Goal: Task Accomplishment & Management: Manage account settings

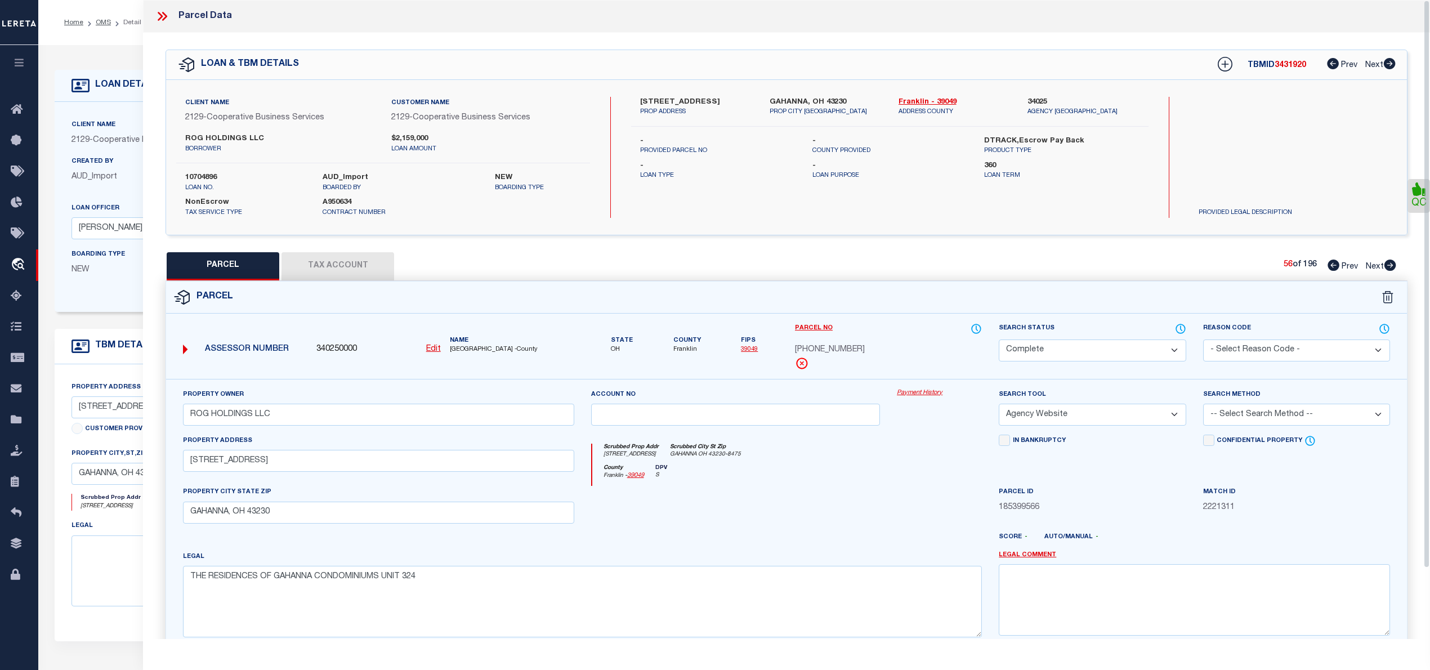
select select "CP"
select select "AGW"
select select "7396"
select select "3334"
select select "NonEscrow"
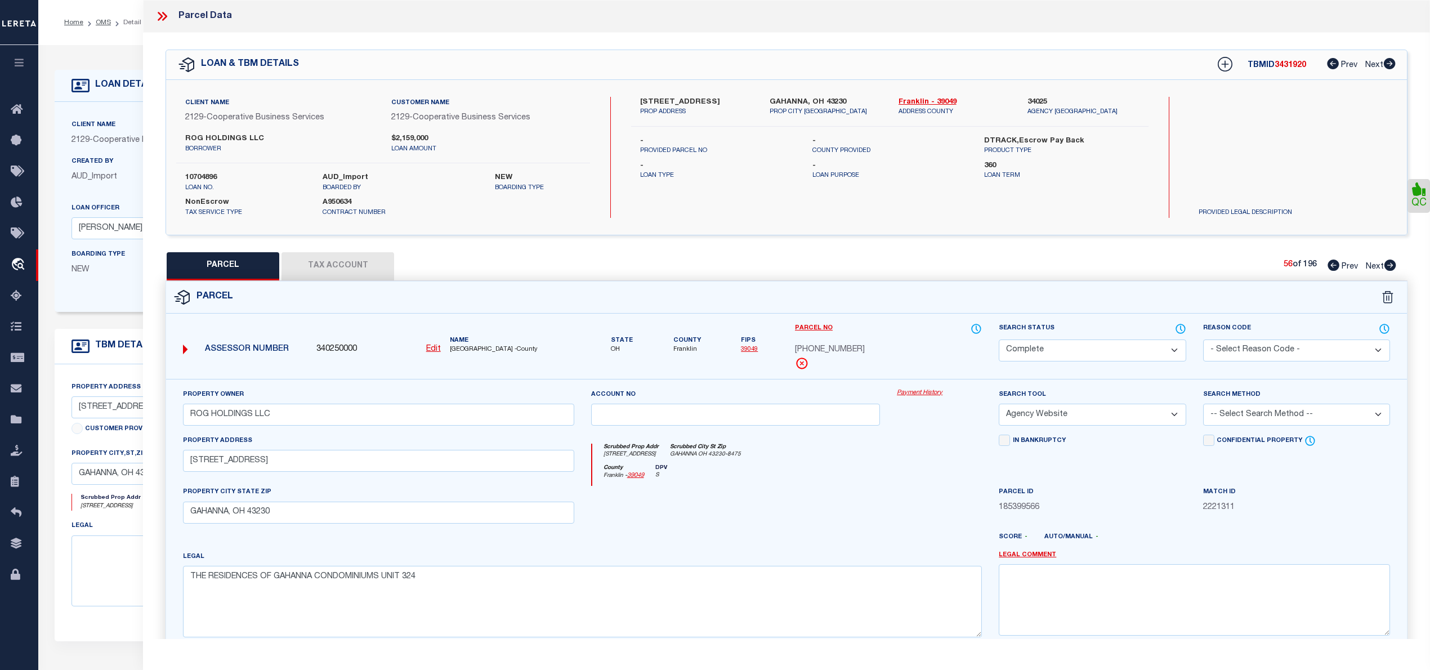
click at [100, 17] on li "OMS" at bounding box center [97, 22] width 28 height 10
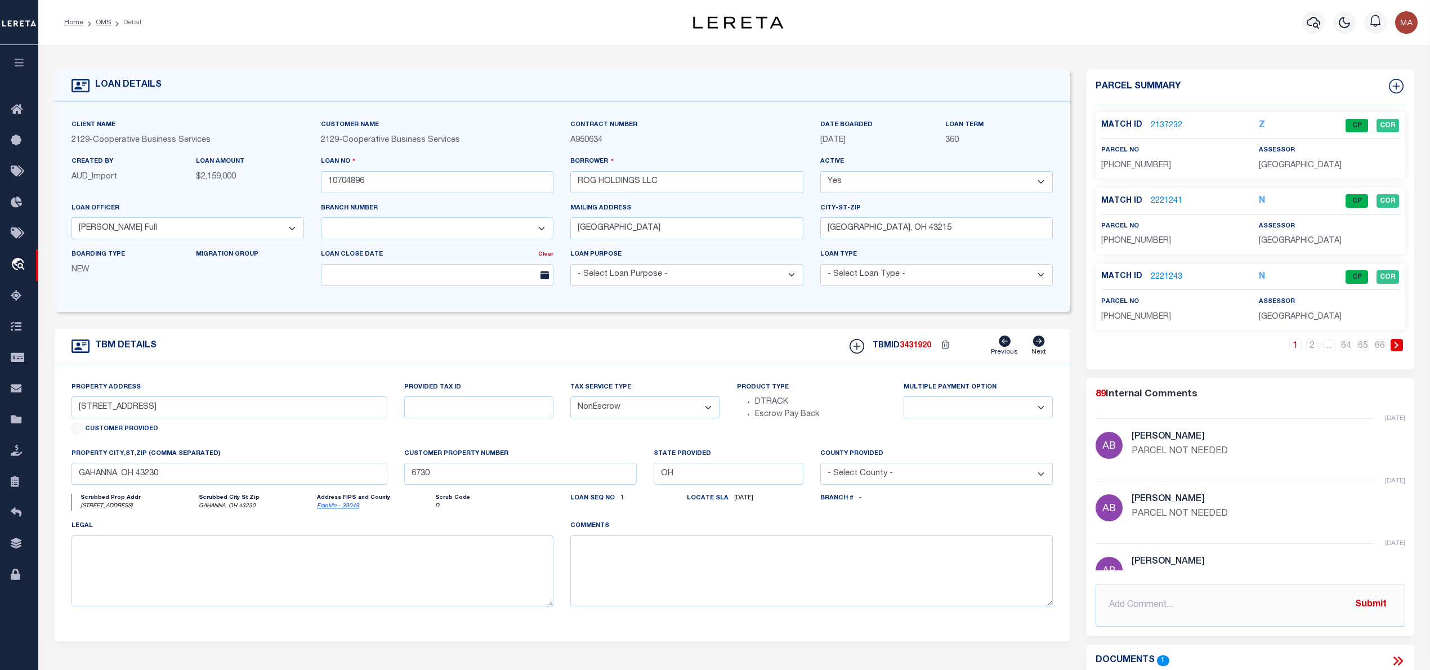
click at [104, 15] on ol "Home OMS Detail" at bounding box center [102, 23] width 95 height 24
click at [97, 19] on link "OMS" at bounding box center [103, 22] width 15 height 7
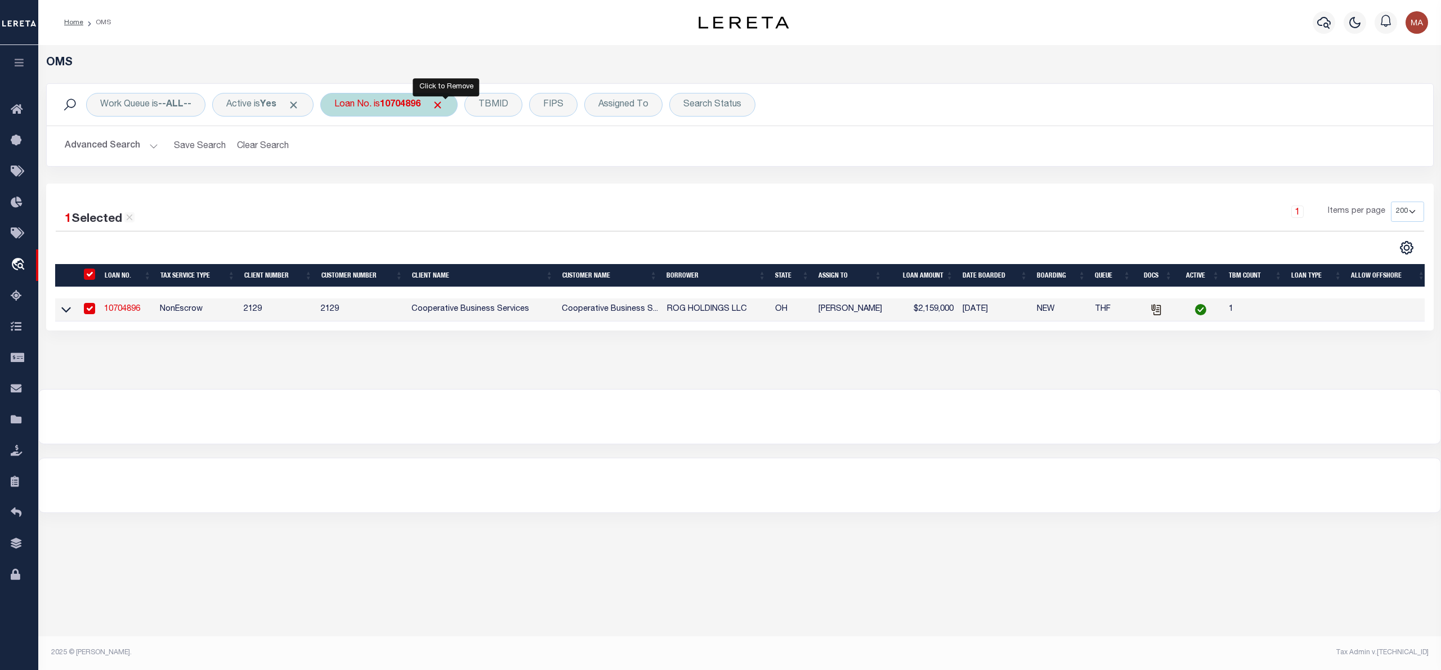
click at [444, 105] on span "Click to Remove" at bounding box center [438, 105] width 12 height 12
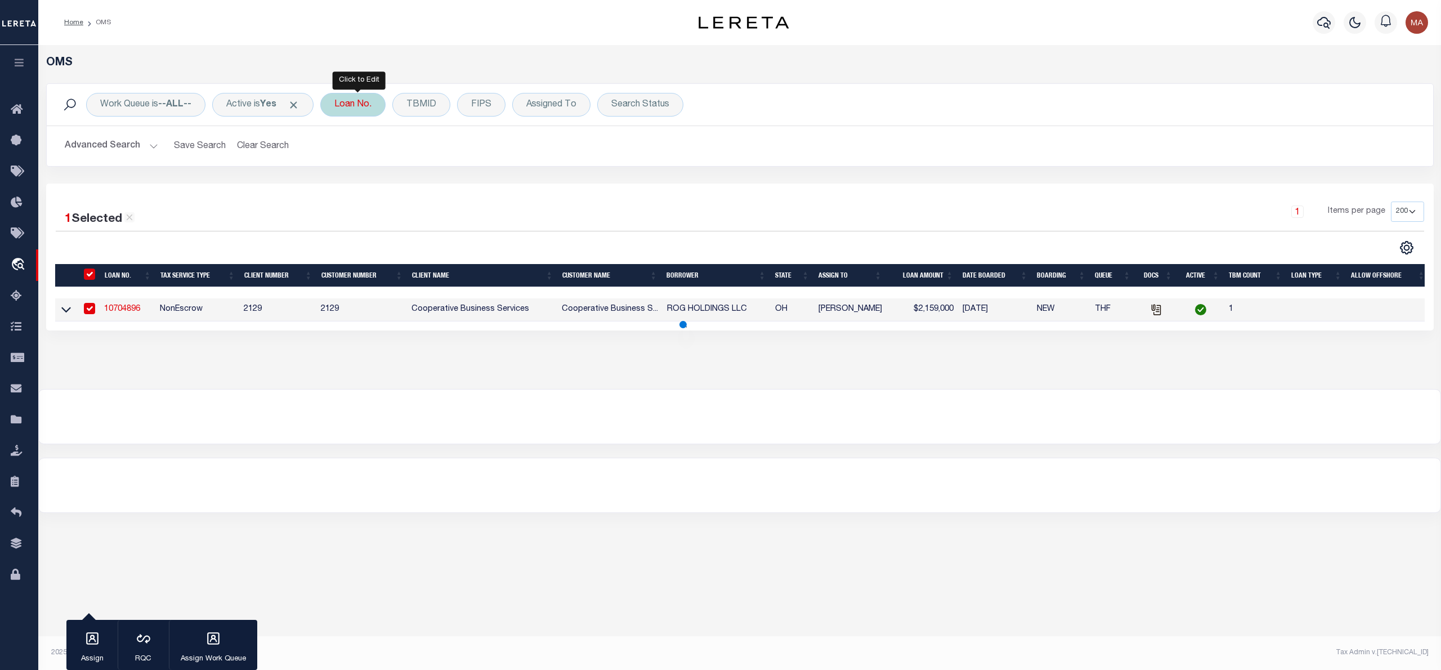
click at [379, 109] on div "Loan No." at bounding box center [352, 105] width 65 height 24
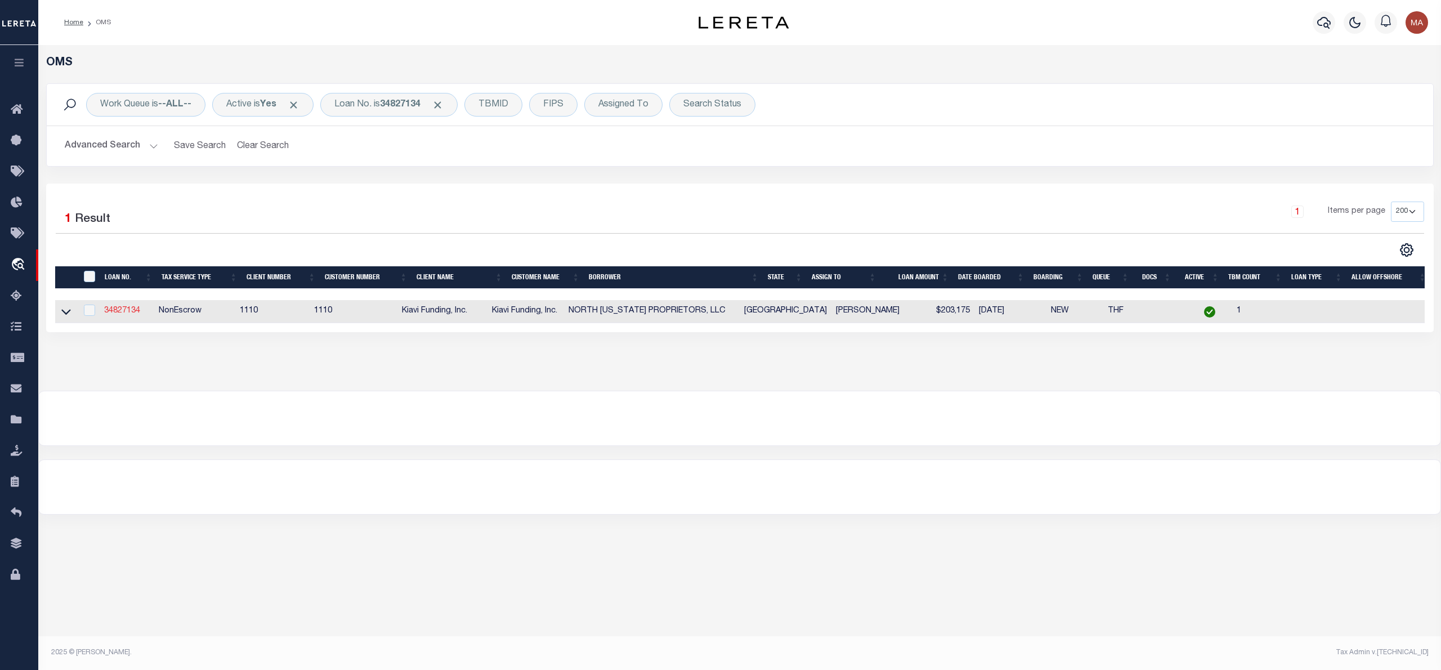
click at [114, 315] on link "34827134" at bounding box center [122, 311] width 36 height 8
type input "34827134"
type input "NORTH [US_STATE] PROPRIETORS, LLC"
select select
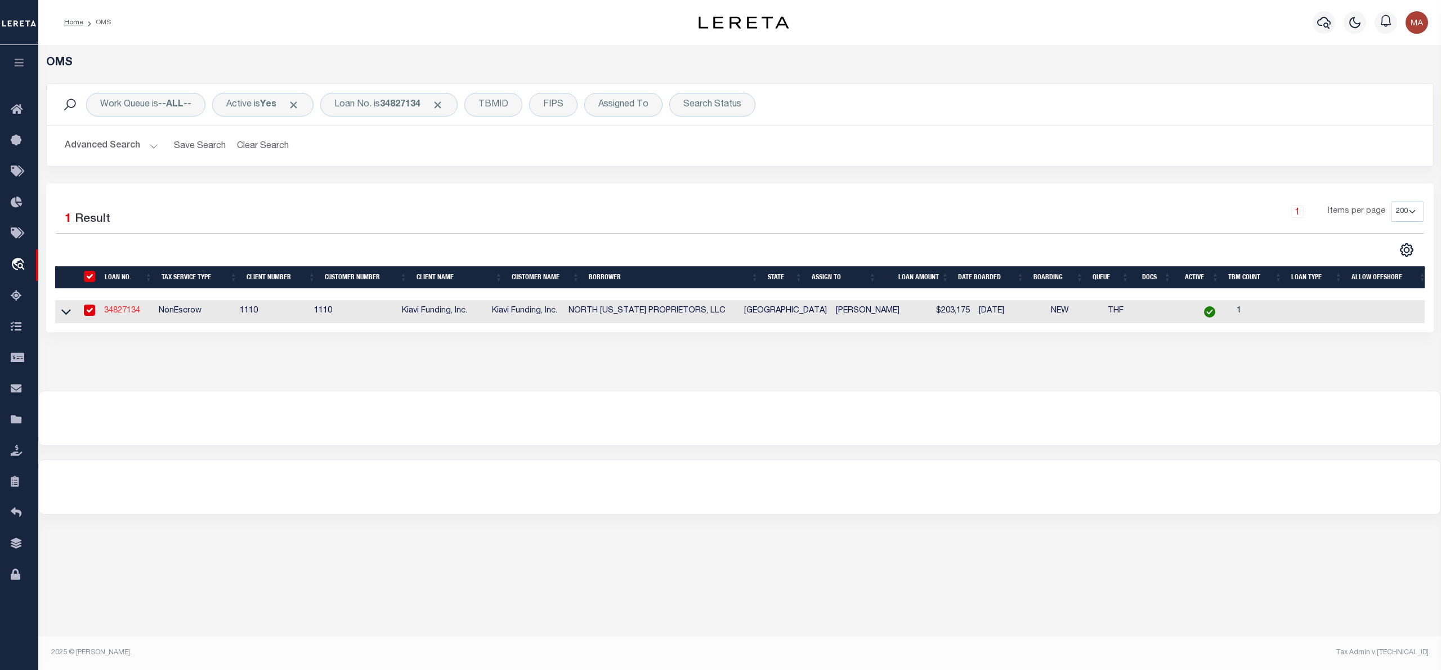
select select "100"
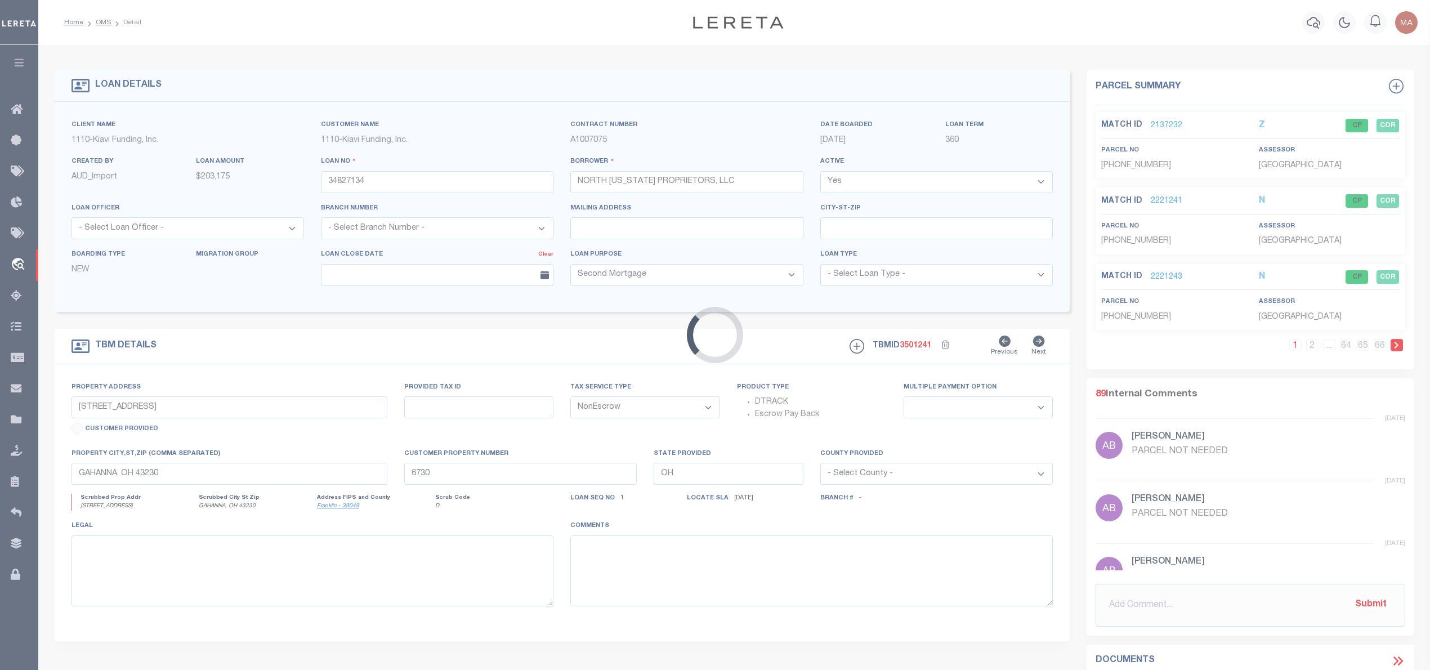
select select "3485"
type input "[STREET_ADDRESS]"
type input "142568"
select select
type input "[GEOGRAPHIC_DATA]"
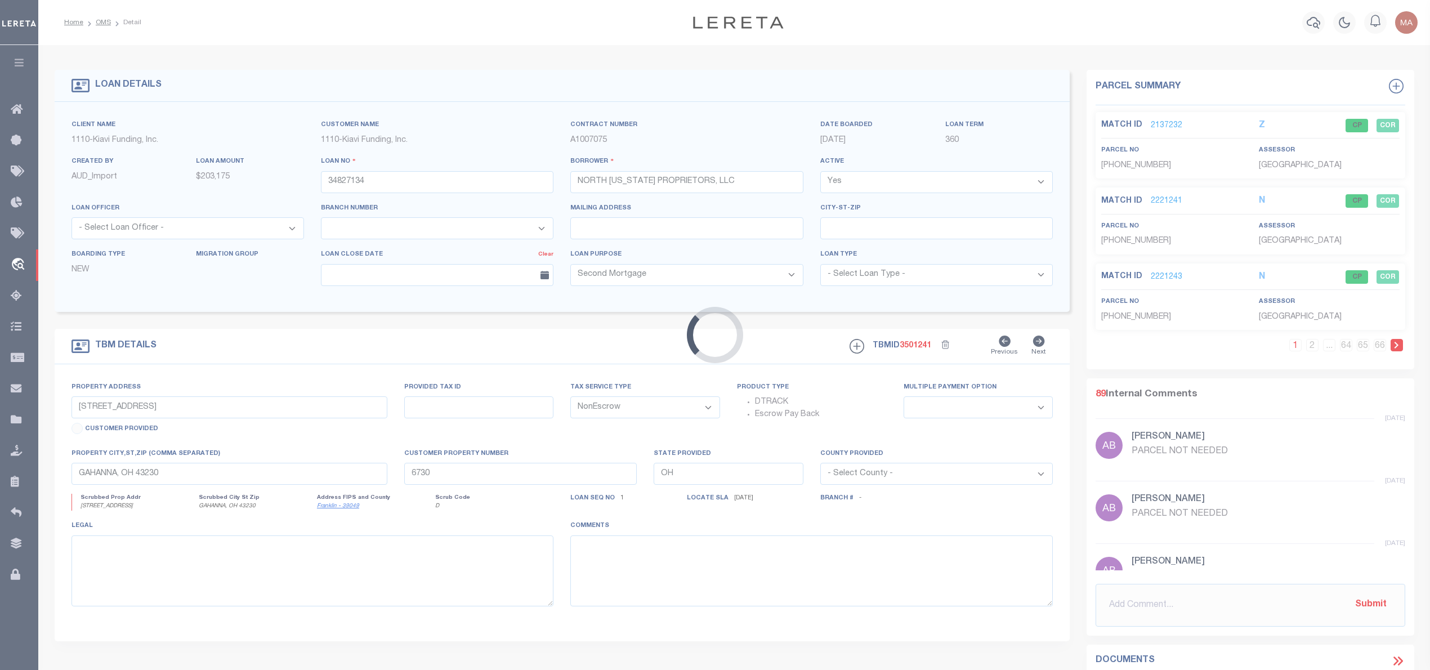
type input "[GEOGRAPHIC_DATA]"
select select
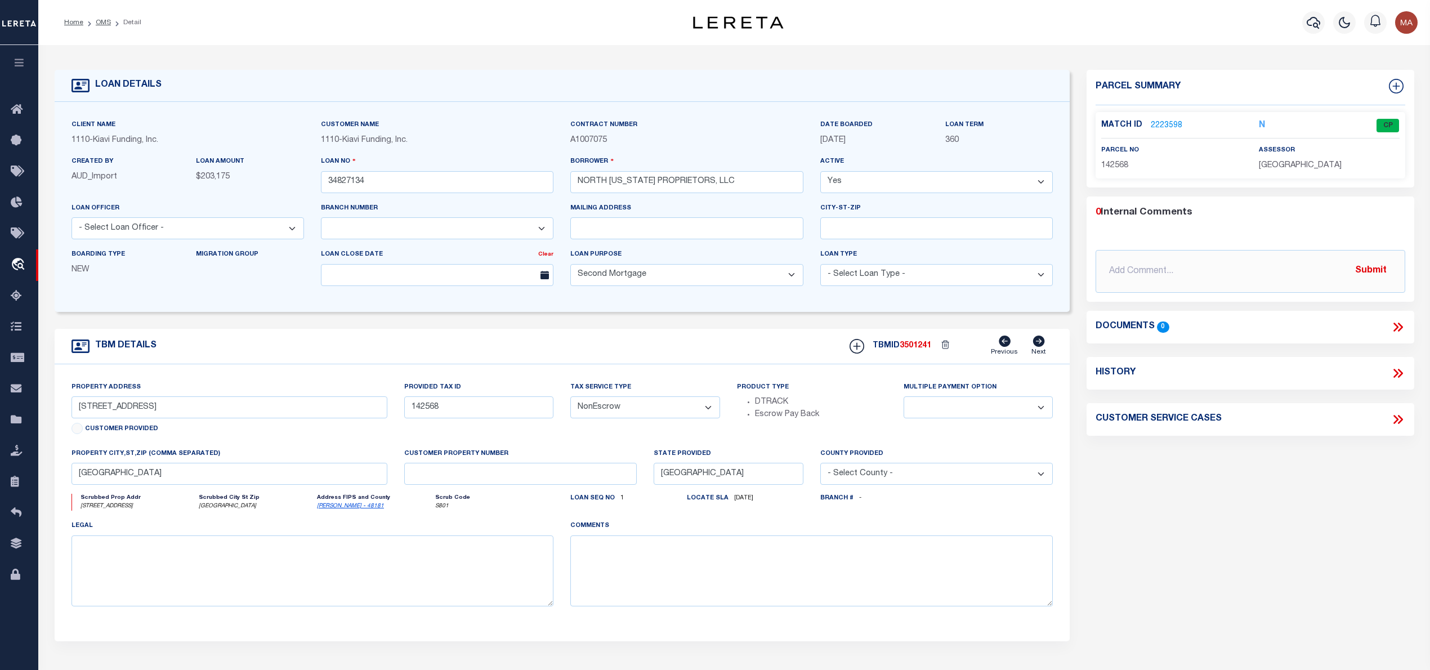
click at [1171, 124] on link "2223598" at bounding box center [1167, 126] width 32 height 12
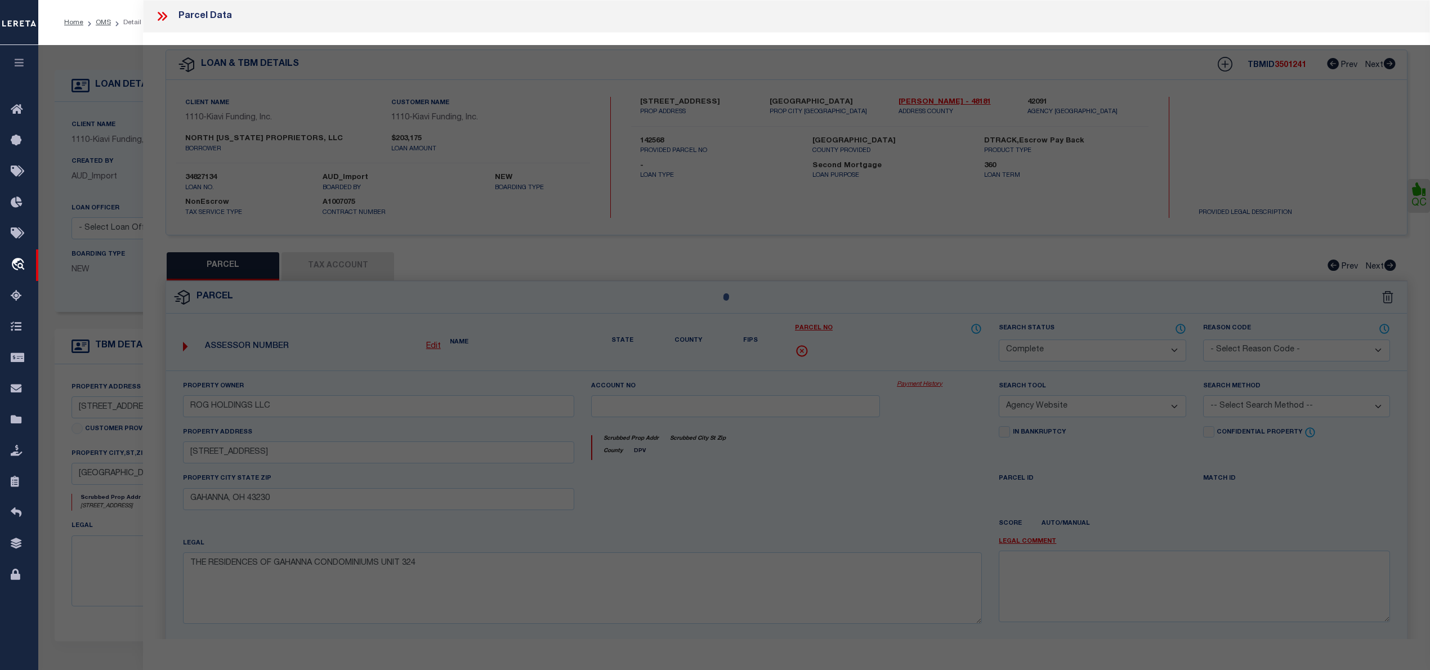
select select "AS"
select select
checkbox input "false"
select select "CP"
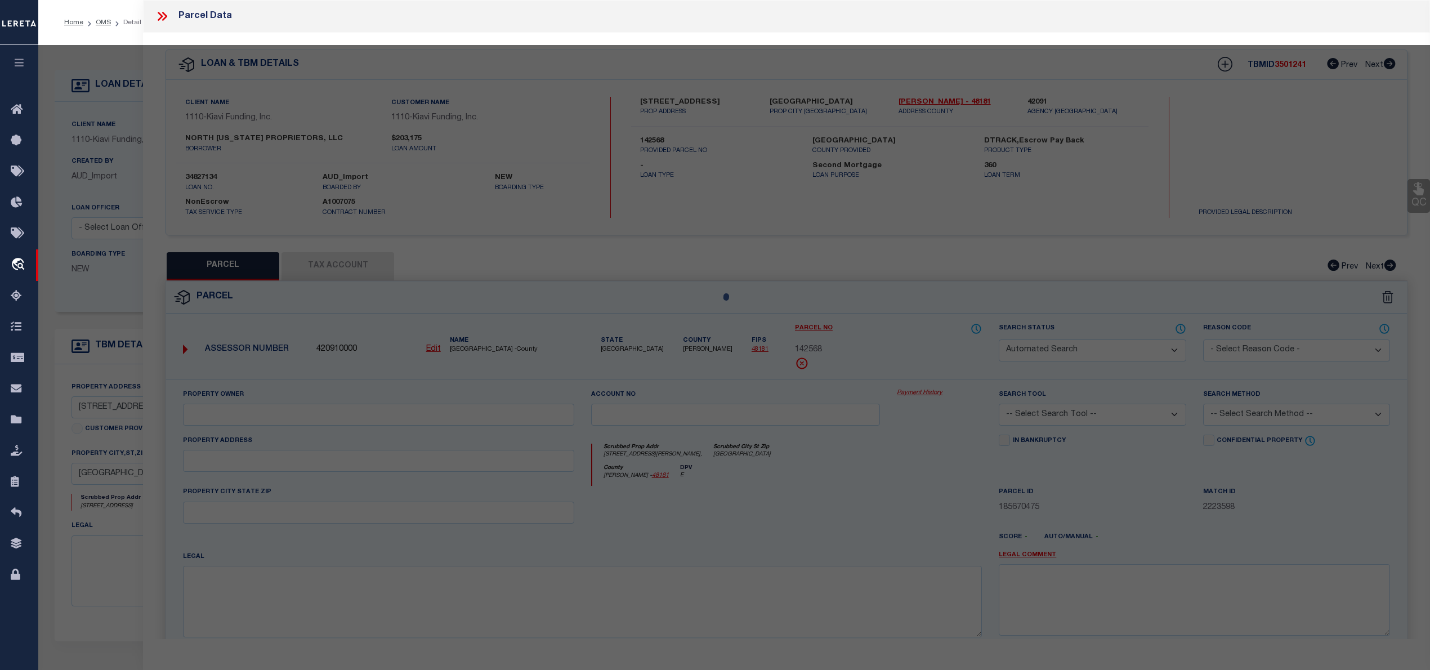
type input "NORTH [US_STATE] PROPRIETORS LLC"
select select "AGW"
select select
type input "[STREET_ADDRESS][PERSON_NAME],"
type input "[GEOGRAPHIC_DATA]"
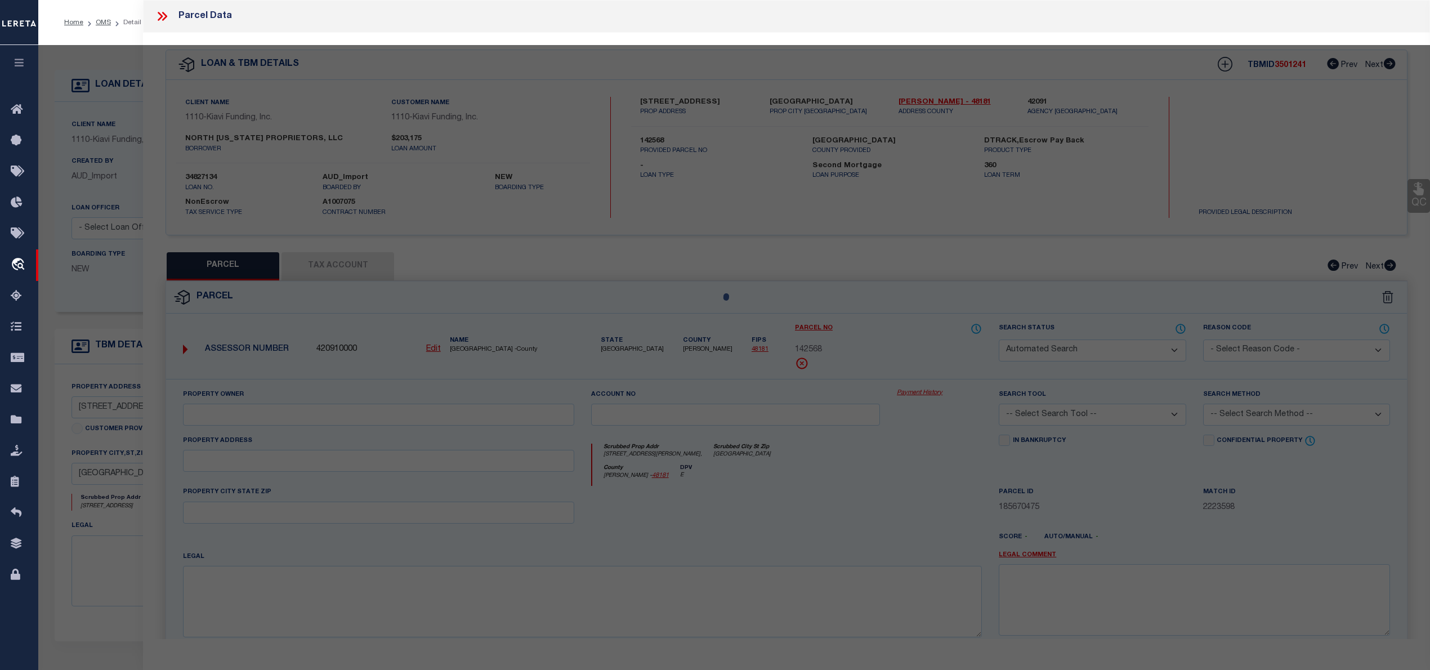
type textarea "L G R & T, BLOCK PT32, ACRES 7.1269"
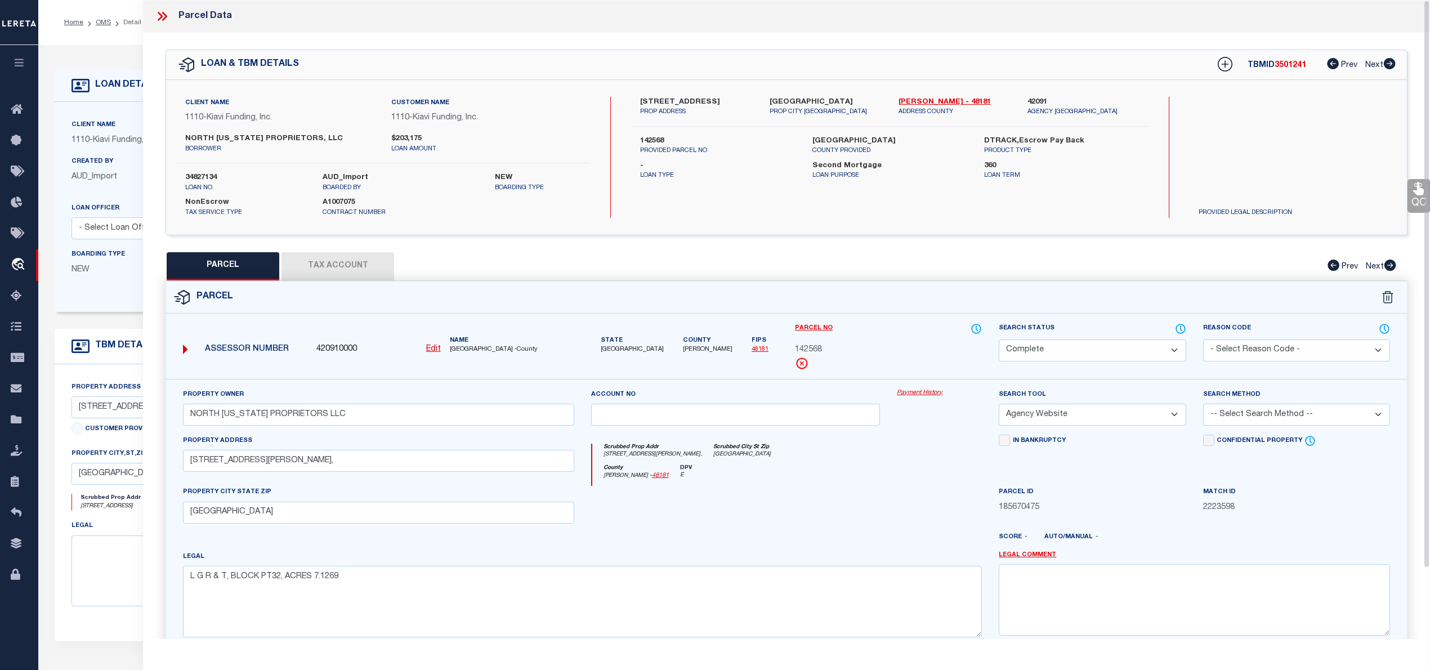
click at [158, 16] on icon at bounding box center [162, 16] width 15 height 15
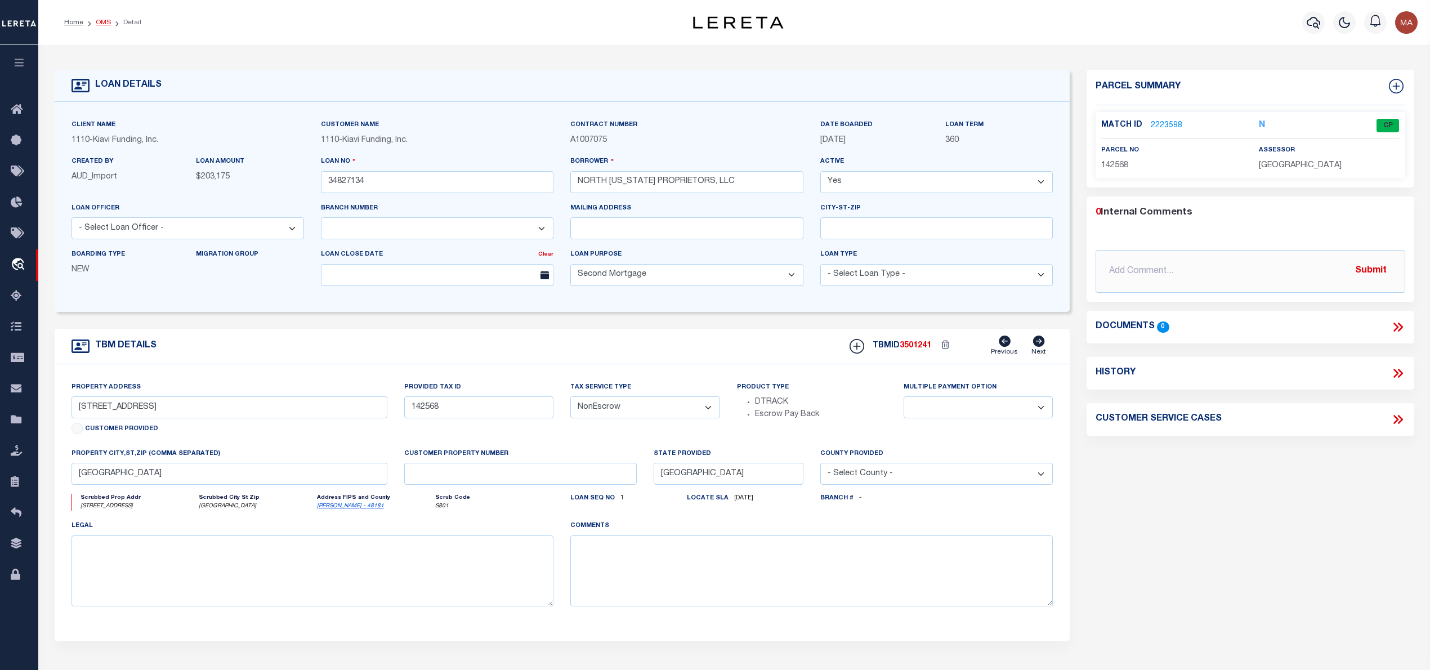
click at [102, 20] on link "OMS" at bounding box center [103, 22] width 15 height 7
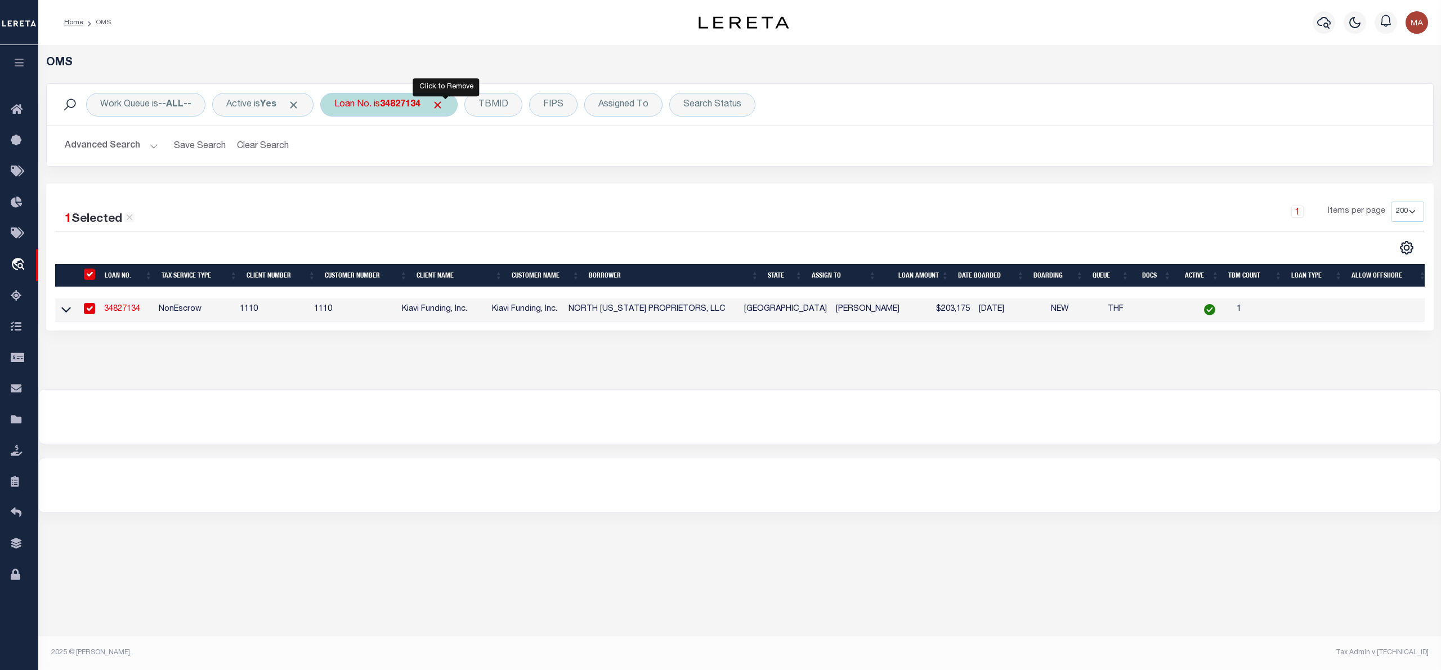
click at [440, 104] on span "Click to Remove" at bounding box center [438, 105] width 12 height 12
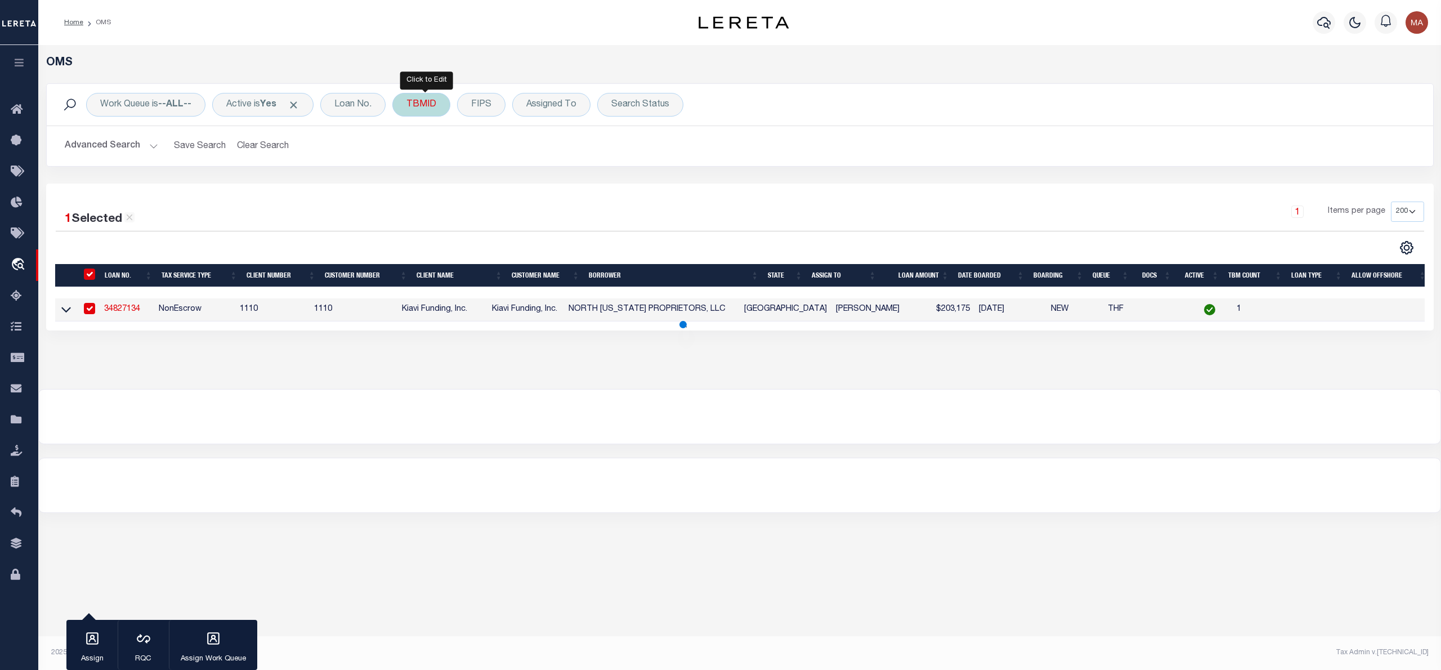
click at [432, 104] on div "TBMID" at bounding box center [421, 105] width 58 height 24
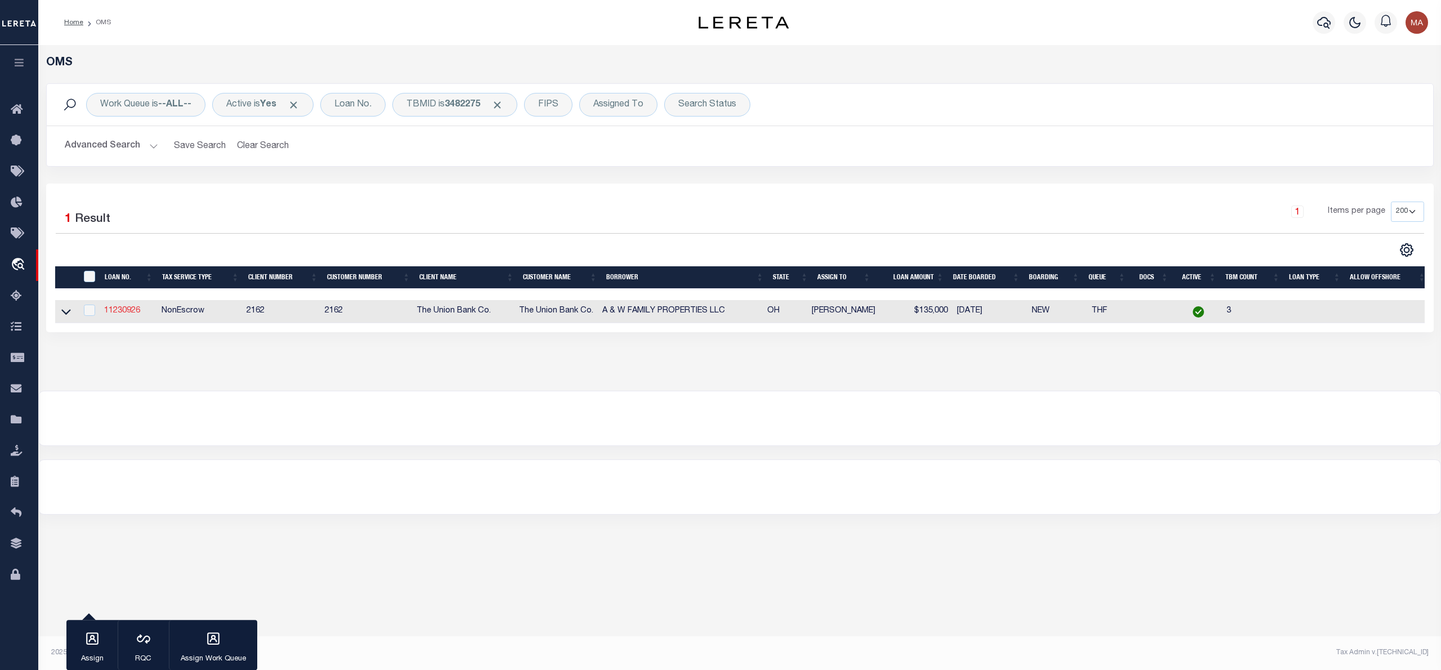
click at [118, 314] on link "11230926" at bounding box center [122, 311] width 36 height 8
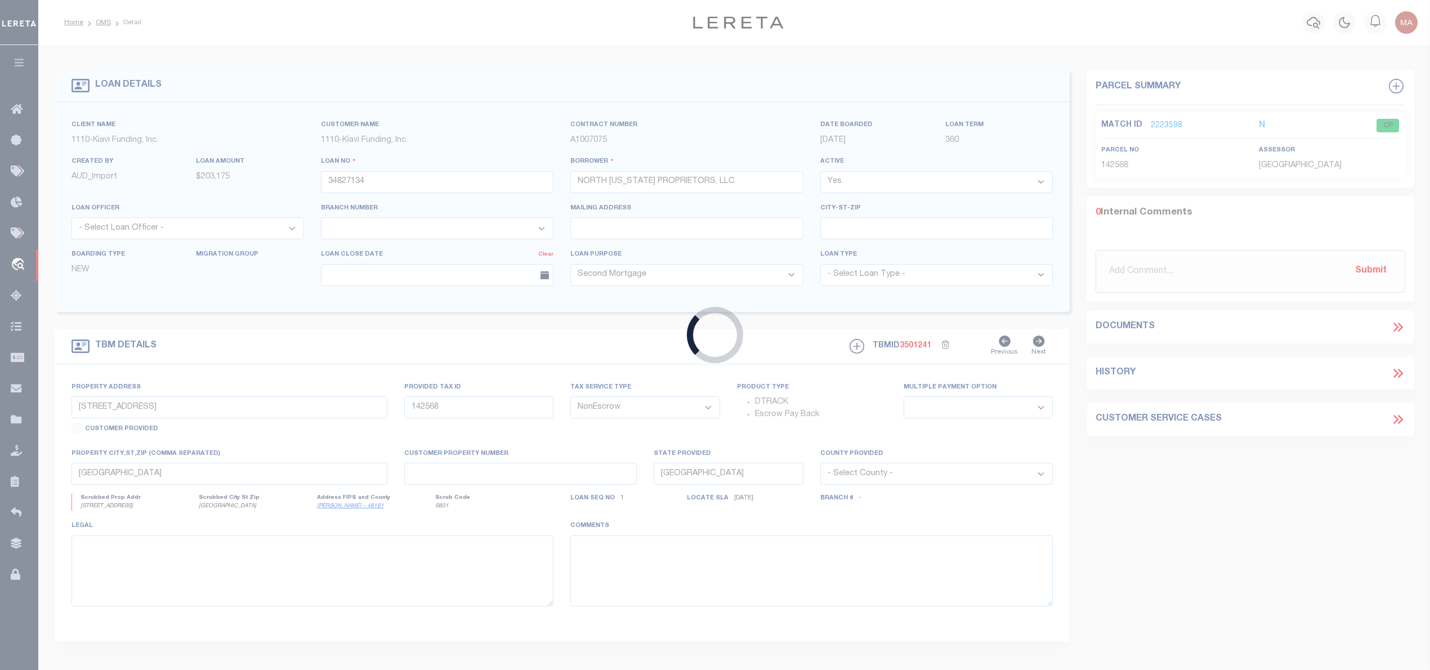
type input "11230926"
type input "A & W FAMILY PROPERTIES LLC"
select select
type input "[STREET_ADDRESS]"
type input "[PERSON_NAME], OH 45807"
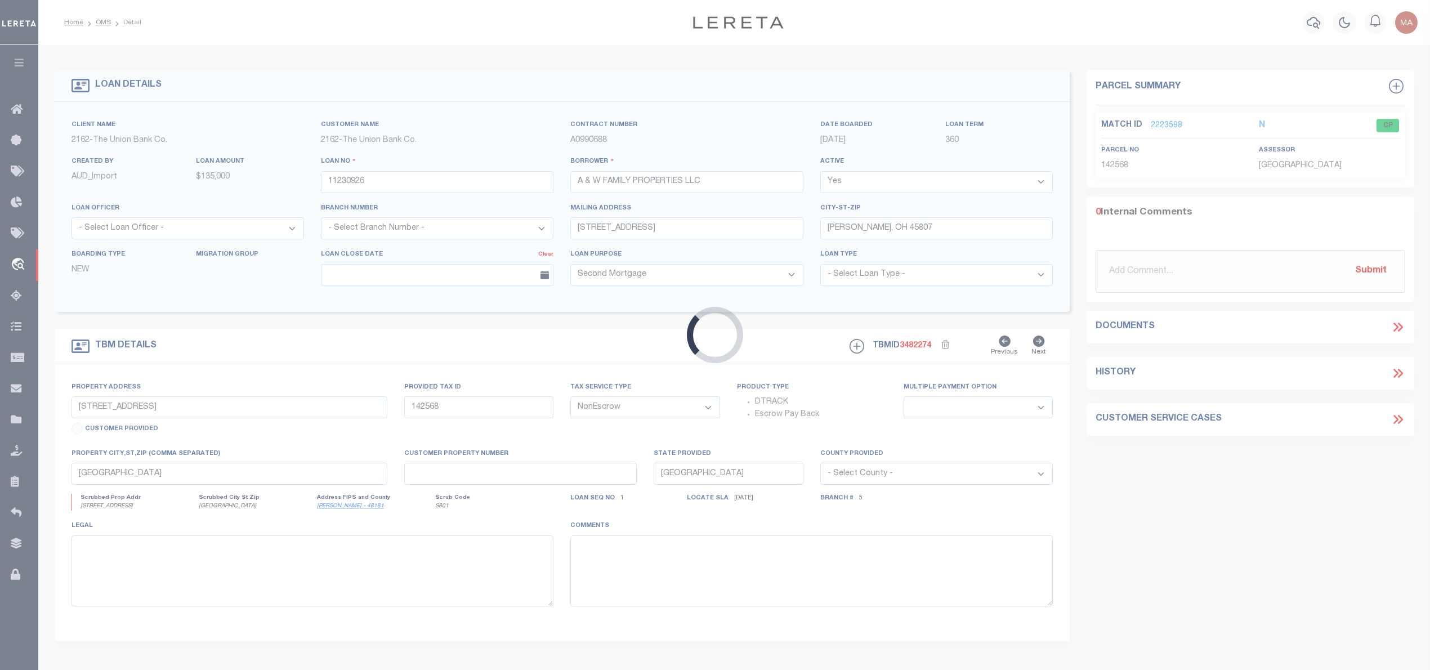
type input "[STREET_ADDRESS]"
select select
type input "LIMA OH 45807-1793"
type input "26477"
type input "OH"
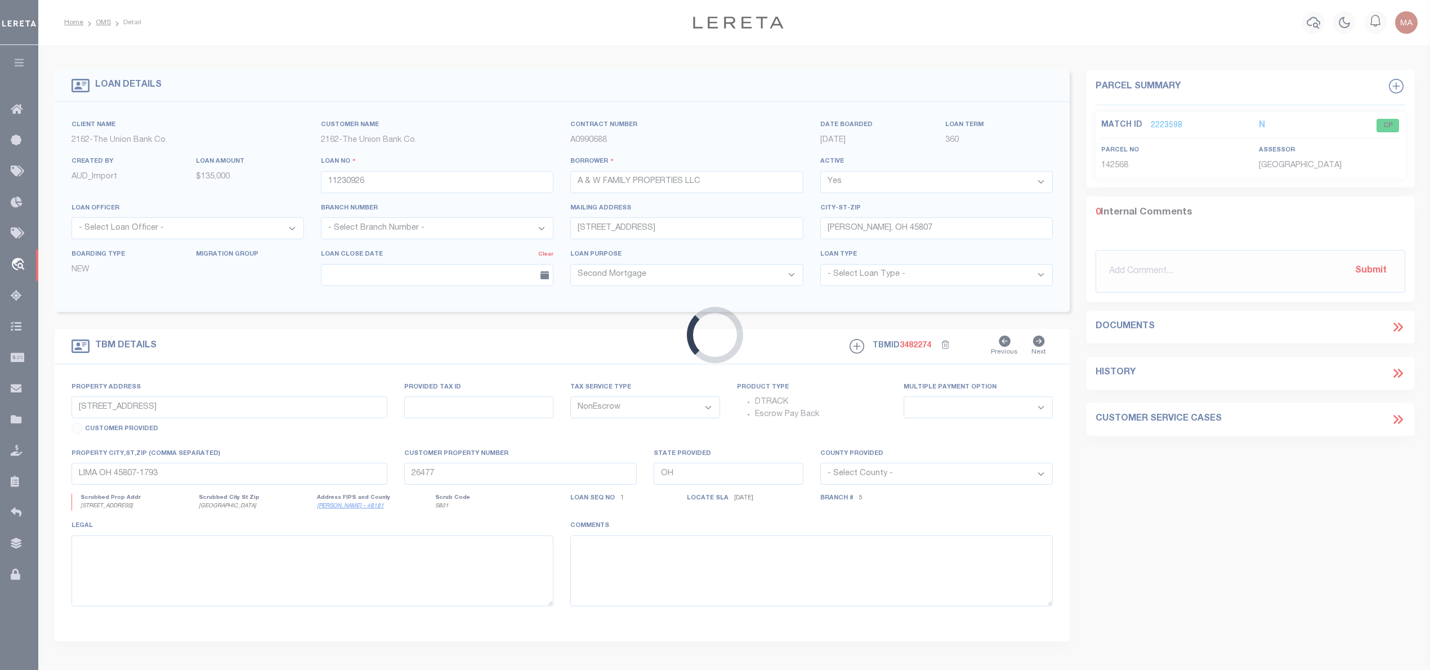
select select
select select "4368"
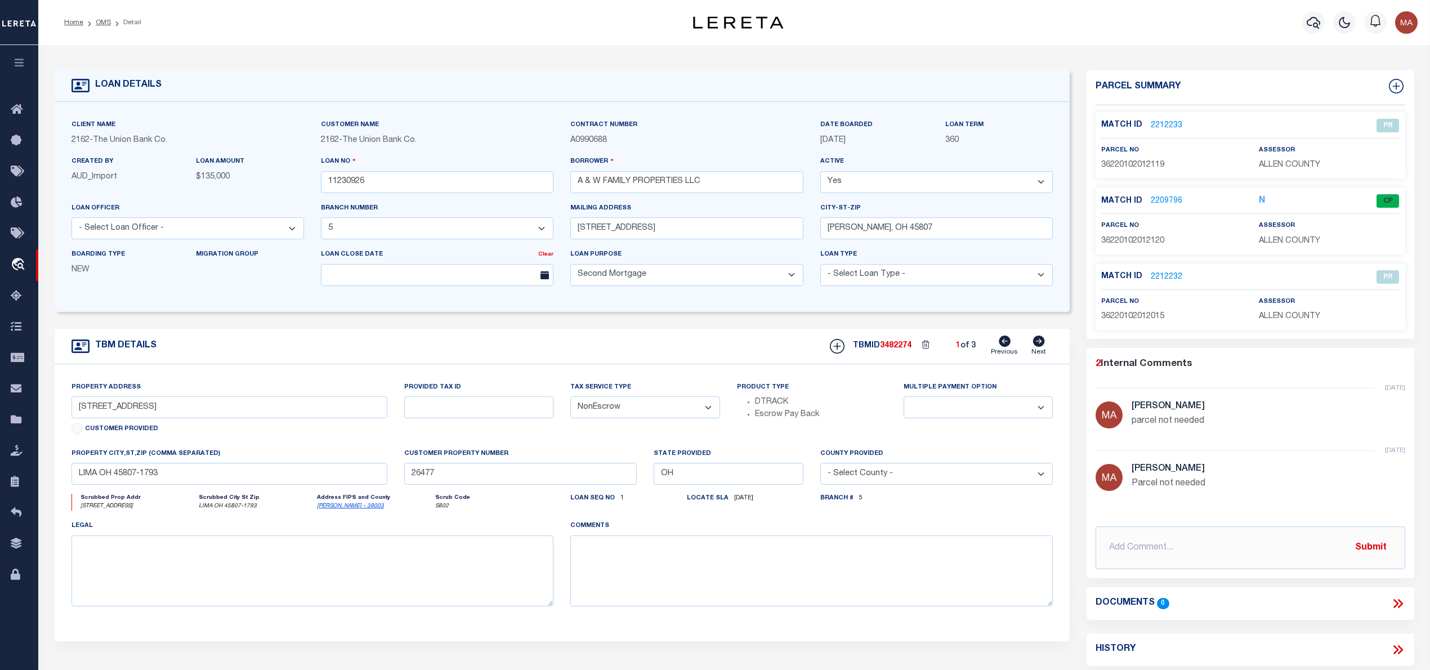
click at [1167, 199] on link "2209796" at bounding box center [1167, 201] width 32 height 12
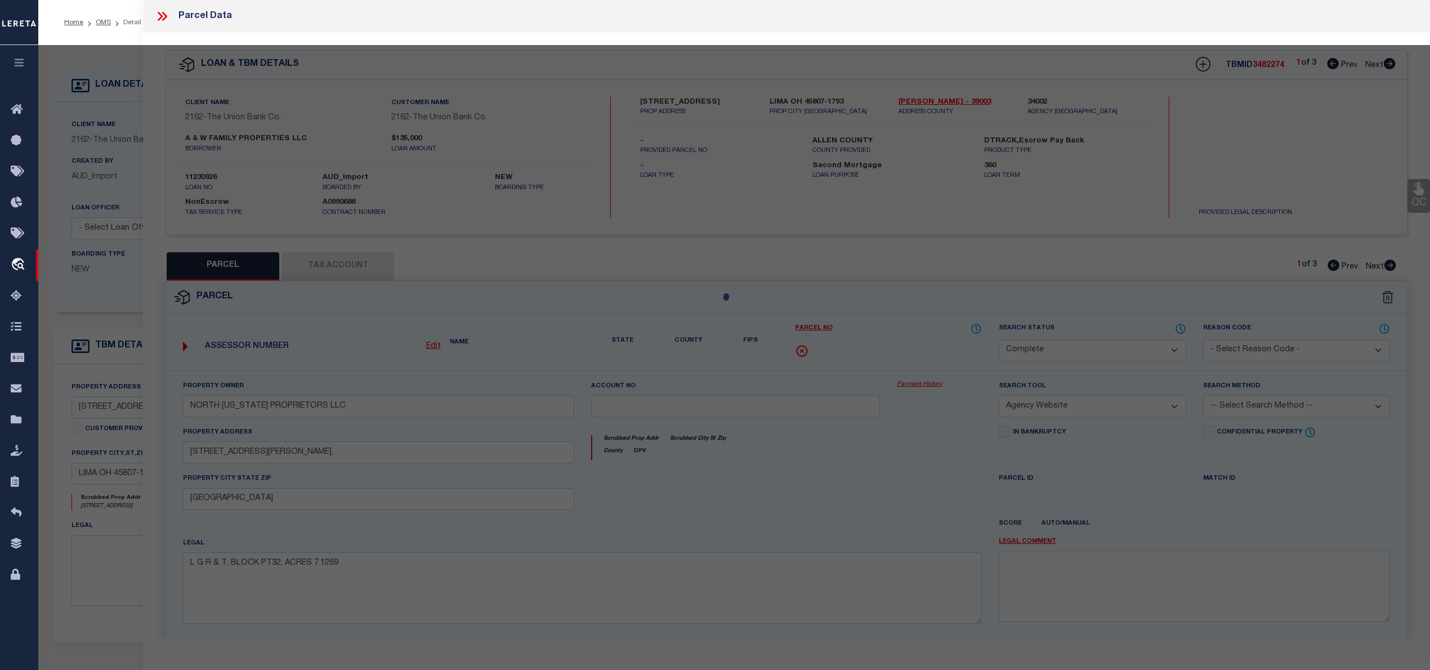
select select "AS"
select select
checkbox input "false"
select select "CP"
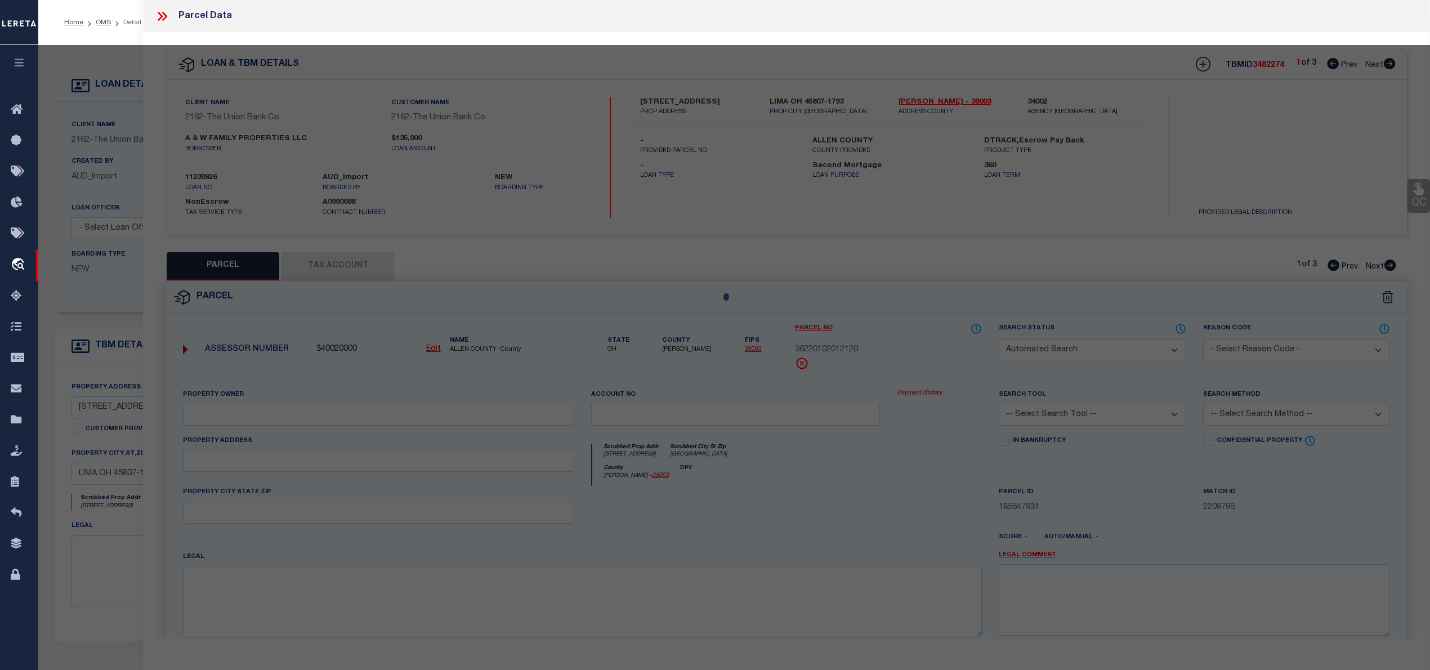
select select "099"
type input "A & W FAMILY PROPERTIES LLC"
select select "AGW"
select select "ADD"
type input "[STREET_ADDRESS]"
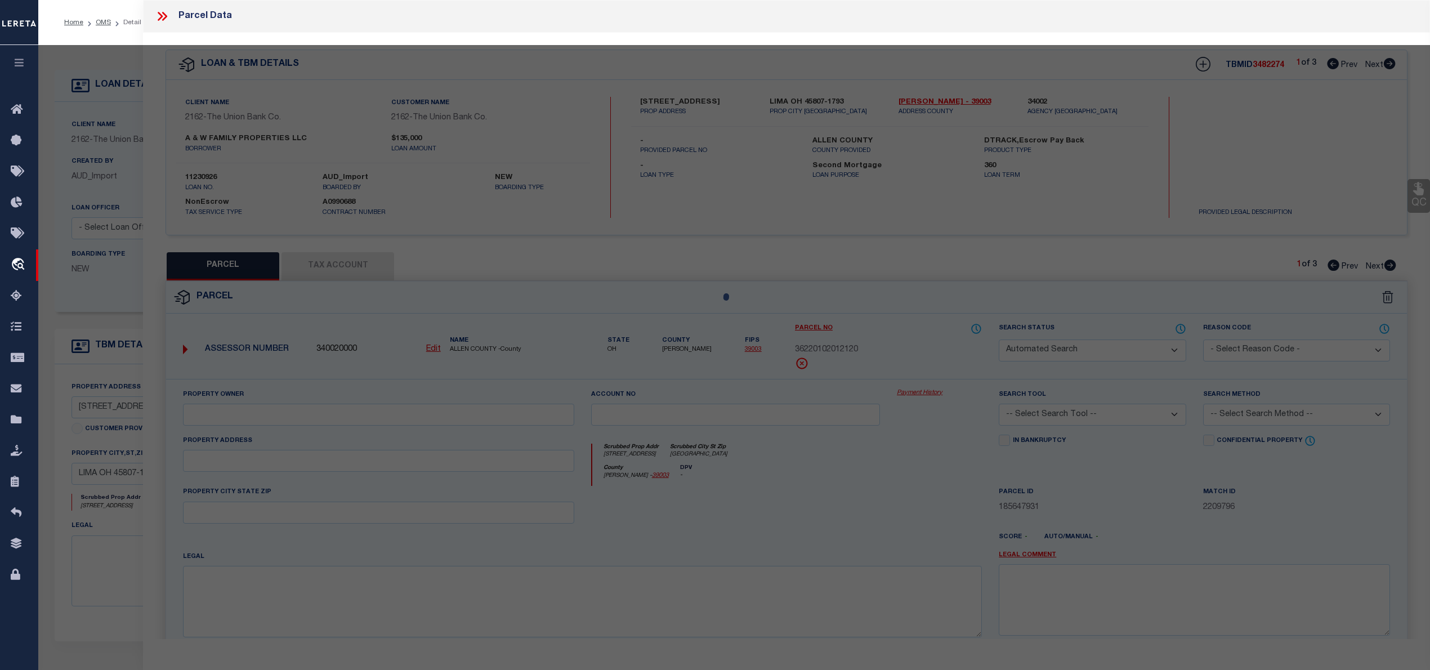
type input "[GEOGRAPHIC_DATA]"
type textarea "GATEHOUSE CONDOMINIUM BLDG 6 UNIT 120 INT COMMON AREA RTS [DATE]"
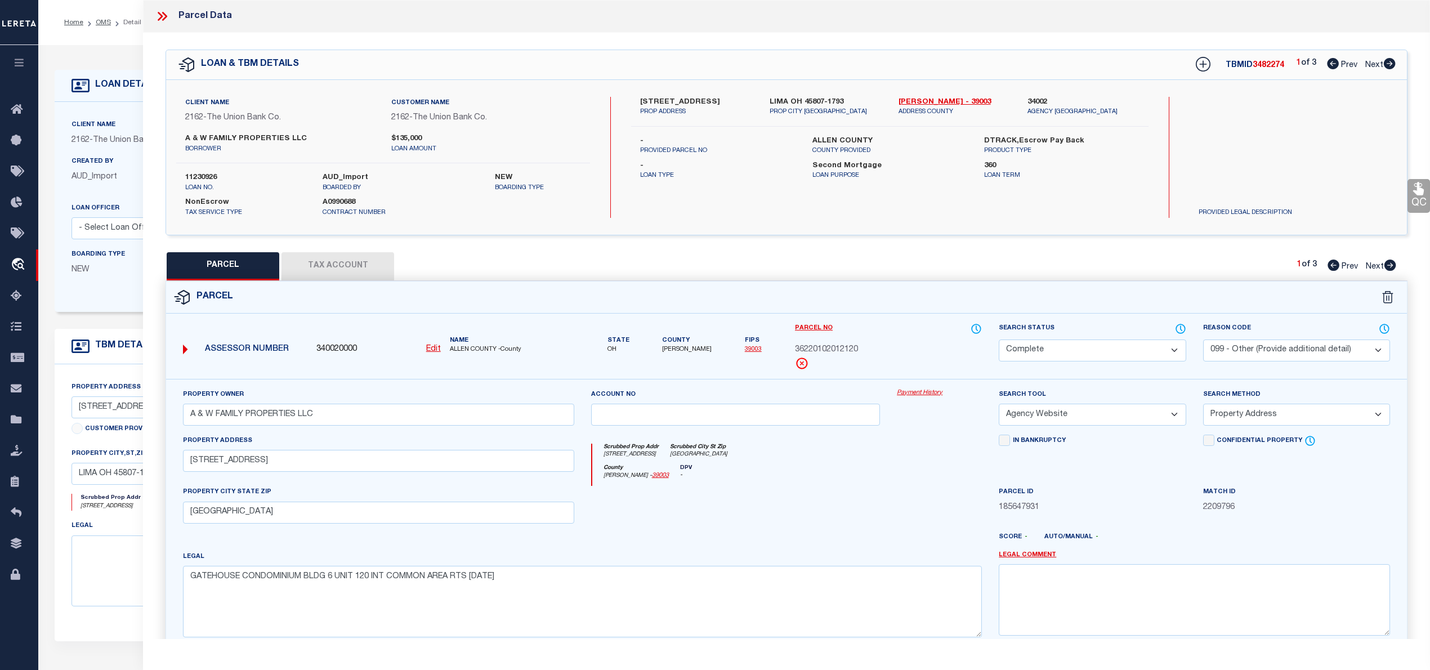
click at [1391, 268] on icon at bounding box center [1390, 265] width 12 height 11
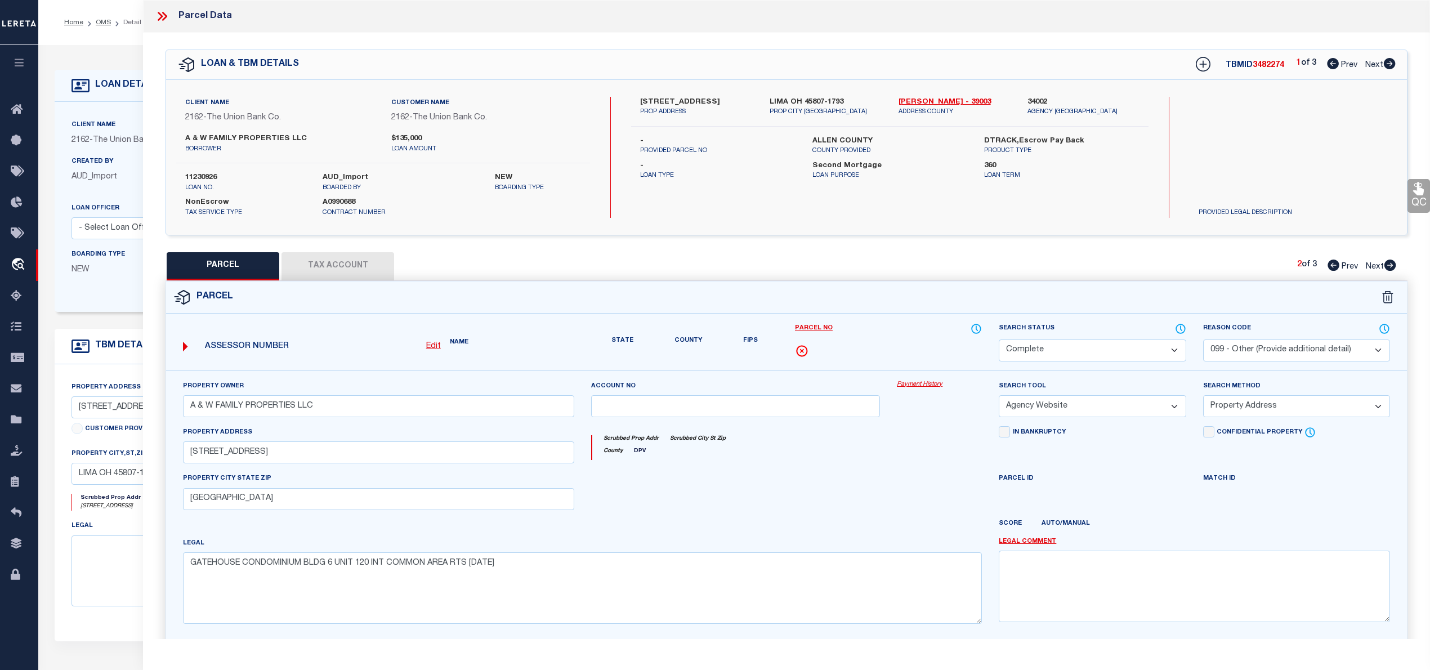
select select "AS"
select select
checkbox input "false"
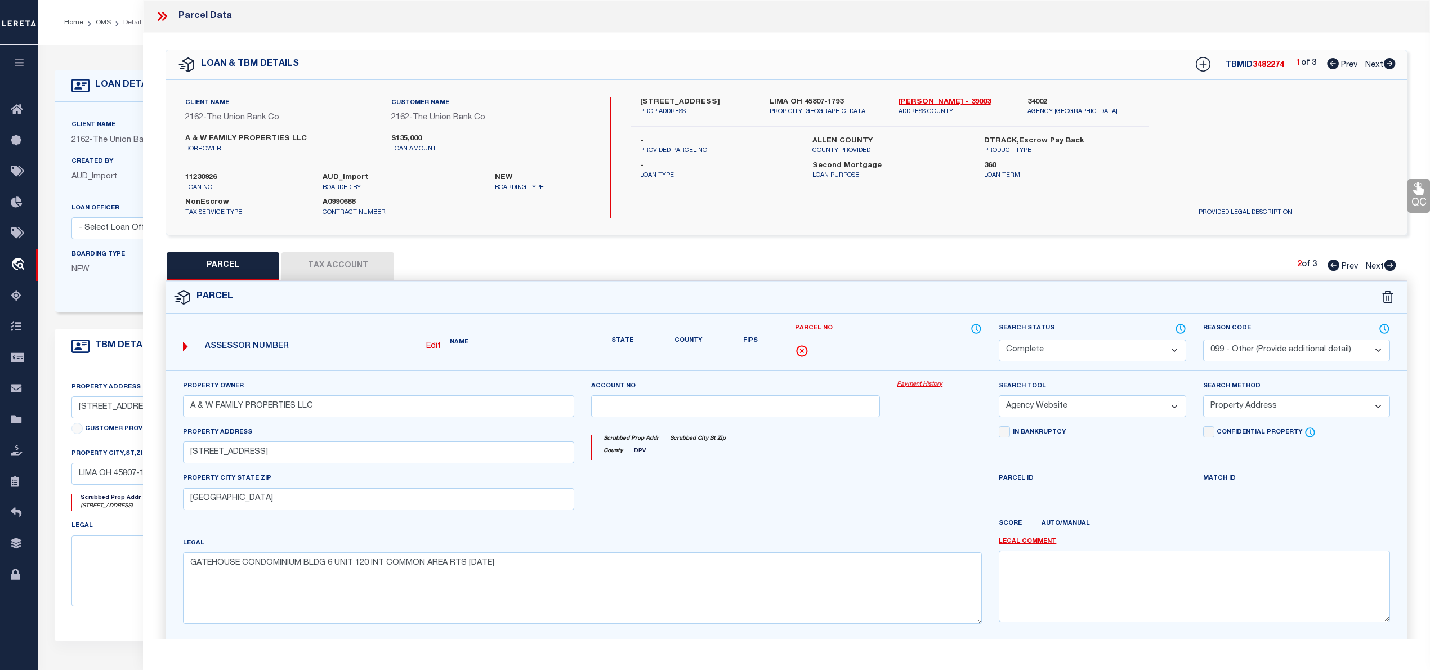
checkbox input "false"
select select "PR"
type input "[PERSON_NAME] A &"
select select "ATL"
select select "ADD"
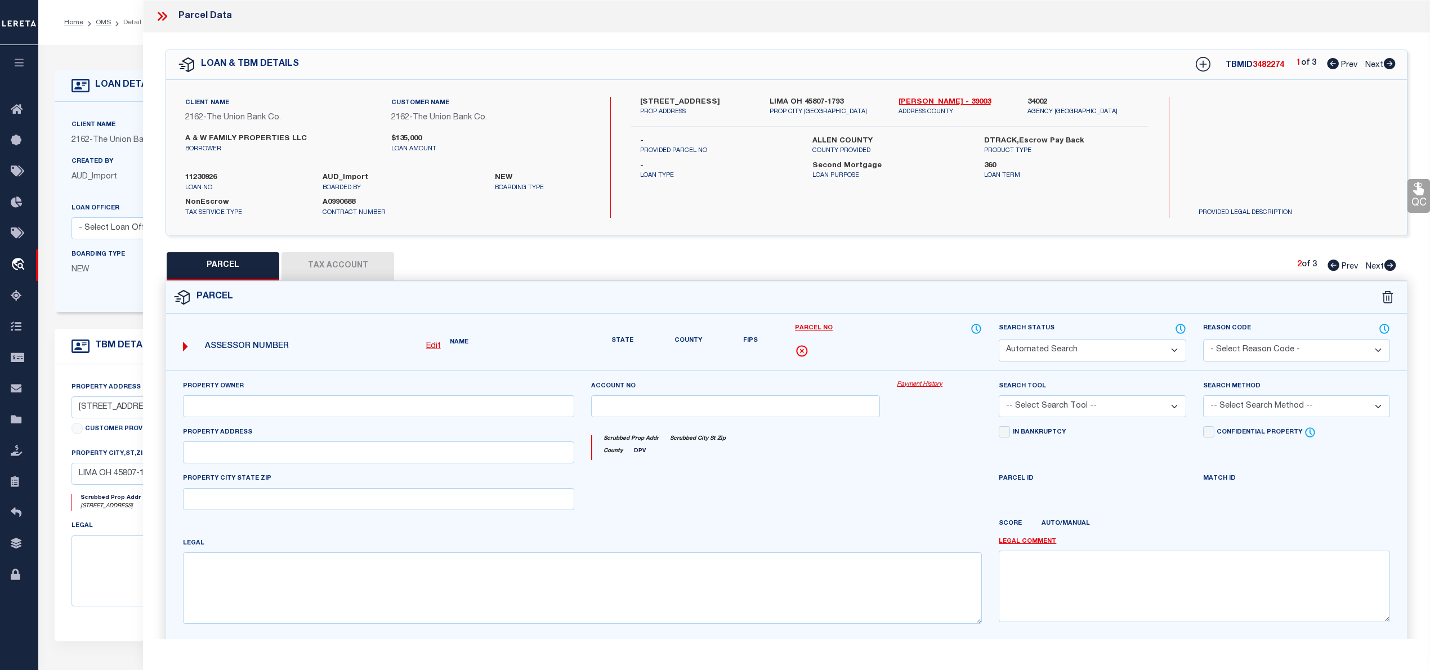
type input "[STREET_ADDRESS]"
type input "[GEOGRAPHIC_DATA]"
type textarea "GATEHOUSE CONDOMINIUM BLDG 6 UNIT 119 INT JOINT TEN COMMON AREA RTS [DATE]"
type textarea "Parcel not needed"
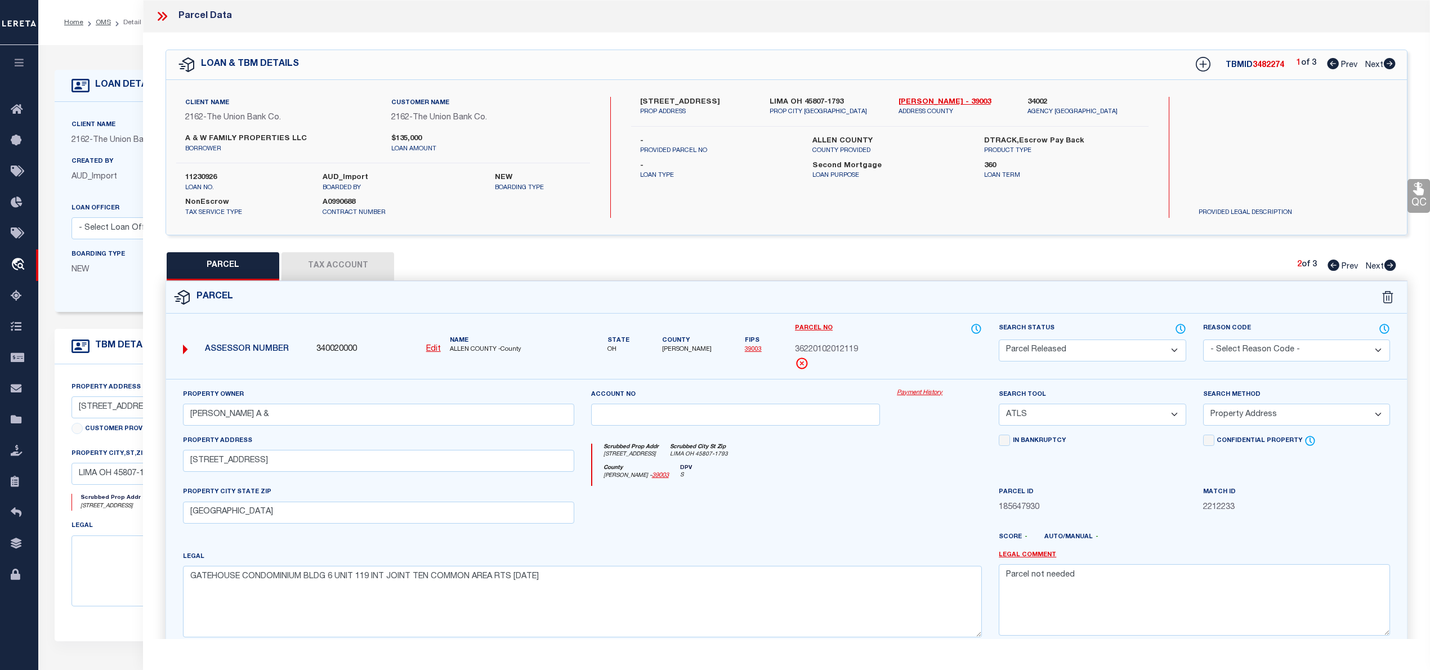
click at [1388, 265] on icon at bounding box center [1390, 265] width 12 height 11
select select "AS"
select select
checkbox input "false"
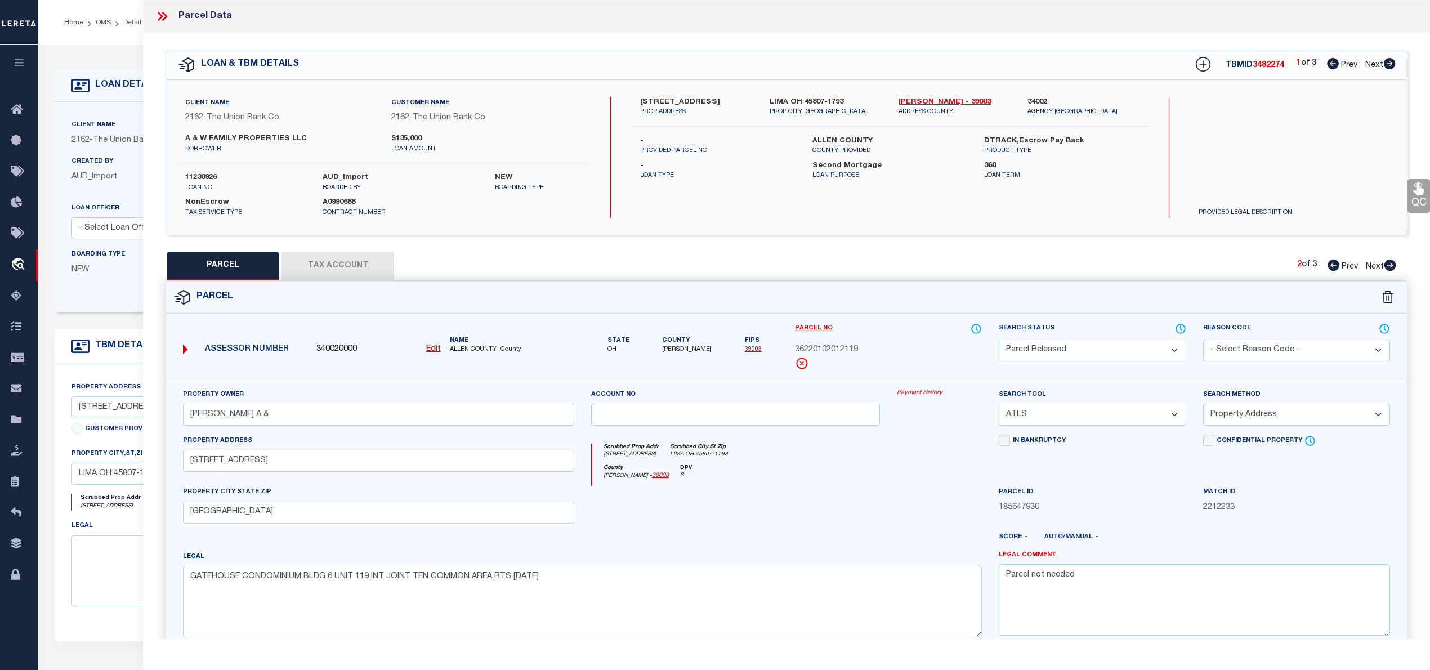
checkbox input "false"
select select "PR"
select select "099"
type input "BUCKEYE HOUSING LLC"
select select "ATL"
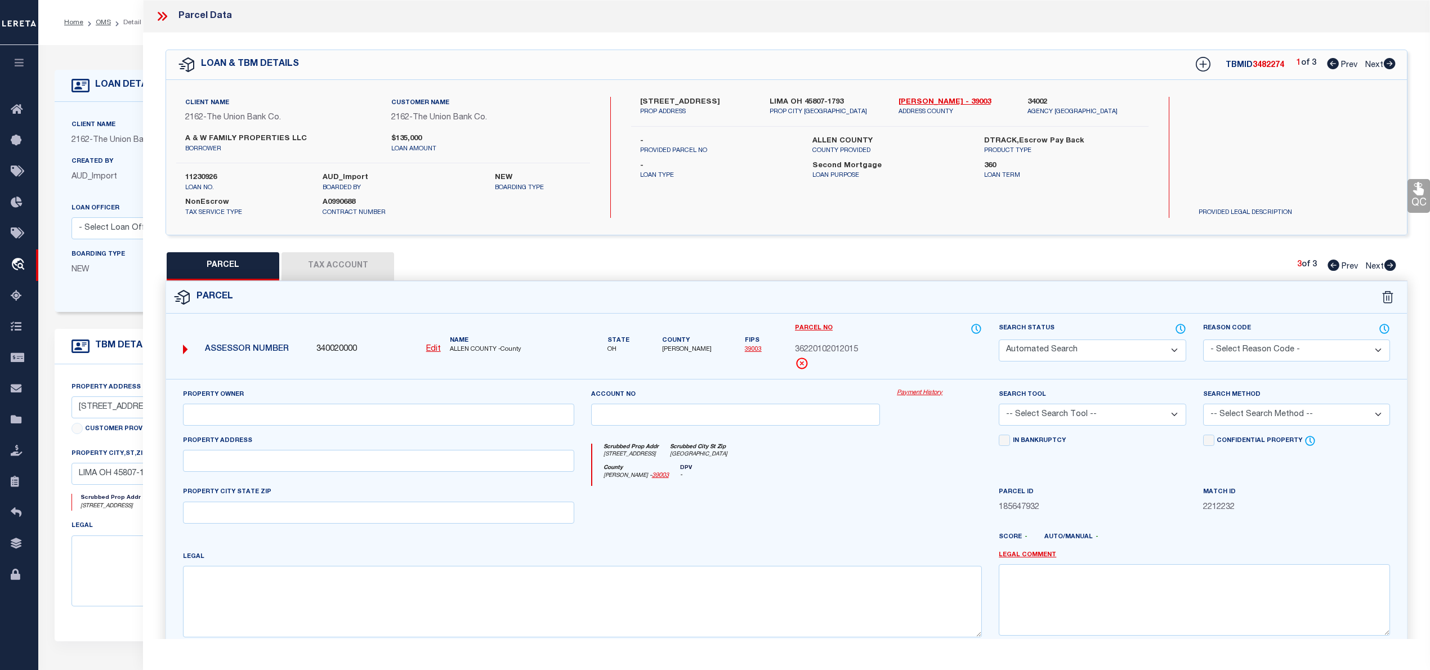
select select "ADD"
type input "[STREET_ADDRESS]"
type input "[GEOGRAPHIC_DATA]"
type textarea "GATEHOUSE CONDOMINIUM BLDG 1 UNIT 15 INT COMMON AREA RTS [DATE]"
type textarea "parcel not needed"
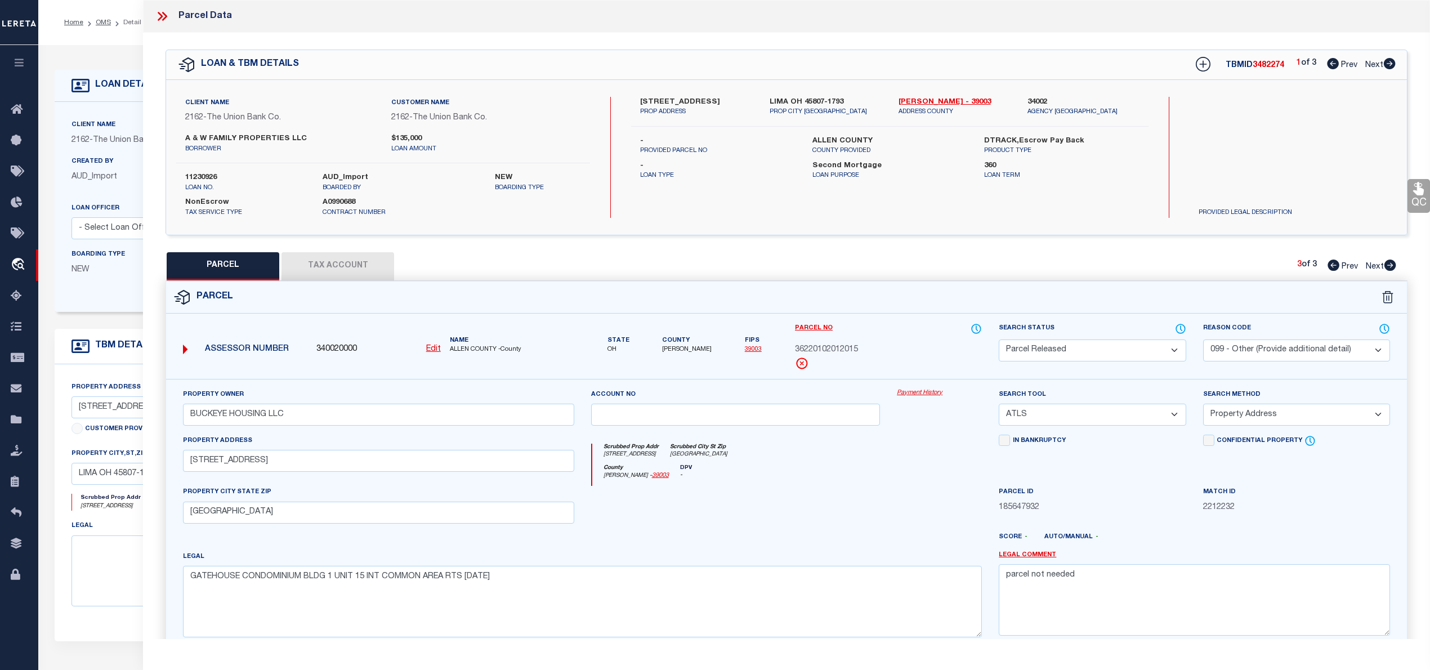
click at [1385, 63] on icon at bounding box center [1390, 63] width 12 height 11
select select "AS"
select select
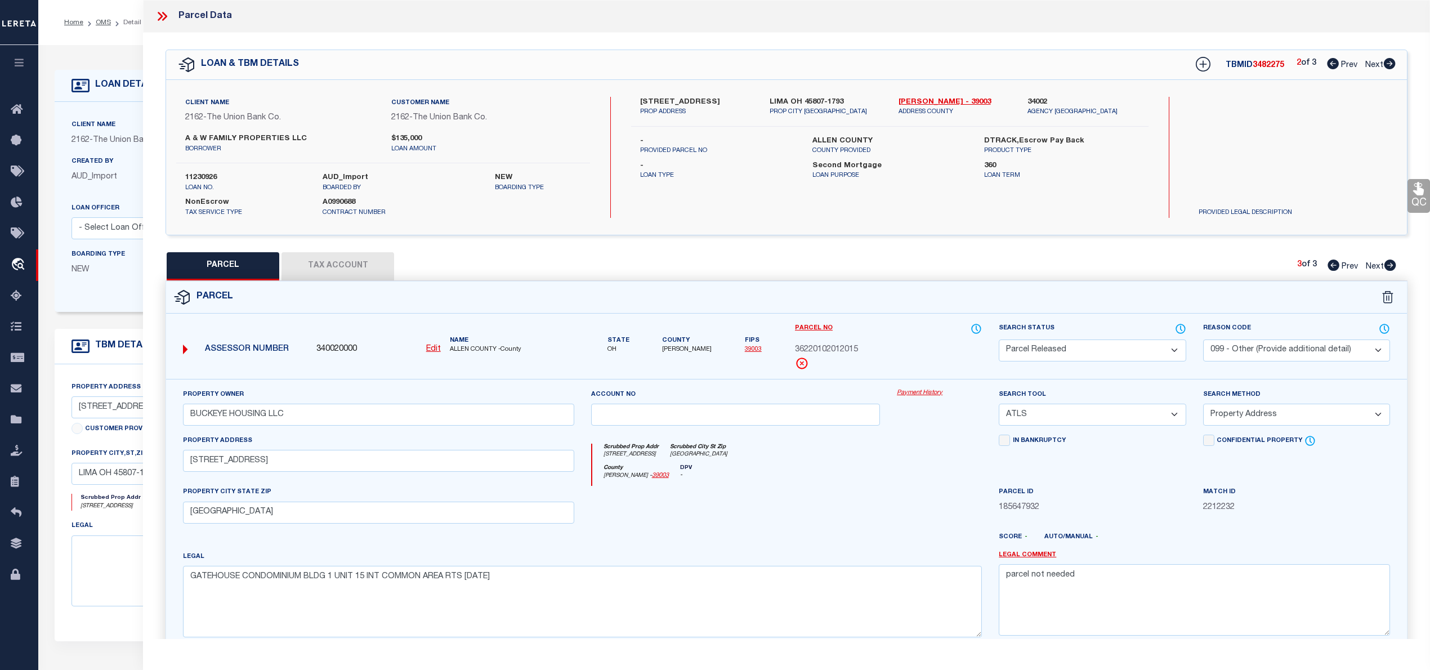
checkbox input "false"
select select "CP"
type input "[PERSON_NAME] A &"
select select "AGW"
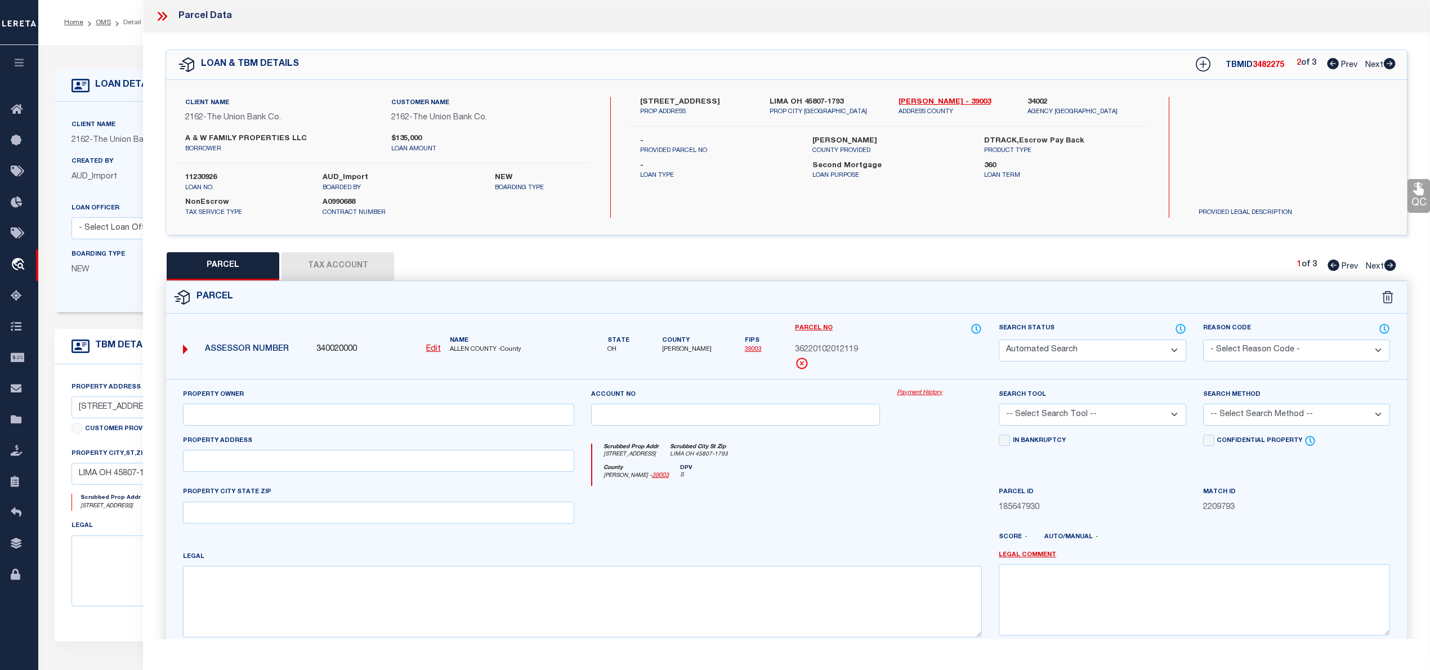
select select "ADD"
type input "[STREET_ADDRESS]"
type input "[GEOGRAPHIC_DATA]"
type textarea "GATEHOUSE CONDOMINIUM BLDG 6 UNIT 119 INT JOINT TEN COMMON AREA RTS [DATE]"
click at [913, 100] on link "[PERSON_NAME] - 39003" at bounding box center [955, 102] width 112 height 11
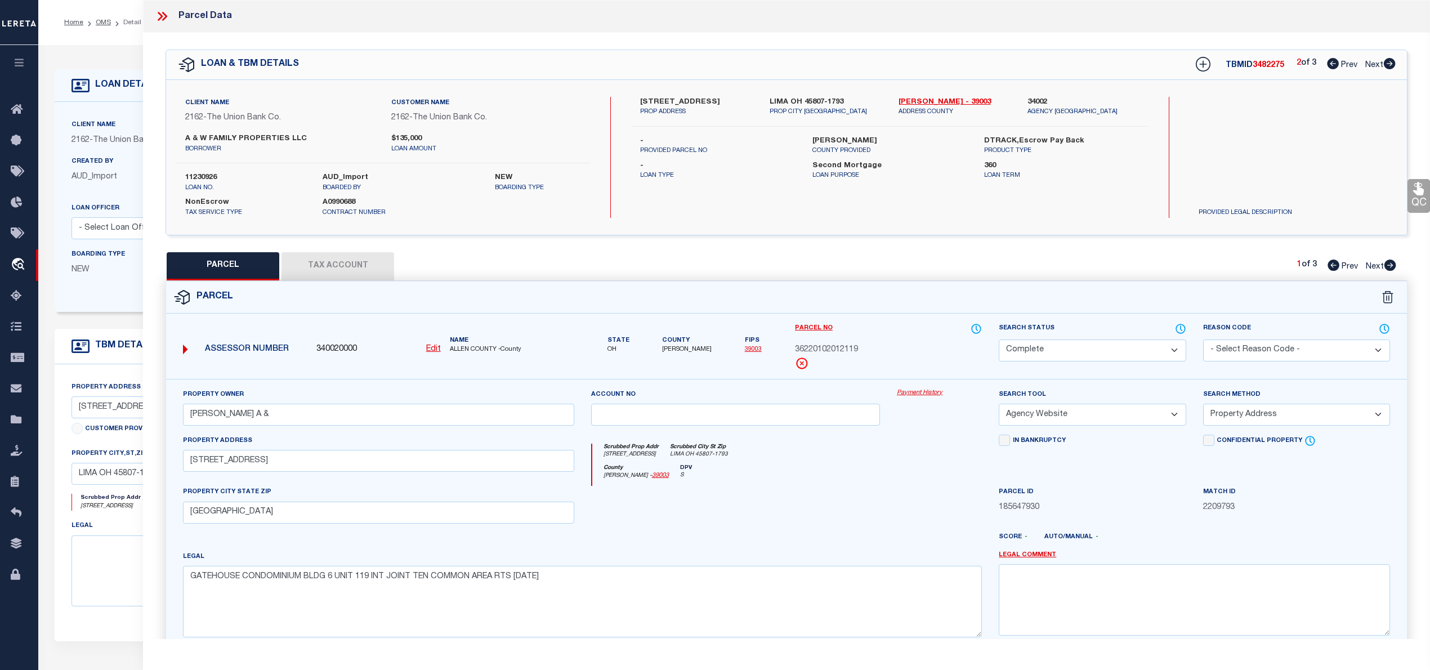
drag, startPoint x: 640, startPoint y: 102, endPoint x: 726, endPoint y: 100, distance: 86.2
click at [726, 100] on div "[STREET_ADDRESS] PROP ADDRESS" at bounding box center [696, 107] width 129 height 20
copy label "[STREET_ADDRESS]"
click at [432, 352] on u "Edit" at bounding box center [433, 349] width 15 height 8
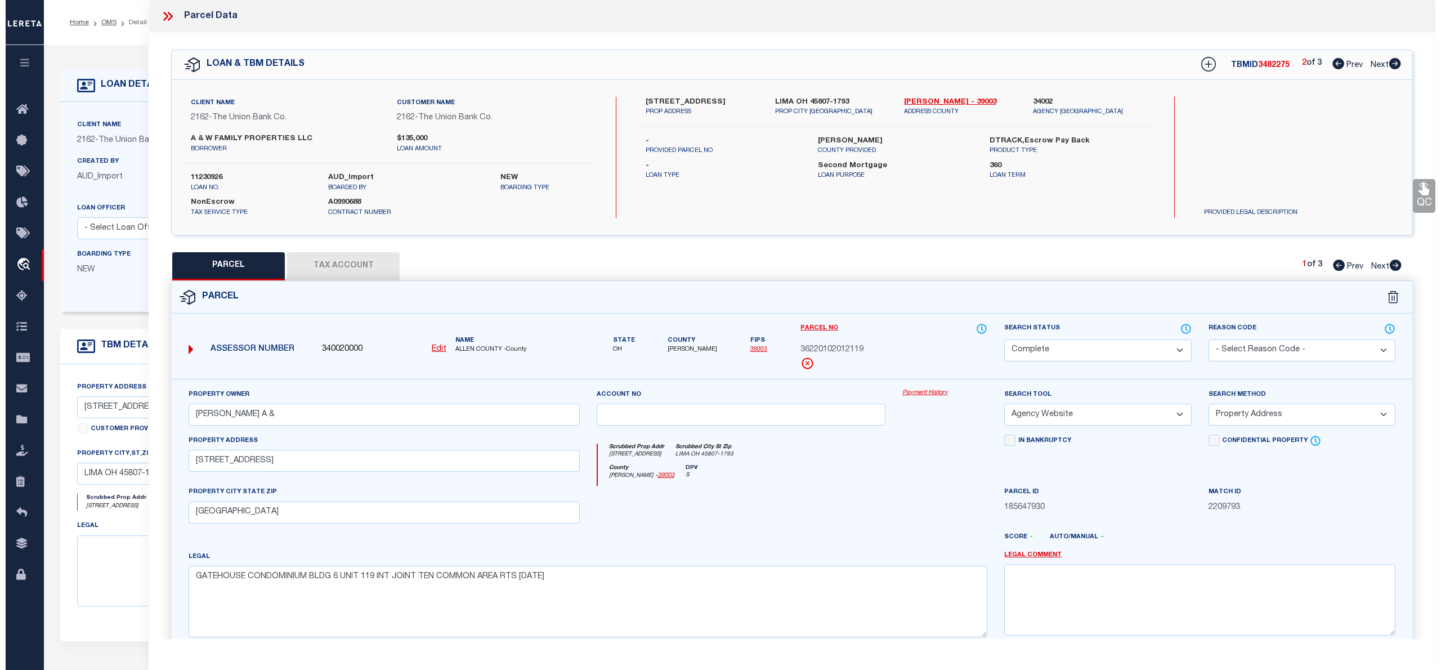
type input "340020000"
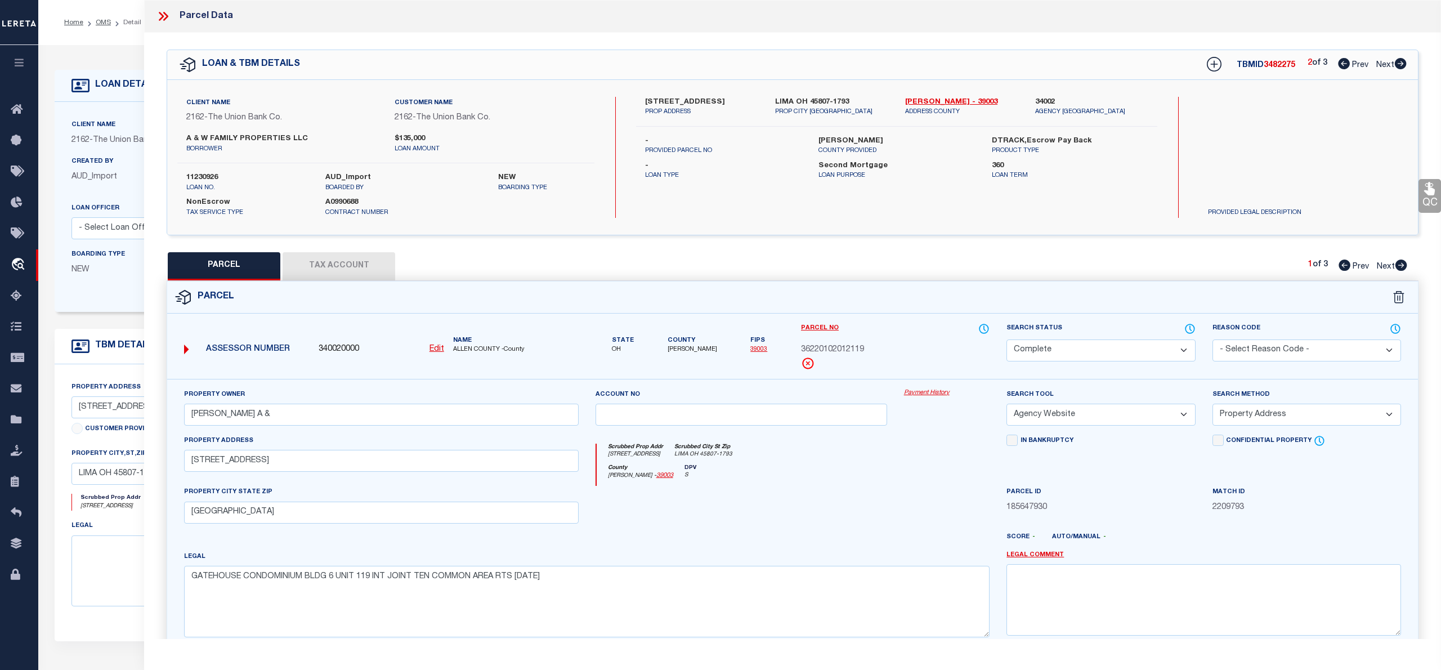
type input "36220102012119"
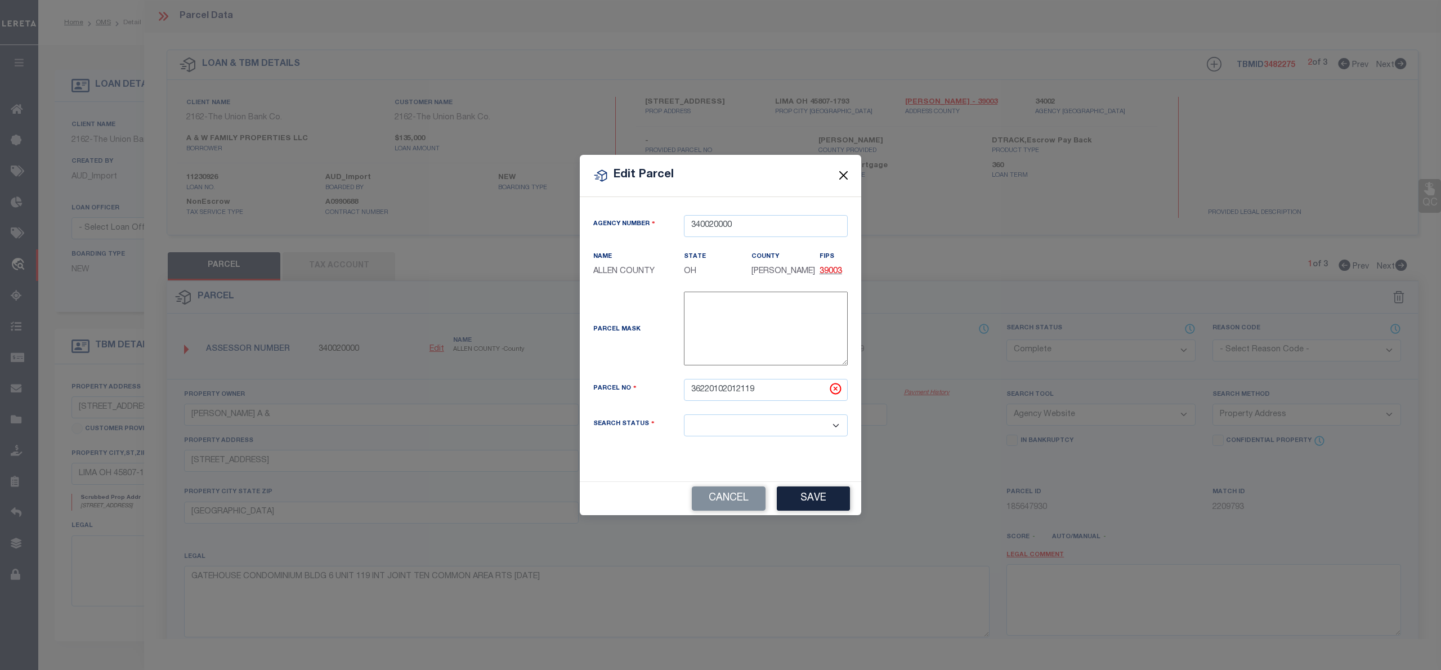
click at [841, 176] on button "Close" at bounding box center [844, 175] width 15 height 15
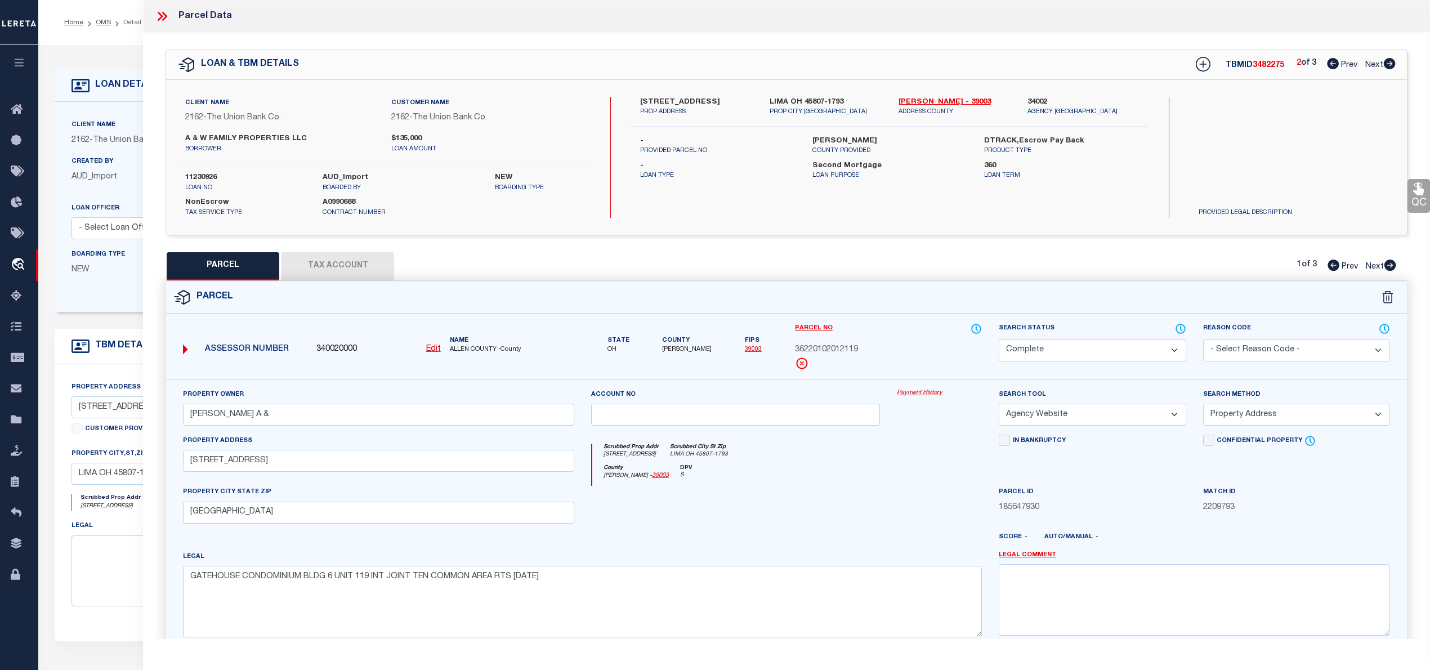
click at [435, 349] on u "Edit" at bounding box center [433, 349] width 15 height 8
select select
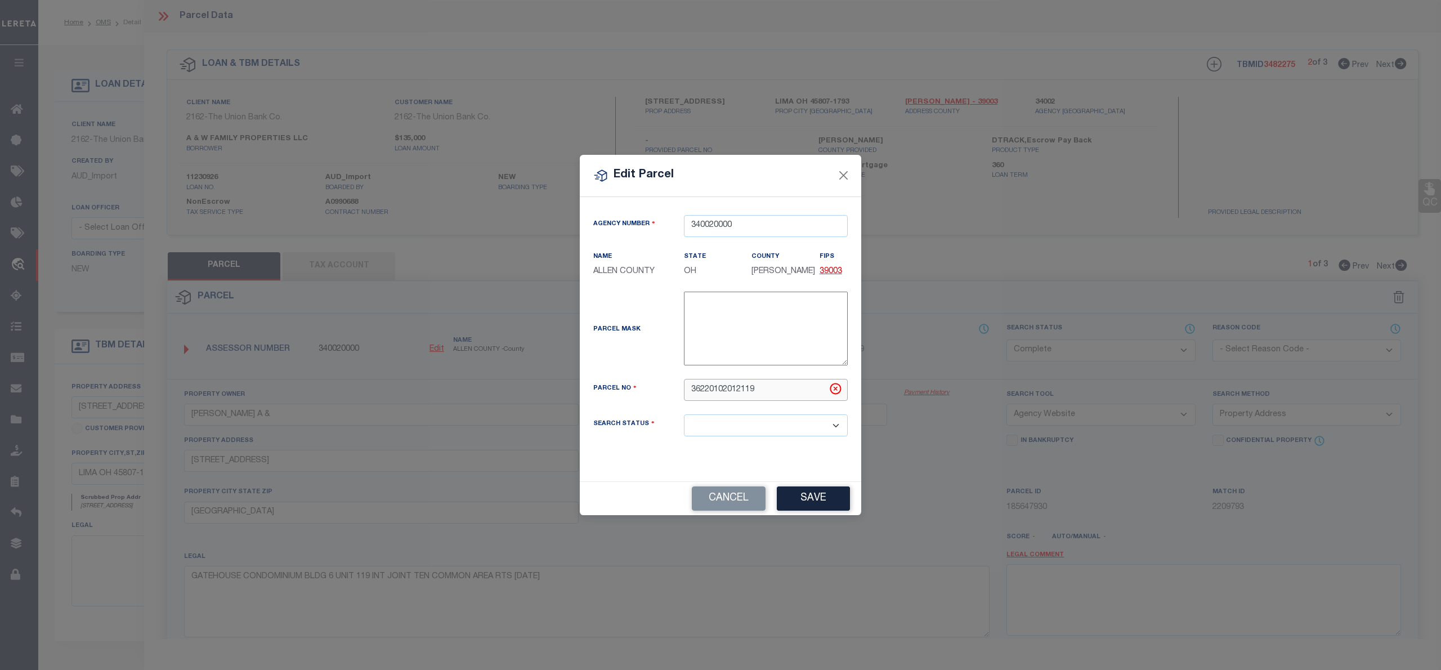
click at [701, 387] on input "36220102012119" at bounding box center [766, 390] width 164 height 22
paste input "-2201-02-012.191"
type input "36-2201-02-012.191"
click at [816, 511] on button "Save" at bounding box center [813, 498] width 73 height 24
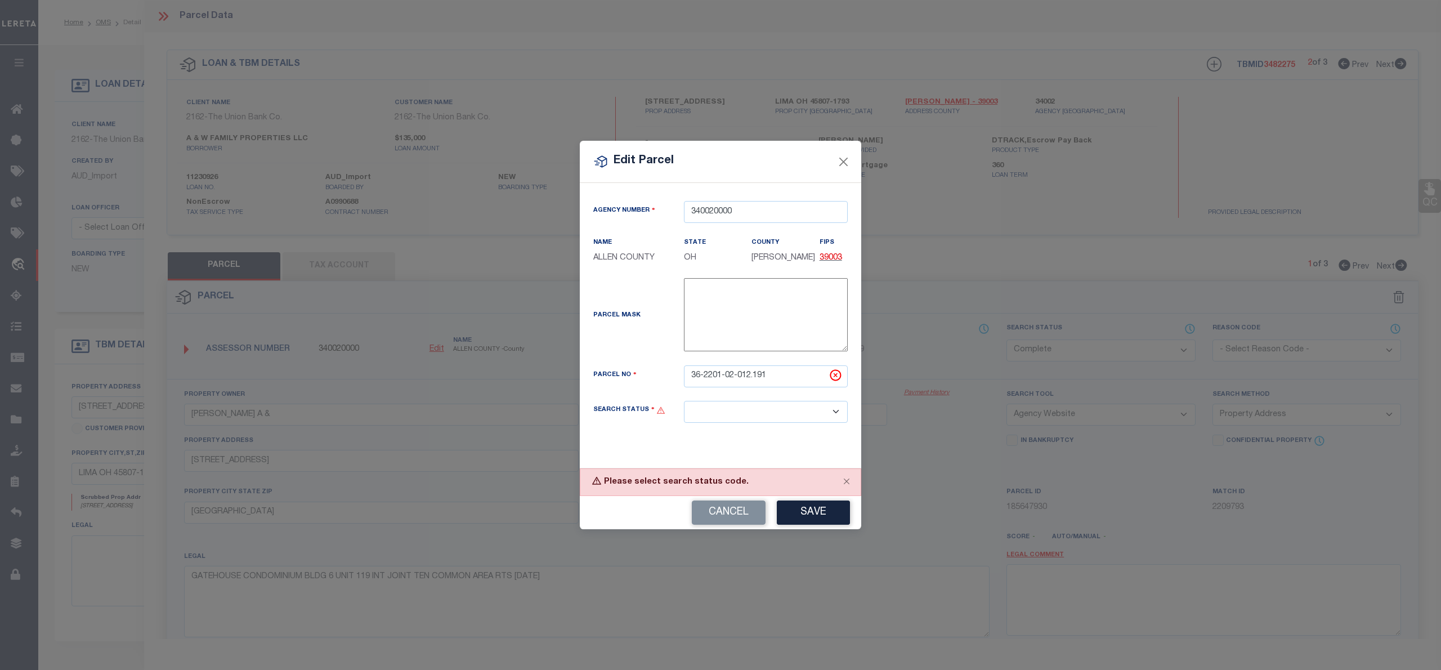
click at [820, 417] on select "Automated Search Bad Parcel Complete Duplicate Parcel High Dollar Reporting In …" at bounding box center [766, 412] width 164 height 22
select select "IP"
click at [684, 402] on select "Automated Search Bad Parcel Complete Duplicate Parcel High Dollar Reporting In …" at bounding box center [766, 412] width 164 height 22
click at [815, 510] on button "Save" at bounding box center [813, 512] width 73 height 24
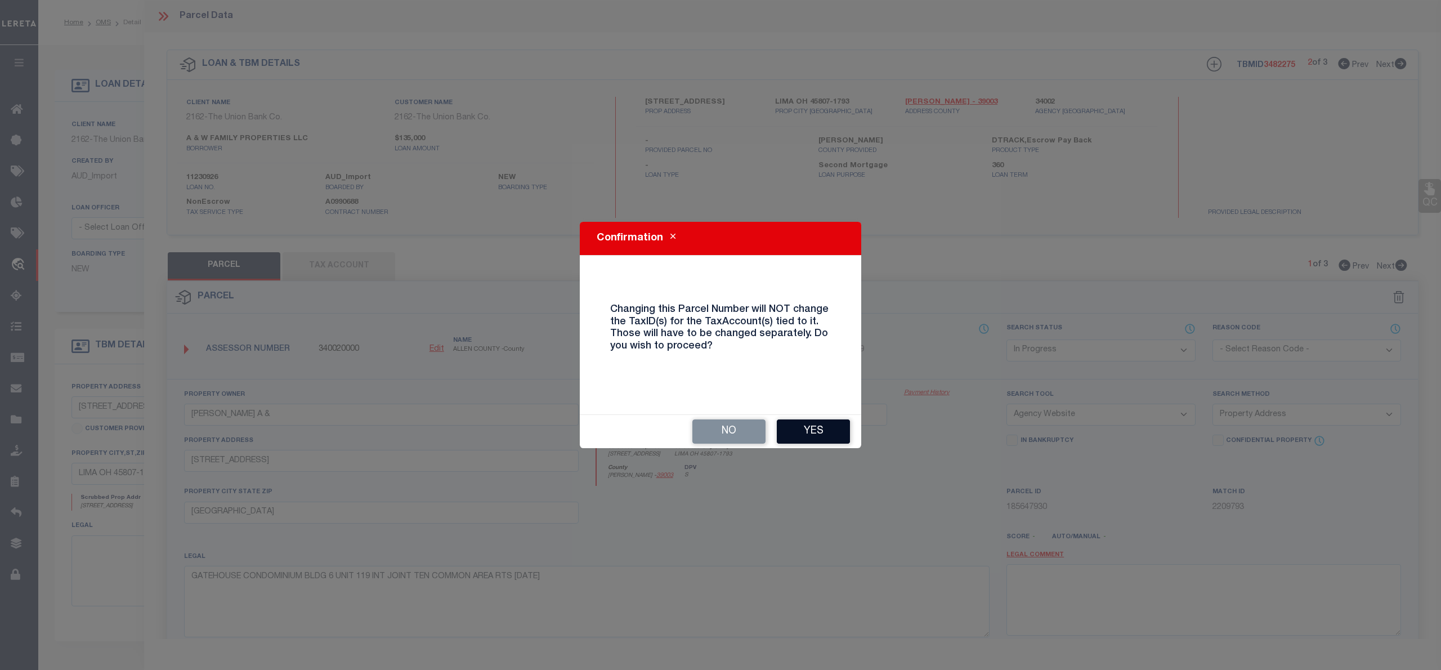
click at [805, 428] on button "Yes" at bounding box center [813, 431] width 73 height 24
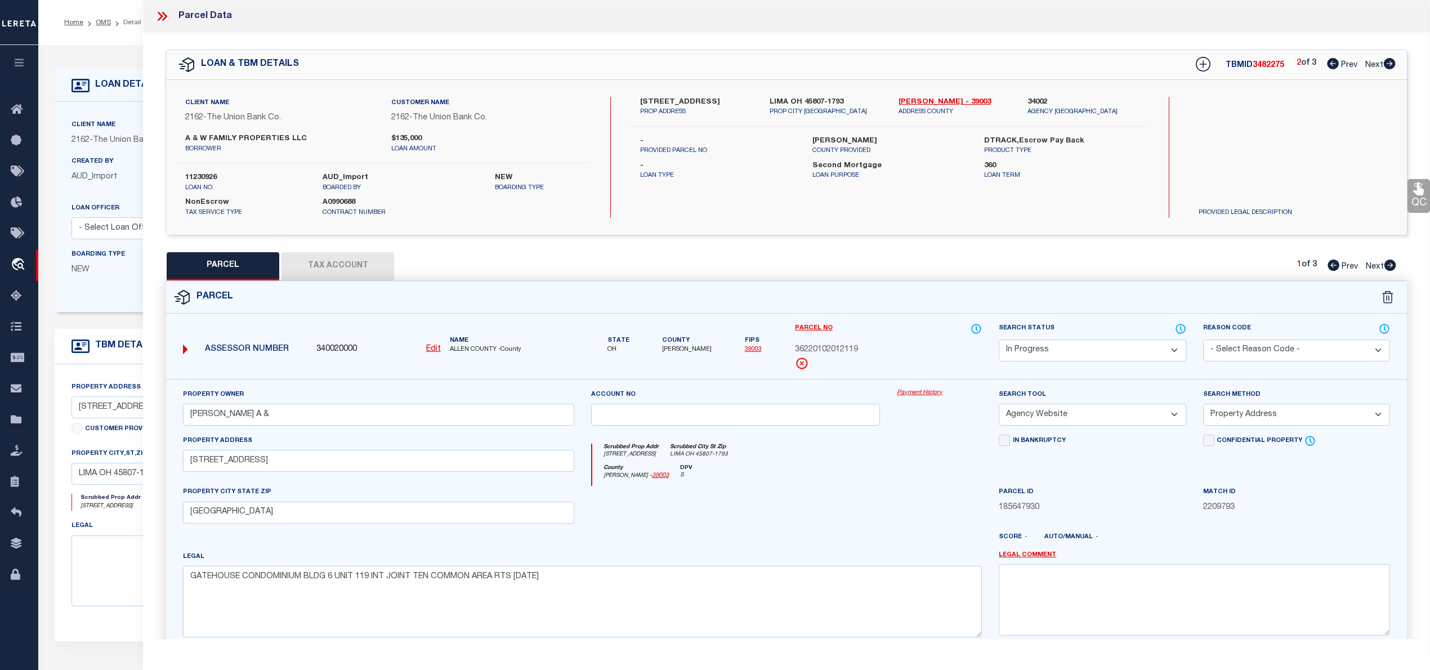
select select "IP"
select select
checkbox input "false"
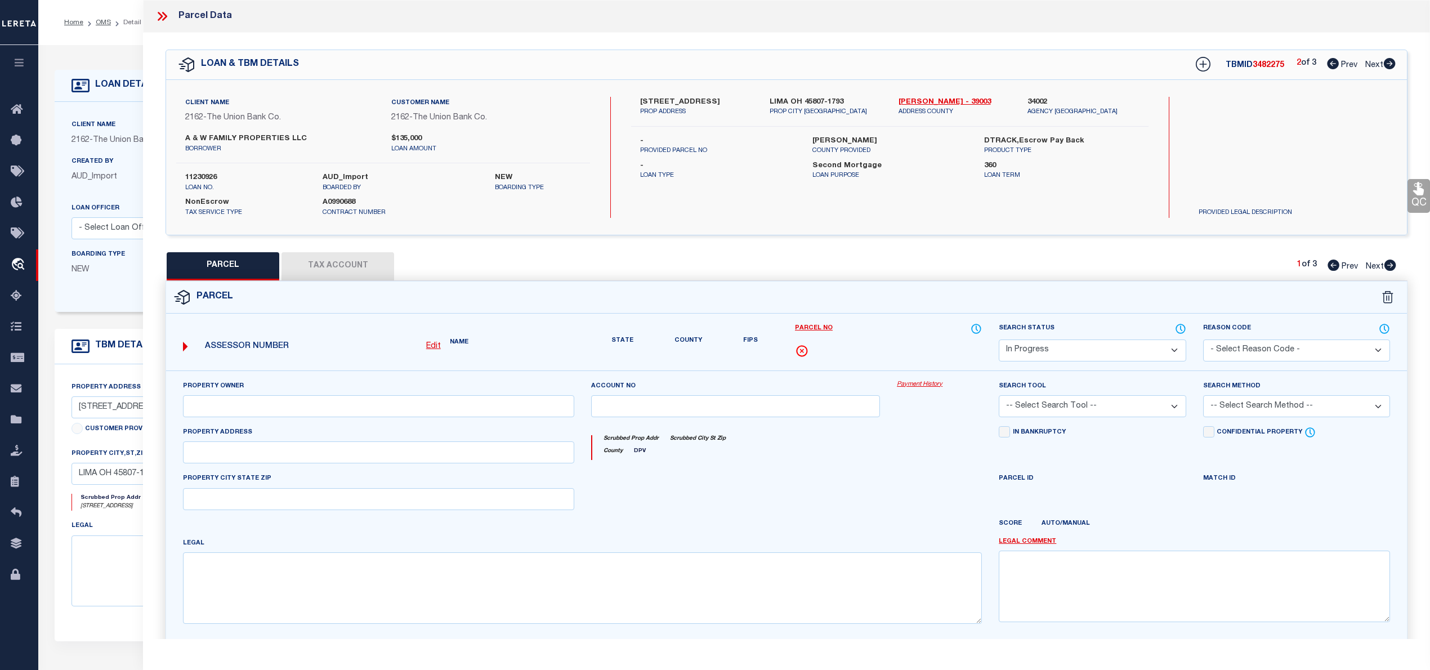
type input "[PERSON_NAME] A &"
select select "AGW"
select select "ADD"
type input "[STREET_ADDRESS]"
type input "[GEOGRAPHIC_DATA]"
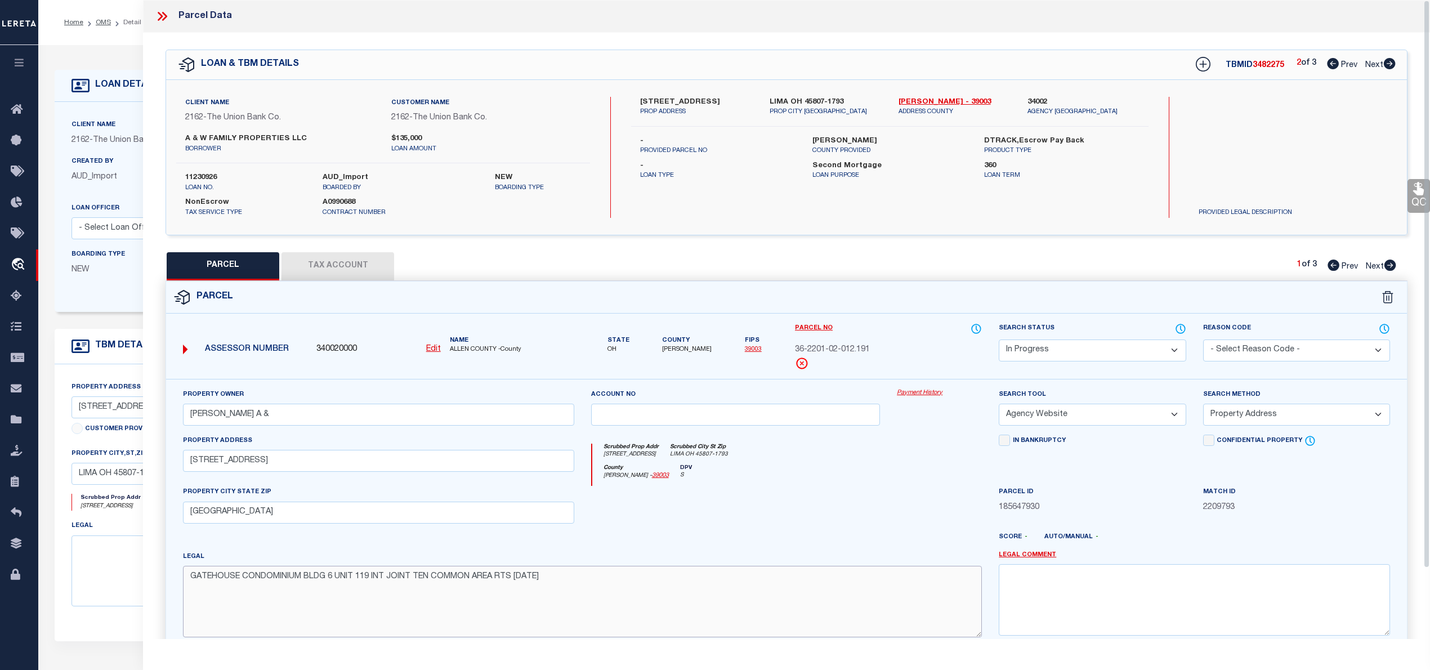
click at [369, 582] on textarea "GATEHOUSE CONDOMINIUM BLDG 6 UNIT 119 INT JOINT TEN COMMON AREA RTS [DATE]" at bounding box center [582, 601] width 799 height 71
paste textarea "BLDG 10 UNIT 191 INT"
type textarea "GATEHOUSE CONDO BLDG 10 UNIT 191 INT COMMON AREA RTS [DATE]"
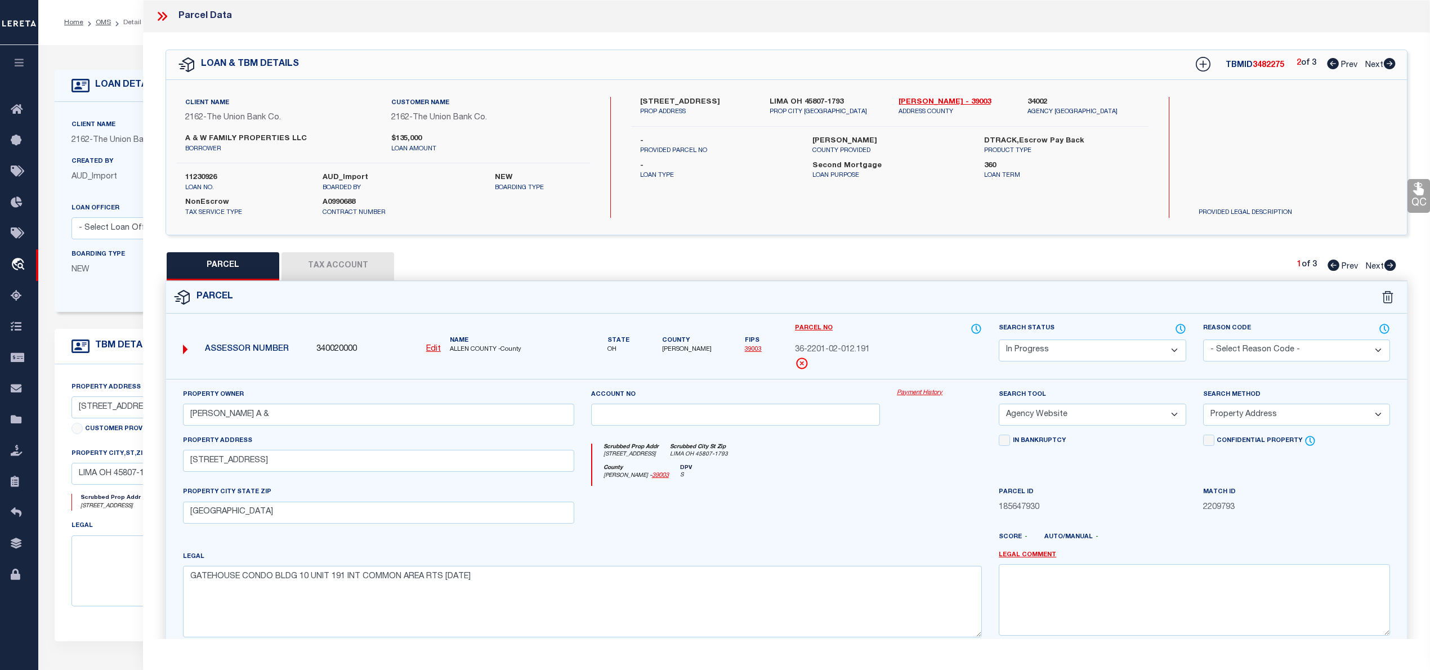
click at [1028, 347] on select "Automated Search Bad Parcel Complete Duplicate Parcel High Dollar Reporting In …" at bounding box center [1092, 350] width 187 height 22
select select "PC"
click at [999, 339] on select "Automated Search Bad Parcel Complete Duplicate Parcel High Dollar Reporting In …" at bounding box center [1092, 350] width 187 height 22
click at [348, 263] on button "Tax Account" at bounding box center [337, 266] width 113 height 28
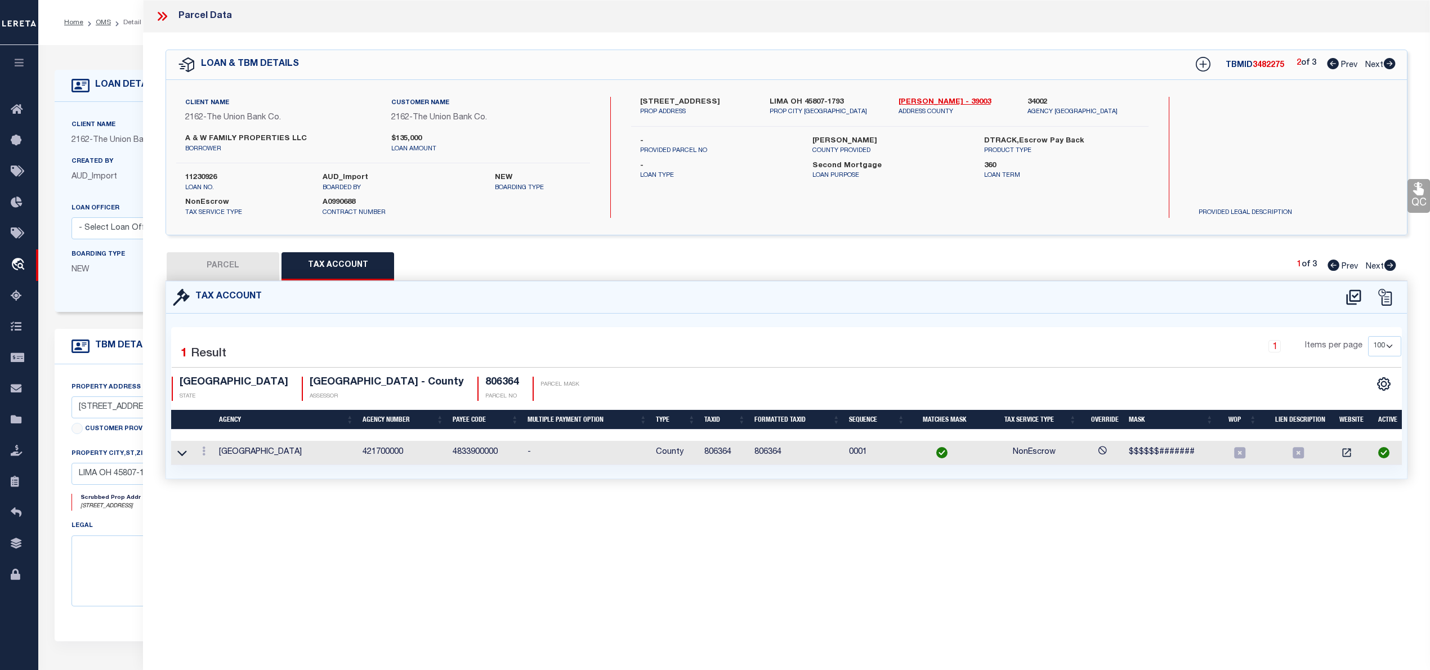
select select "100"
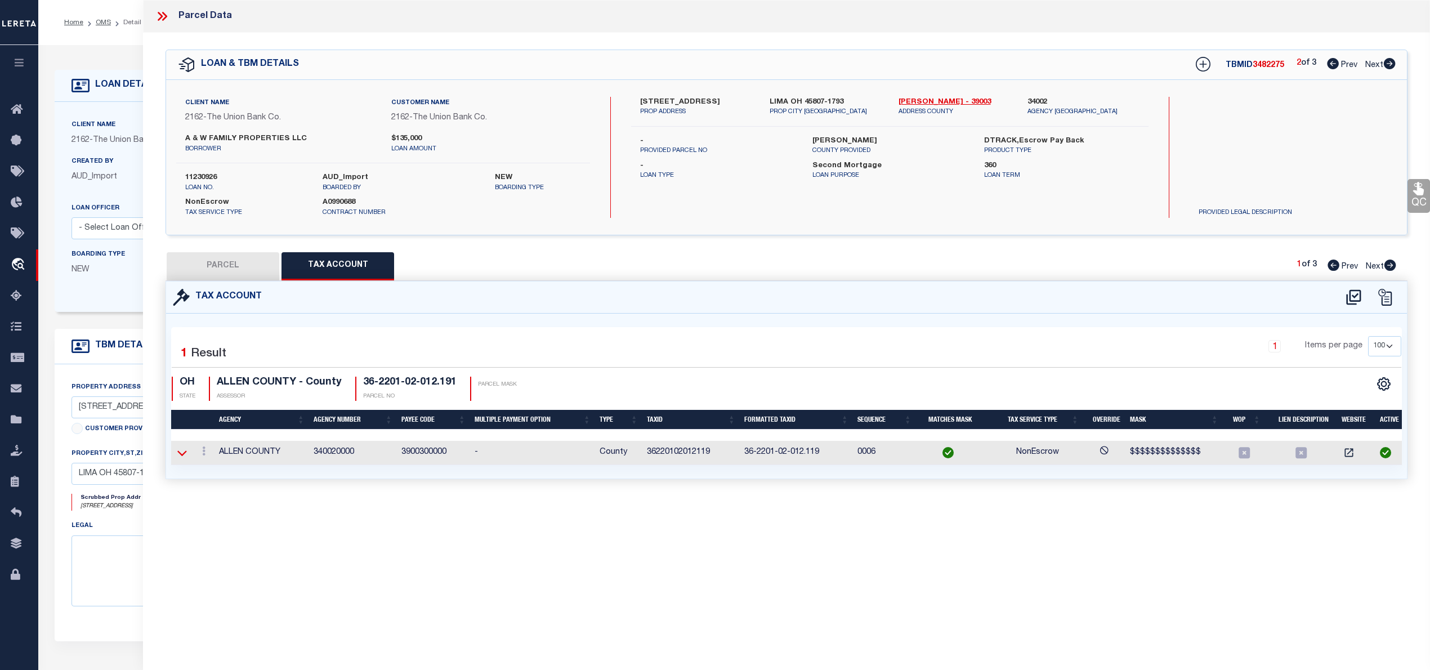
click at [185, 457] on icon at bounding box center [182, 453] width 10 height 12
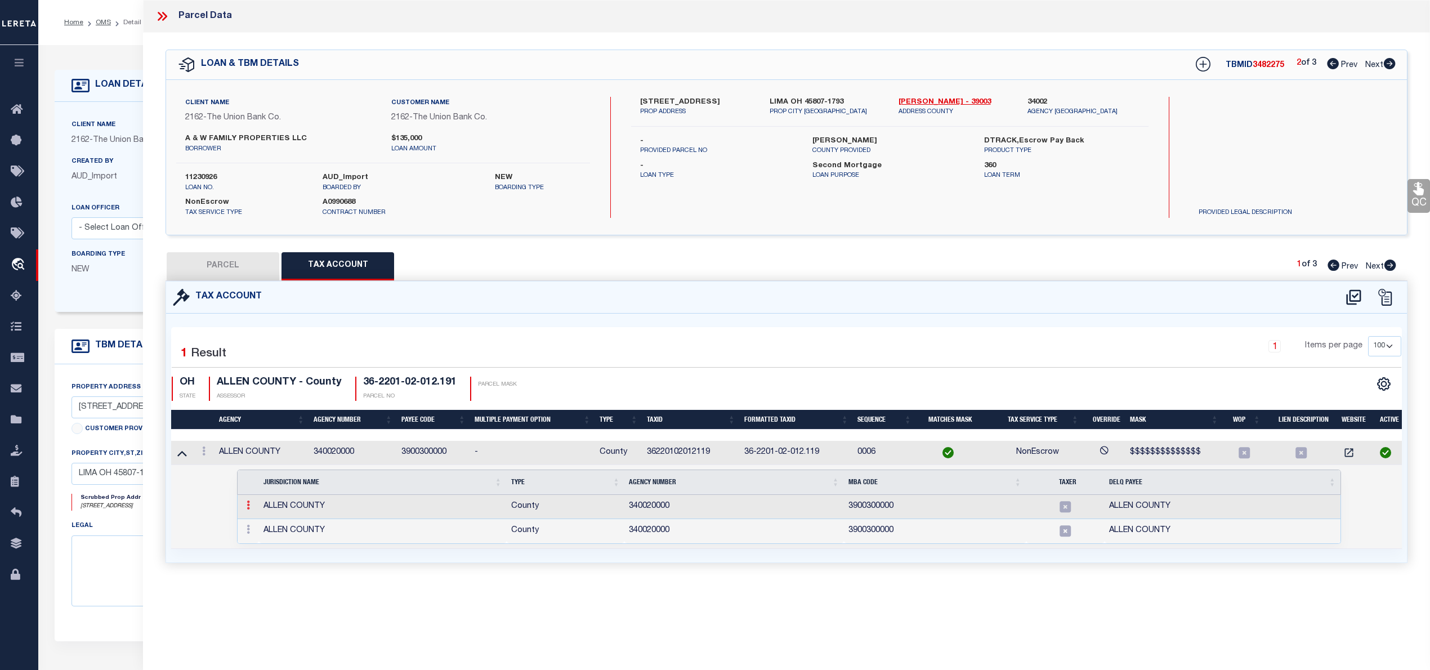
click at [246, 508] on link at bounding box center [248, 506] width 12 height 9
click at [261, 529] on img at bounding box center [261, 523] width 11 height 11
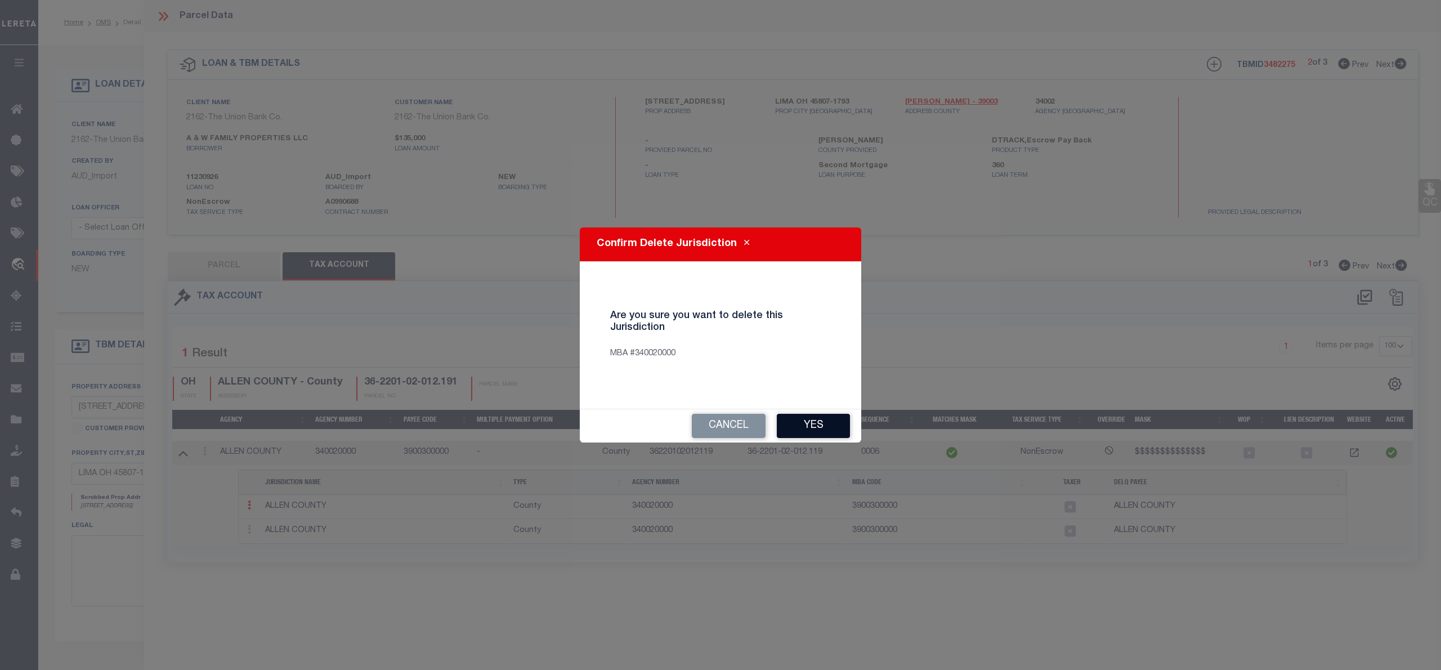
click at [802, 422] on button "Yes" at bounding box center [813, 426] width 73 height 24
select select "100"
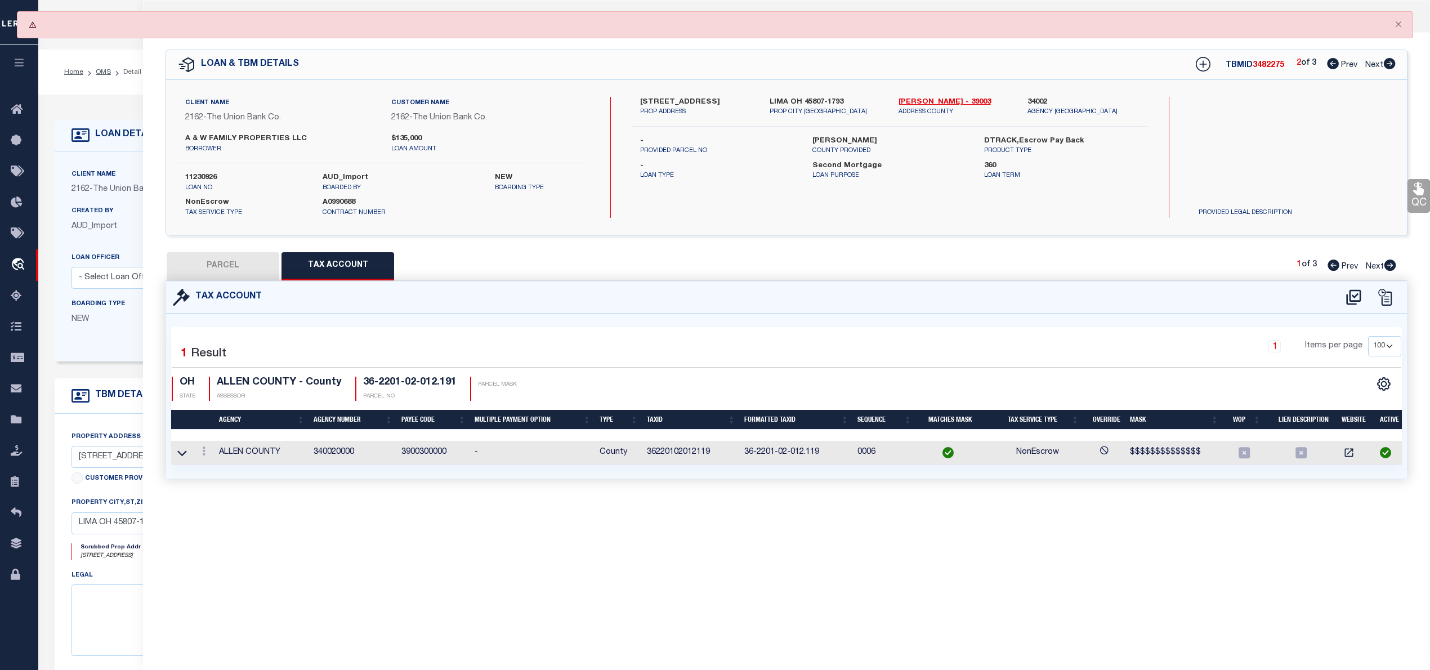
click at [189, 462] on td at bounding box center [182, 453] width 22 height 24
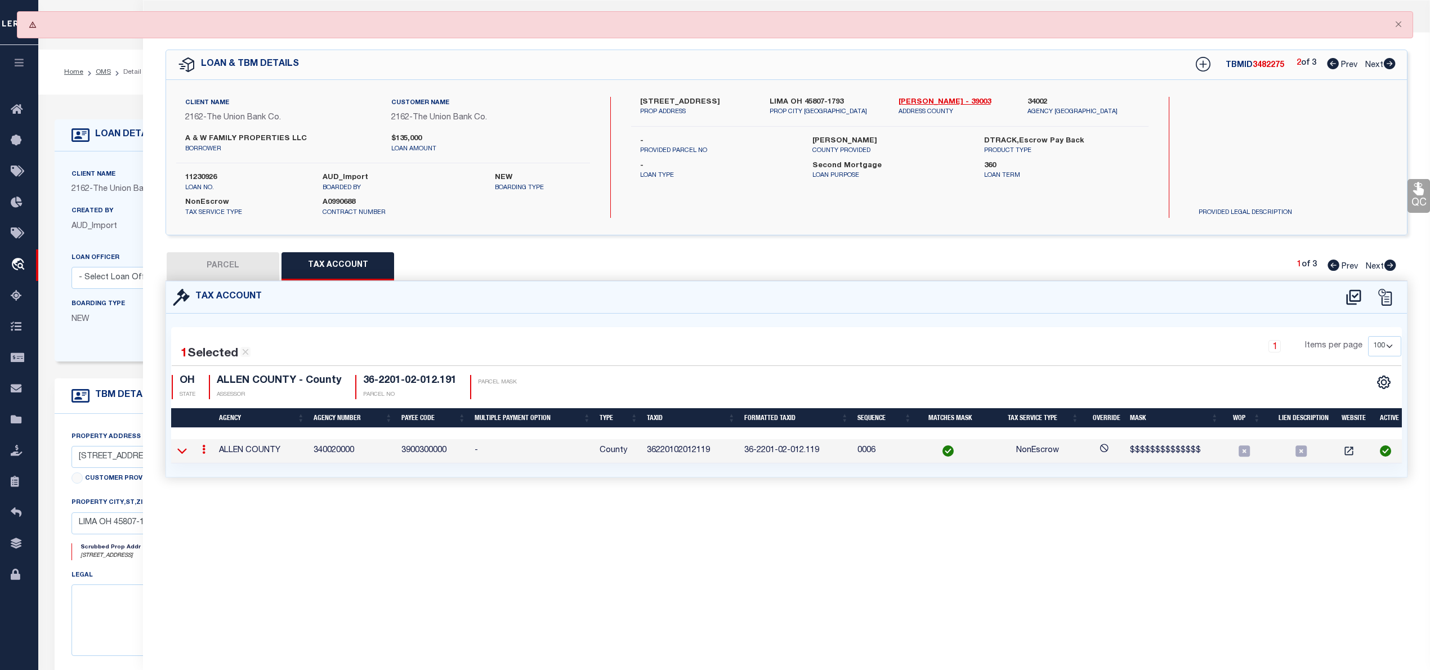
click at [181, 453] on icon at bounding box center [182, 452] width 10 height 6
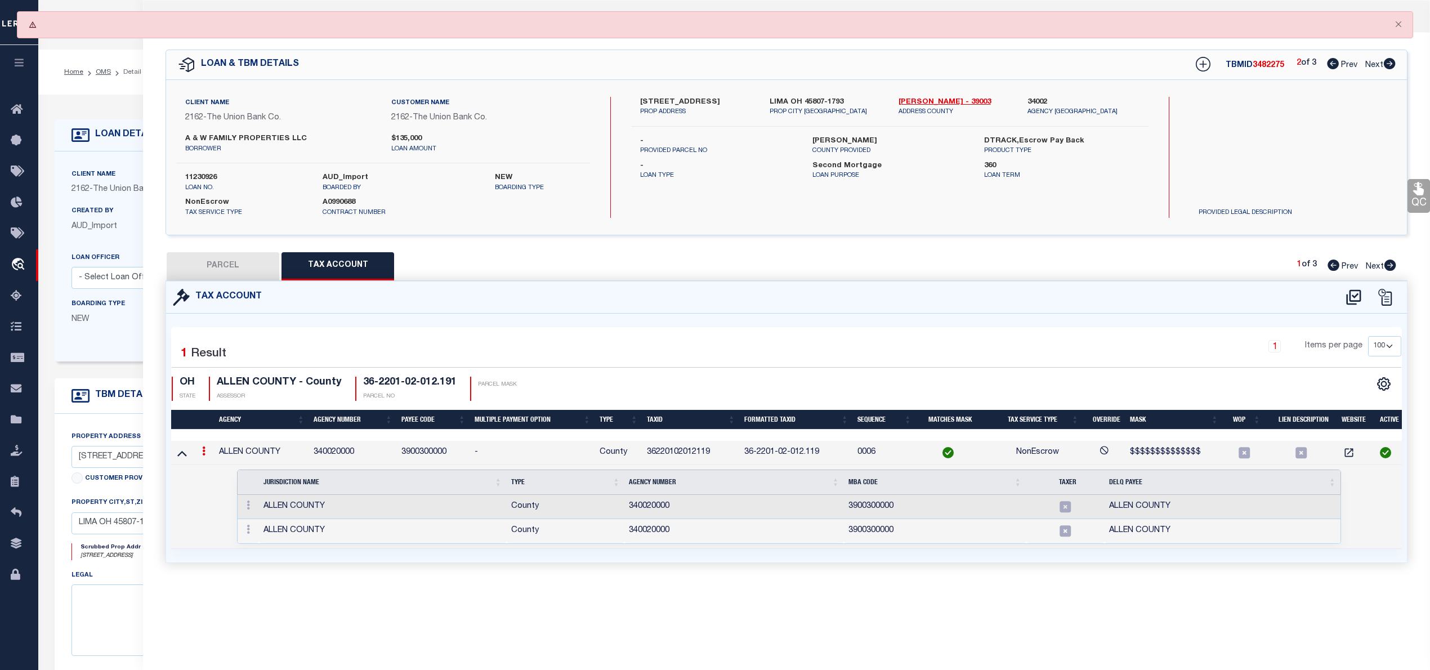
click at [199, 453] on link at bounding box center [204, 452] width 12 height 9
click at [214, 469] on icon "" at bounding box center [216, 468] width 8 height 8
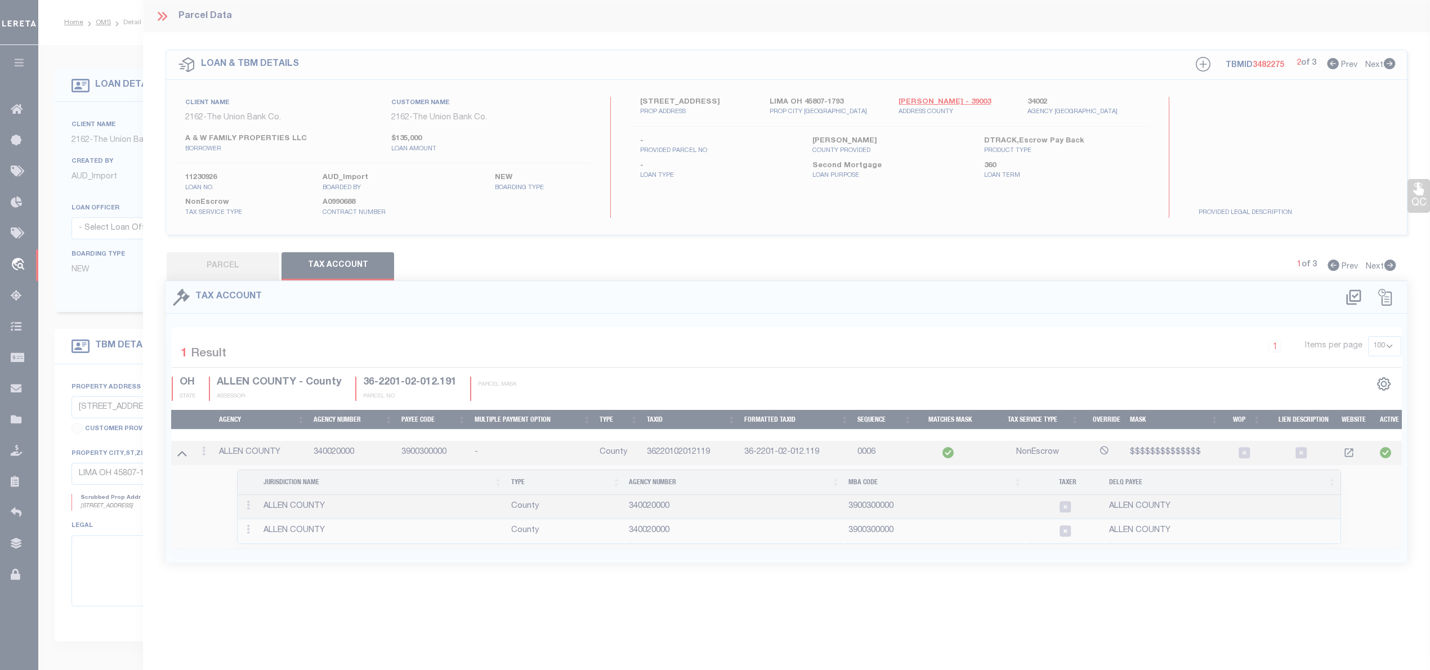
type input "36220102012119"
type textarea "$$$$$$$$$$$$$$"
checkbox input "true"
type input "[DOMAIN_NAME]"
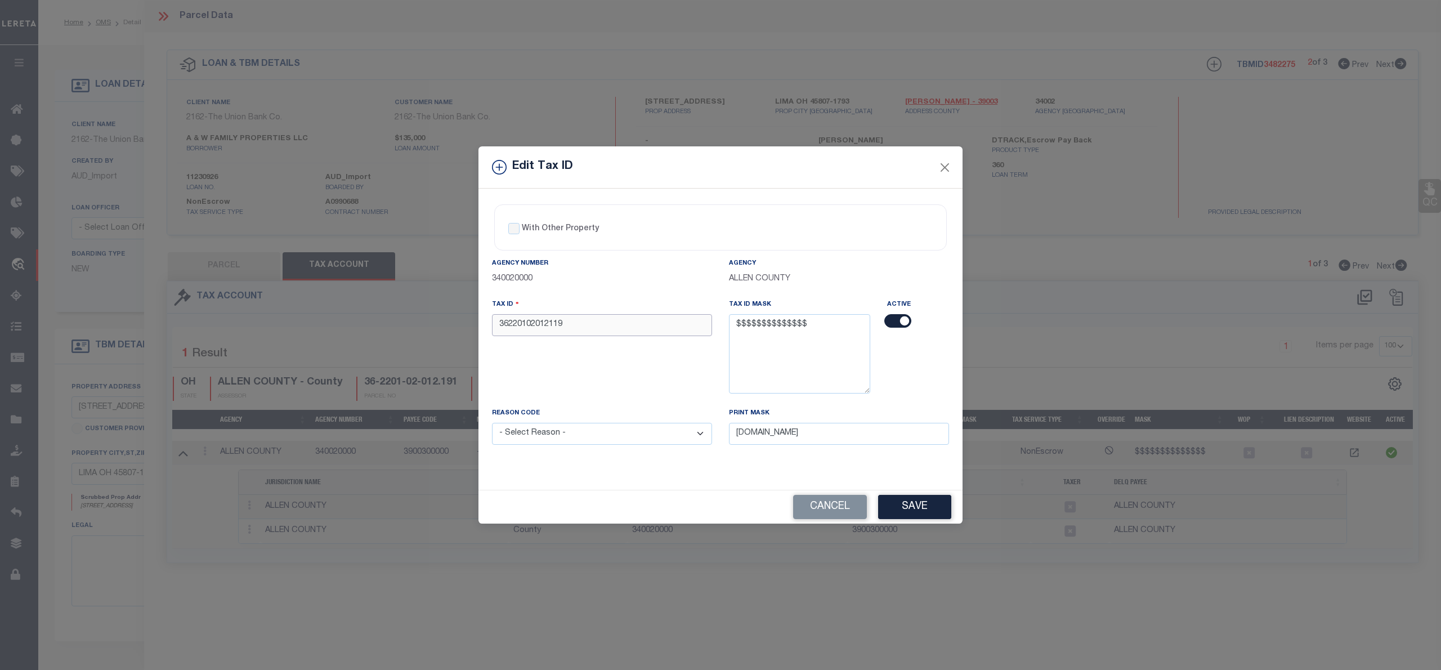
click at [543, 324] on input "36220102012119" at bounding box center [602, 325] width 220 height 22
paste input "-2201-02-012.191"
click at [564, 327] on input "36-2201-02-012.191" at bounding box center [602, 325] width 220 height 22
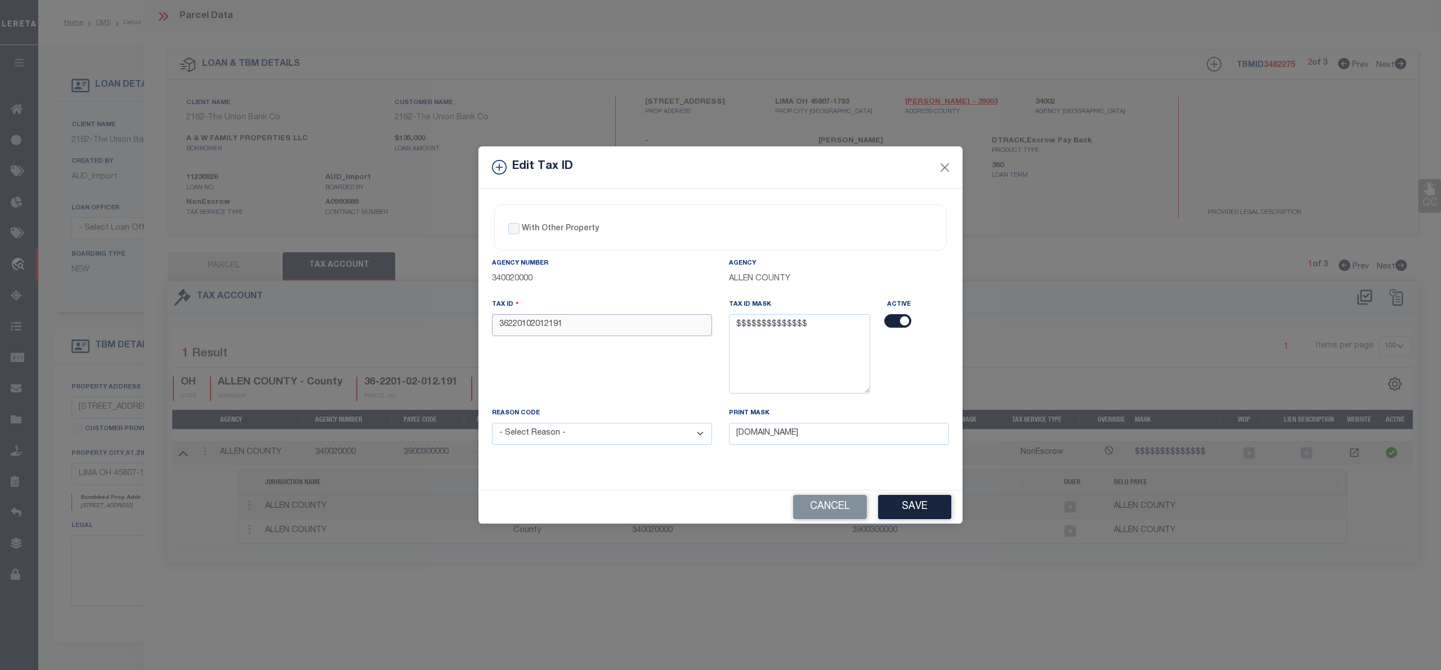
type input "36220102012191"
click at [618, 426] on select "- Select Reason - 099 - Other (Provide additional detail) ACT - Agency Changed …" at bounding box center [602, 434] width 220 height 22
select select "ACT"
click at [492, 425] on select "- Select Reason - 099 - Other (Provide additional detail) ACT - Agency Changed …" at bounding box center [602, 434] width 220 height 22
click at [922, 513] on button "Save" at bounding box center [914, 507] width 73 height 24
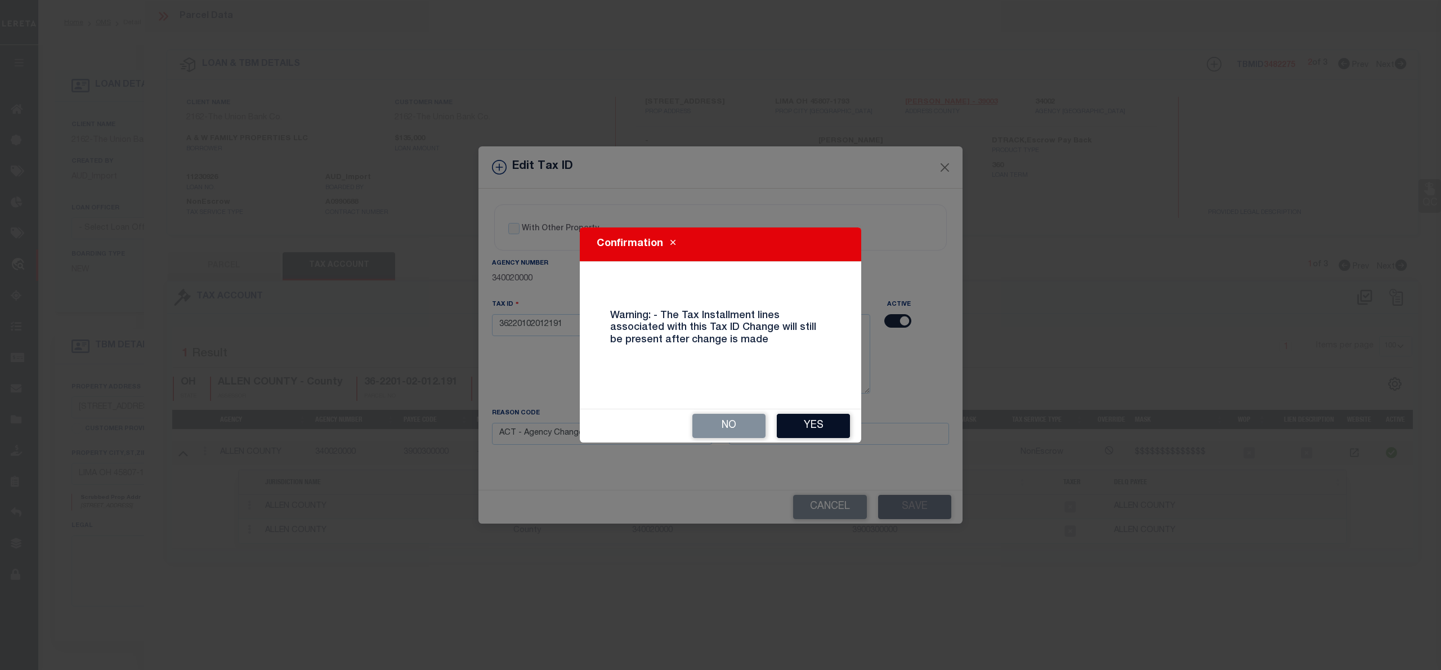
click at [817, 429] on button "Yes" at bounding box center [813, 426] width 73 height 24
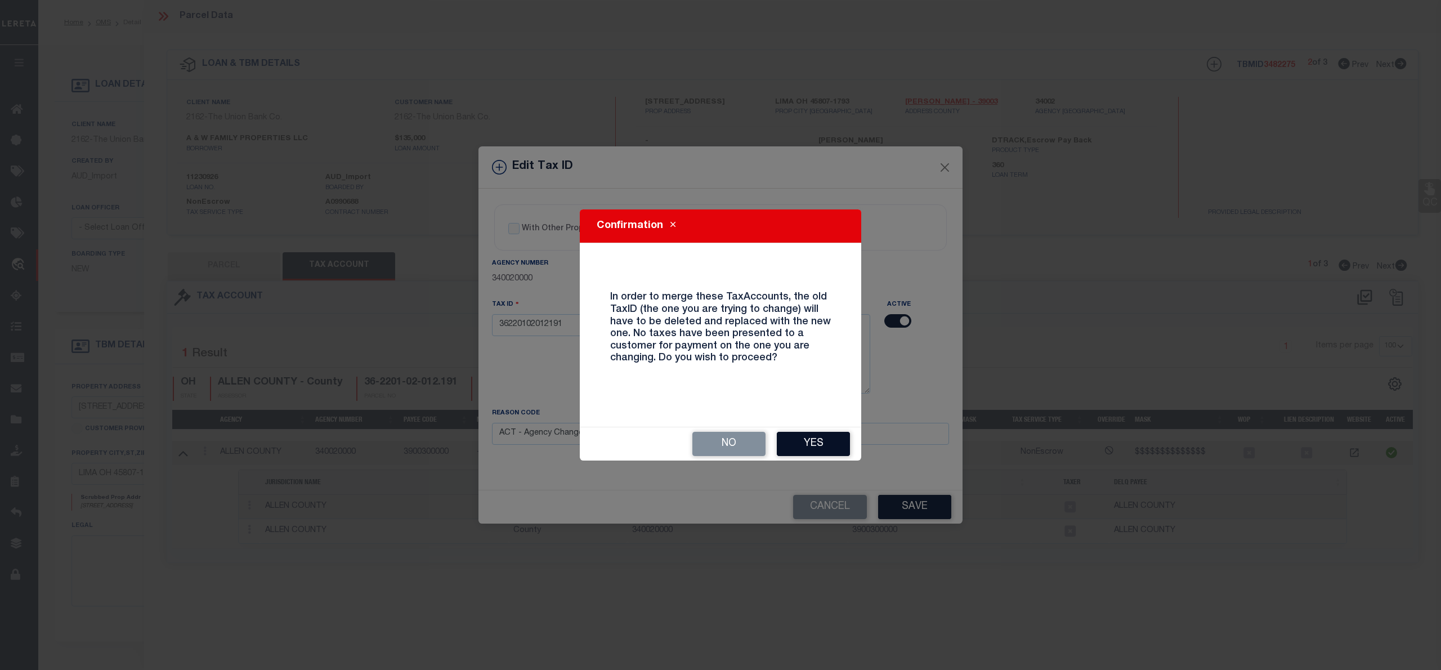
click at [819, 441] on button "Yes" at bounding box center [813, 444] width 73 height 24
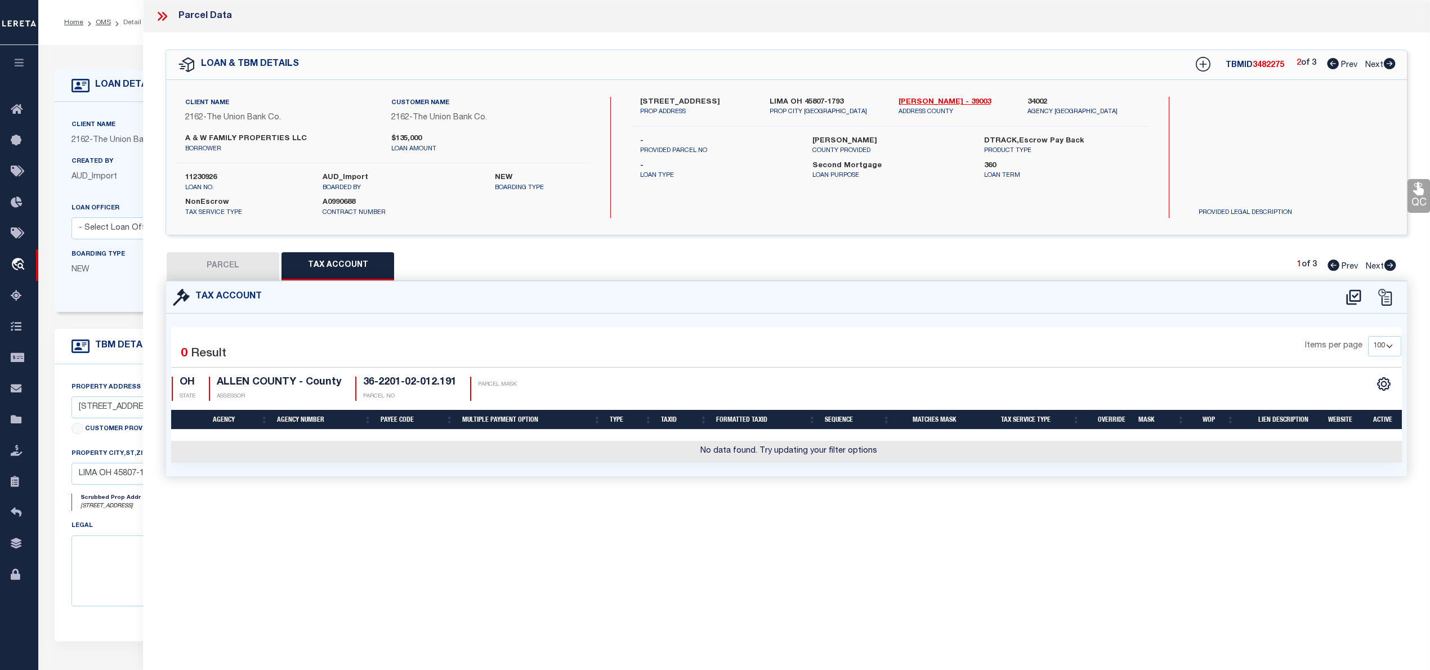
select select
click at [1350, 296] on icon at bounding box center [1353, 296] width 15 height 15
select select "100"
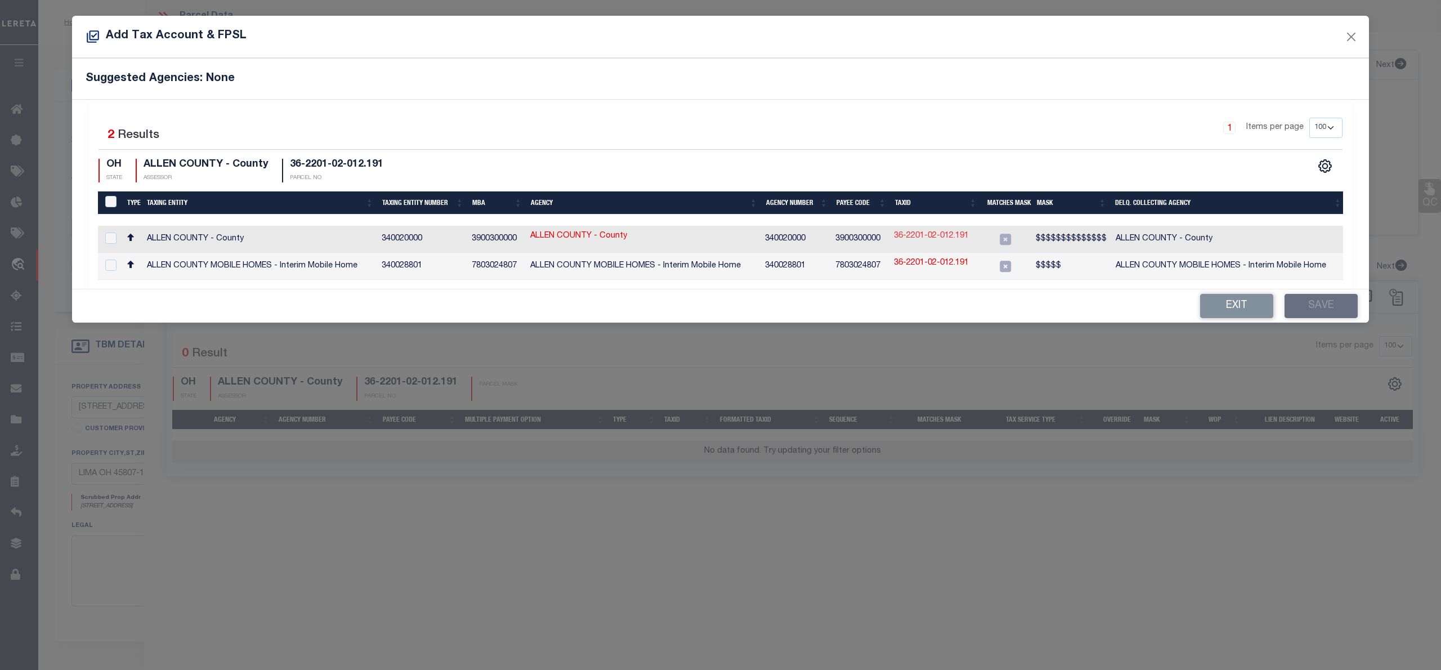
click at [932, 239] on link "36-2201-02-012.191" at bounding box center [931, 236] width 75 height 12
type input "36-2201-02-012.191"
type textarea "$$$$$$$$$$$$$$"
checkbox input "true"
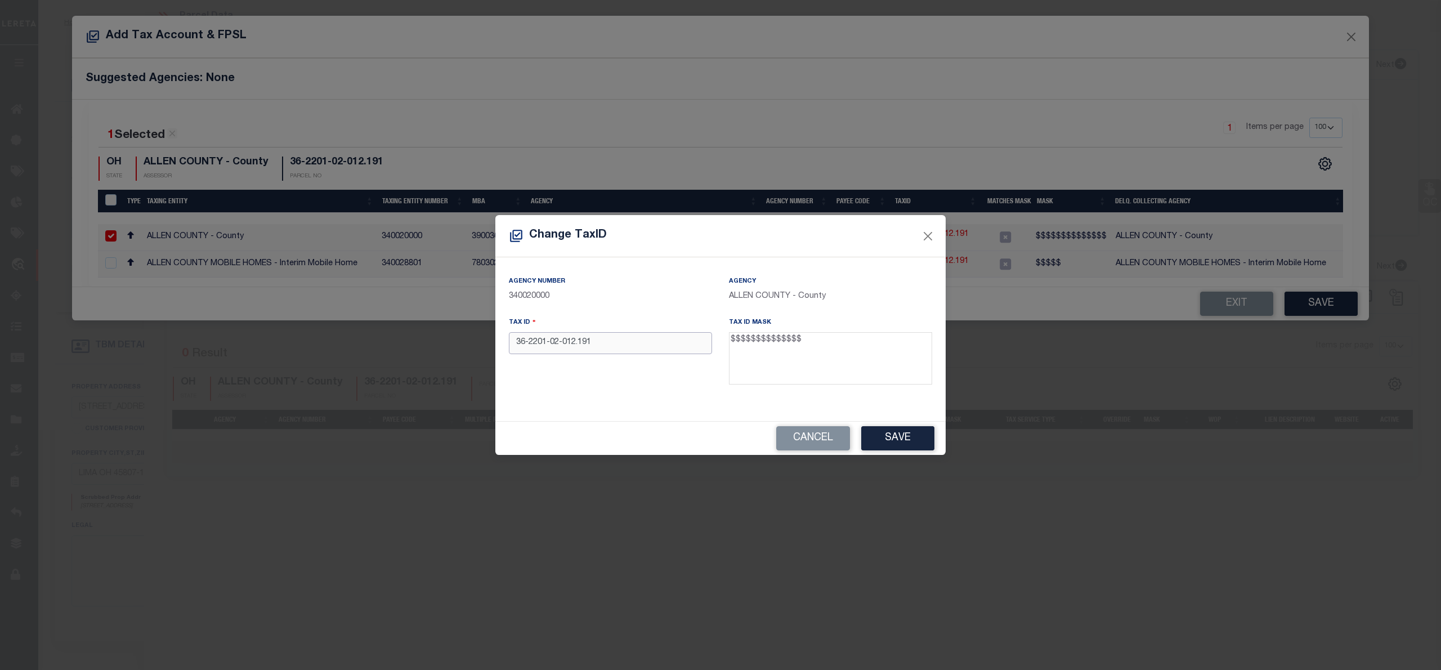
click at [581, 346] on input "36-2201-02-012.191" at bounding box center [610, 343] width 203 height 22
type input "36220102012191"
click at [906, 439] on button "Save" at bounding box center [897, 438] width 73 height 24
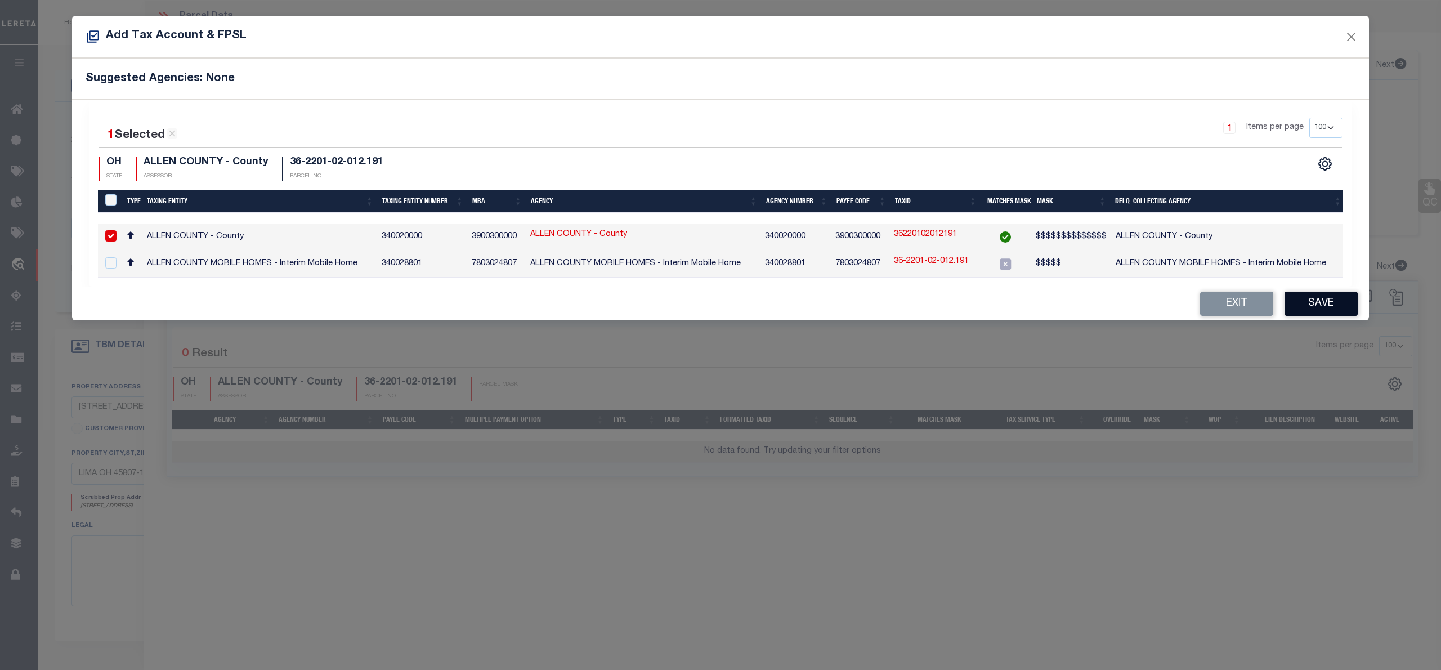
click at [1319, 309] on button "Save" at bounding box center [1321, 304] width 73 height 24
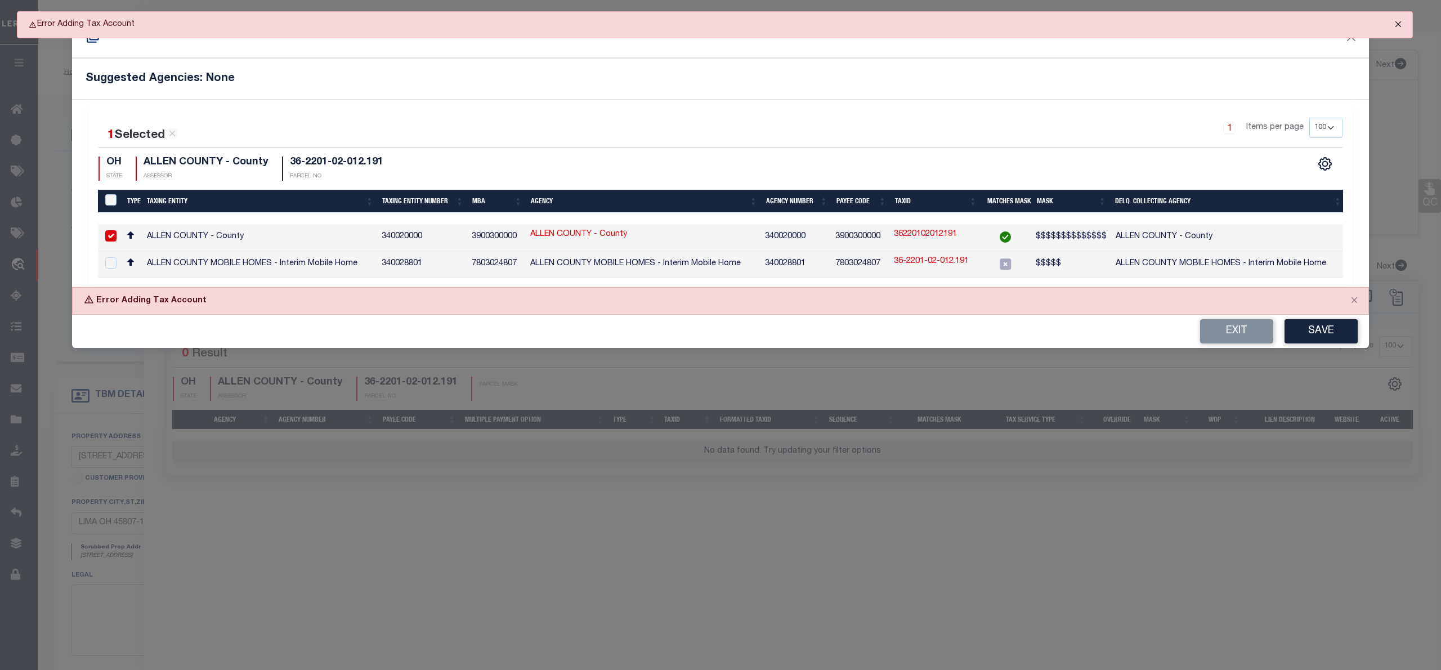
click at [1402, 25] on button "Close" at bounding box center [1398, 24] width 28 height 25
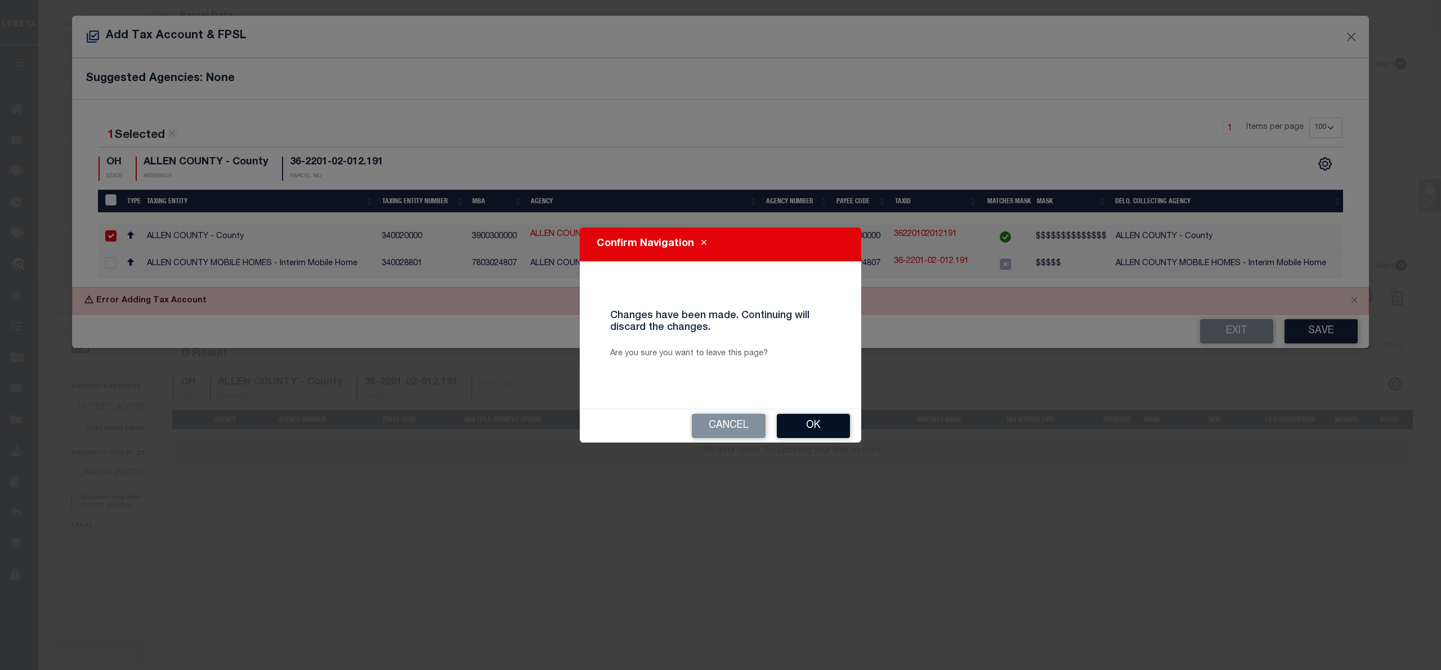
click at [821, 421] on button "Ok" at bounding box center [813, 426] width 73 height 24
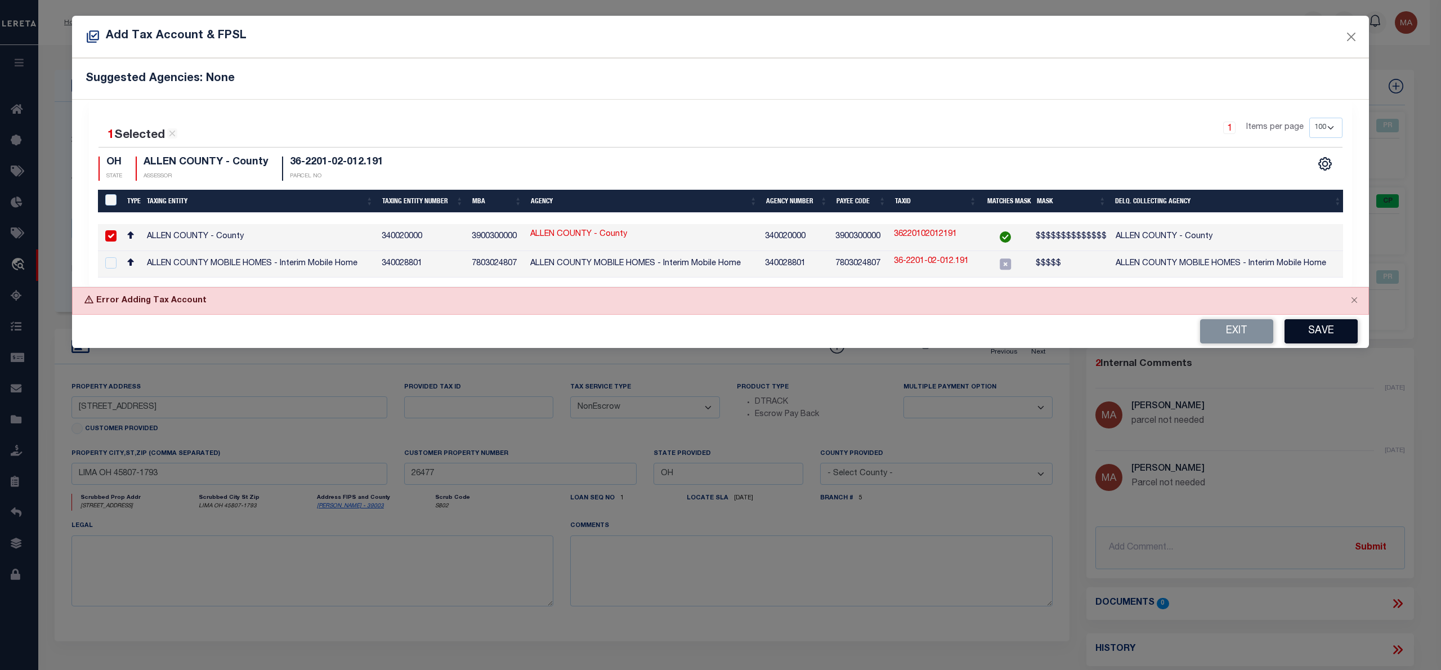
click at [1330, 332] on button "Save" at bounding box center [1321, 331] width 73 height 24
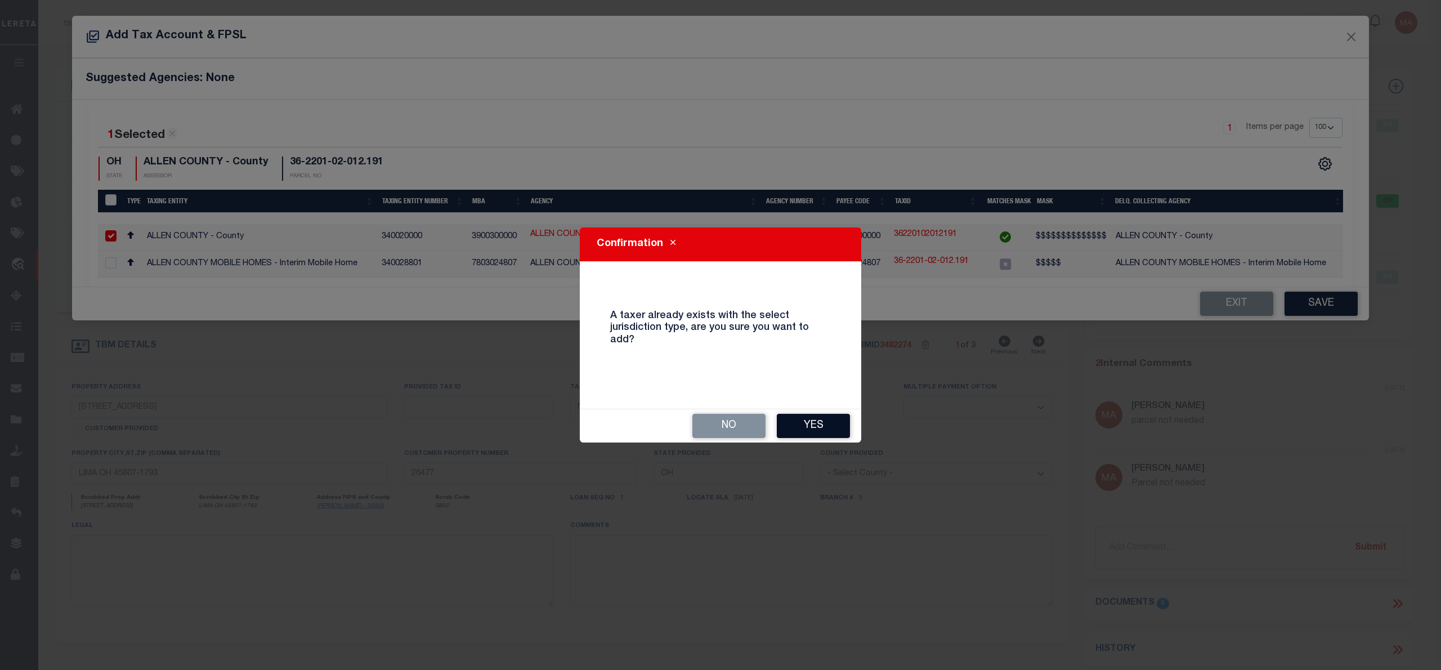
click at [810, 426] on button "Yes" at bounding box center [813, 426] width 73 height 24
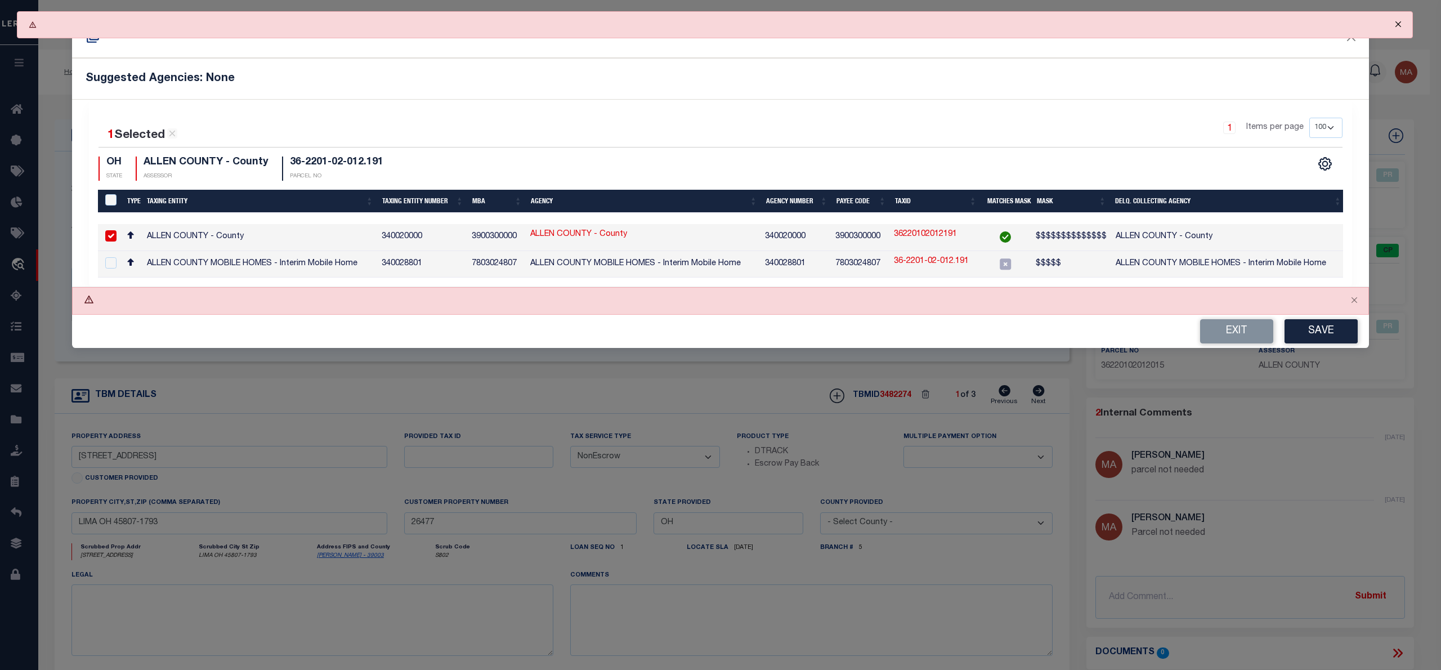
click at [1399, 23] on button "Close" at bounding box center [1398, 24] width 28 height 25
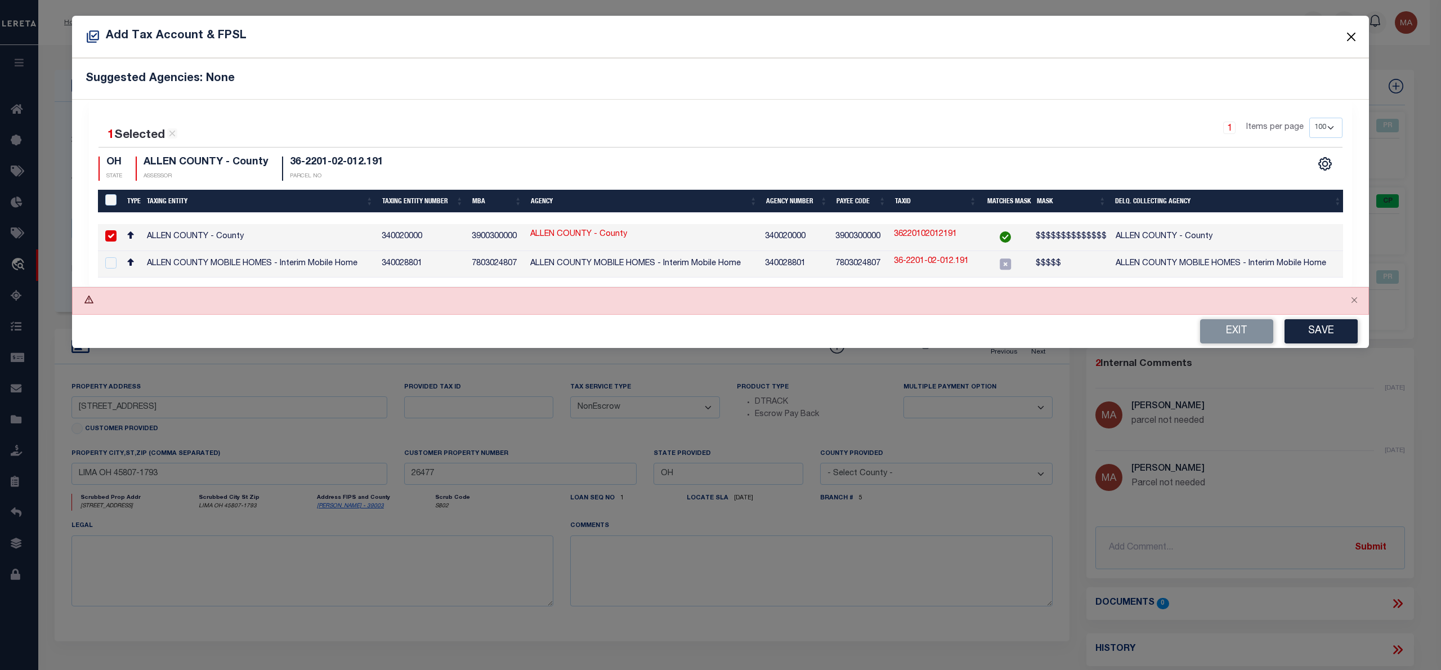
click at [1349, 33] on button "Close" at bounding box center [1351, 36] width 15 height 15
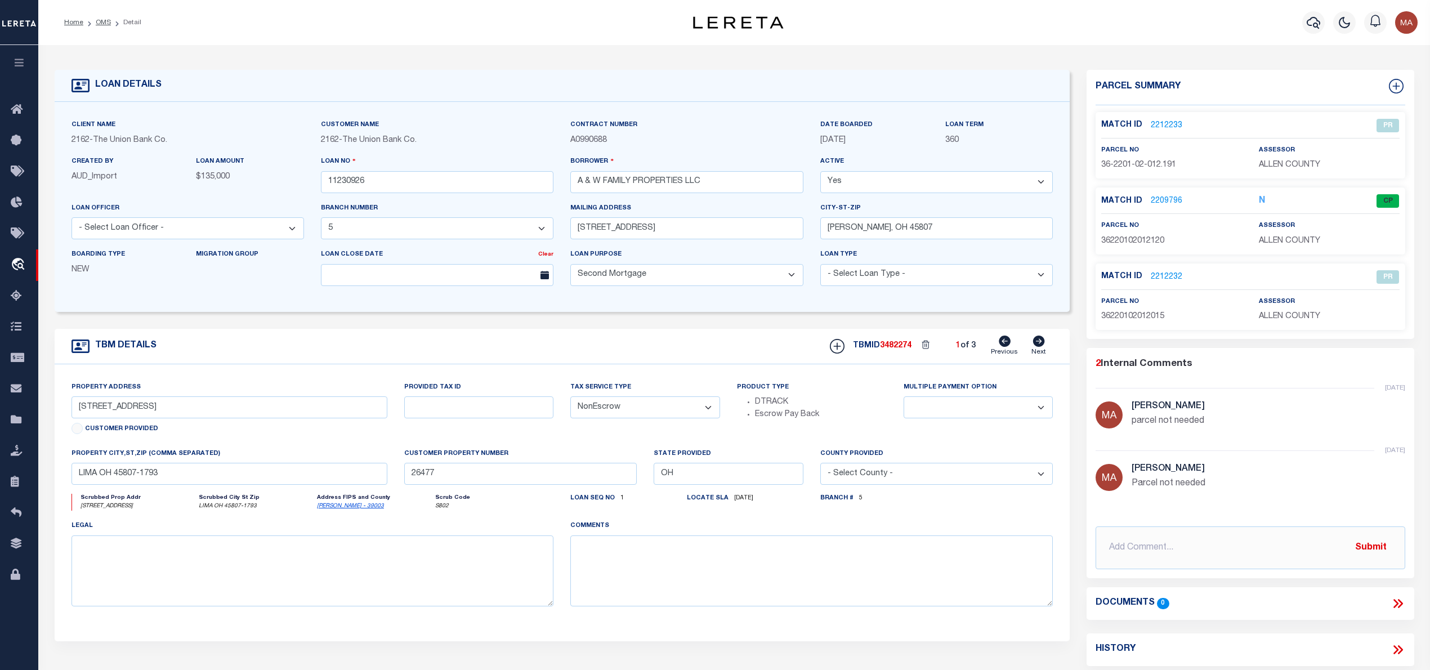
click at [1163, 199] on link "2209796" at bounding box center [1167, 201] width 32 height 12
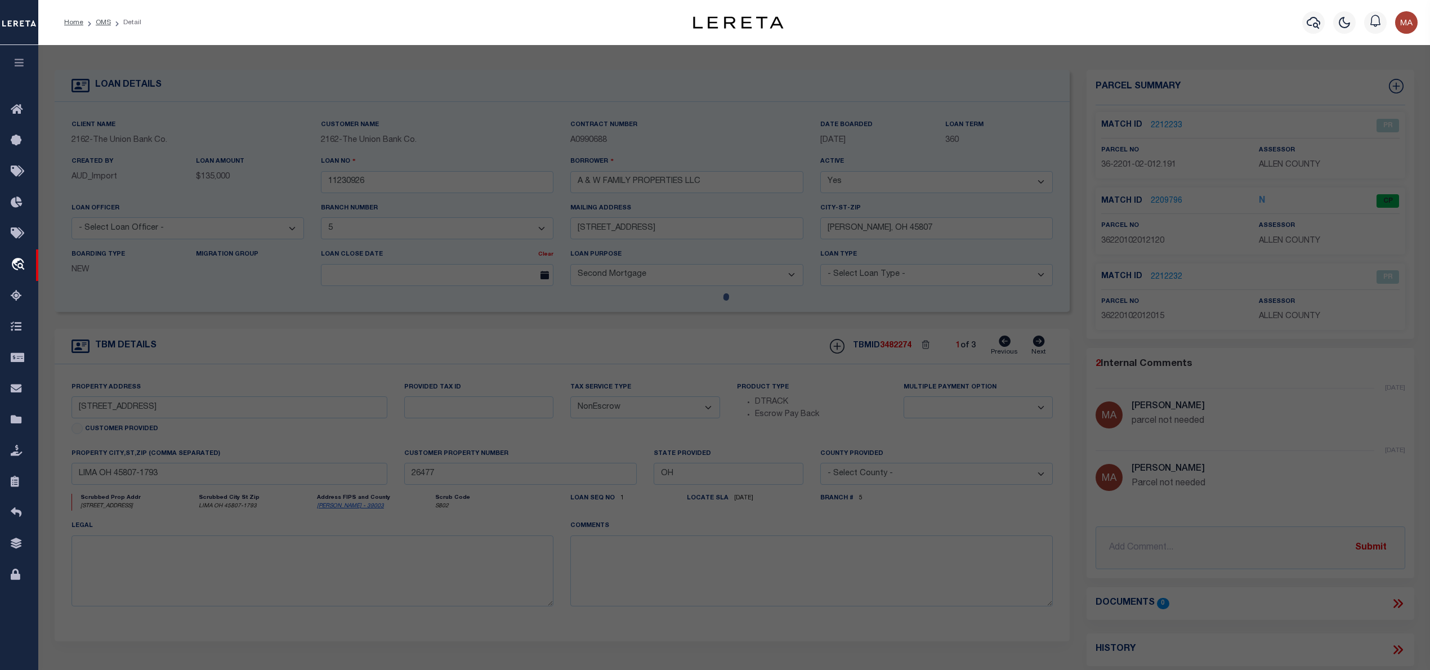
select select "AS"
select select
checkbox input "false"
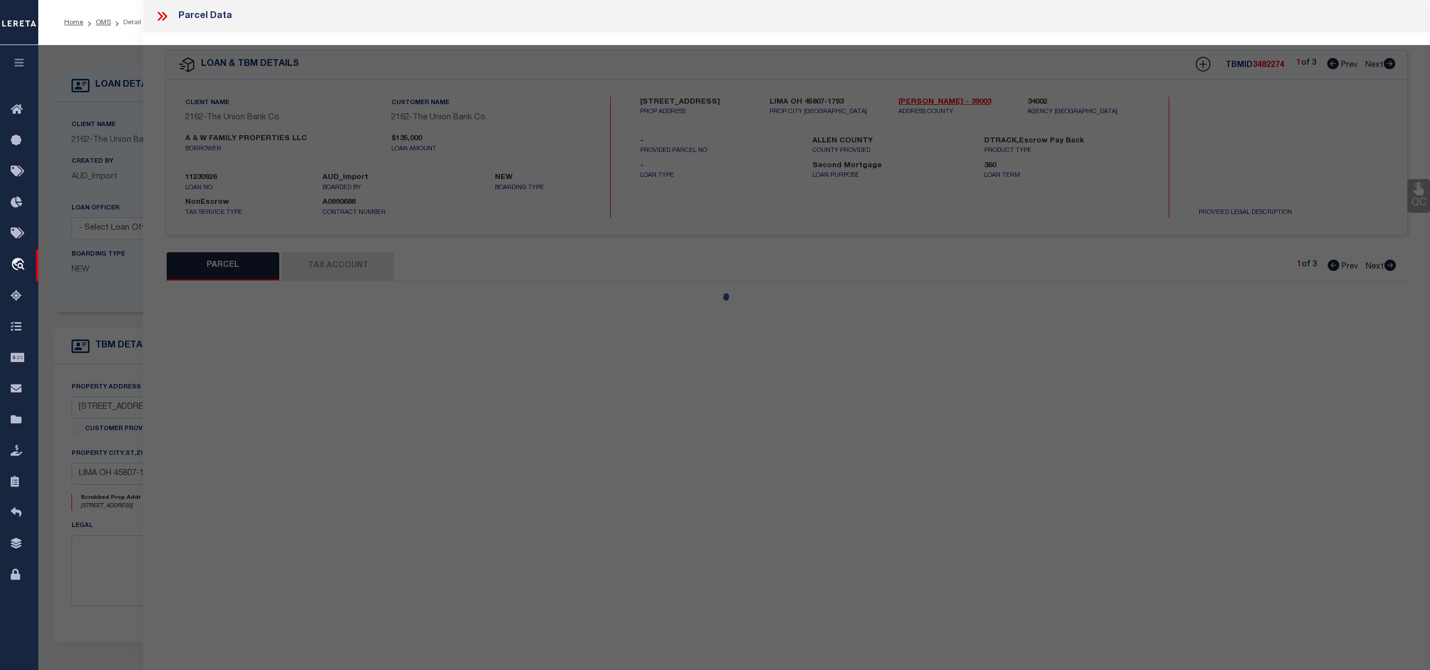
select select "CP"
select select "099"
type input "A & W FAMILY PROPERTIES LLC"
select select "AGW"
select select "ADD"
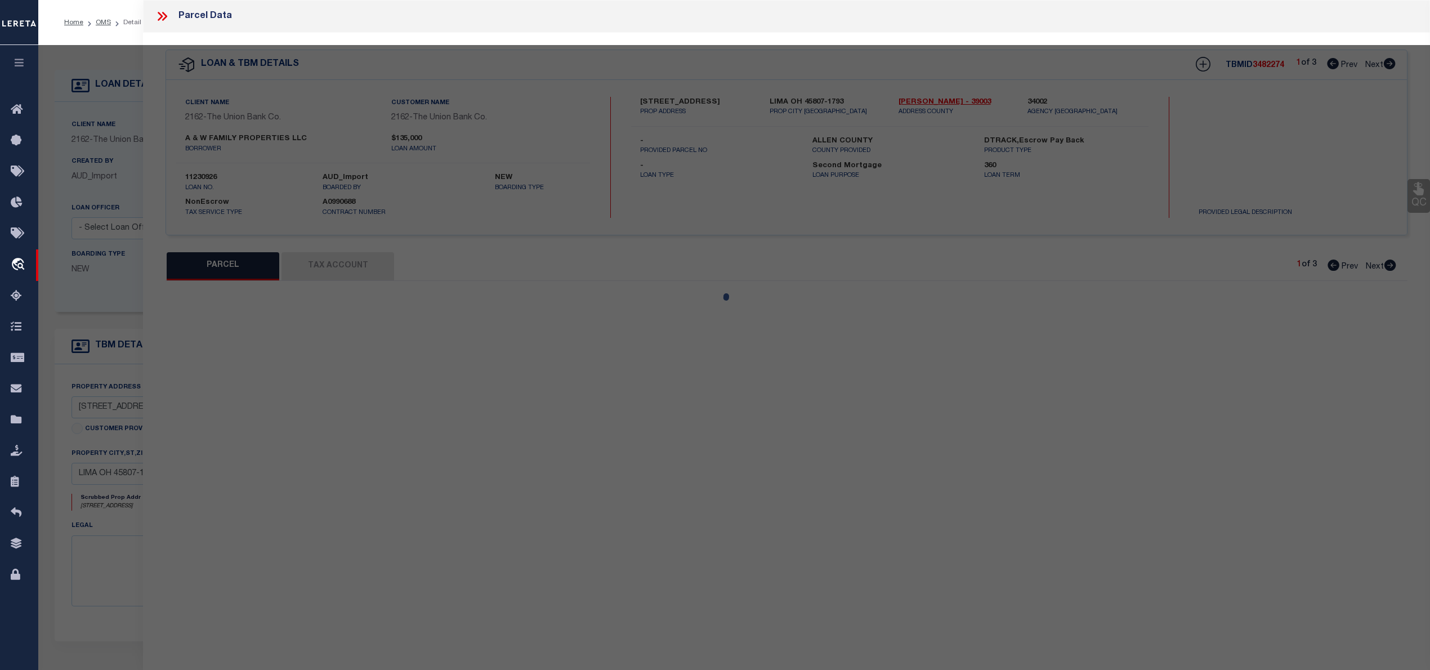
type input "[STREET_ADDRESS]"
type input "[GEOGRAPHIC_DATA]"
type textarea "GATEHOUSE CONDOMINIUM BLDG 6 UNIT 120 INT COMMON AREA RTS [DATE]"
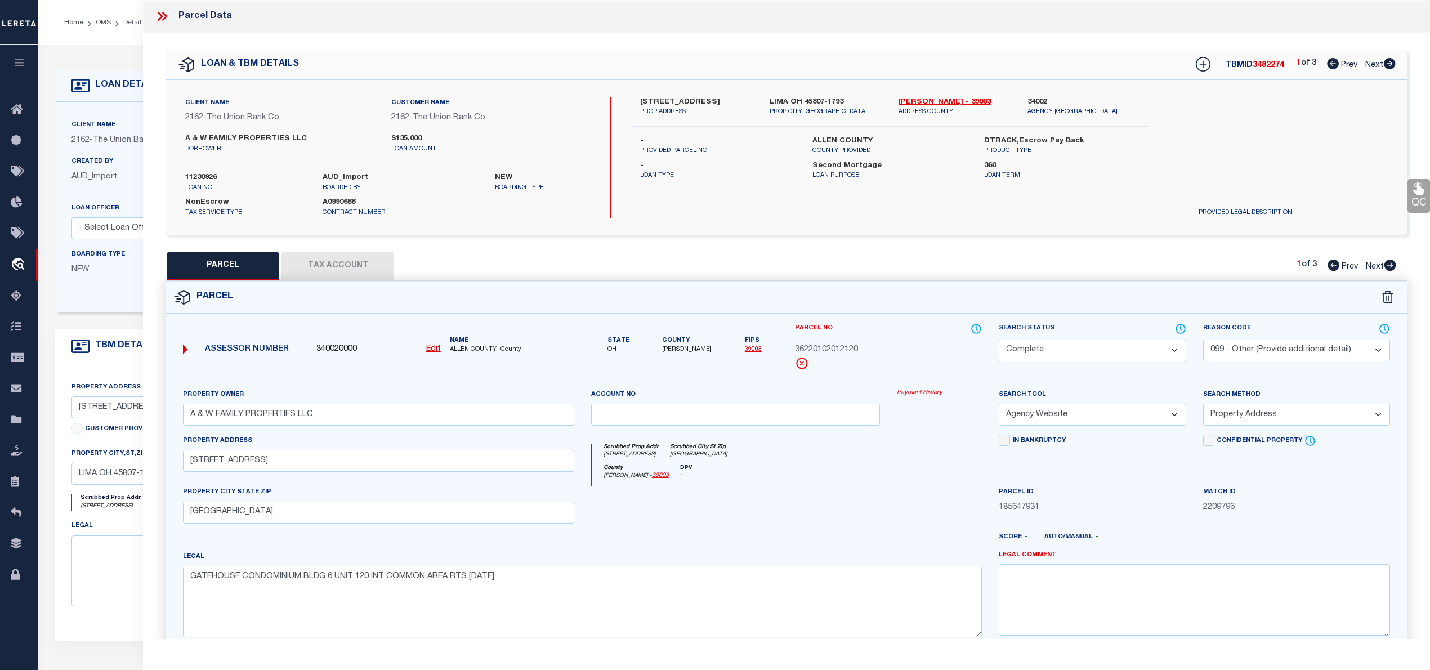
click at [1388, 266] on icon at bounding box center [1390, 265] width 12 height 11
select select "AS"
select select
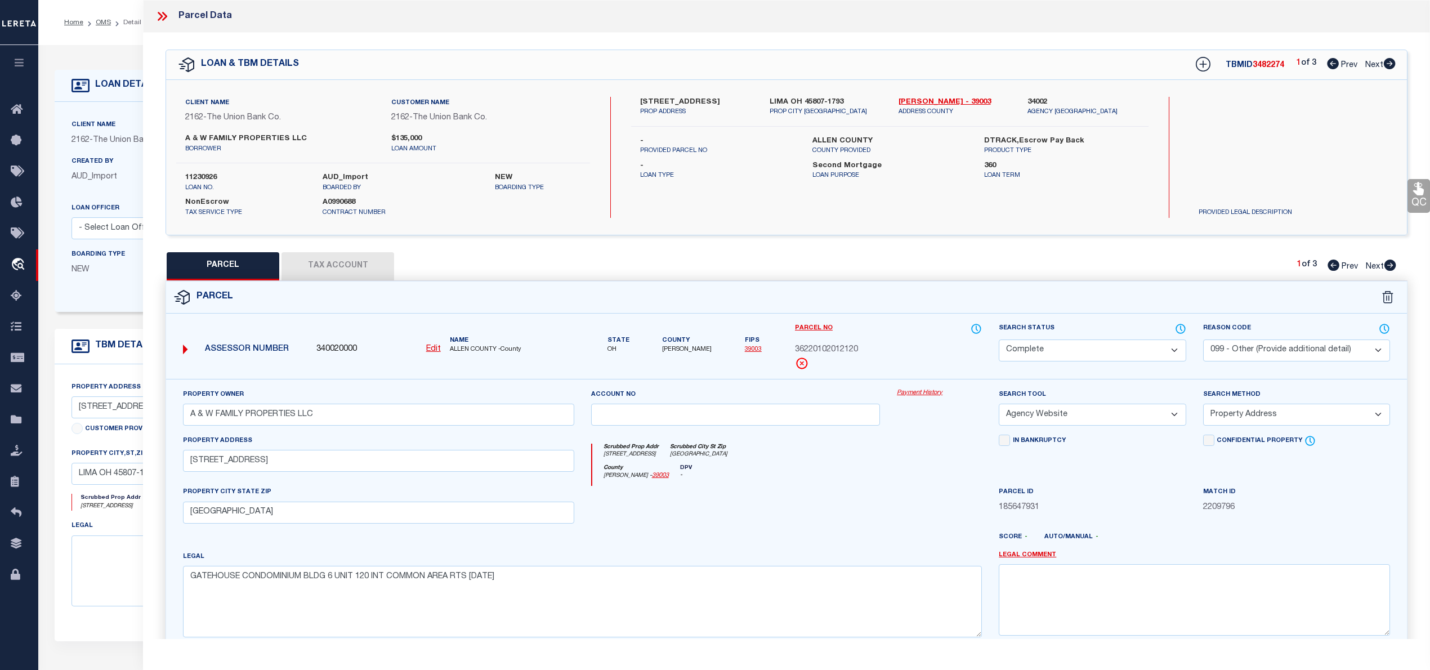
checkbox input "false"
select select "PR"
type input "[PERSON_NAME] A &"
select select "ATL"
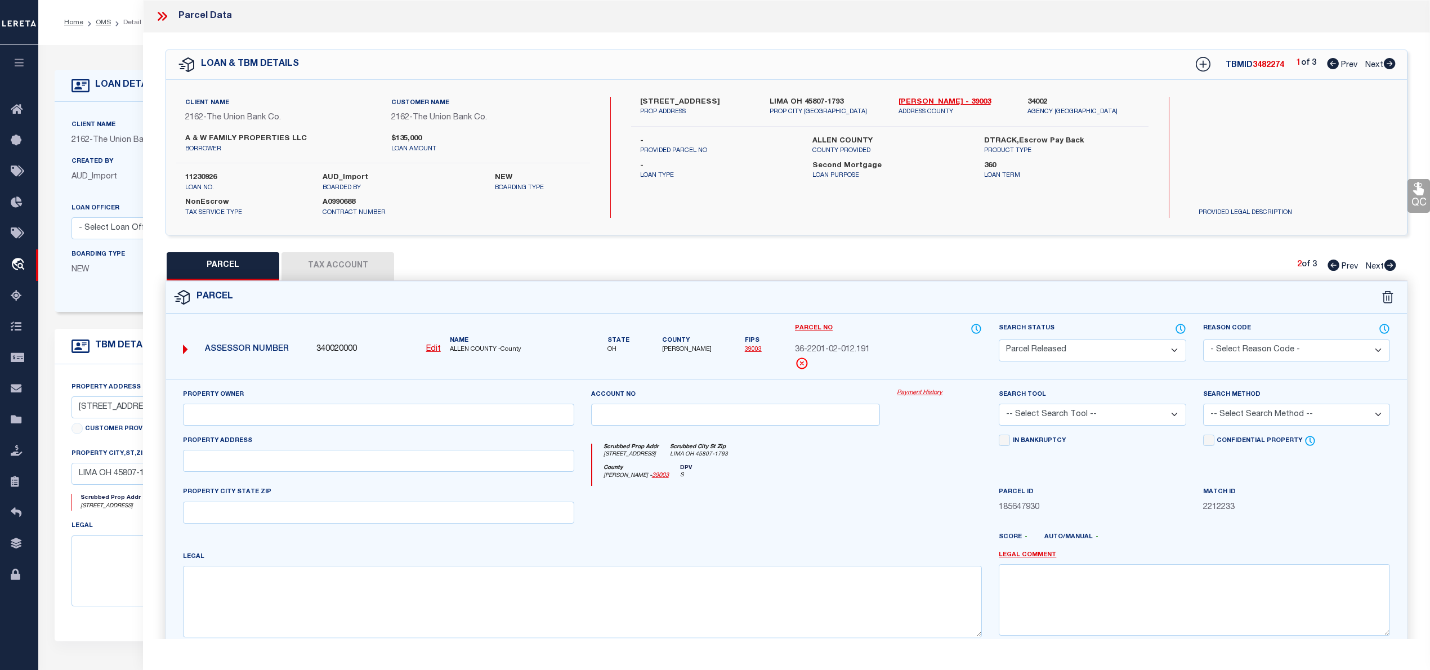
select select "ADD"
type input "[STREET_ADDRESS]"
type input "[GEOGRAPHIC_DATA]"
type textarea "GATEHOUSE CONDOMINIUM BLDG 6 UNIT 119 INT JOINT TEN COMMON AREA RTS [DATE]"
type textarea "Parcel not needed"
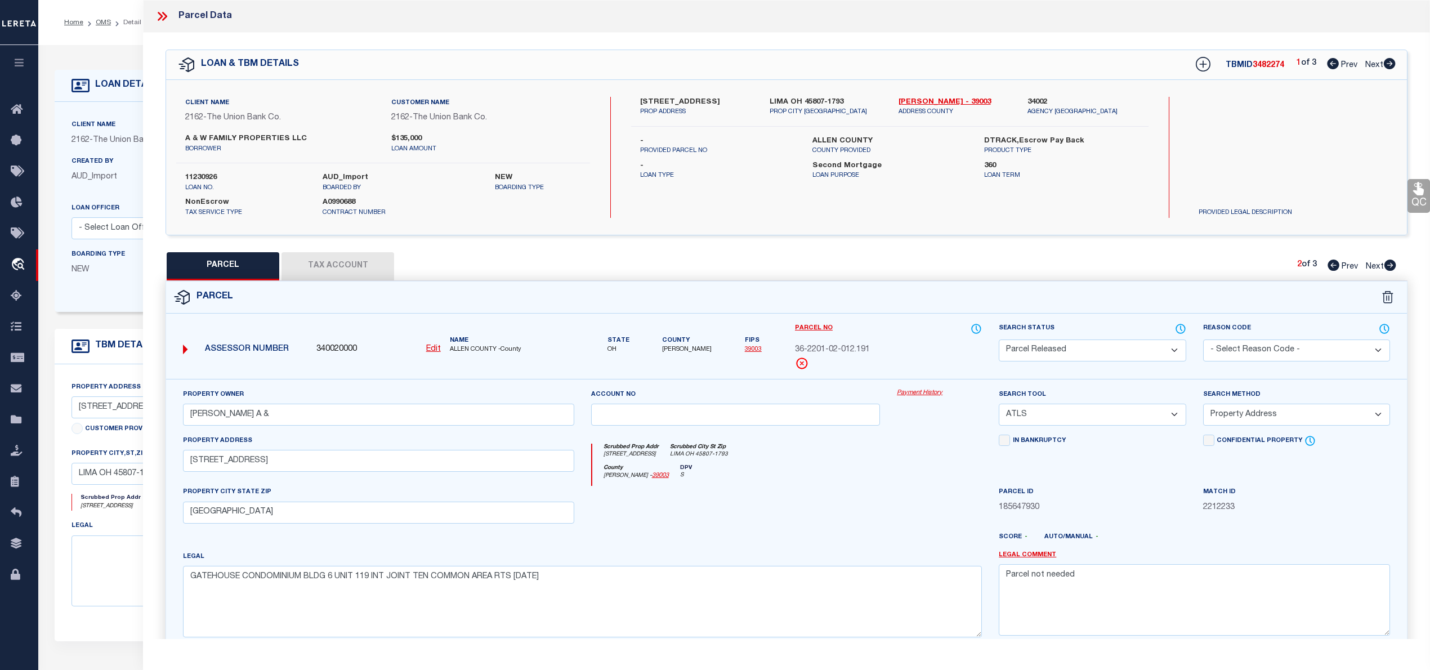
click at [1388, 266] on icon at bounding box center [1390, 265] width 12 height 11
select select "AS"
select select
checkbox input "false"
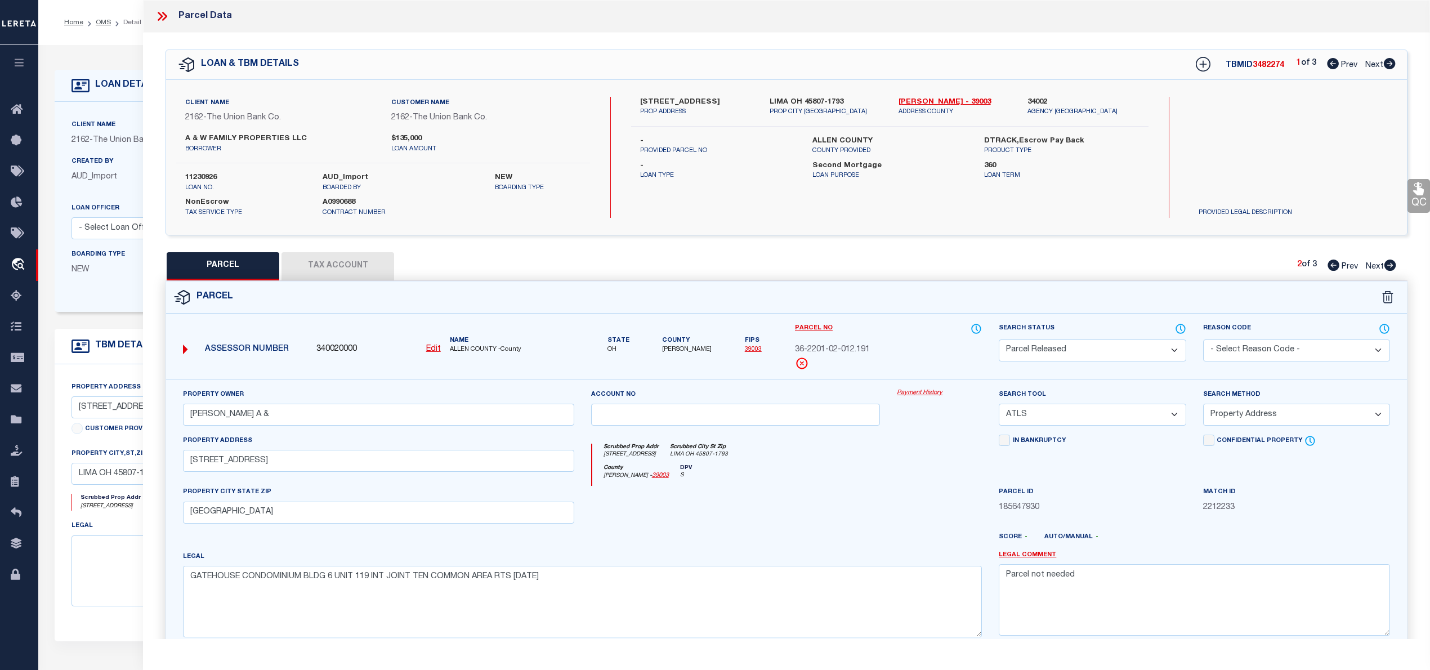
checkbox input "false"
click at [1333, 266] on icon at bounding box center [1334, 265] width 12 height 11
click at [1332, 266] on icon at bounding box center [1334, 265] width 12 height 11
click at [1392, 63] on icon at bounding box center [1390, 63] width 12 height 11
click at [359, 257] on button "Tax Account" at bounding box center [337, 266] width 113 height 28
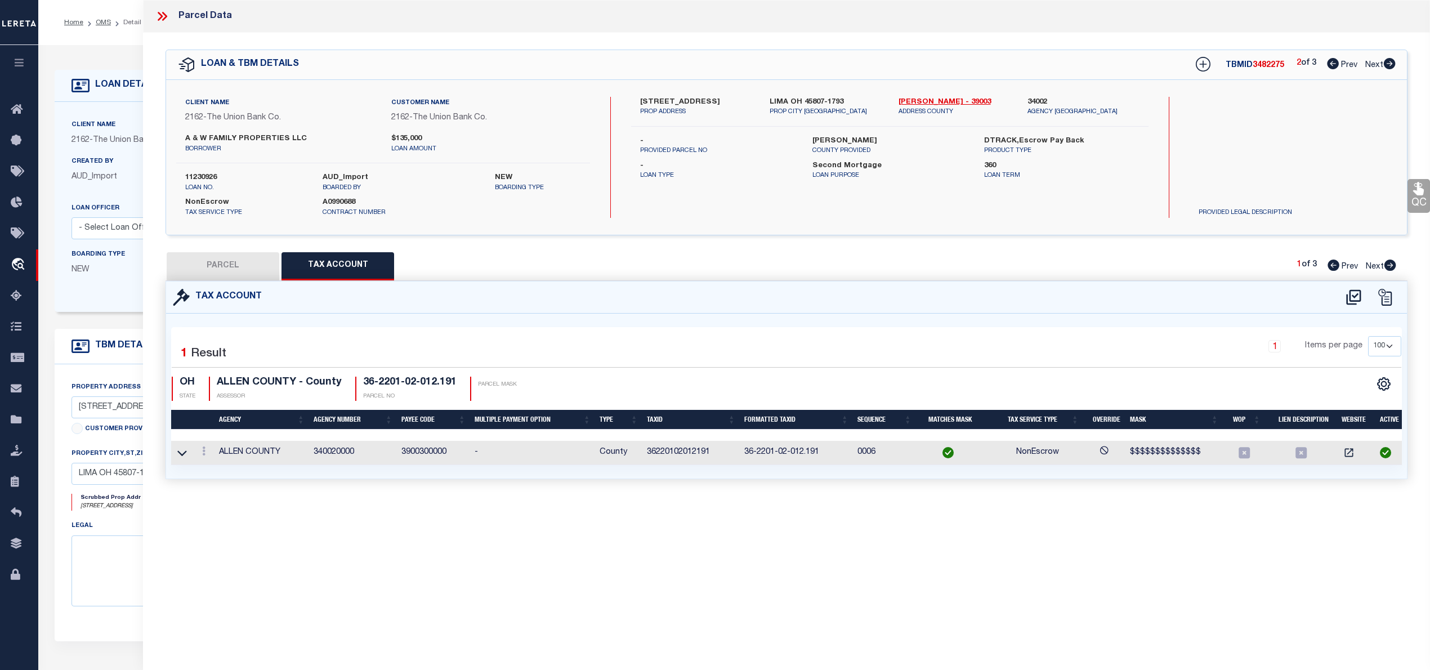
click at [239, 259] on button "PARCEL" at bounding box center [223, 266] width 113 height 28
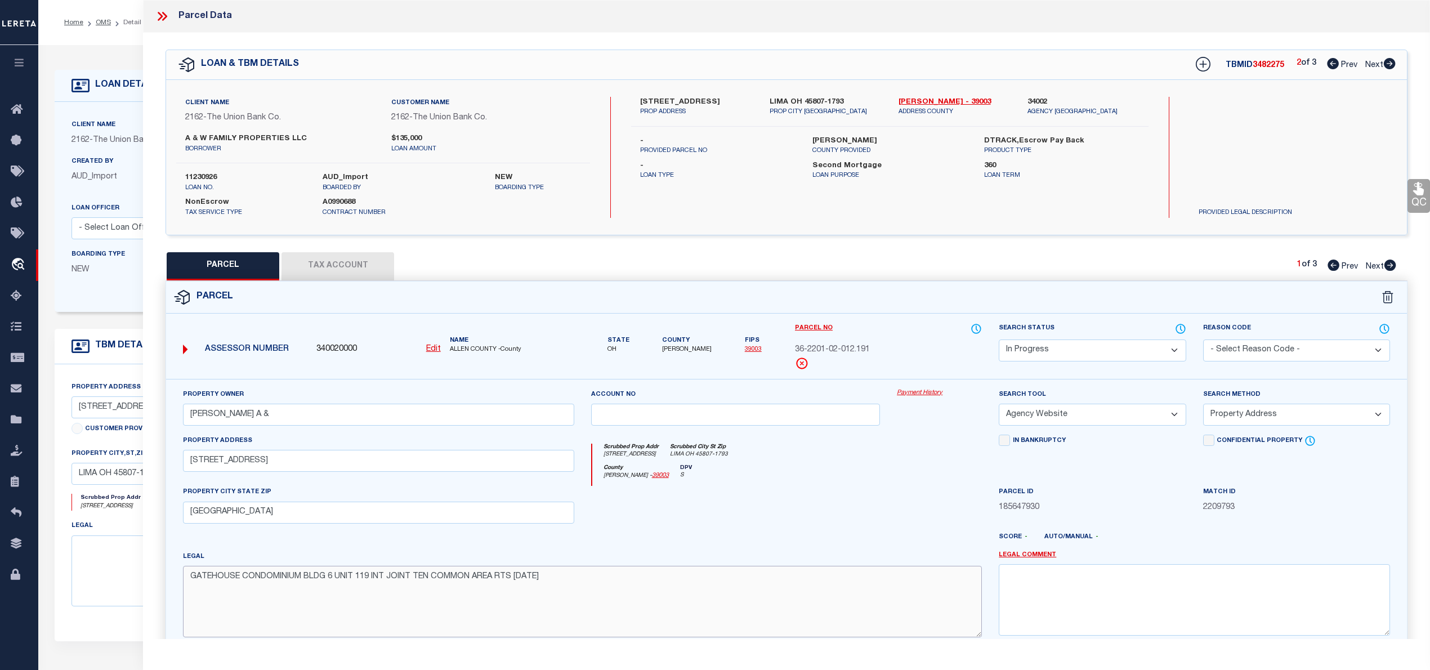
click at [424, 582] on textarea "GATEHOUSE CONDOMINIUM BLDG 6 UNIT 119 INT JOINT TEN COMMON AREA RTS [DATE]" at bounding box center [582, 601] width 799 height 71
paste textarea "BLDG 10 UNIT 191 INT"
click at [1050, 354] on select "Automated Search Bad Parcel Complete Duplicate Parcel High Dollar Reporting In …" at bounding box center [1092, 350] width 187 height 22
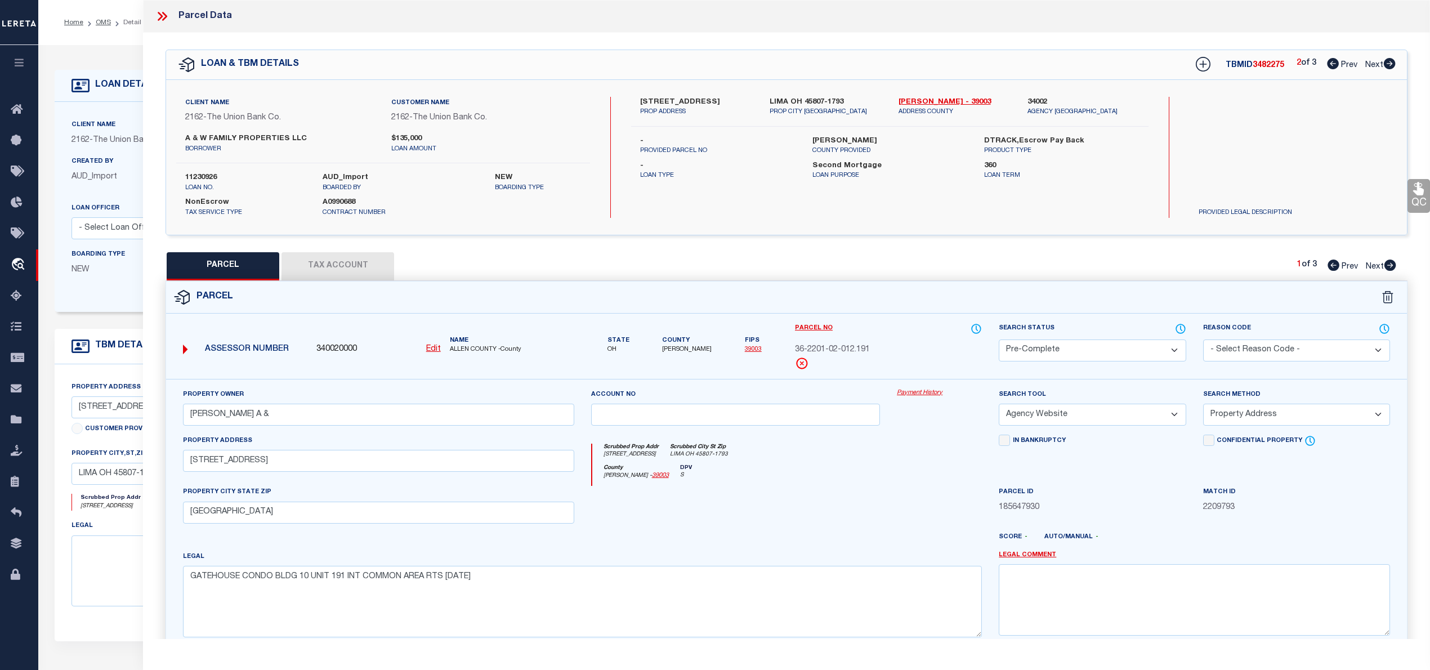
click at [999, 339] on select "Automated Search Bad Parcel Complete Duplicate Parcel High Dollar Reporting In …" at bounding box center [1092, 350] width 187 height 22
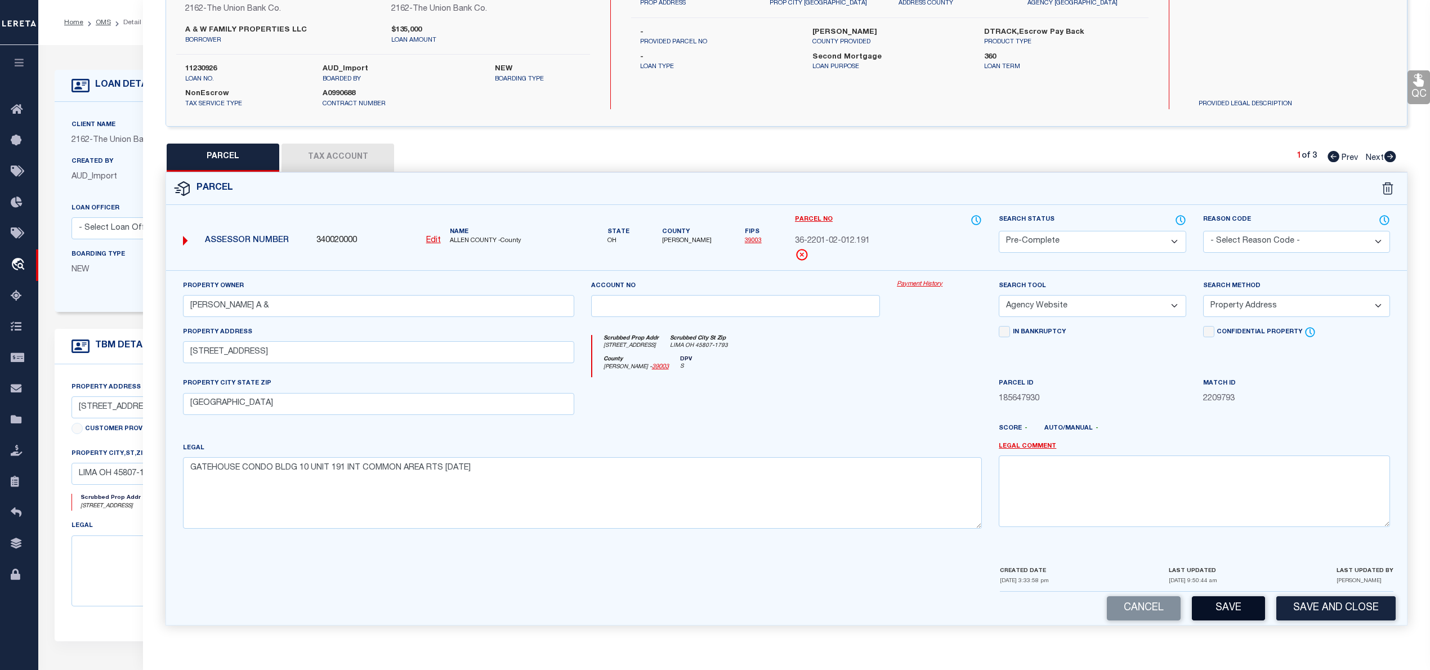
click at [1242, 609] on button "Save" at bounding box center [1228, 608] width 73 height 24
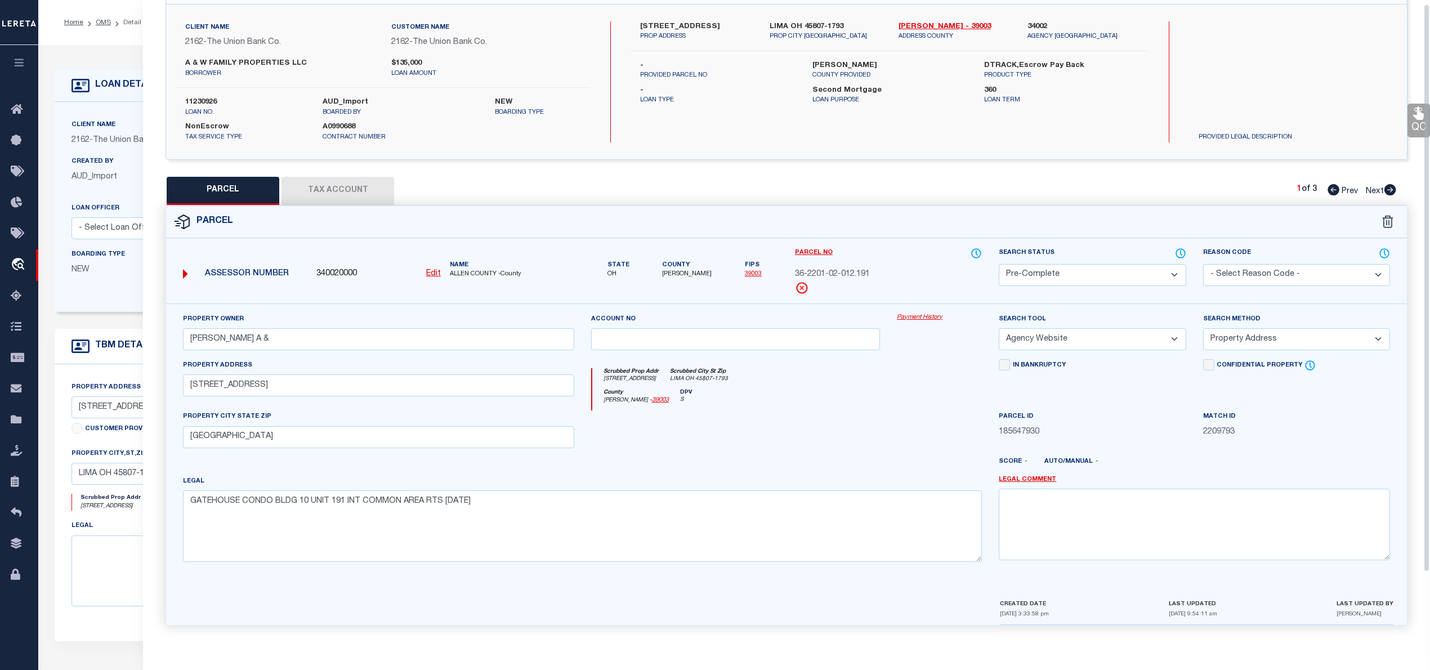
scroll to position [0, 0]
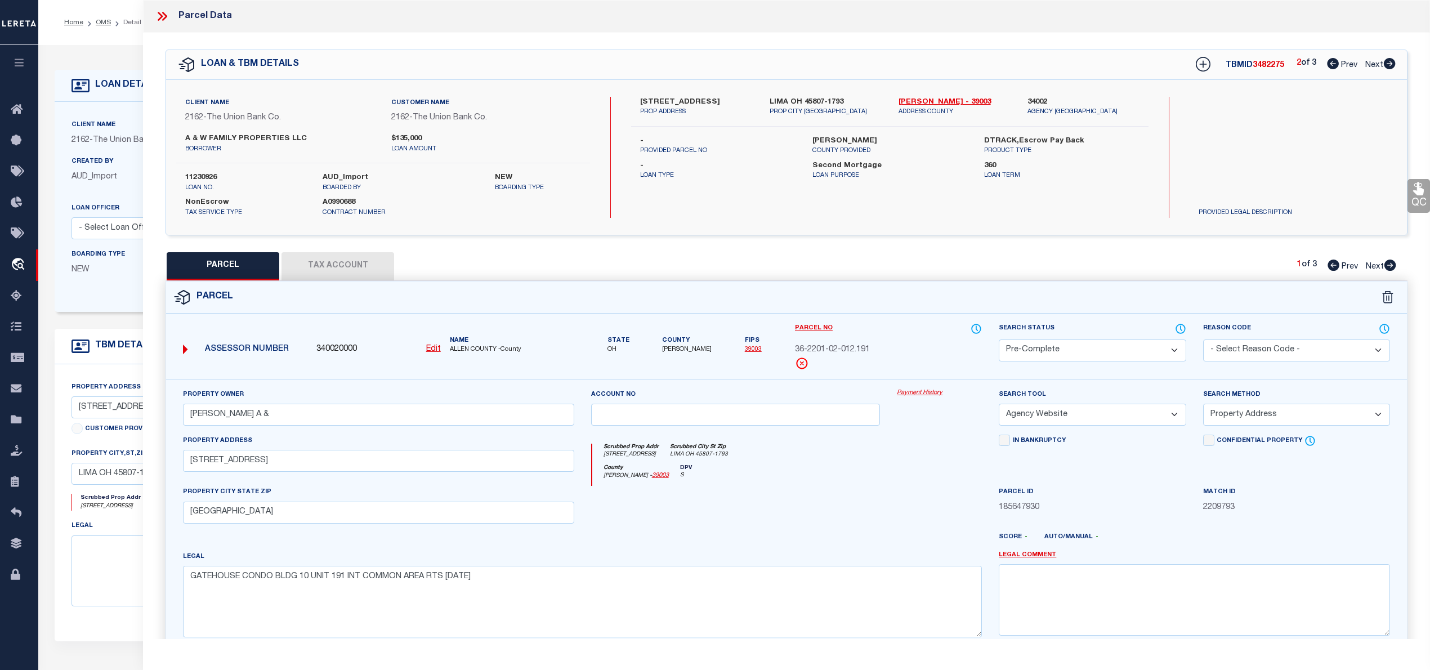
click at [1393, 268] on icon at bounding box center [1390, 265] width 12 height 11
click at [1387, 268] on icon at bounding box center [1390, 265] width 12 height 11
click at [343, 262] on button "Tax Account" at bounding box center [337, 266] width 113 height 28
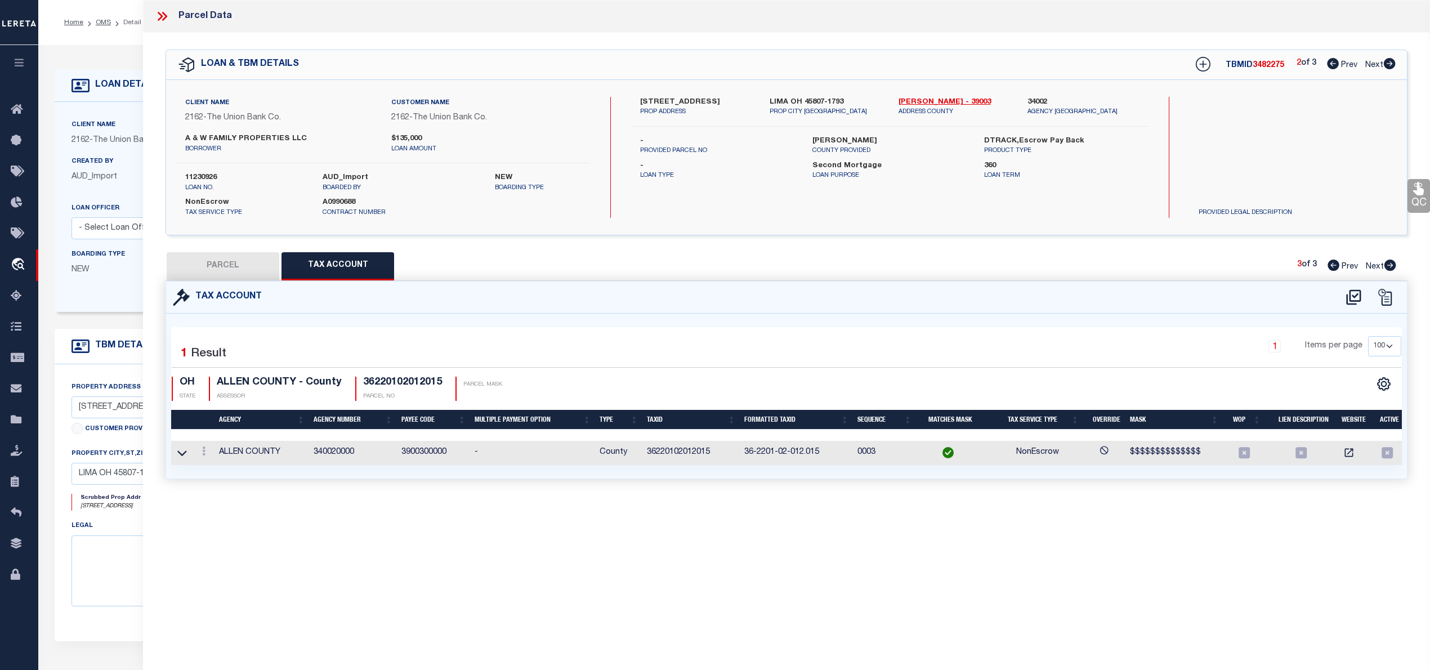
click at [237, 281] on div "Tax Account" at bounding box center [786, 297] width 1241 height 32
click at [232, 264] on button "PARCEL" at bounding box center [223, 266] width 113 height 28
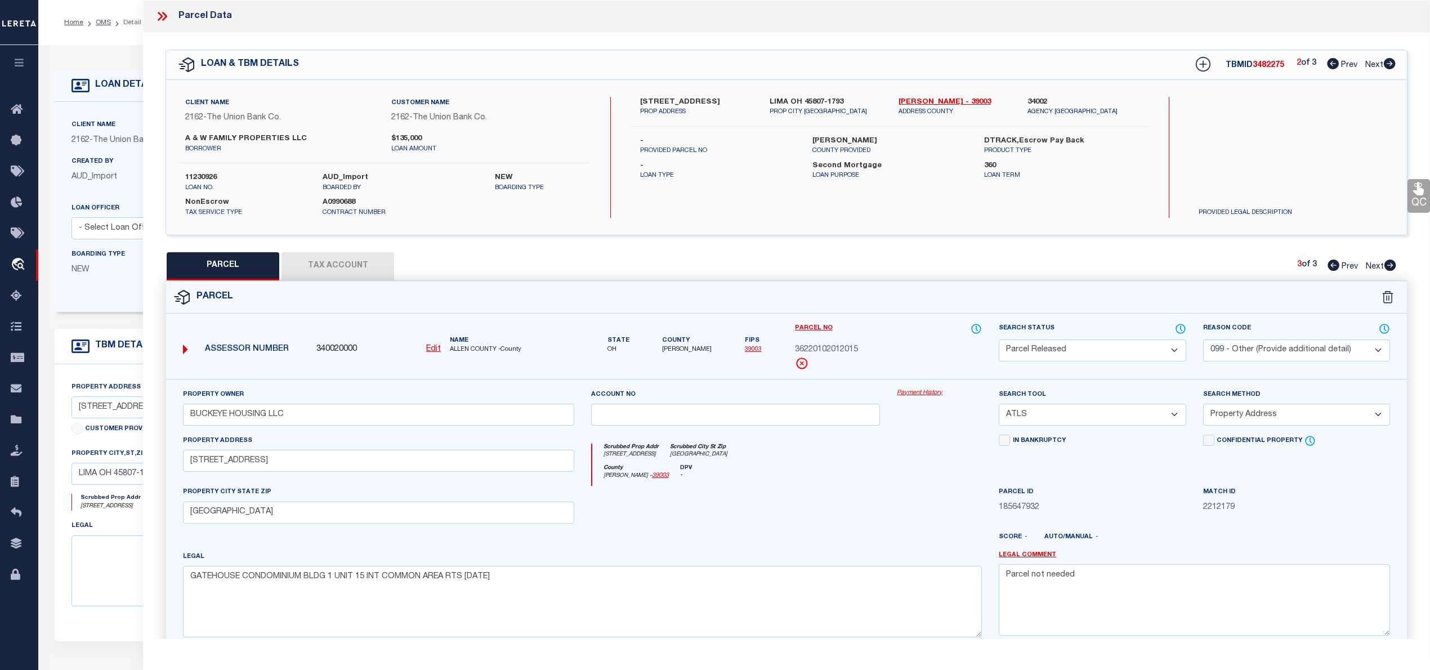
click at [1331, 268] on icon at bounding box center [1334, 265] width 12 height 11
click at [340, 269] on button "Tax Account" at bounding box center [337, 266] width 113 height 28
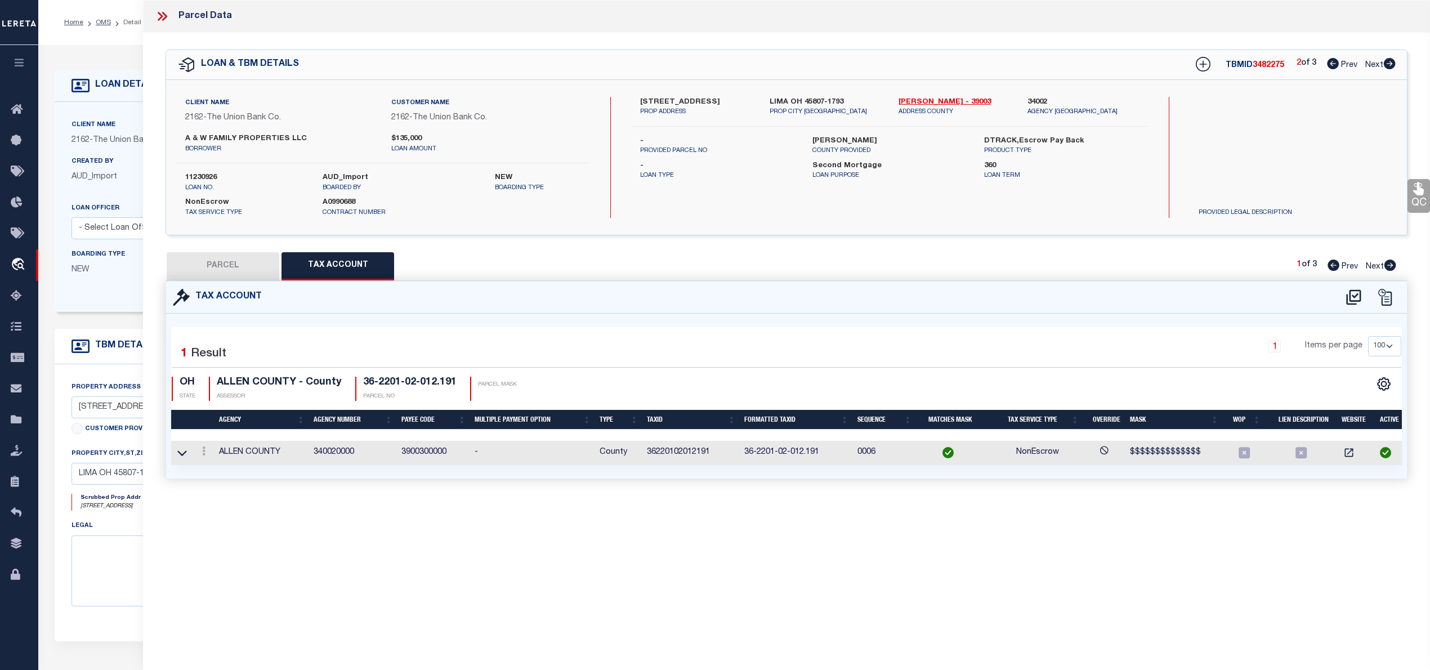
click at [237, 269] on button "PARCEL" at bounding box center [223, 266] width 113 height 28
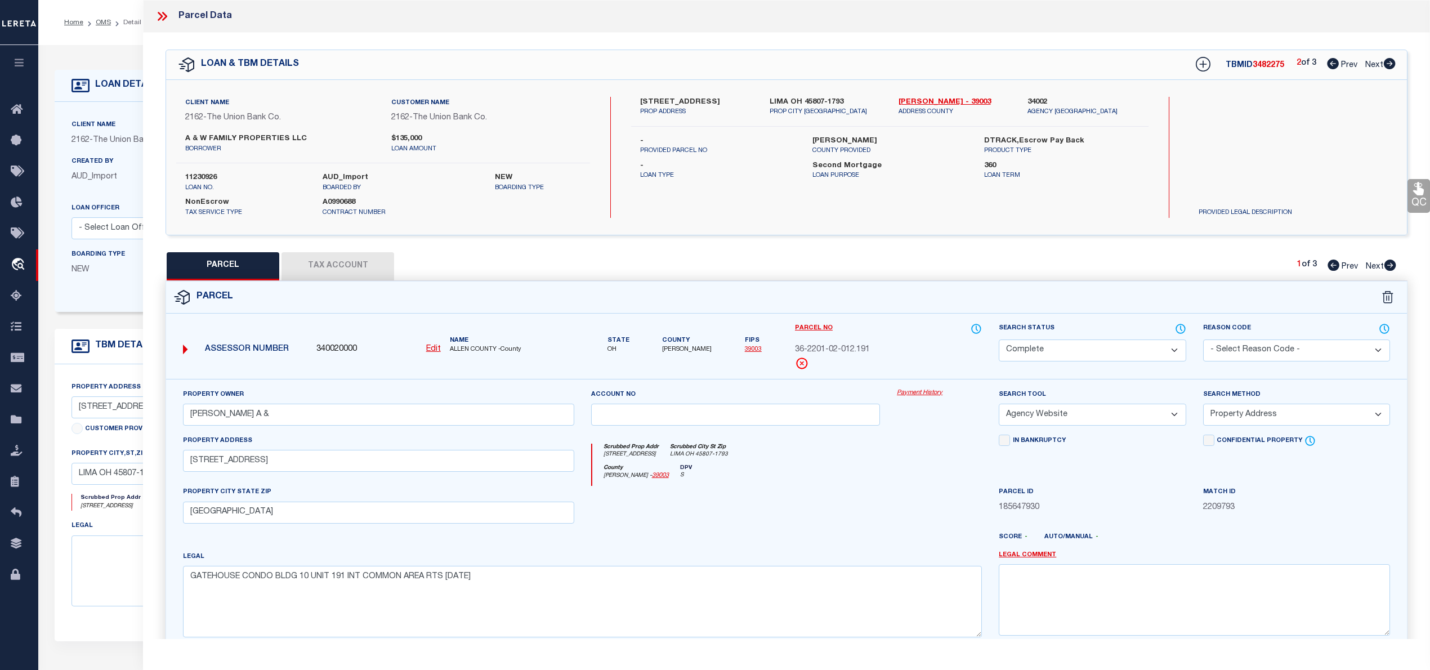
click at [1388, 66] on icon at bounding box center [1390, 63] width 12 height 11
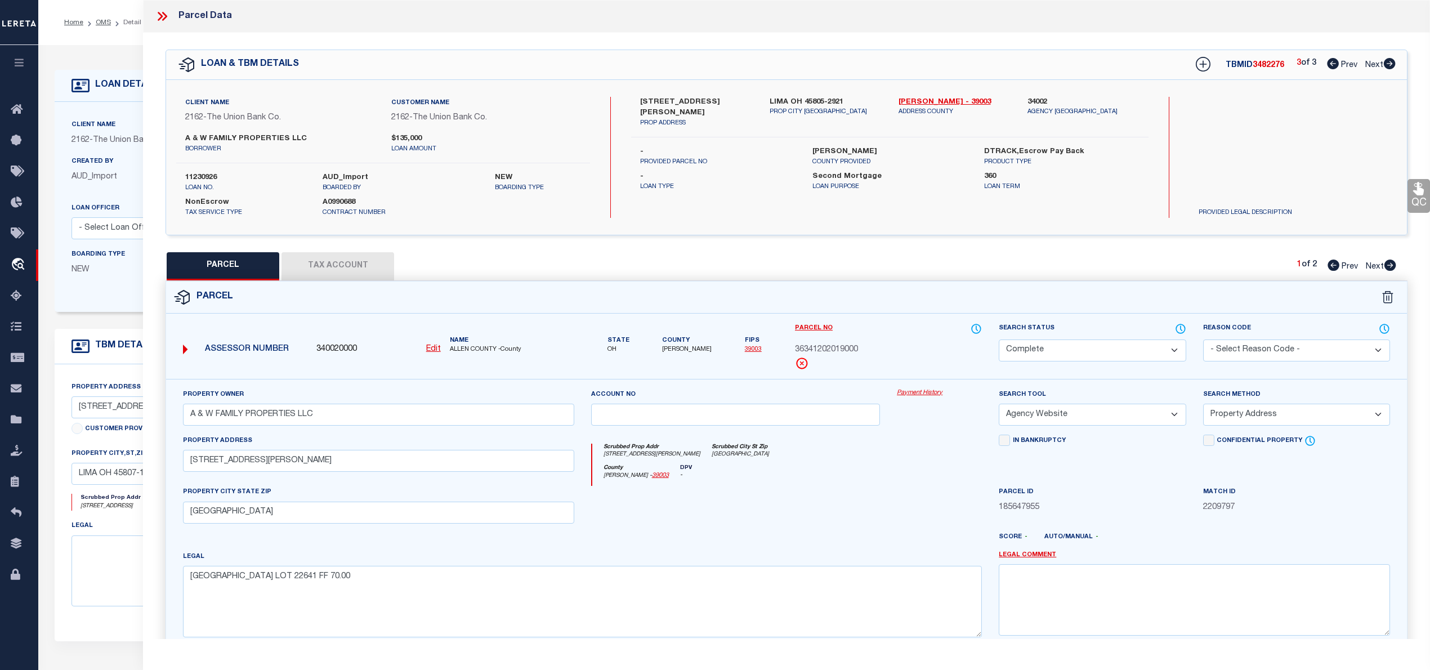
click at [1331, 66] on icon at bounding box center [1333, 63] width 12 height 11
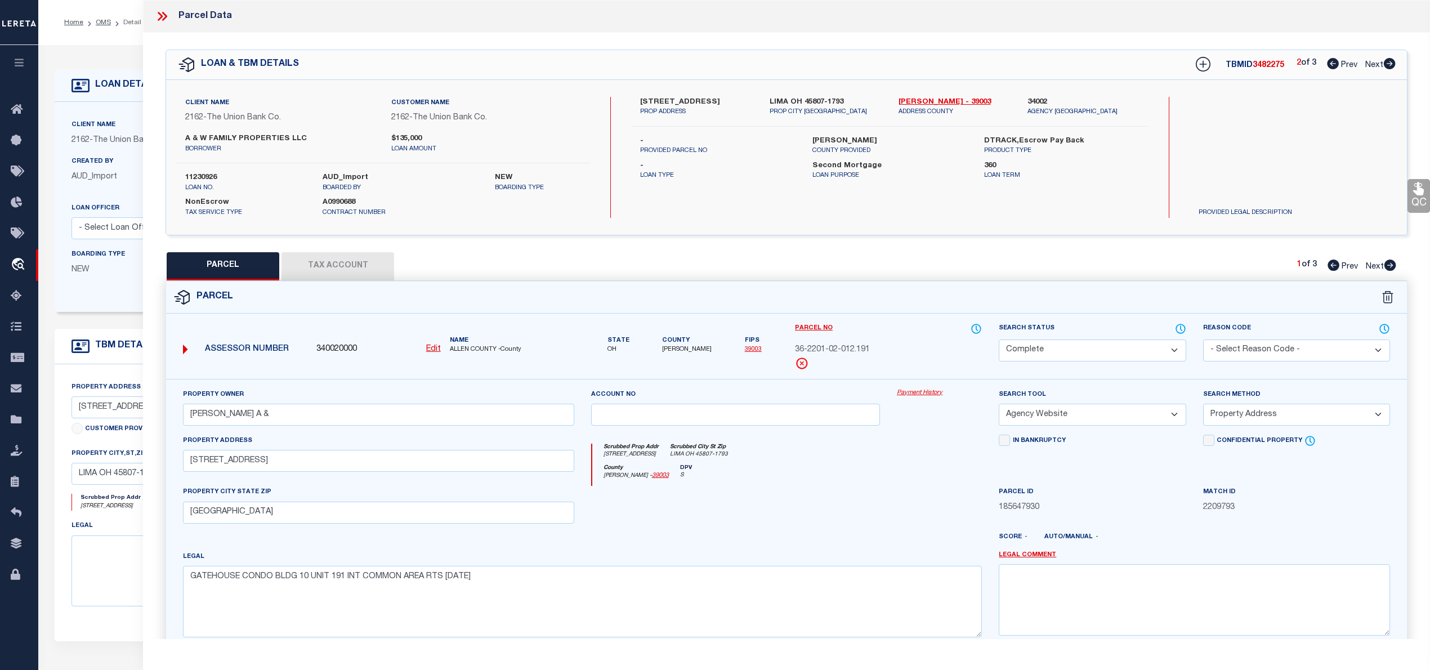
click at [1331, 66] on icon at bounding box center [1333, 63] width 12 height 11
click at [1390, 266] on icon at bounding box center [1390, 265] width 12 height 11
click at [1333, 263] on icon at bounding box center [1334, 265] width 12 height 11
click at [1388, 268] on icon at bounding box center [1390, 265] width 12 height 11
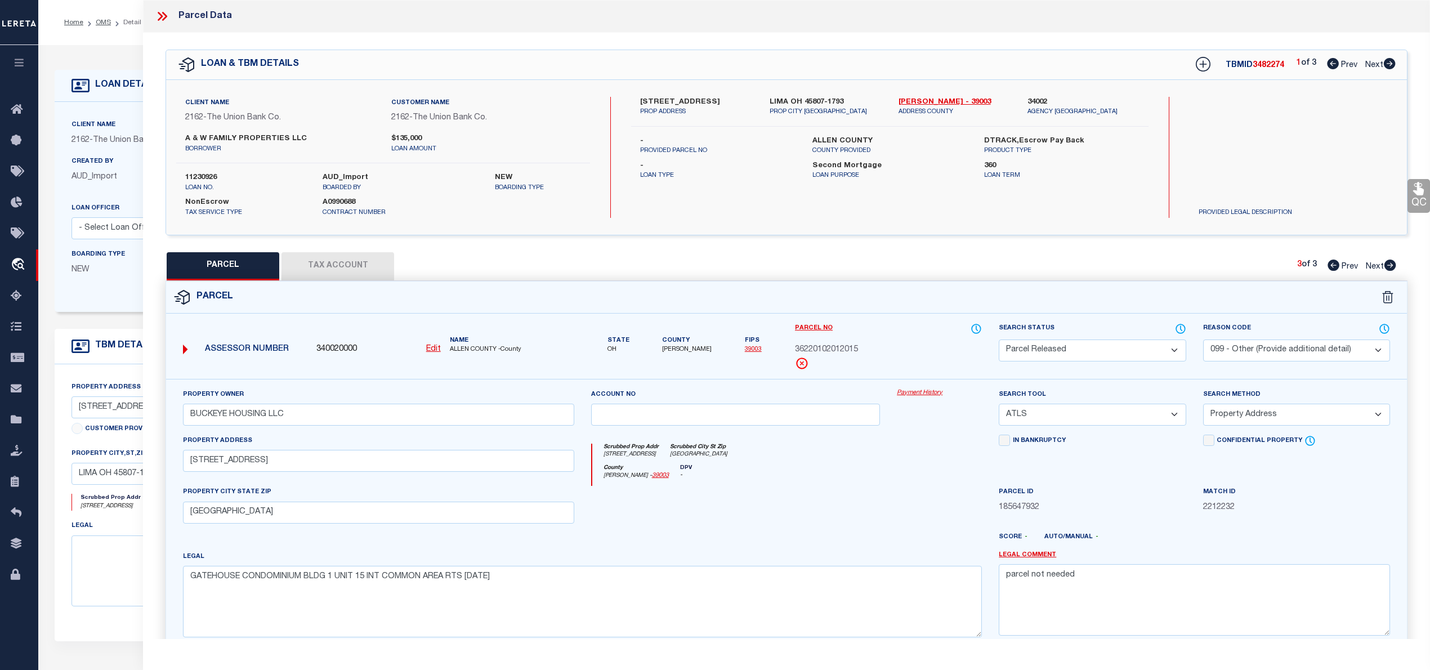
click at [1324, 262] on div "3 of 3 Prev Next" at bounding box center [1346, 266] width 99 height 15
click at [1324, 268] on div "3 of 3 Prev Next" at bounding box center [1346, 266] width 99 height 15
click at [1328, 268] on icon at bounding box center [1334, 265] width 12 height 11
click at [1330, 269] on icon at bounding box center [1334, 265] width 12 height 11
click at [1394, 263] on icon at bounding box center [1390, 265] width 12 height 11
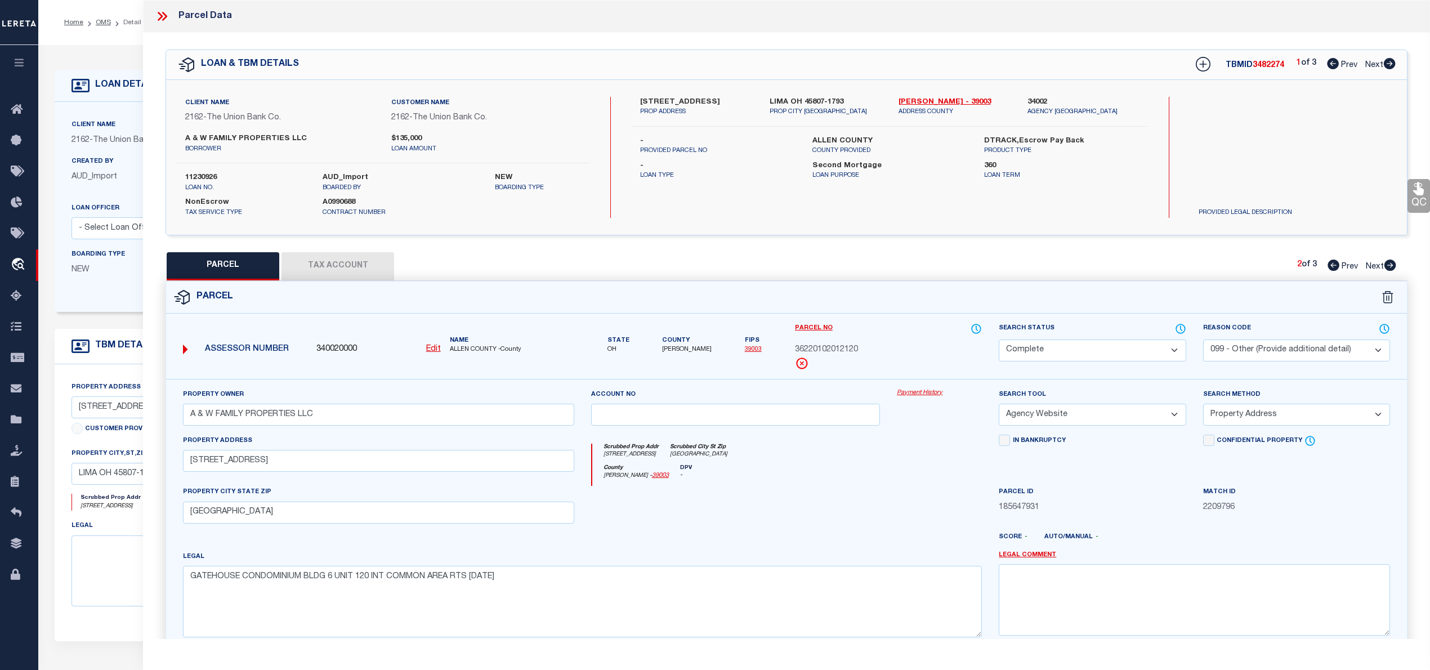
click at [343, 253] on button "Tax Account" at bounding box center [337, 266] width 113 height 28
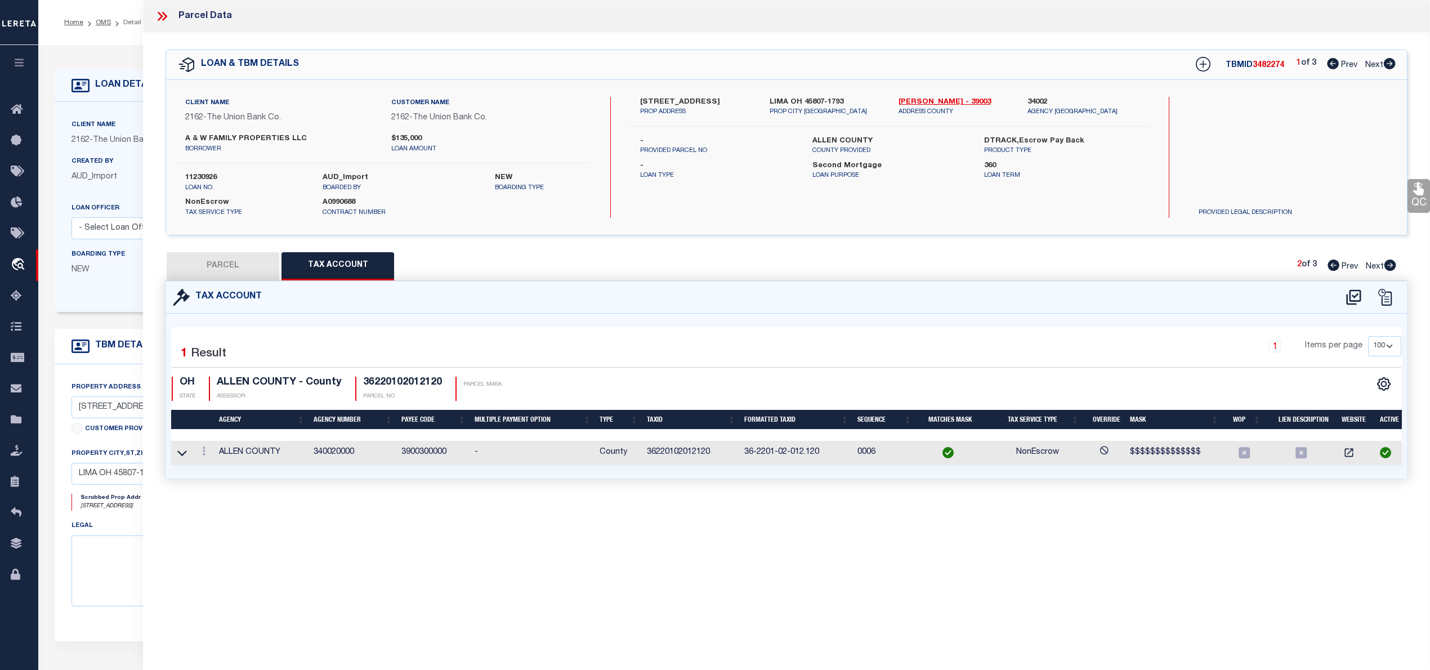
click at [226, 269] on button "PARCEL" at bounding box center [223, 266] width 113 height 28
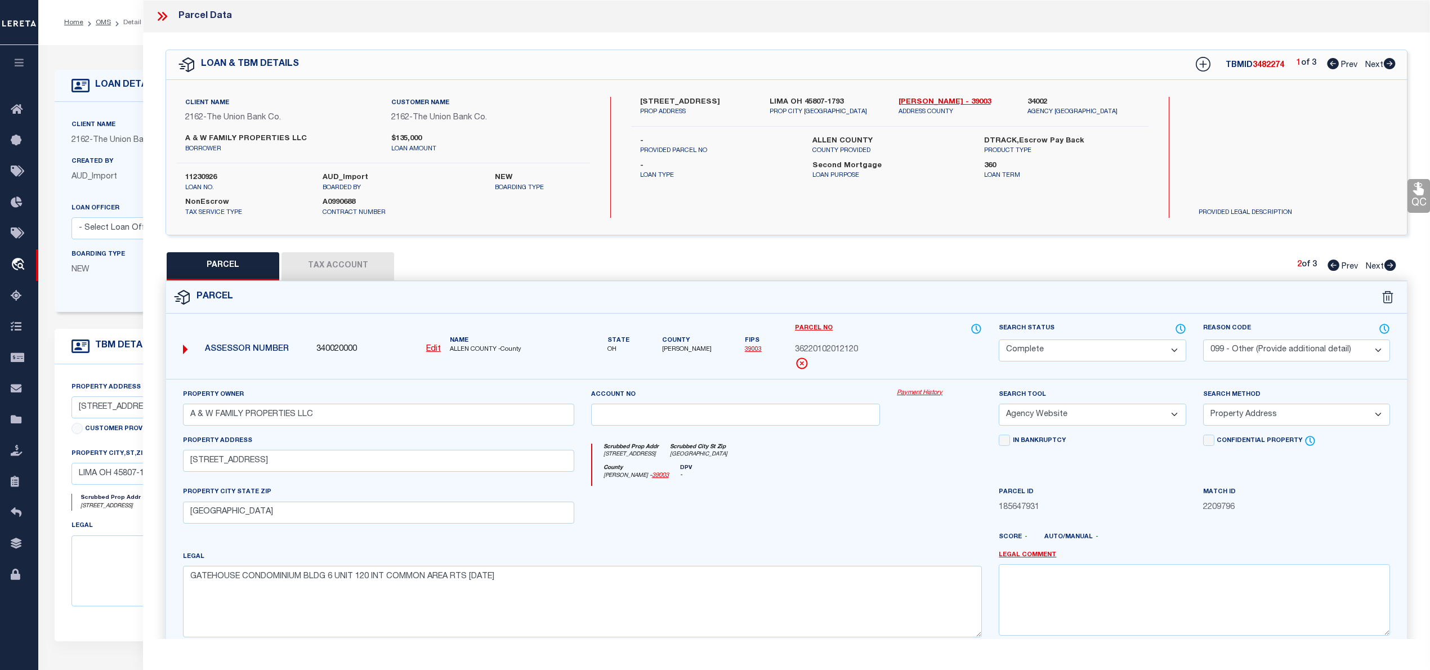
click at [1385, 61] on icon at bounding box center [1390, 63] width 12 height 11
click at [327, 272] on button "Tax Account" at bounding box center [337, 266] width 113 height 28
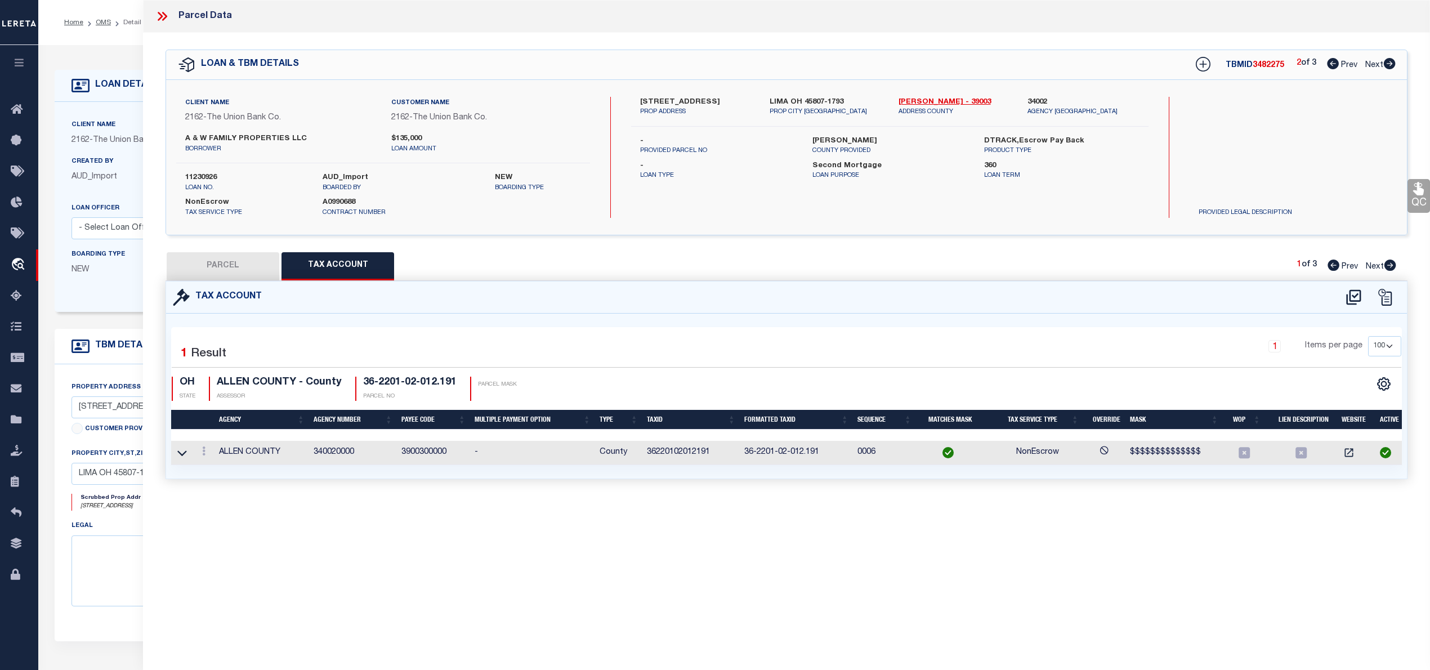
click at [235, 266] on button "PARCEL" at bounding box center [223, 266] width 113 height 28
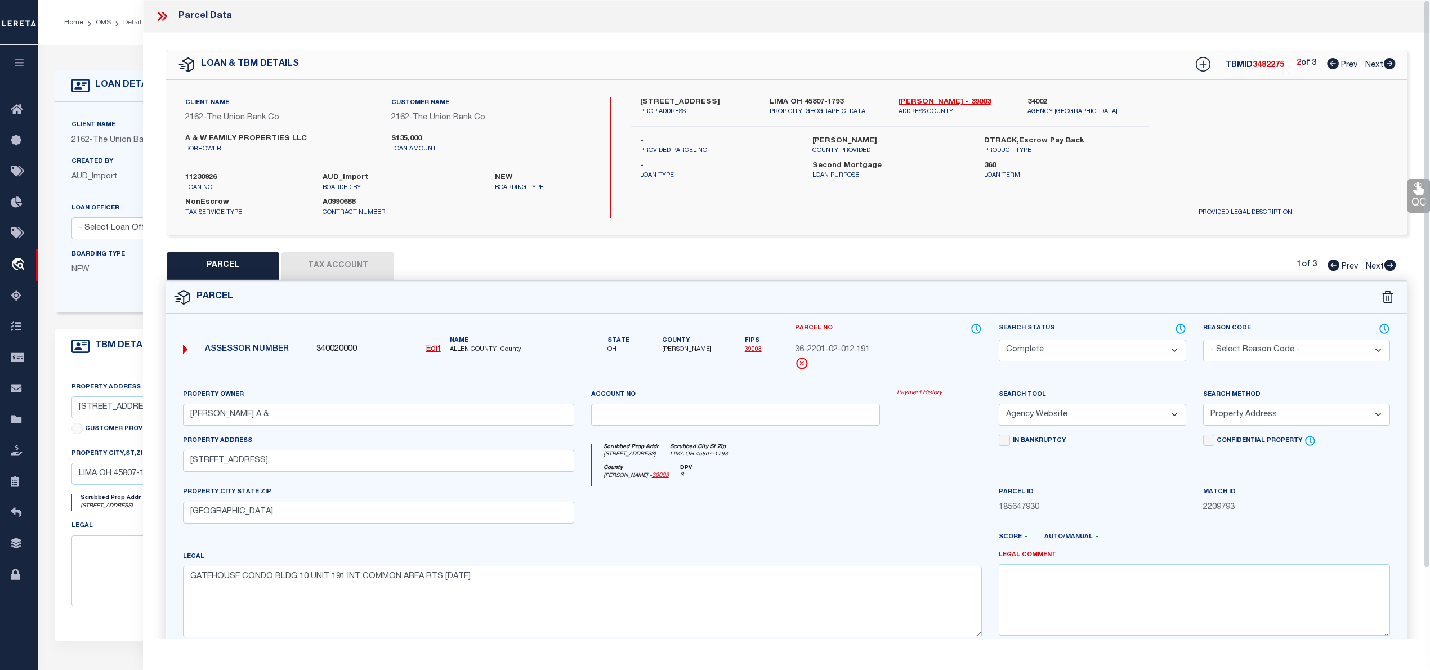
click at [355, 268] on button "Tax Account" at bounding box center [337, 266] width 113 height 28
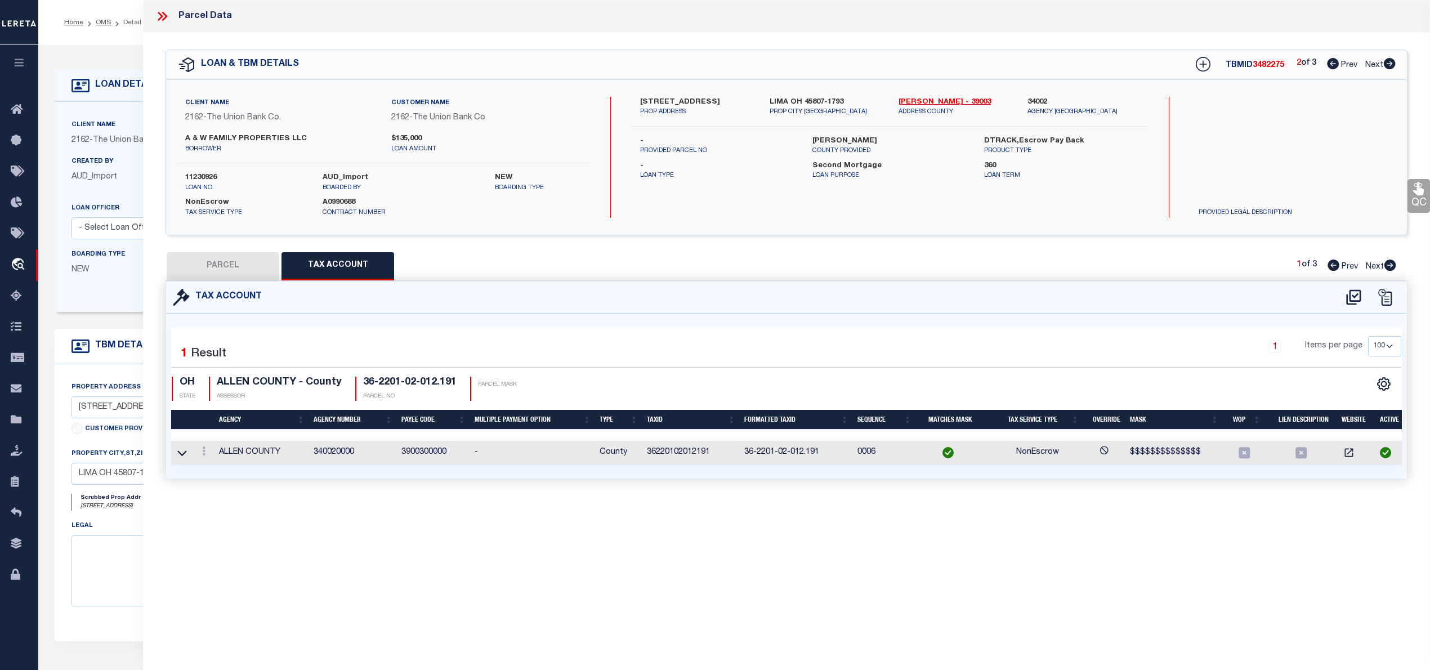
click at [231, 263] on button "PARCEL" at bounding box center [223, 266] width 113 height 28
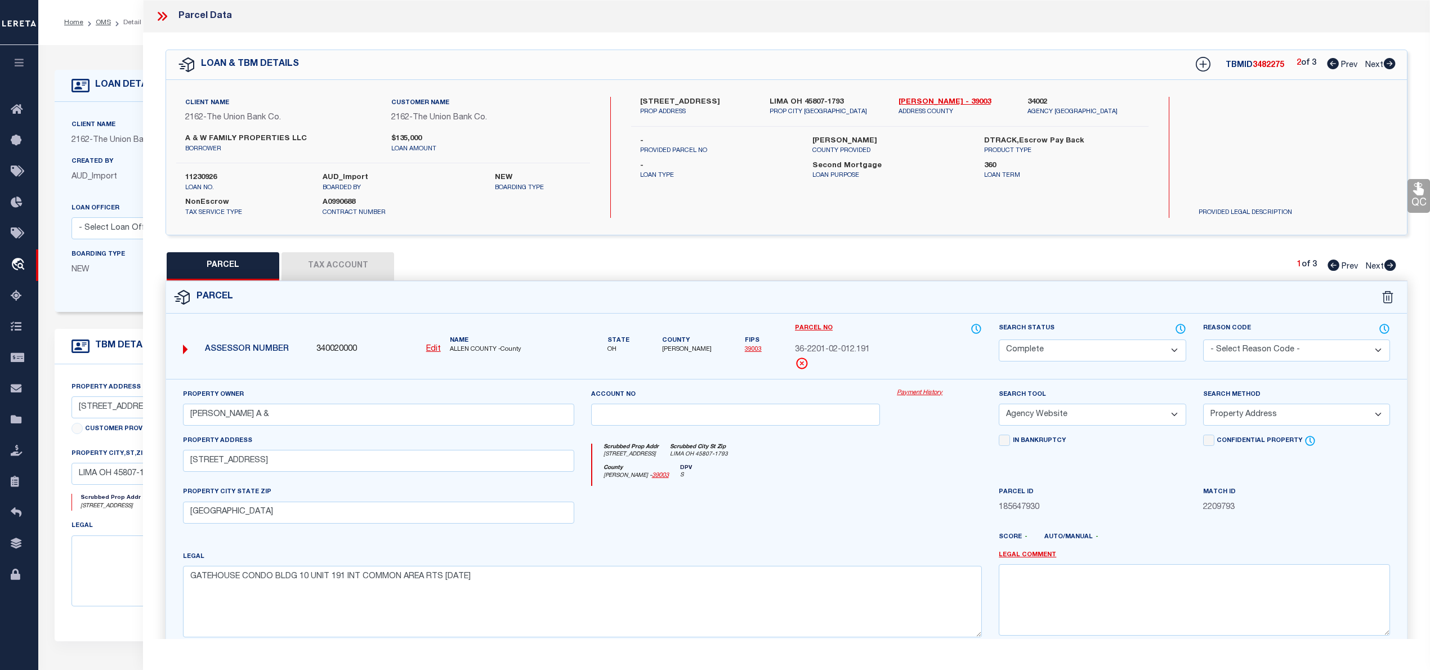
click at [826, 350] on span "36-2201-02-012.191" at bounding box center [832, 350] width 75 height 12
copy div "36-2201-02-012.191"
click at [347, 268] on button "Tax Account" at bounding box center [337, 266] width 113 height 28
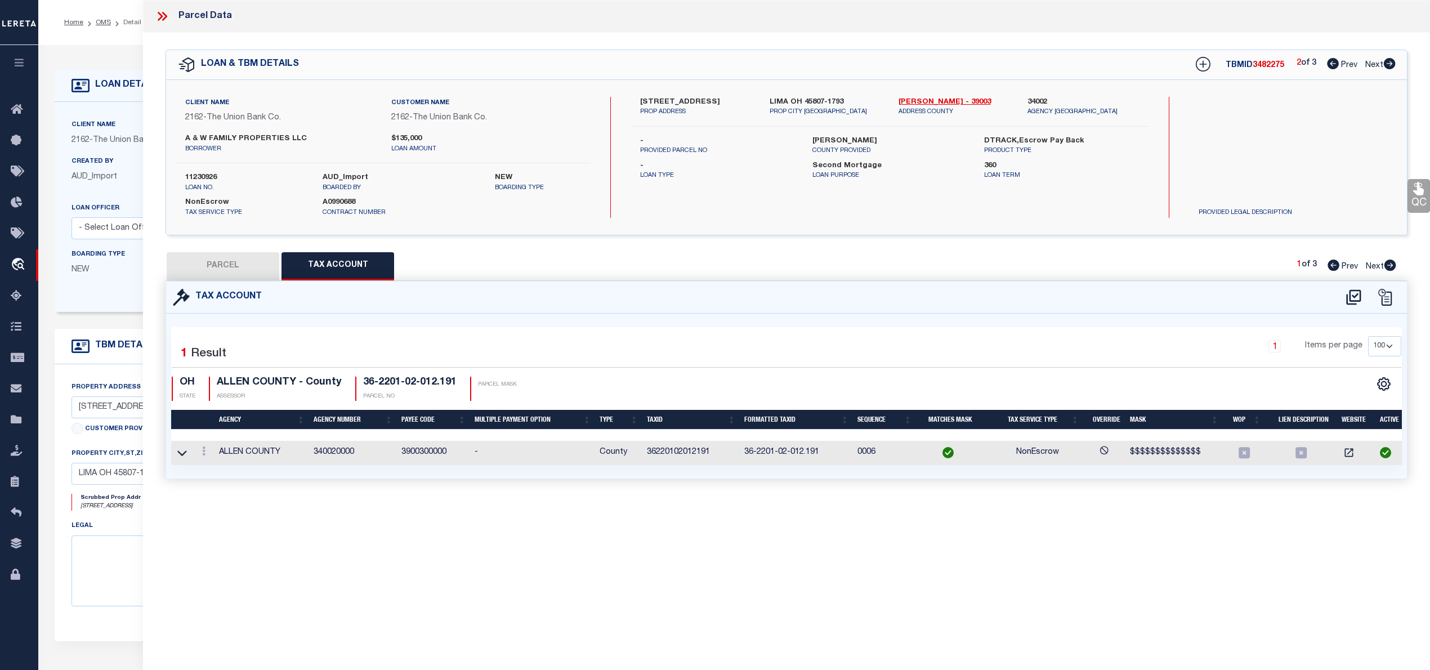
click at [233, 275] on button "PARCEL" at bounding box center [223, 266] width 113 height 28
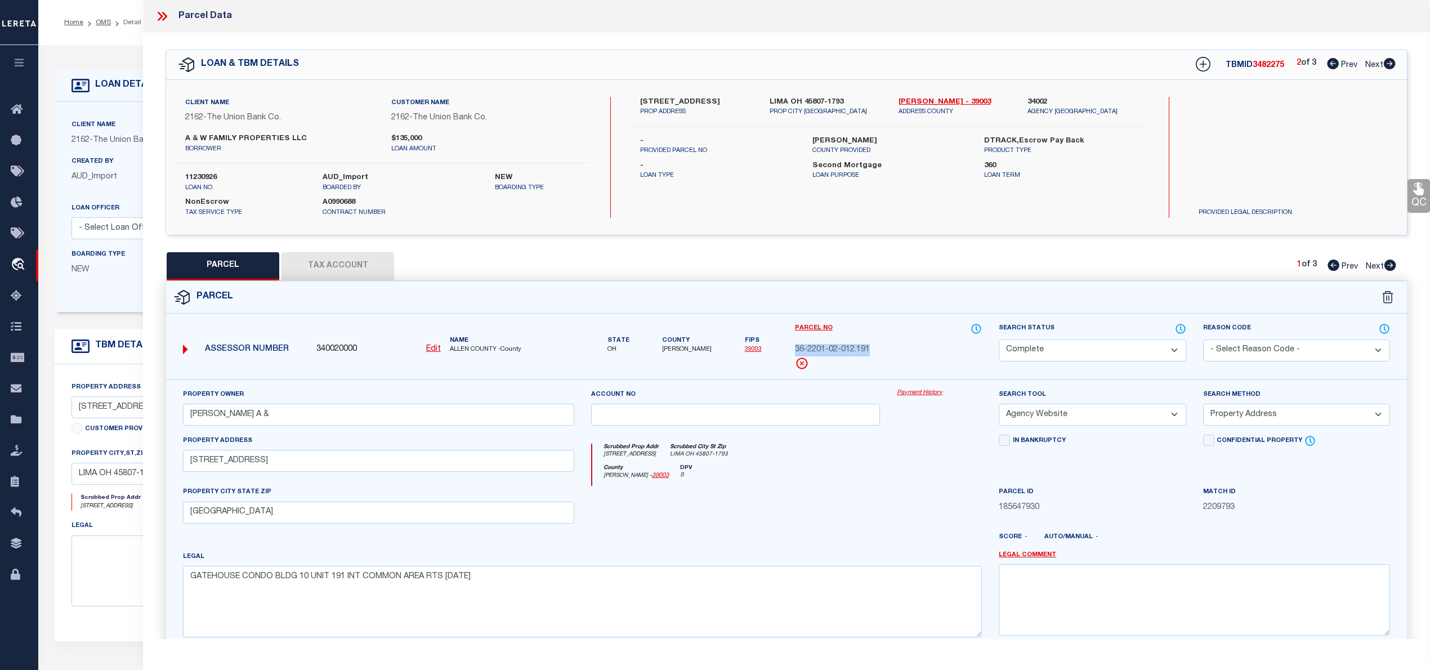
scroll to position [79, 0]
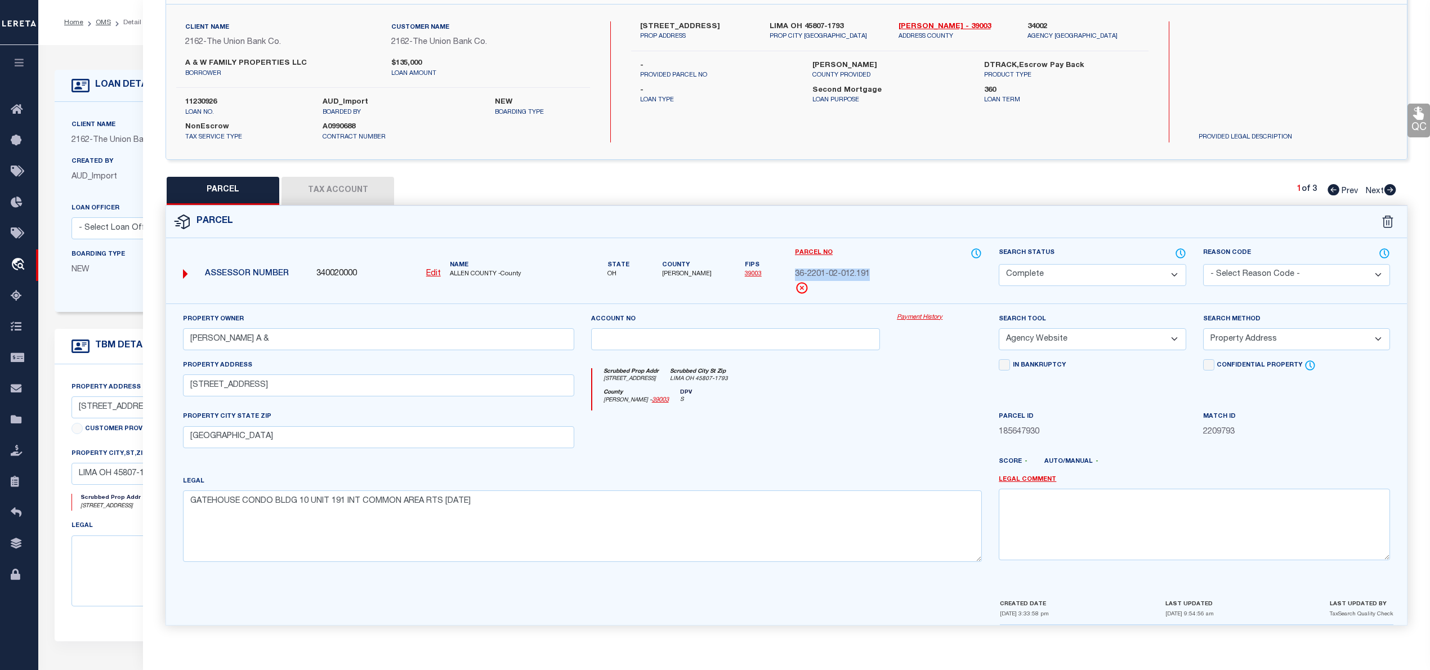
click at [327, 185] on button "Tax Account" at bounding box center [337, 191] width 113 height 28
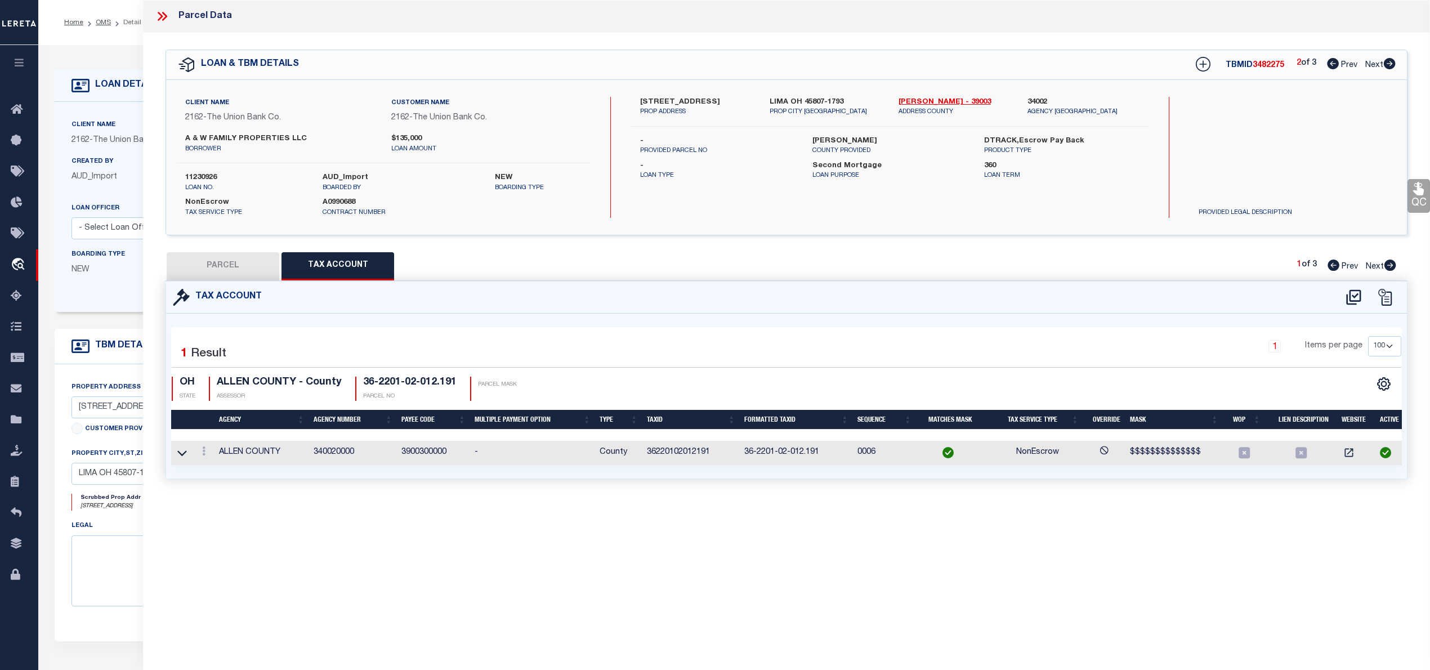
scroll to position [0, 0]
click at [247, 274] on button "PARCEL" at bounding box center [223, 266] width 113 height 28
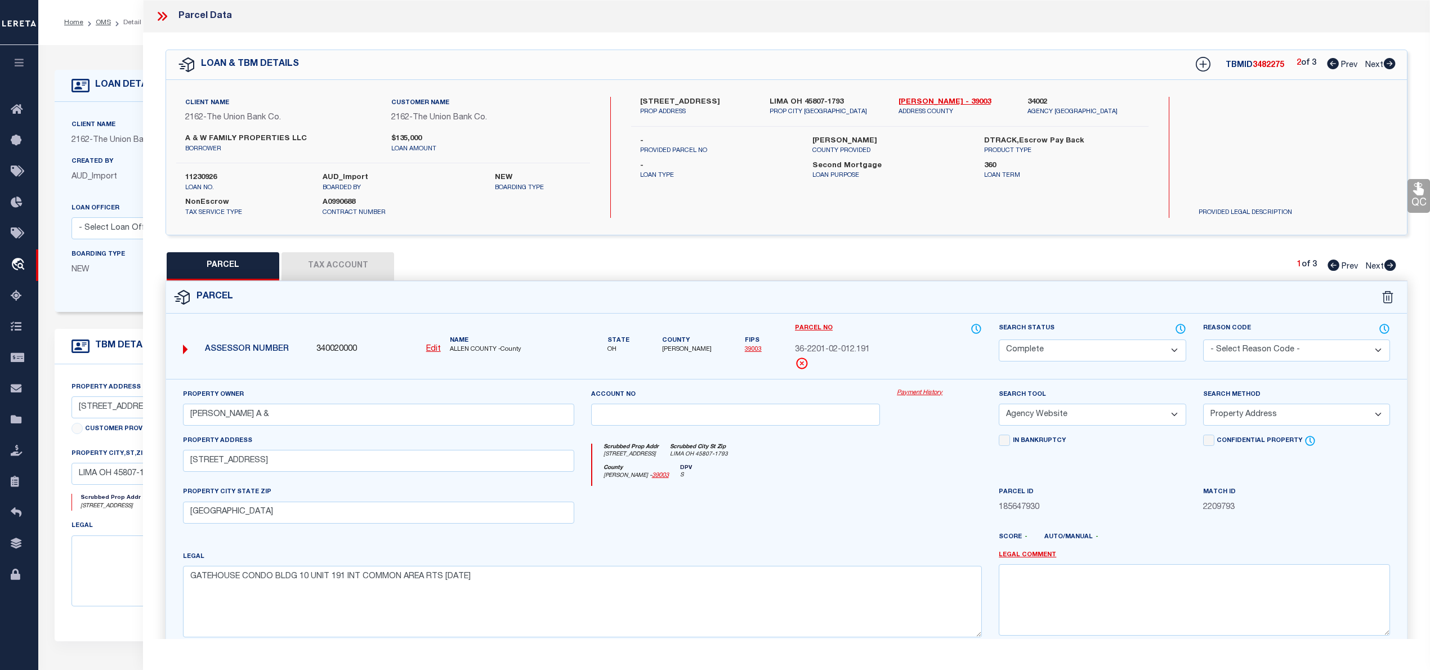
click at [99, 16] on ol "Home OMS Detail" at bounding box center [102, 23] width 95 height 24
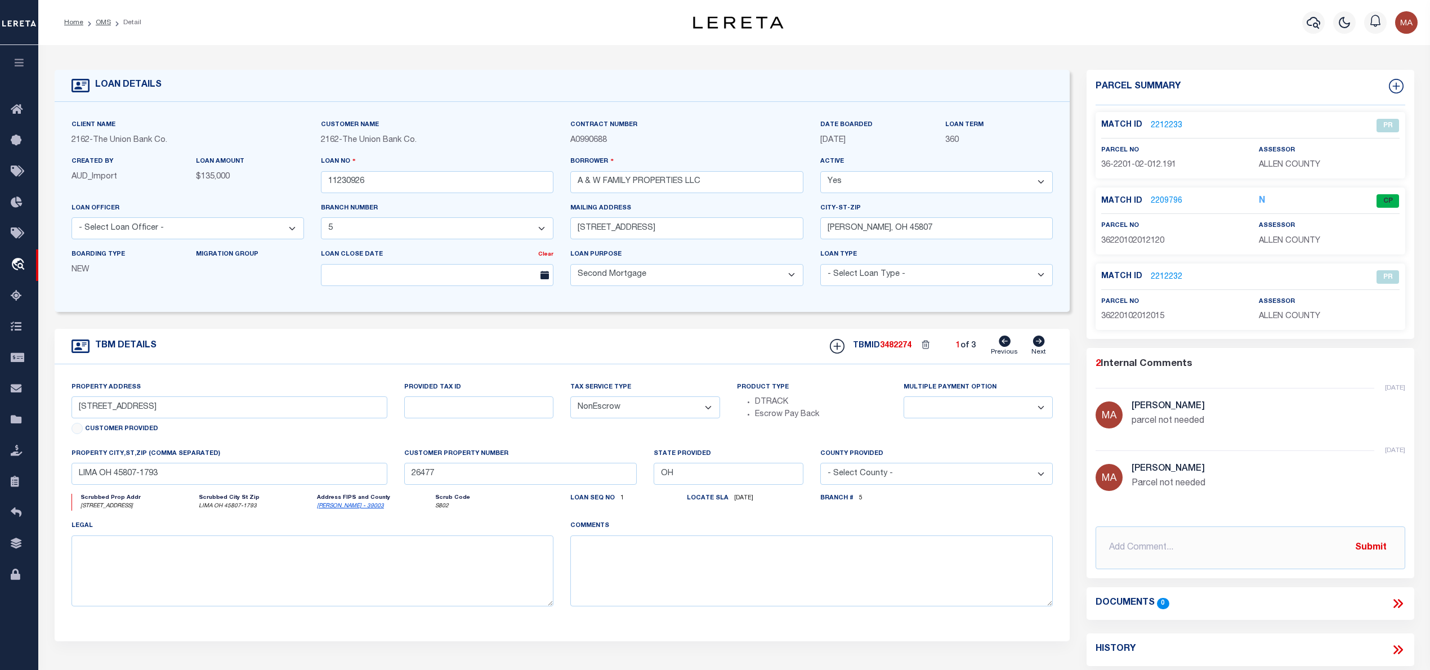
click at [1176, 203] on link "2209796" at bounding box center [1167, 201] width 32 height 12
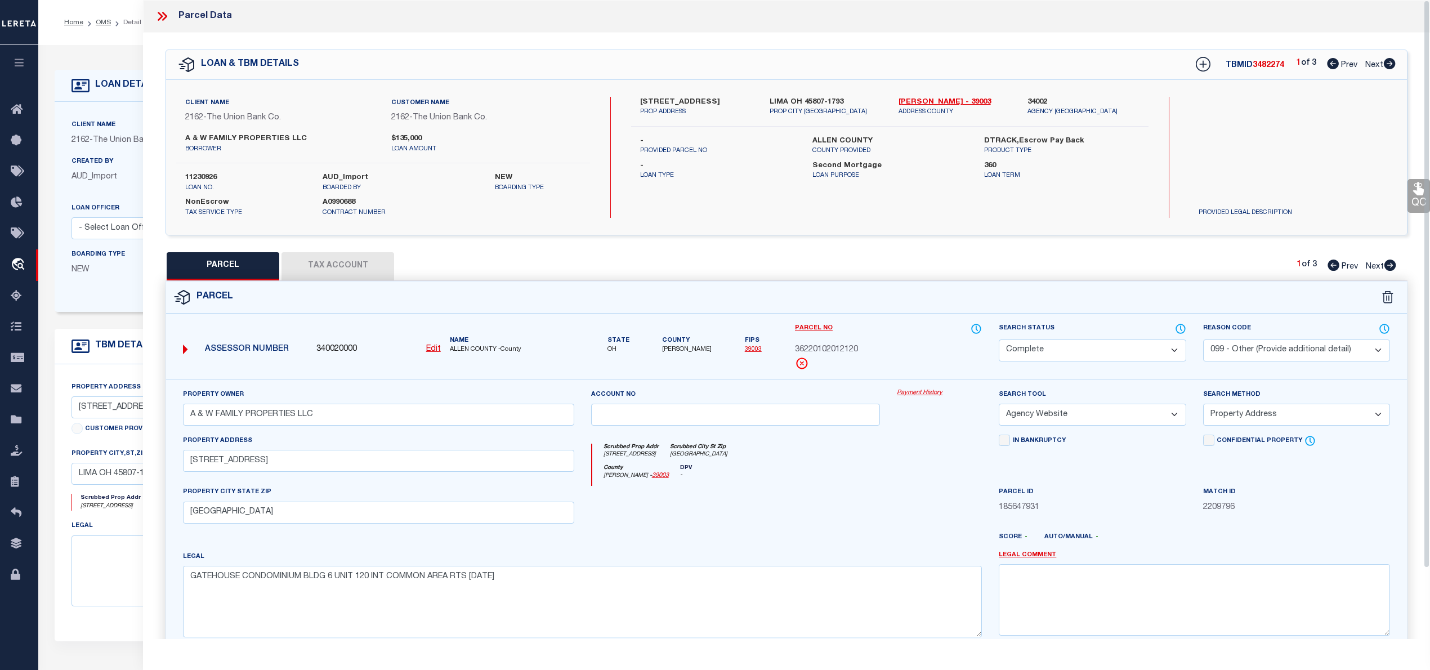
click at [168, 19] on icon at bounding box center [162, 16] width 15 height 15
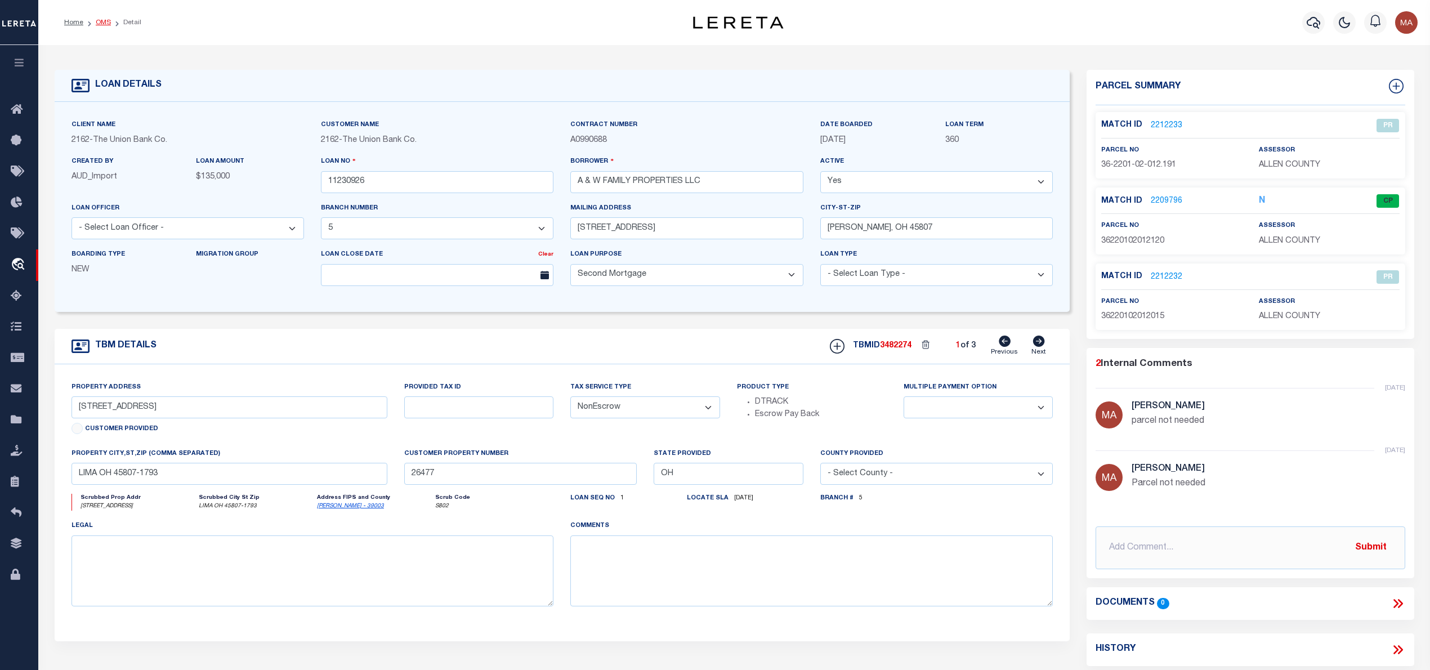
click at [106, 21] on link "OMS" at bounding box center [103, 22] width 15 height 7
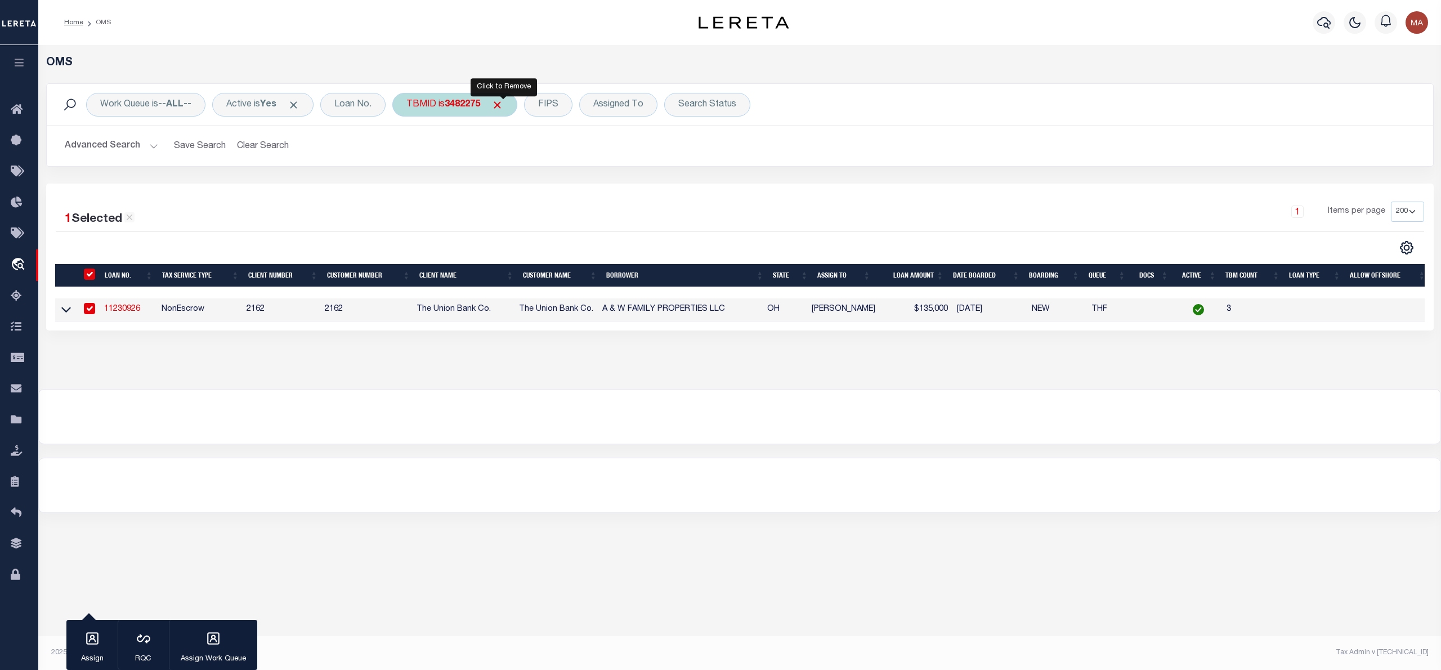
click at [502, 106] on span "Click to Remove" at bounding box center [497, 105] width 12 height 12
click at [411, 120] on div "Work Queue is --ALL-- Active is Yes Loan No. TBMID FIPS Assigned To Search Stat…" at bounding box center [740, 105] width 1387 height 42
click at [426, 109] on div "TBMID" at bounding box center [421, 105] width 58 height 24
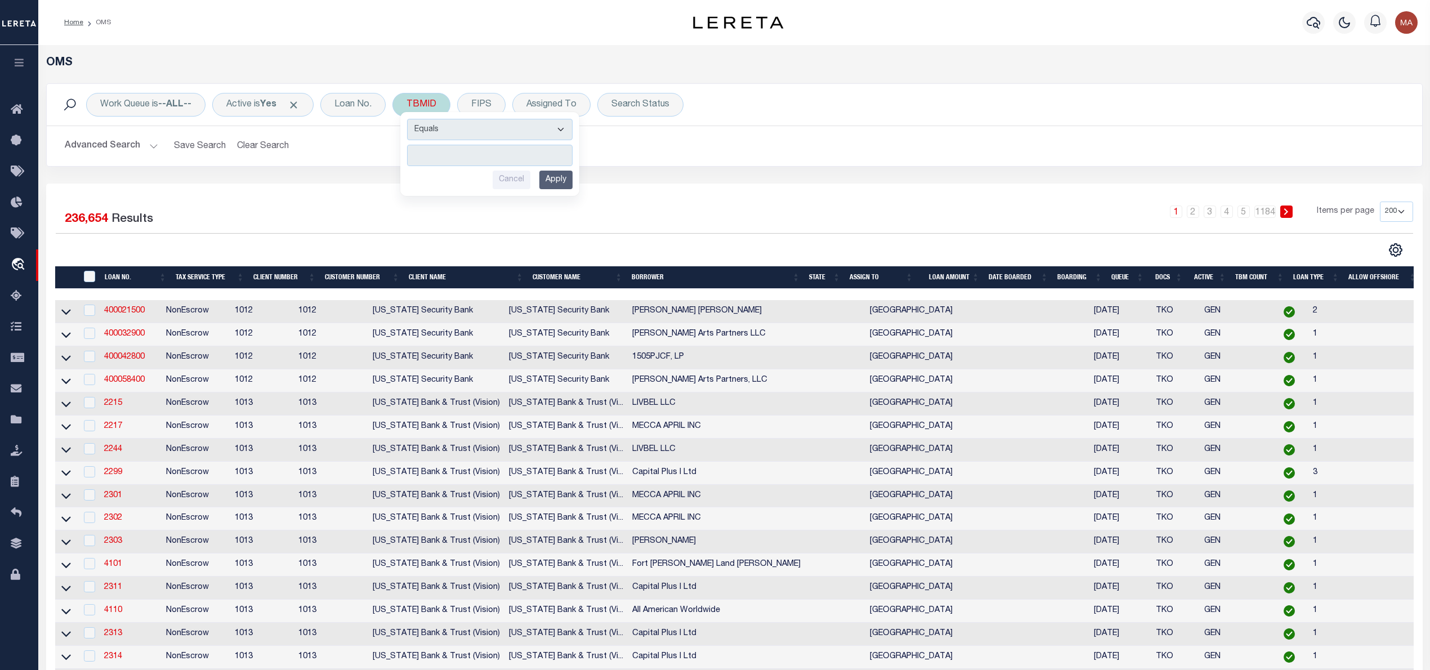
click at [457, 158] on input "number" at bounding box center [490, 155] width 166 height 21
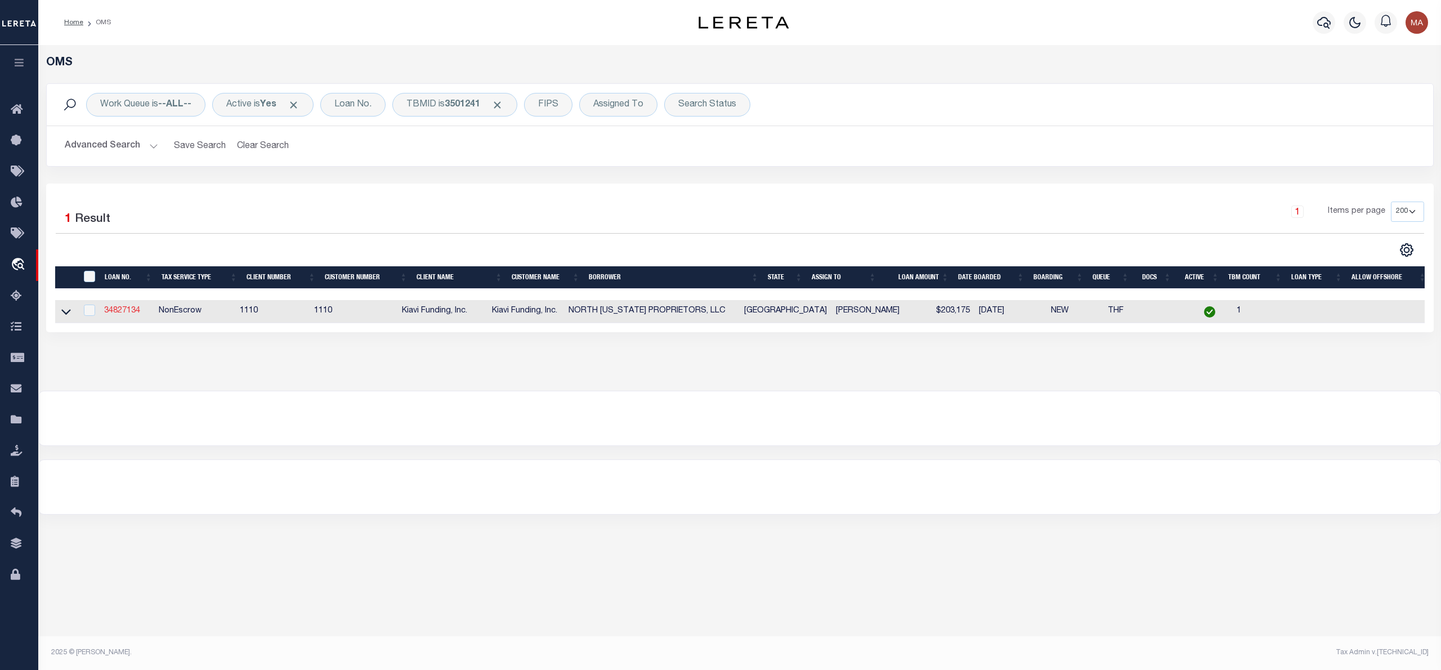
click at [124, 312] on link "34827134" at bounding box center [122, 311] width 36 height 8
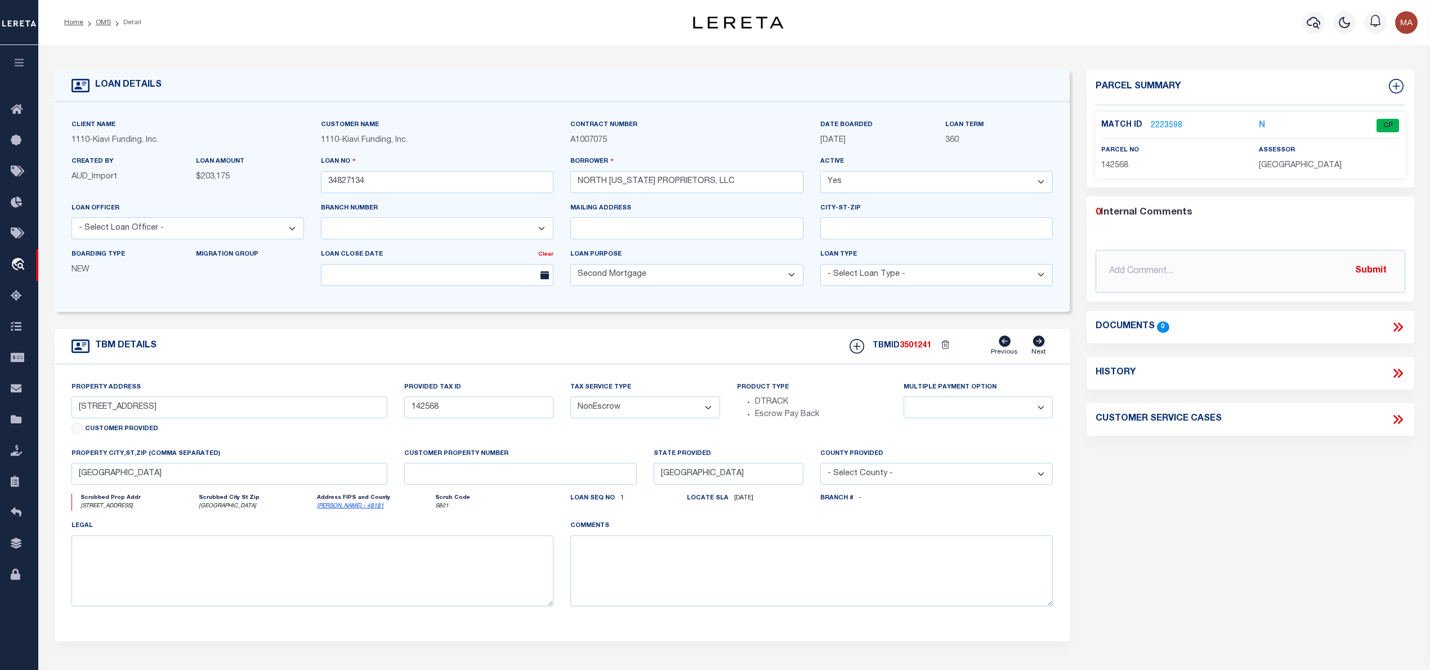
click at [1160, 123] on link "2223598" at bounding box center [1167, 126] width 32 height 12
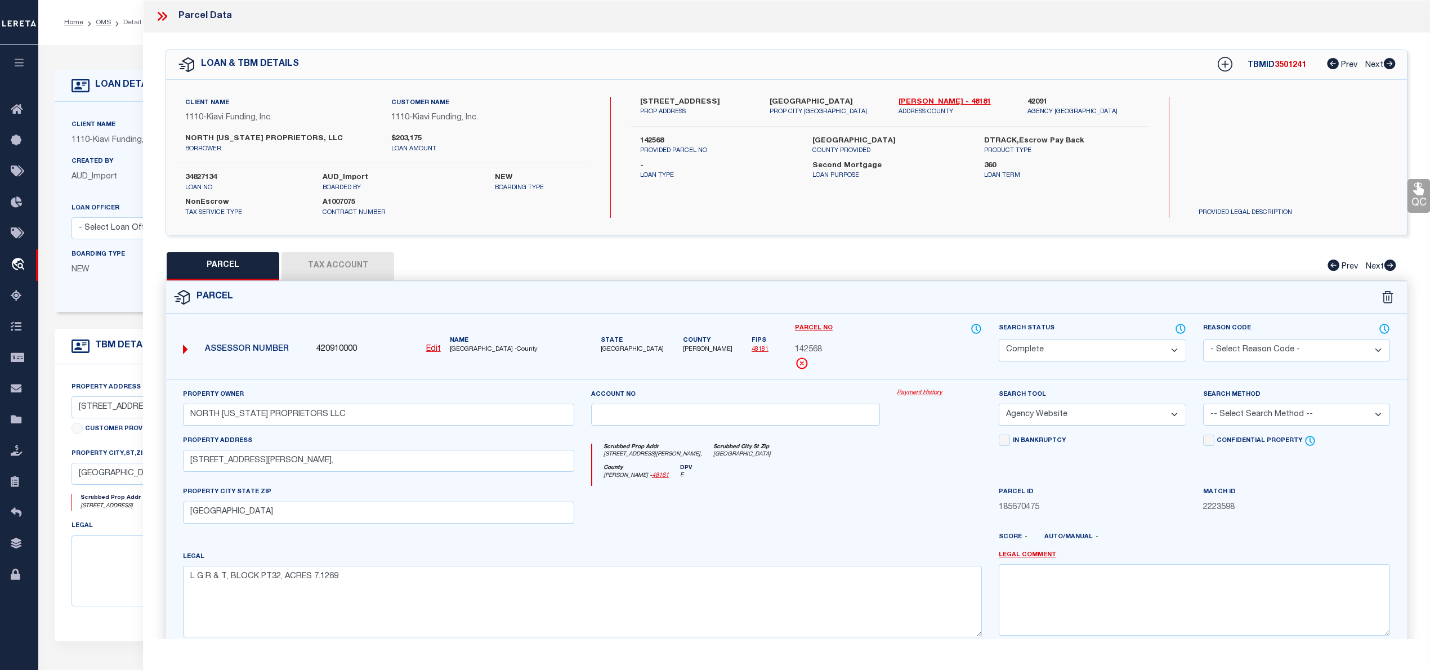
click at [157, 19] on icon at bounding box center [162, 16] width 15 height 15
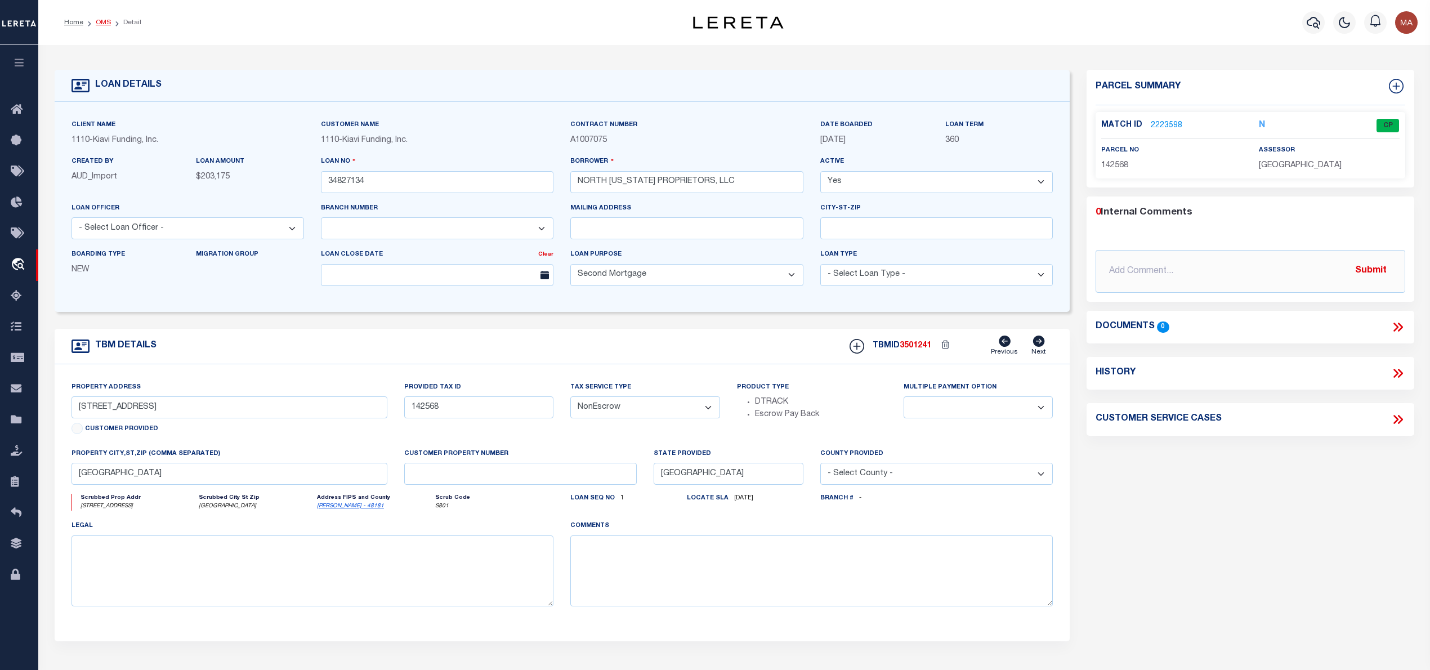
click at [101, 21] on link "OMS" at bounding box center [103, 22] width 15 height 7
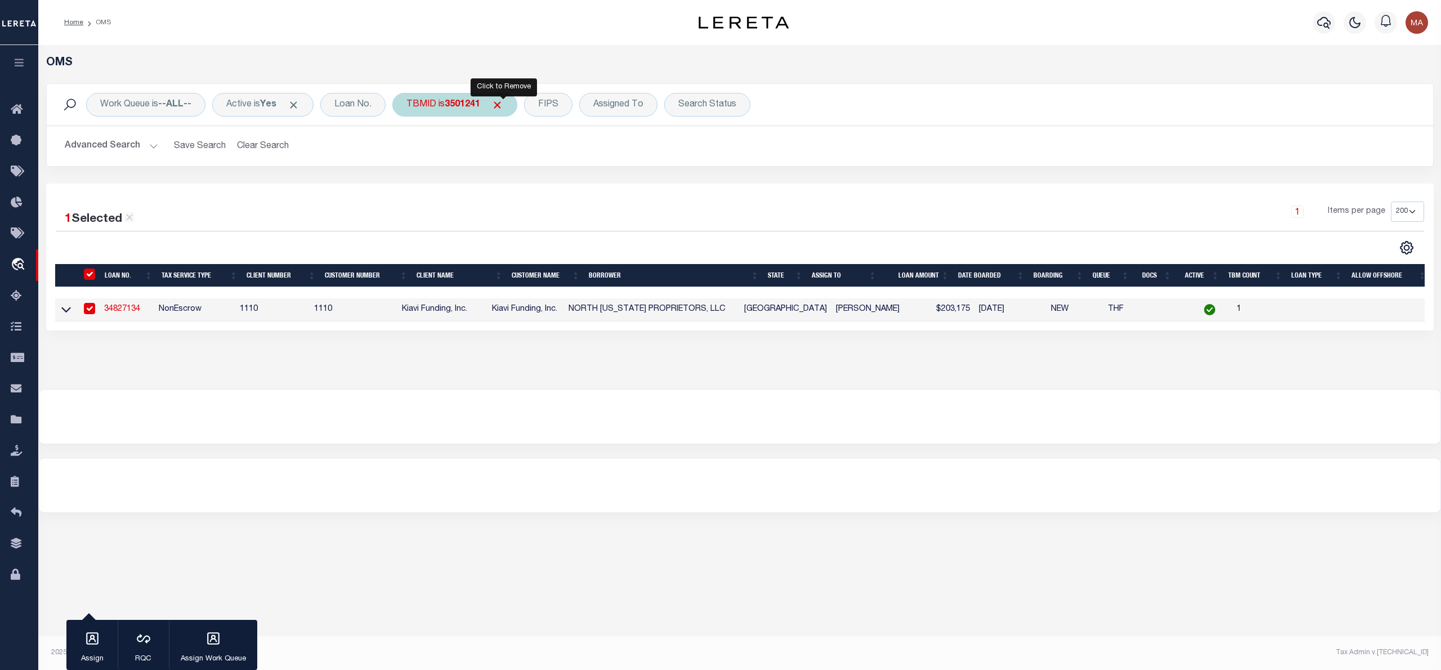
click at [503, 104] on span "Click to Remove" at bounding box center [497, 105] width 12 height 12
click at [422, 106] on div "TBMID" at bounding box center [421, 105] width 58 height 24
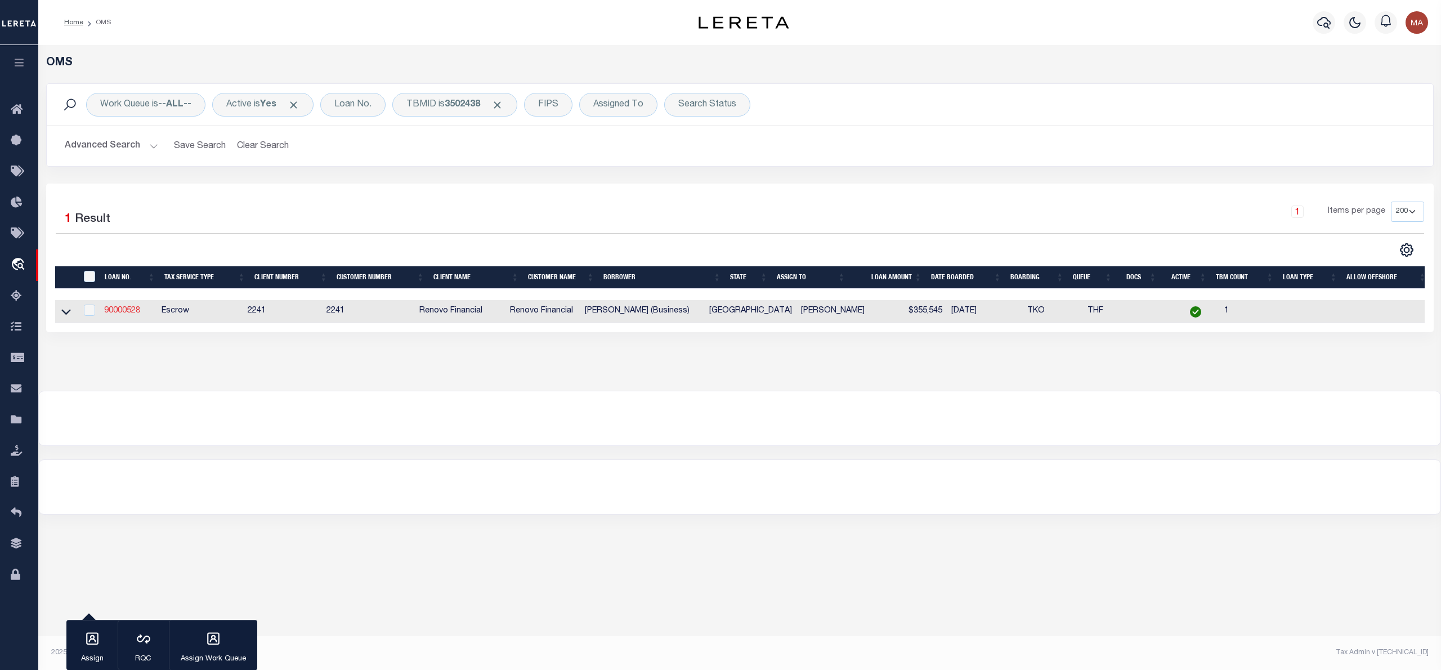
click at [124, 314] on link "90000528" at bounding box center [122, 311] width 36 height 8
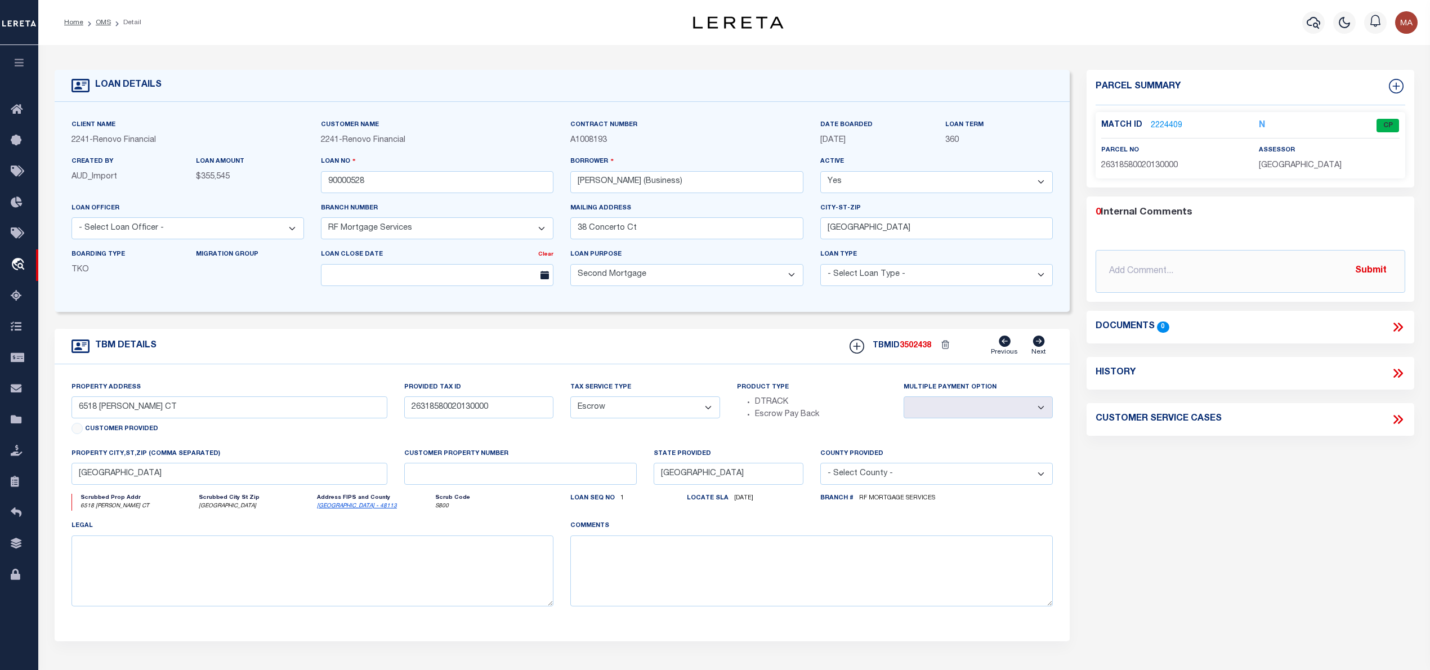
click at [1162, 123] on link "2224409" at bounding box center [1167, 126] width 32 height 12
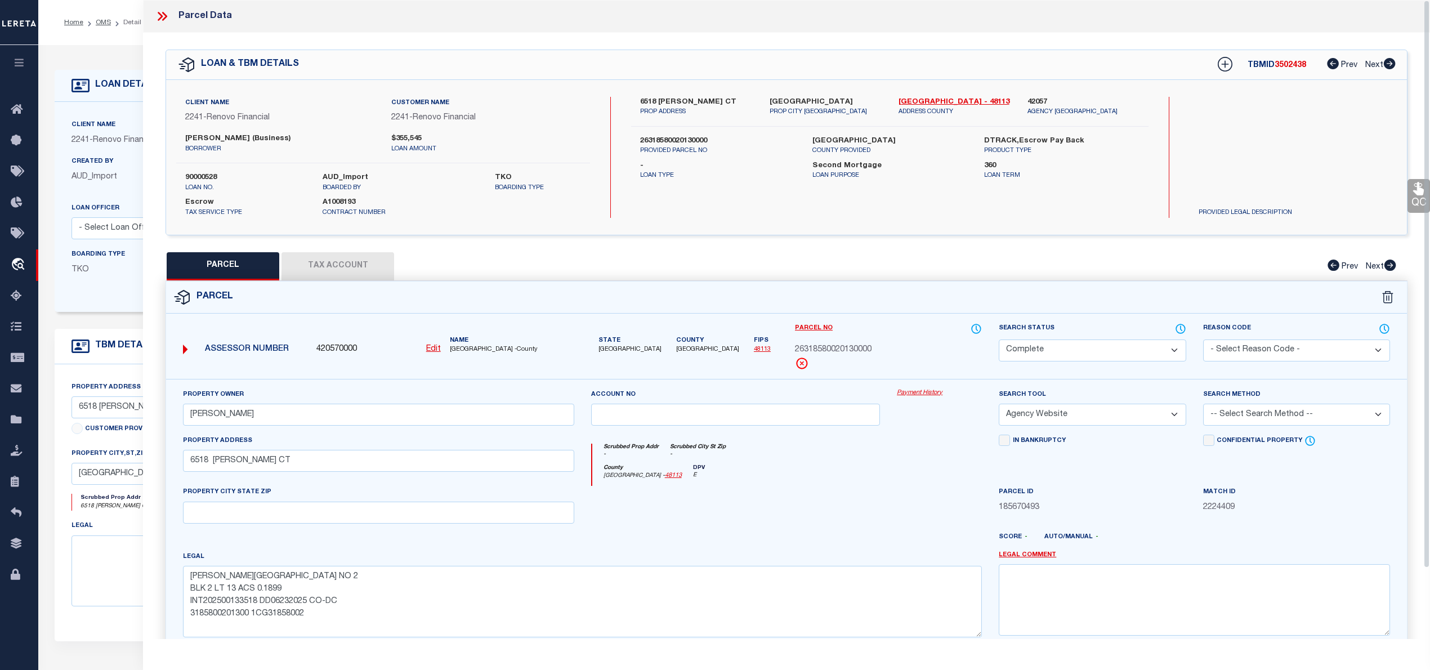
click at [163, 12] on icon at bounding box center [164, 16] width 5 height 9
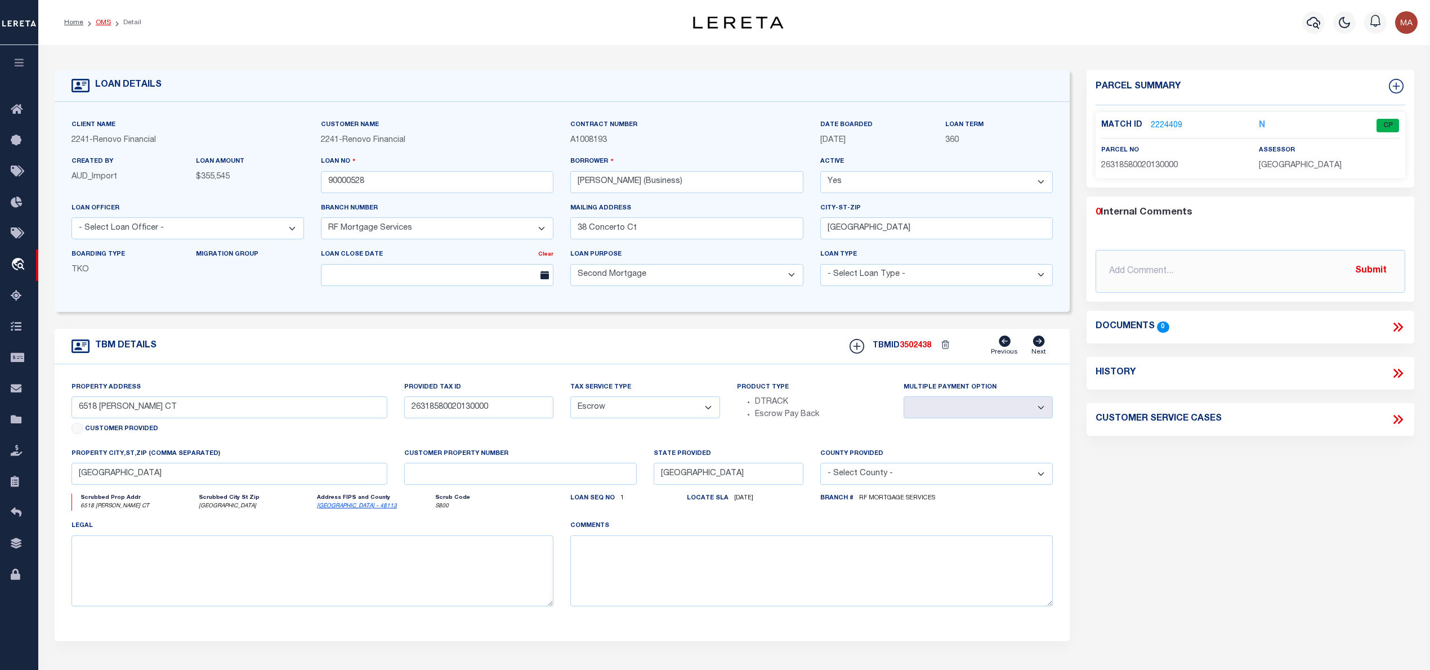
click at [109, 23] on link "OMS" at bounding box center [103, 22] width 15 height 7
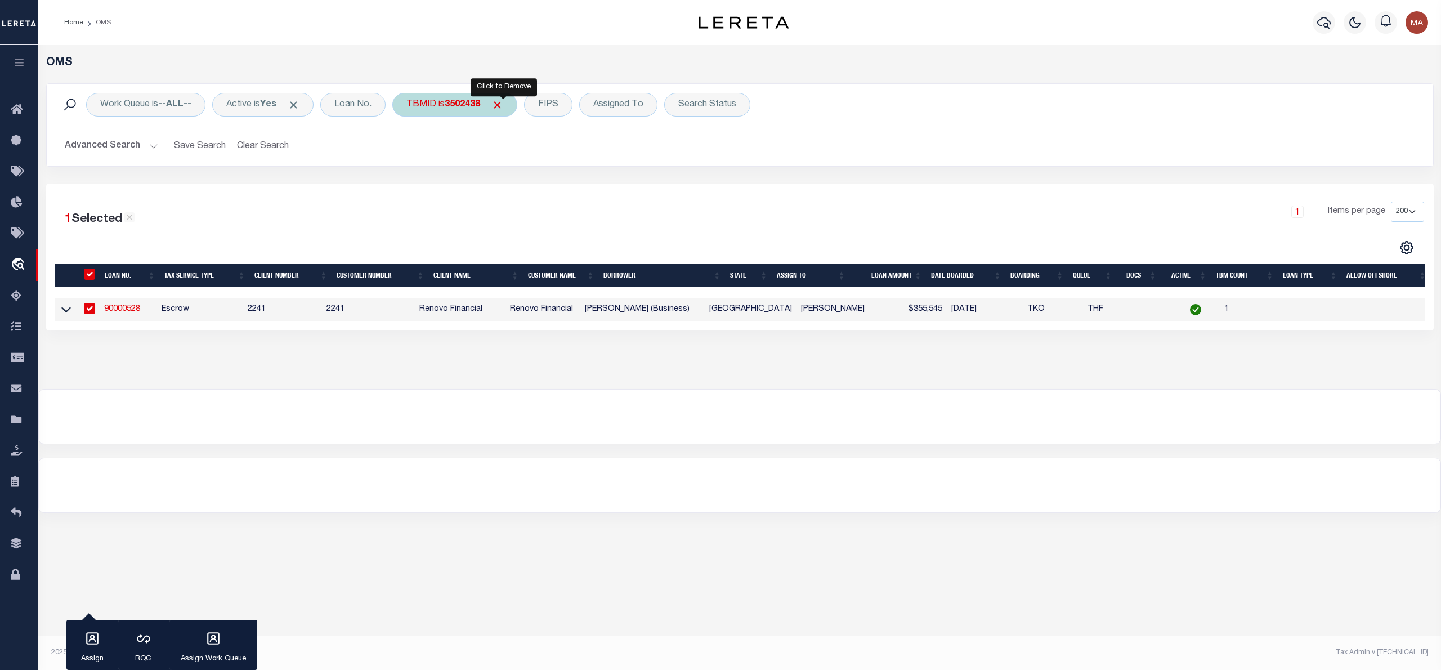
click at [498, 106] on span "Click to Remove" at bounding box center [497, 105] width 12 height 12
click at [417, 104] on div "TBMID" at bounding box center [421, 105] width 58 height 24
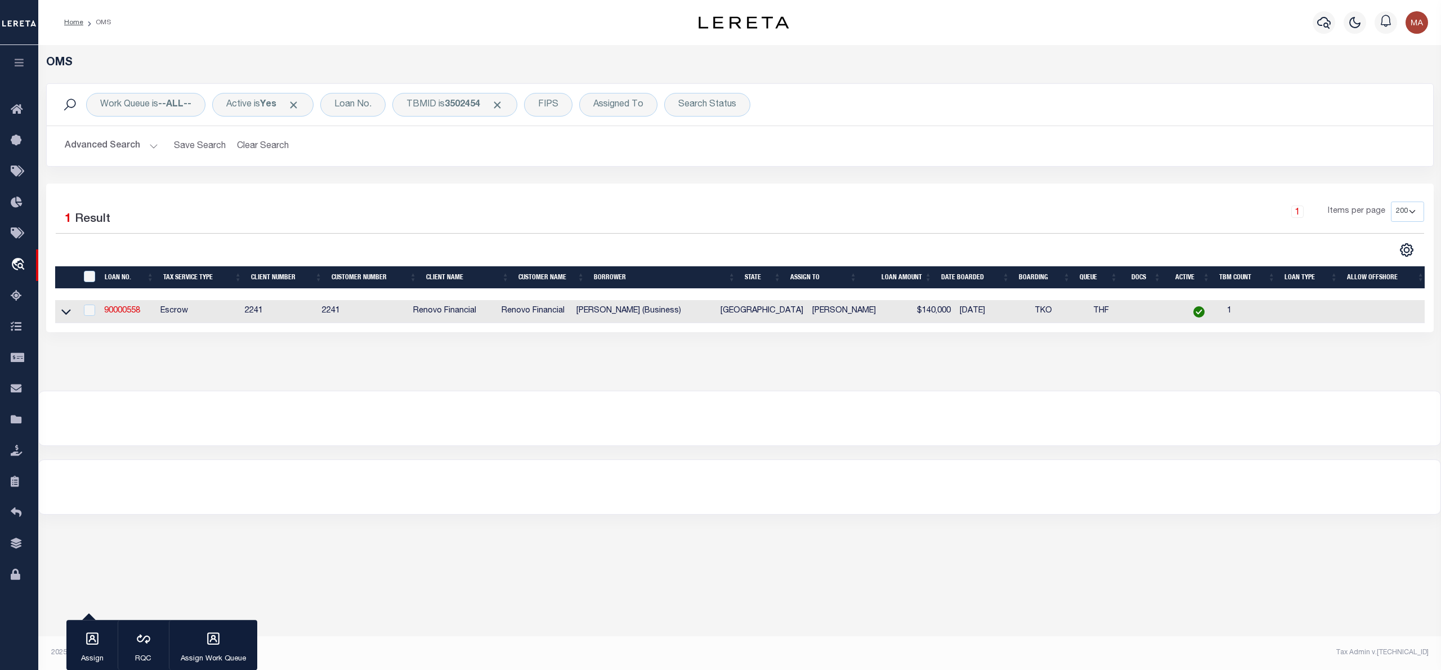
click at [136, 320] on td "90000558" at bounding box center [128, 311] width 56 height 23
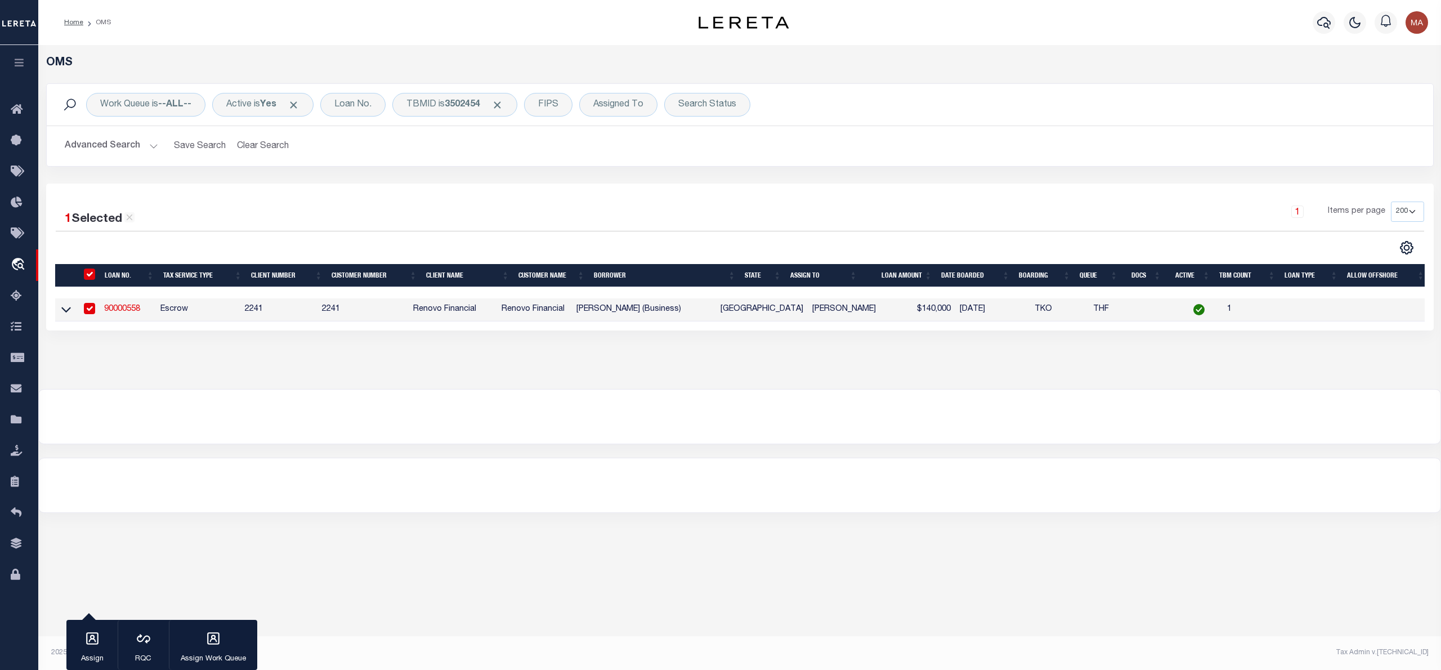
click at [131, 310] on link "90000558" at bounding box center [122, 309] width 36 height 8
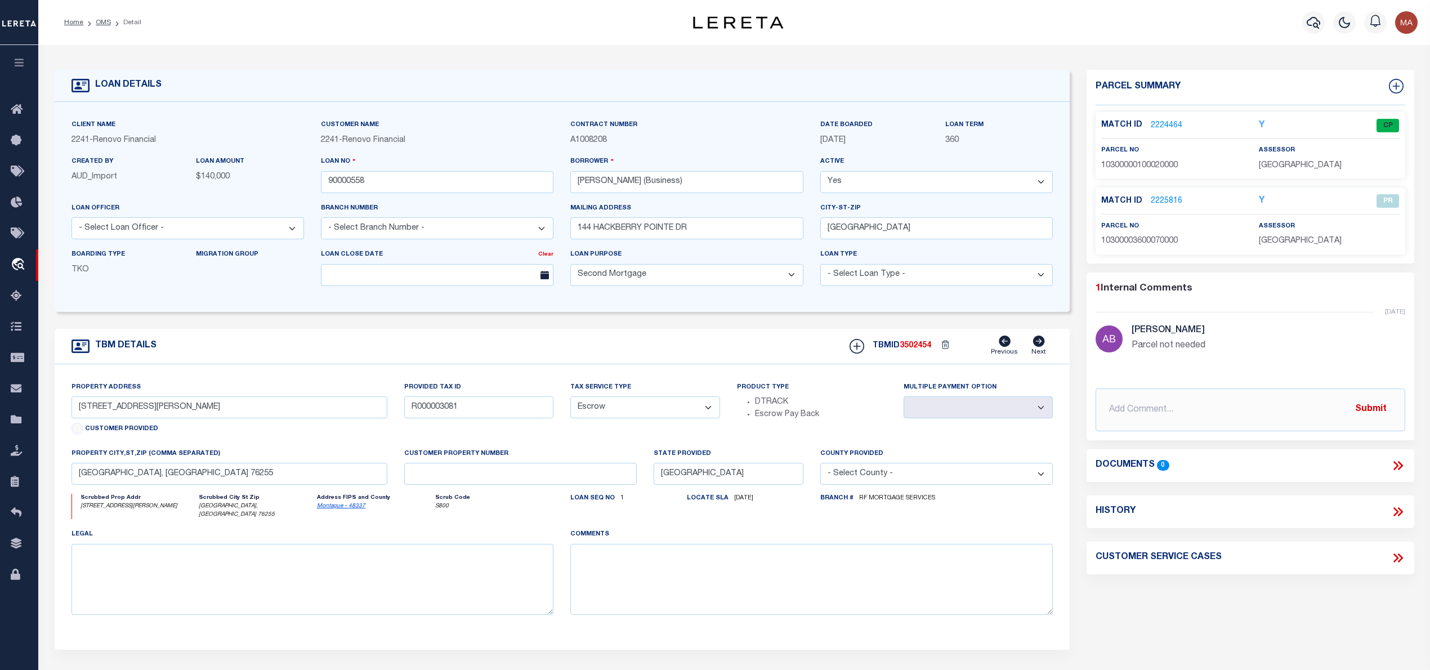
click at [1161, 123] on link "2224464" at bounding box center [1167, 126] width 32 height 12
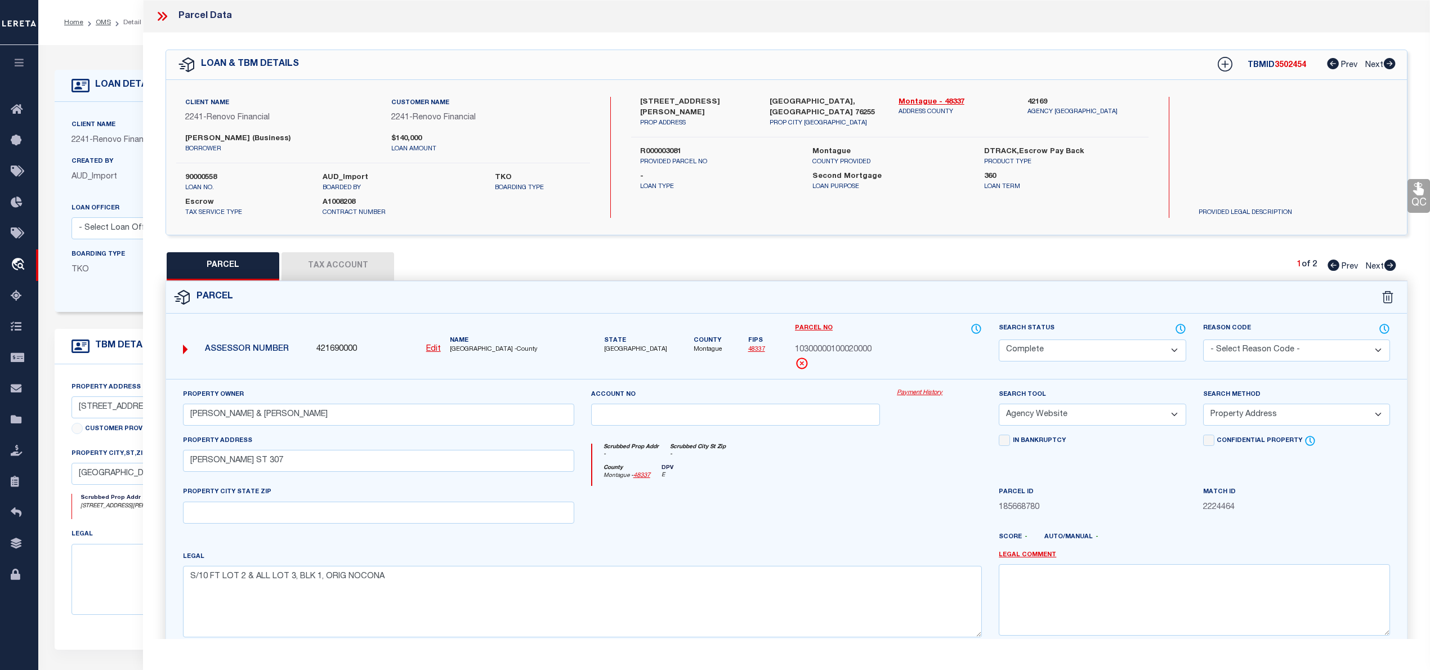
click at [1391, 266] on icon at bounding box center [1390, 265] width 12 height 11
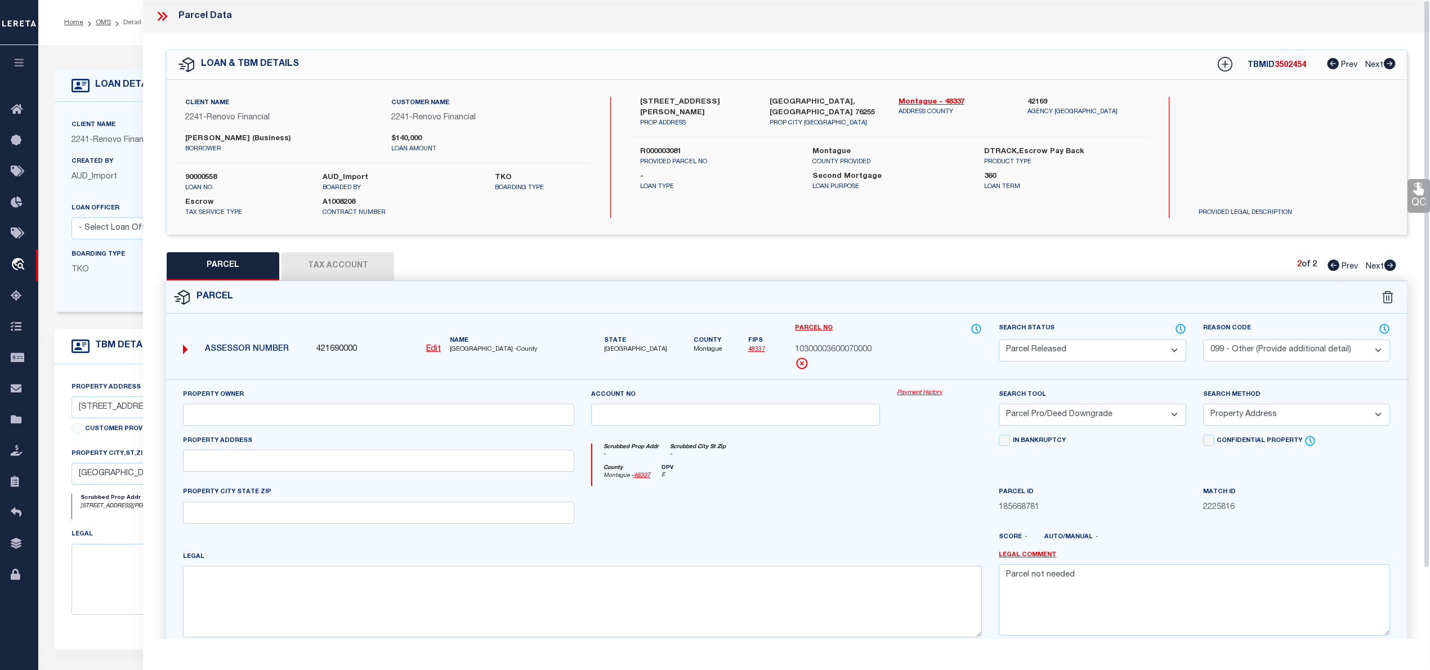
click at [163, 12] on icon at bounding box center [164, 16] width 5 height 9
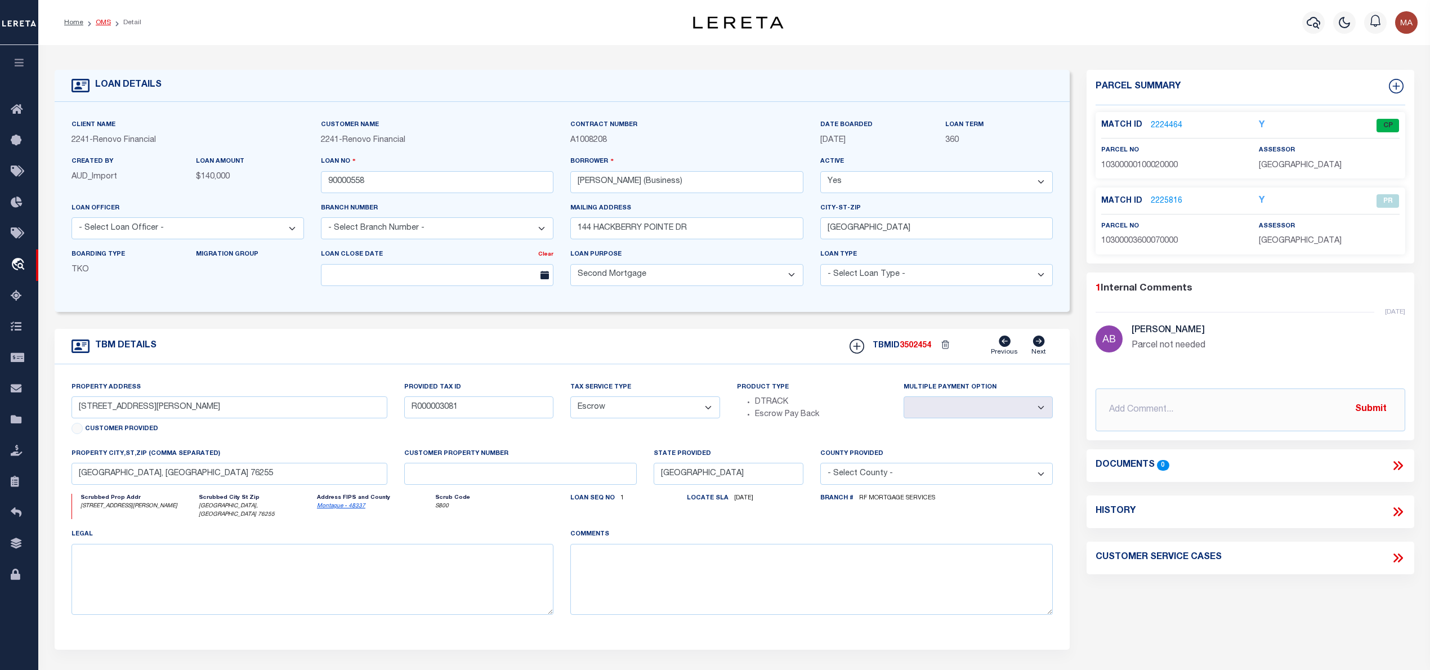
click at [102, 24] on link "OMS" at bounding box center [103, 22] width 15 height 7
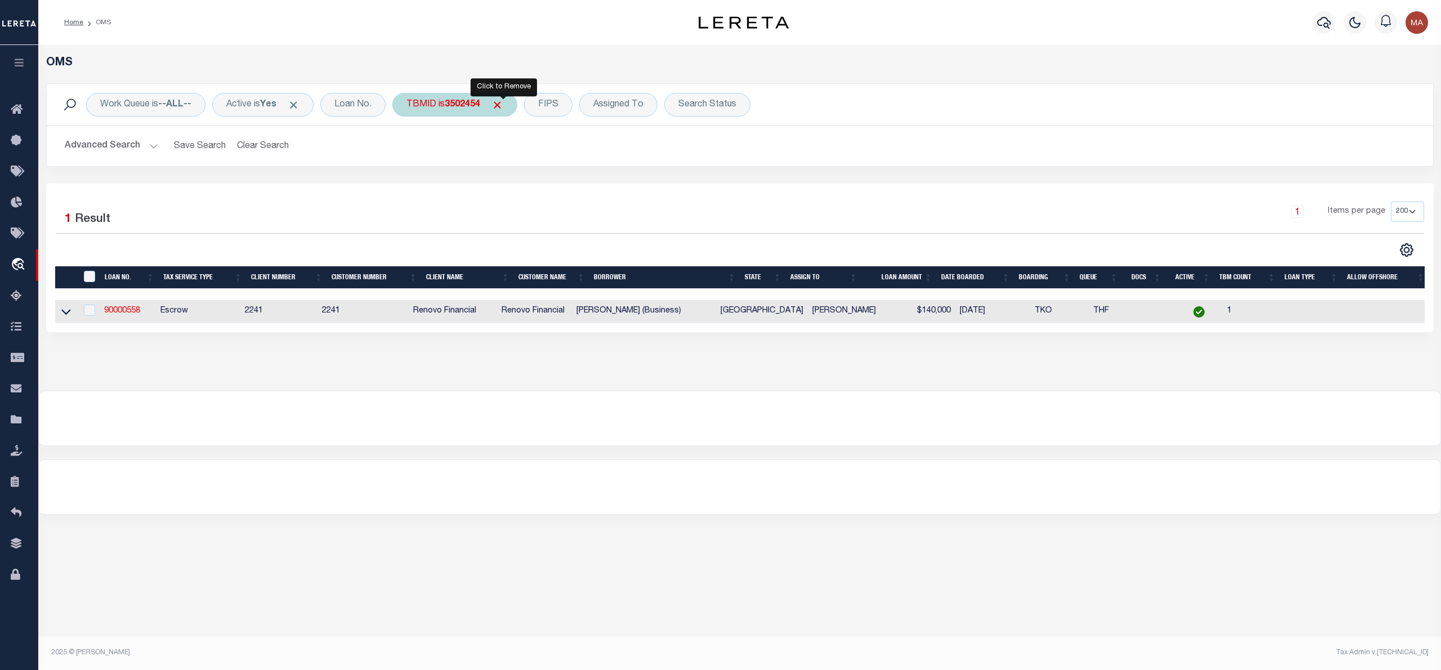
click at [496, 105] on div "TBMID is 3502454" at bounding box center [454, 105] width 125 height 24
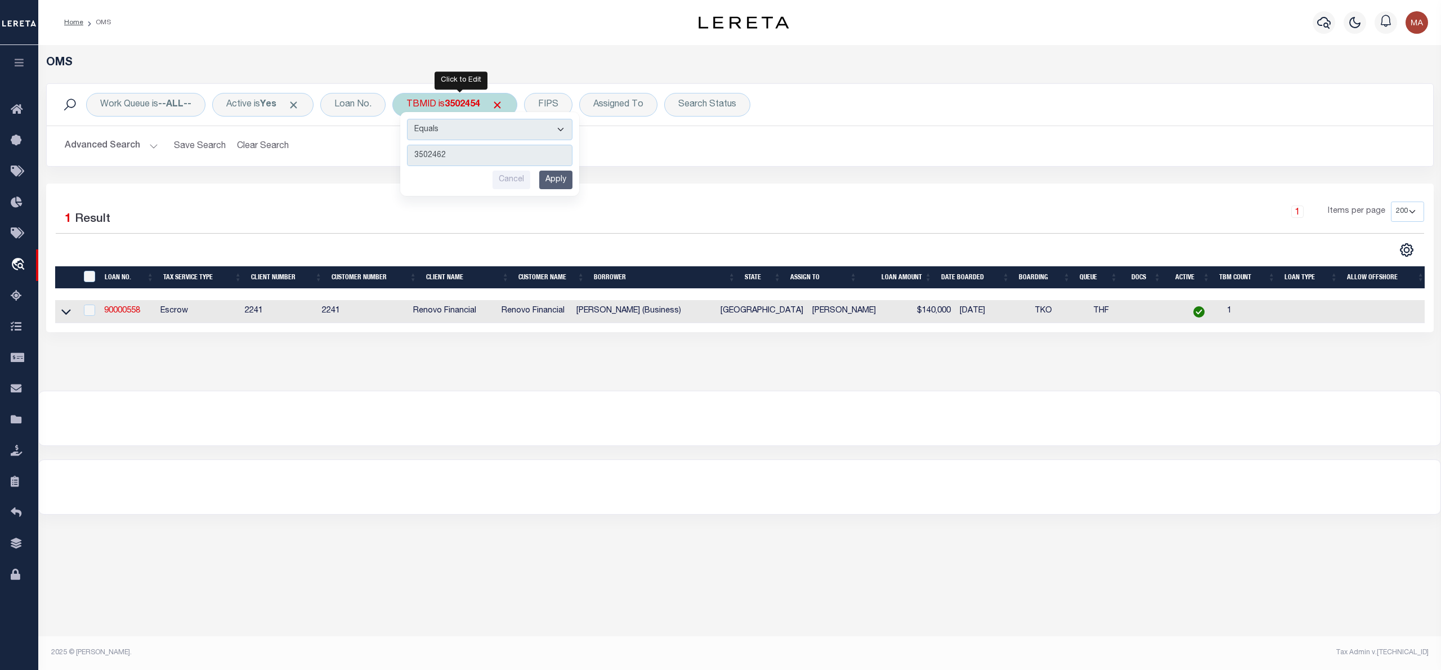
click at [565, 183] on input "Apply" at bounding box center [555, 180] width 33 height 19
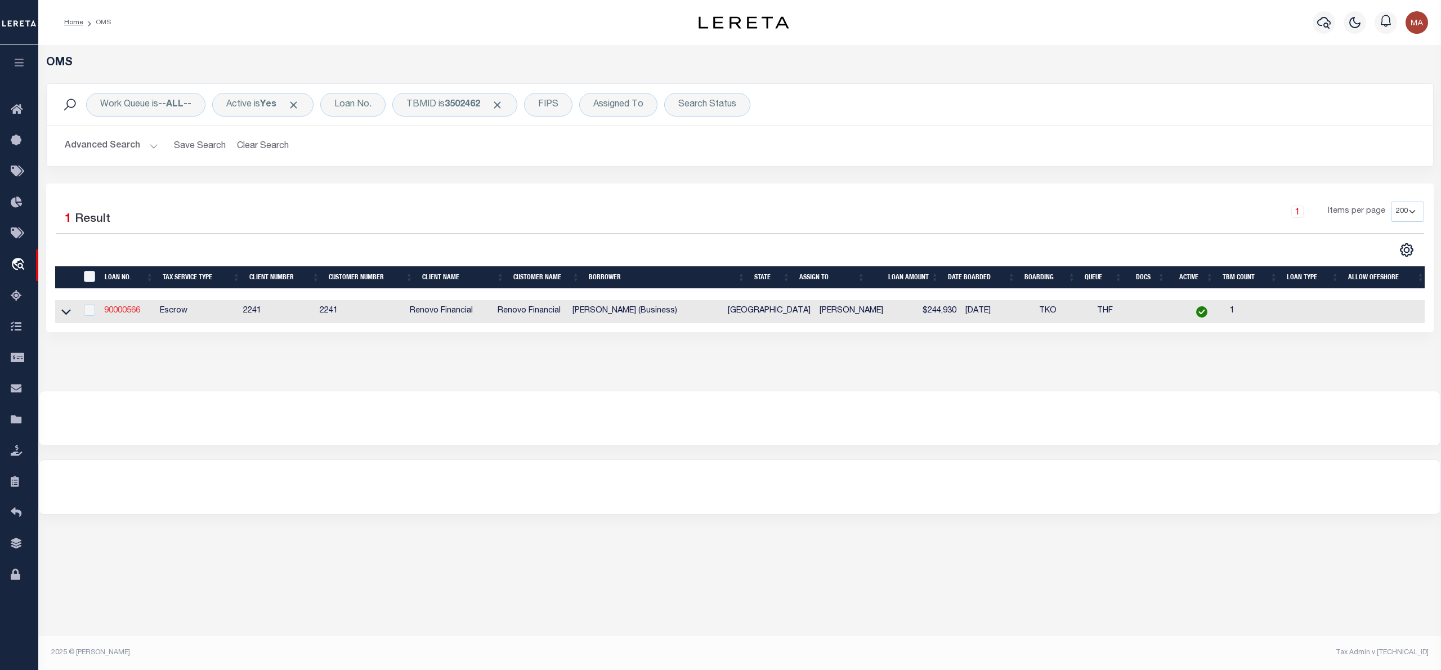
click at [124, 313] on link "90000566" at bounding box center [122, 311] width 36 height 8
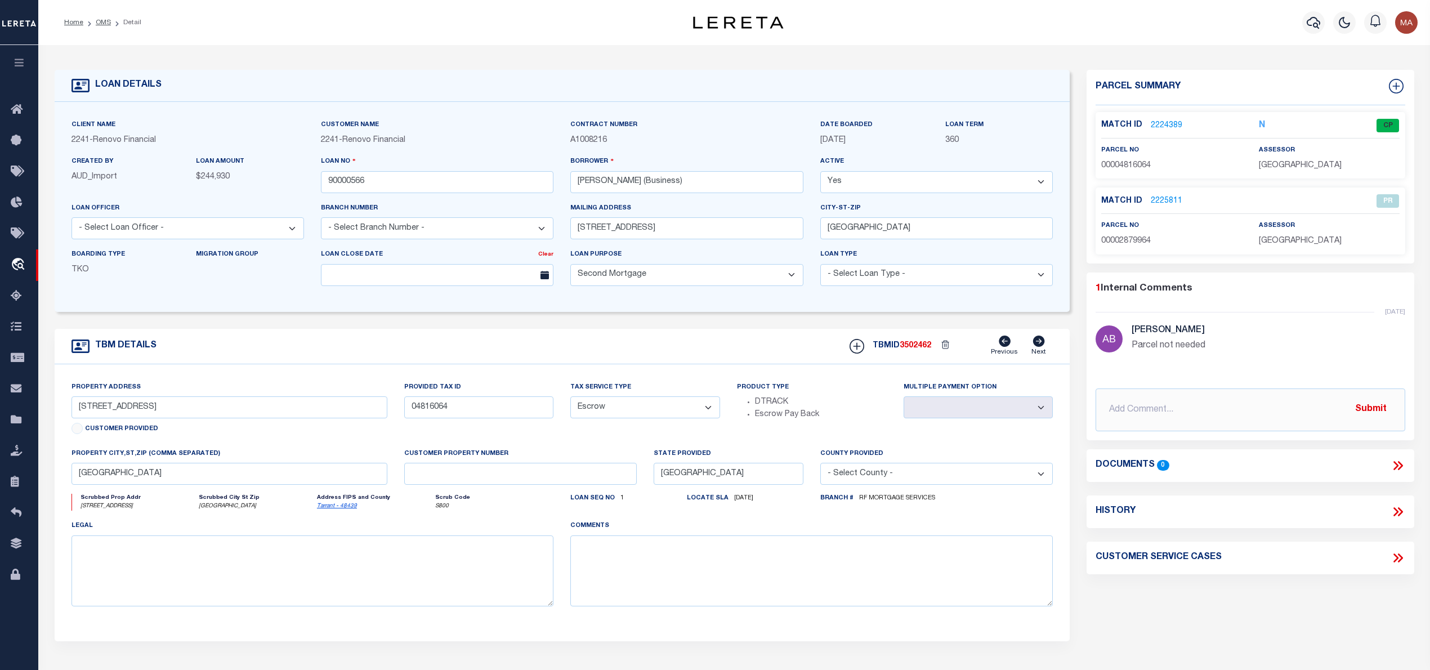
click at [1151, 123] on link "2224389" at bounding box center [1167, 126] width 32 height 12
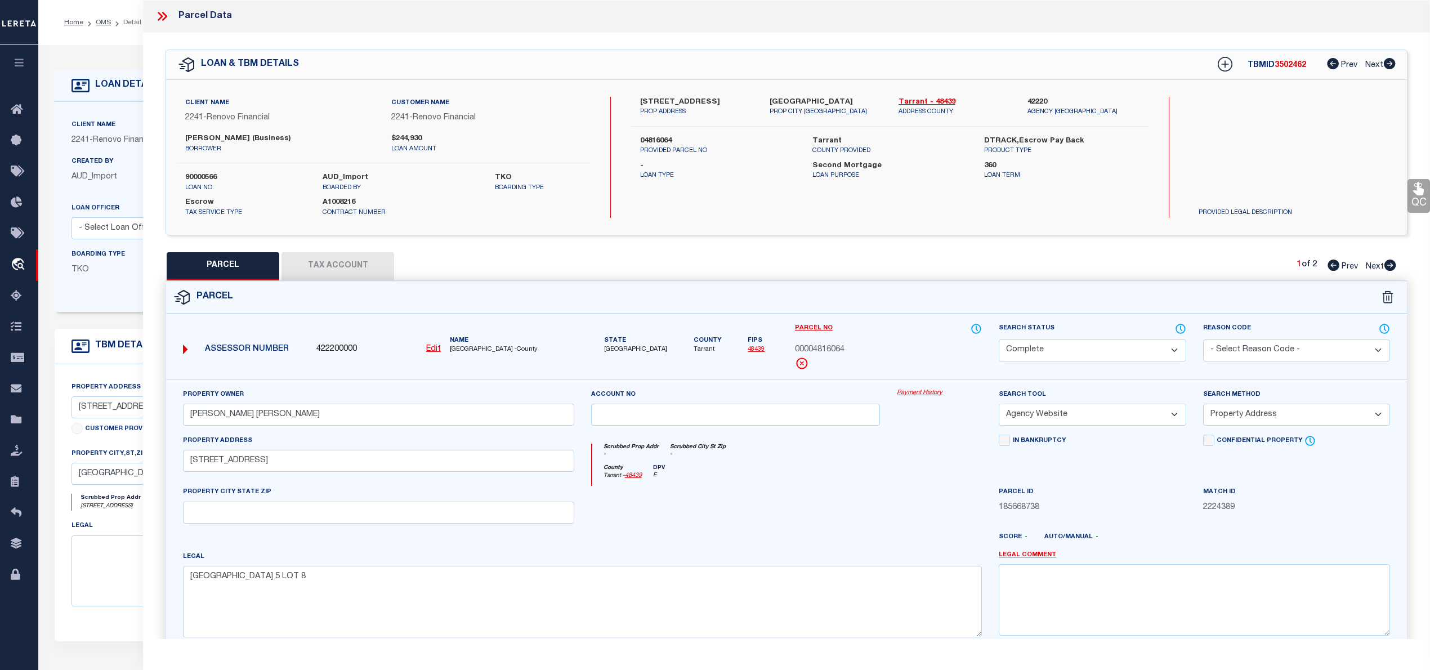
click at [1389, 262] on icon at bounding box center [1390, 265] width 12 height 11
click at [1331, 266] on icon at bounding box center [1334, 265] width 12 height 11
click at [165, 16] on icon at bounding box center [164, 16] width 5 height 9
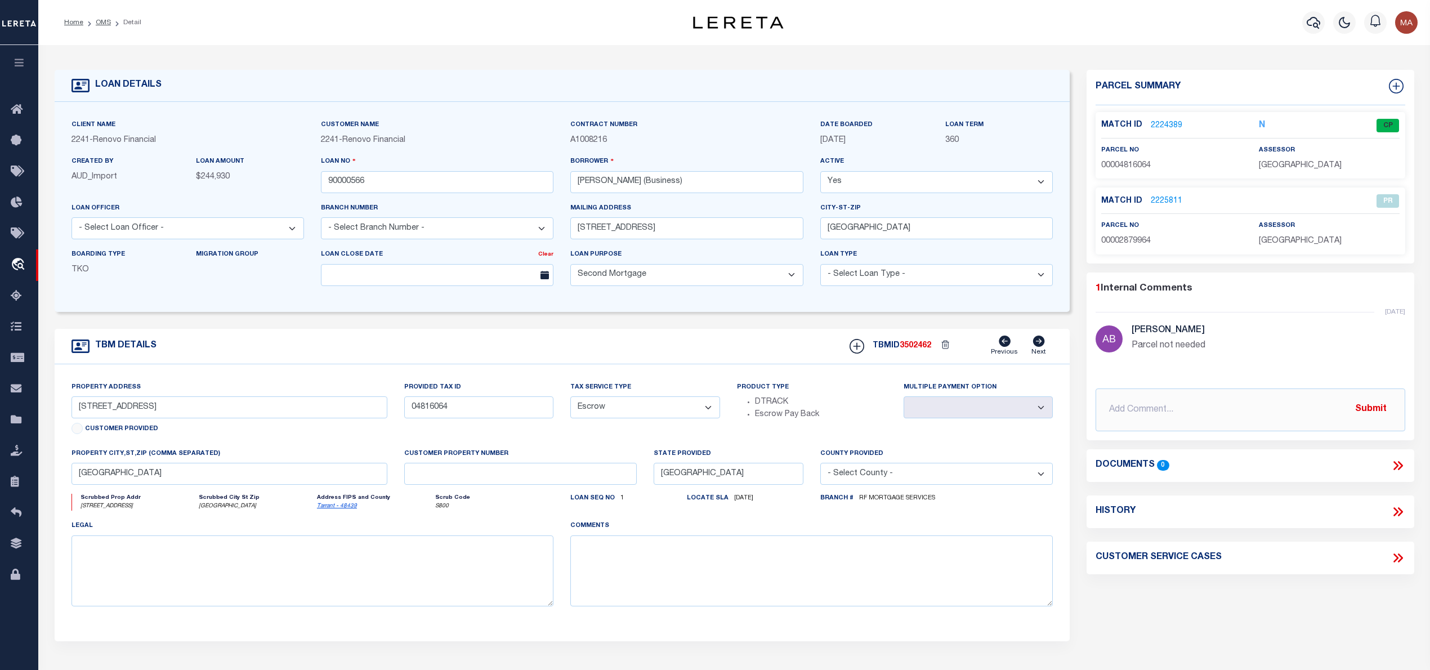
click at [1156, 125] on link "2224389" at bounding box center [1167, 126] width 32 height 12
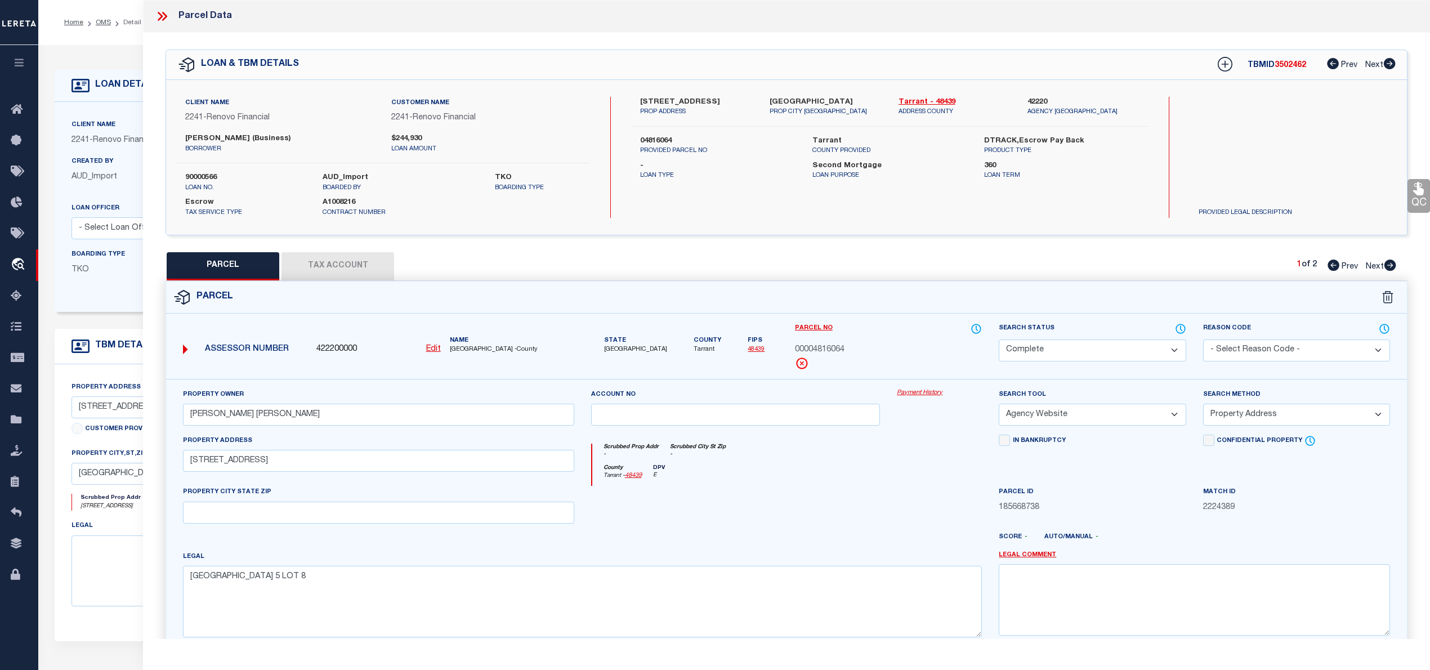
click at [160, 19] on icon at bounding box center [162, 16] width 15 height 15
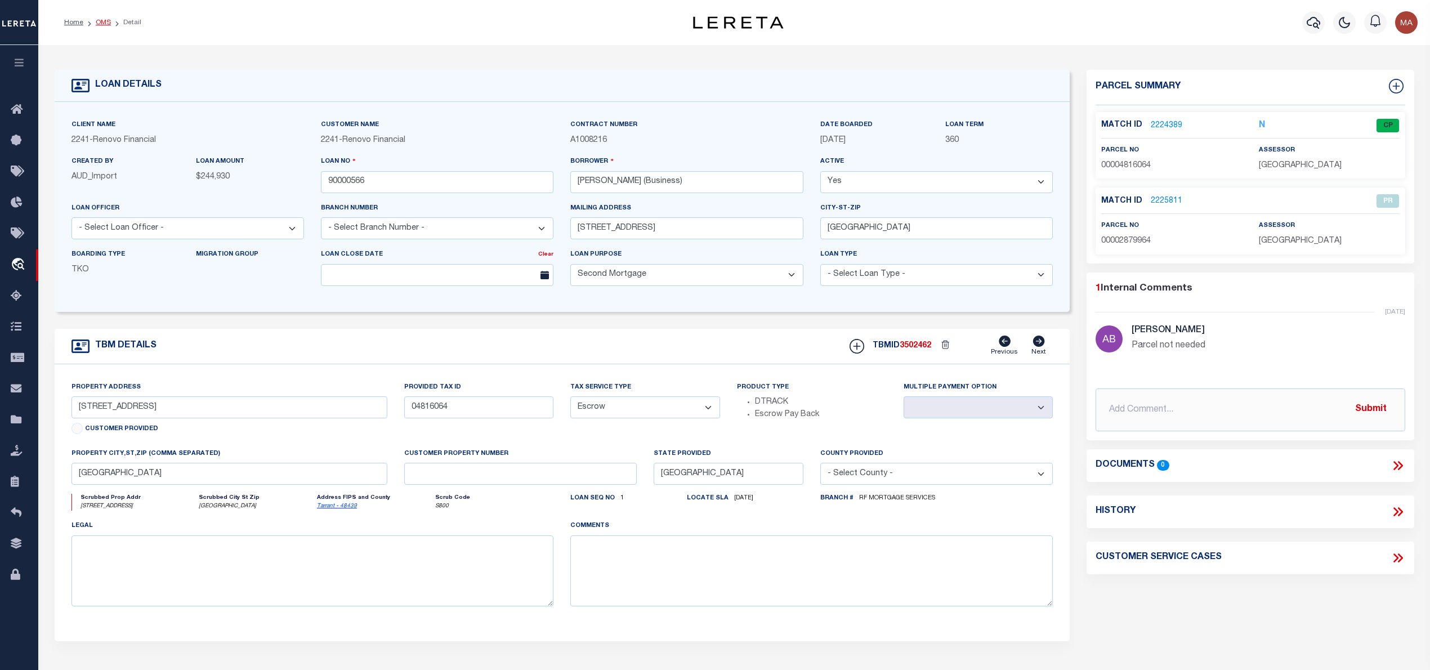
click at [104, 23] on link "OMS" at bounding box center [103, 22] width 15 height 7
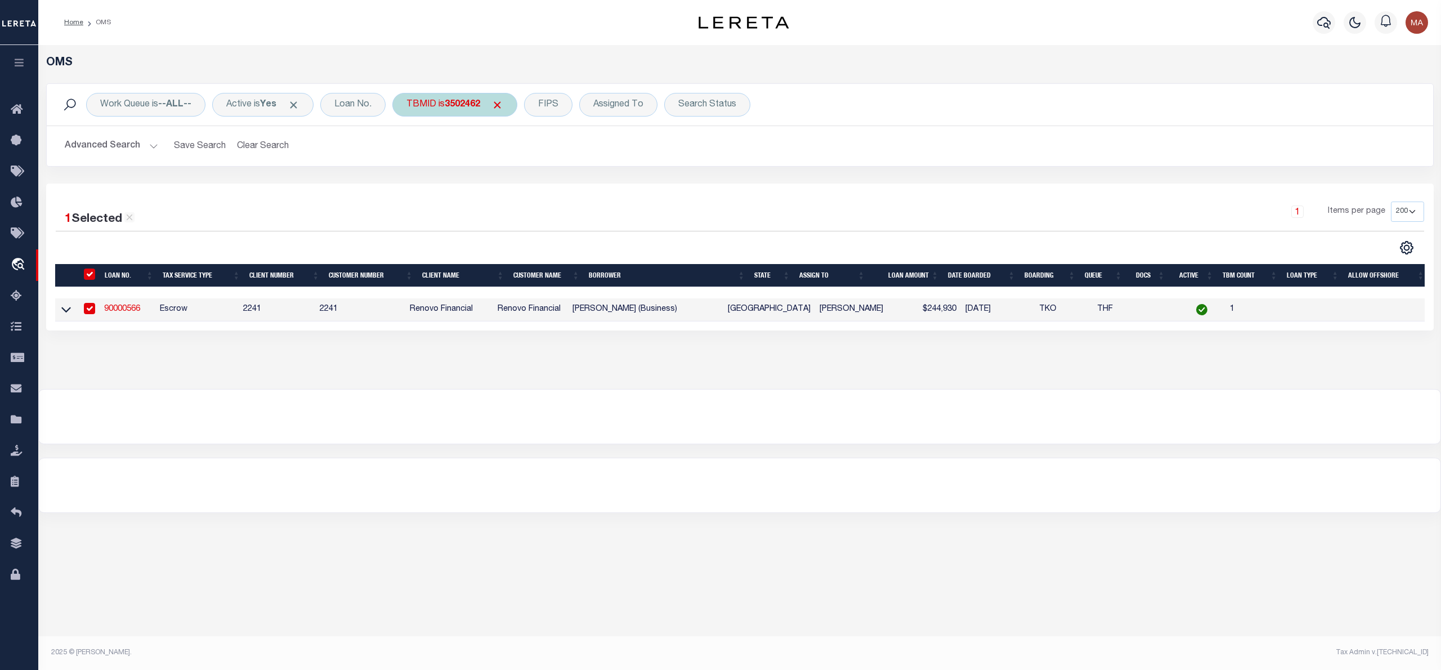
click at [503, 106] on span "Click to Remove" at bounding box center [497, 105] width 12 height 12
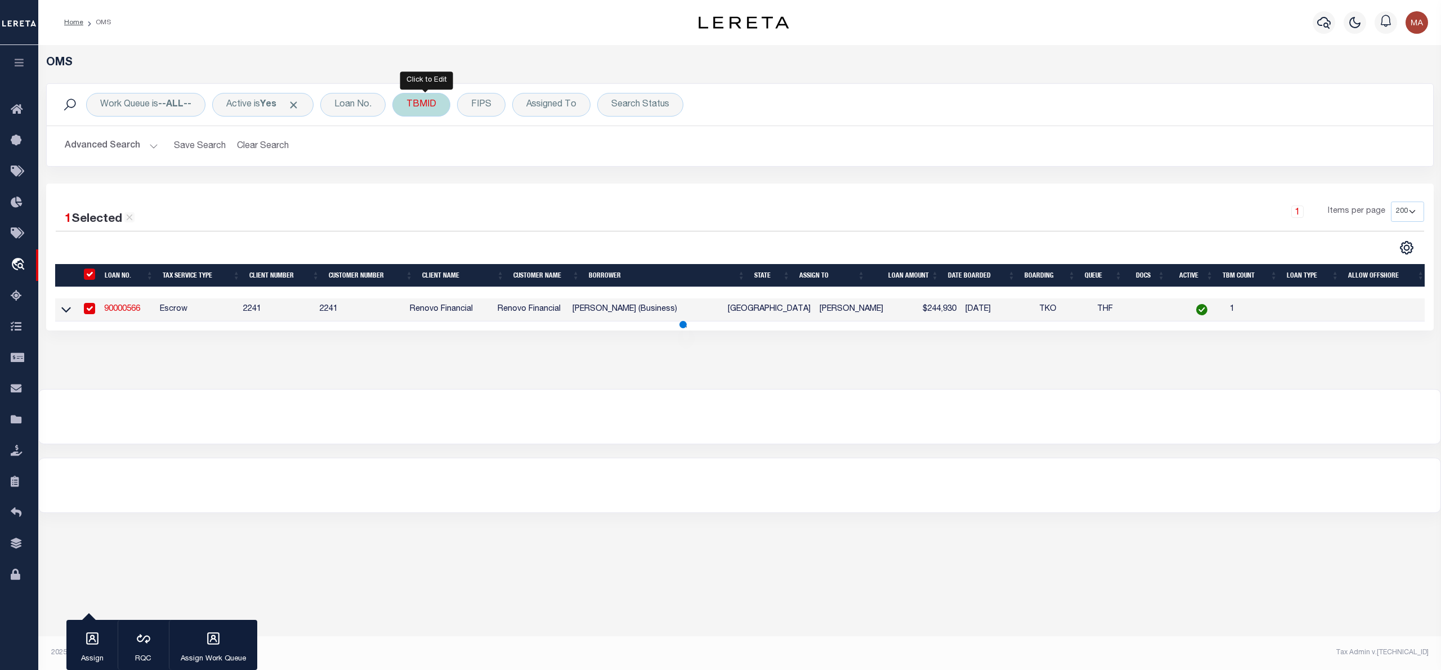
click at [437, 110] on div "TBMID" at bounding box center [421, 105] width 58 height 24
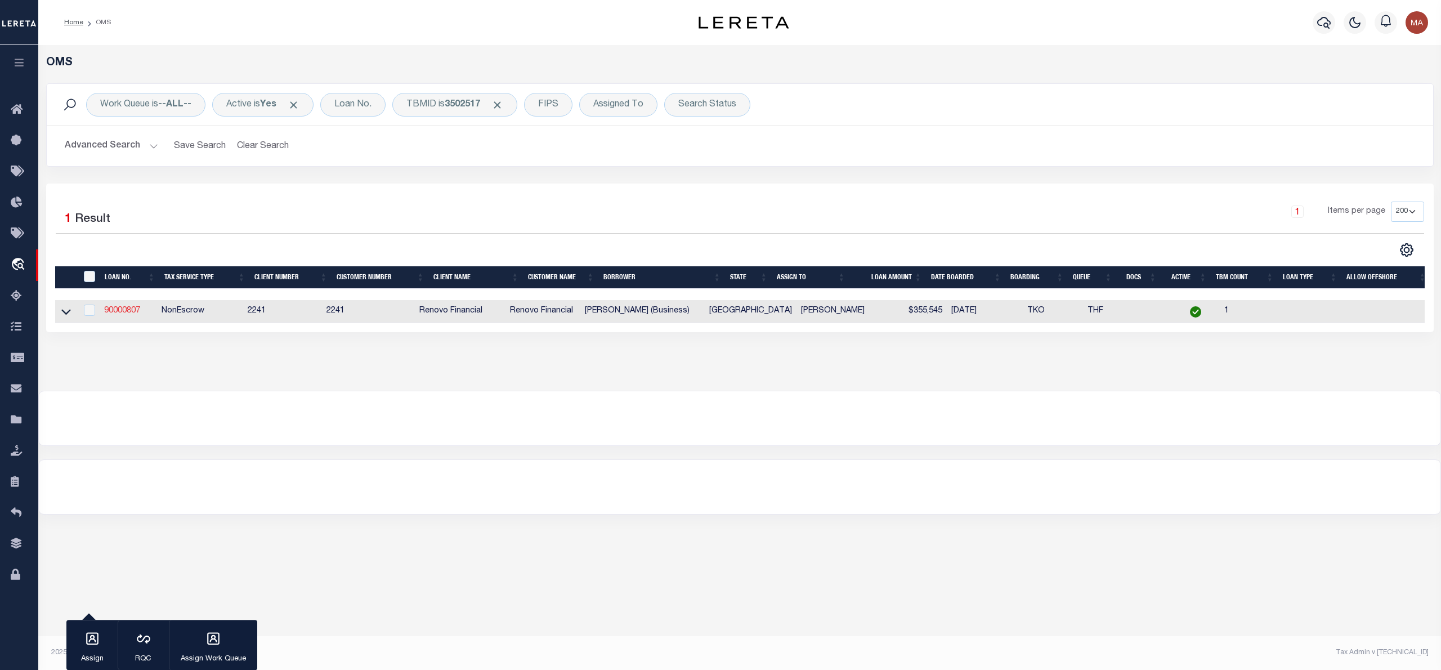
click at [129, 309] on link "90000807" at bounding box center [122, 311] width 36 height 8
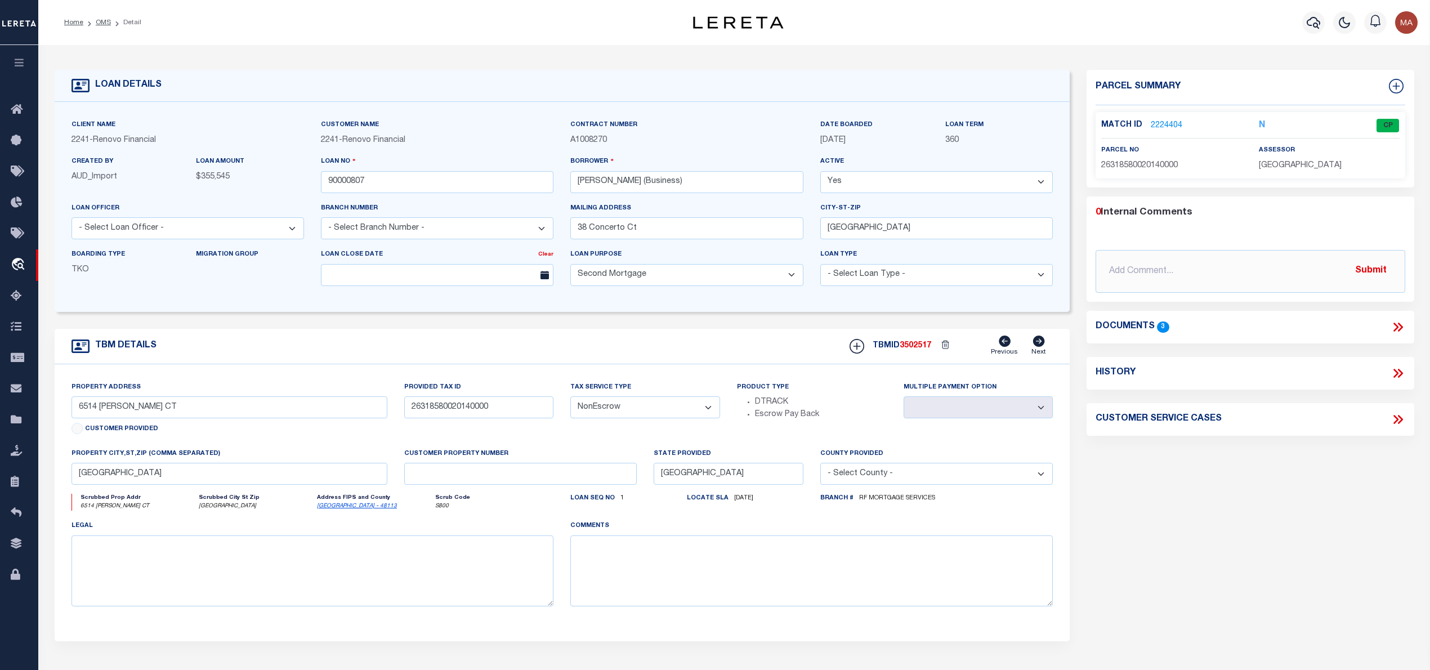
click at [1176, 122] on link "2224404" at bounding box center [1167, 126] width 32 height 12
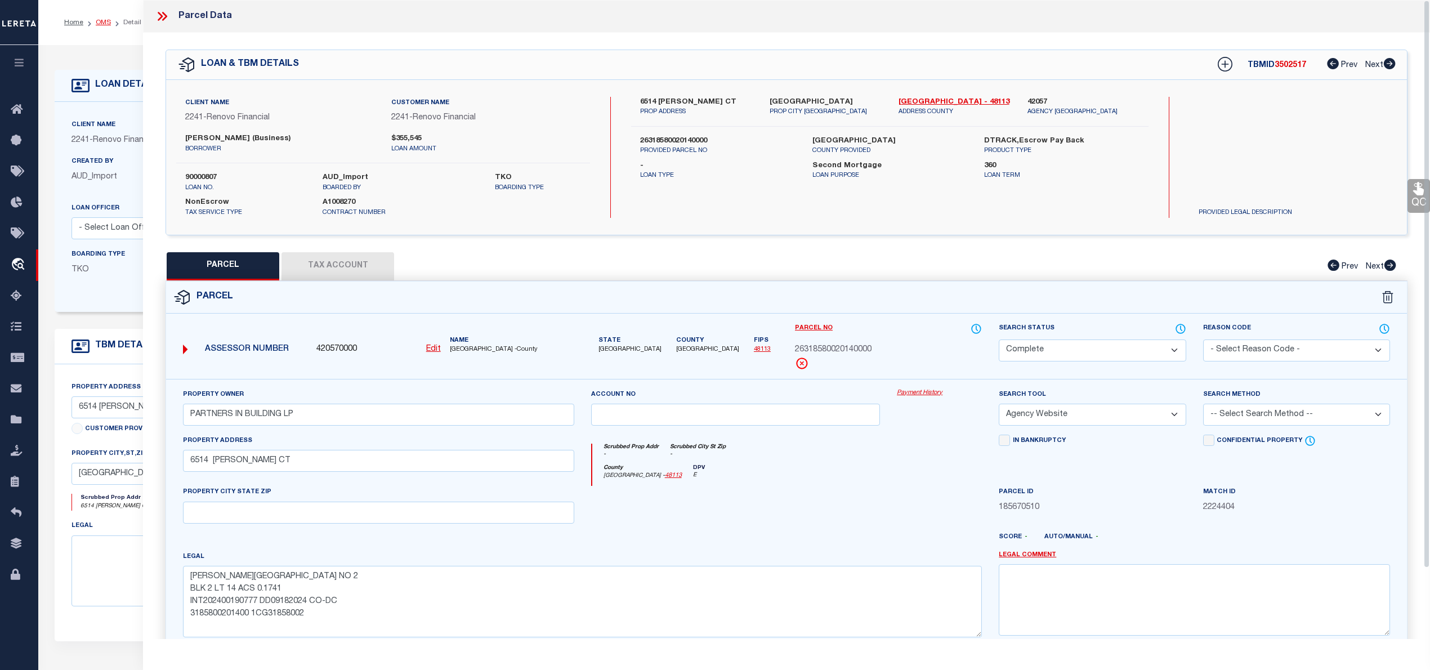
click at [104, 21] on link "OMS" at bounding box center [103, 22] width 15 height 7
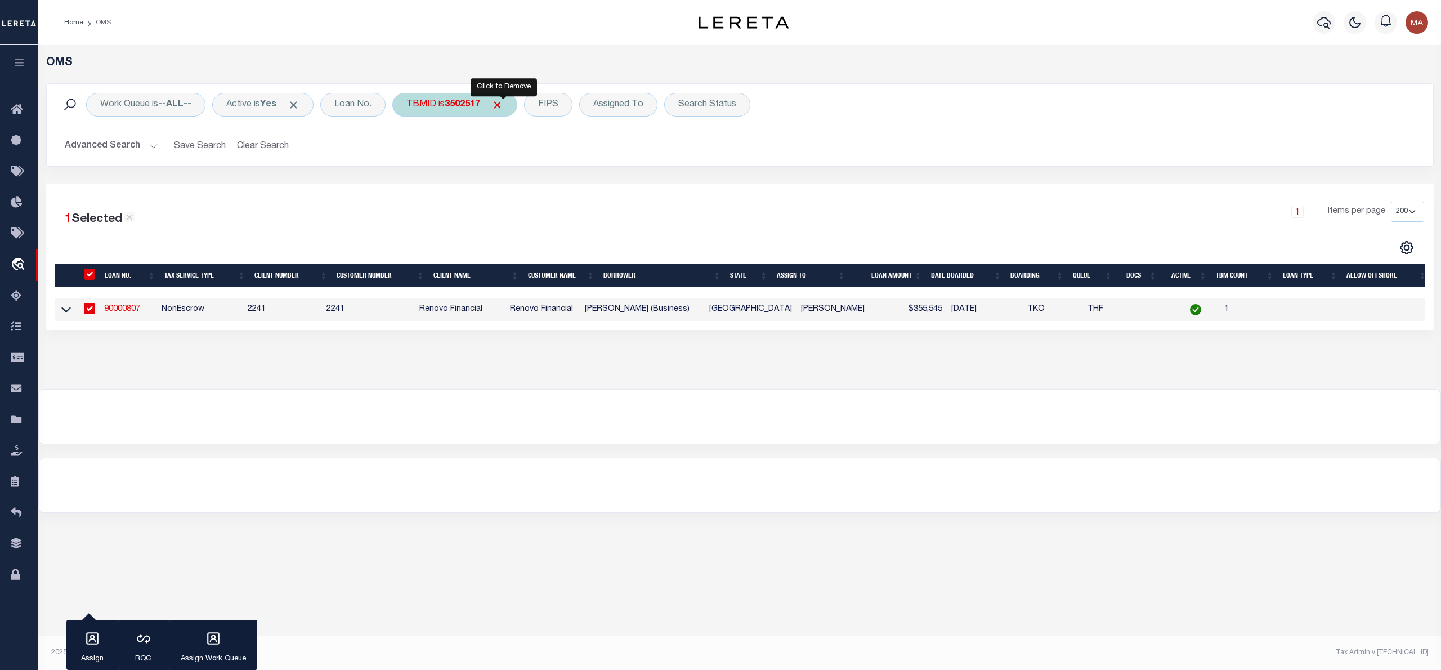
click at [503, 106] on span "Click to Remove" at bounding box center [497, 105] width 12 height 12
click at [411, 97] on div "TBMID" at bounding box center [421, 105] width 58 height 24
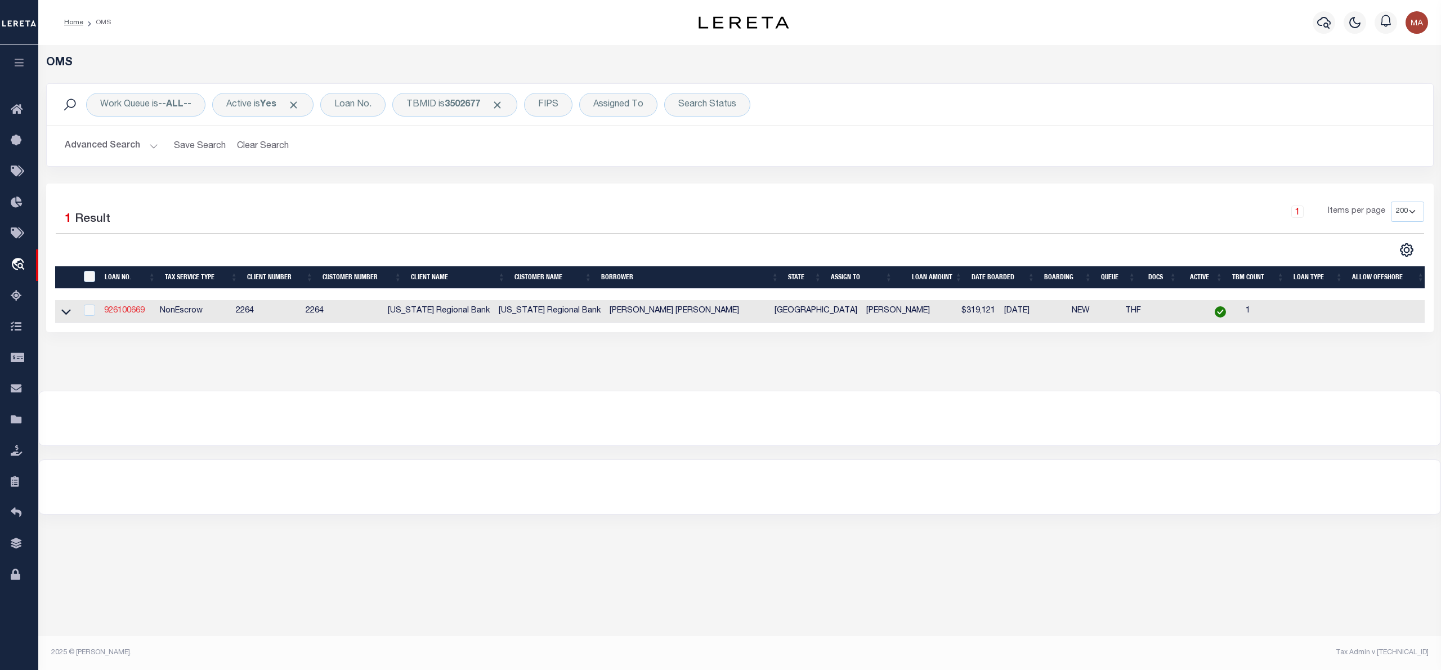
click at [138, 311] on link "926100669" at bounding box center [124, 311] width 41 height 8
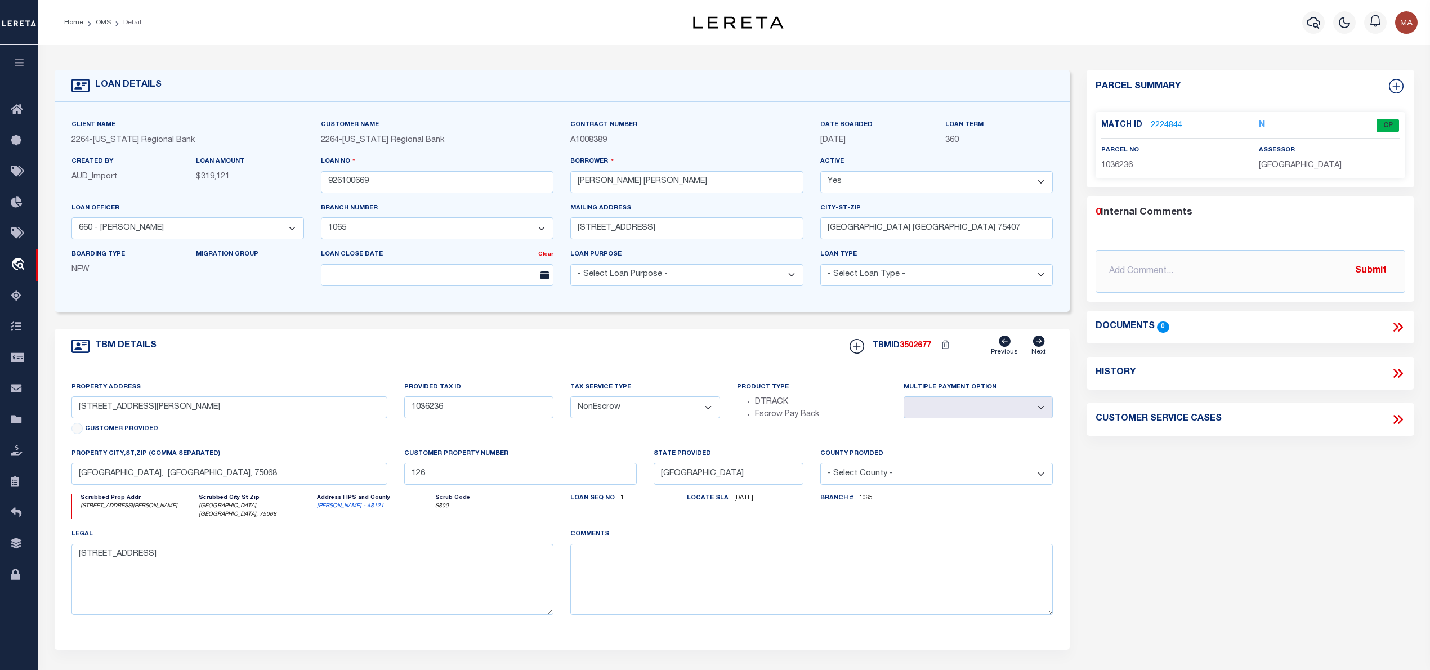
click at [1163, 122] on link "2224844" at bounding box center [1167, 126] width 32 height 12
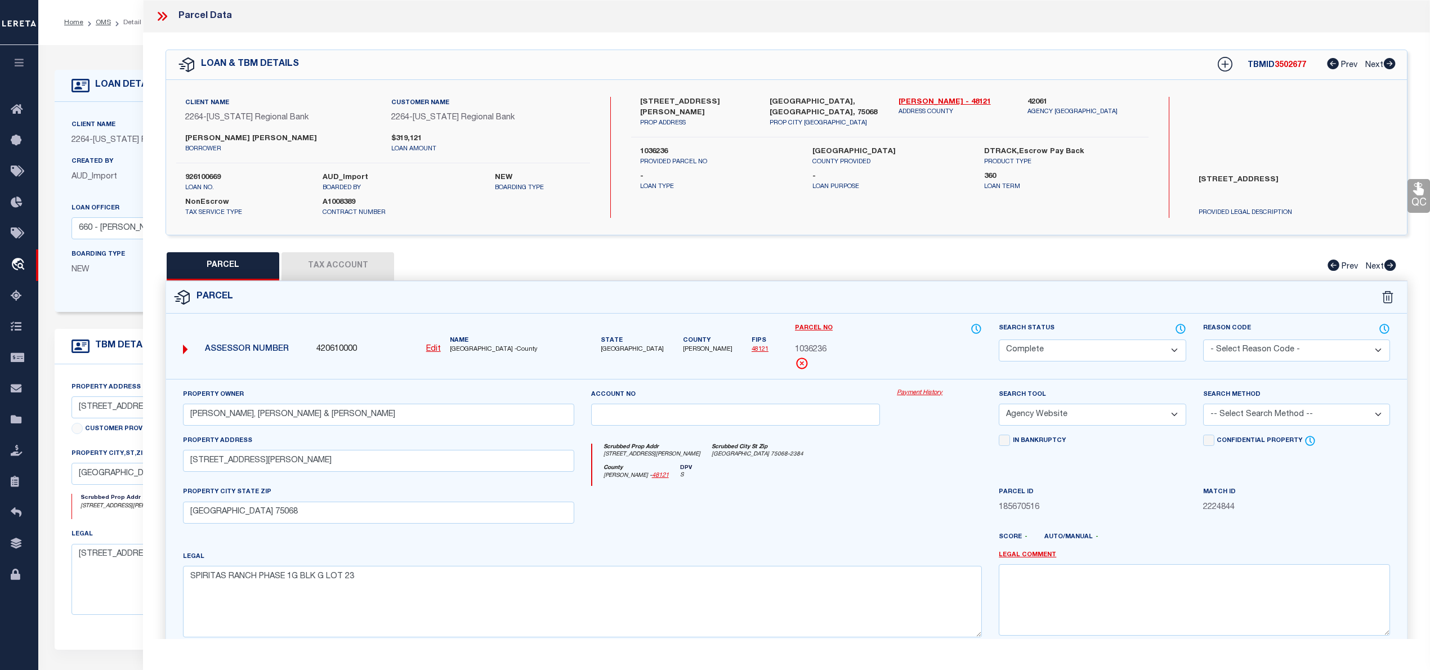
click at [162, 12] on icon at bounding box center [162, 16] width 15 height 15
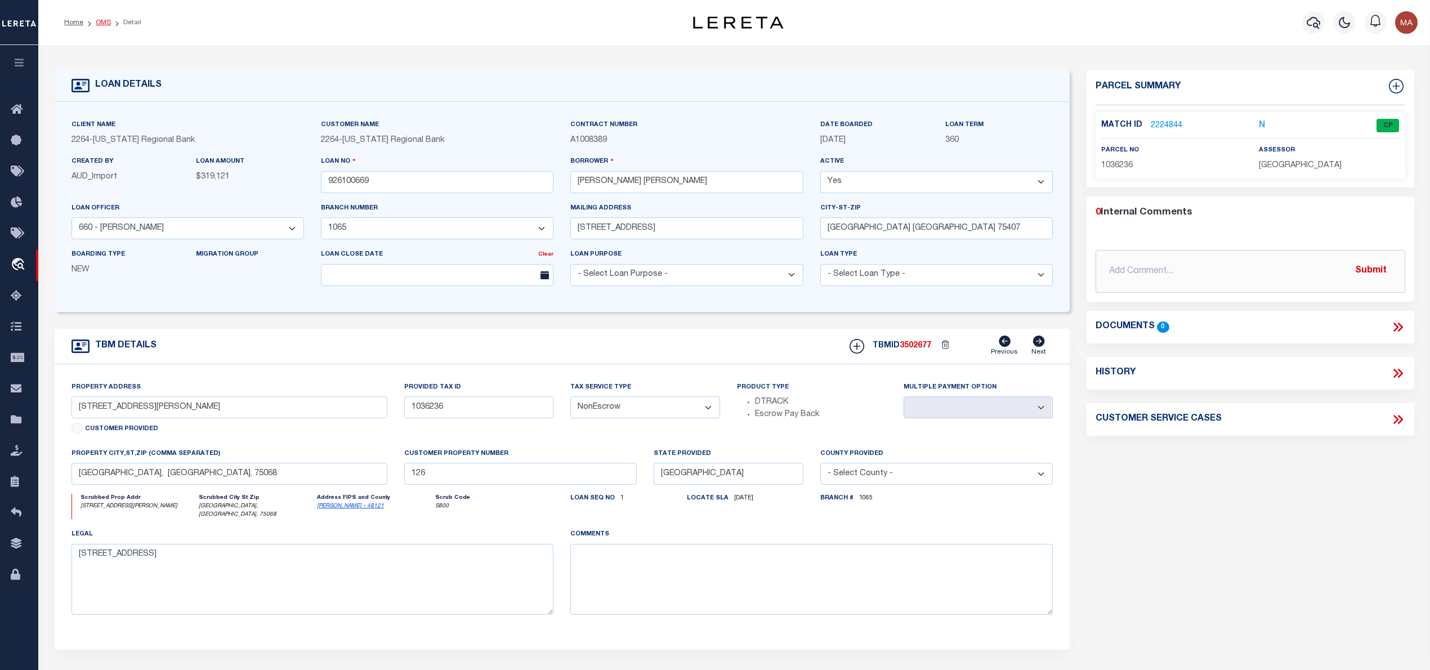
click at [104, 19] on link "OMS" at bounding box center [103, 22] width 15 height 7
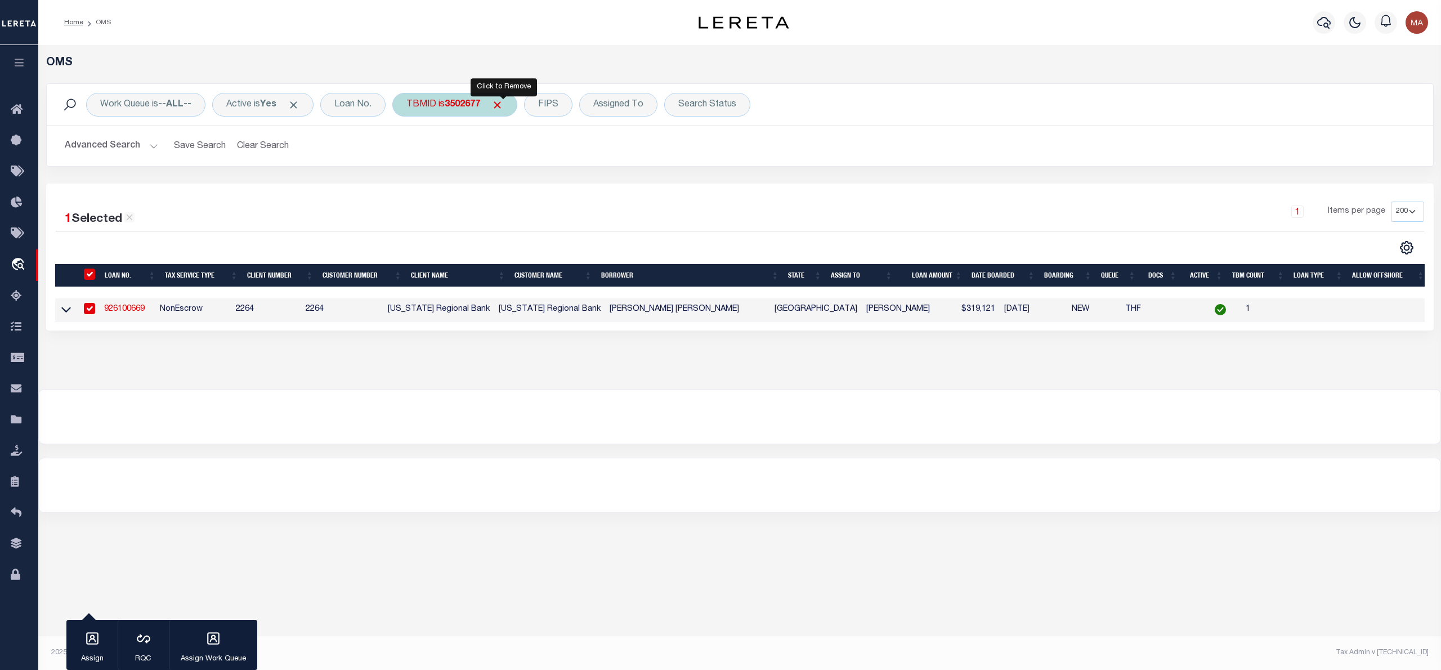
click at [503, 106] on span "Click to Remove" at bounding box center [497, 105] width 12 height 12
click at [406, 108] on div "TBMID" at bounding box center [421, 105] width 58 height 24
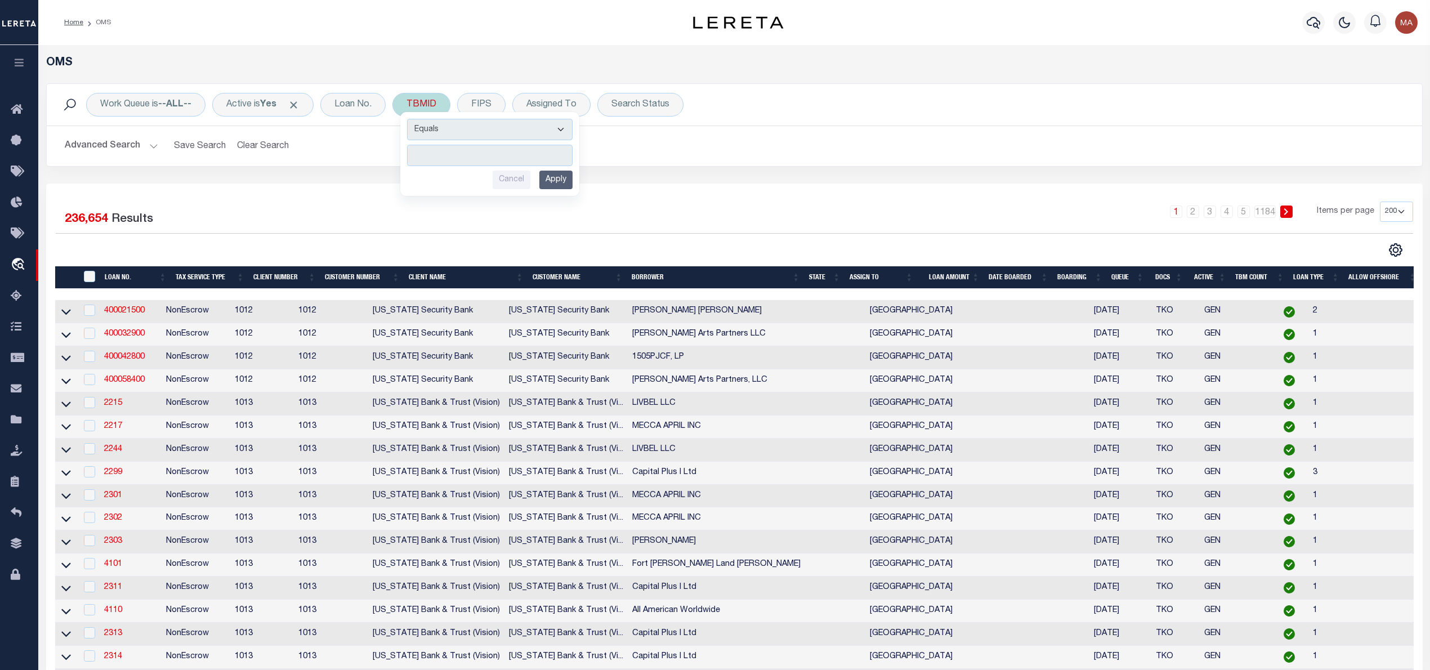
click at [435, 151] on input "number" at bounding box center [490, 155] width 166 height 21
click at [555, 181] on input "Apply" at bounding box center [555, 180] width 33 height 19
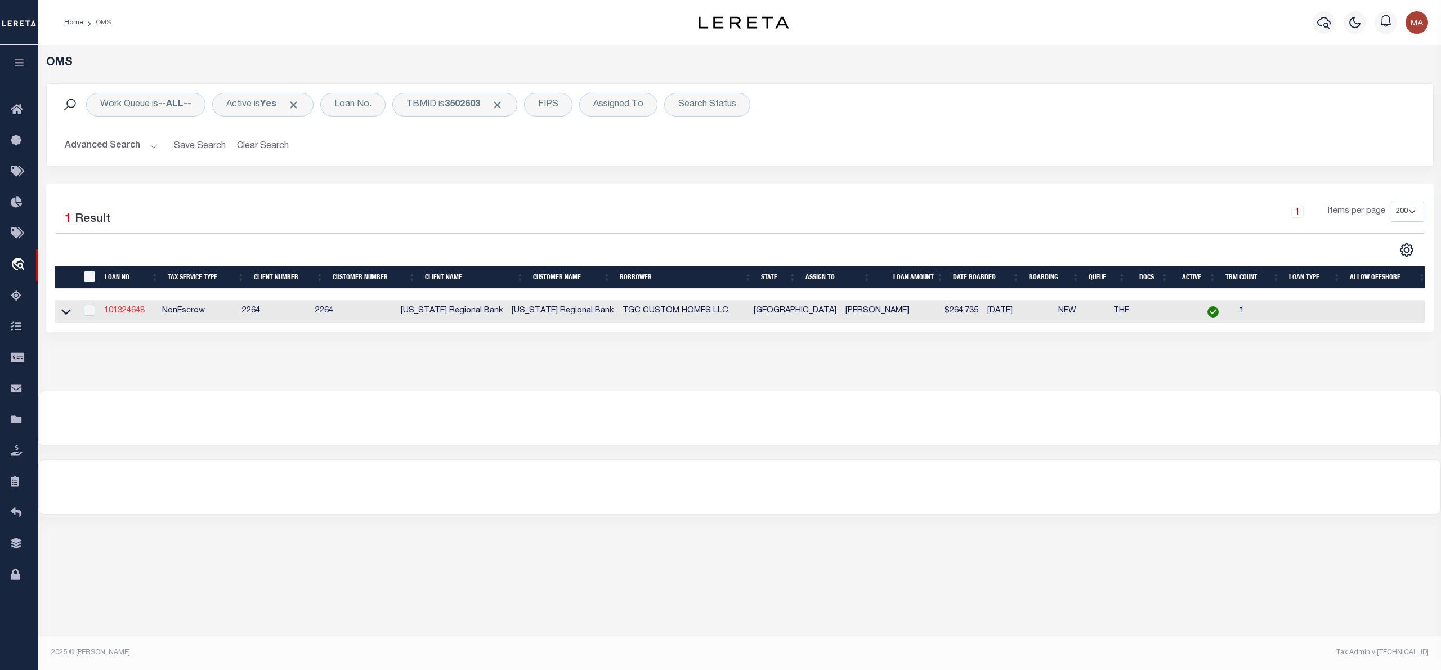
click at [119, 312] on link "101324648" at bounding box center [124, 311] width 41 height 8
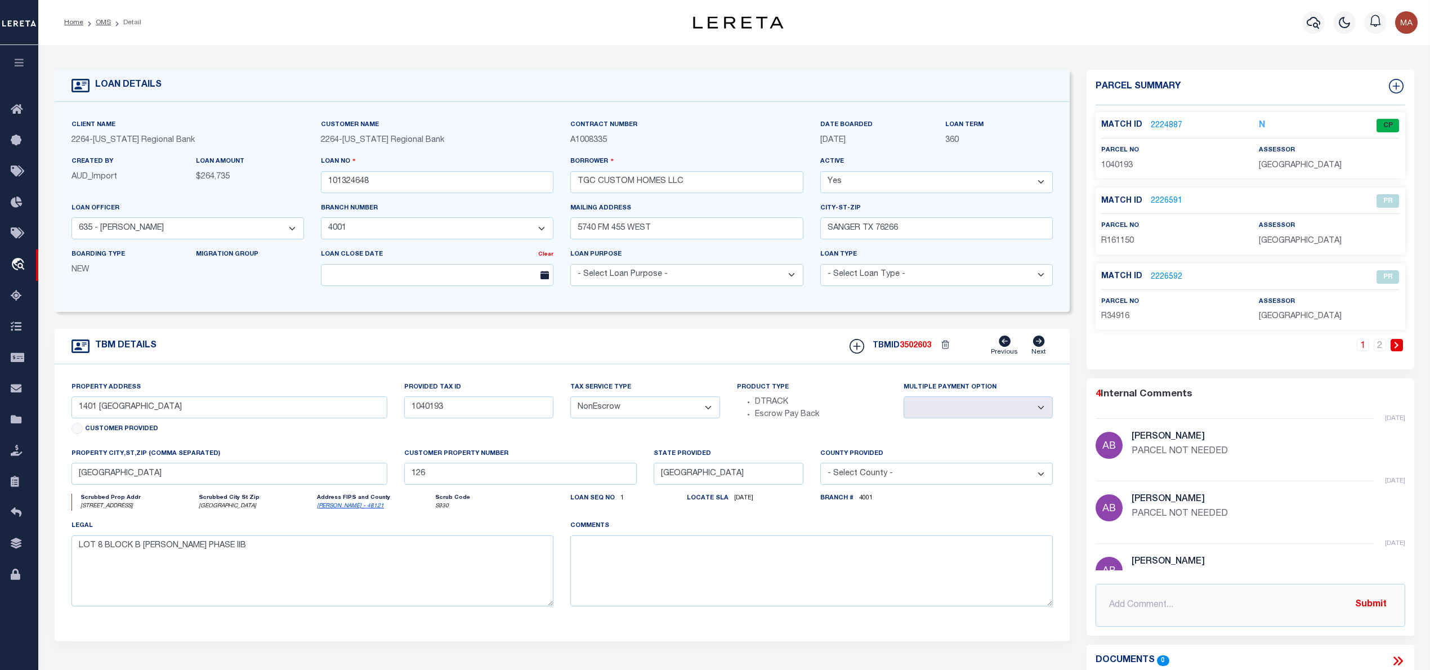
click at [1158, 123] on link "2224887" at bounding box center [1167, 126] width 32 height 12
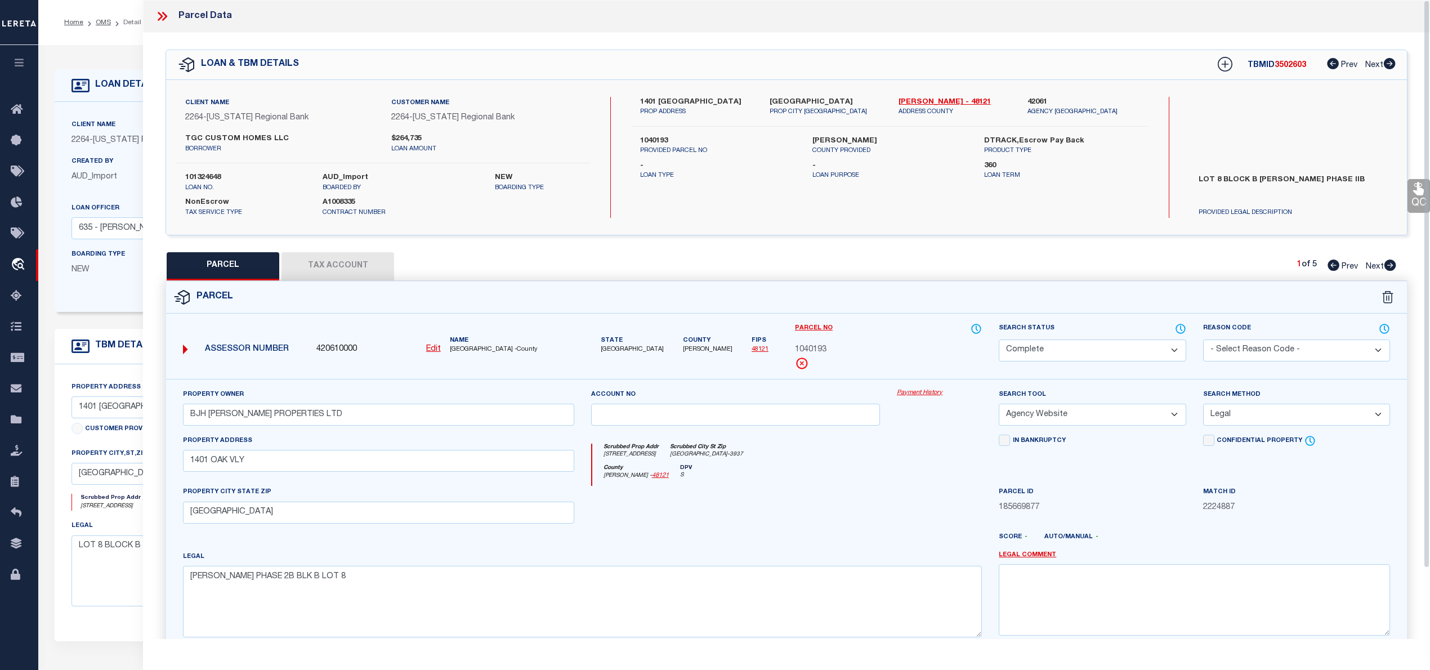
click at [160, 16] on icon at bounding box center [162, 16] width 15 height 15
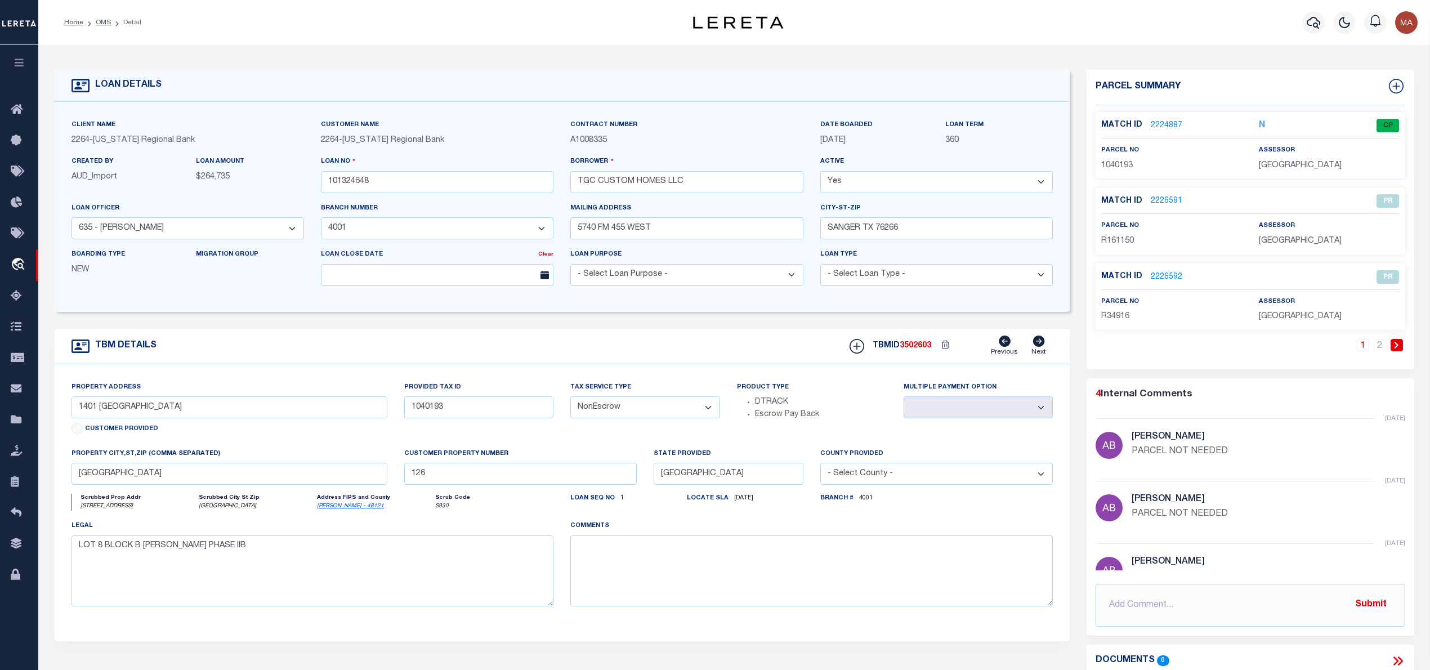
click at [1163, 120] on link "2224887" at bounding box center [1167, 126] width 32 height 12
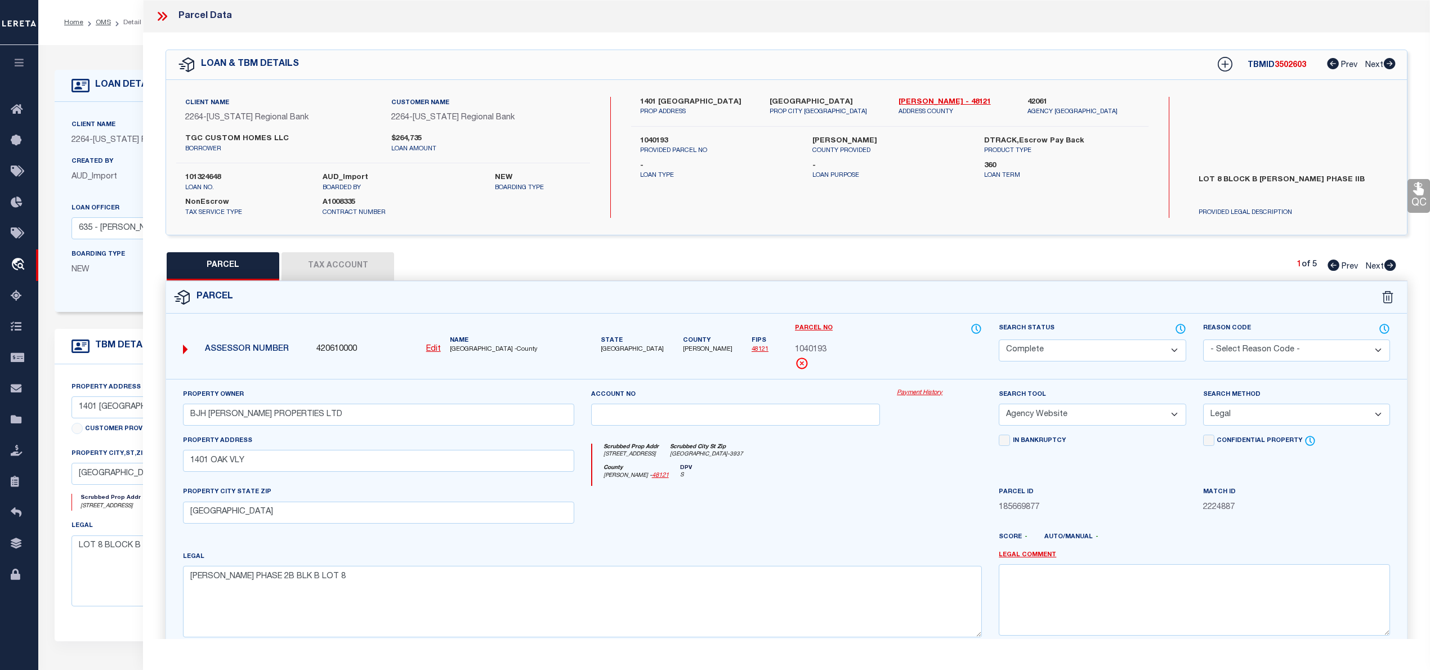
click at [158, 14] on icon at bounding box center [162, 16] width 15 height 15
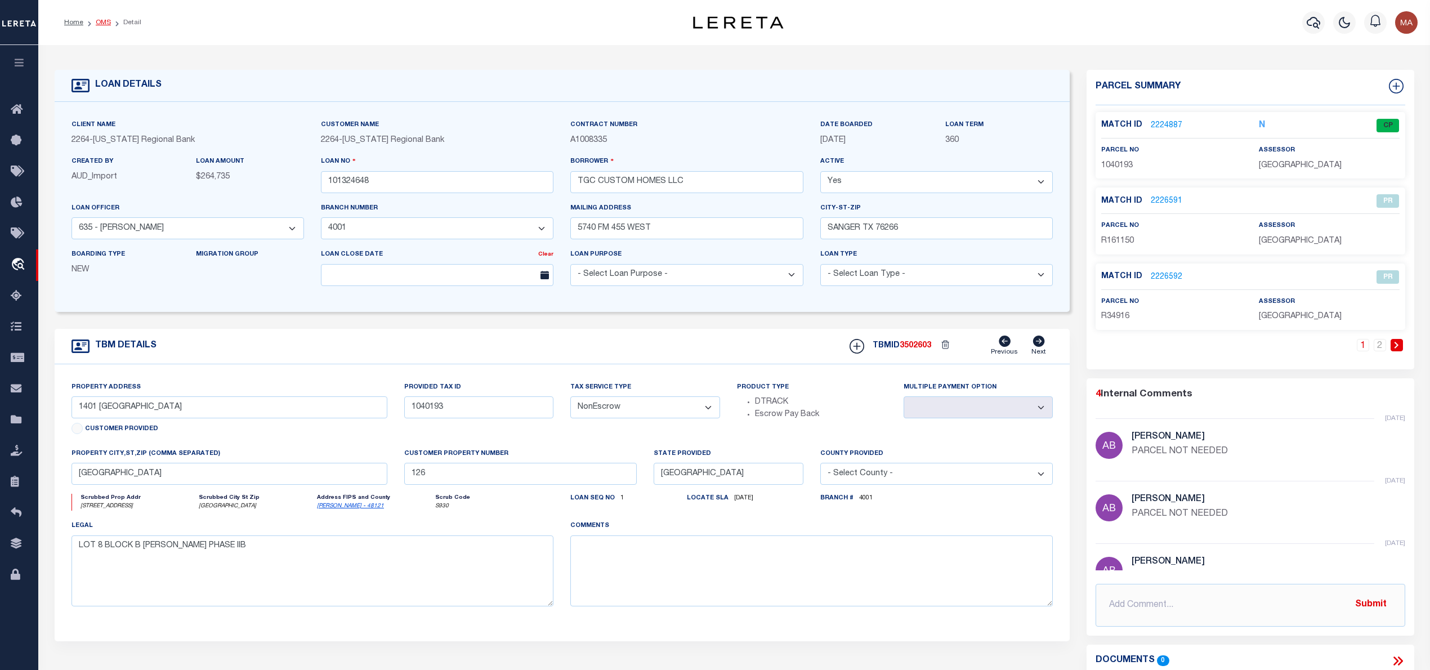
click at [104, 25] on link "OMS" at bounding box center [103, 22] width 15 height 7
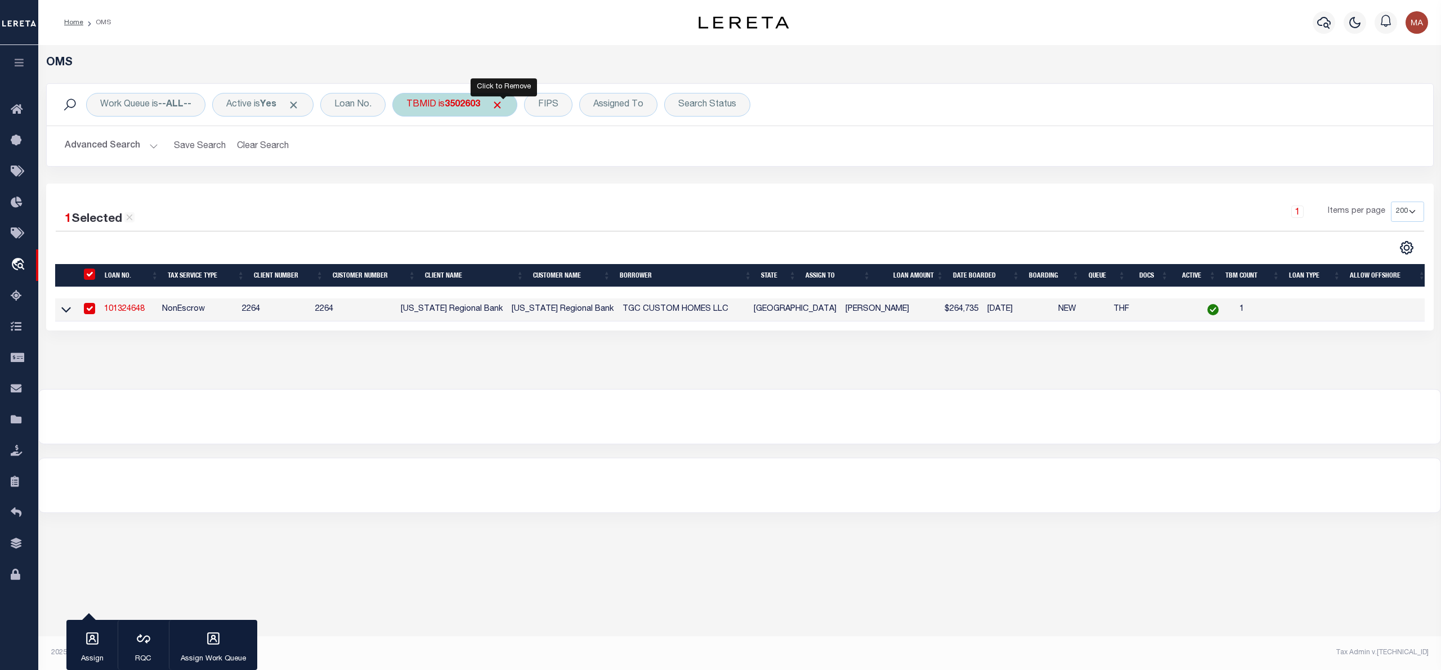
click at [501, 106] on span "Click to Remove" at bounding box center [497, 105] width 12 height 12
click at [422, 108] on div "TBMID" at bounding box center [421, 105] width 58 height 24
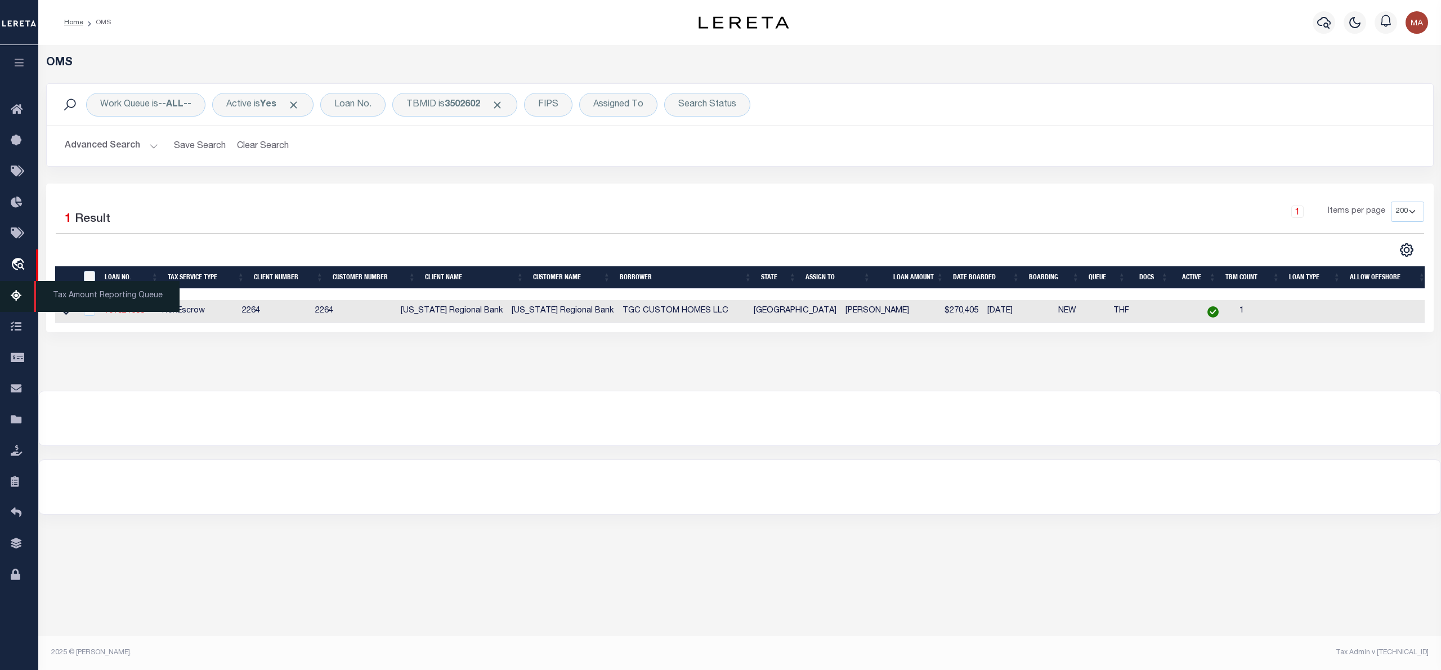
click at [118, 312] on span "Tax Amount Reporting Queue" at bounding box center [107, 296] width 146 height 31
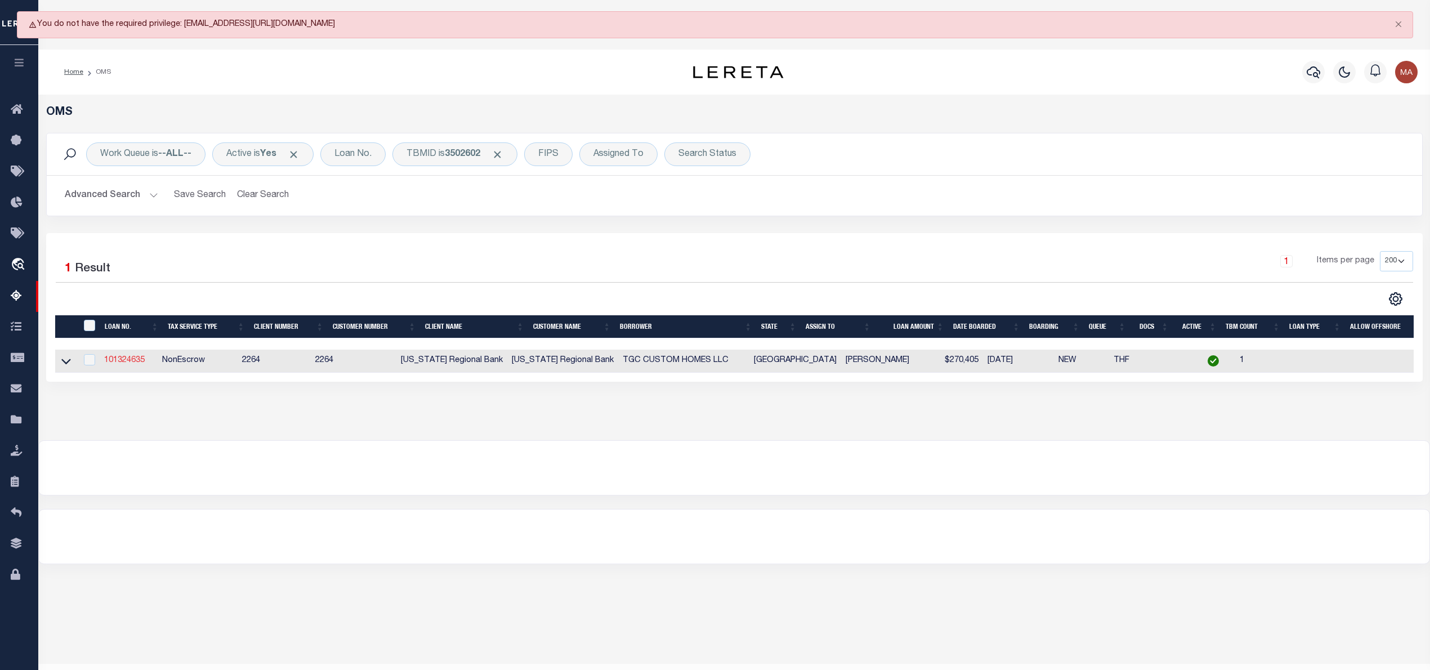
click at [127, 364] on link "101324635" at bounding box center [124, 360] width 41 height 8
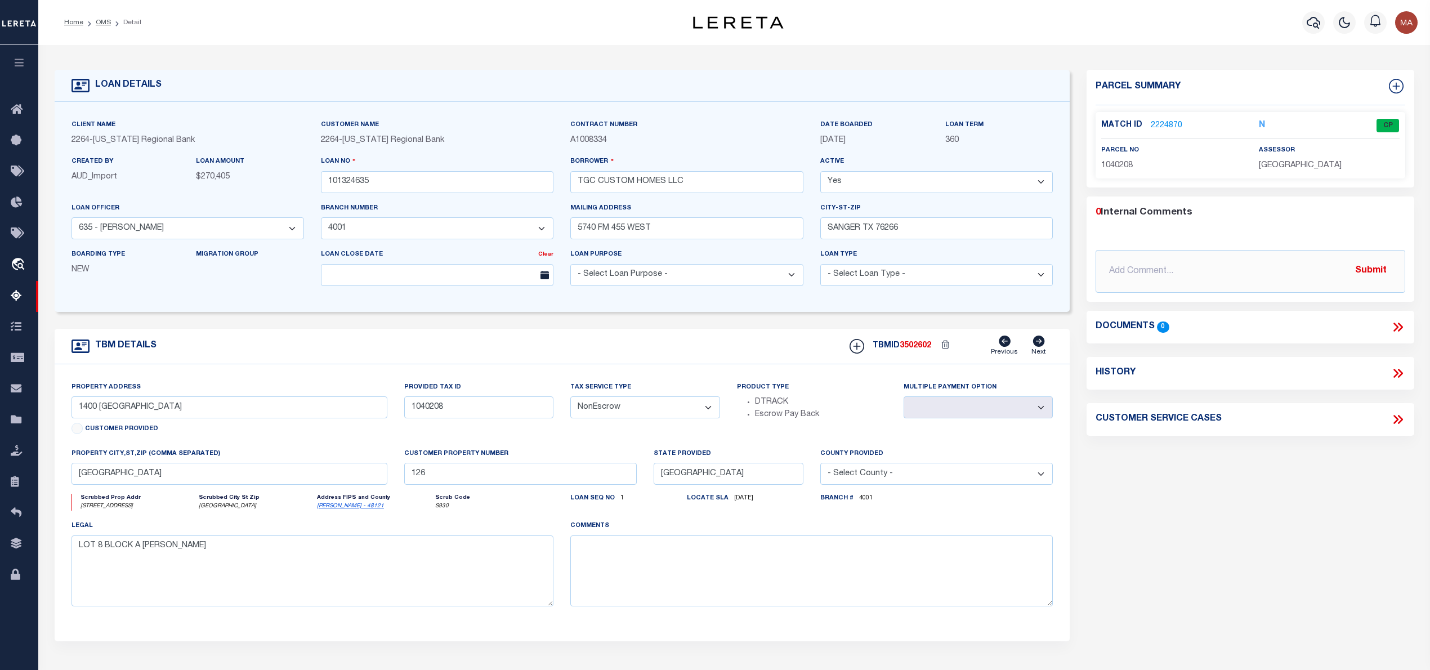
click at [1159, 127] on link "2224870" at bounding box center [1167, 126] width 32 height 12
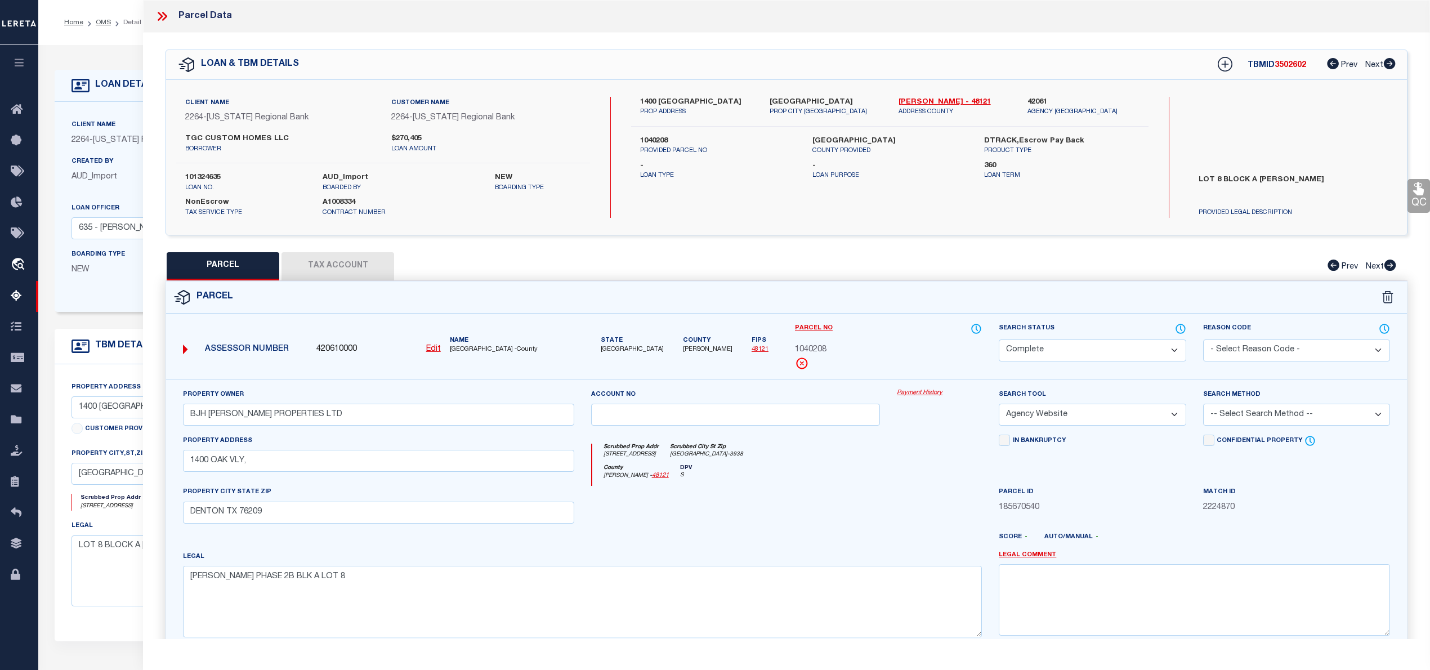
click at [158, 14] on icon at bounding box center [160, 16] width 5 height 9
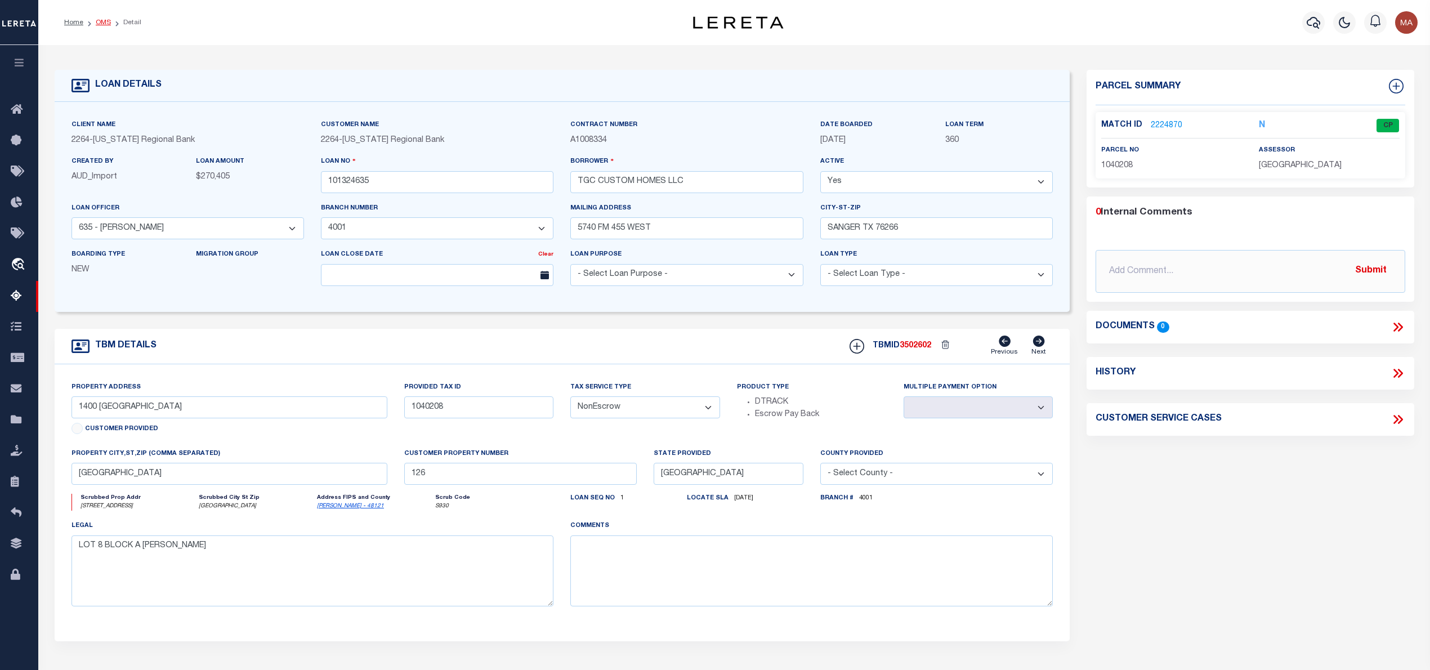
click at [97, 23] on link "OMS" at bounding box center [103, 22] width 15 height 7
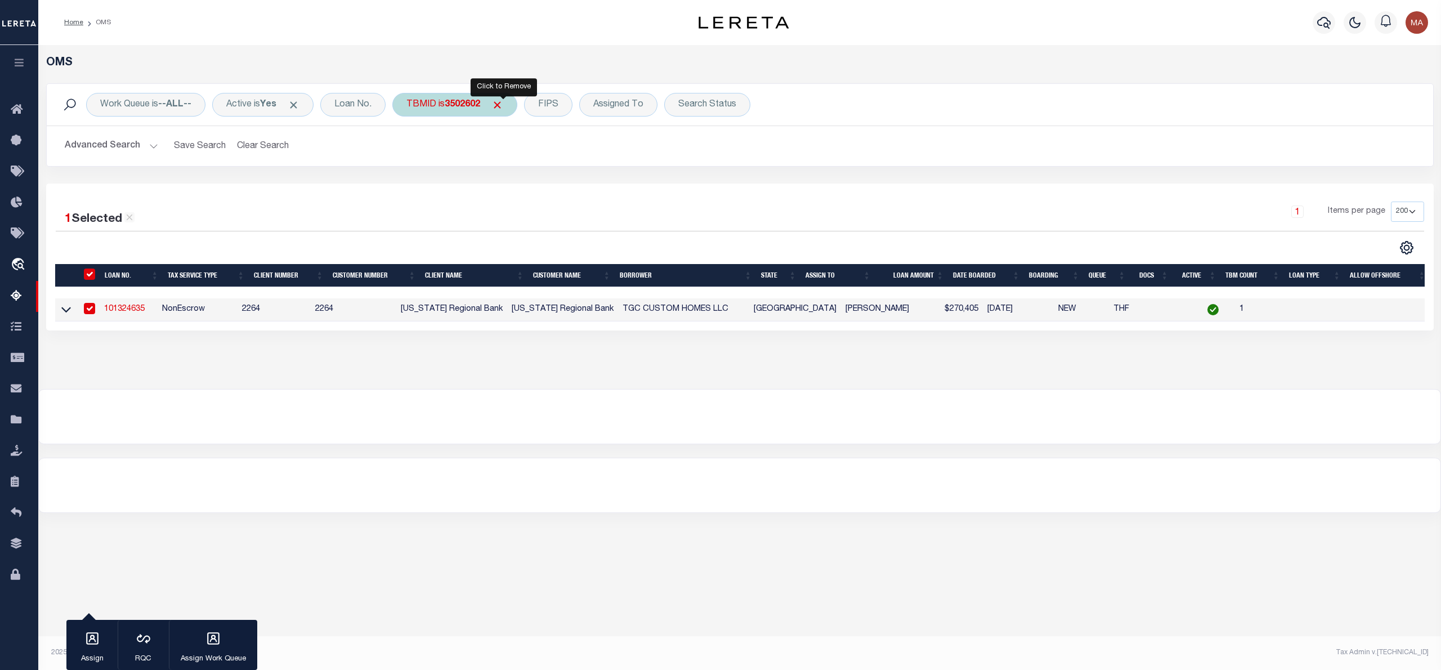
click at [503, 105] on span "Click to Remove" at bounding box center [497, 105] width 12 height 12
click at [415, 102] on div "TBMID" at bounding box center [421, 105] width 58 height 24
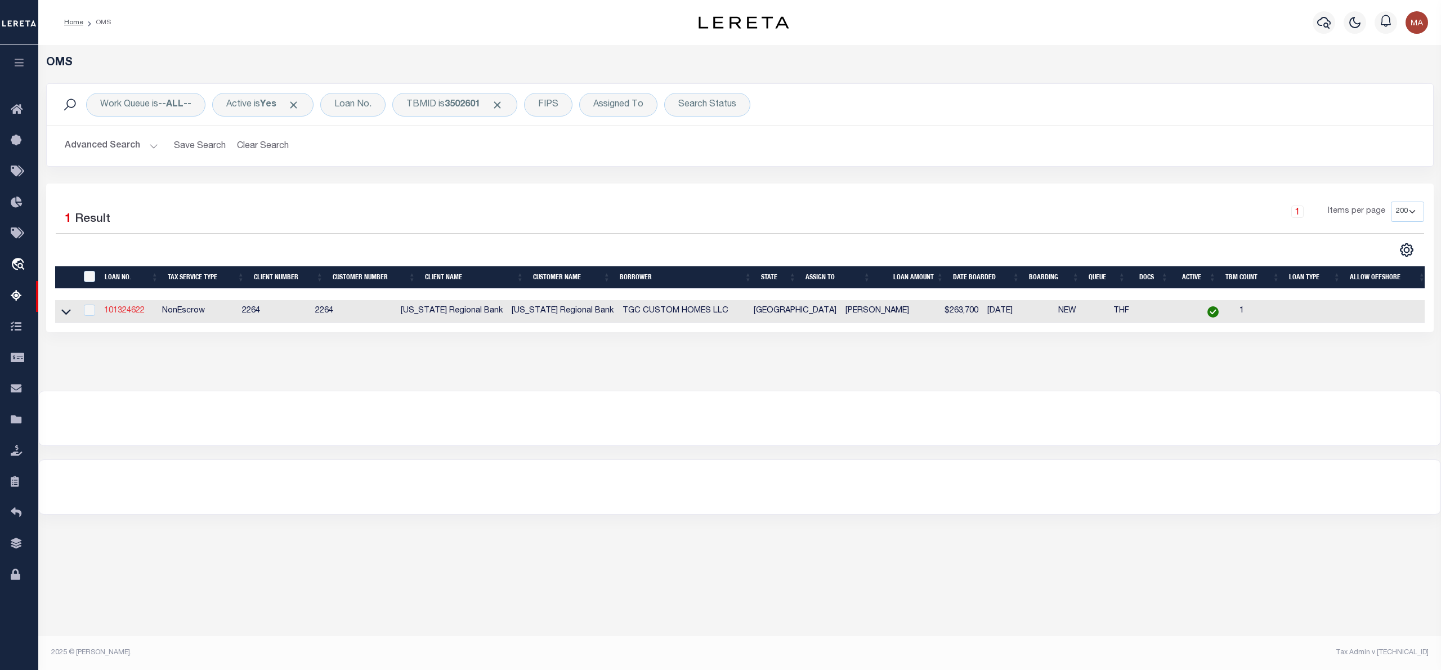
click at [119, 312] on link "101324622" at bounding box center [124, 311] width 41 height 8
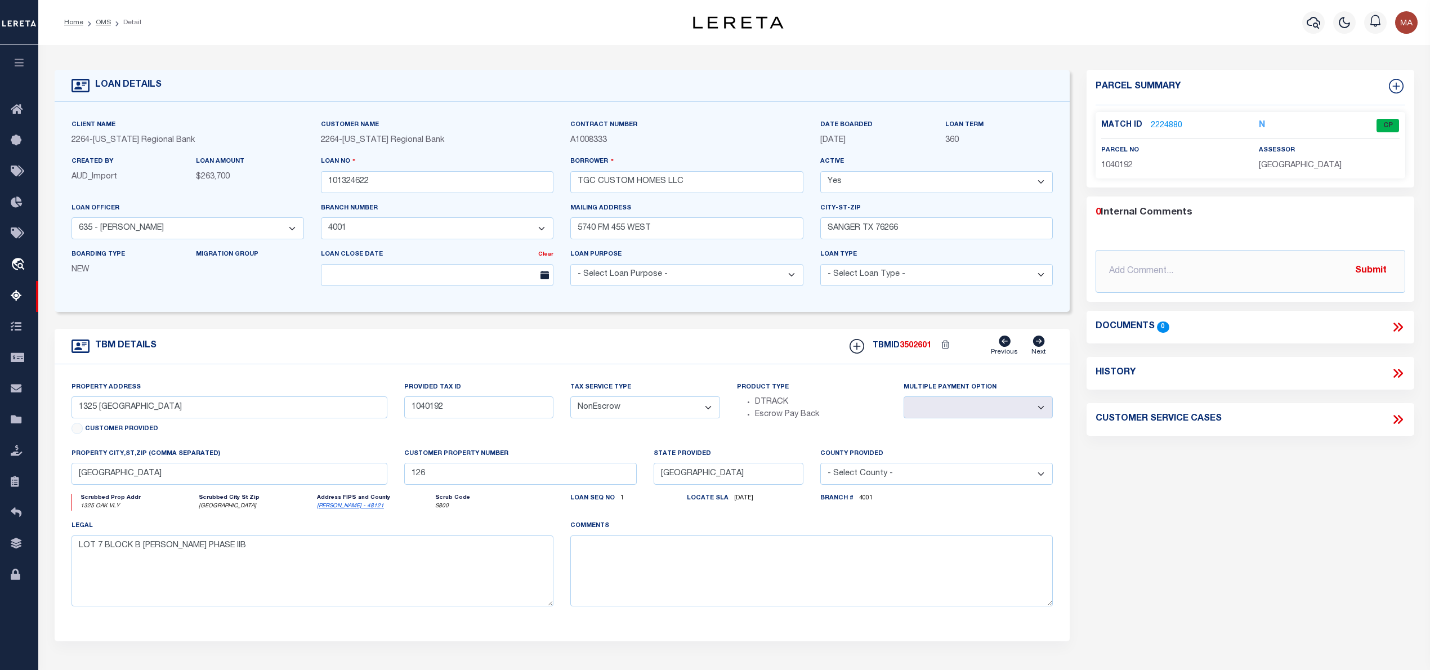
click at [1169, 120] on link "2224880" at bounding box center [1167, 126] width 32 height 12
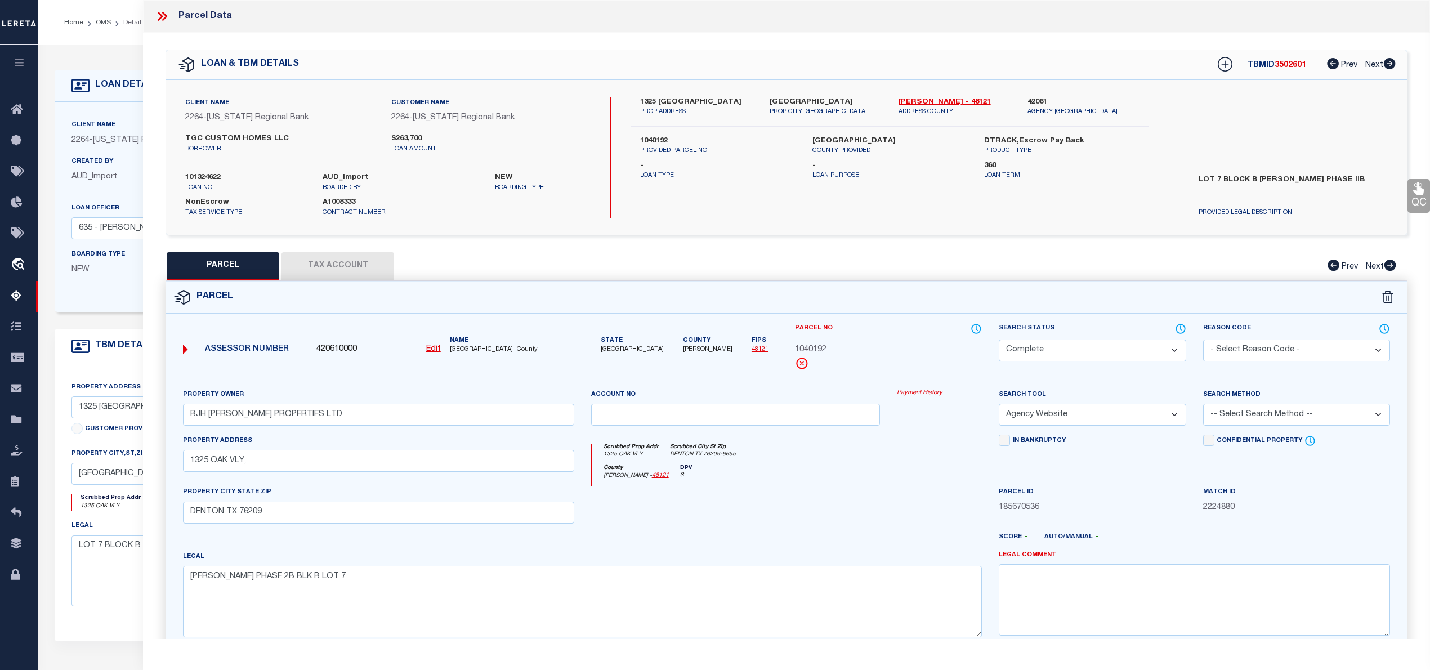
click at [160, 21] on icon at bounding box center [162, 16] width 15 height 15
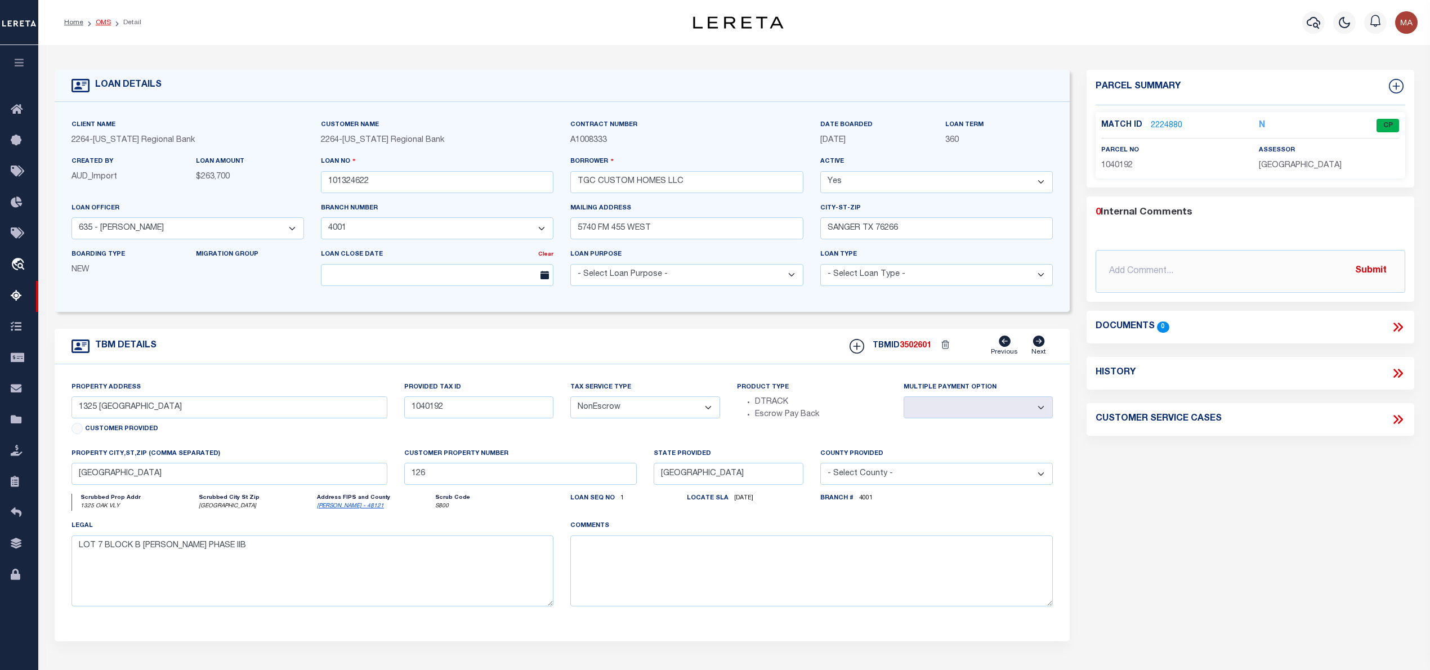
click at [106, 21] on link "OMS" at bounding box center [103, 22] width 15 height 7
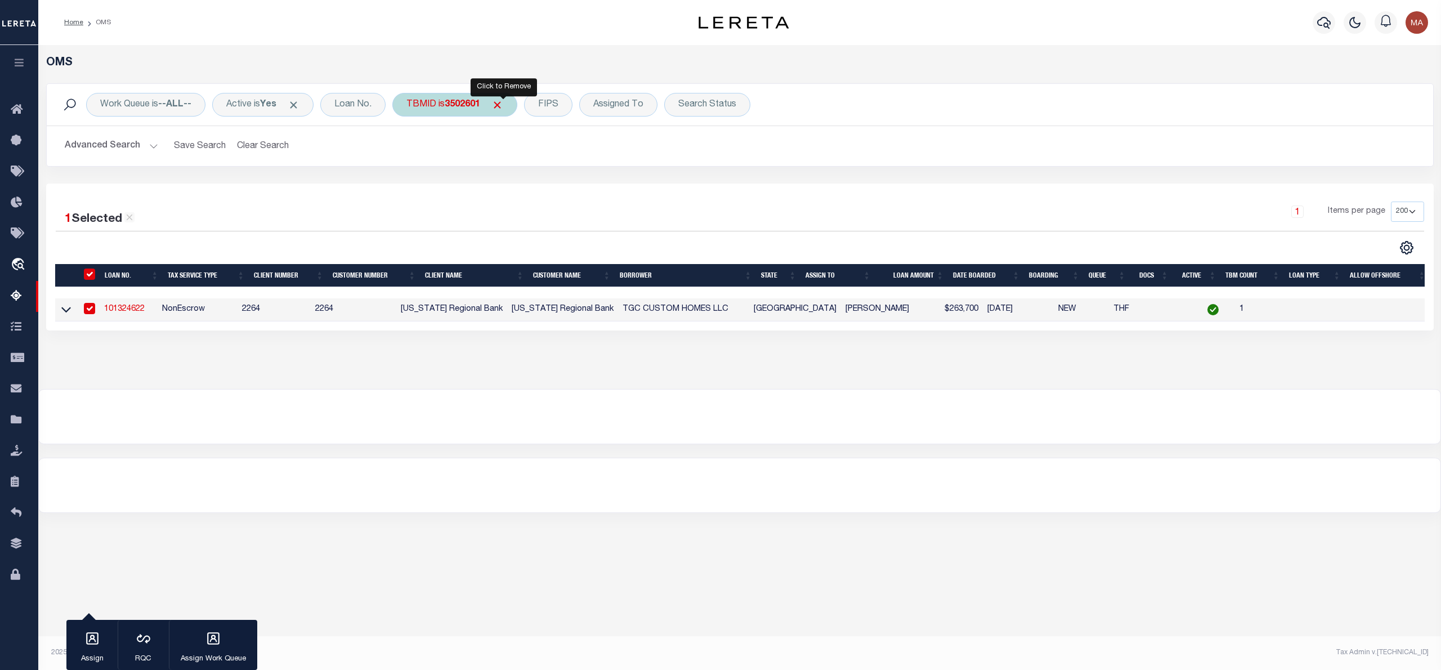
click at [503, 104] on span "Click to Remove" at bounding box center [497, 105] width 12 height 12
click at [426, 109] on div "TBMID" at bounding box center [421, 105] width 58 height 24
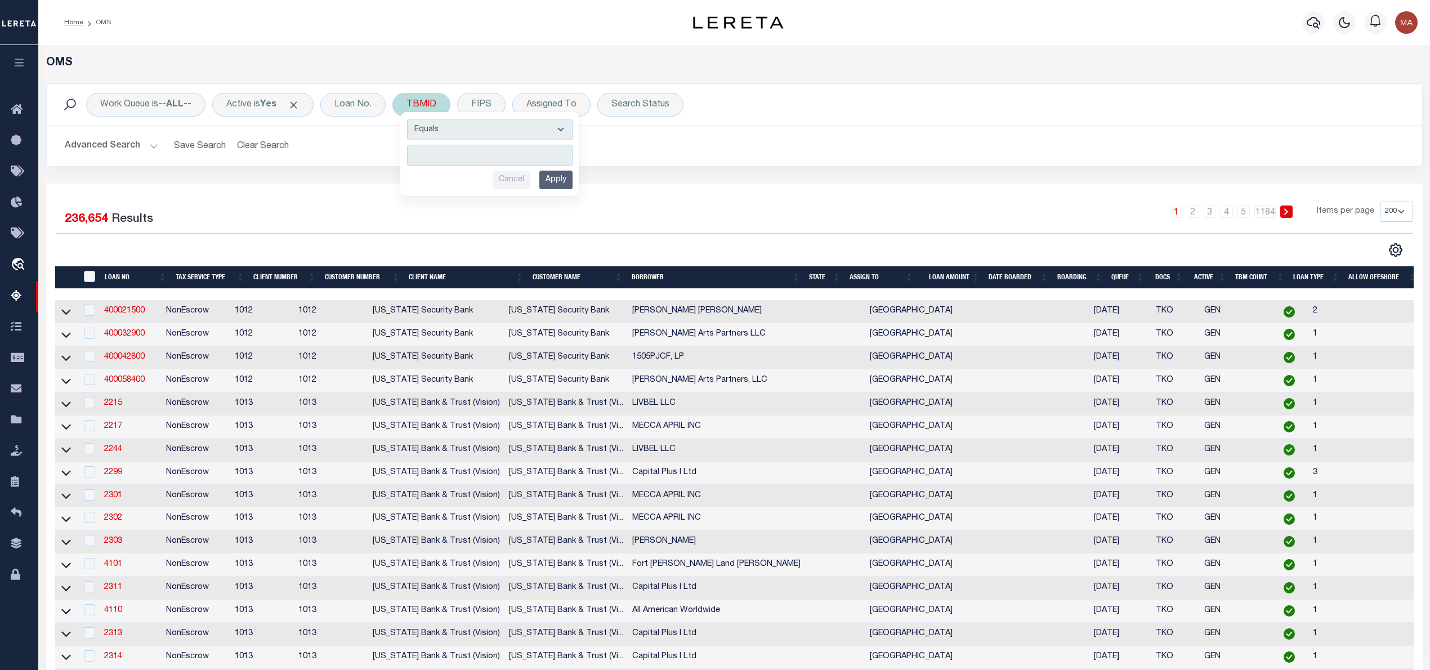
click at [449, 158] on input "number" at bounding box center [490, 155] width 166 height 21
click at [567, 181] on input "Apply" at bounding box center [555, 180] width 33 height 19
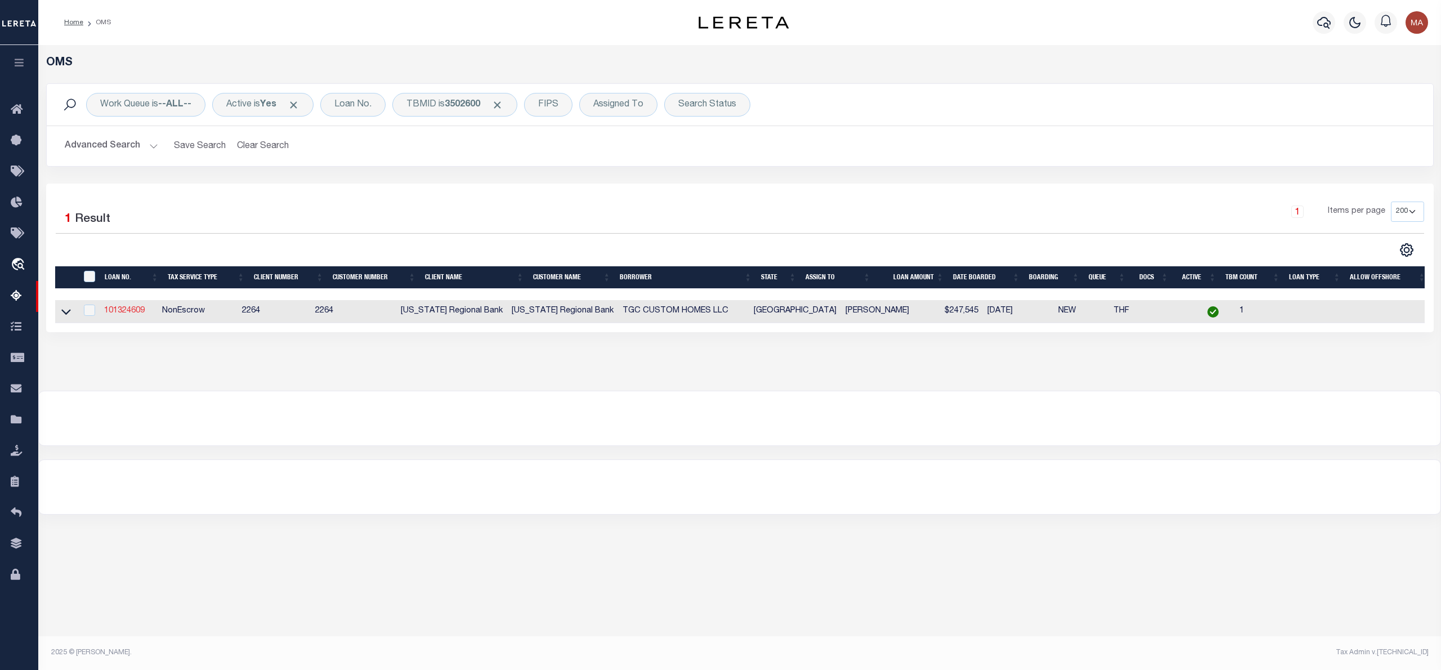
click at [142, 312] on link "101324609" at bounding box center [124, 311] width 41 height 8
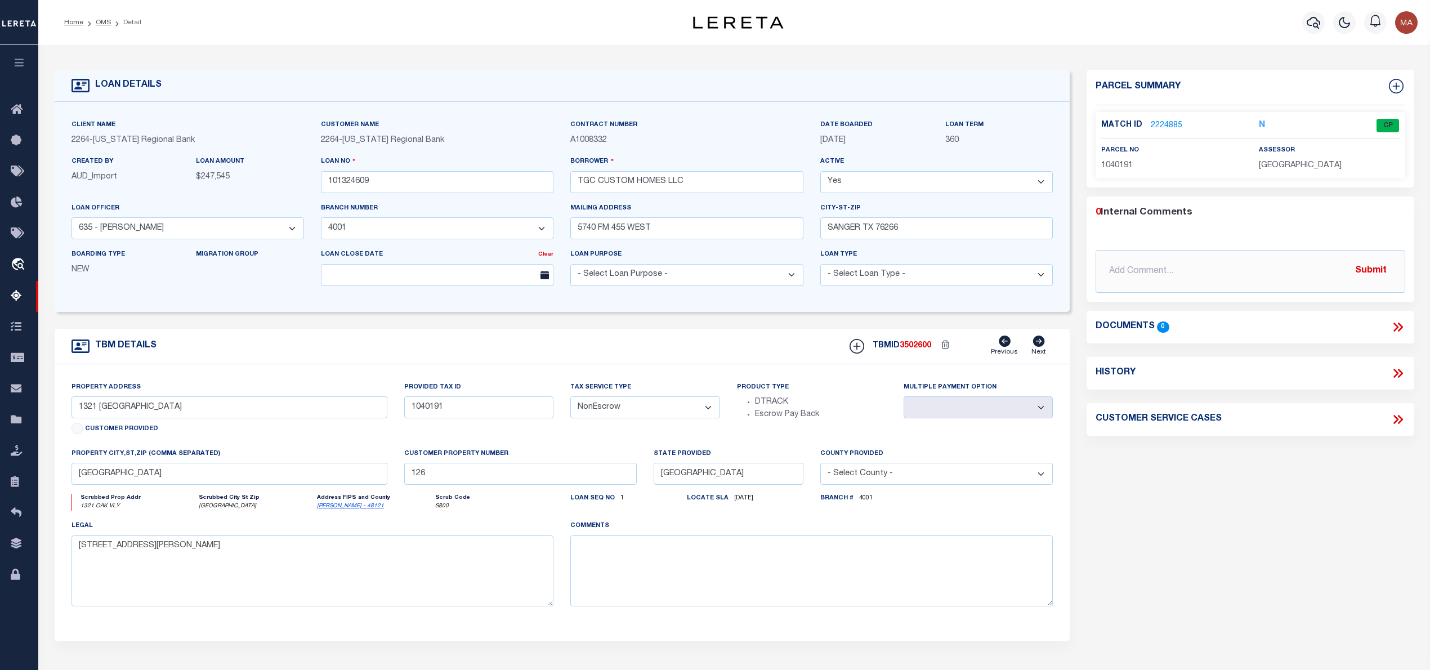
click at [1176, 122] on link "2224885" at bounding box center [1167, 126] width 32 height 12
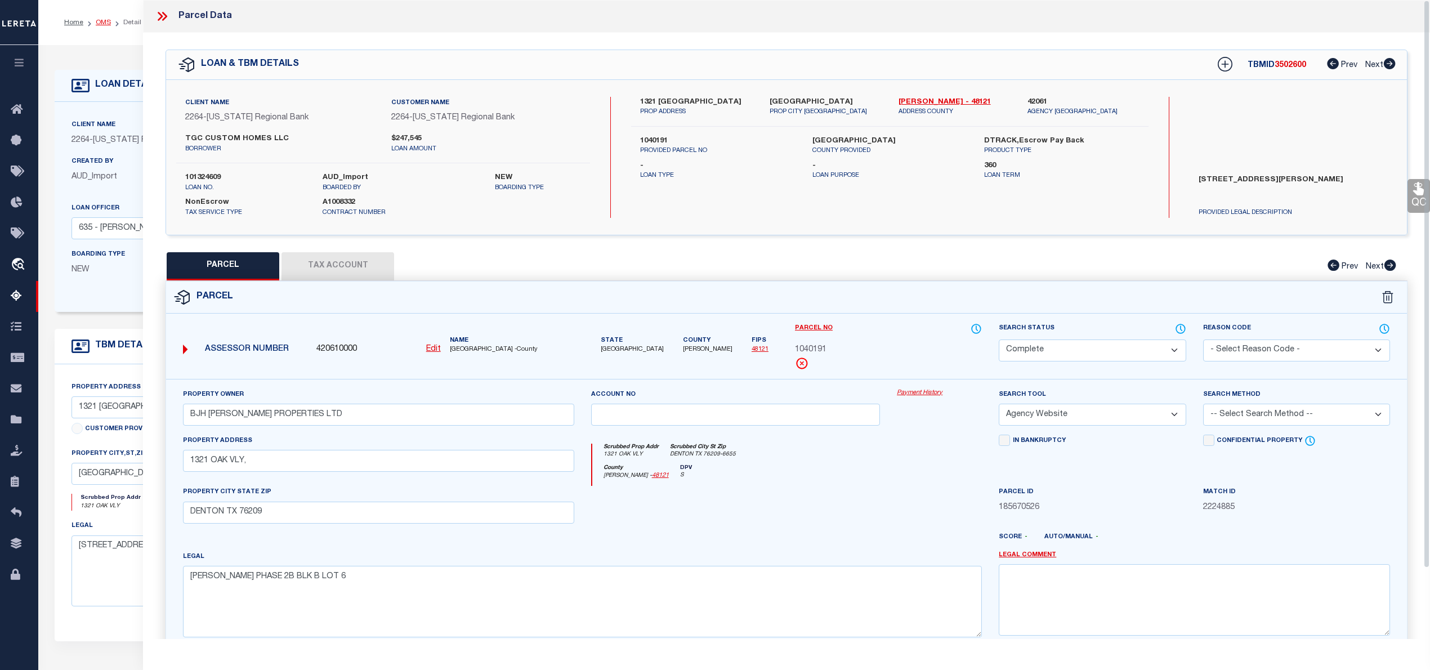
click at [98, 23] on link "OMS" at bounding box center [103, 22] width 15 height 7
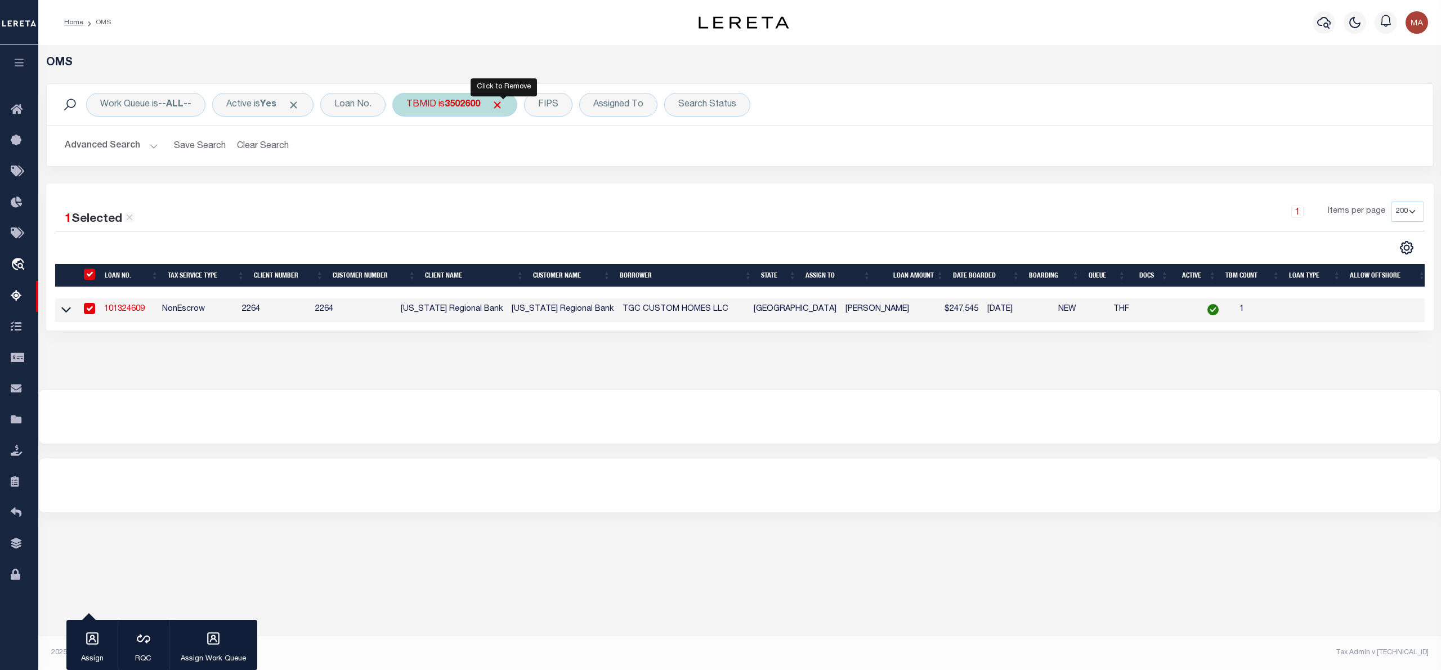
click at [503, 104] on span "Click to Remove" at bounding box center [497, 105] width 12 height 12
click at [422, 102] on div "TBMID" at bounding box center [421, 105] width 58 height 24
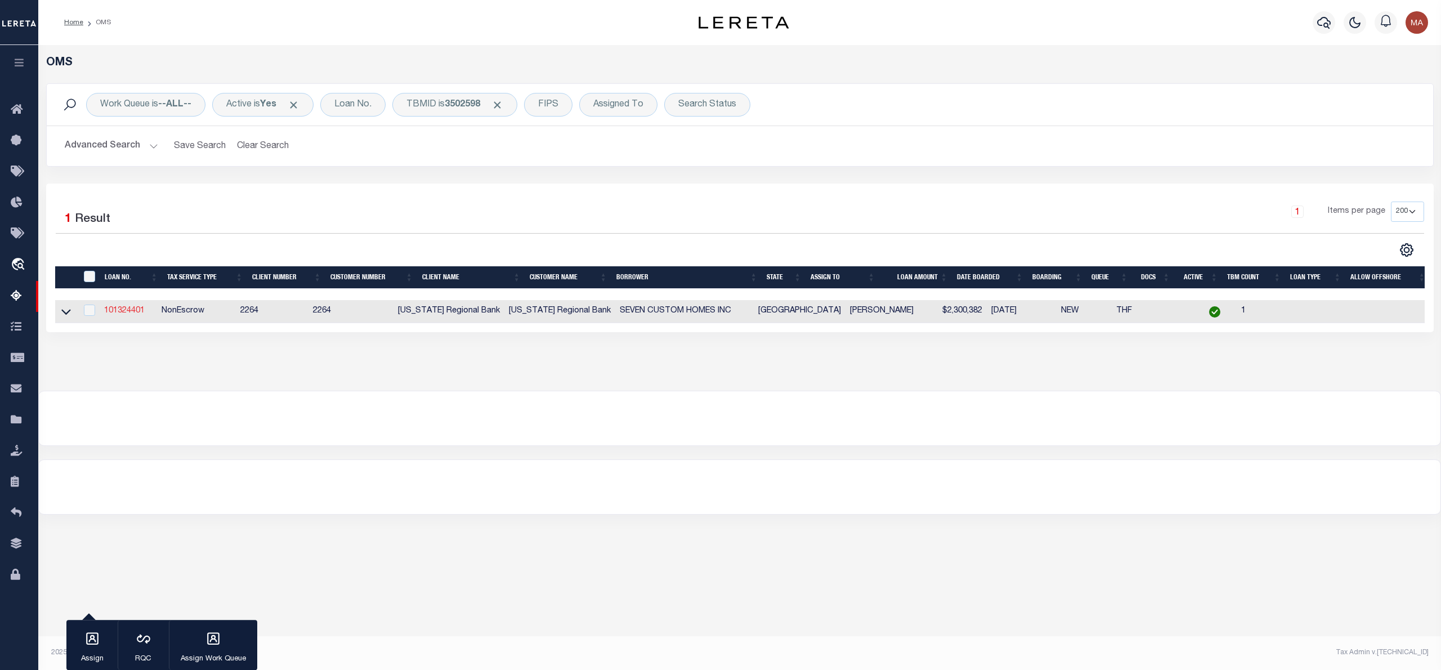
click at [137, 315] on link "101324401" at bounding box center [124, 311] width 41 height 8
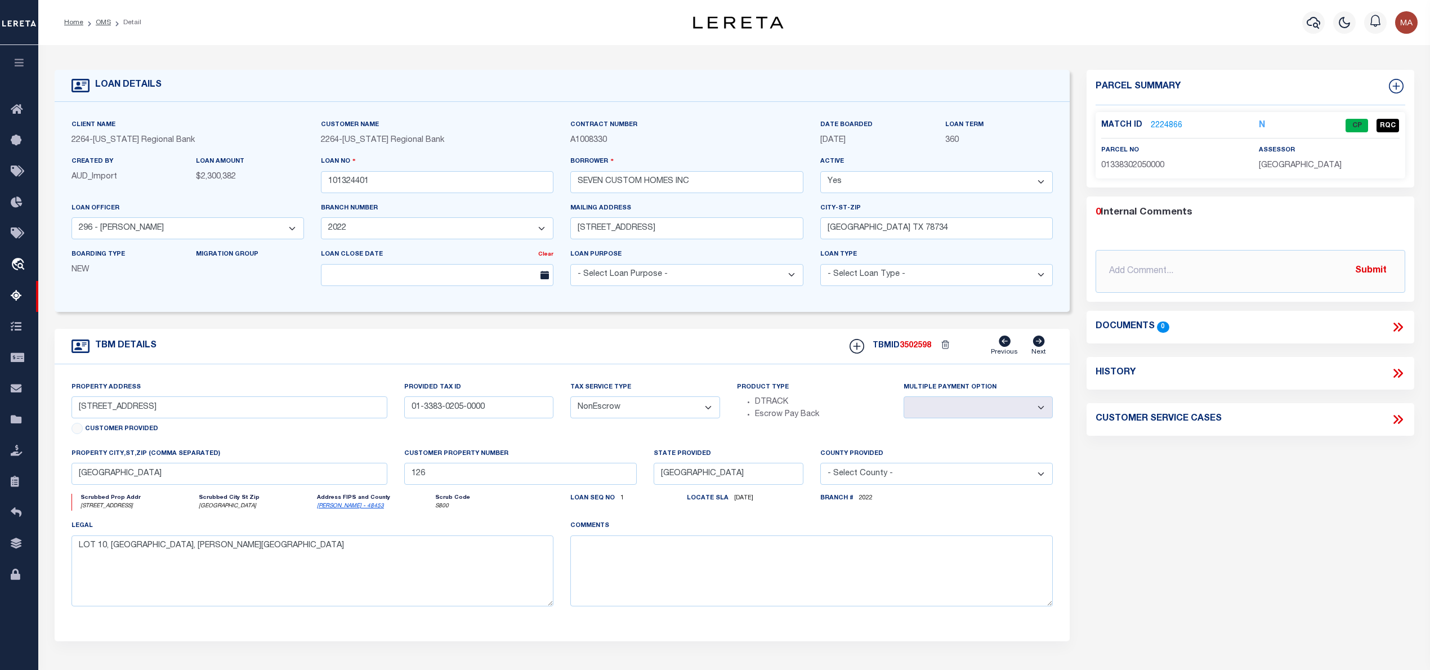
click at [1169, 125] on link "2224866" at bounding box center [1167, 126] width 32 height 12
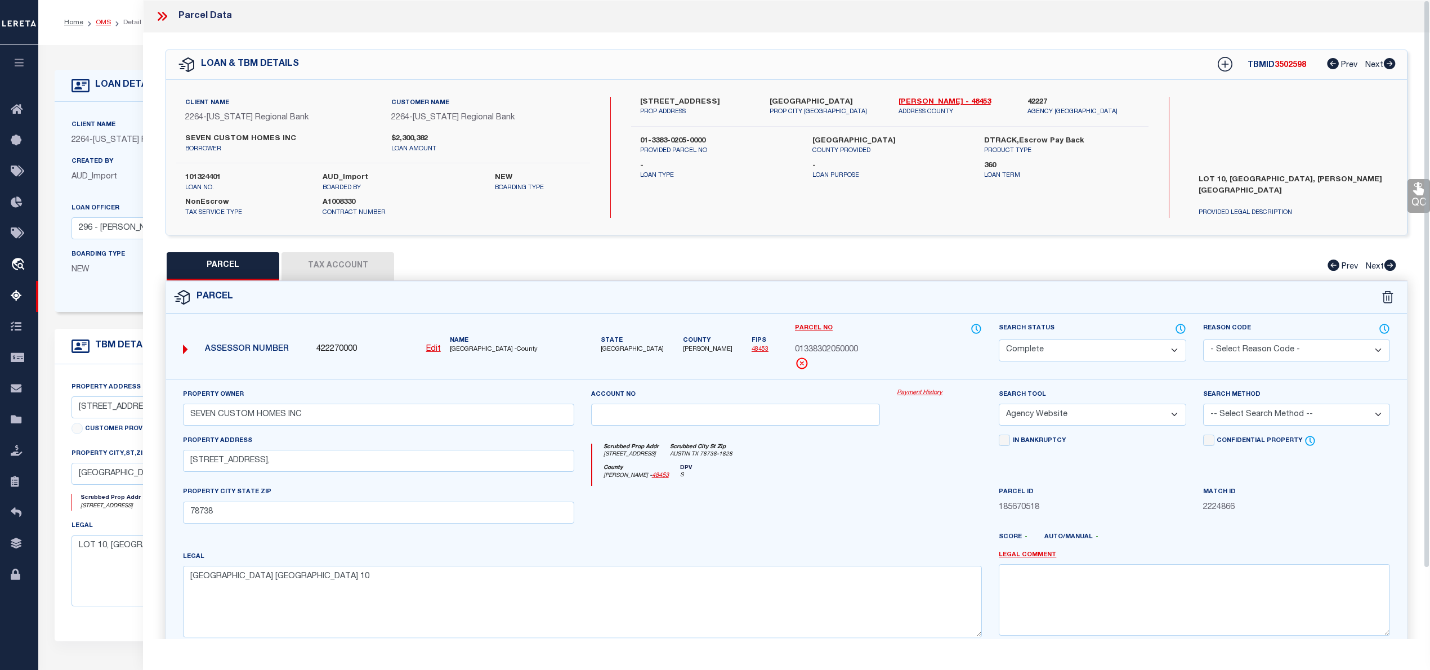
click at [97, 23] on link "OMS" at bounding box center [103, 22] width 15 height 7
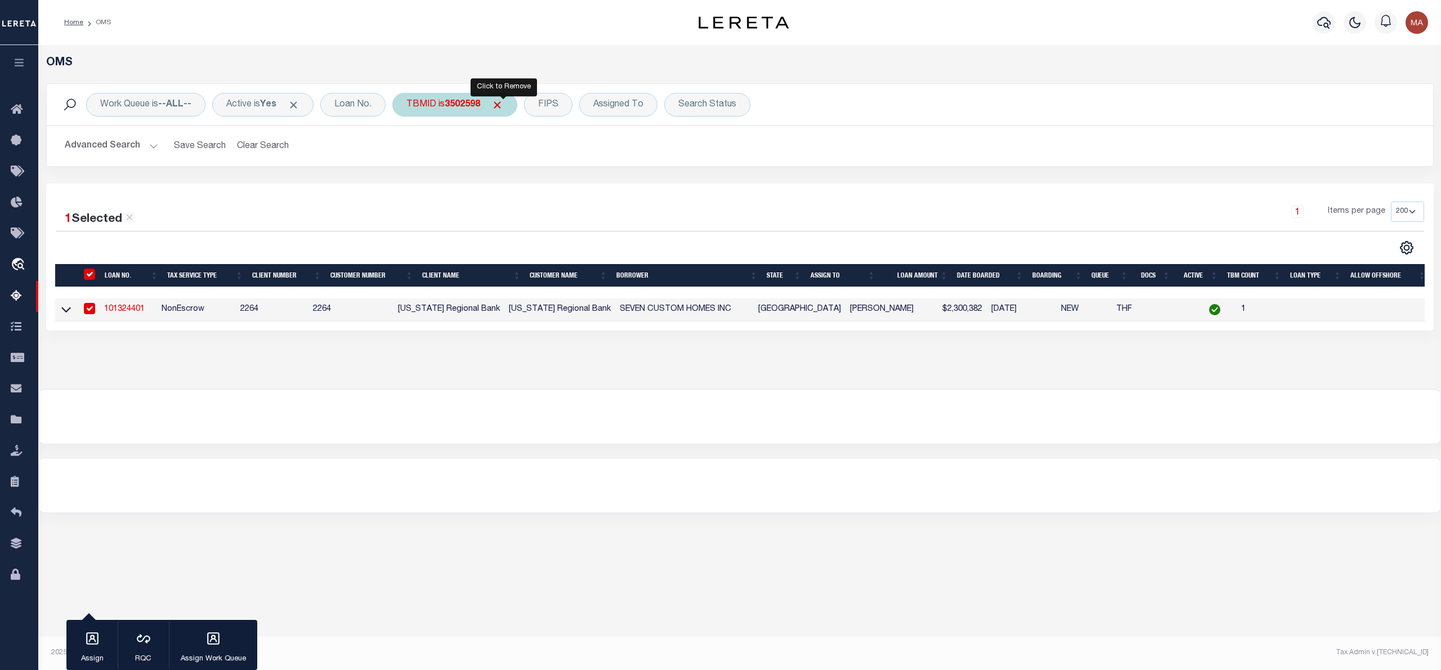
click at [503, 101] on span "Click to Remove" at bounding box center [497, 105] width 12 height 12
click at [432, 101] on div "TBMID" at bounding box center [421, 105] width 58 height 24
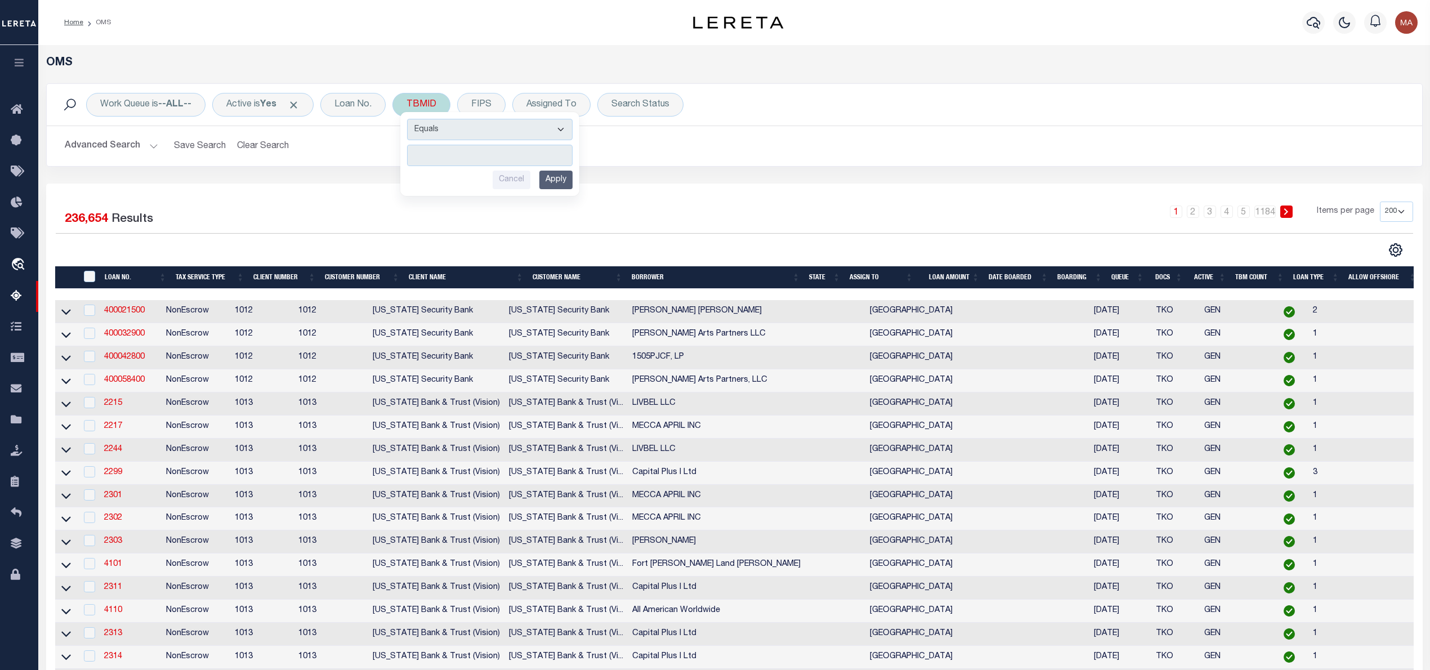
click at [437, 152] on input "number" at bounding box center [490, 155] width 166 height 21
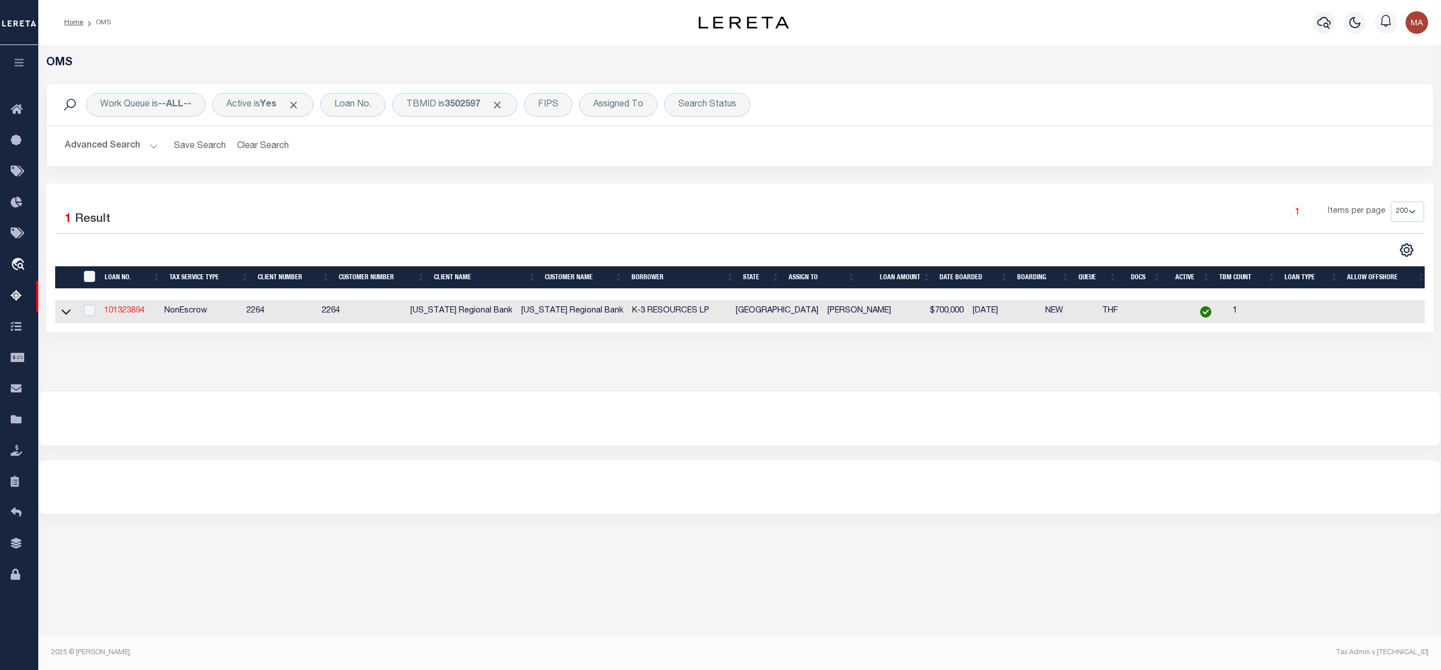
click at [124, 312] on link "101323894" at bounding box center [124, 311] width 41 height 8
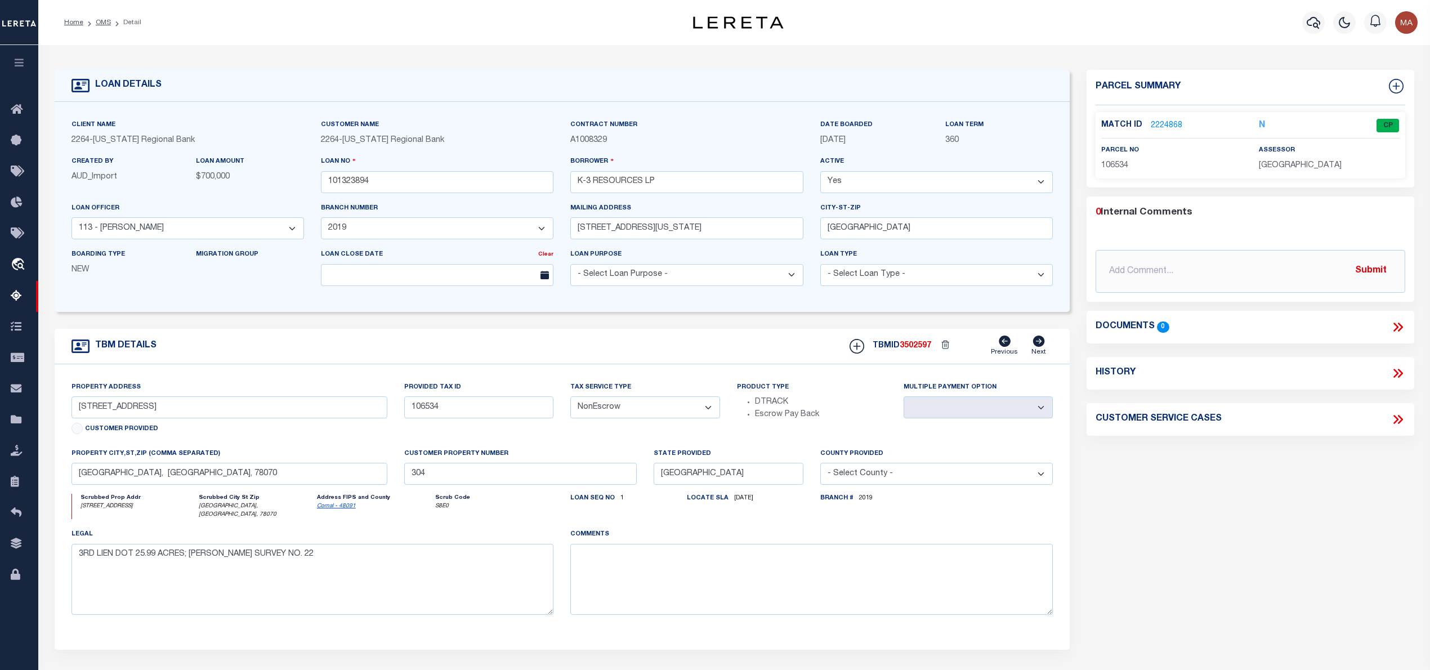
click at [1169, 122] on link "2224868" at bounding box center [1167, 126] width 32 height 12
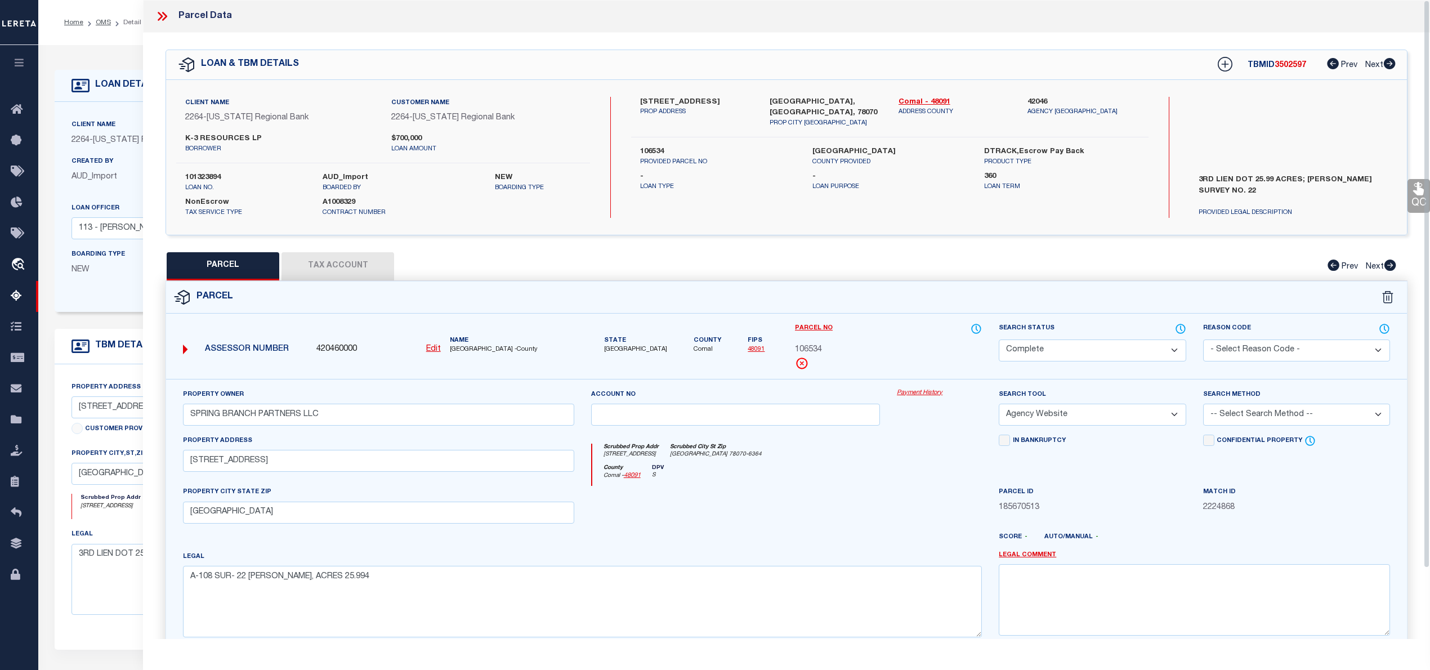
click at [160, 16] on icon at bounding box center [162, 16] width 15 height 15
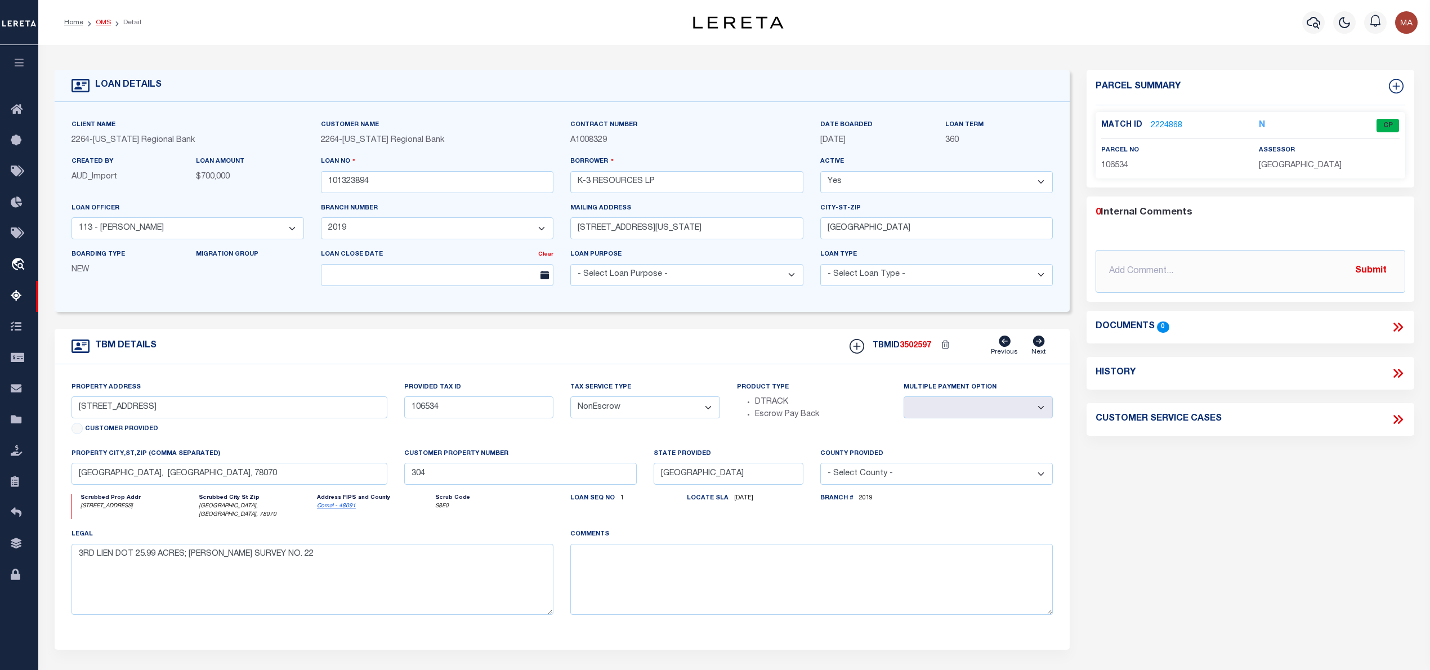
click at [104, 23] on link "OMS" at bounding box center [103, 22] width 15 height 7
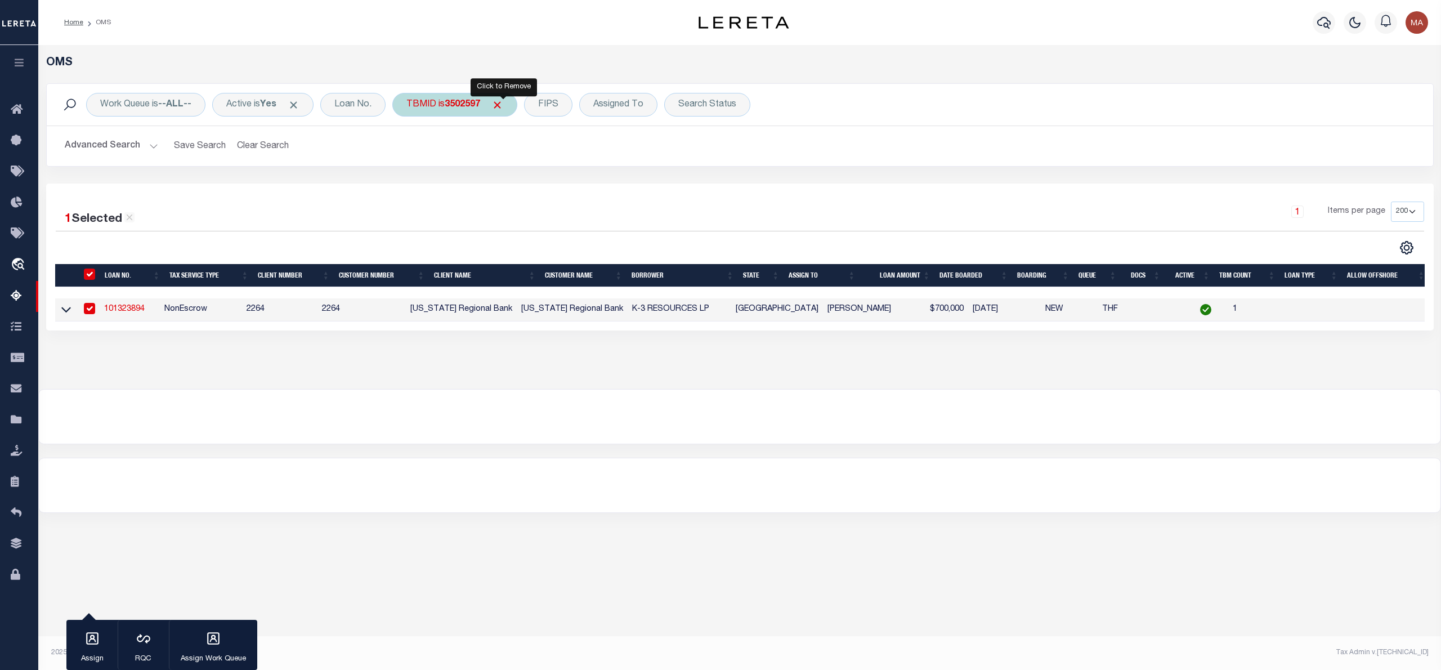
click at [502, 108] on span "Click to Remove" at bounding box center [497, 105] width 12 height 12
click at [427, 108] on div "TBMID" at bounding box center [421, 105] width 58 height 24
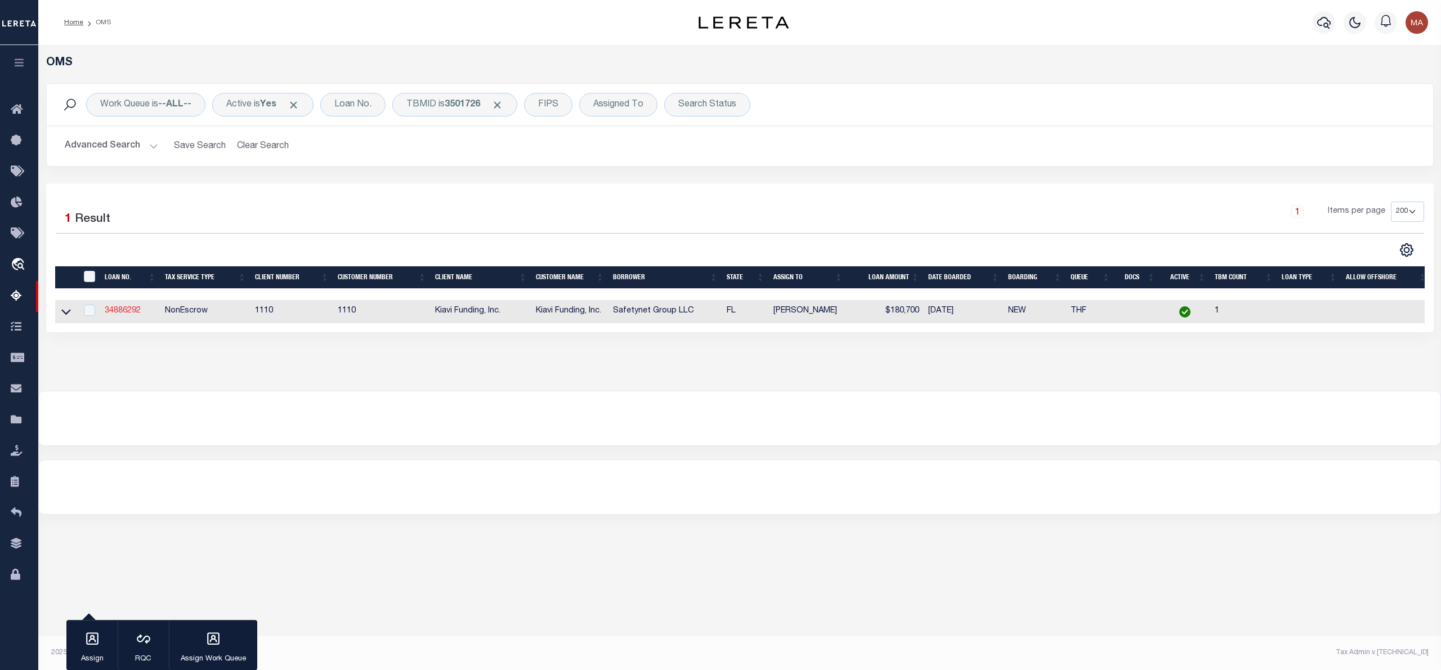
click at [109, 311] on link "34886292" at bounding box center [123, 311] width 36 height 8
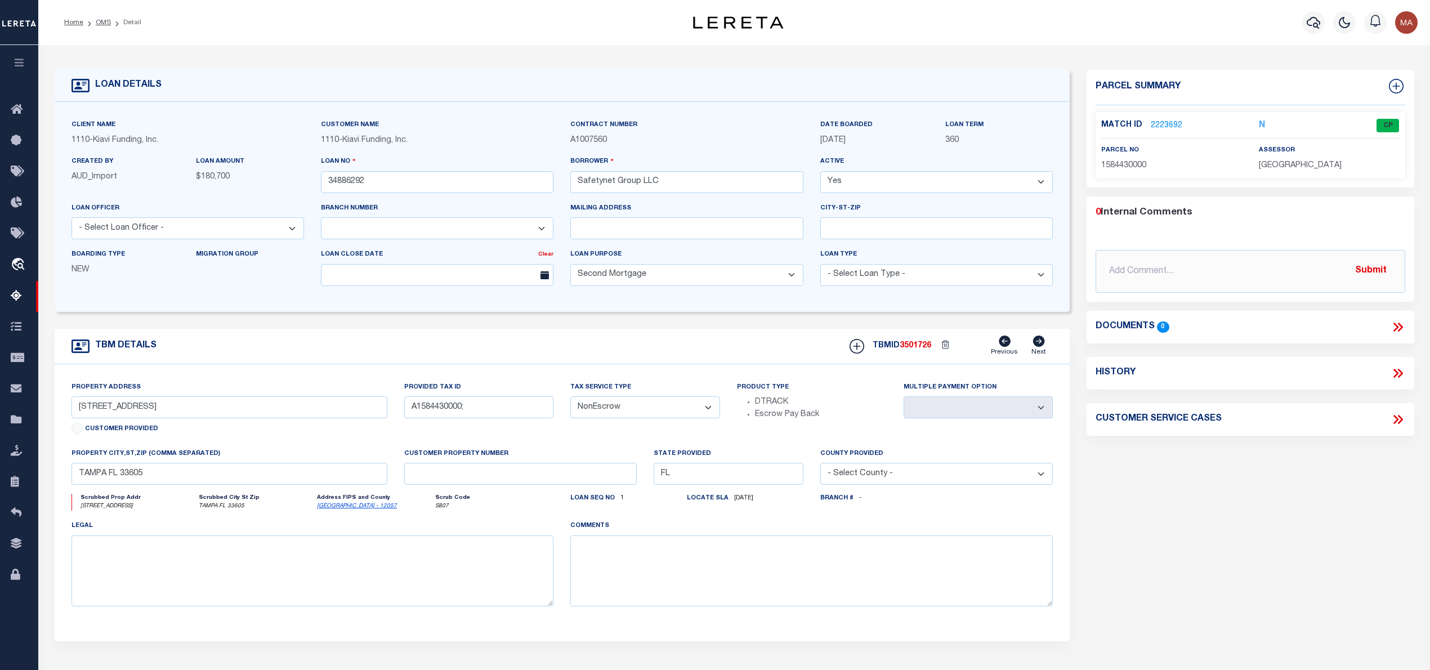
click at [1173, 128] on link "2223692" at bounding box center [1167, 126] width 32 height 12
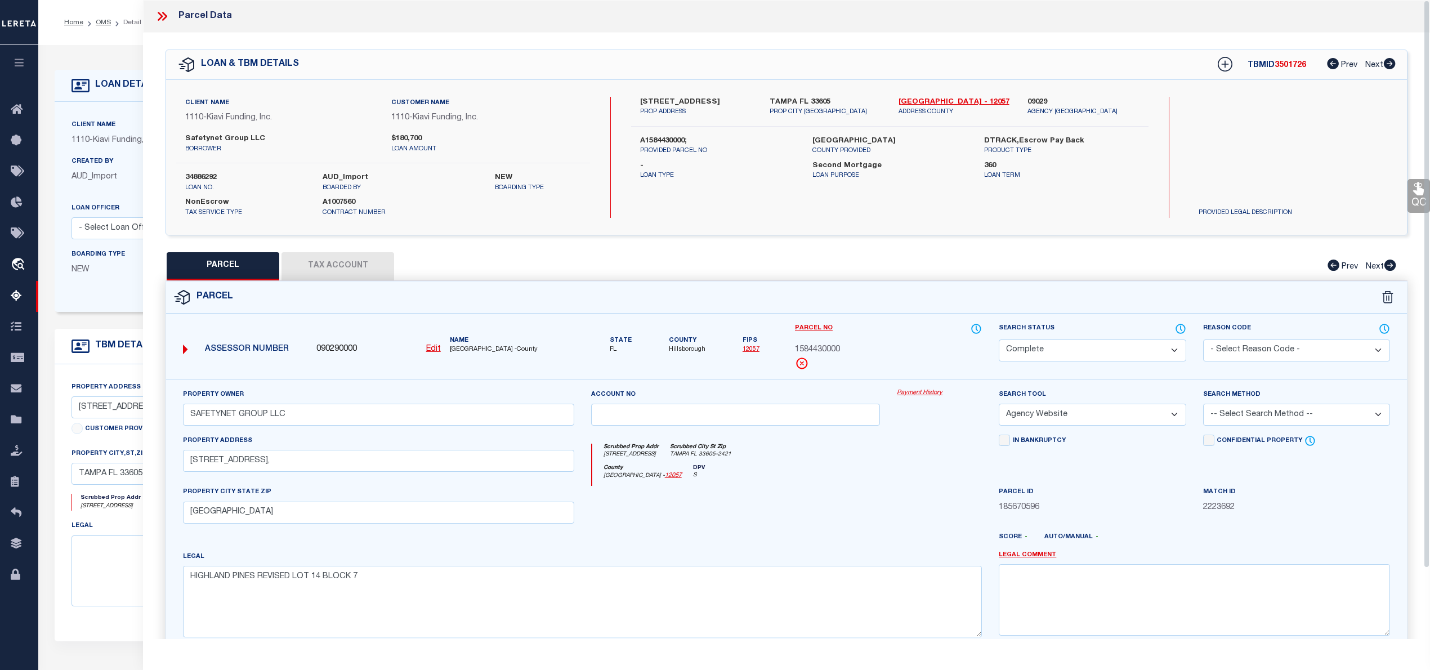
click at [157, 12] on icon at bounding box center [162, 16] width 15 height 15
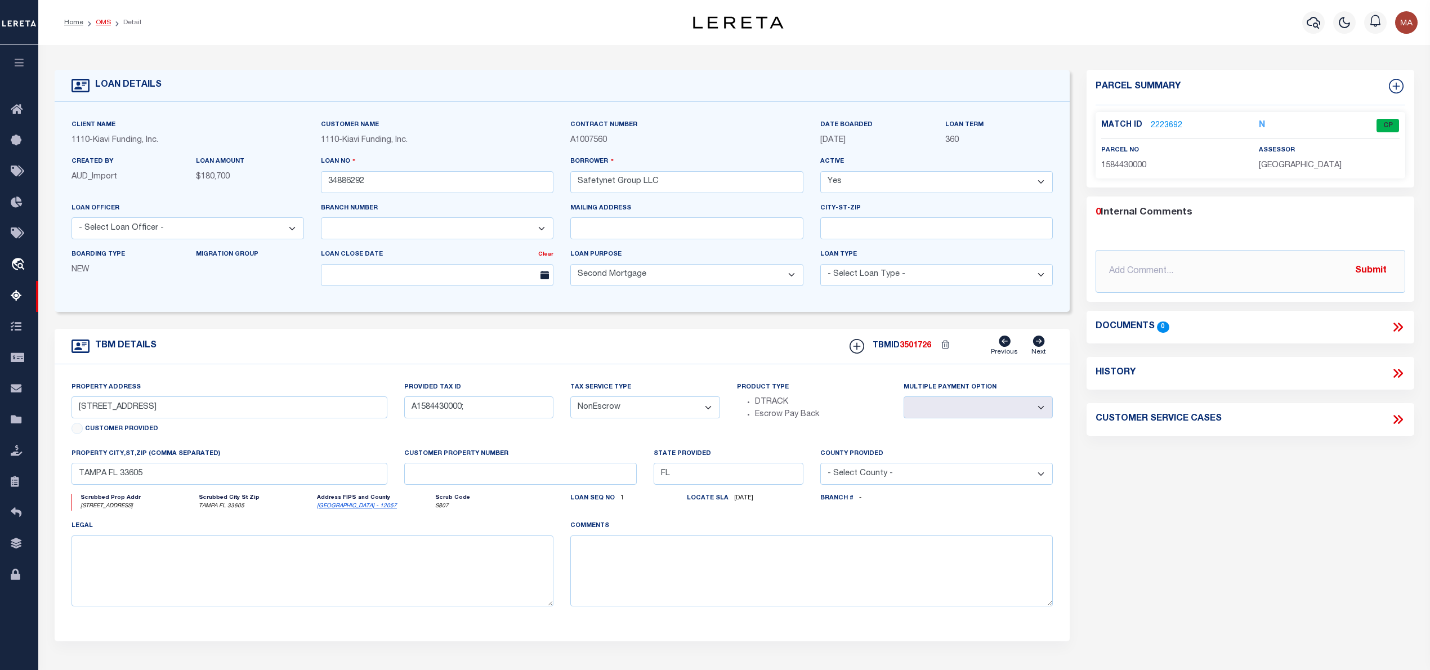
click at [96, 20] on link "OMS" at bounding box center [103, 22] width 15 height 7
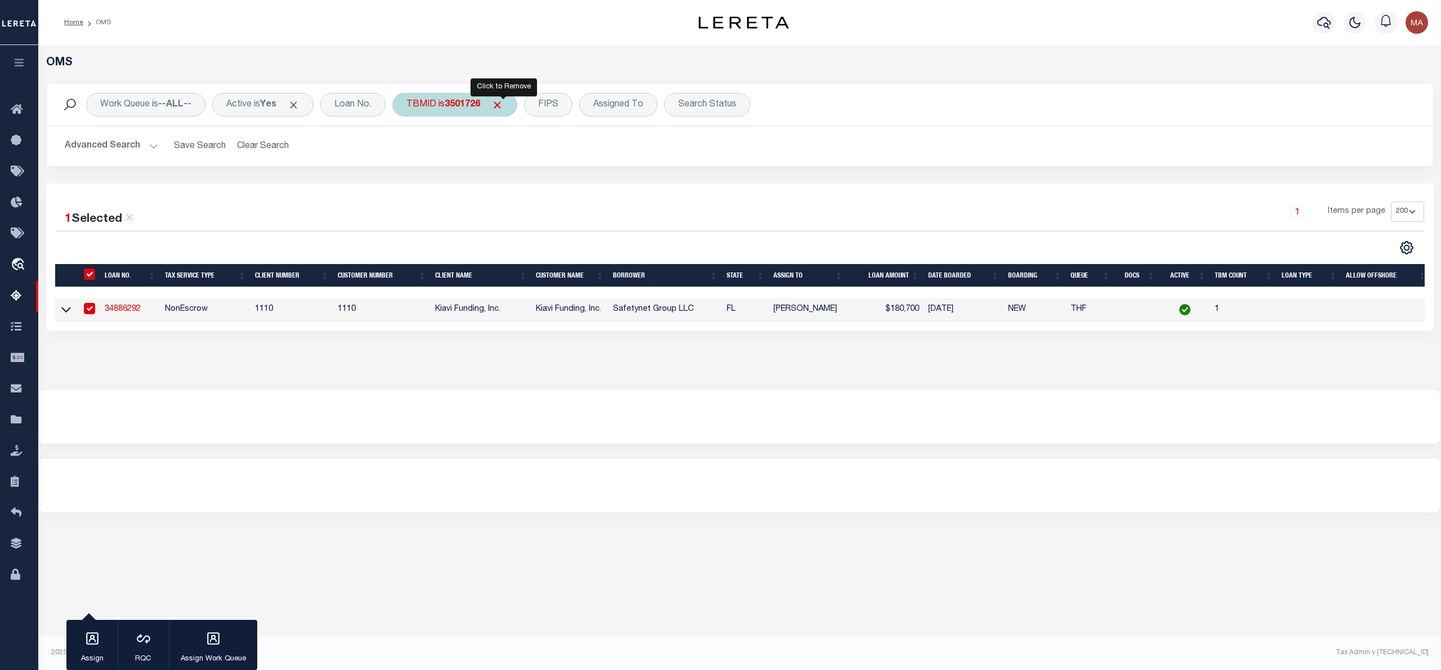
click at [502, 104] on span "Click to Remove" at bounding box center [497, 105] width 12 height 12
click at [430, 106] on div "TBMID" at bounding box center [421, 105] width 58 height 24
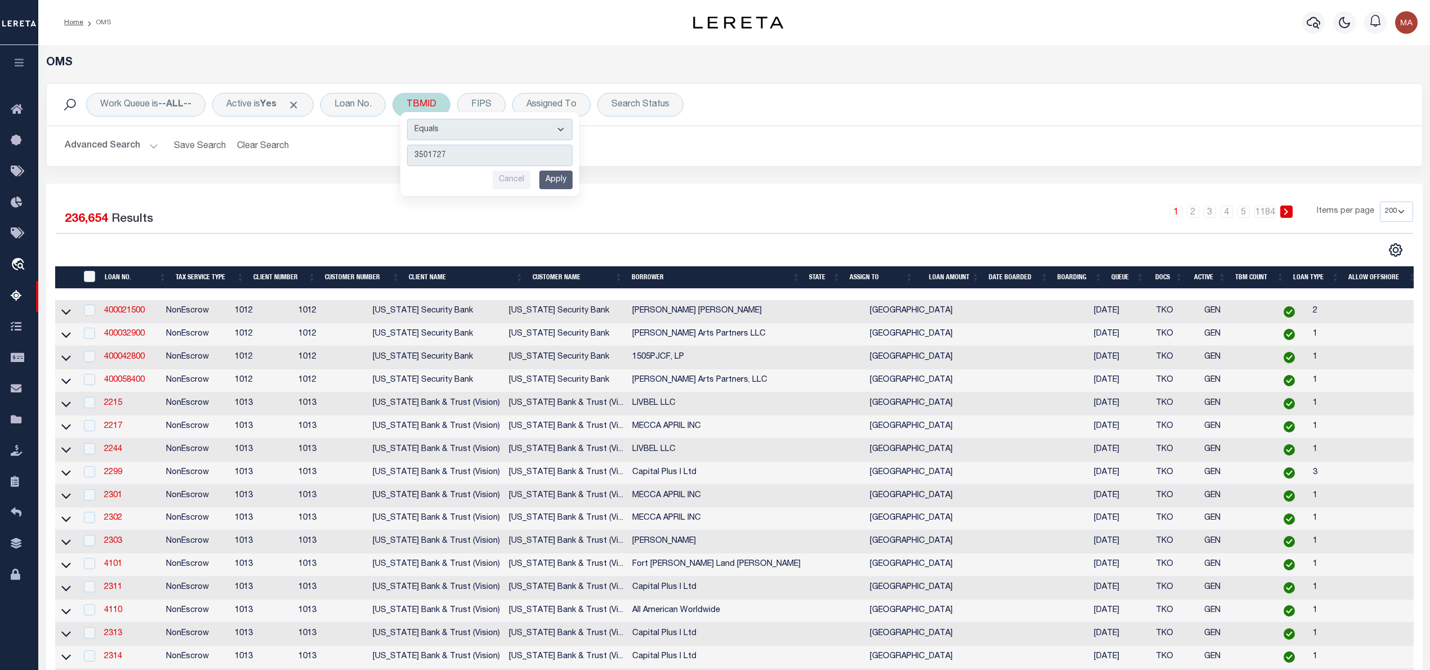
click at [559, 184] on input "Apply" at bounding box center [555, 180] width 33 height 19
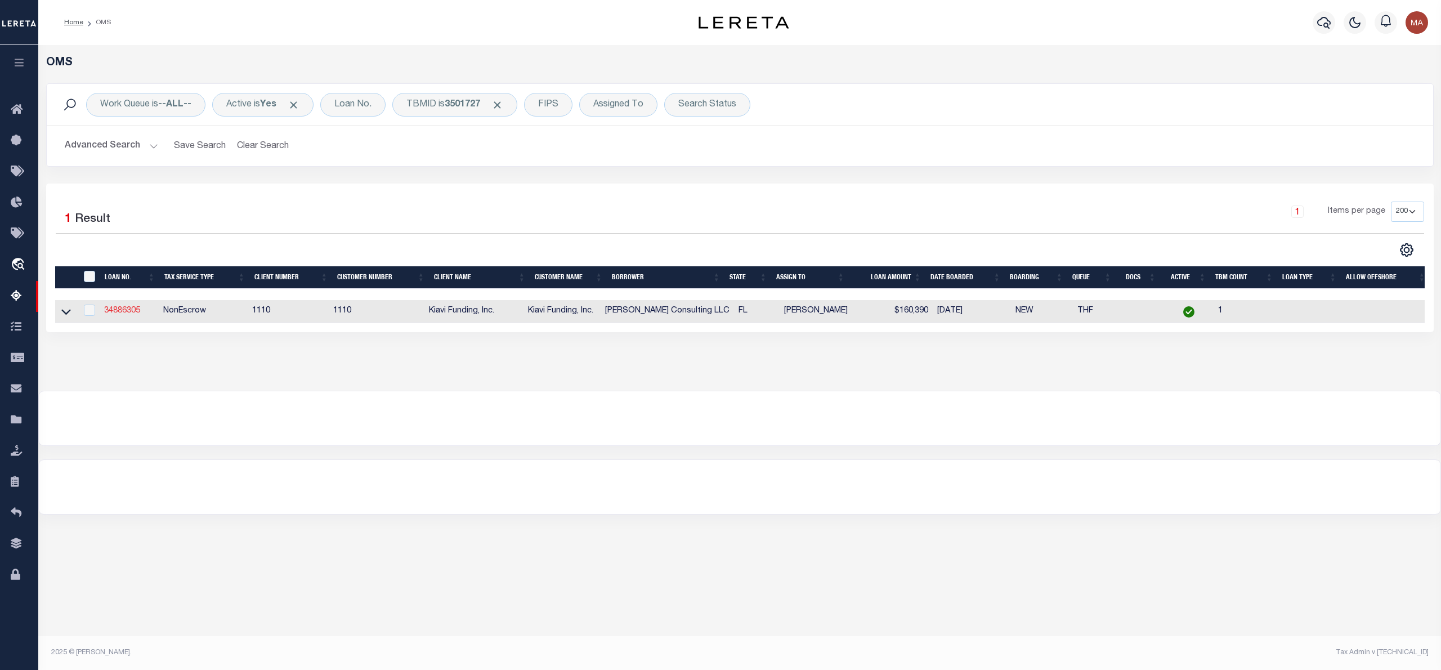
click at [114, 315] on link "34886305" at bounding box center [122, 311] width 36 height 8
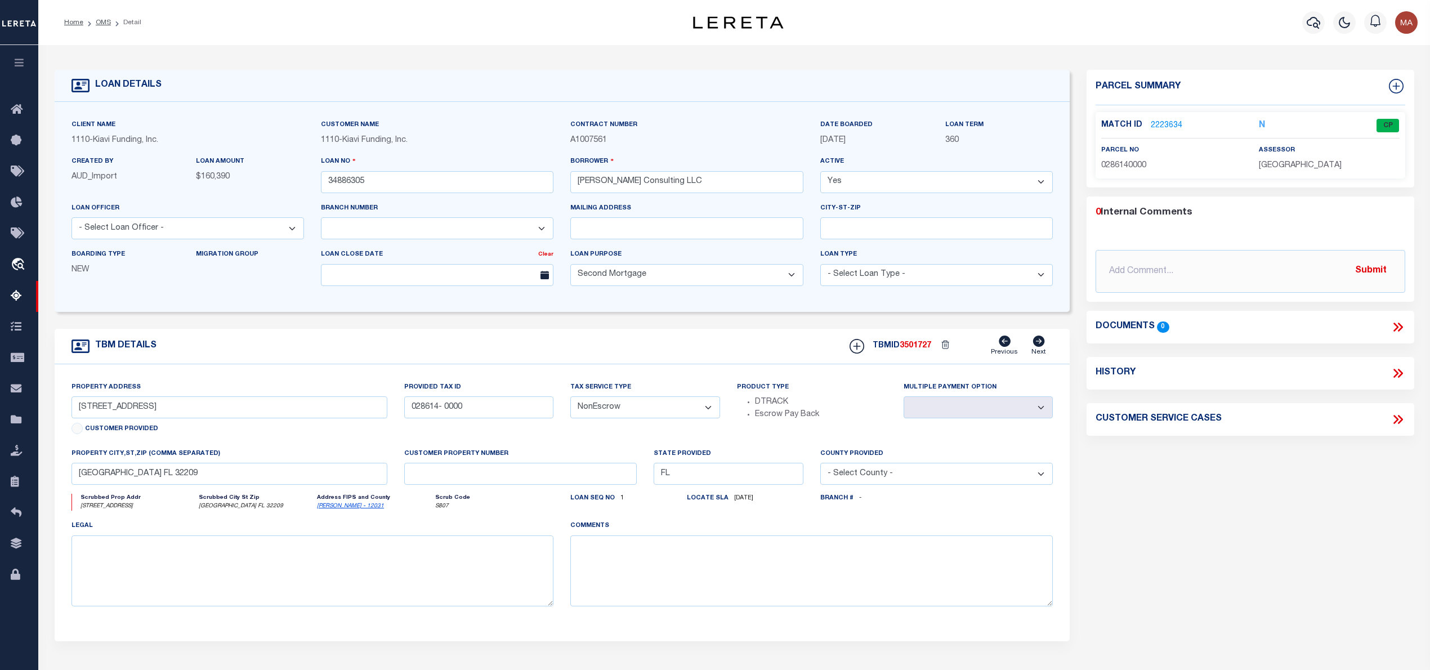
click at [1167, 126] on link "2223634" at bounding box center [1167, 126] width 32 height 12
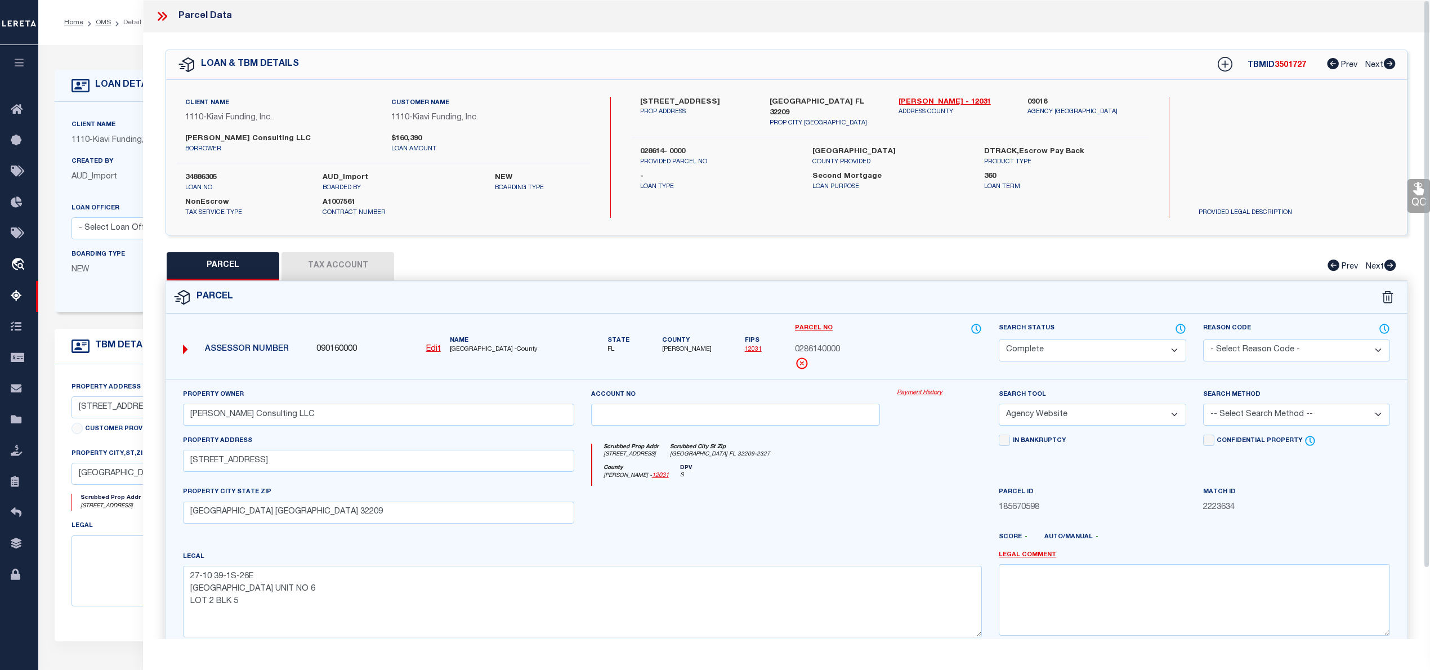
click at [155, 15] on icon at bounding box center [162, 16] width 15 height 15
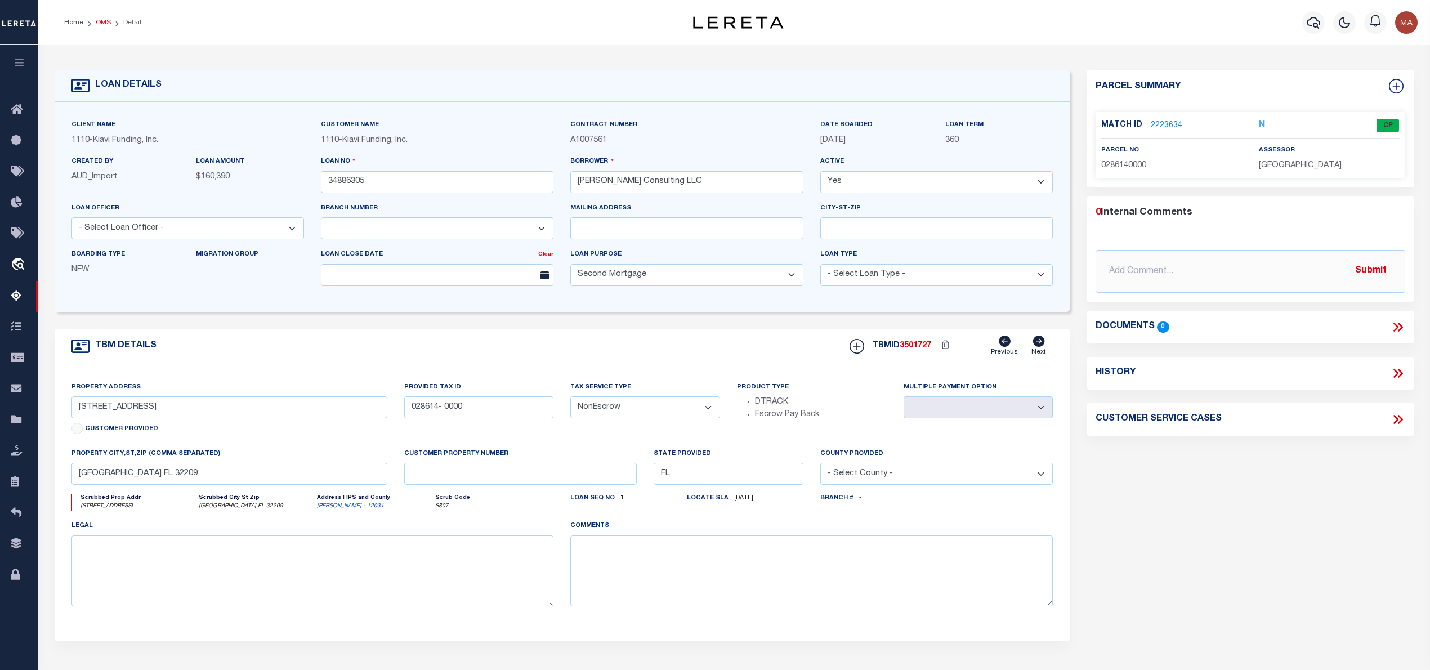
click at [100, 24] on link "OMS" at bounding box center [103, 22] width 15 height 7
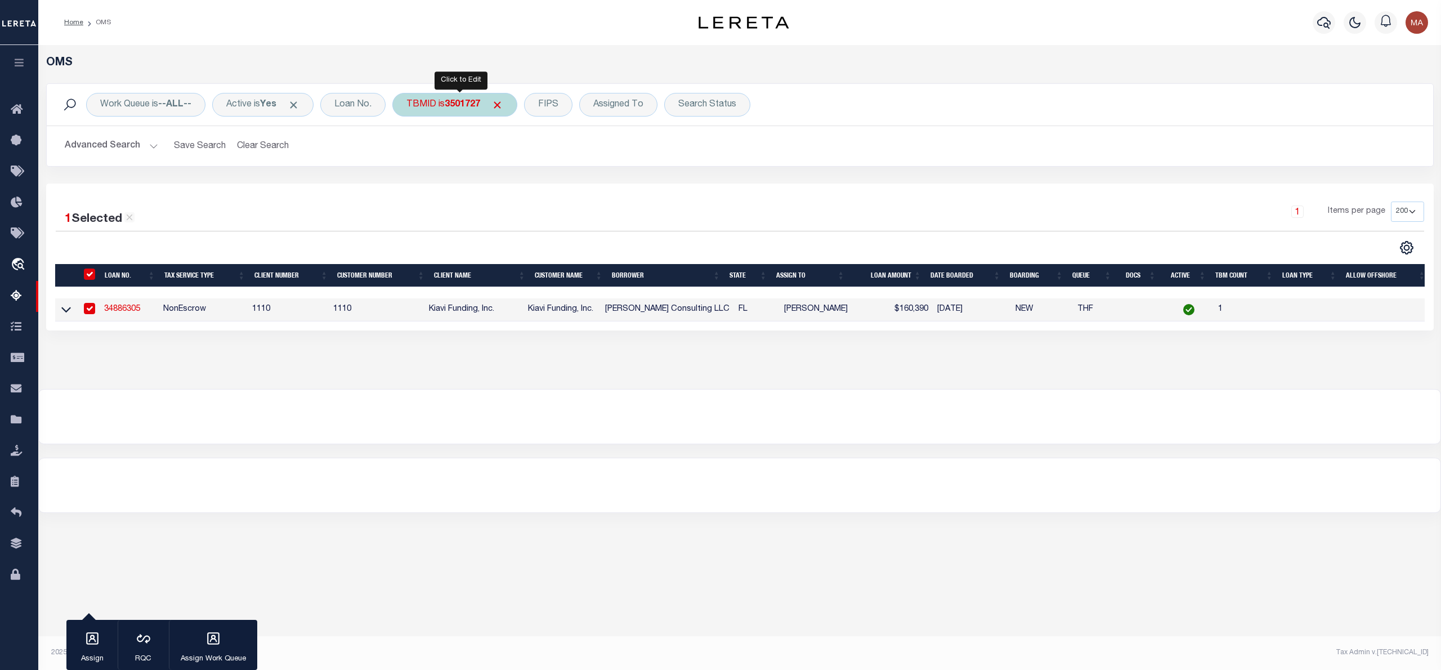
click at [503, 105] on span "Click to Remove" at bounding box center [497, 105] width 12 height 12
click at [433, 105] on div "TBMID" at bounding box center [421, 105] width 58 height 24
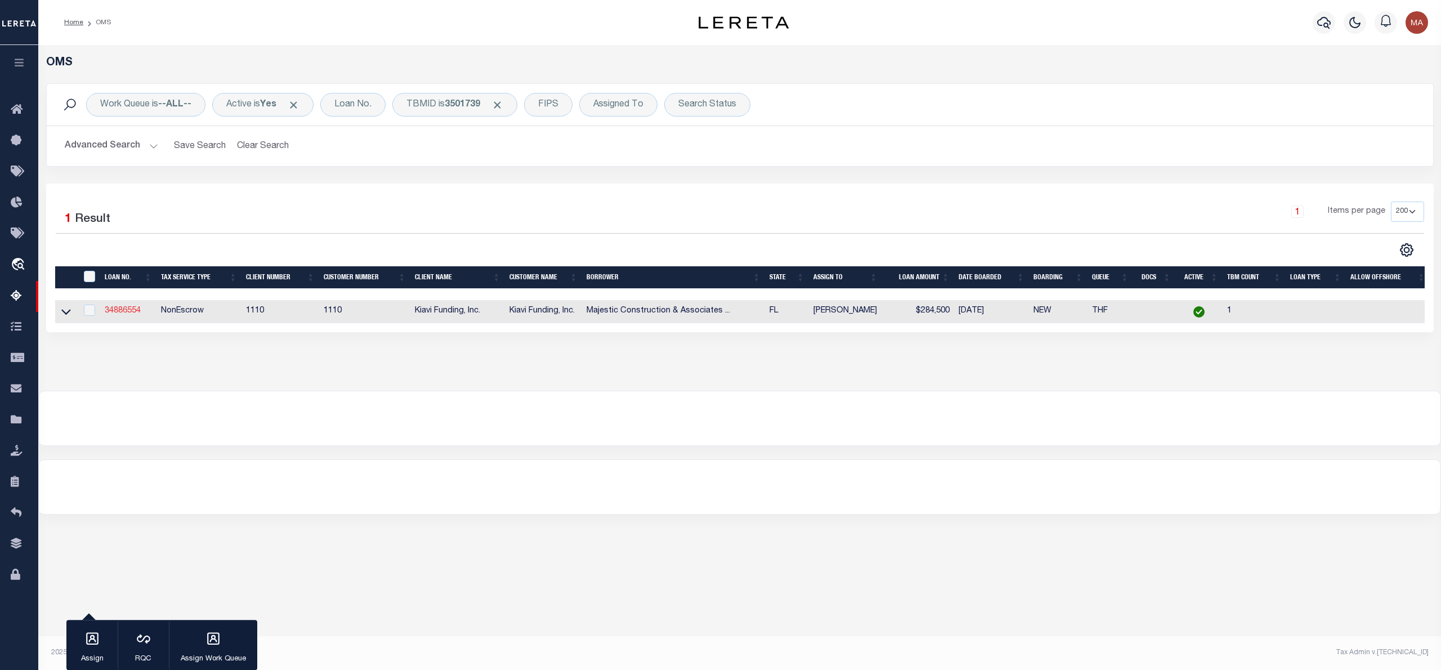
click at [119, 315] on link "34886554" at bounding box center [123, 311] width 36 height 8
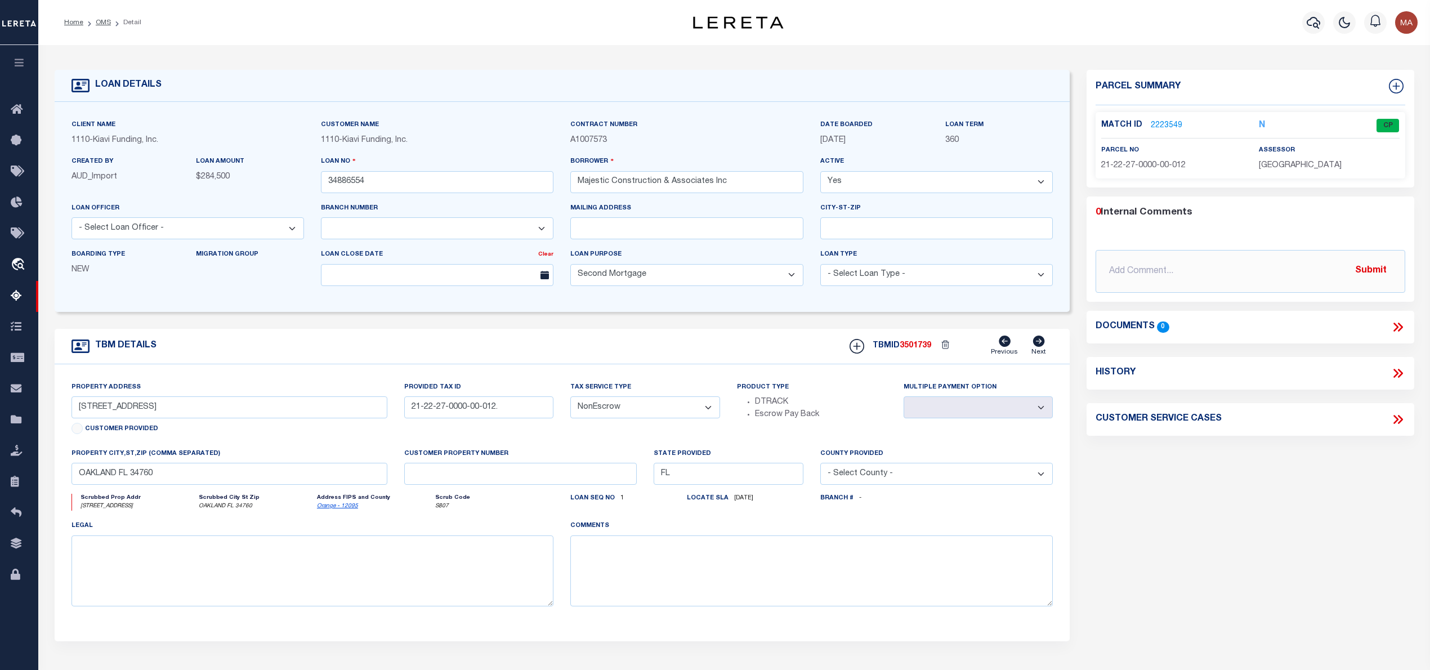
click at [1170, 124] on link "2223549" at bounding box center [1167, 126] width 32 height 12
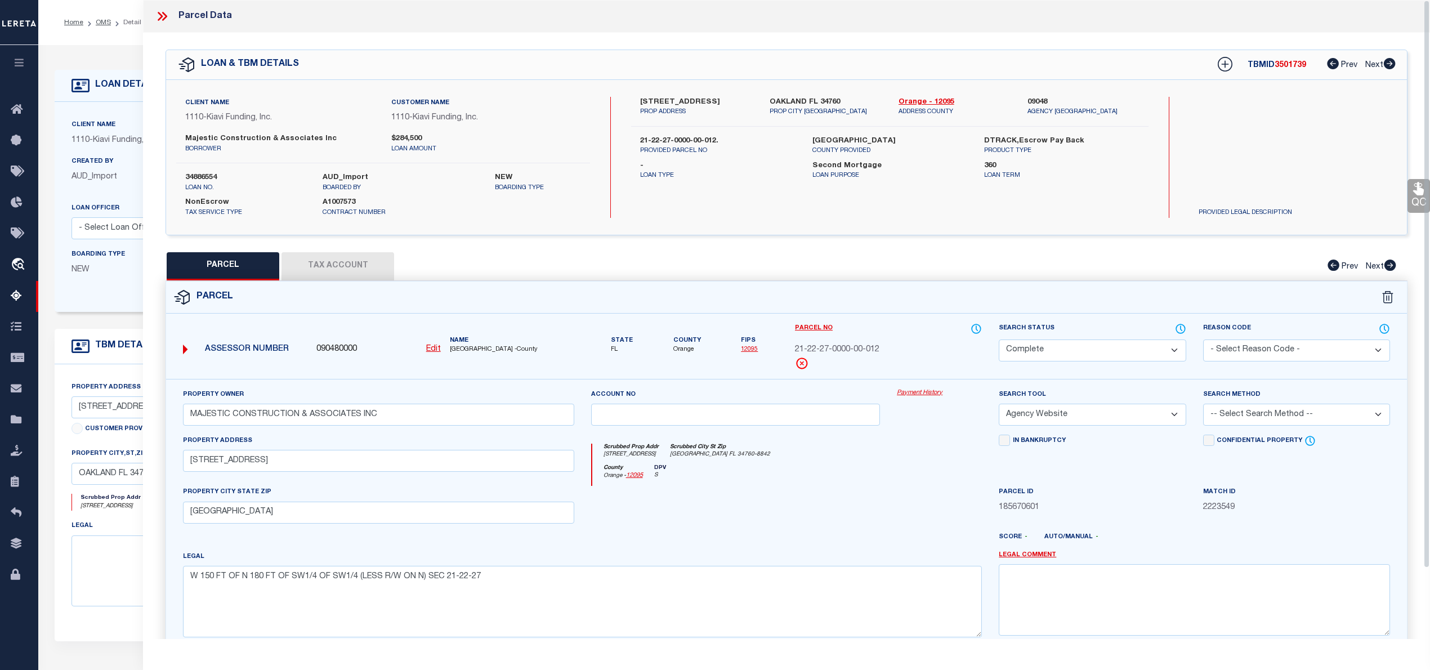
click at [160, 16] on icon at bounding box center [162, 16] width 15 height 15
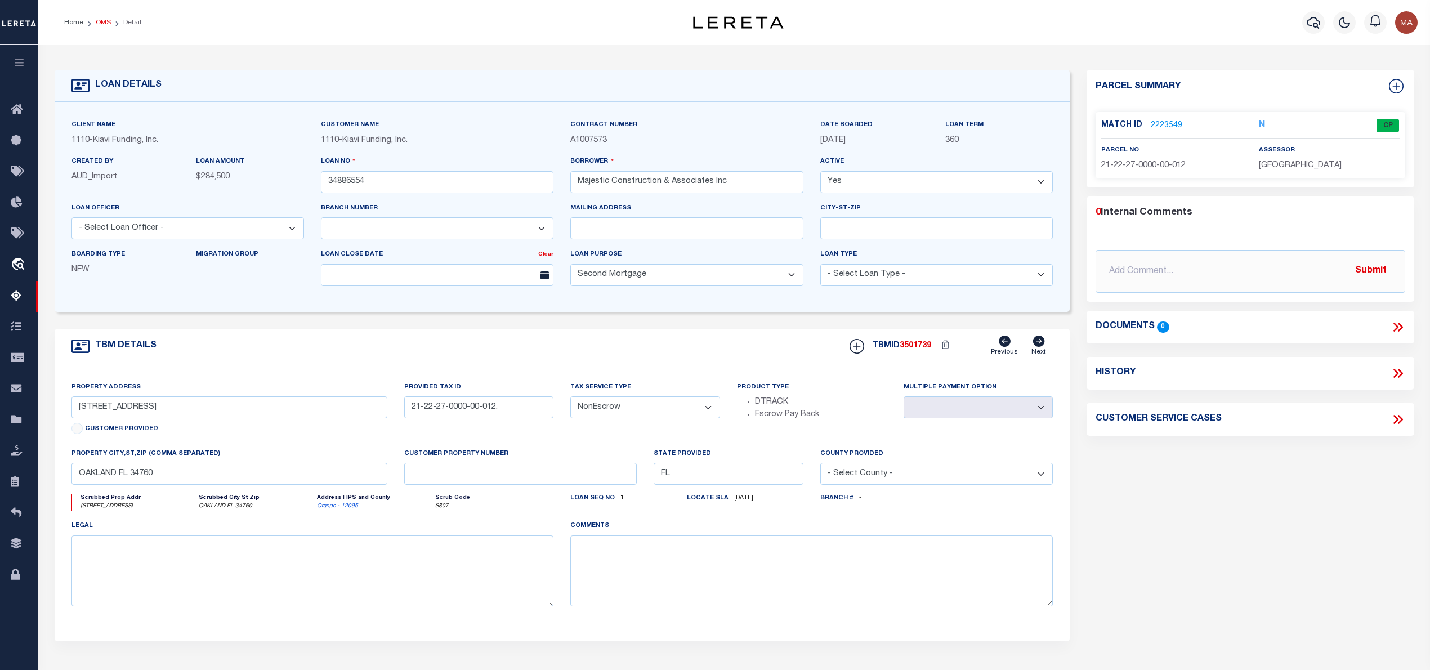
click at [100, 21] on link "OMS" at bounding box center [103, 22] width 15 height 7
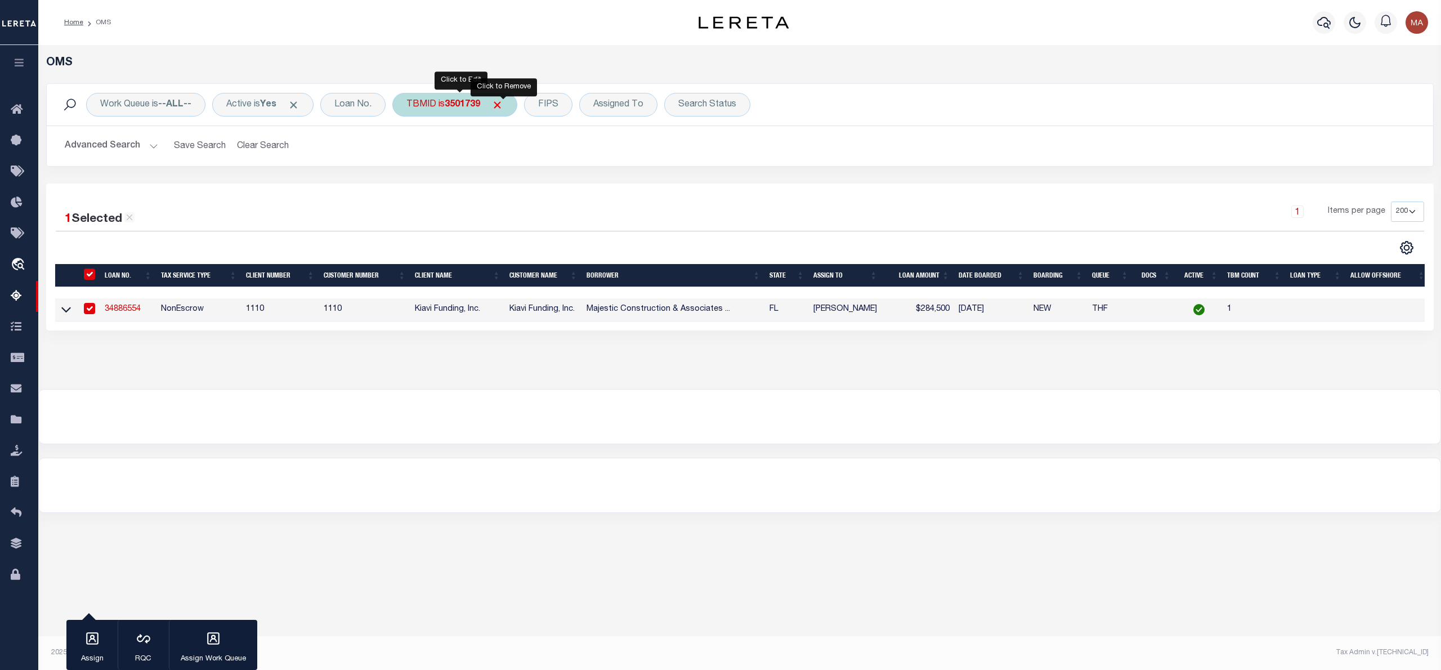
click at [503, 104] on span "Click to Remove" at bounding box center [497, 105] width 12 height 12
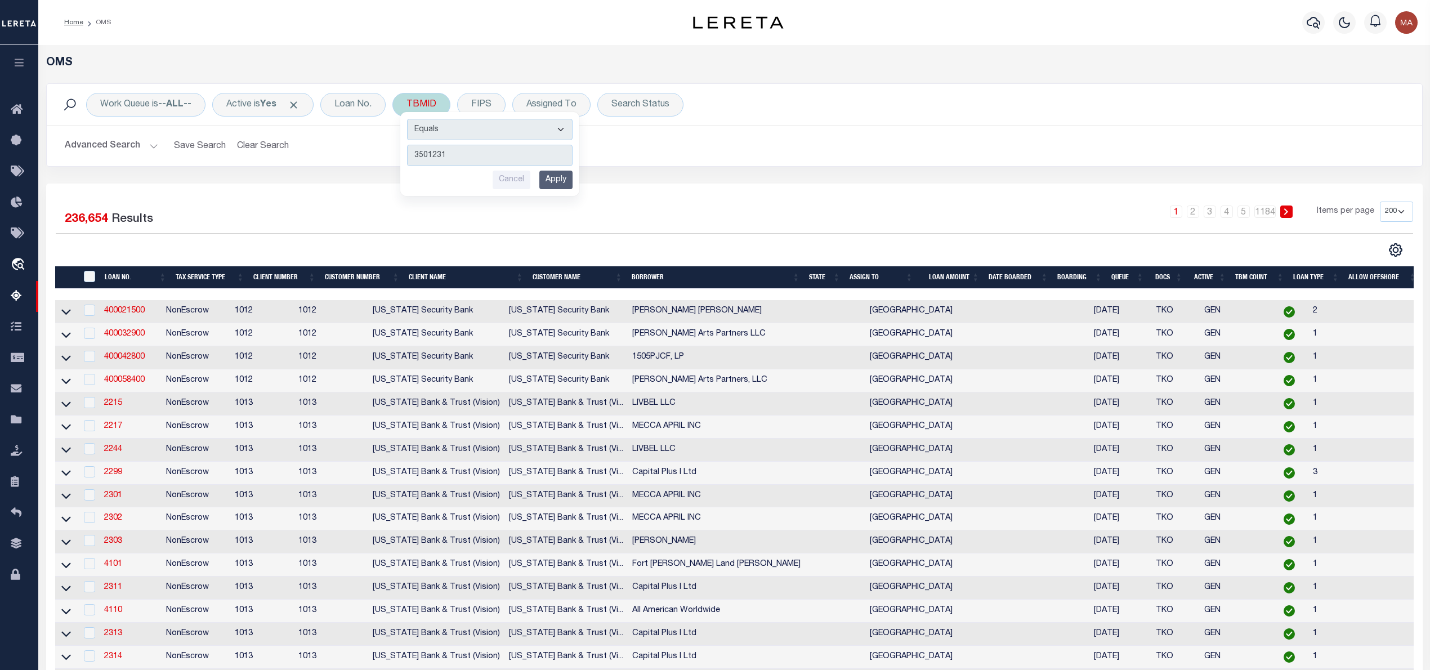
click at [573, 180] on input "Apply" at bounding box center [555, 180] width 33 height 19
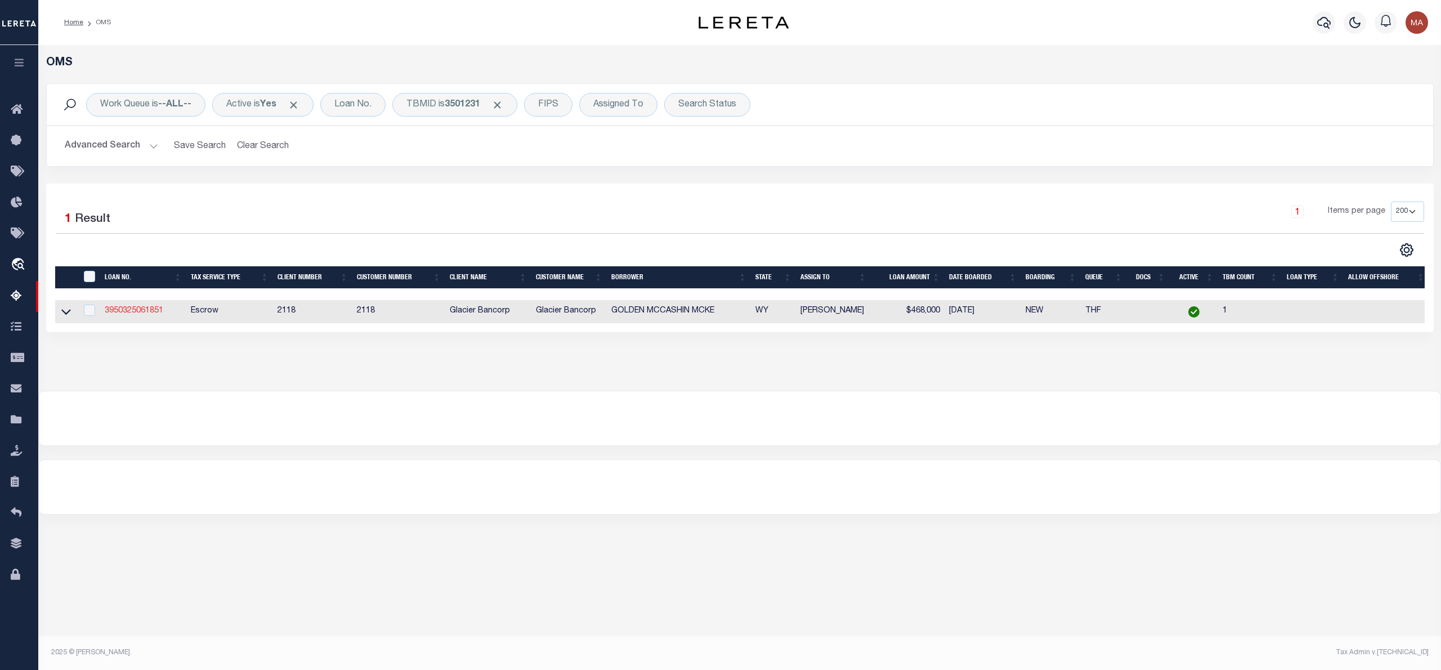
click at [157, 315] on link "3950325061851" at bounding box center [134, 311] width 59 height 8
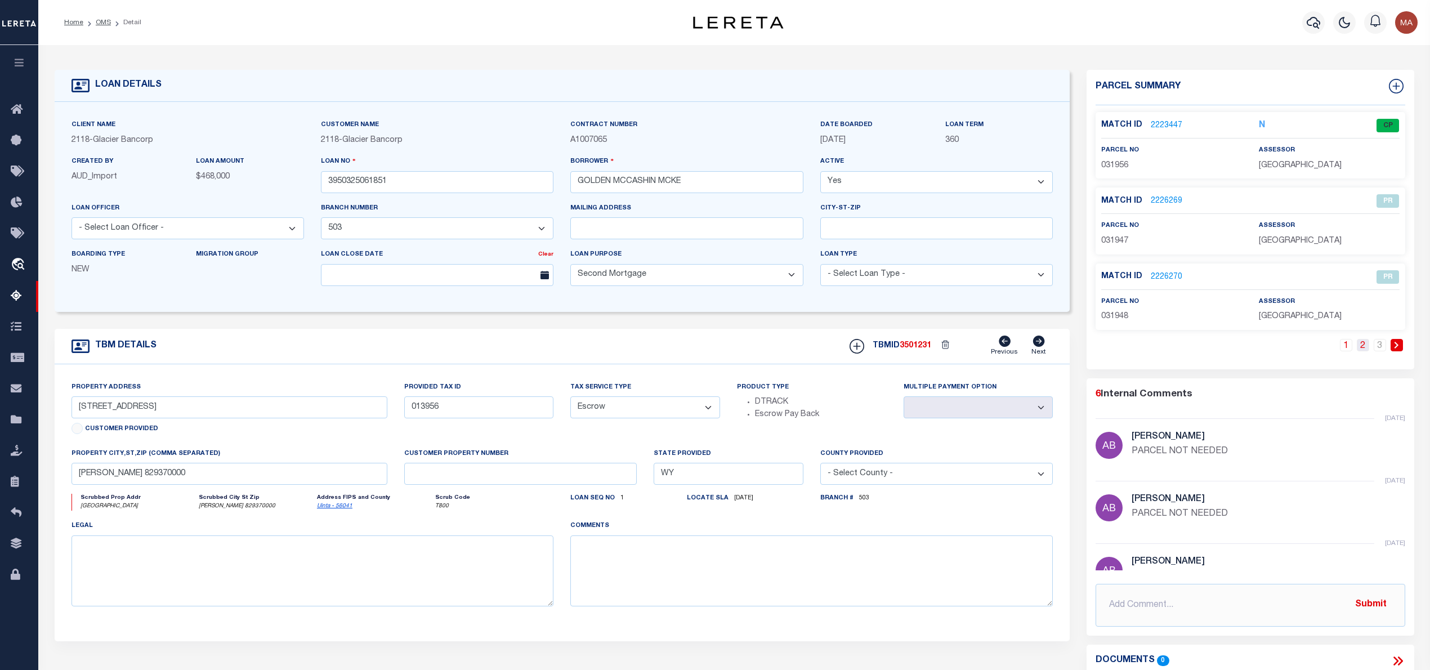
click at [1362, 351] on link "2" at bounding box center [1363, 345] width 12 height 12
click at [1381, 351] on link "3" at bounding box center [1380, 345] width 12 height 12
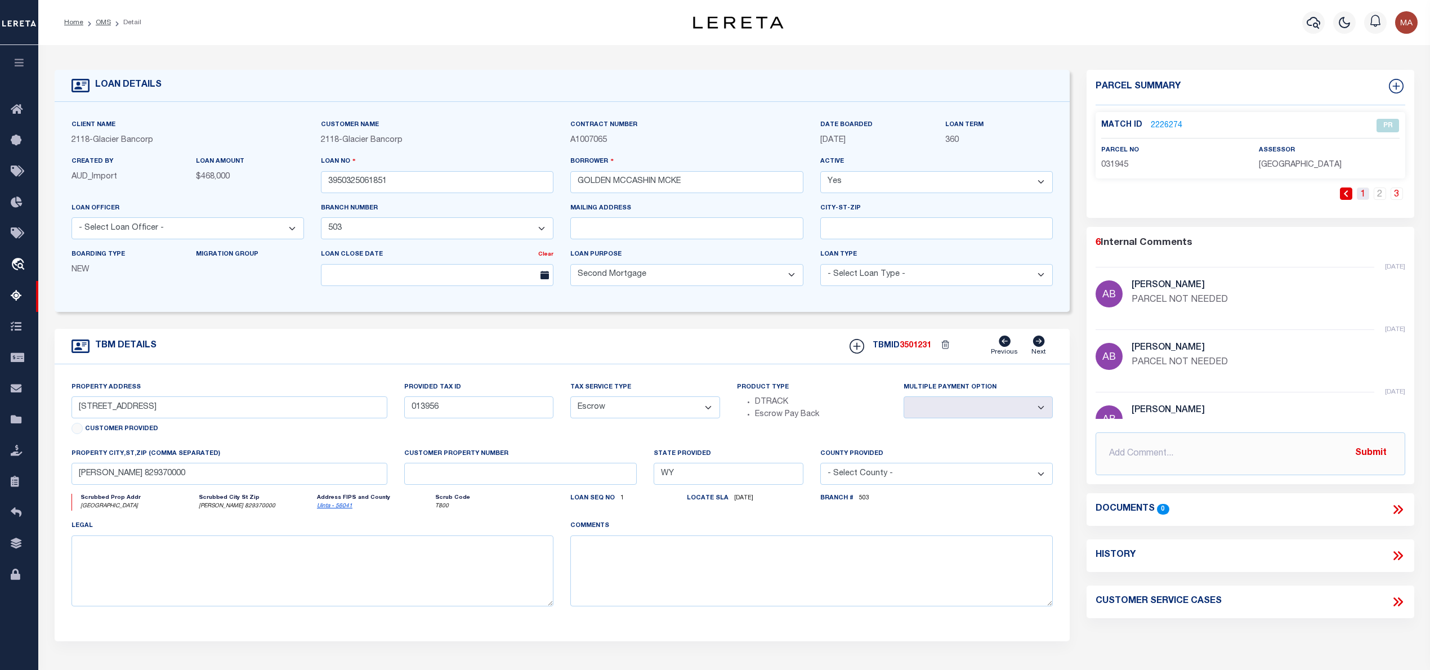
click at [1364, 196] on link "1" at bounding box center [1363, 193] width 12 height 12
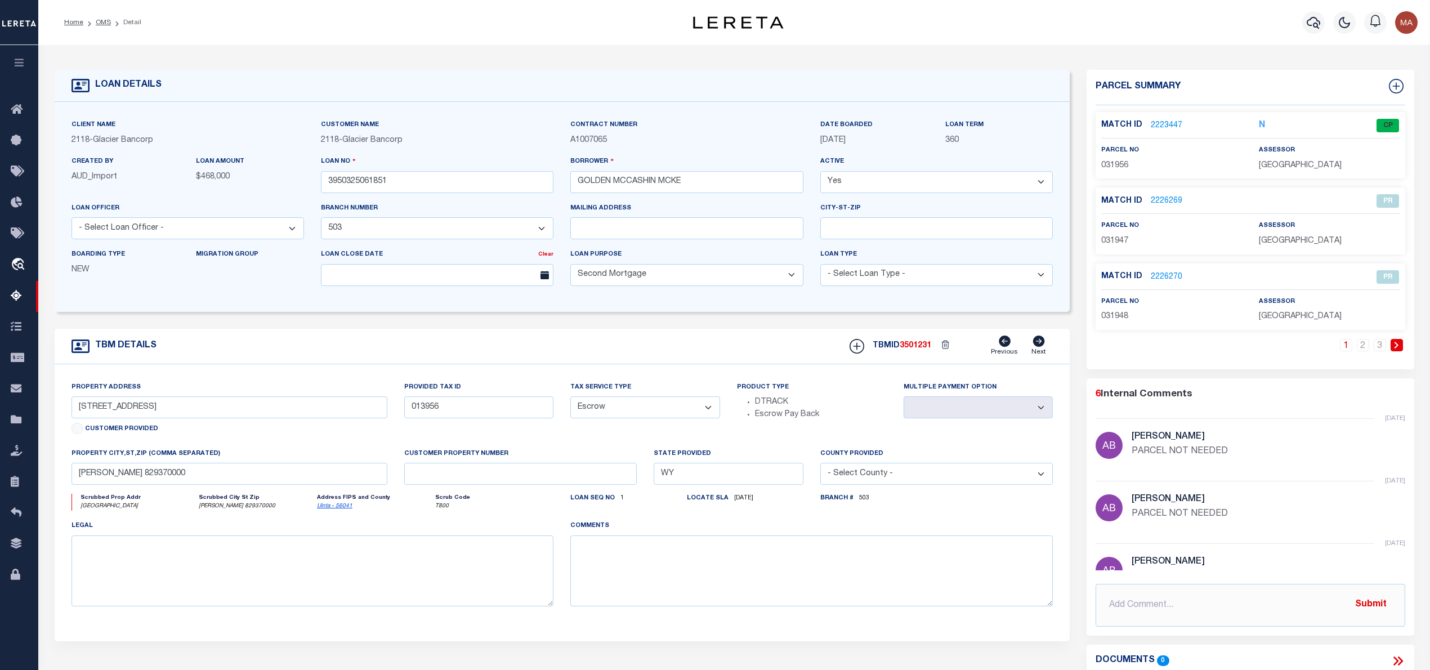
click at [1168, 122] on link "2223447" at bounding box center [1167, 126] width 32 height 12
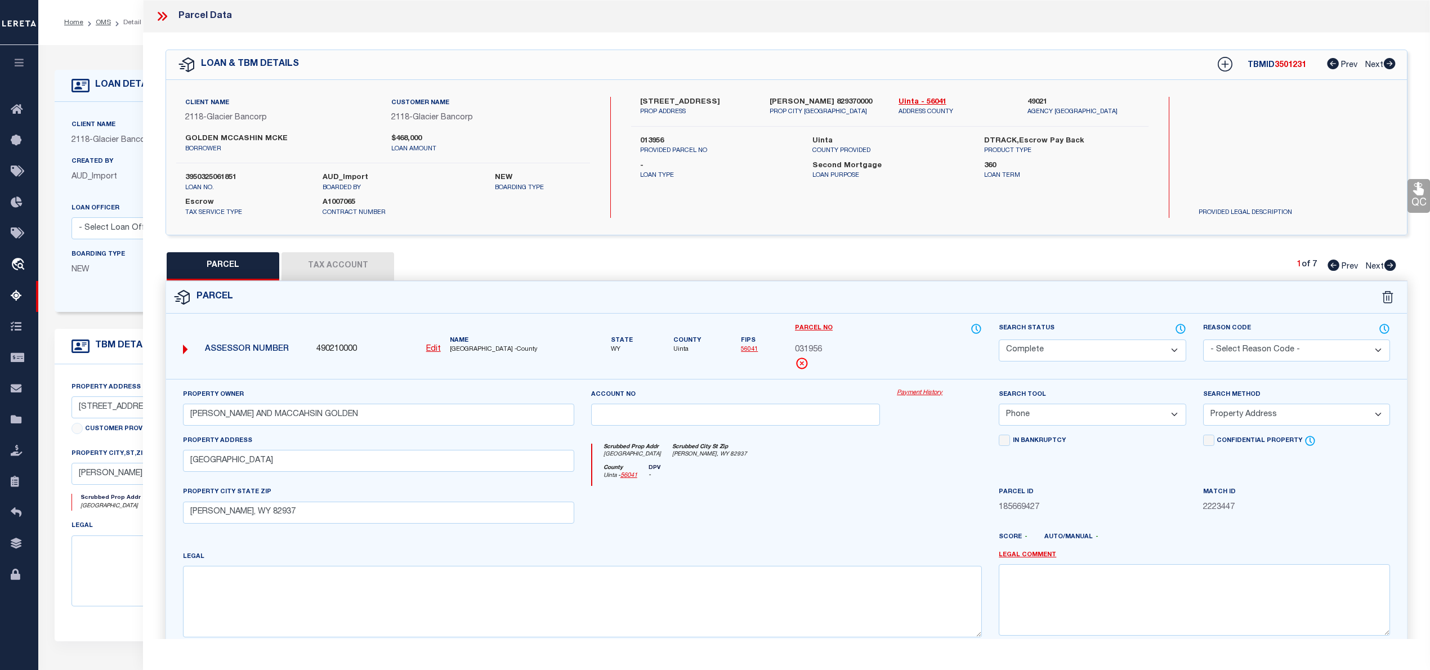
click at [163, 19] on icon at bounding box center [164, 16] width 5 height 9
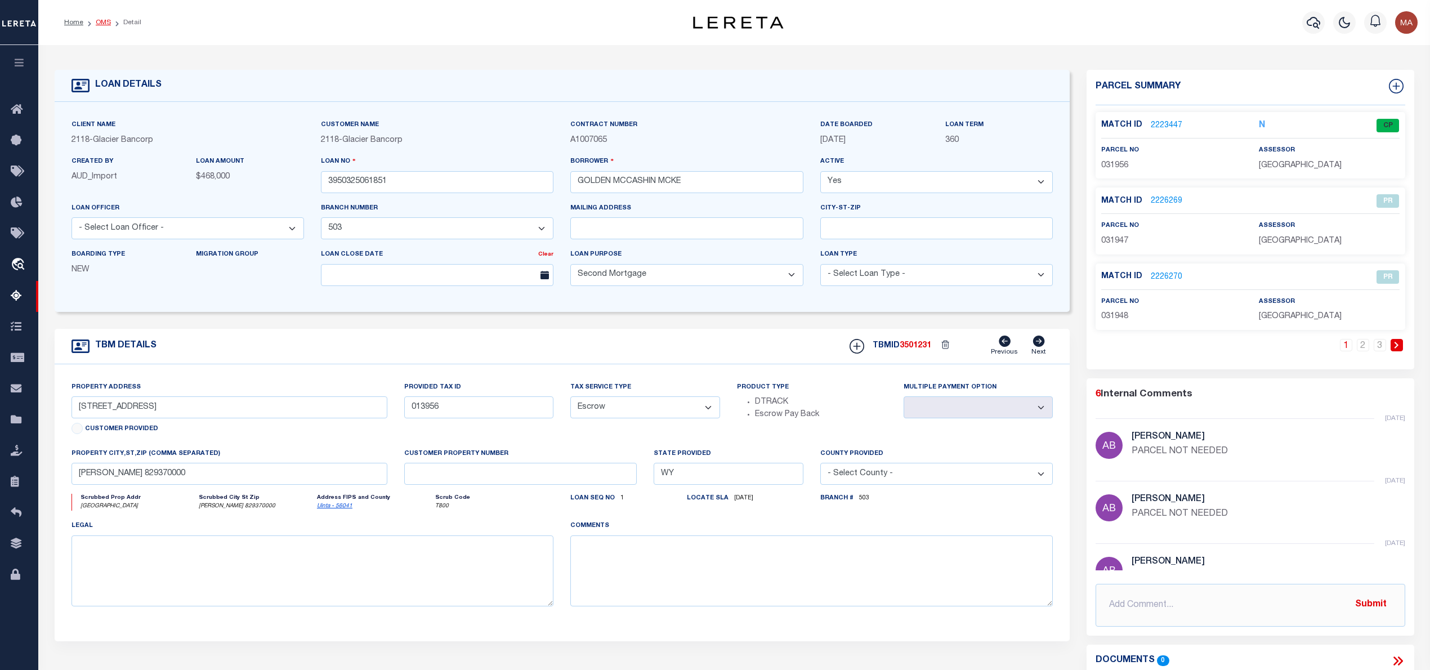
click at [106, 21] on link "OMS" at bounding box center [103, 22] width 15 height 7
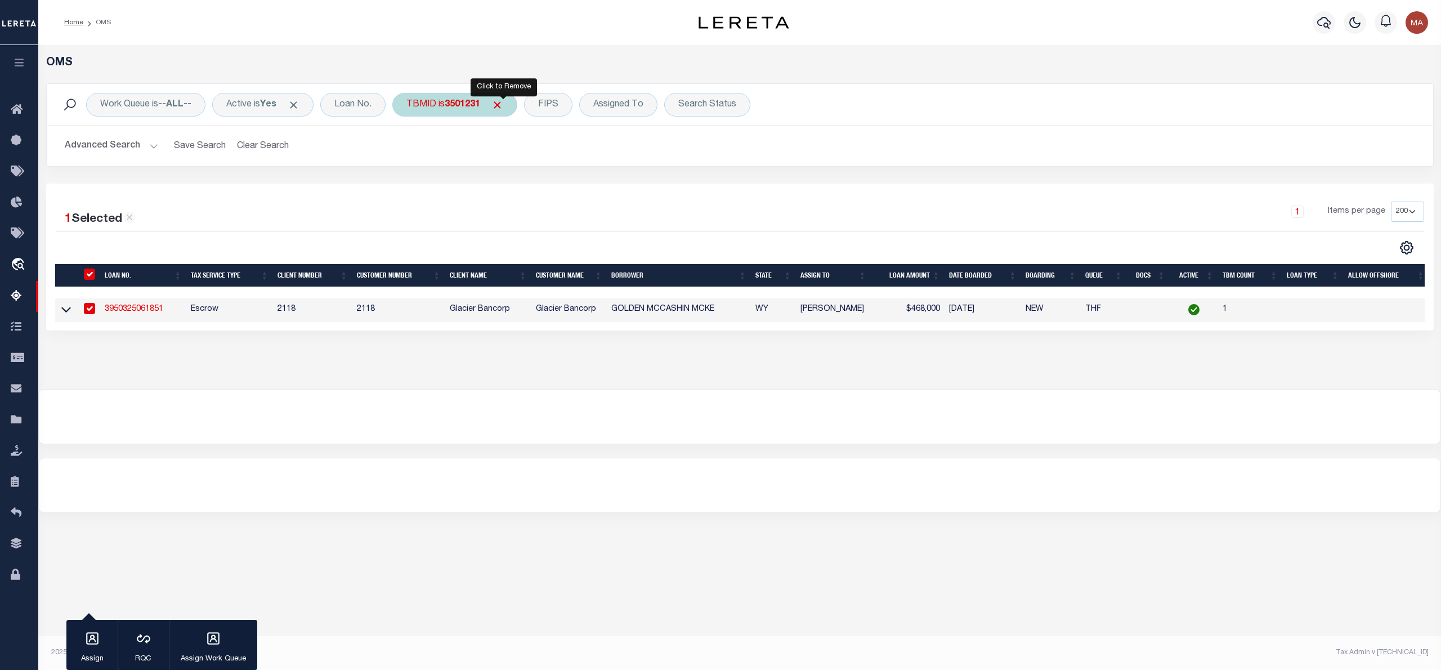
click at [500, 102] on span "Click to Remove" at bounding box center [497, 105] width 12 height 12
click at [413, 102] on div "TBMID" at bounding box center [421, 105] width 58 height 24
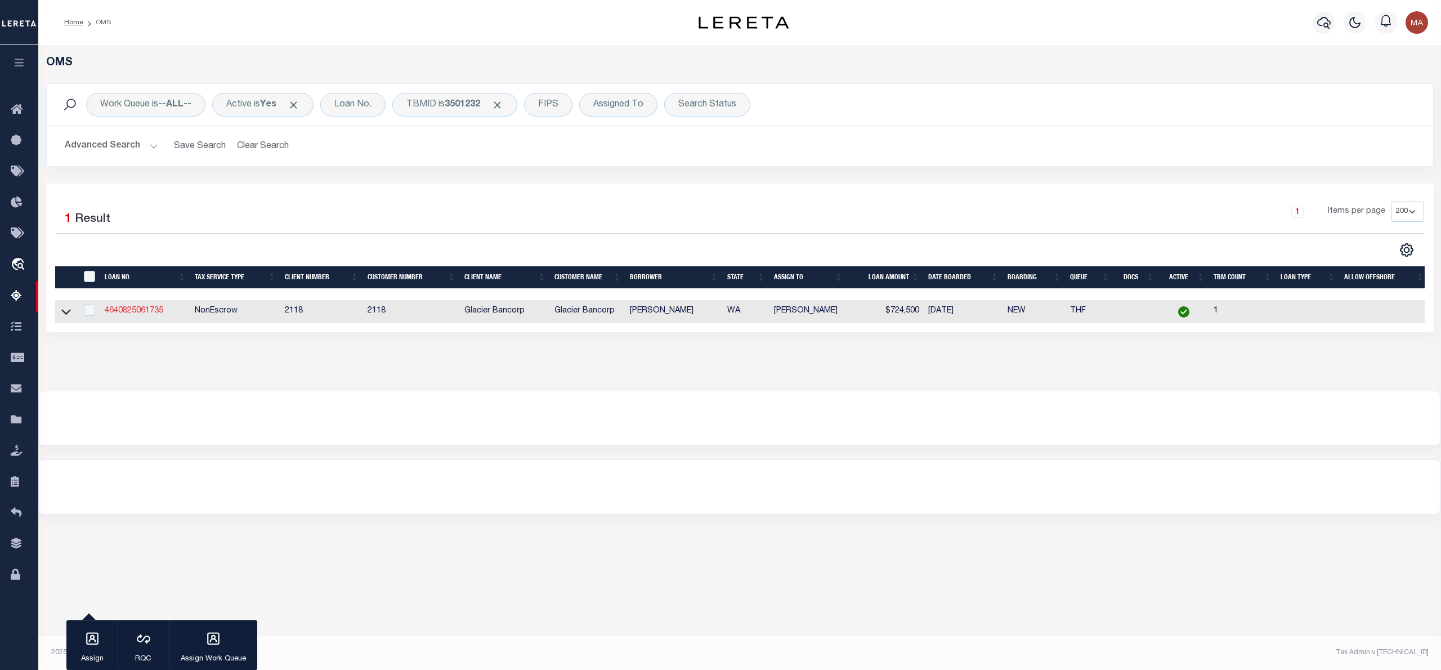
click at [119, 314] on link "4640825061735" at bounding box center [134, 311] width 59 height 8
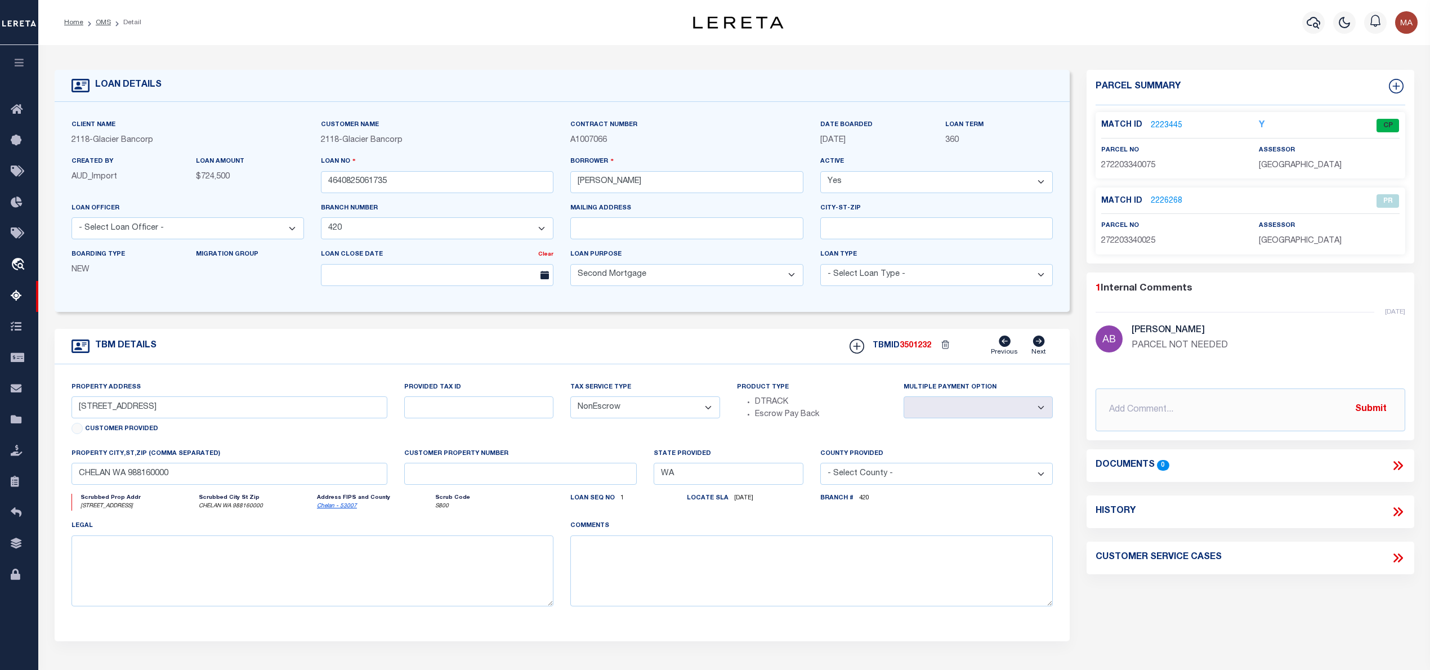
click at [1158, 127] on link "2223445" at bounding box center [1167, 126] width 32 height 12
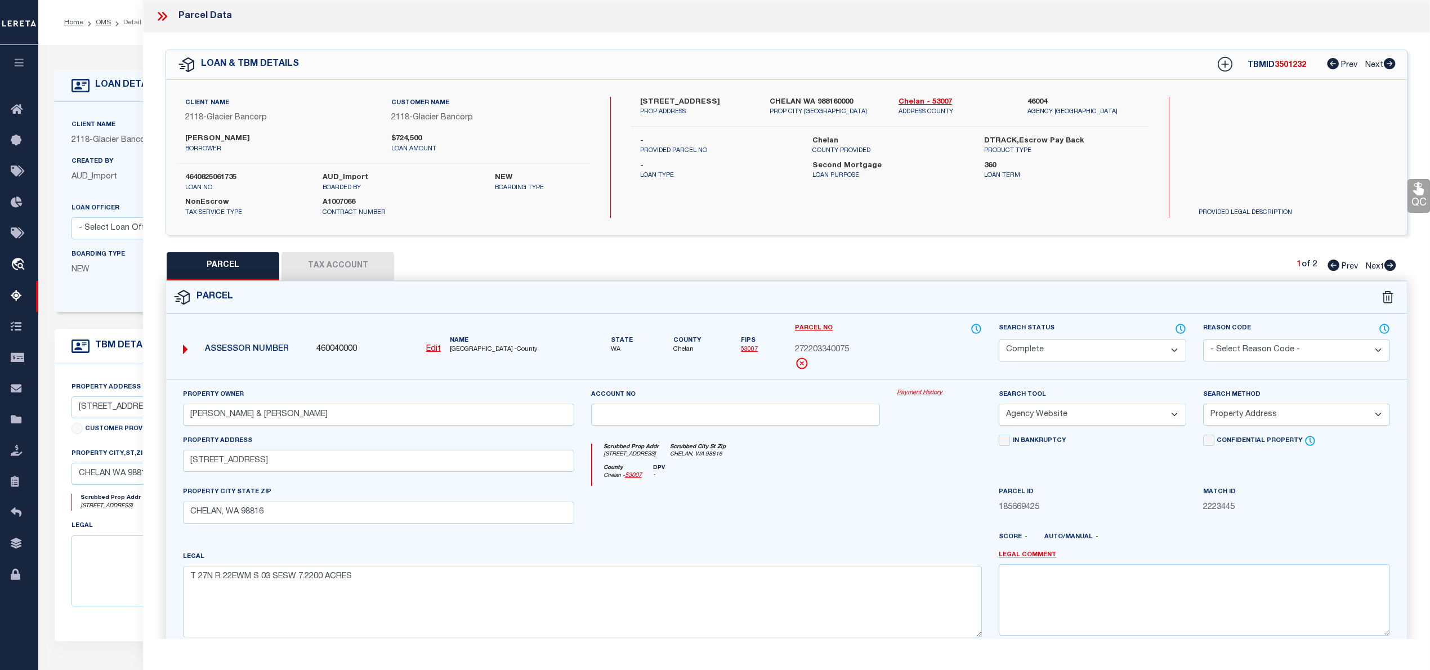
click at [1388, 264] on icon at bounding box center [1390, 265] width 12 height 11
click at [1328, 267] on icon at bounding box center [1334, 265] width 12 height 11
click at [161, 16] on icon at bounding box center [160, 16] width 5 height 9
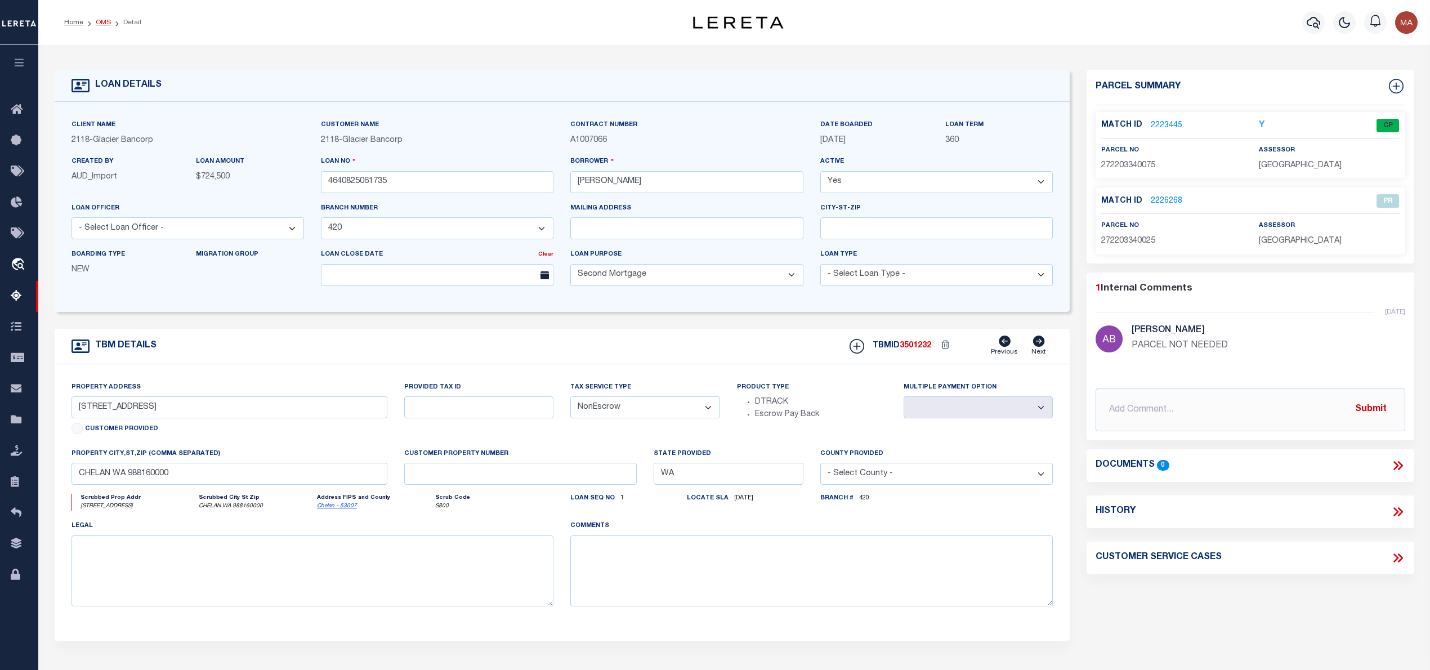
click at [104, 19] on link "OMS" at bounding box center [103, 22] width 15 height 7
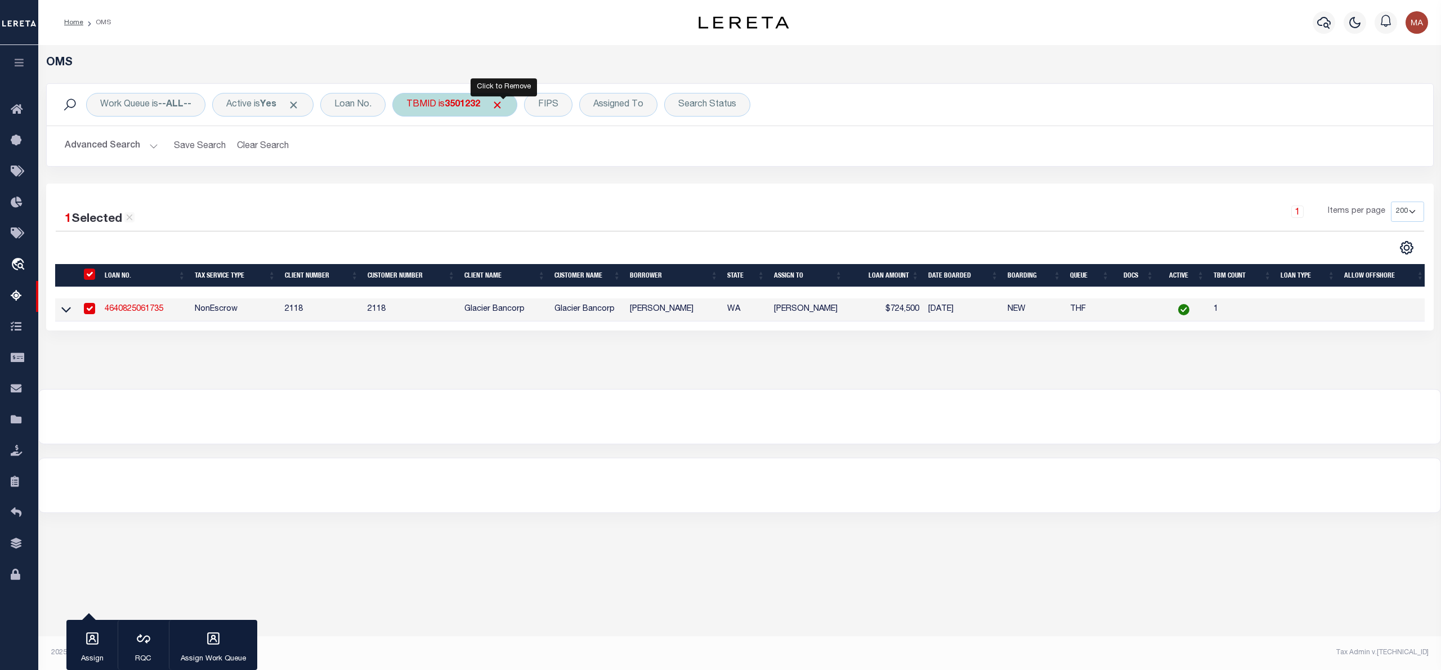
click at [503, 102] on span "Click to Remove" at bounding box center [497, 105] width 12 height 12
click at [408, 107] on div "TBMID" at bounding box center [421, 105] width 58 height 24
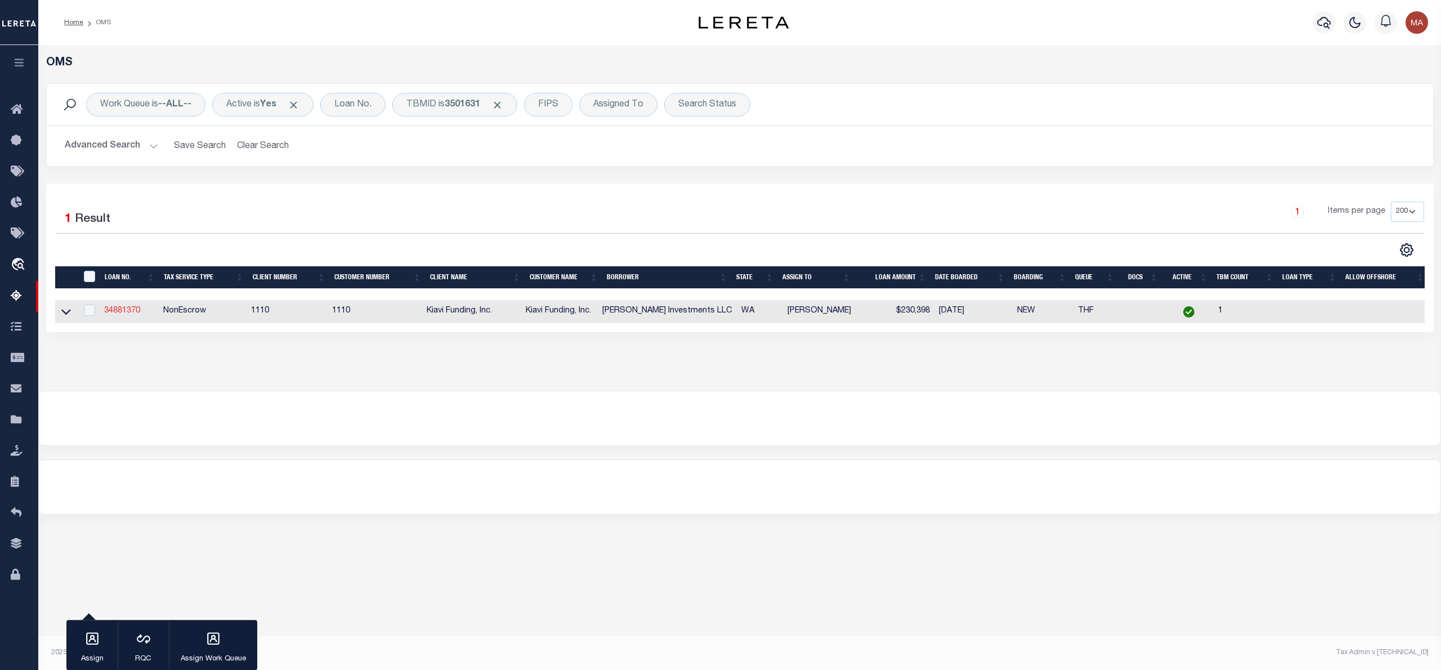
click at [137, 311] on link "34881370" at bounding box center [122, 311] width 36 height 8
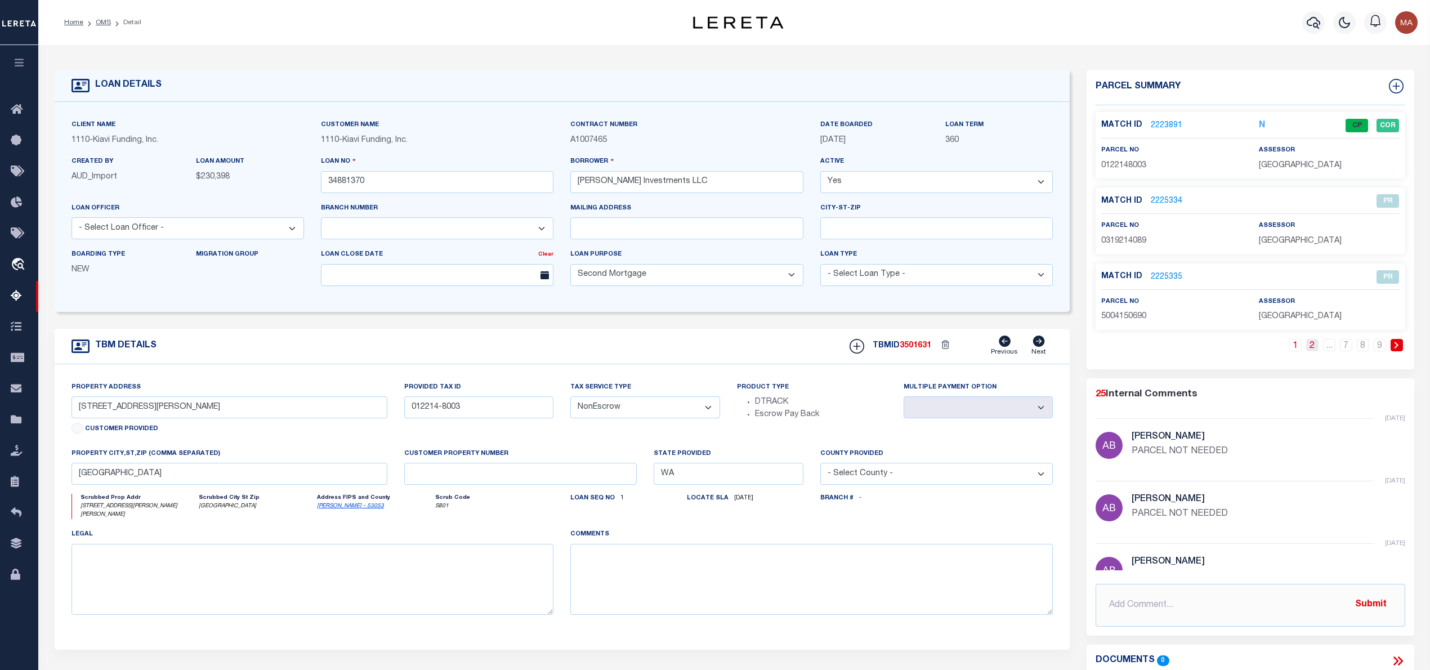
click at [1311, 346] on link "2" at bounding box center [1312, 345] width 12 height 12
click at [1277, 348] on link "1" at bounding box center [1278, 345] width 12 height 12
click at [1167, 122] on link "2223891" at bounding box center [1167, 126] width 32 height 12
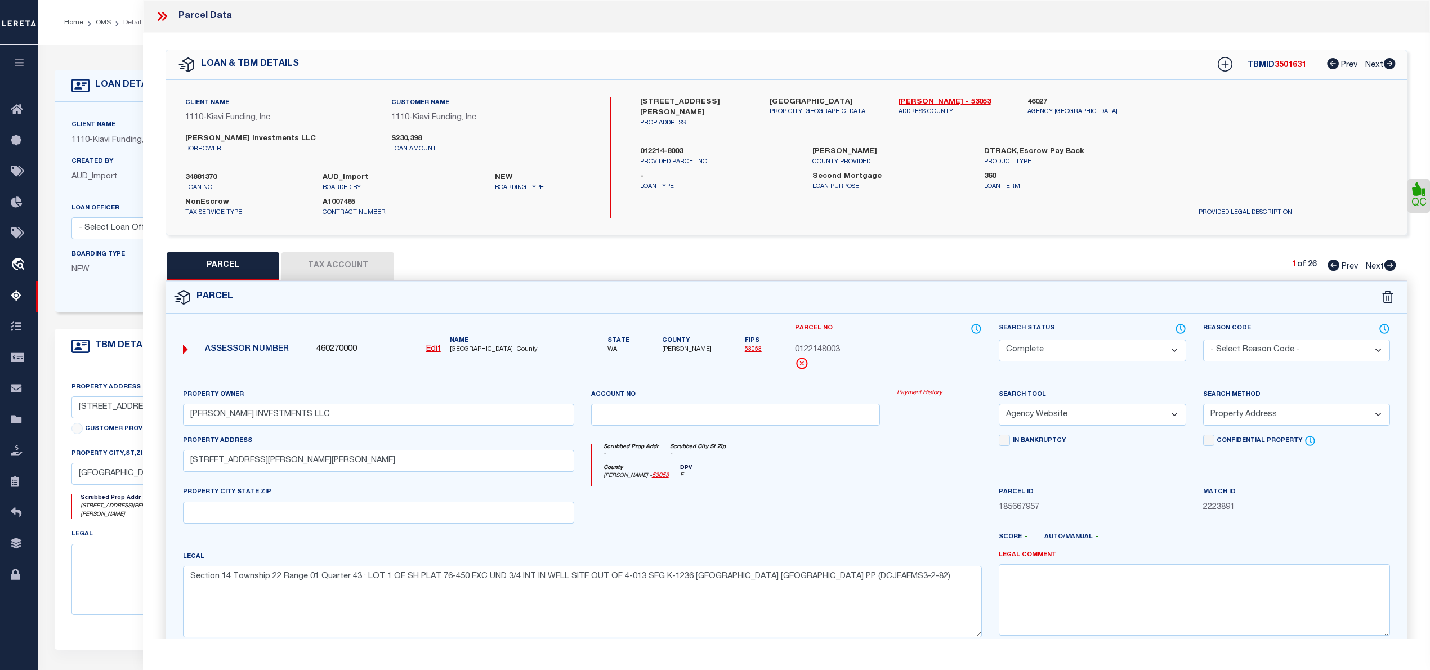
click at [157, 18] on icon at bounding box center [162, 16] width 15 height 15
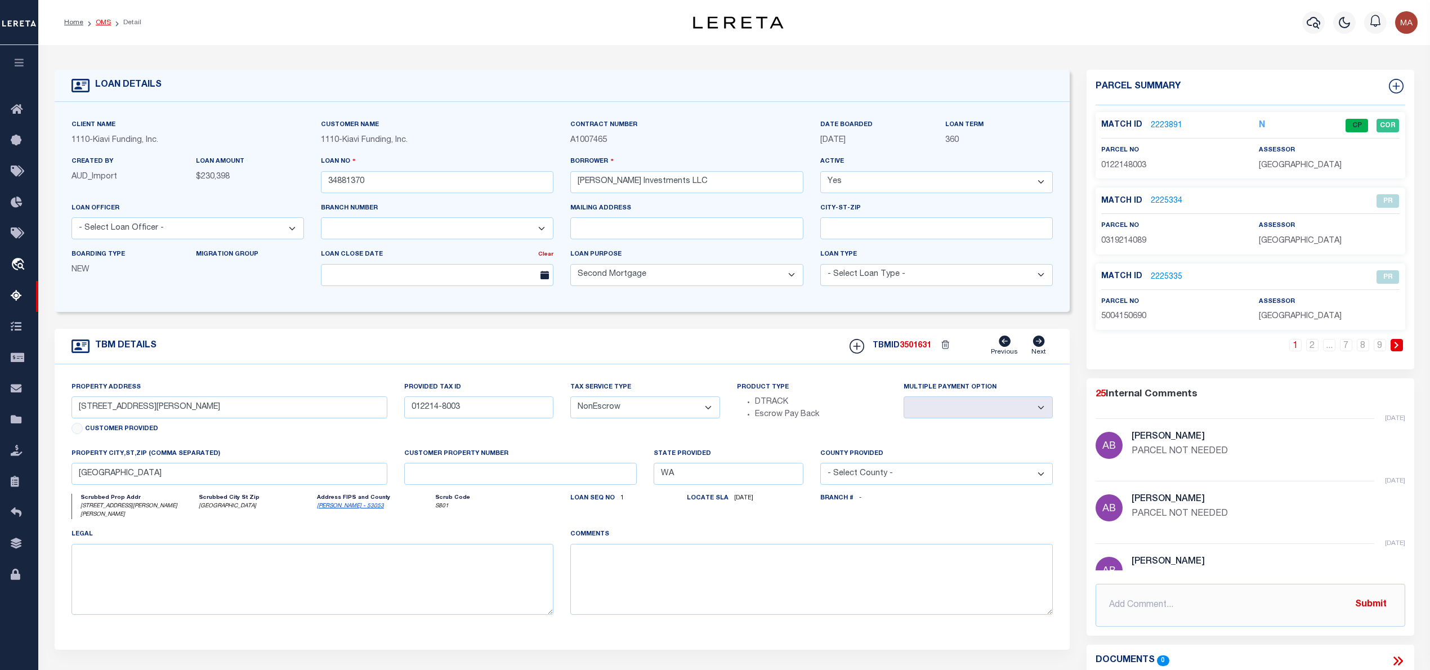
click at [97, 23] on link "OMS" at bounding box center [103, 22] width 15 height 7
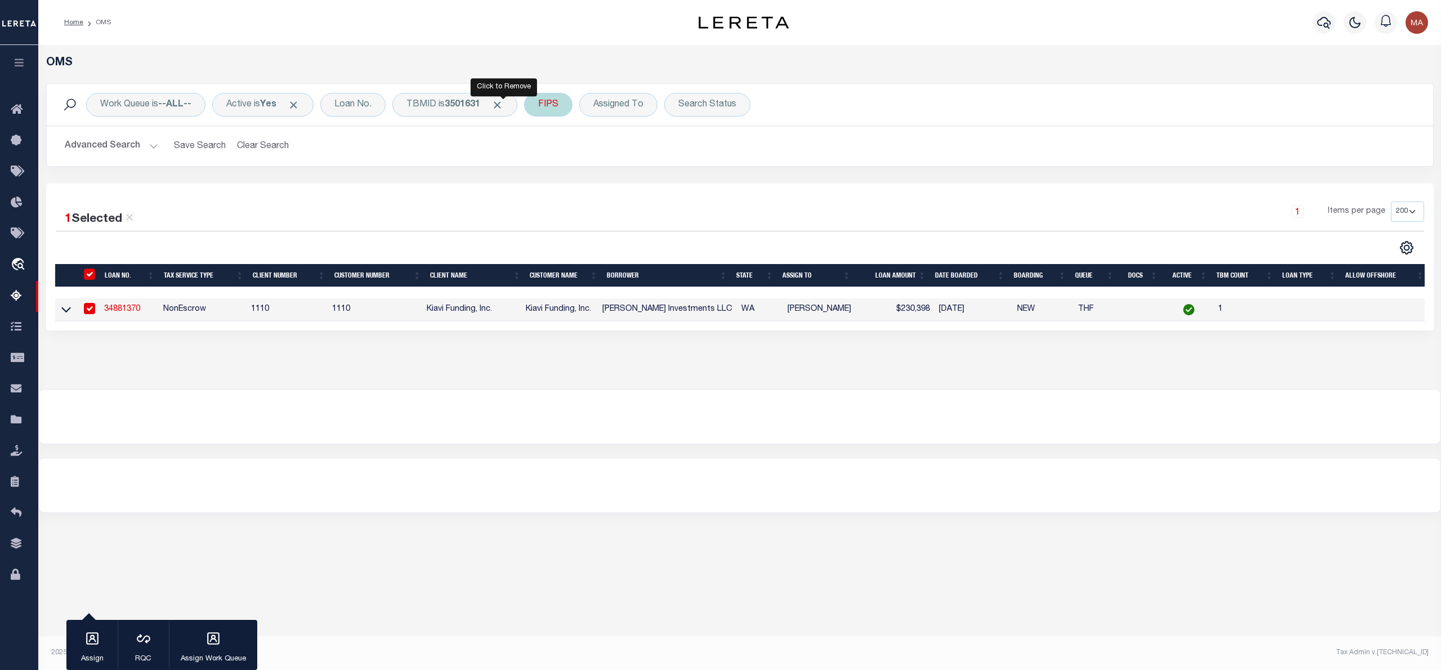
click at [503, 102] on span "Click to Remove" at bounding box center [497, 105] width 12 height 12
click at [435, 109] on div "TBMID" at bounding box center [421, 105] width 58 height 24
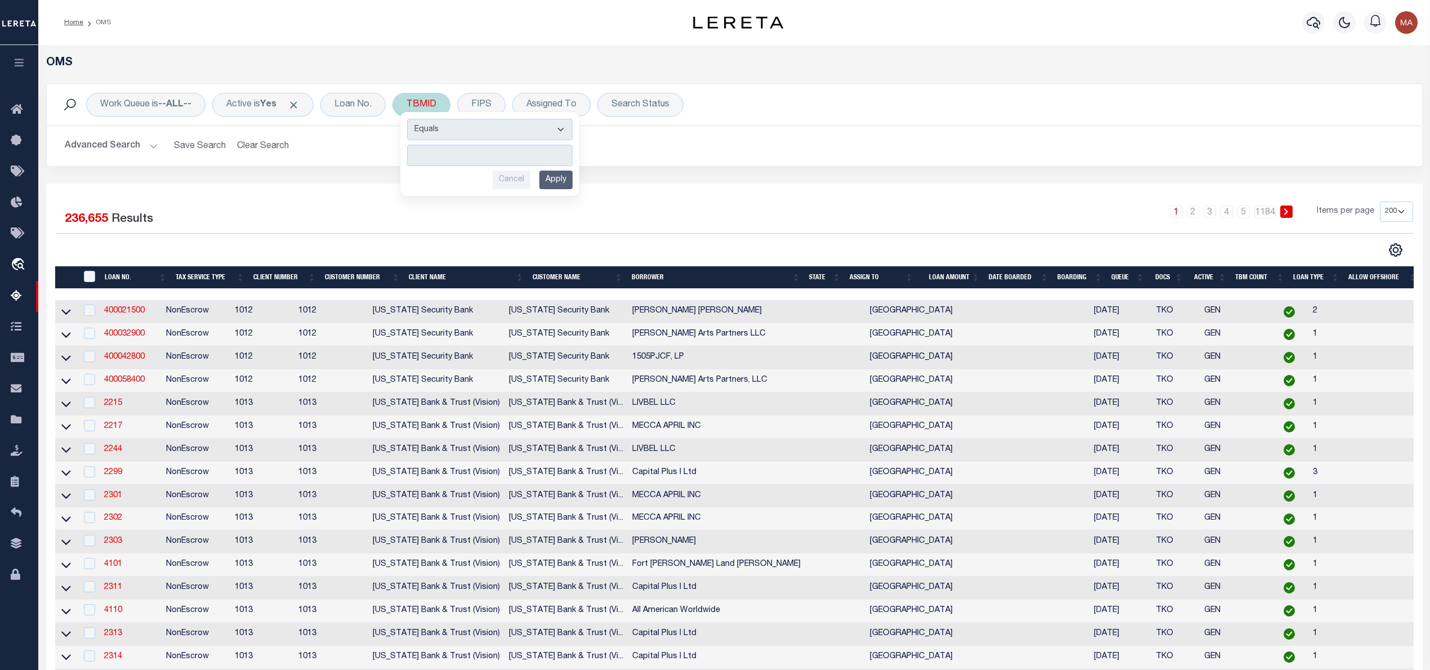
click at [475, 157] on input "number" at bounding box center [490, 155] width 166 height 21
click at [552, 178] on input "Apply" at bounding box center [555, 180] width 33 height 19
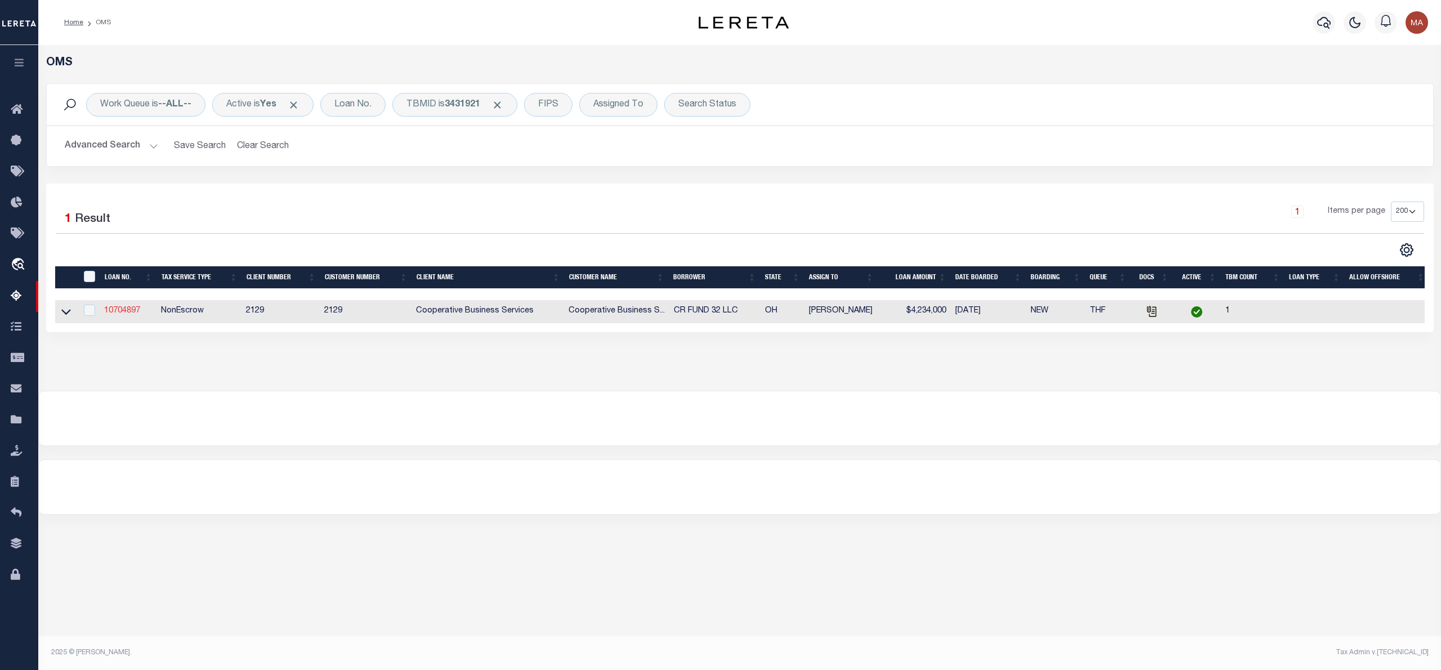
click at [132, 314] on link "10704897" at bounding box center [122, 311] width 36 height 8
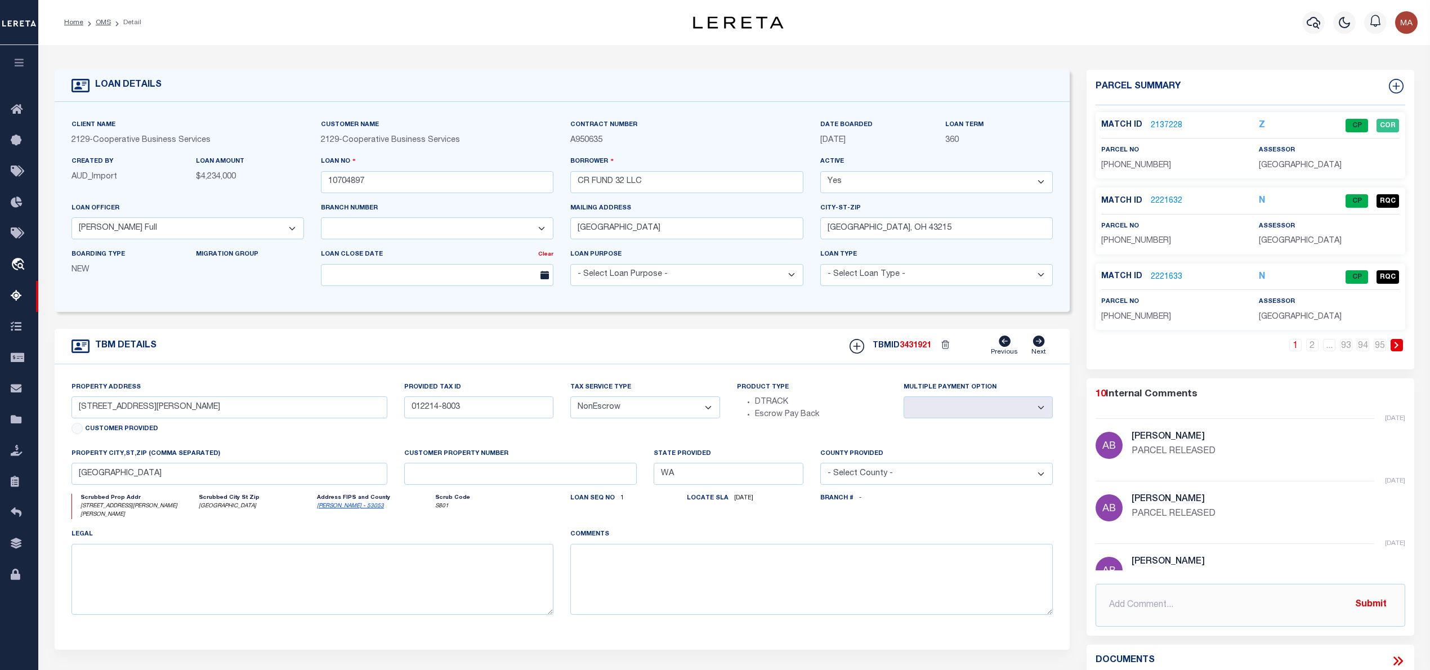
click at [1160, 123] on link "2137228" at bounding box center [1167, 126] width 32 height 12
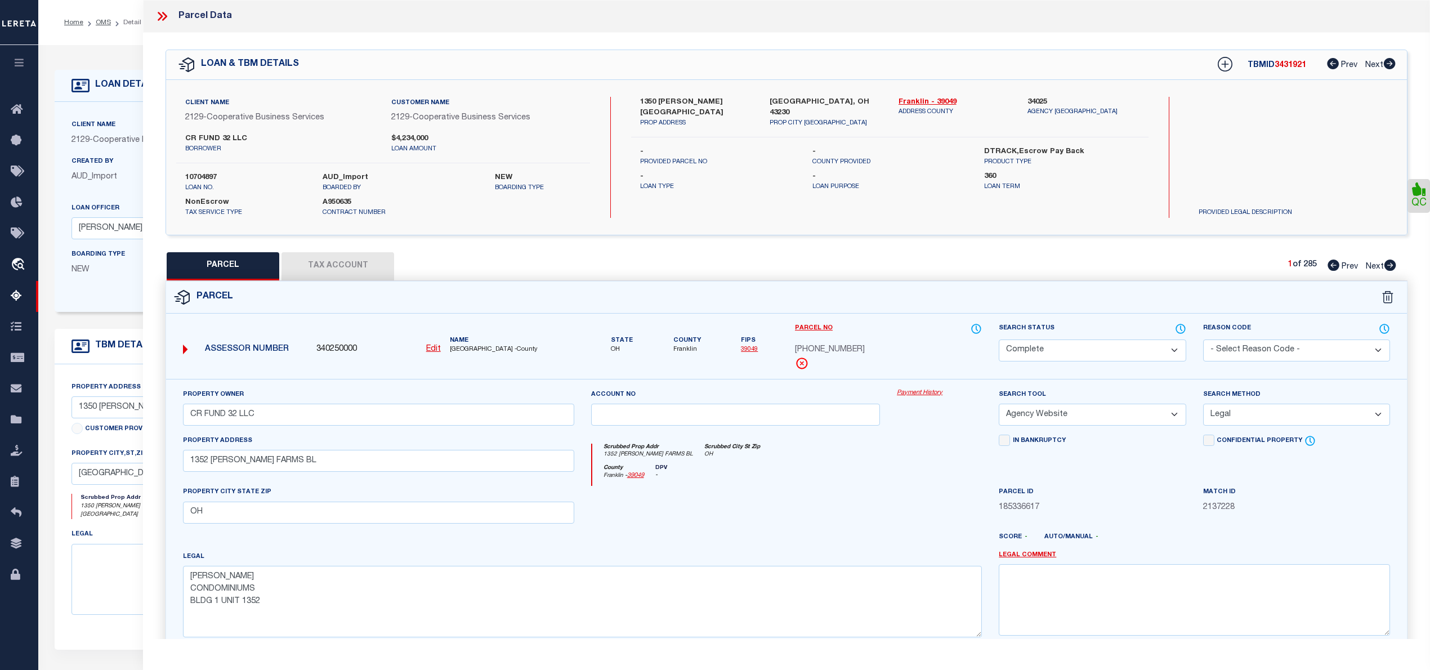
click at [1390, 266] on icon at bounding box center [1390, 265] width 12 height 11
click at [158, 18] on icon at bounding box center [162, 16] width 15 height 15
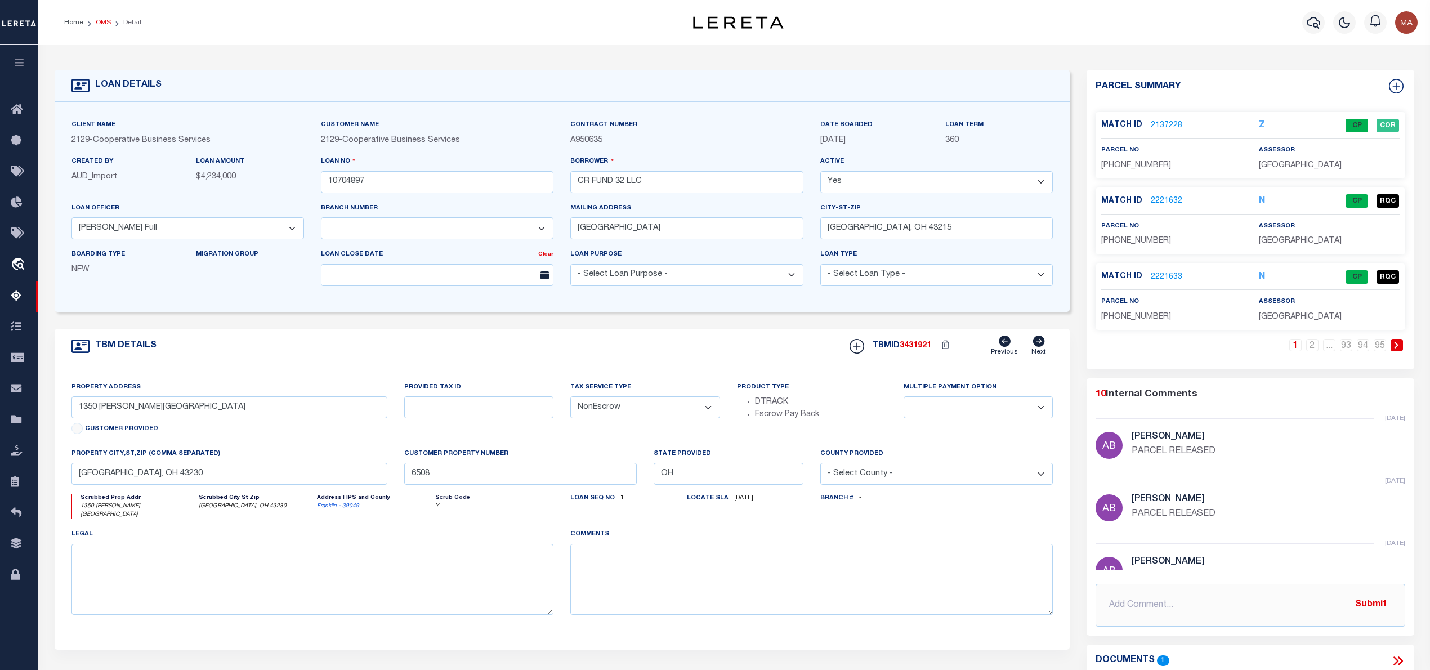
click at [99, 24] on link "OMS" at bounding box center [103, 22] width 15 height 7
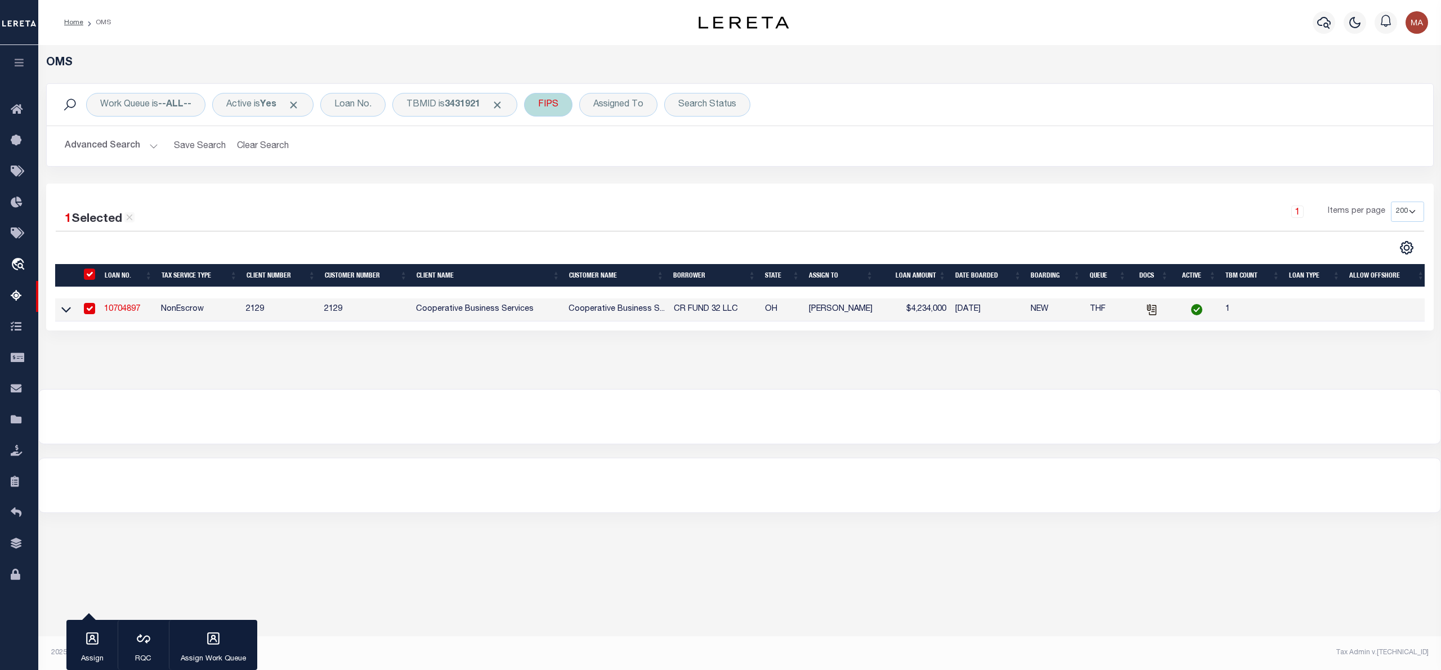
click at [502, 106] on span "Click to Remove" at bounding box center [497, 105] width 12 height 12
click at [427, 111] on div "TBMID" at bounding box center [421, 105] width 58 height 24
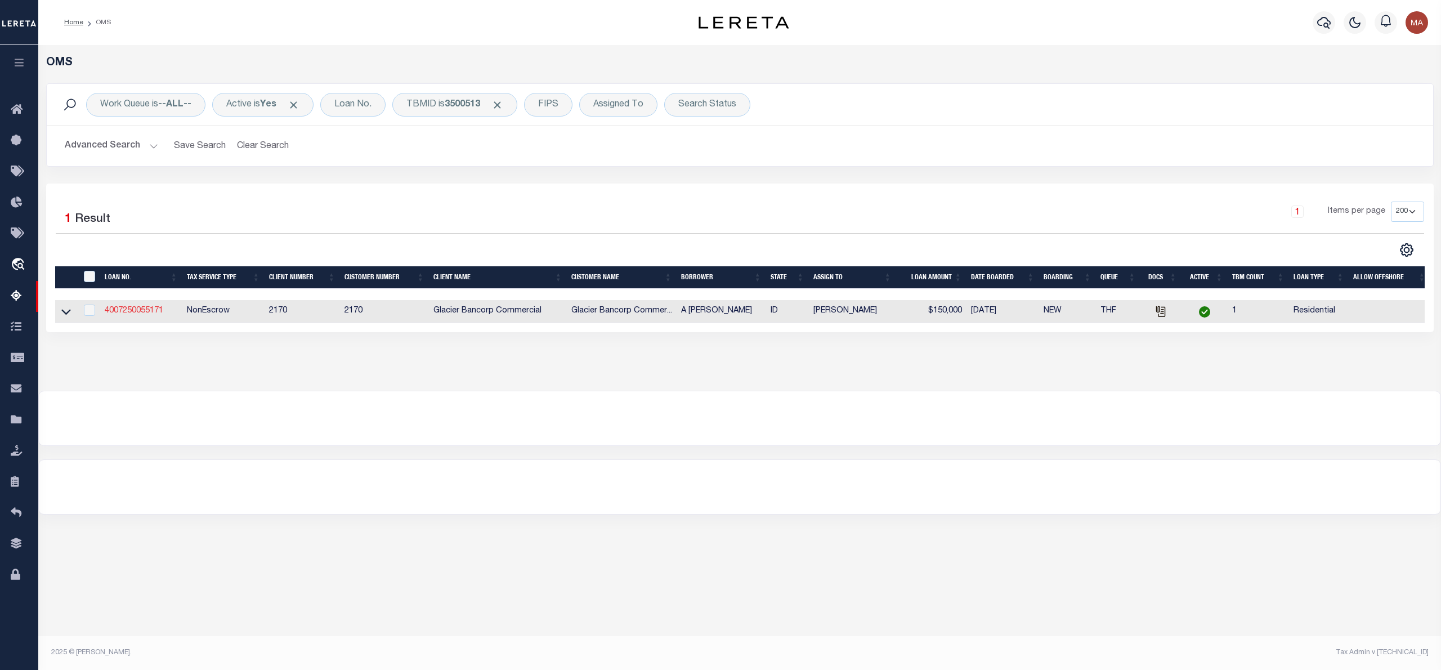
click at [146, 315] on link "4007250055171" at bounding box center [134, 311] width 59 height 8
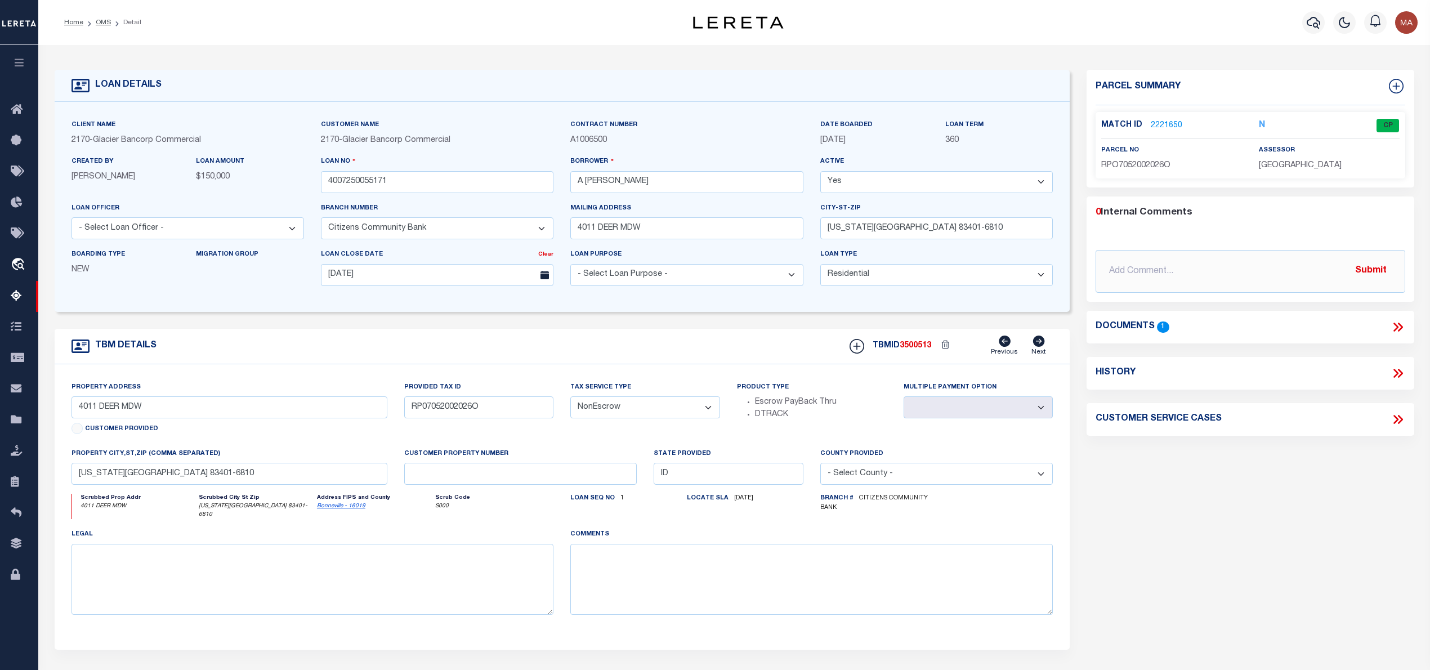
click at [1165, 124] on link "2221650" at bounding box center [1167, 126] width 32 height 12
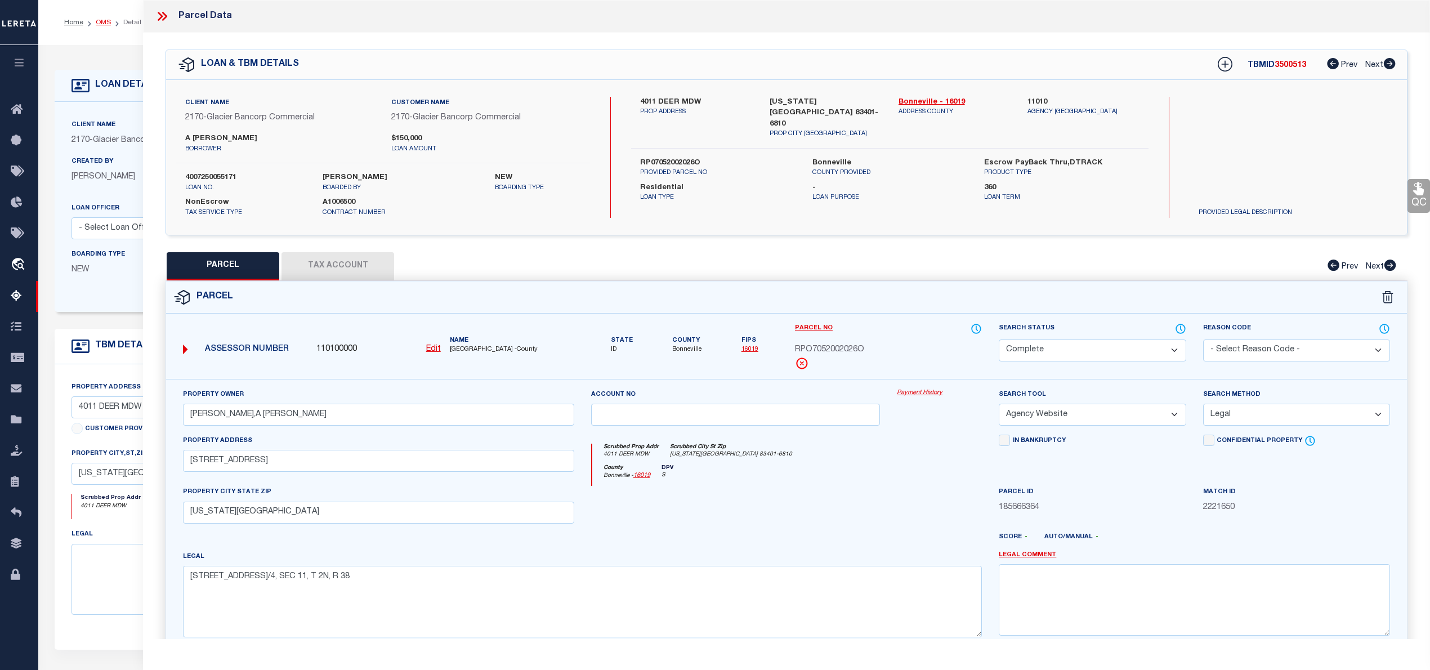
click at [99, 19] on link "OMS" at bounding box center [103, 22] width 15 height 7
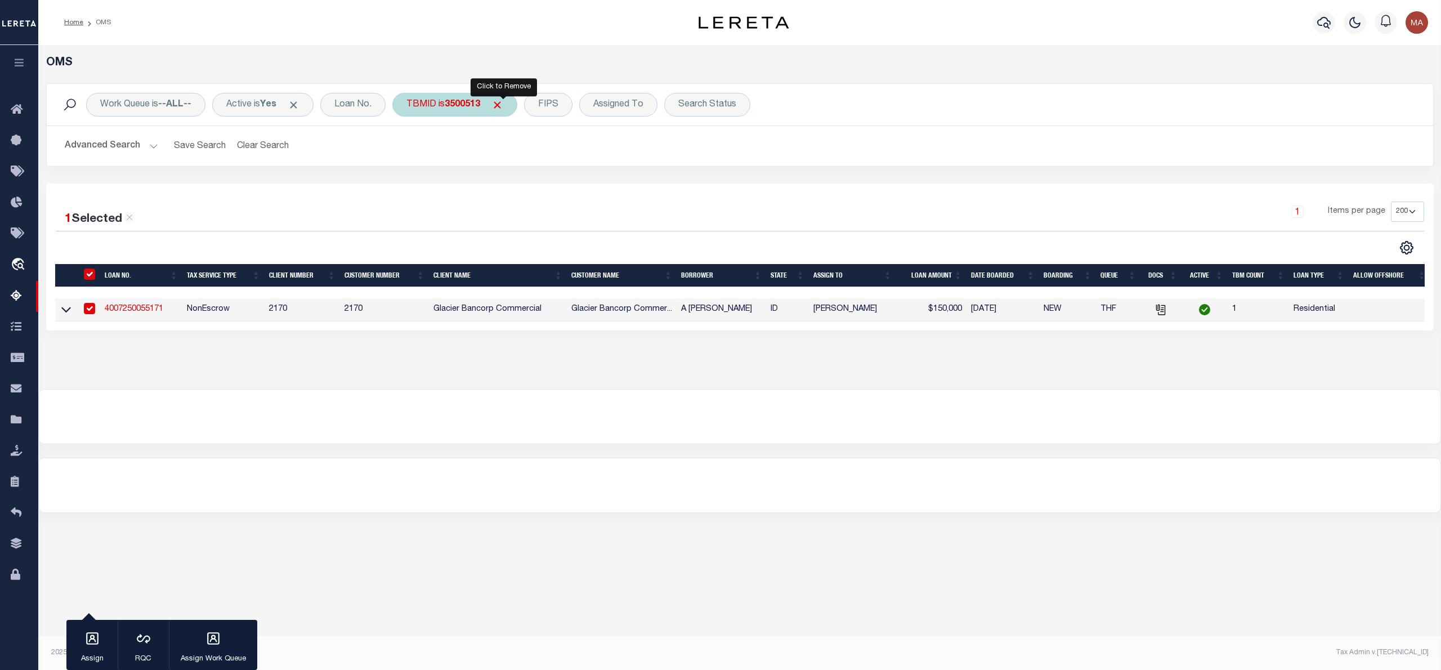
click at [503, 108] on span "Click to Remove" at bounding box center [497, 105] width 12 height 12
click at [439, 106] on div "TBMID" at bounding box center [421, 105] width 58 height 24
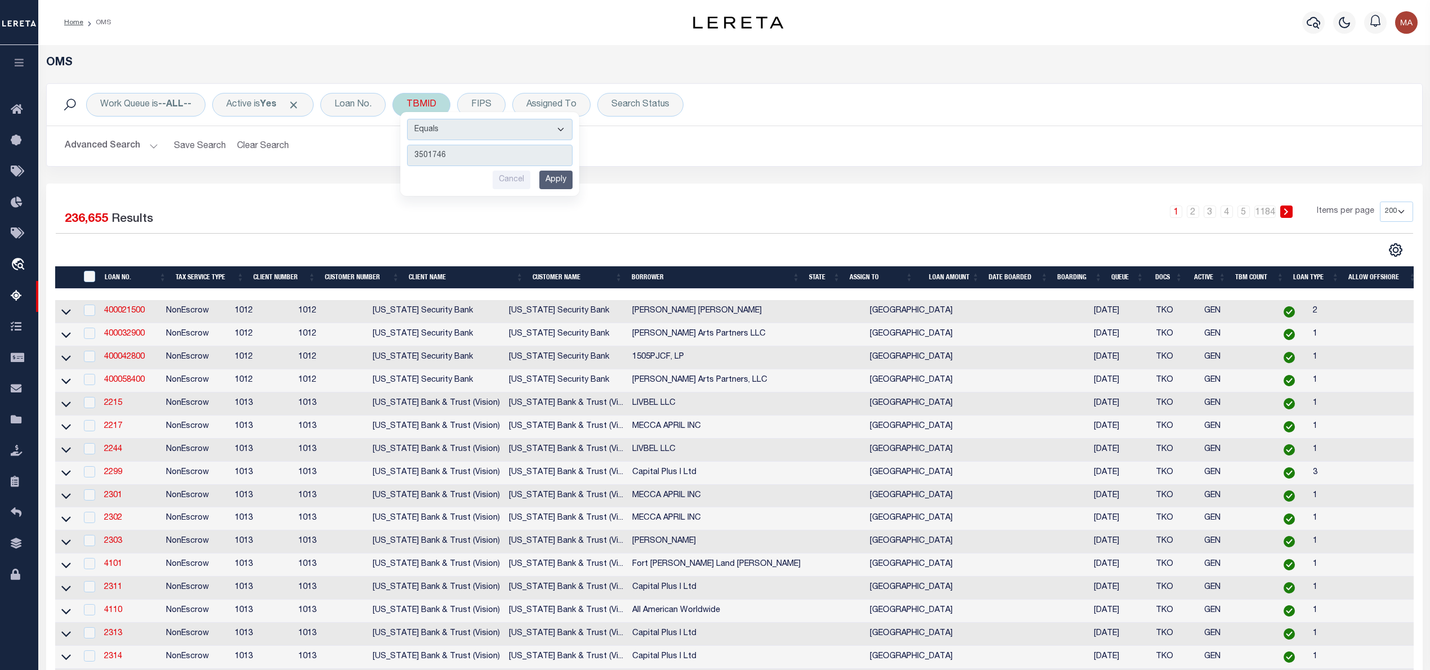
click at [564, 181] on input "Apply" at bounding box center [555, 180] width 33 height 19
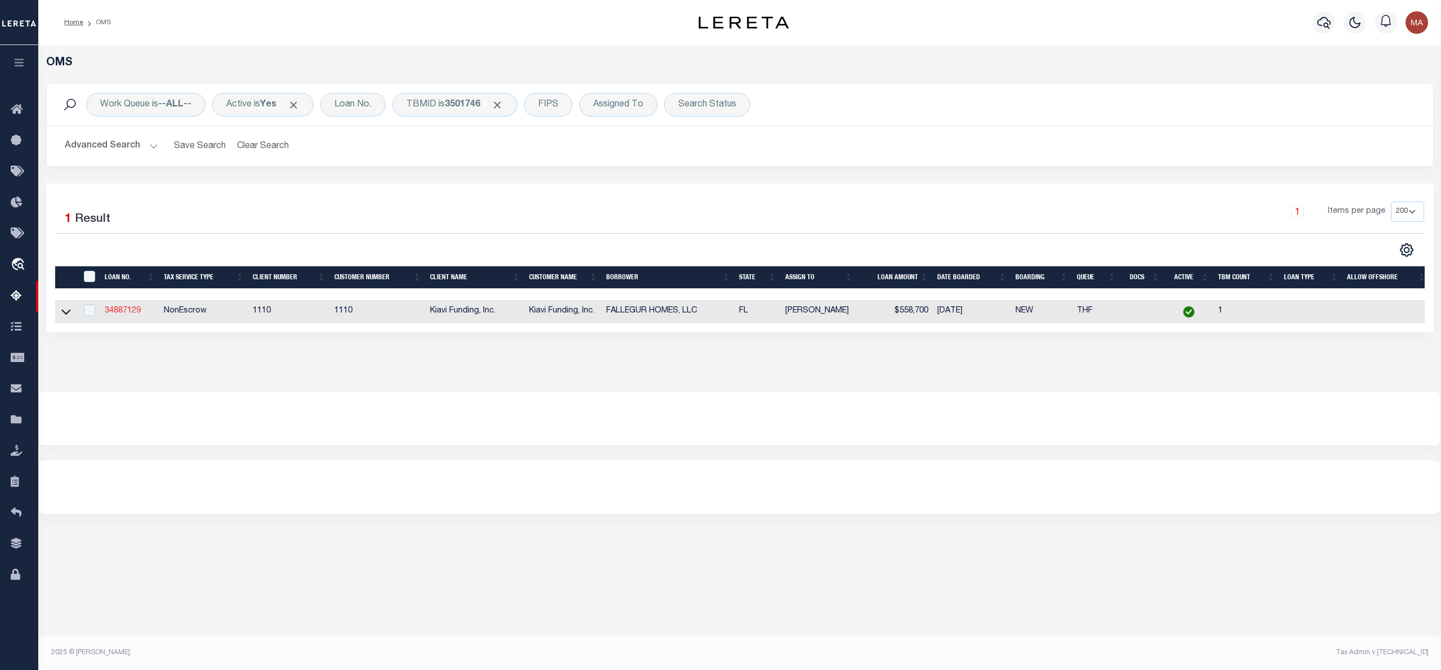
click at [118, 314] on link "34887129" at bounding box center [123, 311] width 36 height 8
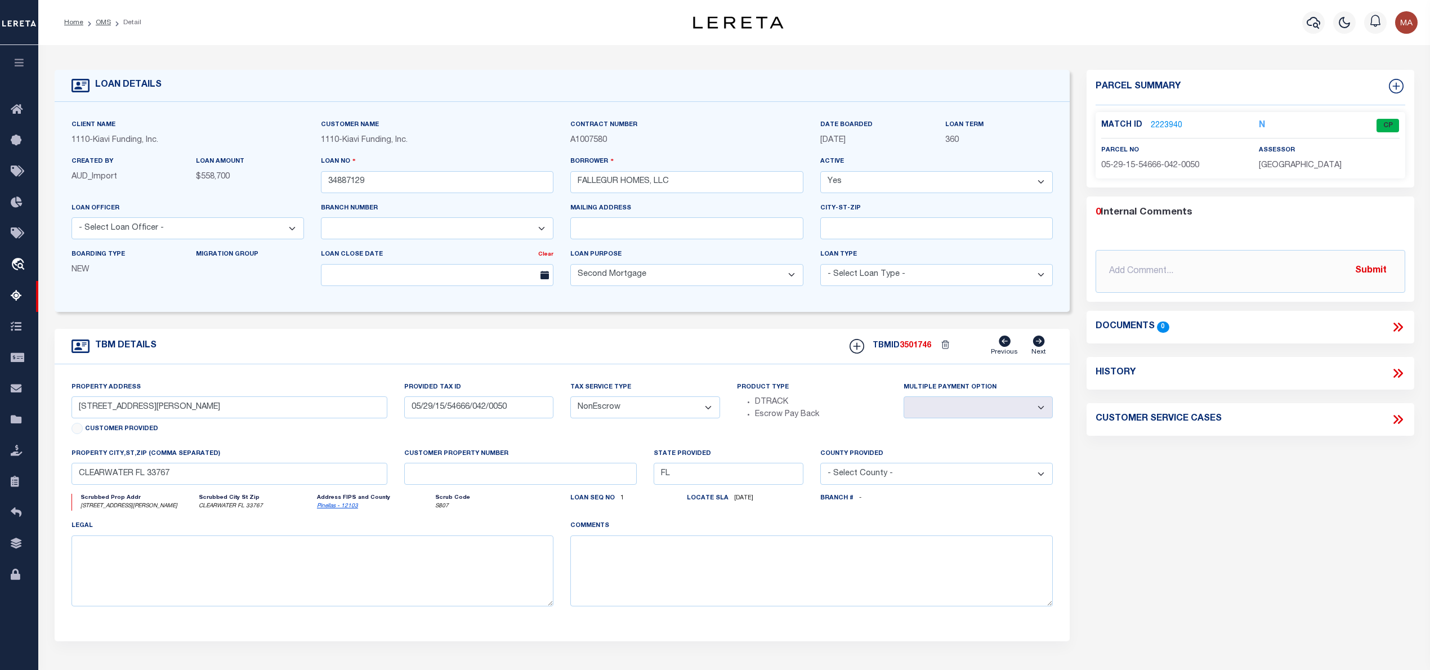
click at [1174, 124] on link "2223940" at bounding box center [1167, 126] width 32 height 12
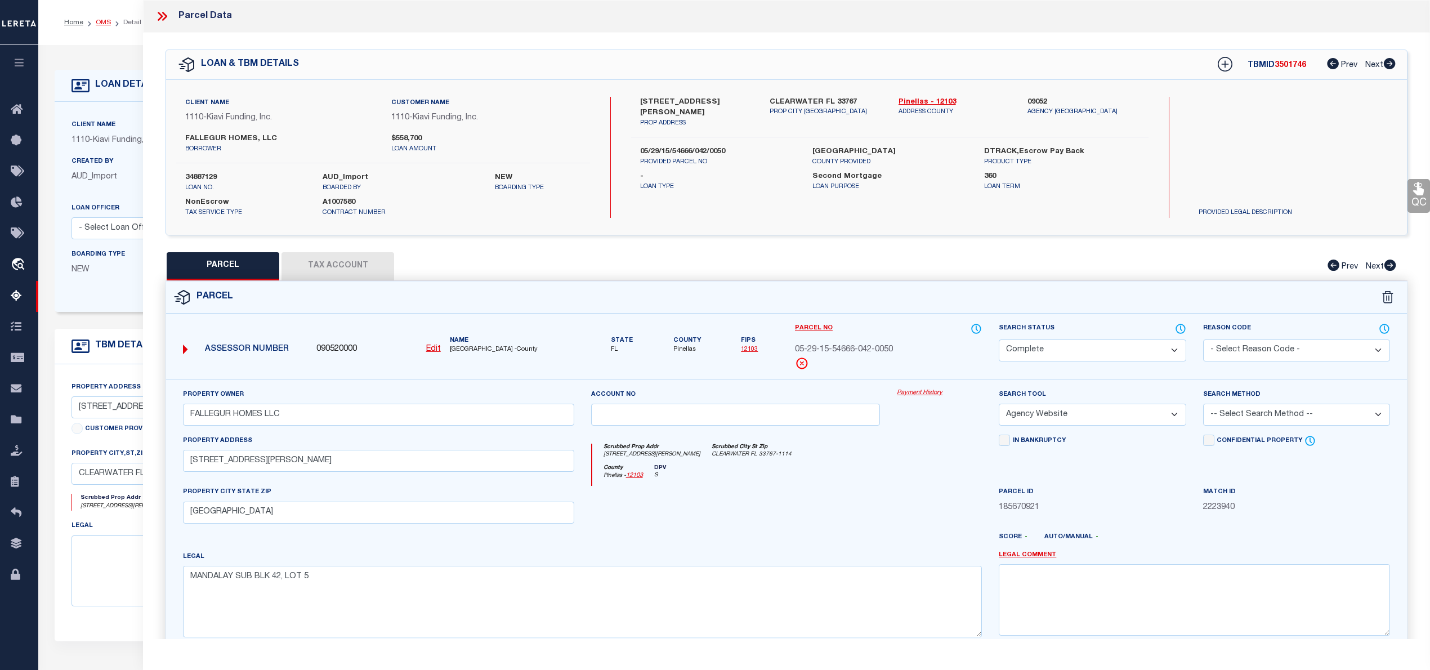
click at [98, 19] on link "OMS" at bounding box center [103, 22] width 15 height 7
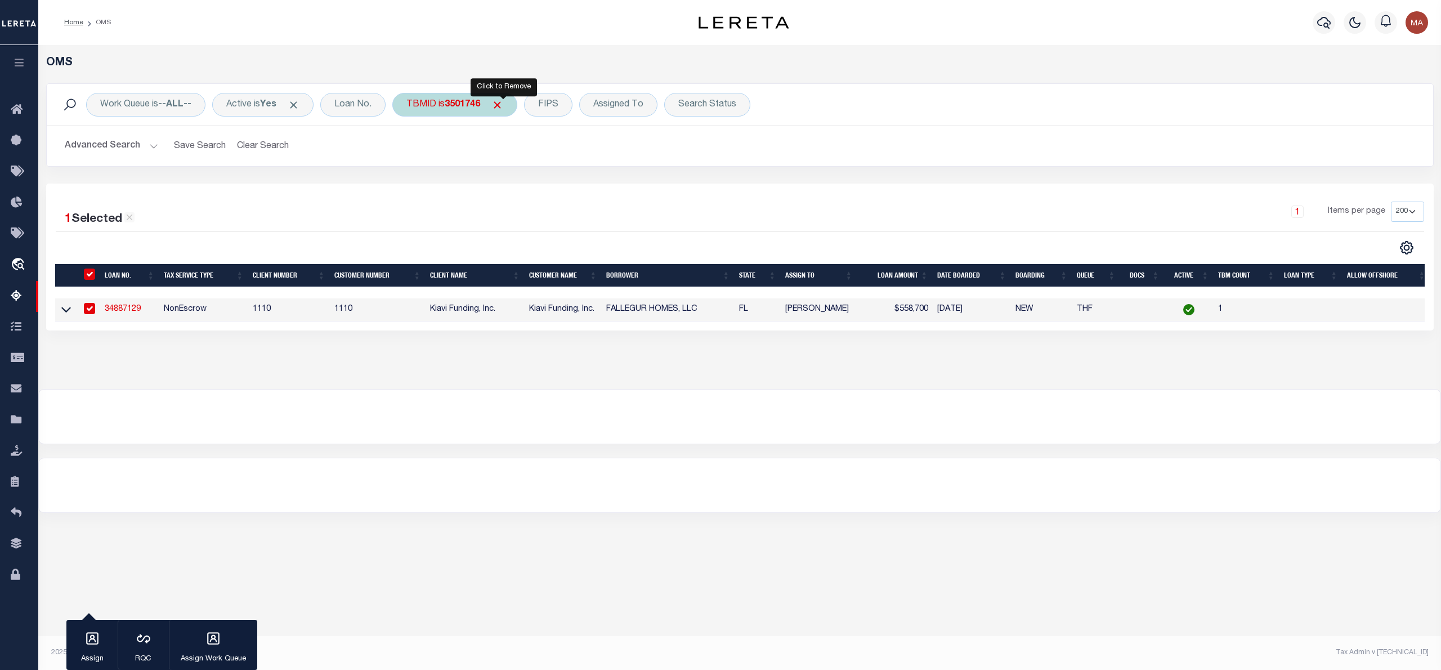
click at [503, 106] on span "Click to Remove" at bounding box center [497, 105] width 12 height 12
click at [449, 102] on div "TBMID" at bounding box center [421, 105] width 58 height 24
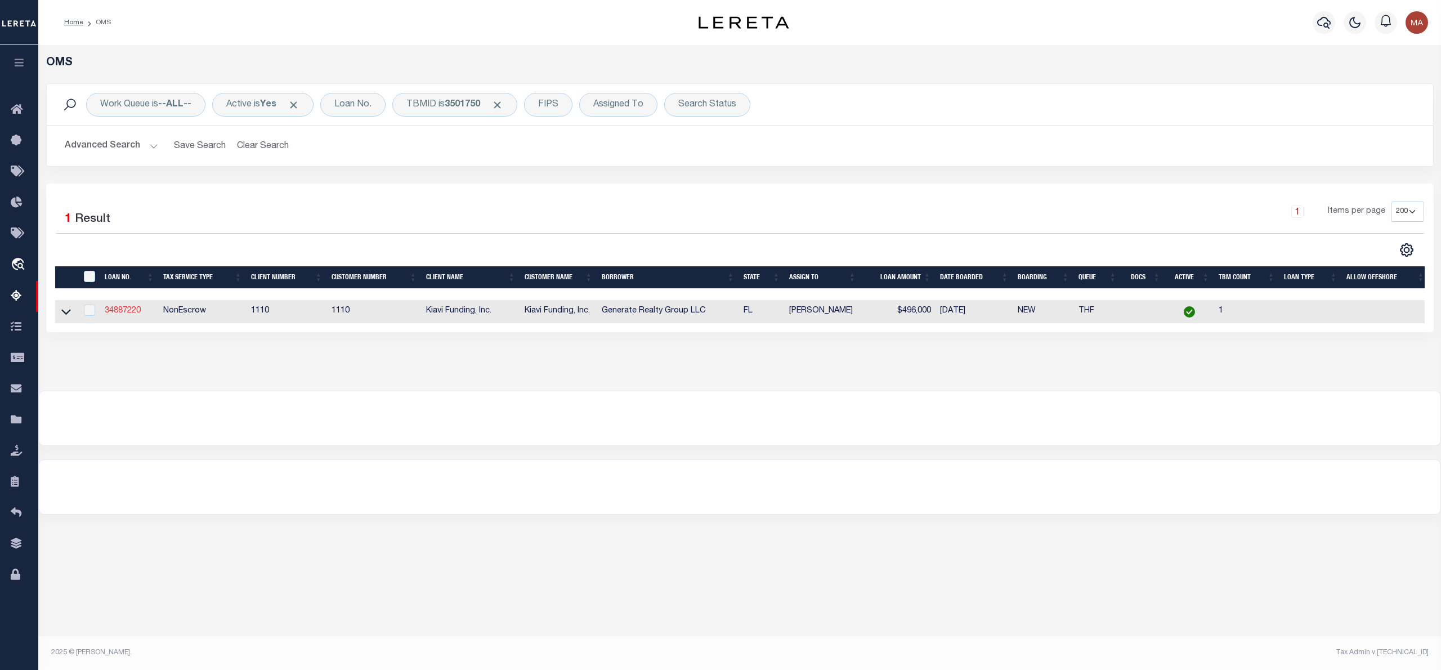
click at [133, 314] on link "34887220" at bounding box center [123, 311] width 36 height 8
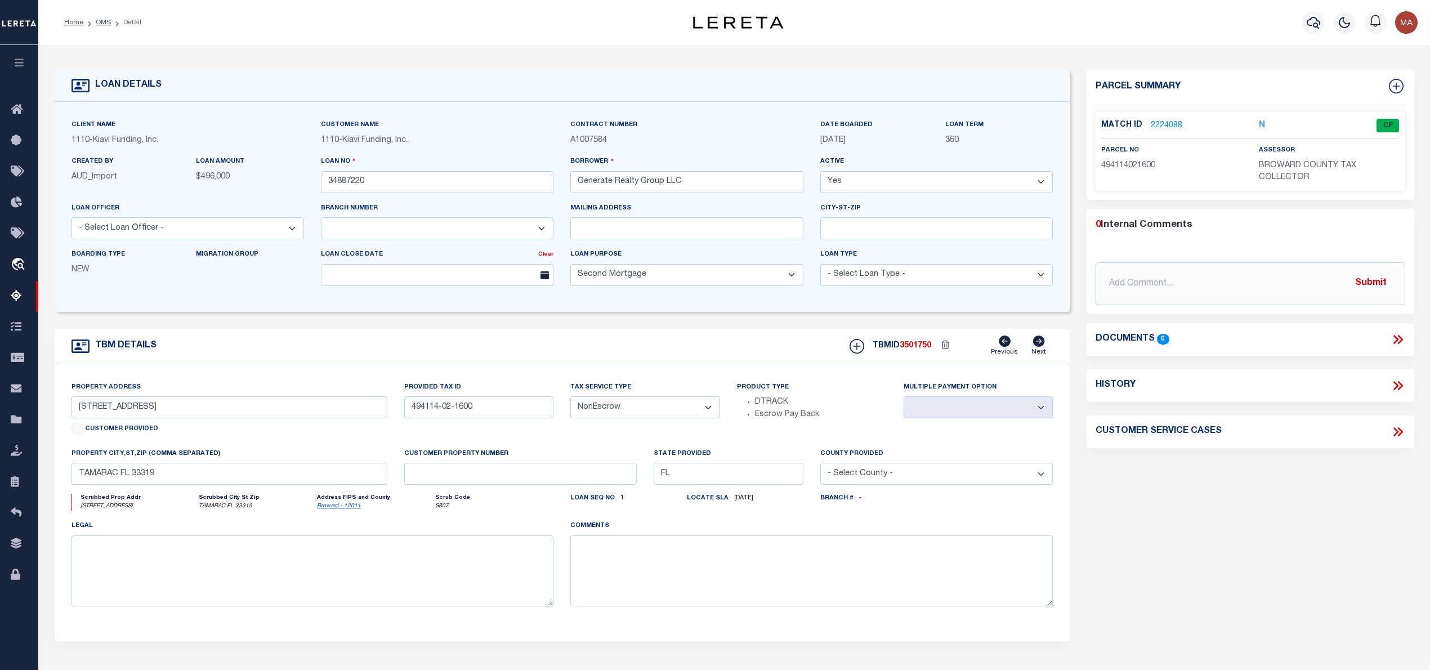
click at [1172, 122] on link "2224088" at bounding box center [1167, 126] width 32 height 12
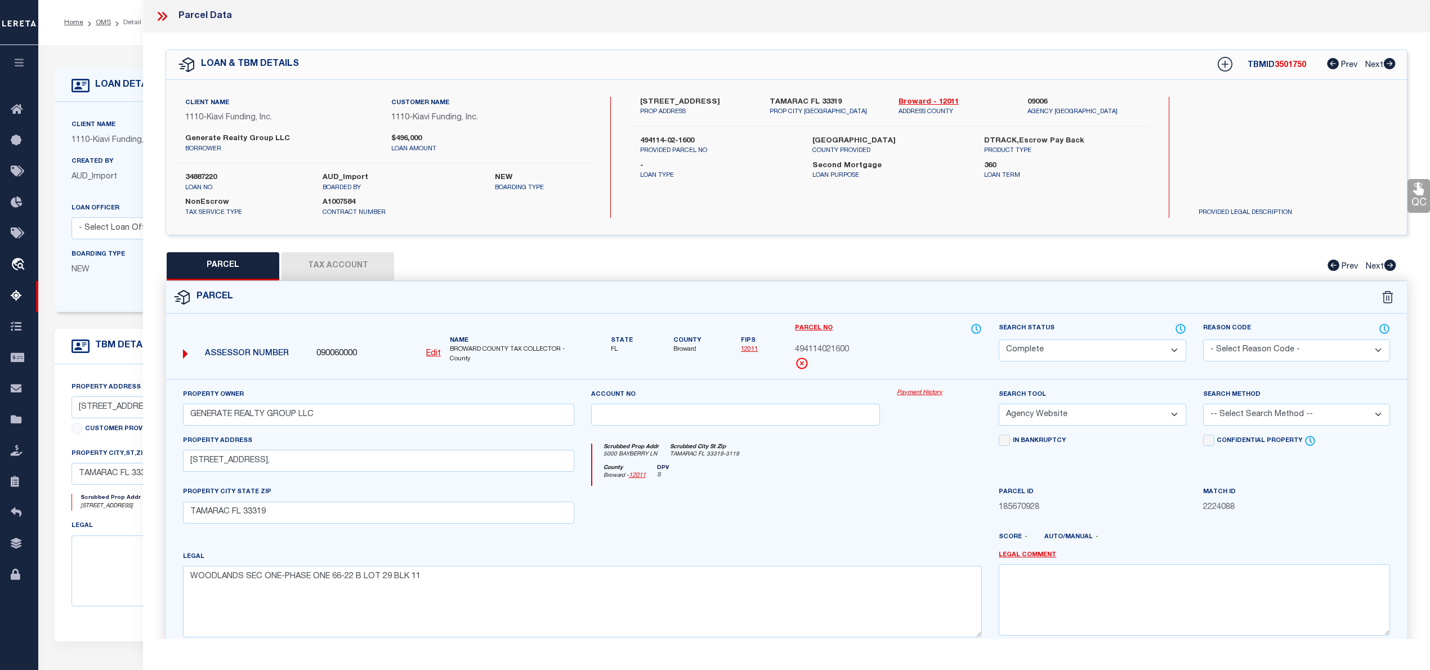
click at [162, 14] on icon at bounding box center [162, 16] width 15 height 15
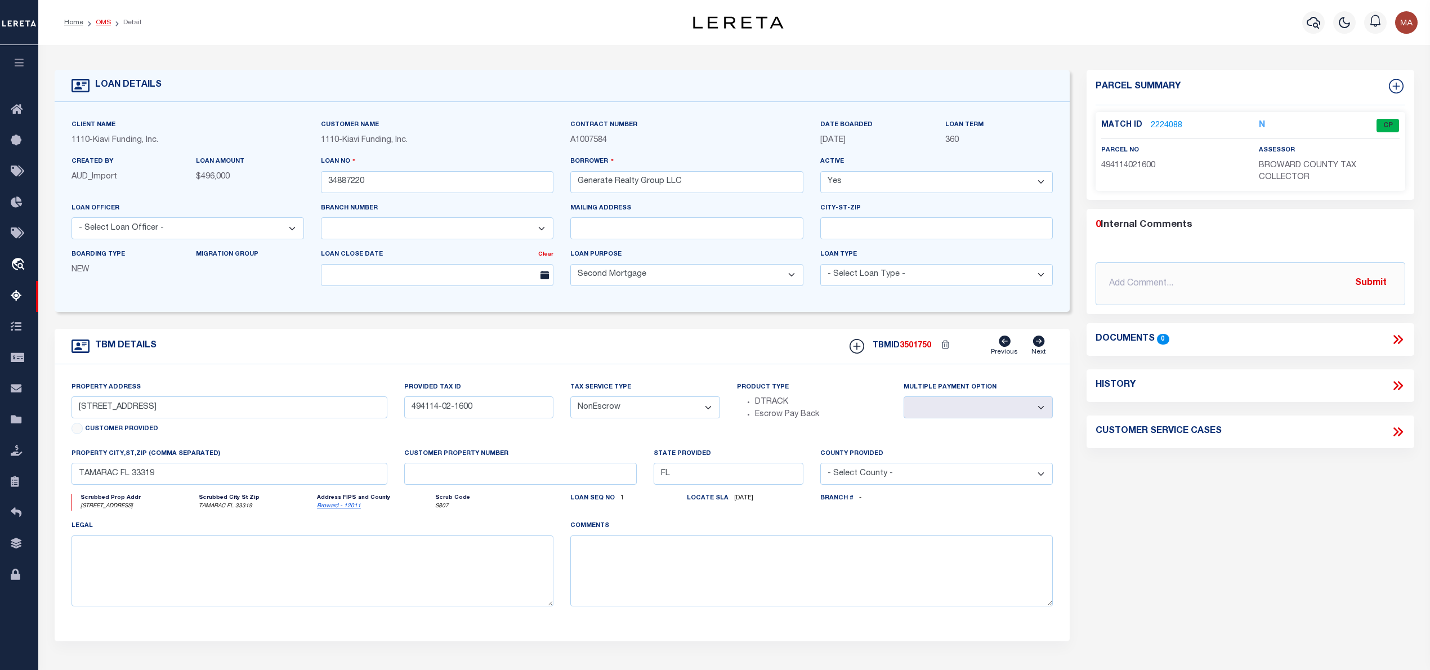
click at [100, 21] on link "OMS" at bounding box center [103, 22] width 15 height 7
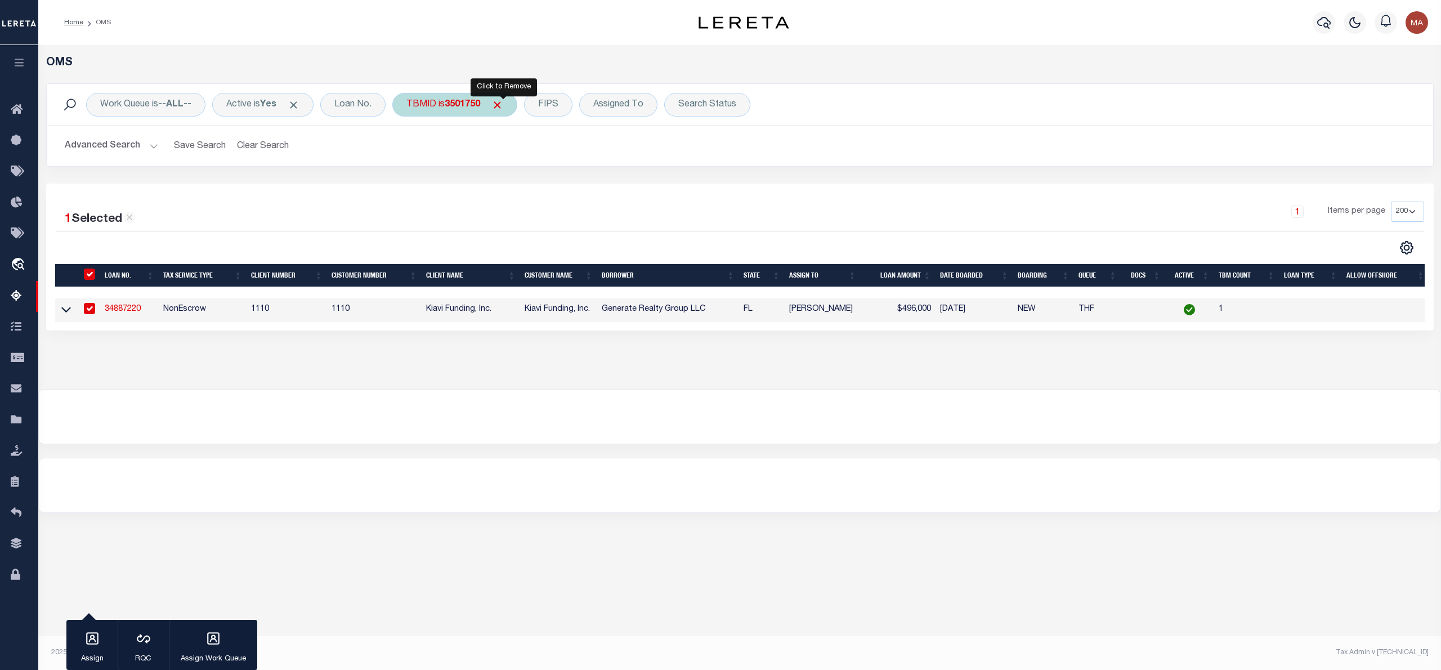
click at [503, 106] on span "Click to Remove" at bounding box center [497, 105] width 12 height 12
click at [430, 101] on div "TBMID" at bounding box center [421, 105] width 58 height 24
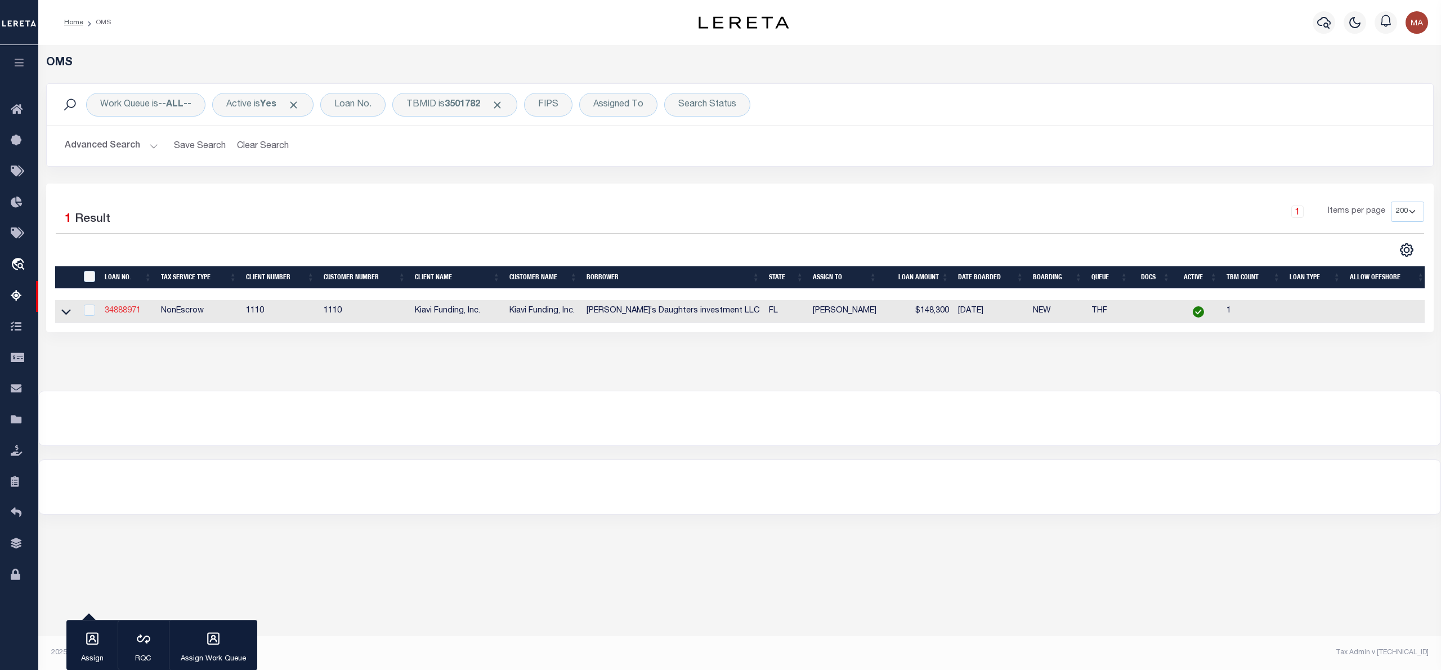
click at [129, 310] on link "34888971" at bounding box center [123, 311] width 36 height 8
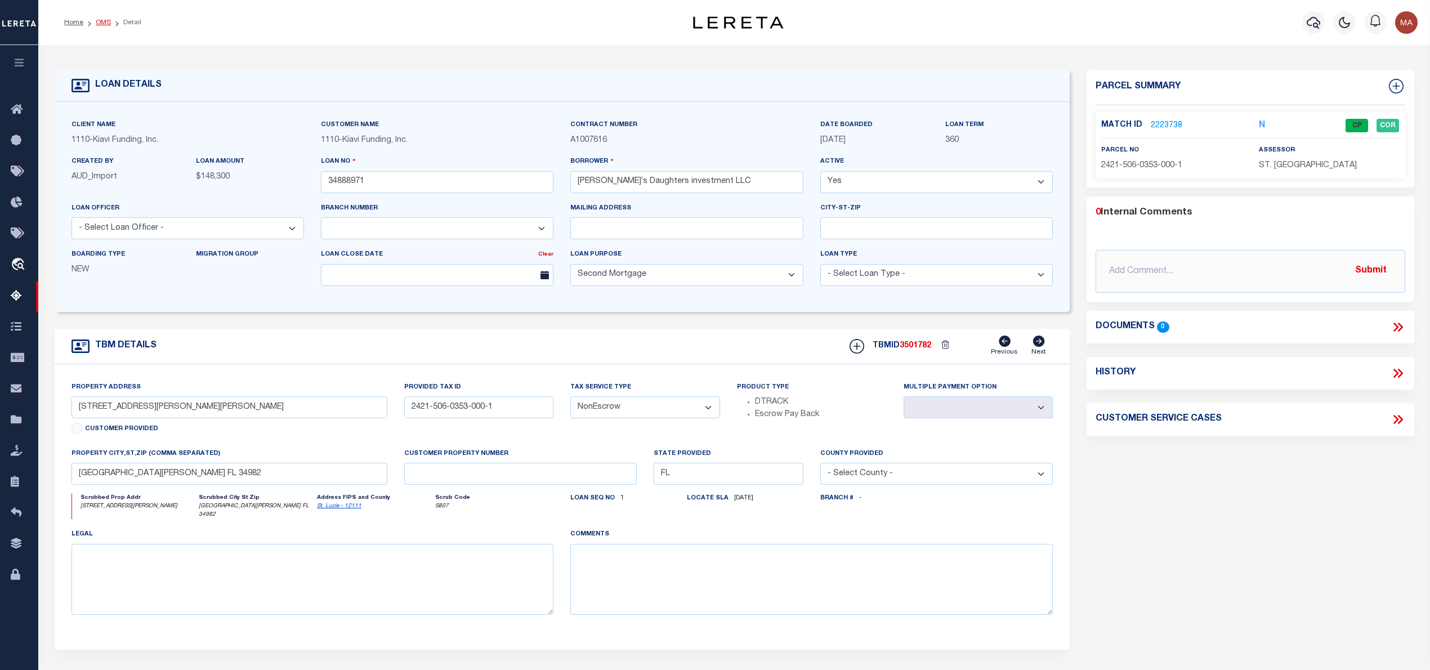
click at [104, 19] on link "OMS" at bounding box center [103, 22] width 15 height 7
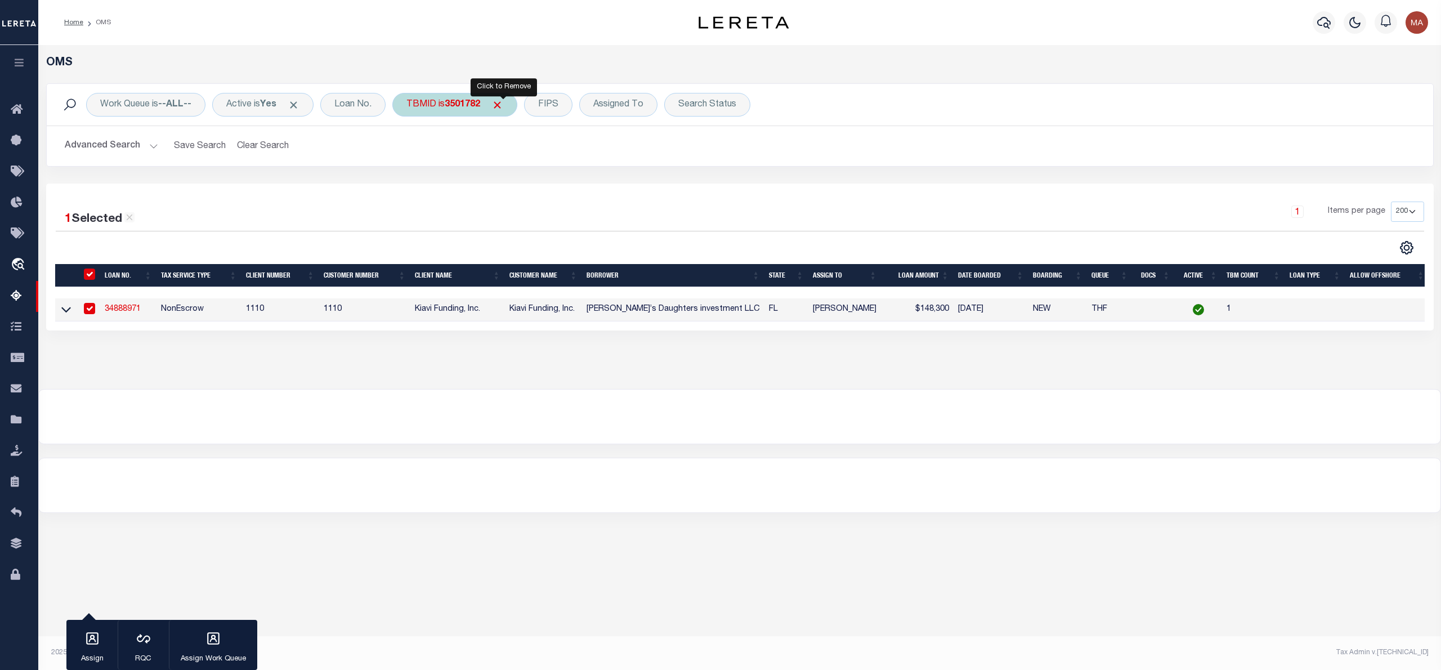
click at [503, 102] on span "Click to Remove" at bounding box center [497, 105] width 12 height 12
click at [429, 107] on div "TBMID" at bounding box center [421, 105] width 58 height 24
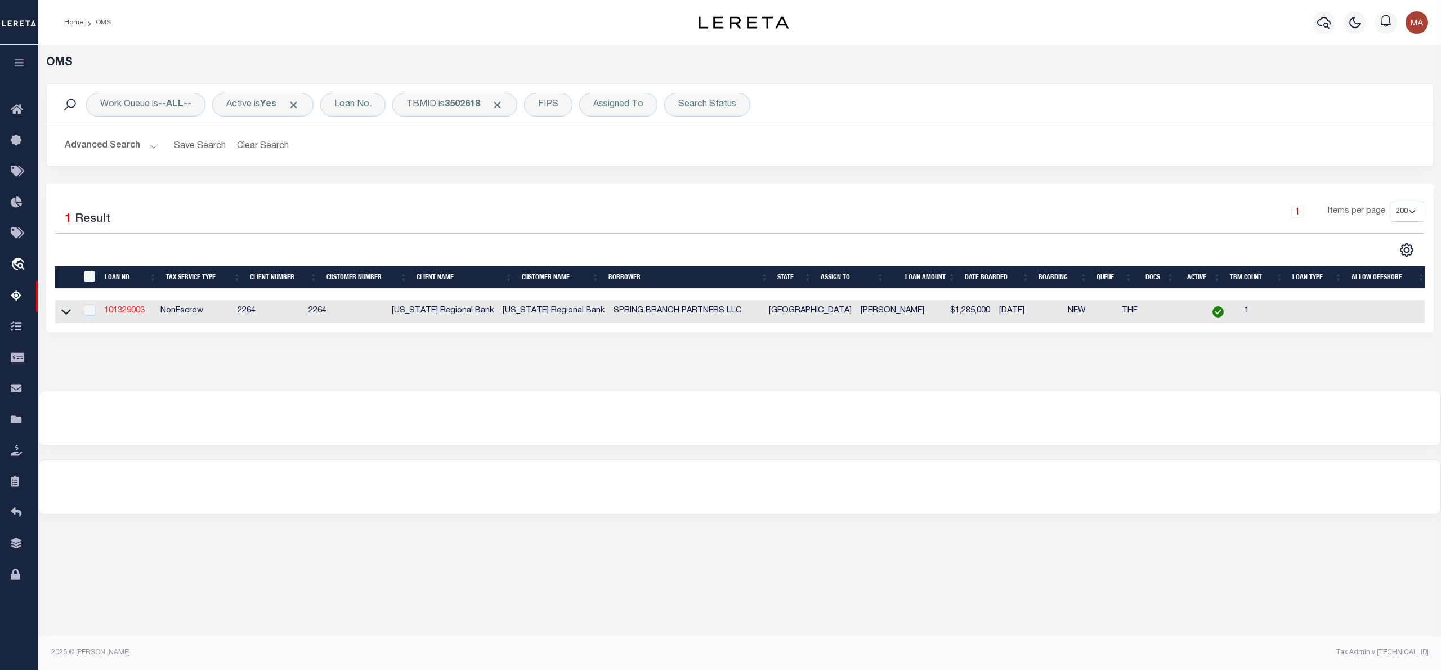
click at [137, 312] on link "101329003" at bounding box center [124, 311] width 41 height 8
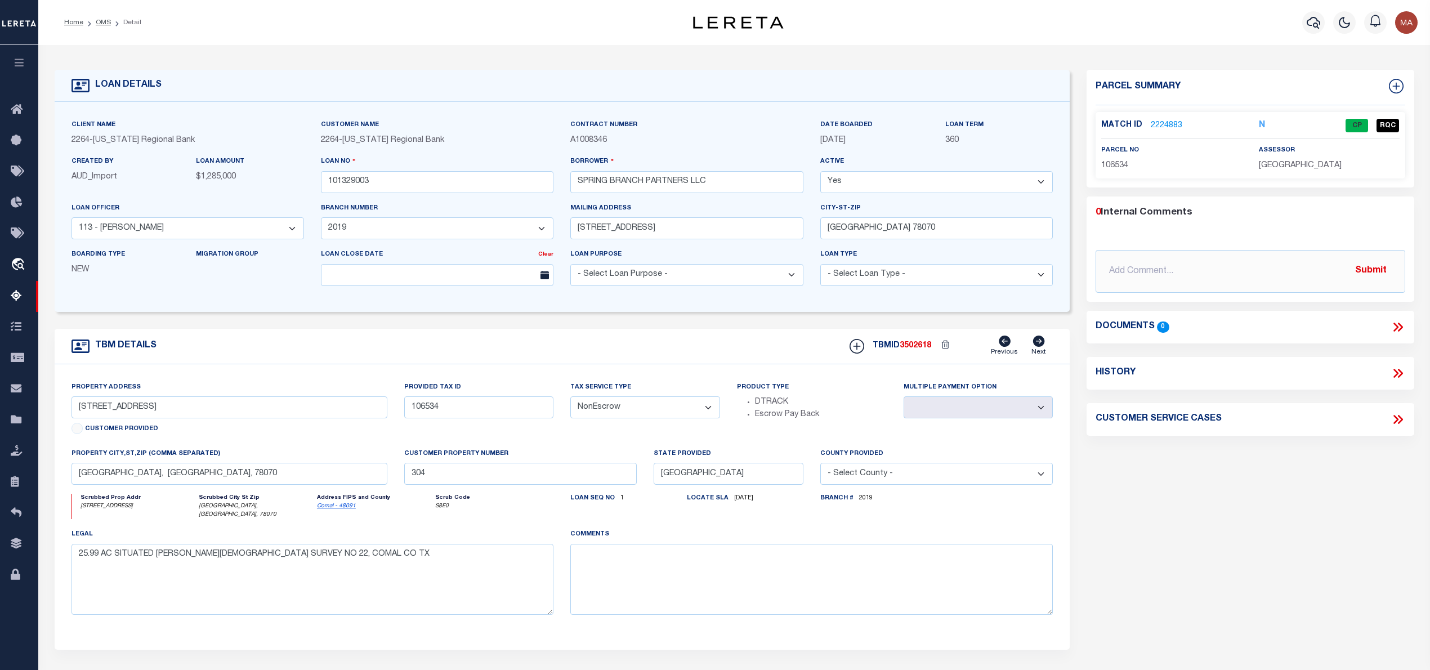
click at [1162, 120] on link "2224883" at bounding box center [1167, 126] width 32 height 12
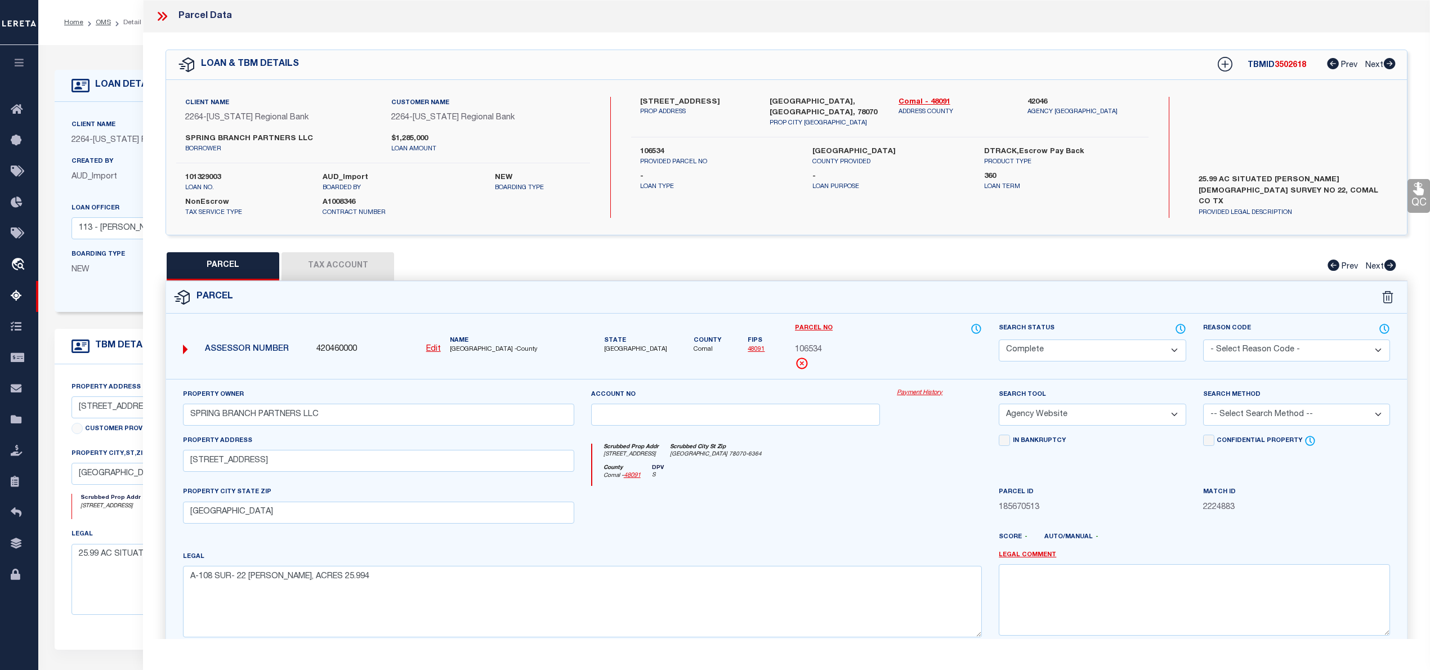
click at [164, 15] on icon at bounding box center [164, 16] width 5 height 9
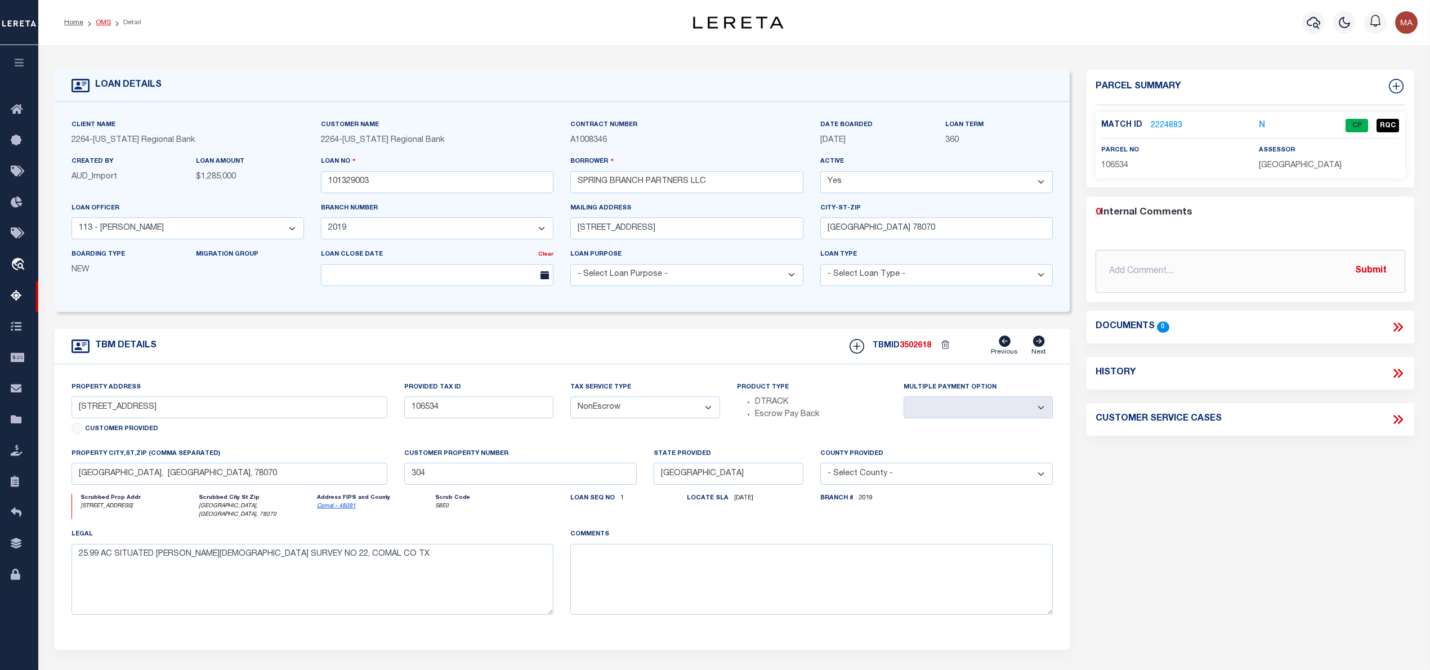
click at [96, 20] on link "OMS" at bounding box center [103, 22] width 15 height 7
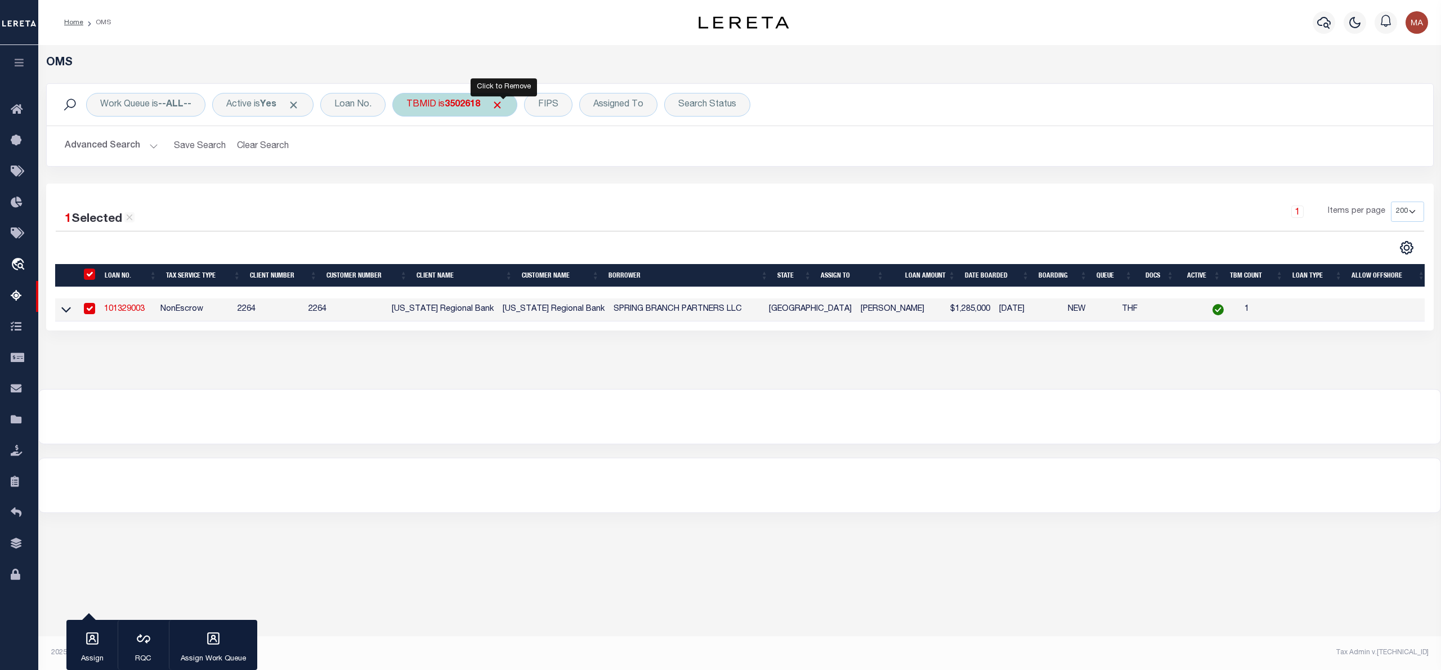
click at [503, 101] on span "Click to Remove" at bounding box center [497, 105] width 12 height 12
click at [430, 109] on div "TBMID" at bounding box center [421, 105] width 58 height 24
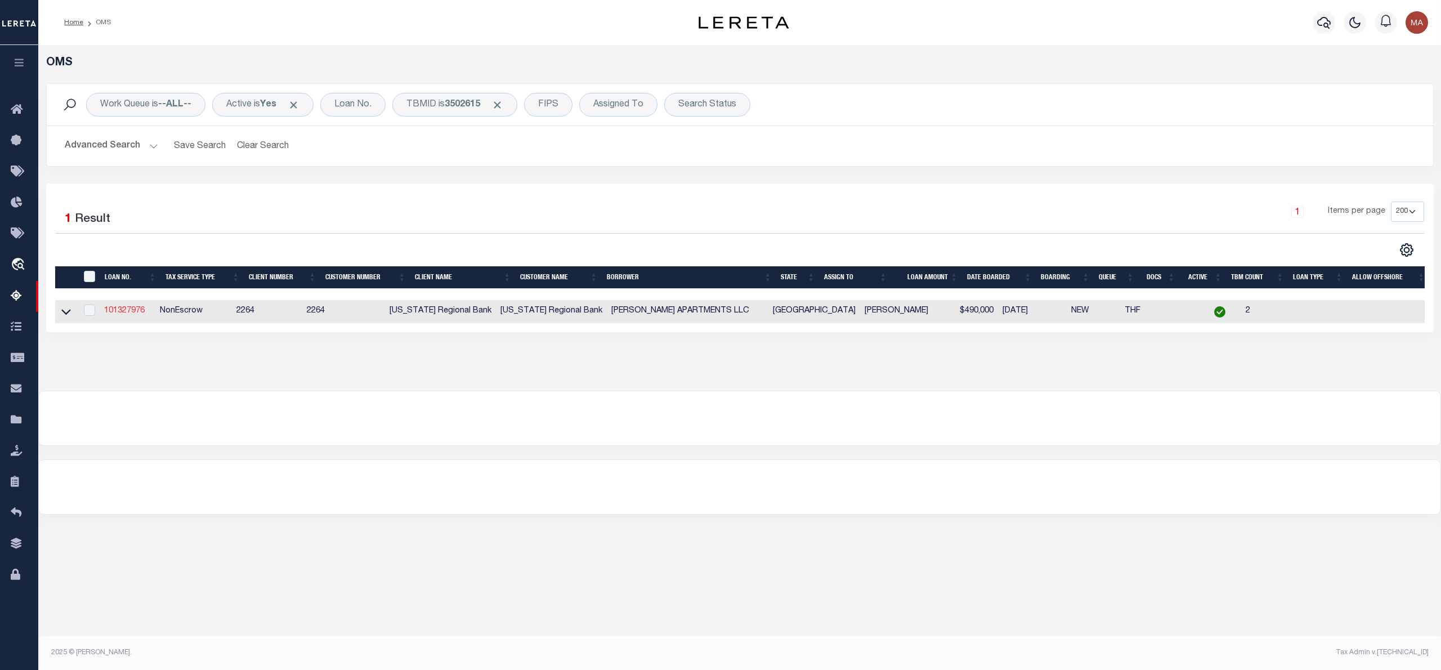
click at [127, 312] on link "101327976" at bounding box center [124, 311] width 41 height 8
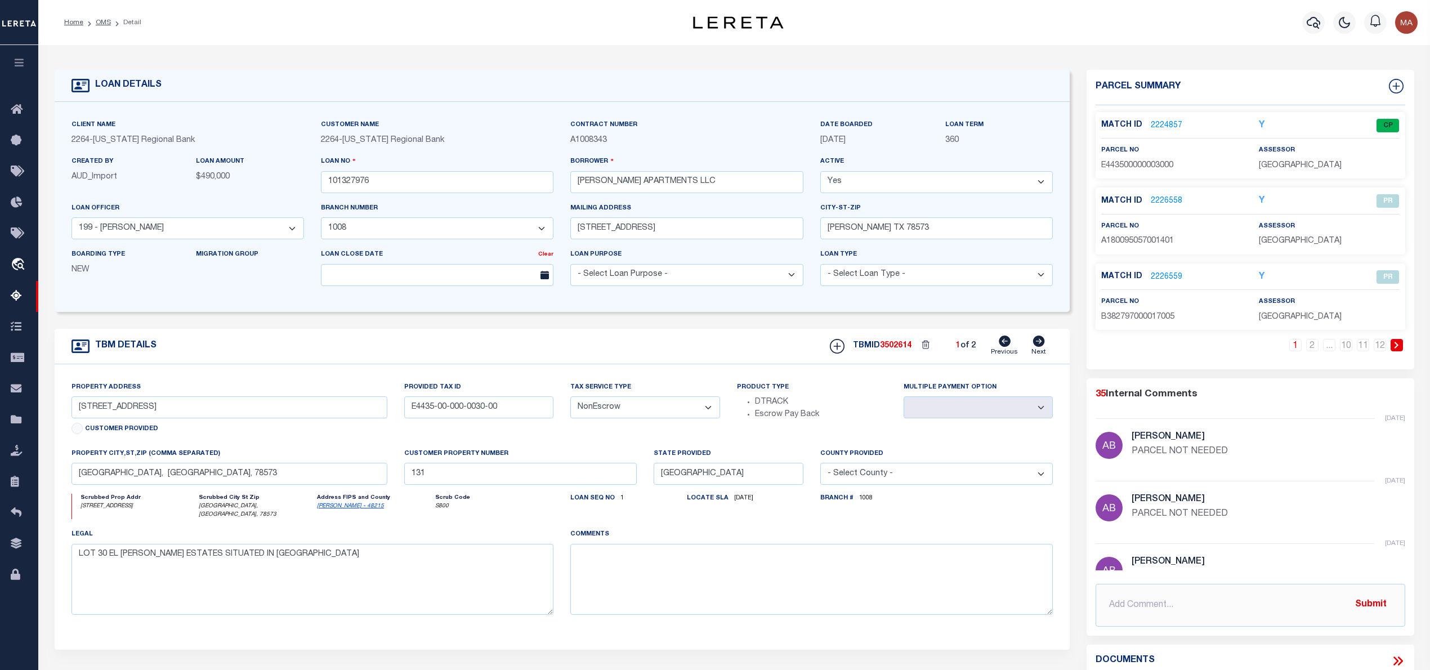
click at [1172, 124] on link "2224857" at bounding box center [1167, 126] width 32 height 12
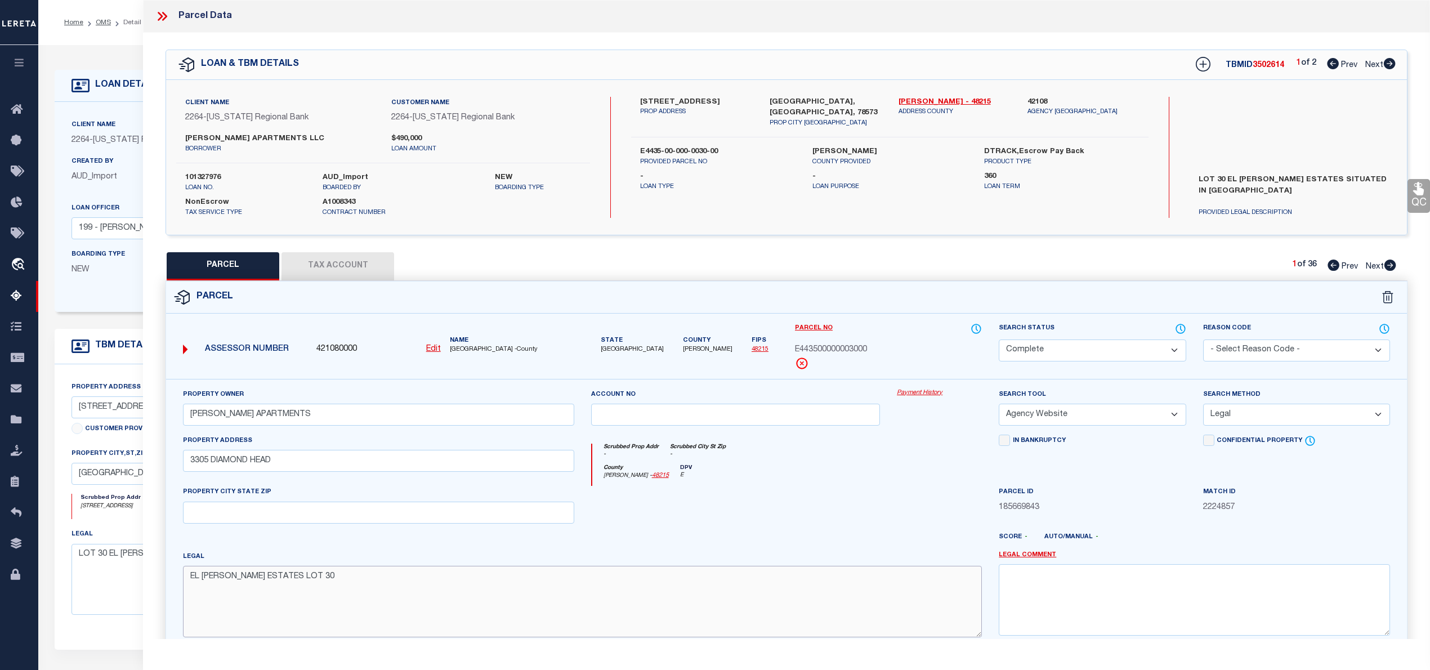
drag, startPoint x: 309, startPoint y: 583, endPoint x: 178, endPoint y: 595, distance: 130.6
click at [178, 595] on div "Legal EL [PERSON_NAME] ESTATES LOT 30" at bounding box center [583, 599] width 816 height 96
click at [254, 582] on textarea "EL [PERSON_NAME] ESTATES LOT 30" at bounding box center [582, 601] width 799 height 71
click at [312, 582] on textarea "EL [PERSON_NAME] ESTATES LOT 30" at bounding box center [582, 601] width 799 height 71
click at [297, 577] on textarea "EL [PERSON_NAME] ESTATES LOT 30" at bounding box center [582, 601] width 799 height 71
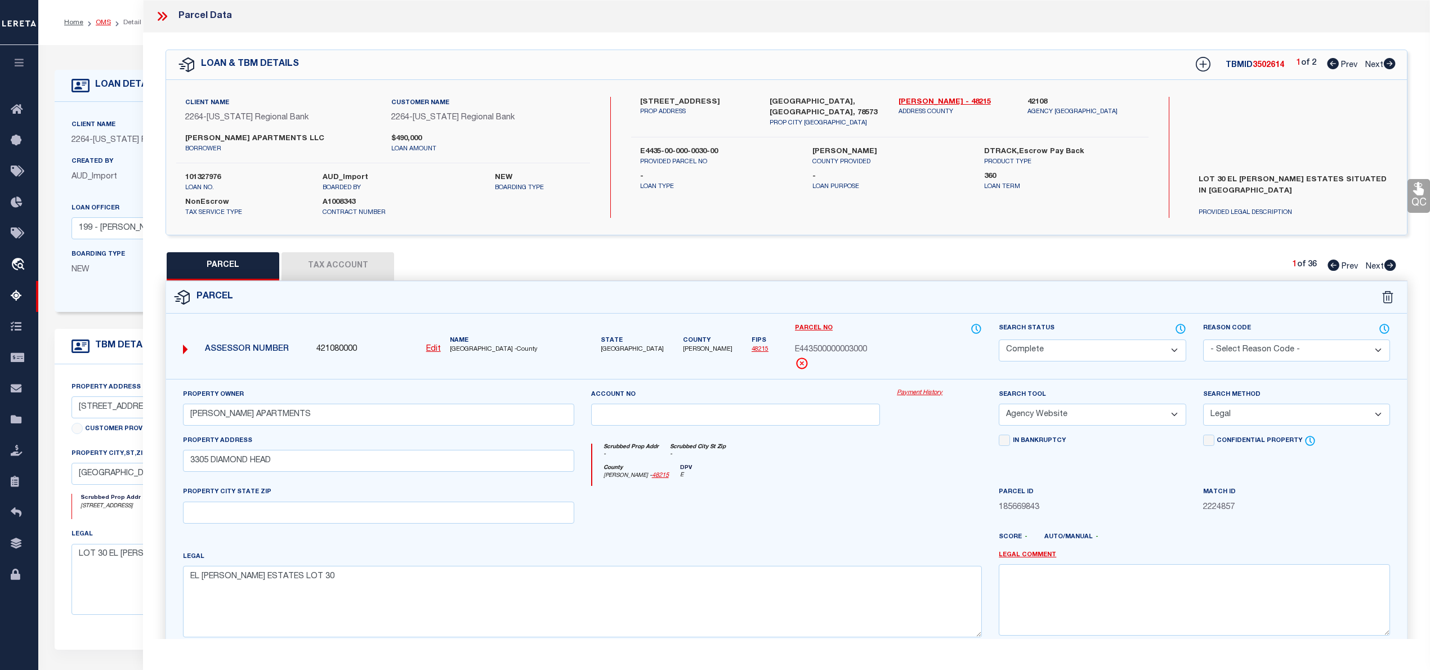
click at [106, 21] on link "OMS" at bounding box center [103, 22] width 15 height 7
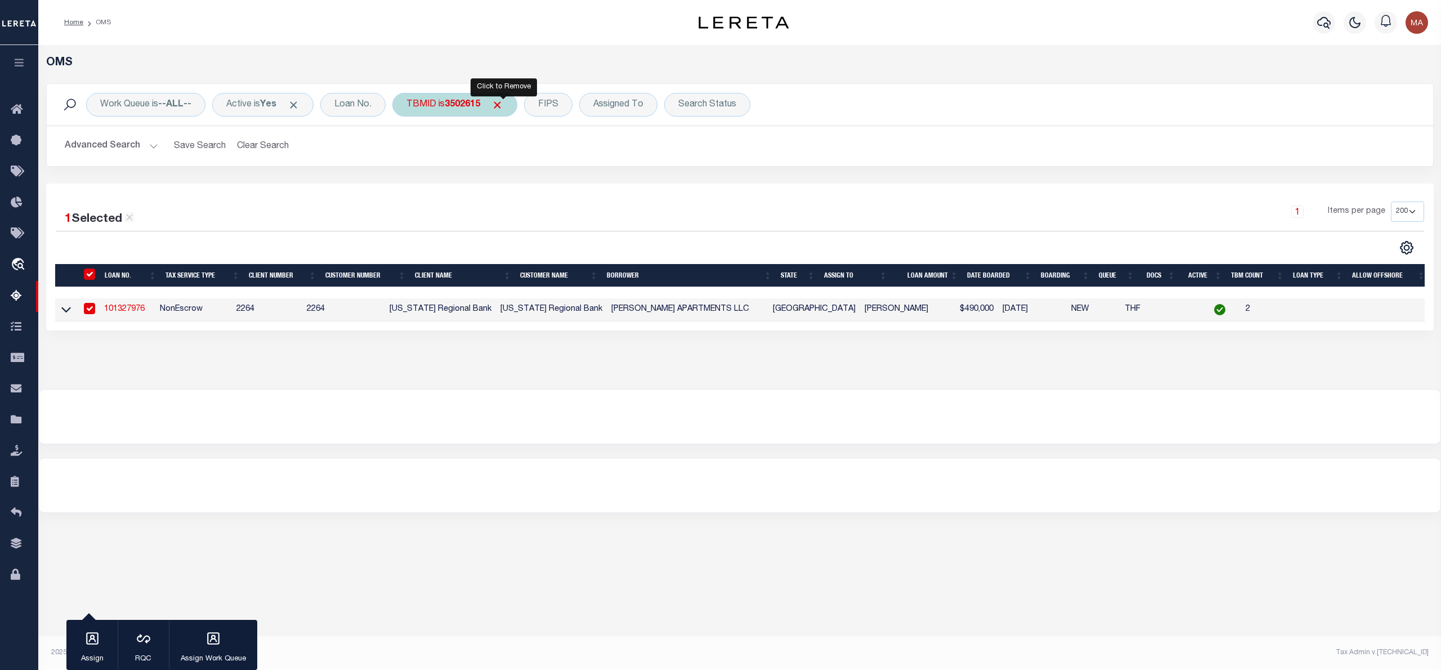
click at [503, 102] on span "Click to Remove" at bounding box center [497, 105] width 12 height 12
click at [439, 106] on div "TBMID" at bounding box center [421, 105] width 58 height 24
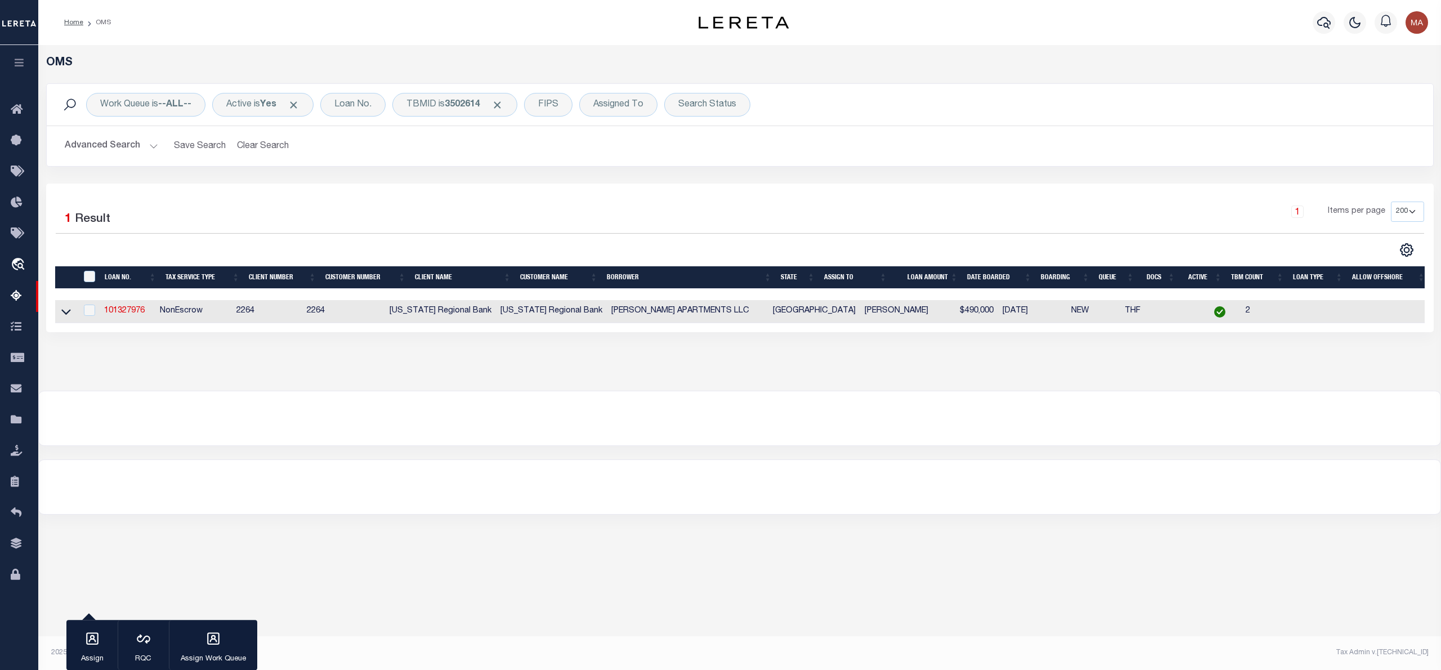
click at [461, 157] on h2 "Advanced Search Save Search Clear Search tblSearchTopScreen_dynamictable_____De…" at bounding box center [740, 146] width 1369 height 22
click at [138, 311] on link "101327976" at bounding box center [124, 311] width 41 height 8
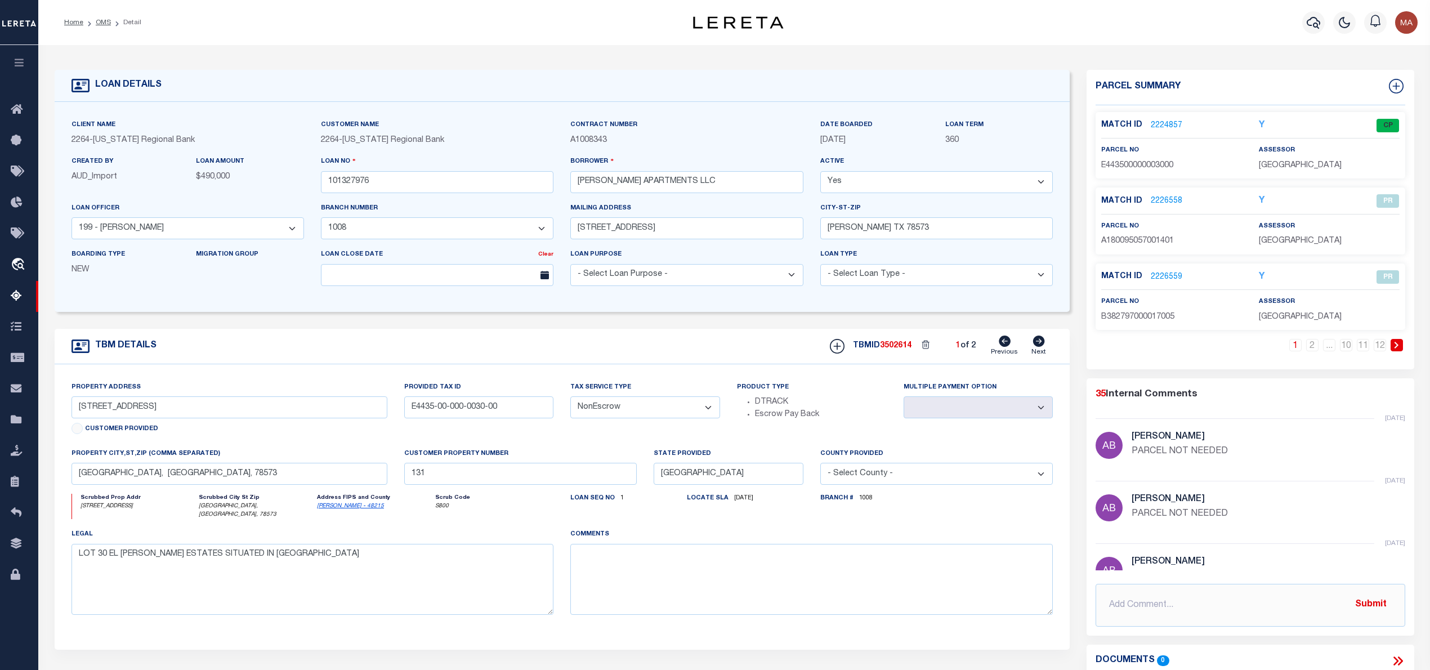
click at [1167, 124] on link "2224857" at bounding box center [1167, 126] width 32 height 12
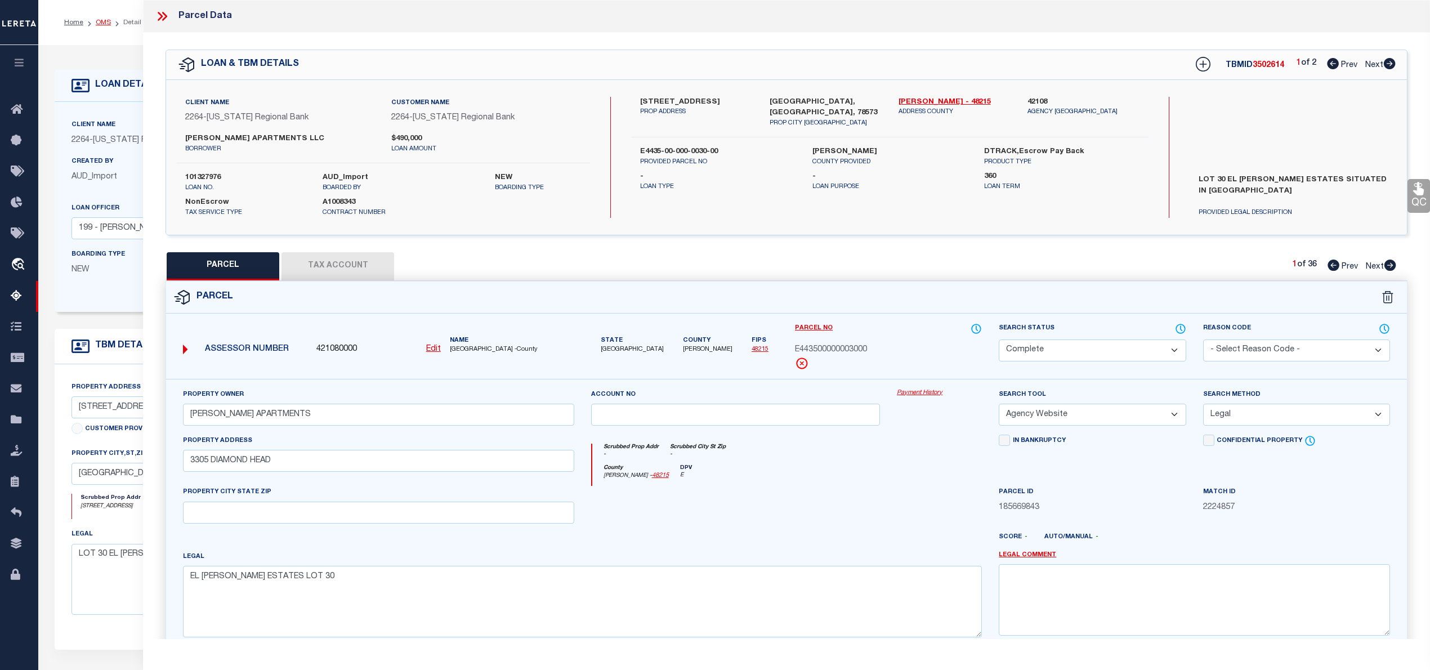
click at [99, 23] on link "OMS" at bounding box center [103, 22] width 15 height 7
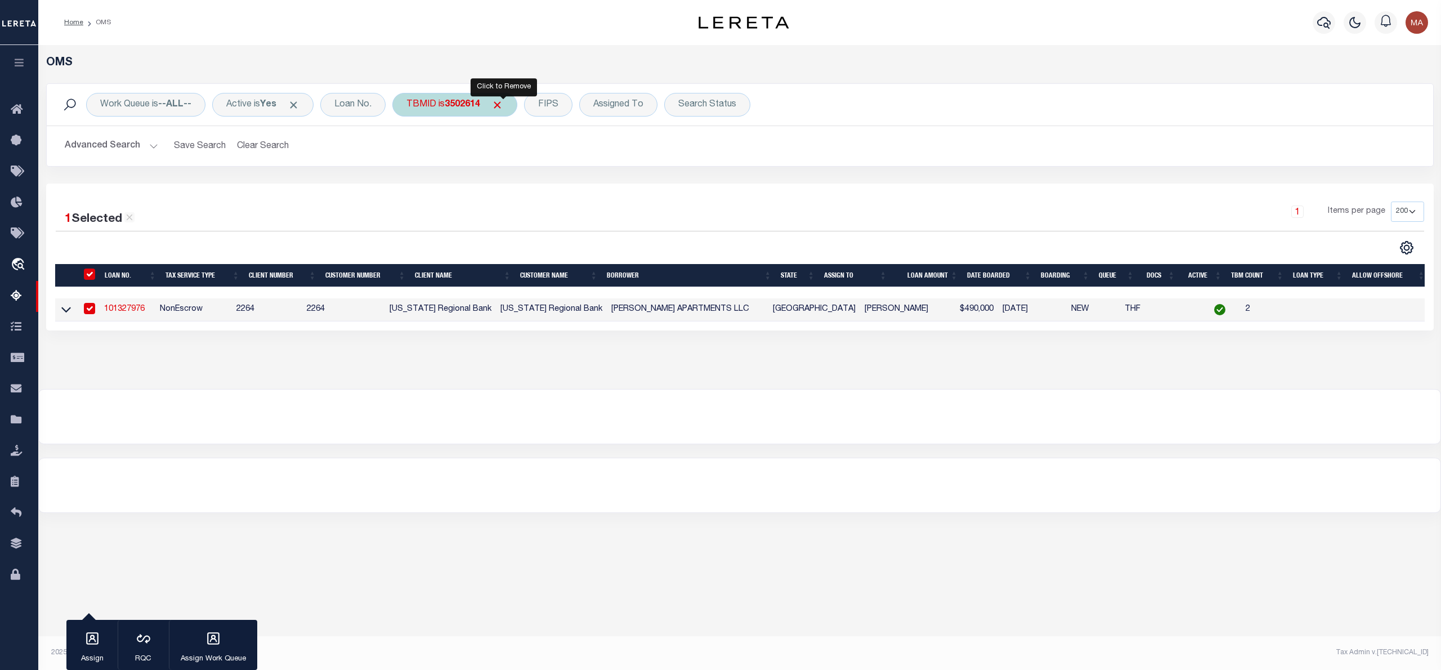
click at [503, 104] on span "Click to Remove" at bounding box center [497, 105] width 12 height 12
click at [428, 108] on div "TBMID" at bounding box center [421, 105] width 58 height 24
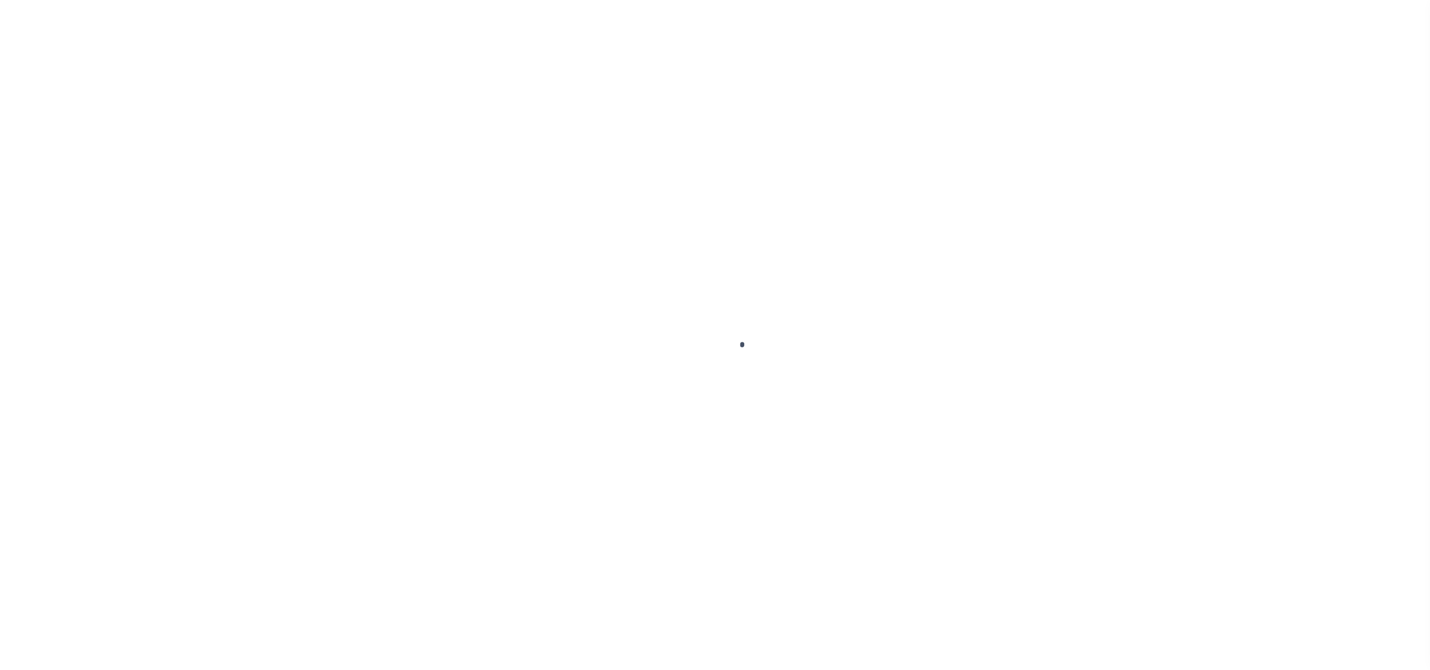
select select "20063"
select select "100"
select select "Escrow"
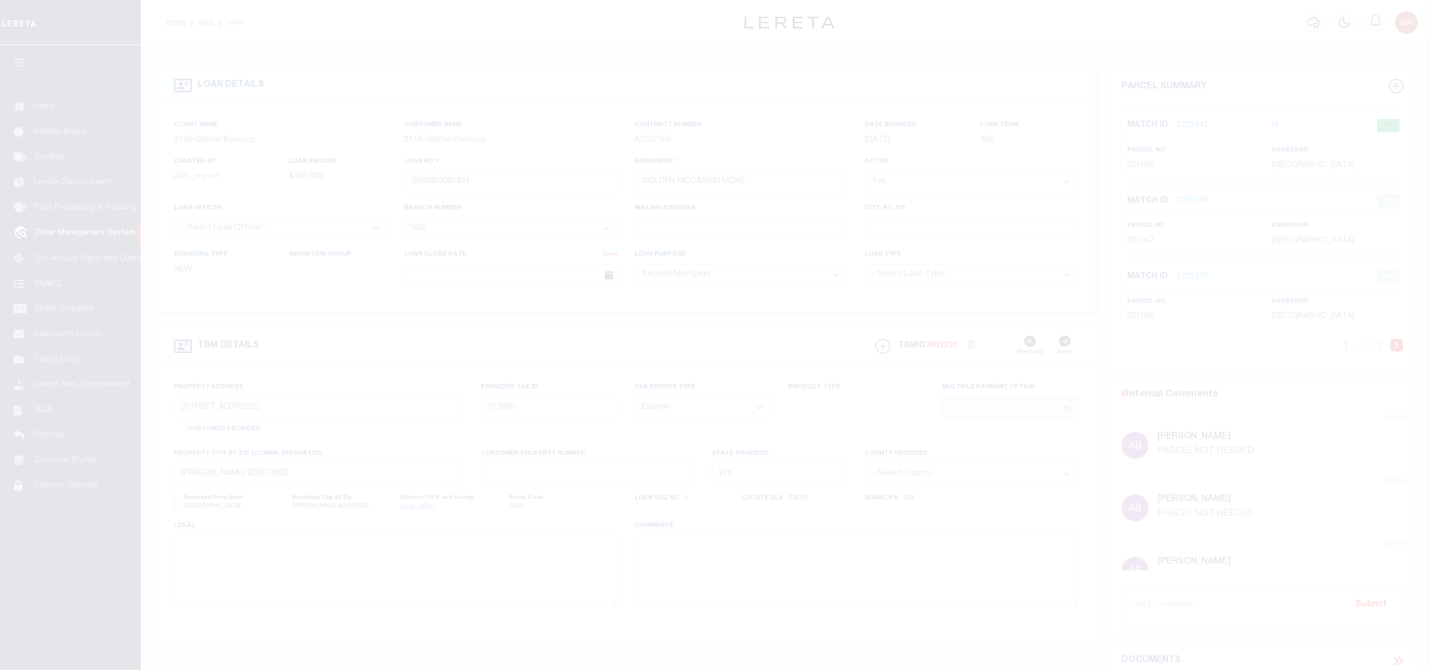
select select "200"
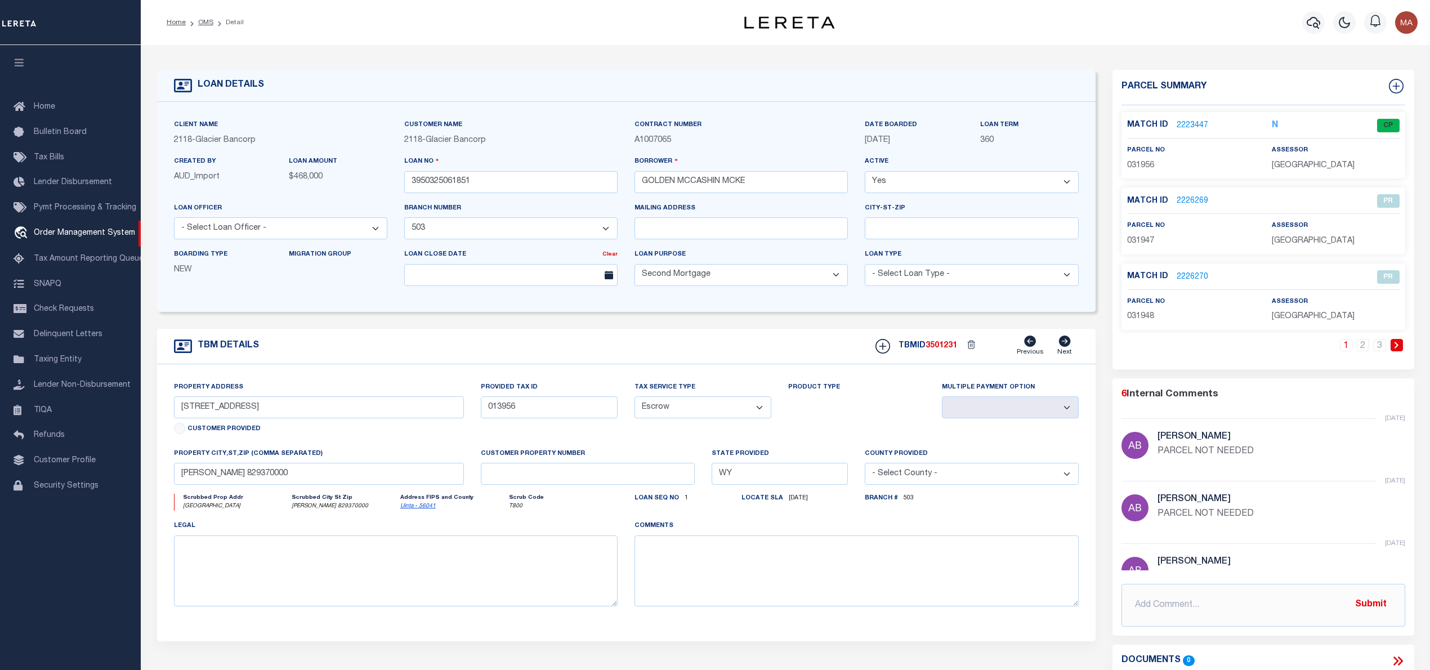
select select "200"
click at [205, 23] on link "OMS" at bounding box center [205, 22] width 15 height 7
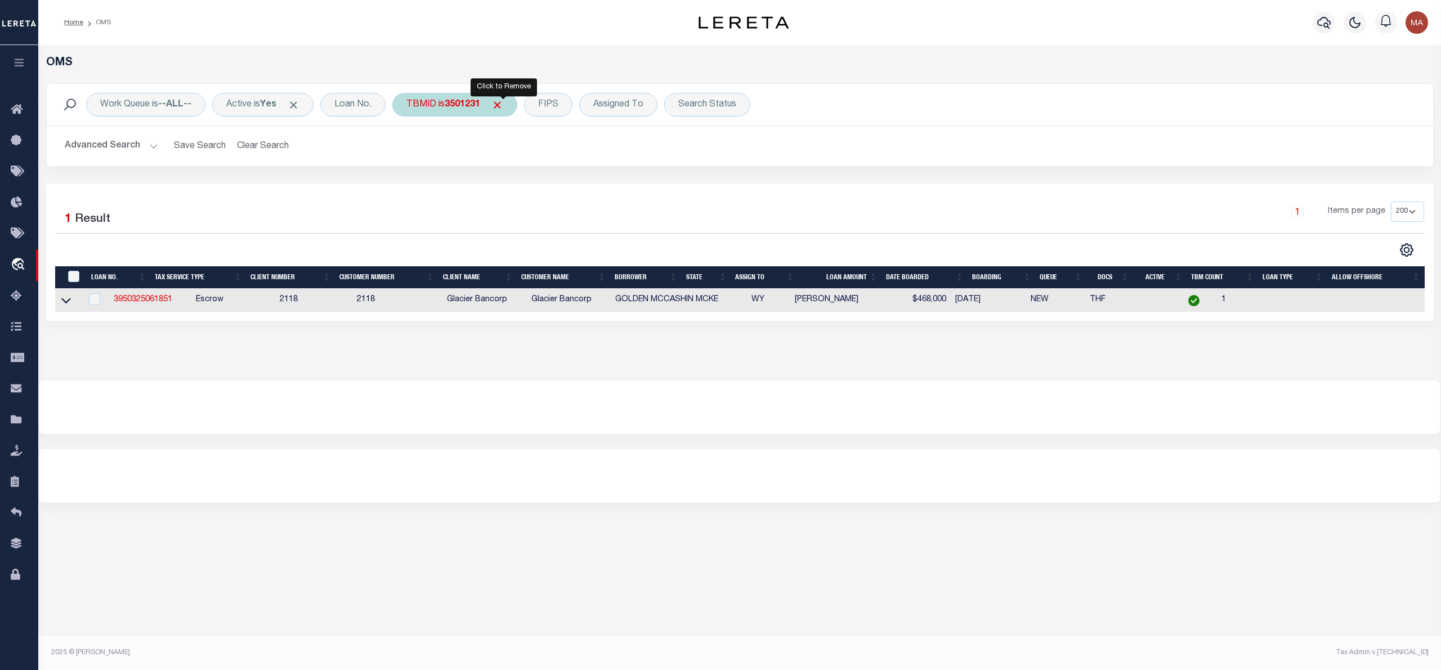
click at [503, 101] on span "Click to Remove" at bounding box center [497, 105] width 12 height 12
click at [712, 107] on div "Work Queue is --ALL-- Active is Yes Loan No. TBMID FIPS Assigned To Search Stat…" at bounding box center [740, 105] width 1369 height 24
click at [631, 109] on div "Search Status" at bounding box center [640, 105] width 86 height 24
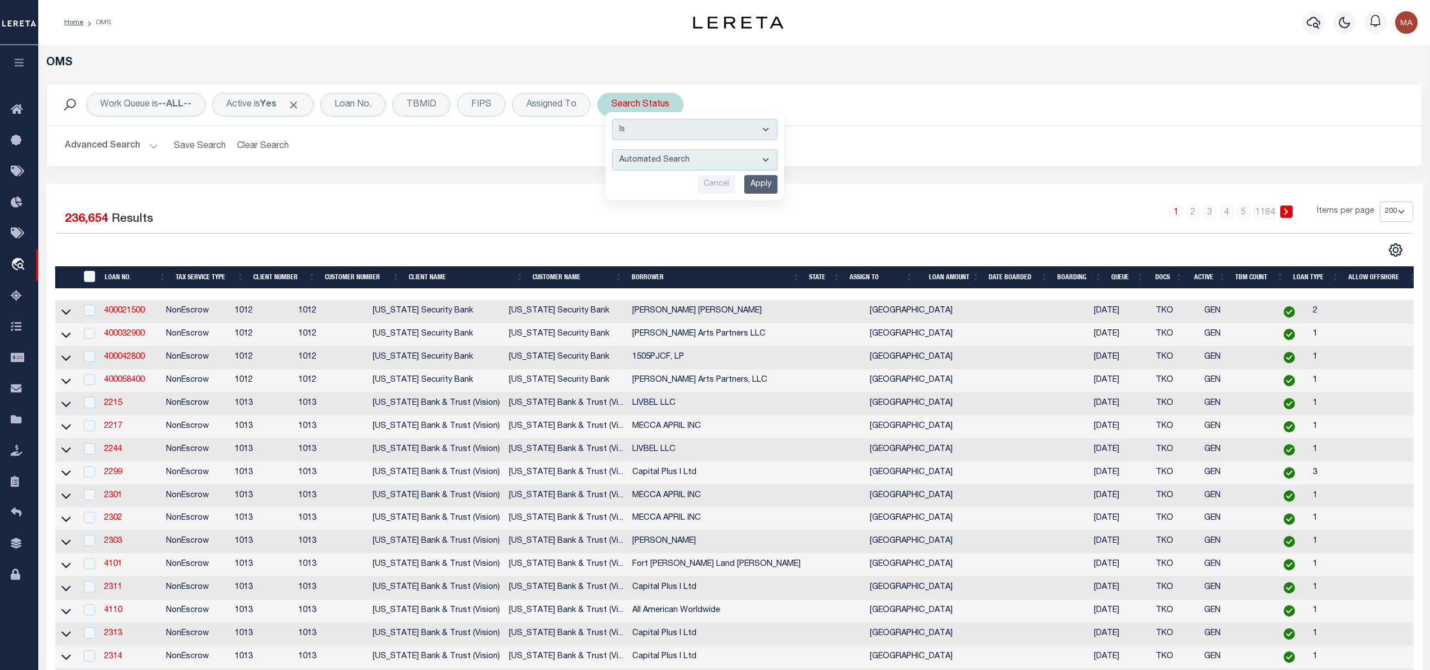
click at [655, 157] on select "Automated Search Bad Parcel Complete Duplicate Parcel High Dollar Reporting In …" at bounding box center [695, 159] width 166 height 21
select select "RD"
click at [615, 150] on select "Automated Search Bad Parcel Complete Duplicate Parcel High Dollar Reporting In …" at bounding box center [695, 159] width 166 height 21
click at [758, 198] on div "Is Contains Automated Search Bad Parcel Complete Duplicate Parcel High Dollar R…" at bounding box center [694, 156] width 179 height 88
click at [757, 189] on input "Apply" at bounding box center [760, 184] width 33 height 19
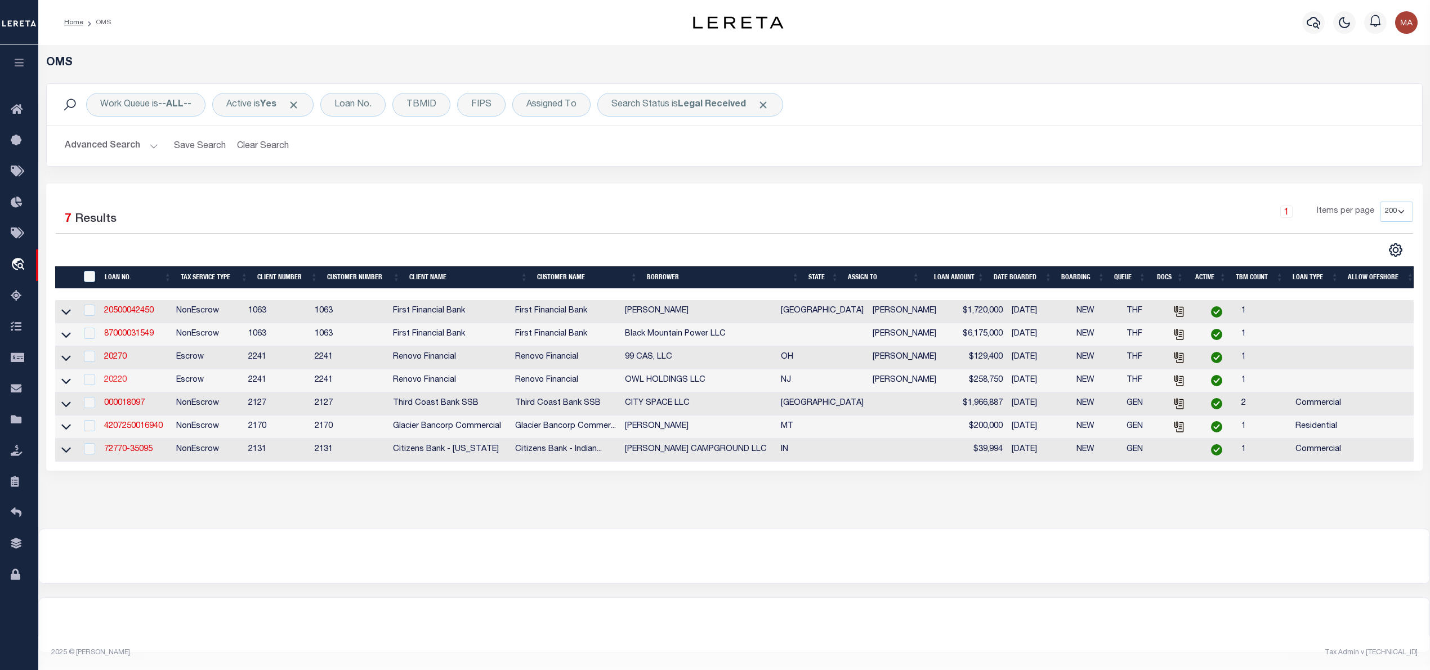
click at [117, 384] on link "20220" at bounding box center [115, 380] width 23 height 8
type input "20220"
type input "OWL HOLDINGS LLC"
select select
type input "52 Normandy Drive"
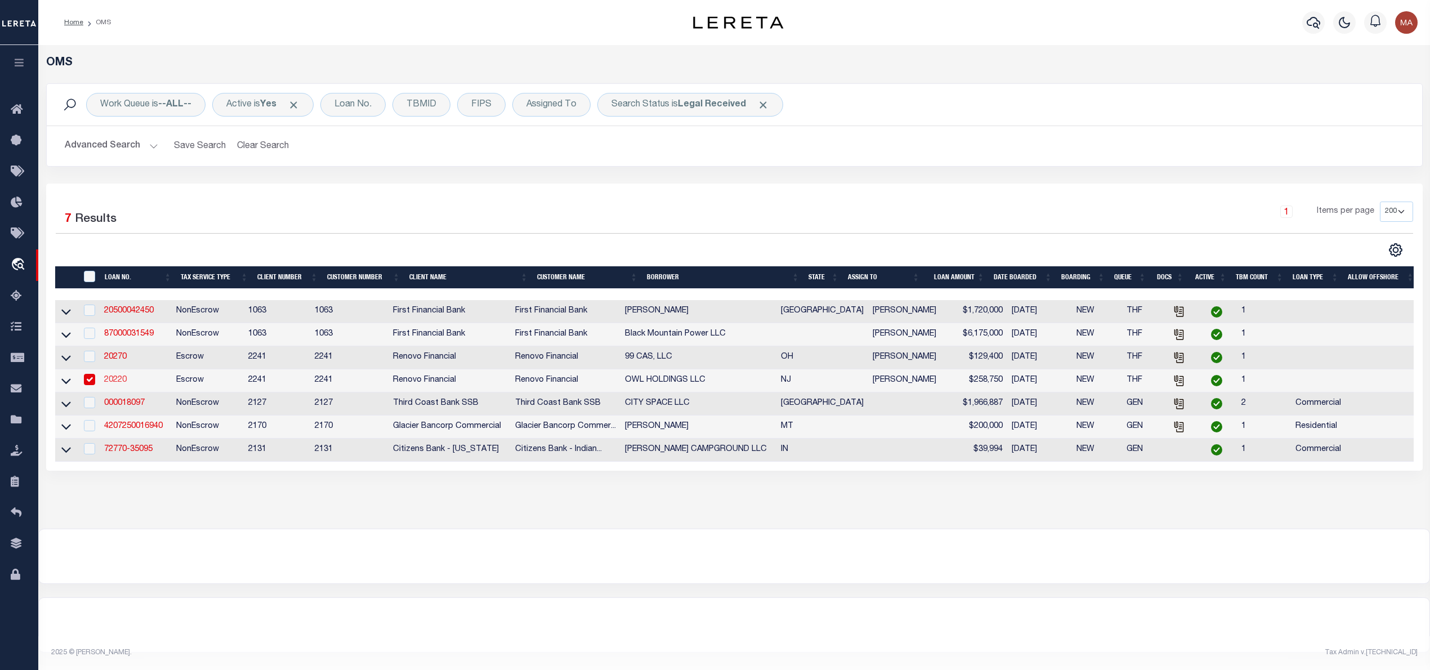
type input "Westfield NJ 07090"
select select "400"
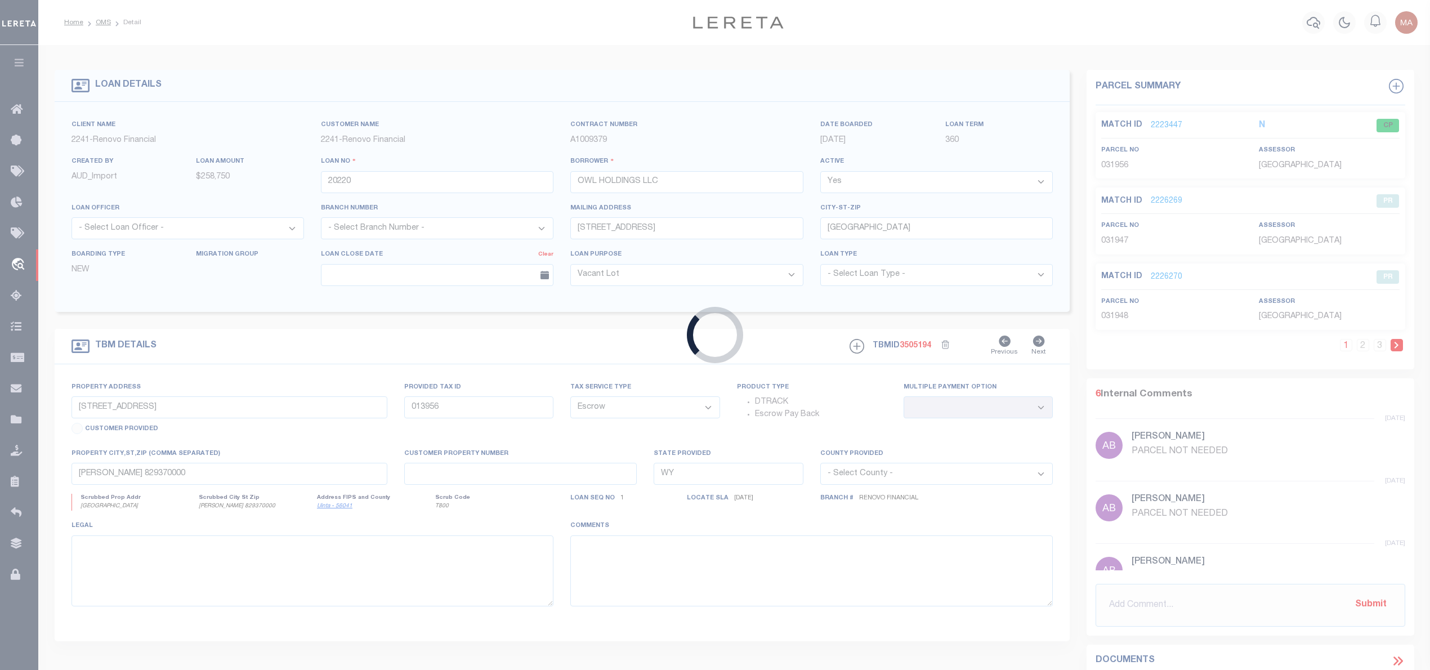
type input "6 Village Way, Unit 6"
select select
type input "Vernon, NJ 07462"
type input "a0kUS00000C8QZY"
type input "NJ"
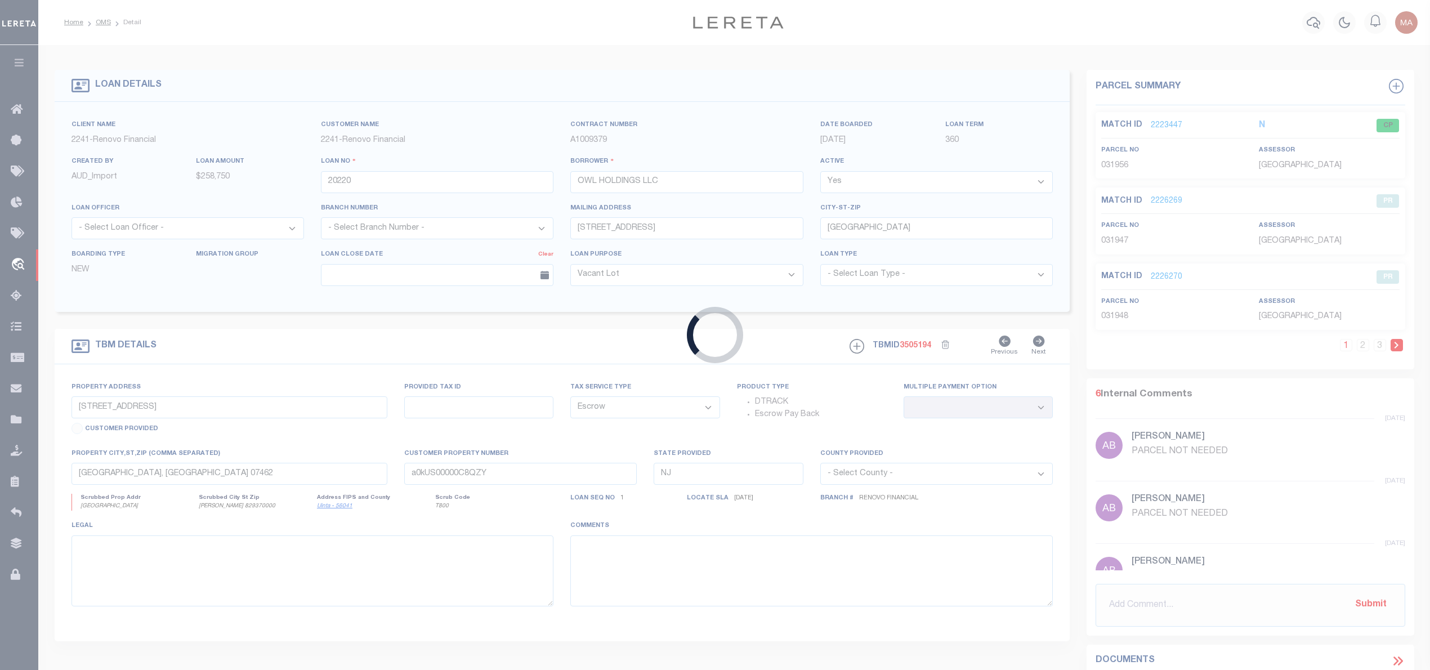
select select
type textarea "LEGAL REQUIRED"
select select "25066"
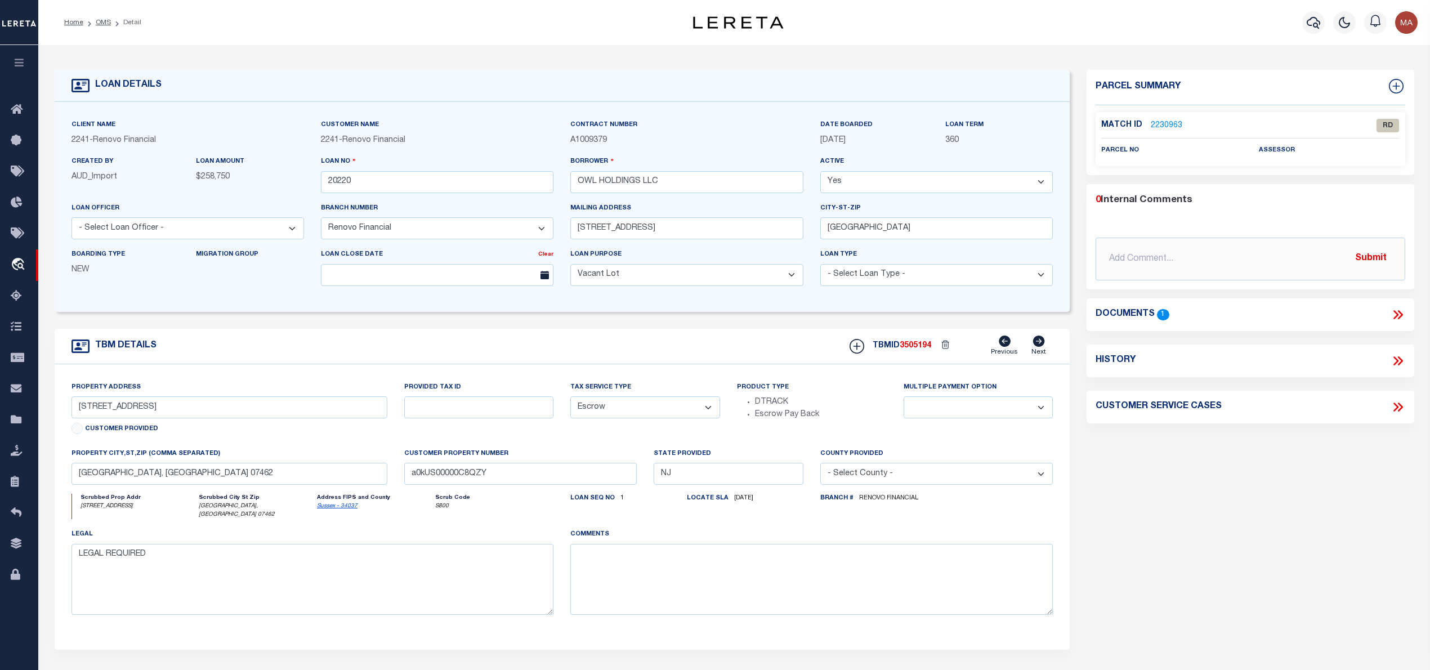
click at [1173, 122] on link "2230963" at bounding box center [1167, 126] width 32 height 12
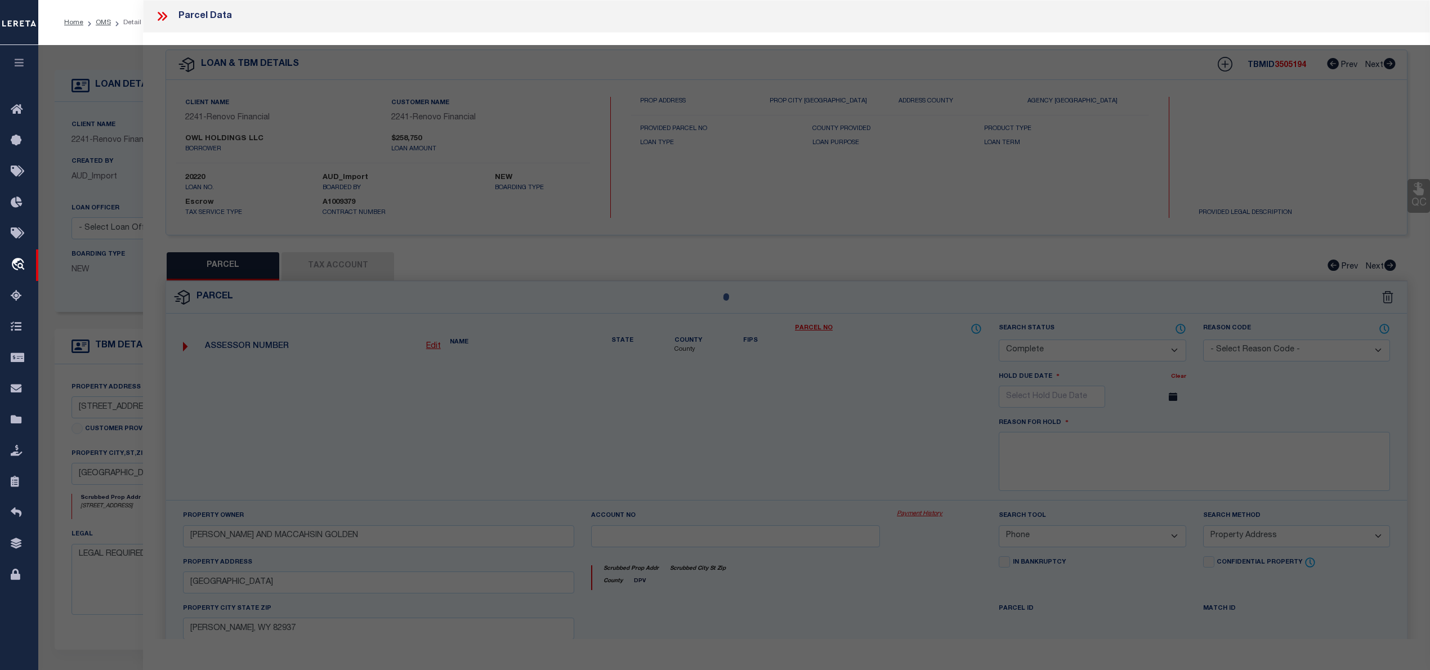
select select "AS"
select select
checkbox input "false"
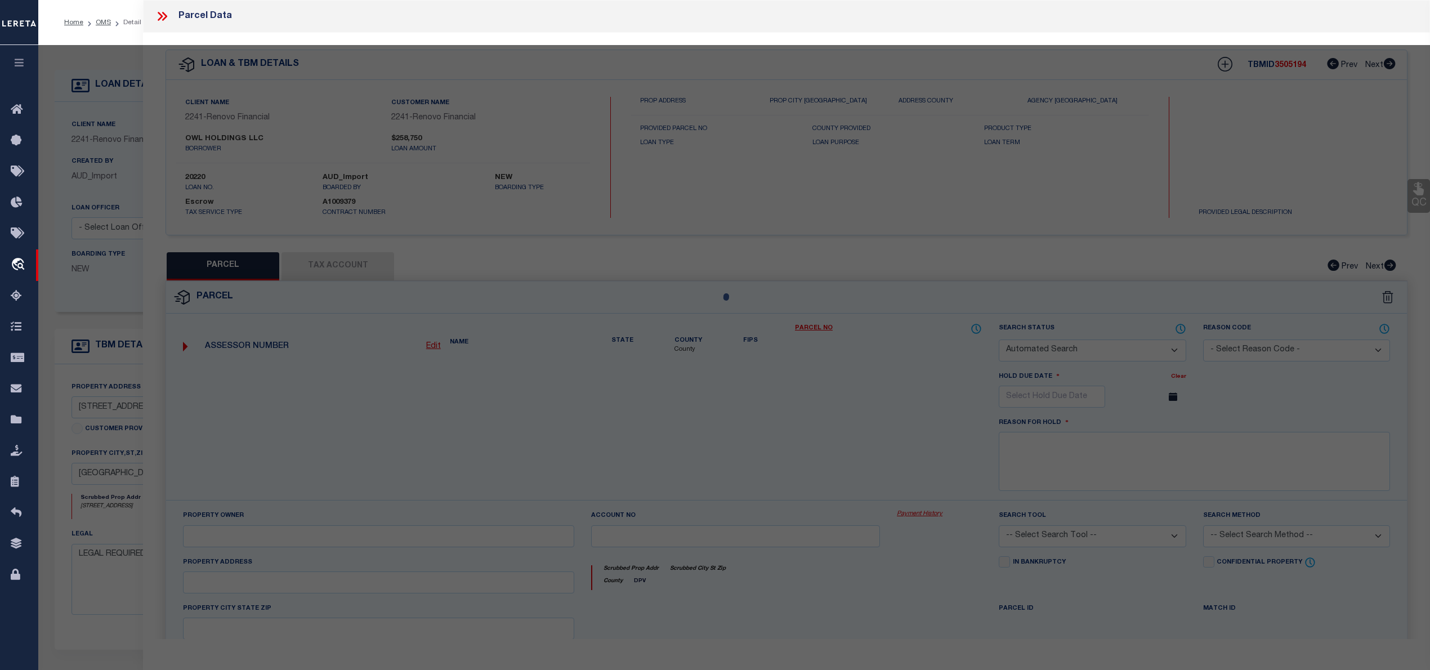
select select "RD"
checkbox input "false"
type textarea "Document uploaded that satisfies a legal requirement, changing from ND to RD"
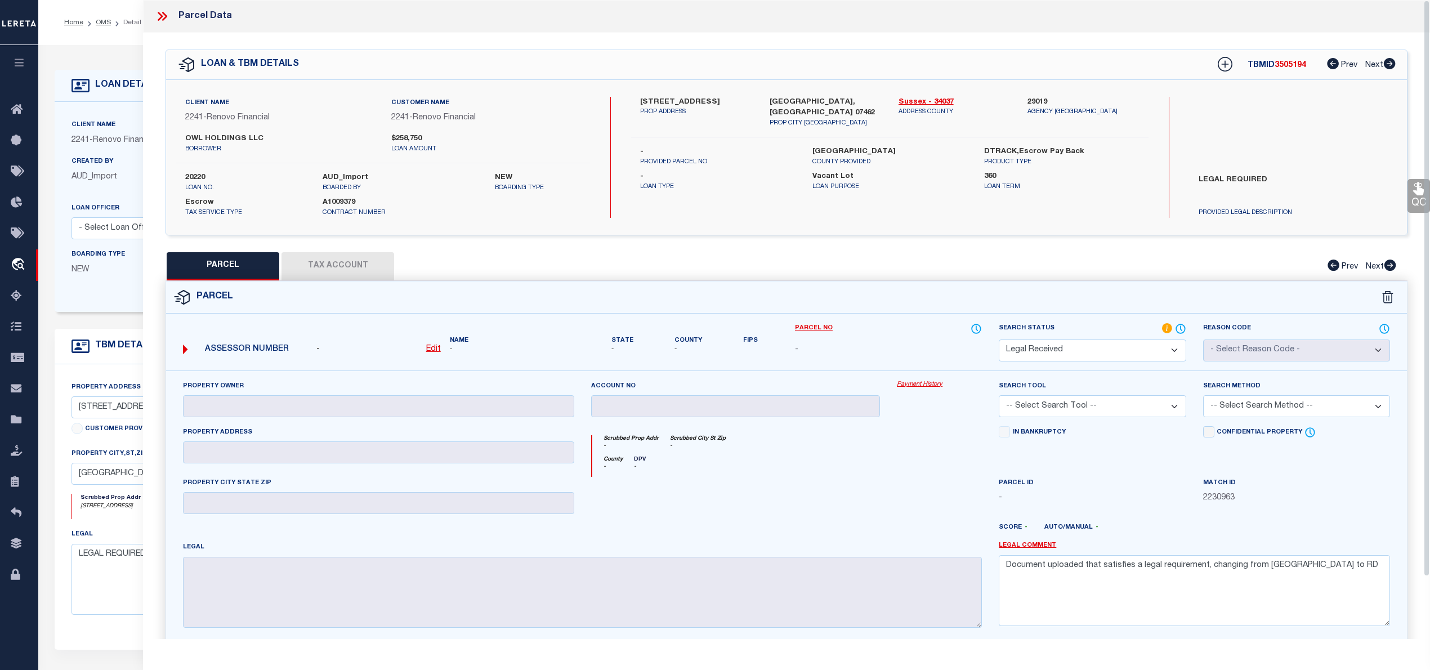
click at [158, 21] on icon at bounding box center [162, 16] width 15 height 15
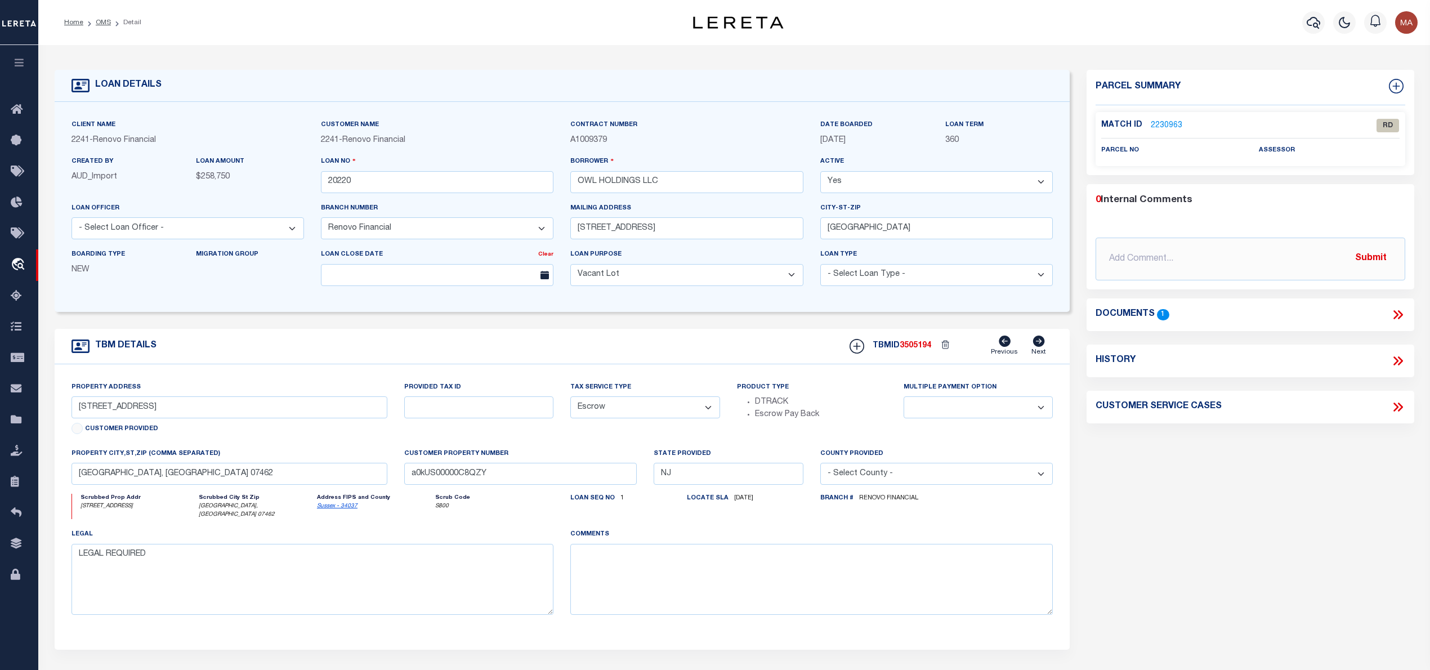
click at [1395, 311] on icon at bounding box center [1398, 314] width 15 height 15
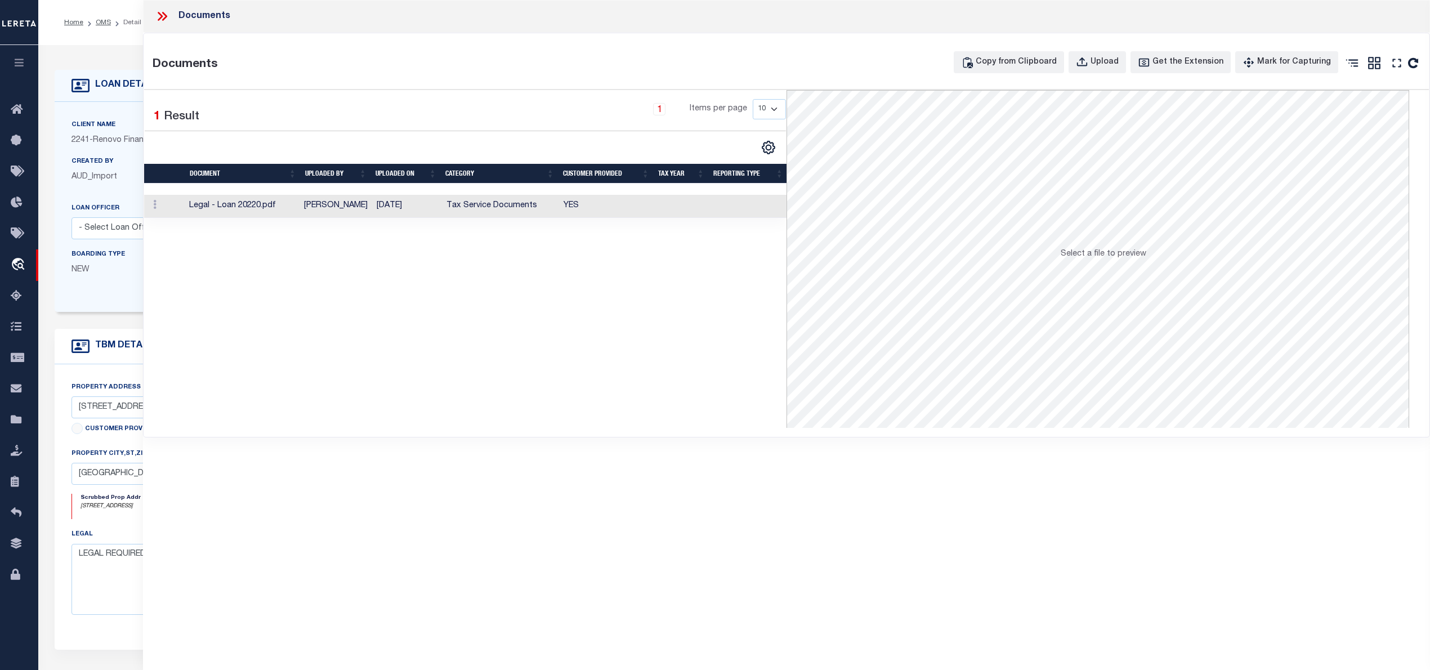
click at [158, 15] on icon at bounding box center [162, 16] width 15 height 15
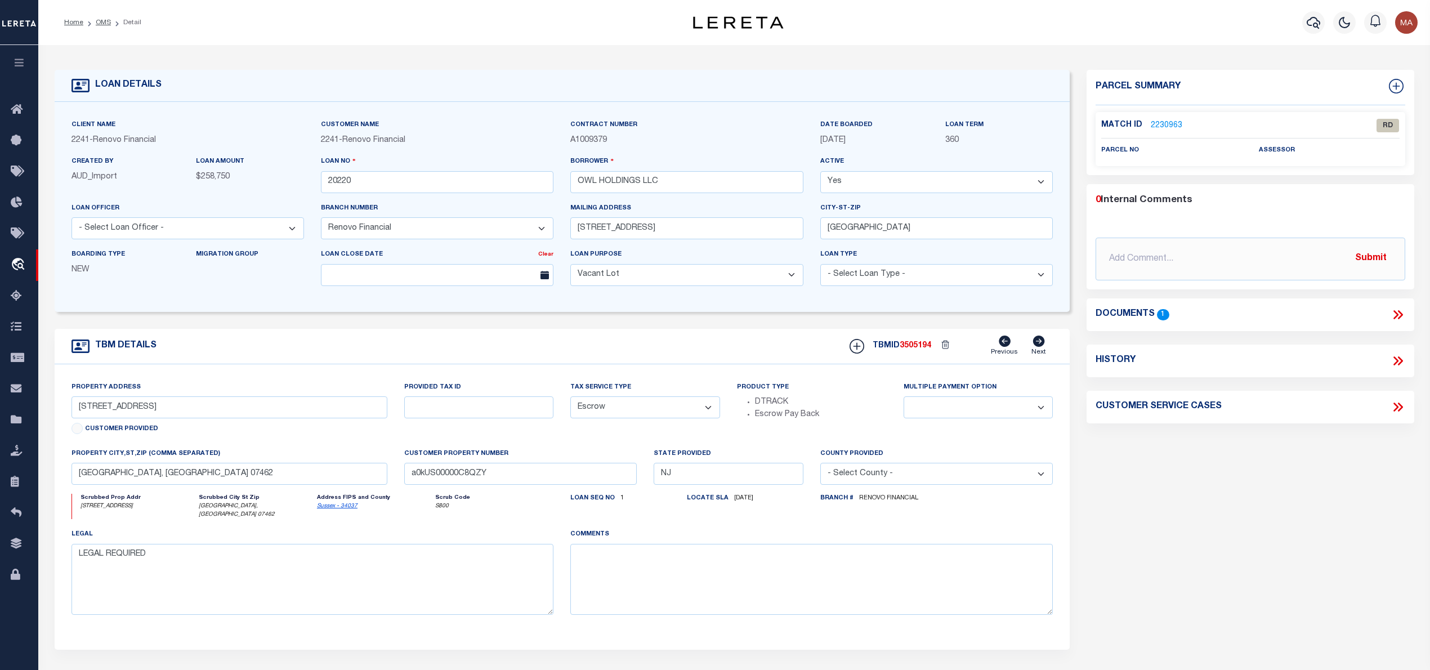
click at [1163, 124] on link "2230963" at bounding box center [1167, 126] width 32 height 12
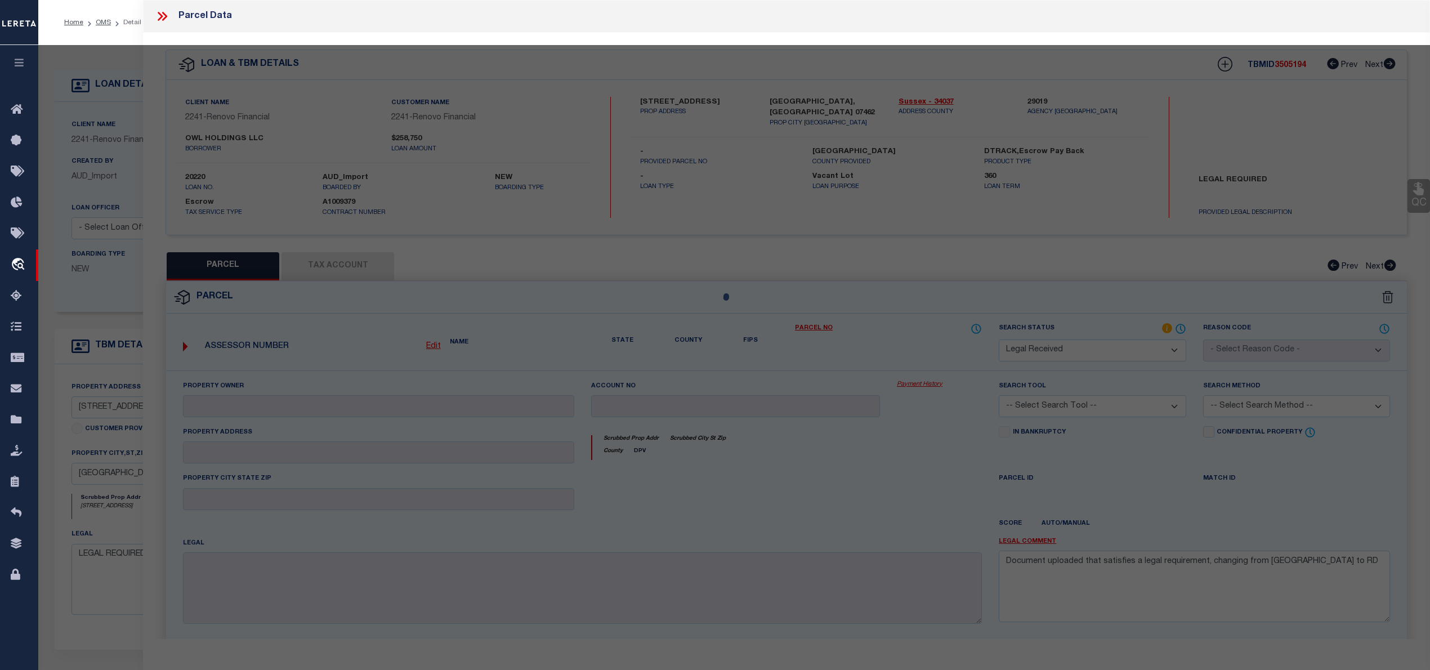
select select "AS"
checkbox input "false"
select select "RD"
checkbox input "false"
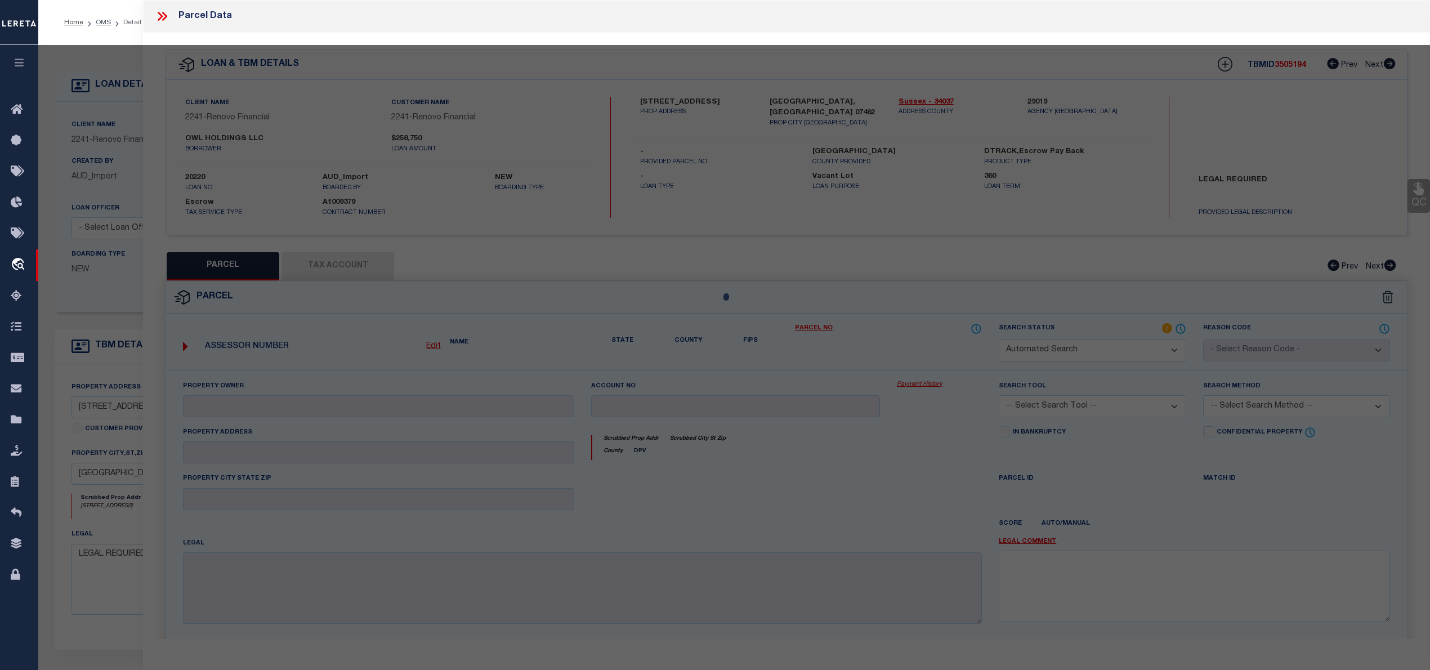
type textarea "Document uploaded that satisfies a legal requirement, changing from ND to RD"
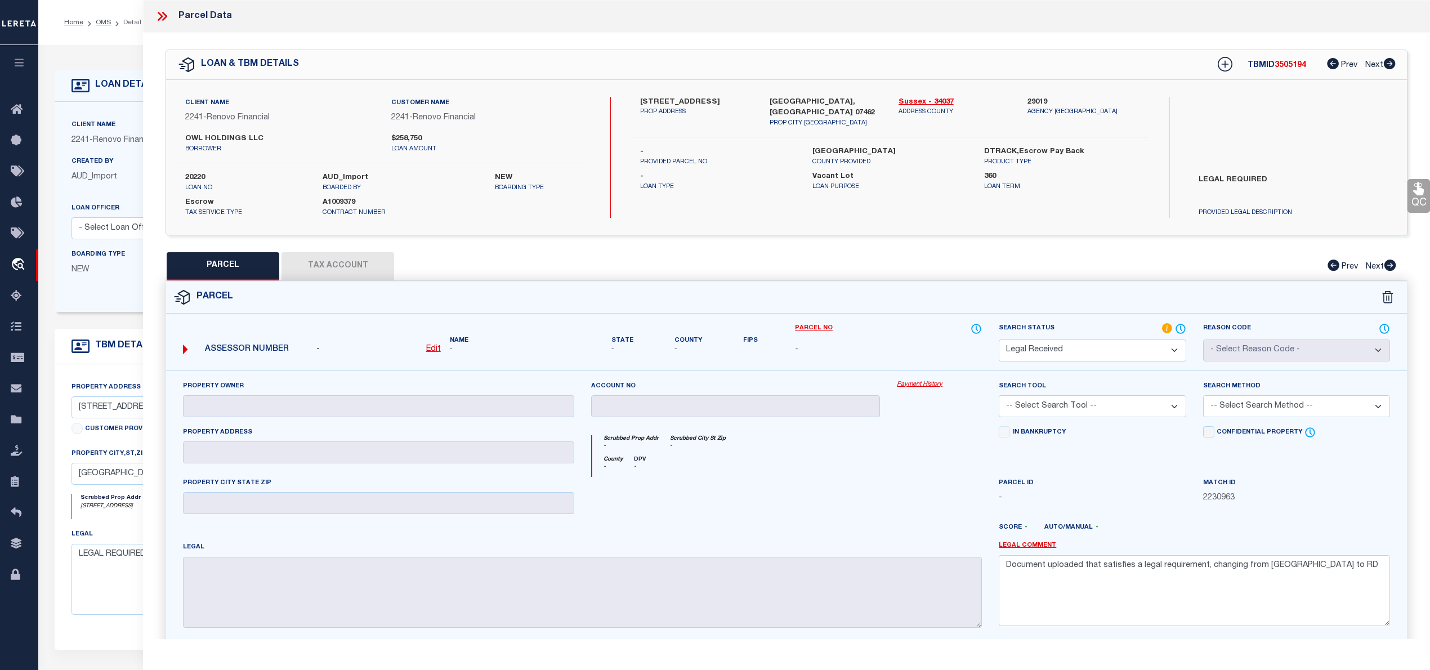
click at [435, 347] on u "Edit" at bounding box center [433, 349] width 15 height 8
select select "RD"
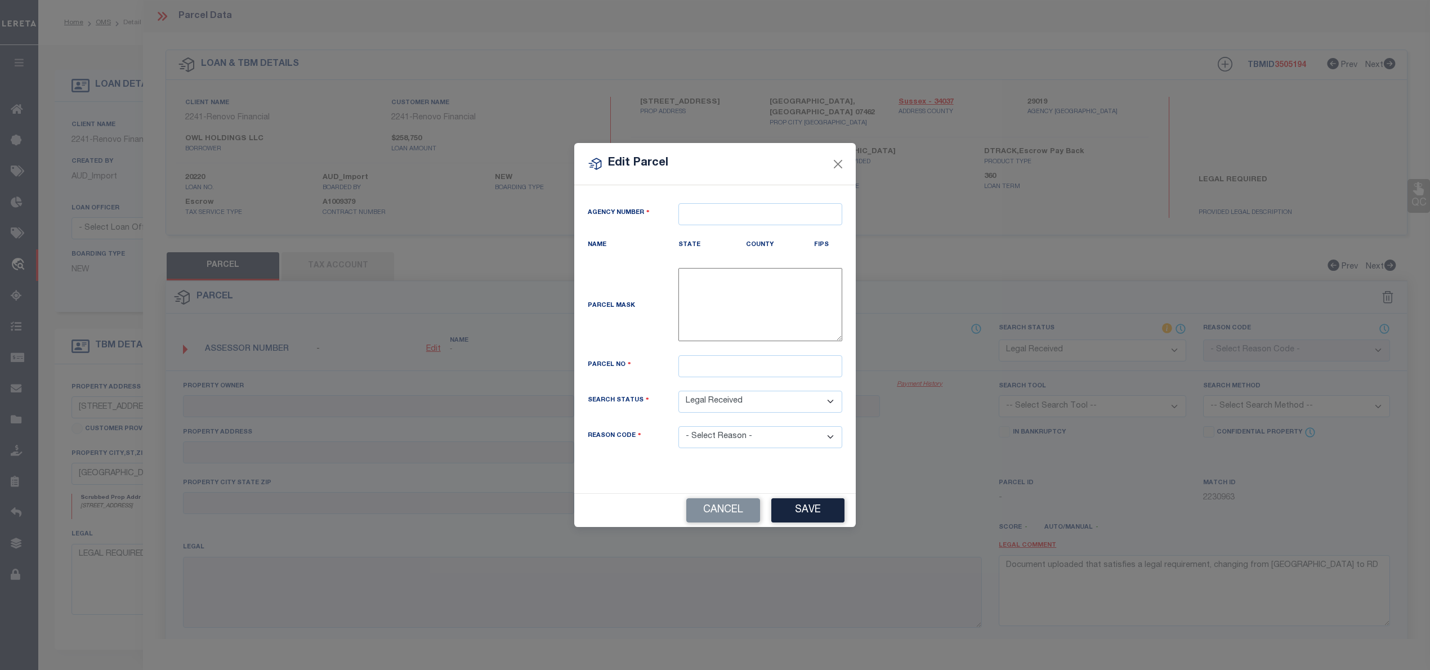
type textarea "-"
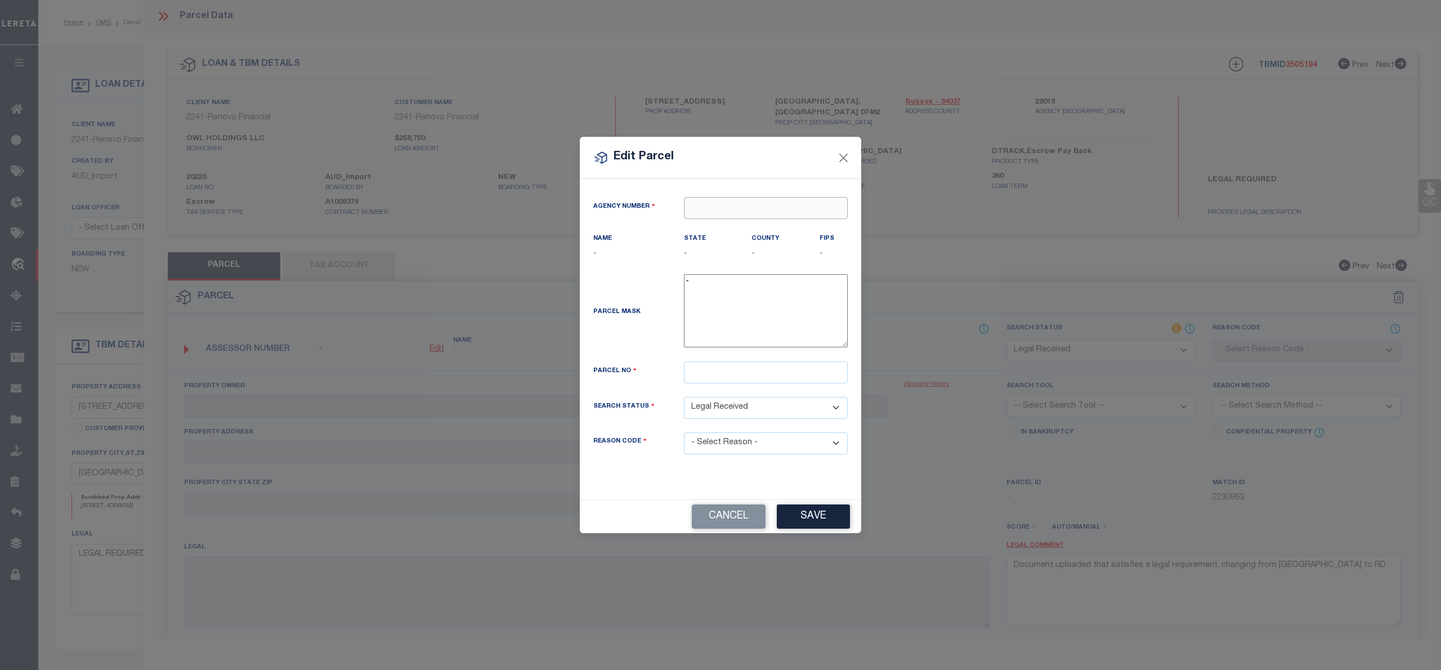
click at [736, 197] on input "text" at bounding box center [766, 208] width 164 height 22
click at [790, 225] on div "290190000 : SUSSEX COUNTY" at bounding box center [766, 234] width 163 height 32
type input "290190000"
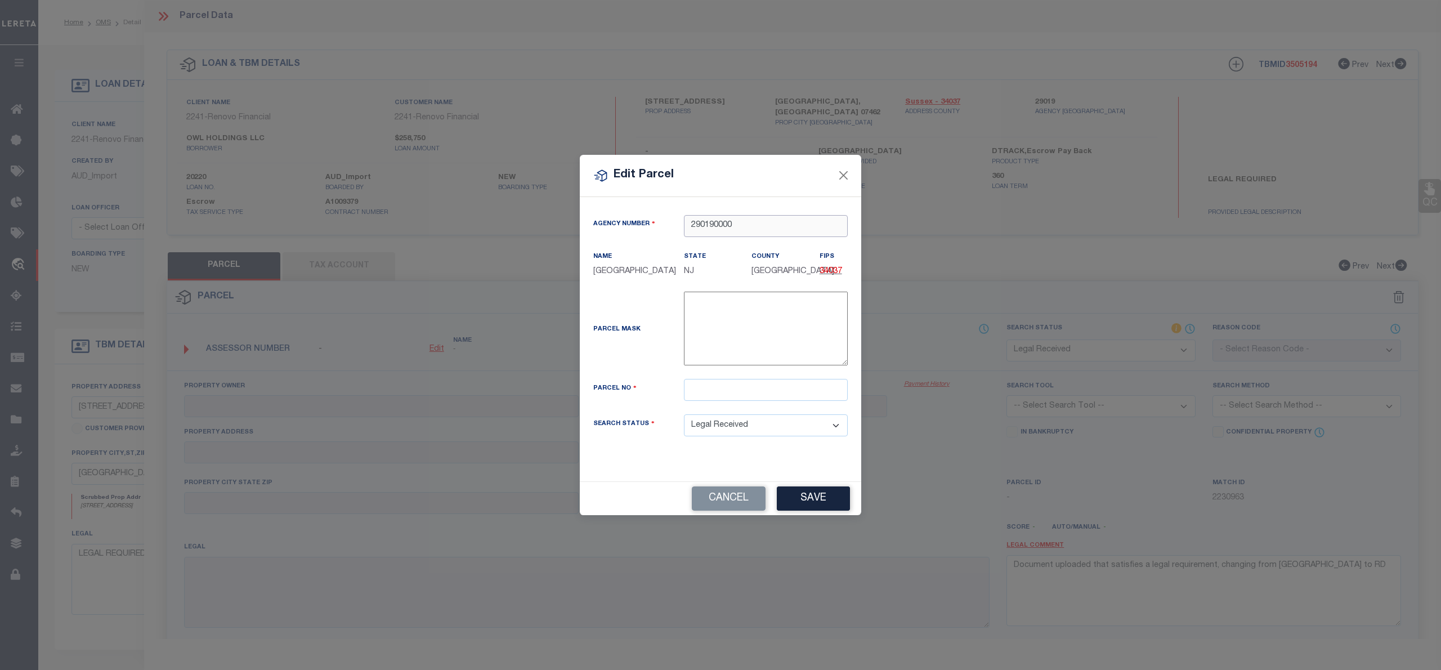
type input "290190000"
click at [734, 388] on input "text" at bounding box center [766, 390] width 164 height 22
click at [735, 397] on input "text" at bounding box center [766, 390] width 164 height 22
paste input "451"
click at [709, 391] on input "00 451" at bounding box center [766, 390] width 164 height 22
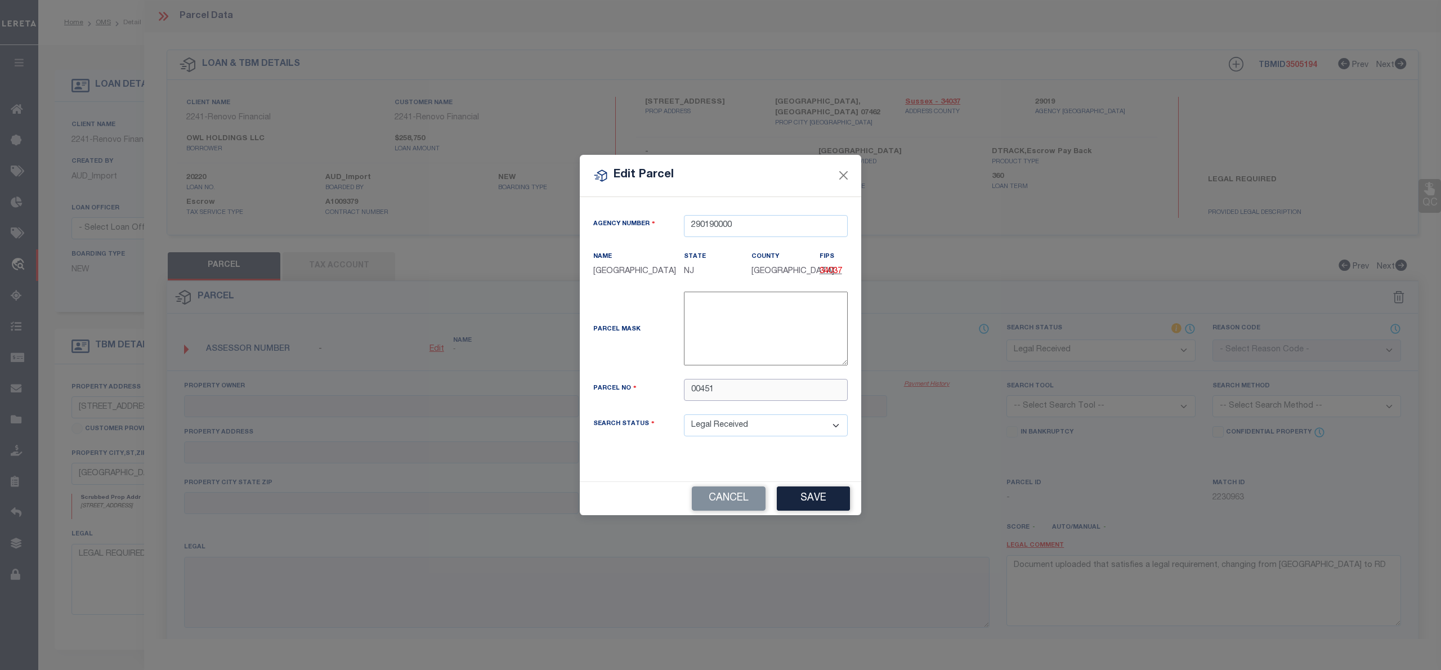
click at [715, 392] on input "00451" at bounding box center [766, 390] width 164 height 22
type input "00451 00045"
click at [822, 506] on button "Save" at bounding box center [813, 498] width 73 height 24
select select "RD"
checkbox input "false"
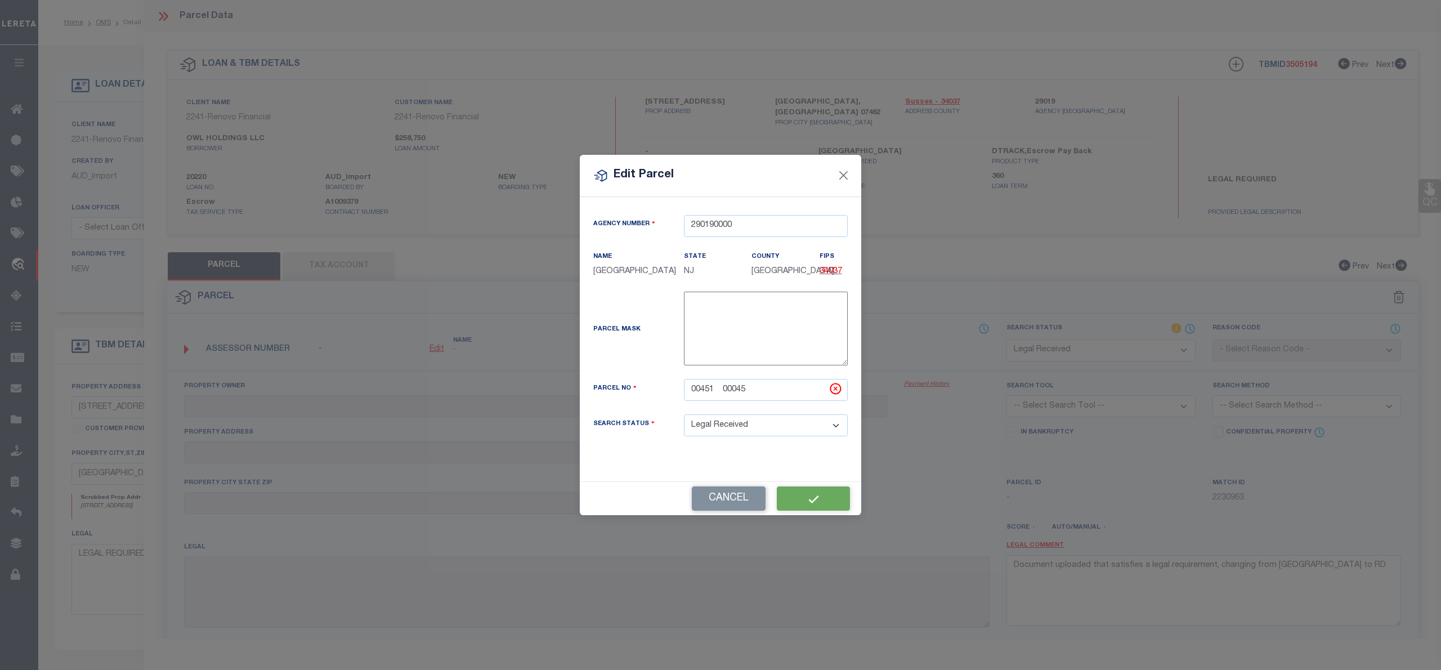
checkbox input "false"
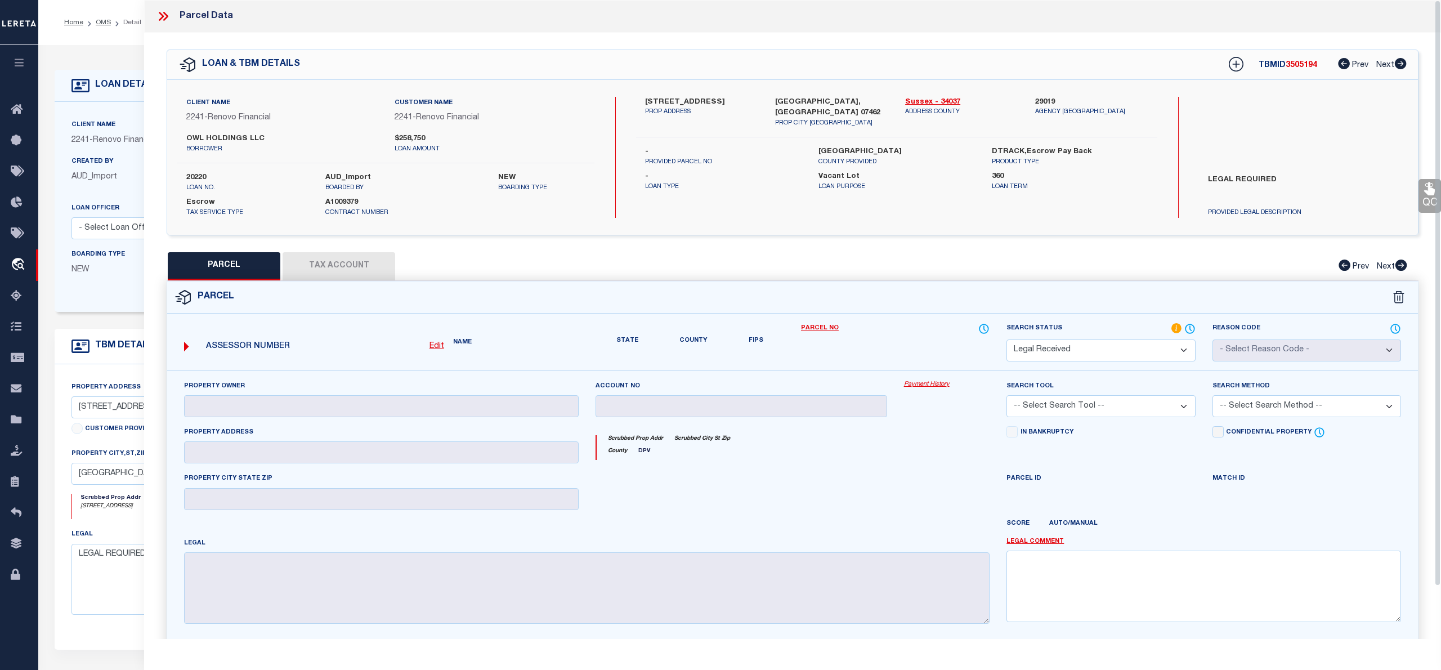
checkbox input "false"
type textarea "Document uploaded that satisfies a legal requirement, changing from ND to RD"
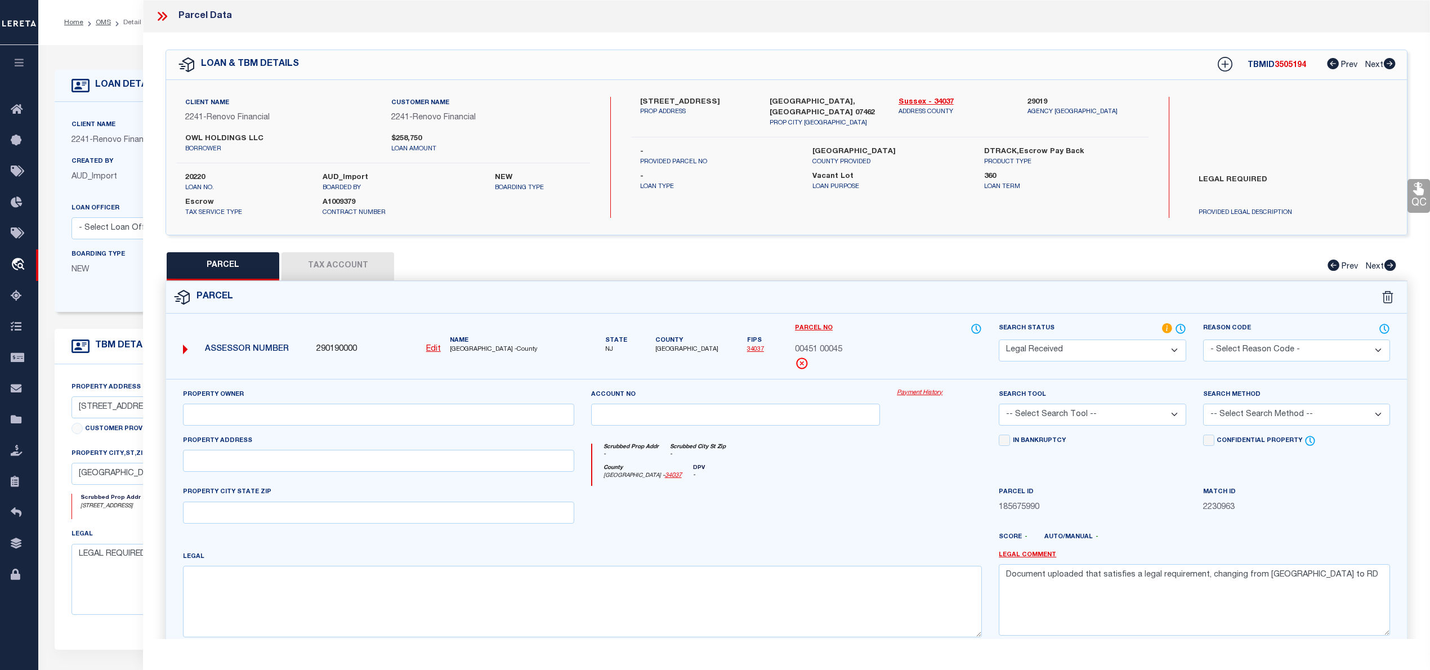
click at [343, 262] on button "Tax Account" at bounding box center [337, 266] width 113 height 28
select select "100"
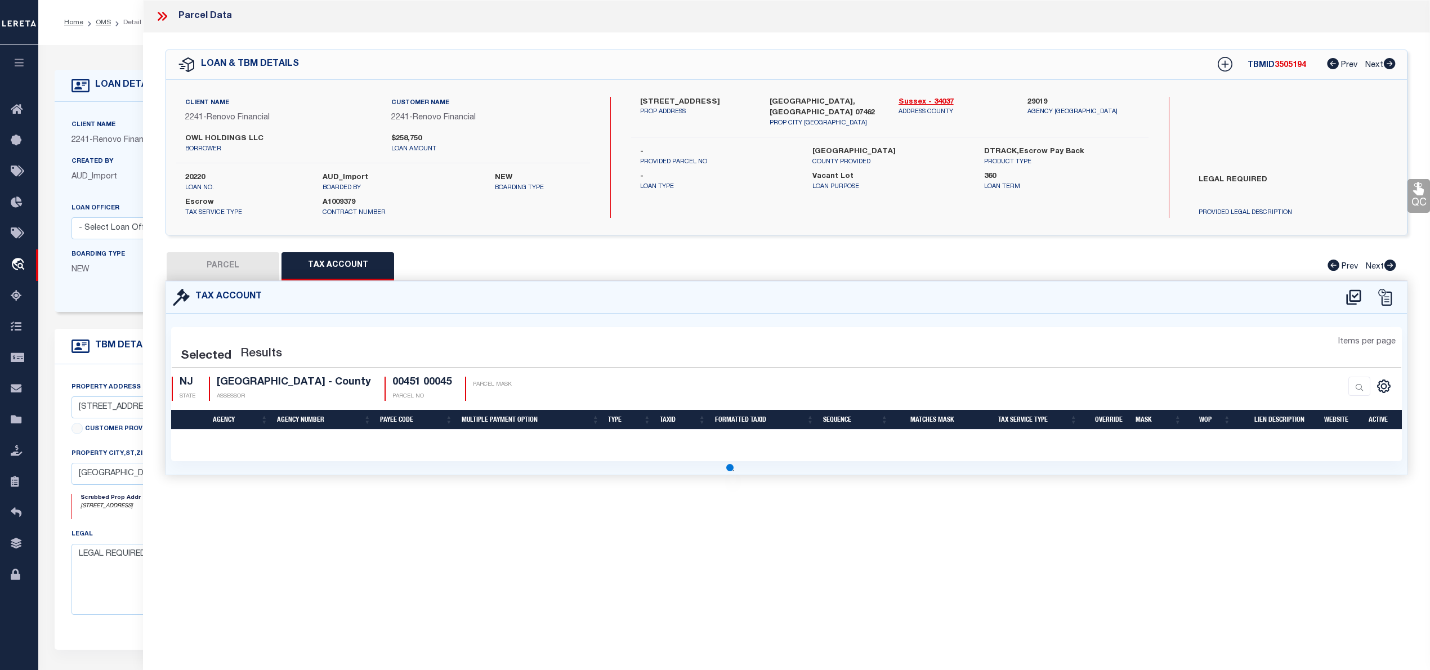
select select "100"
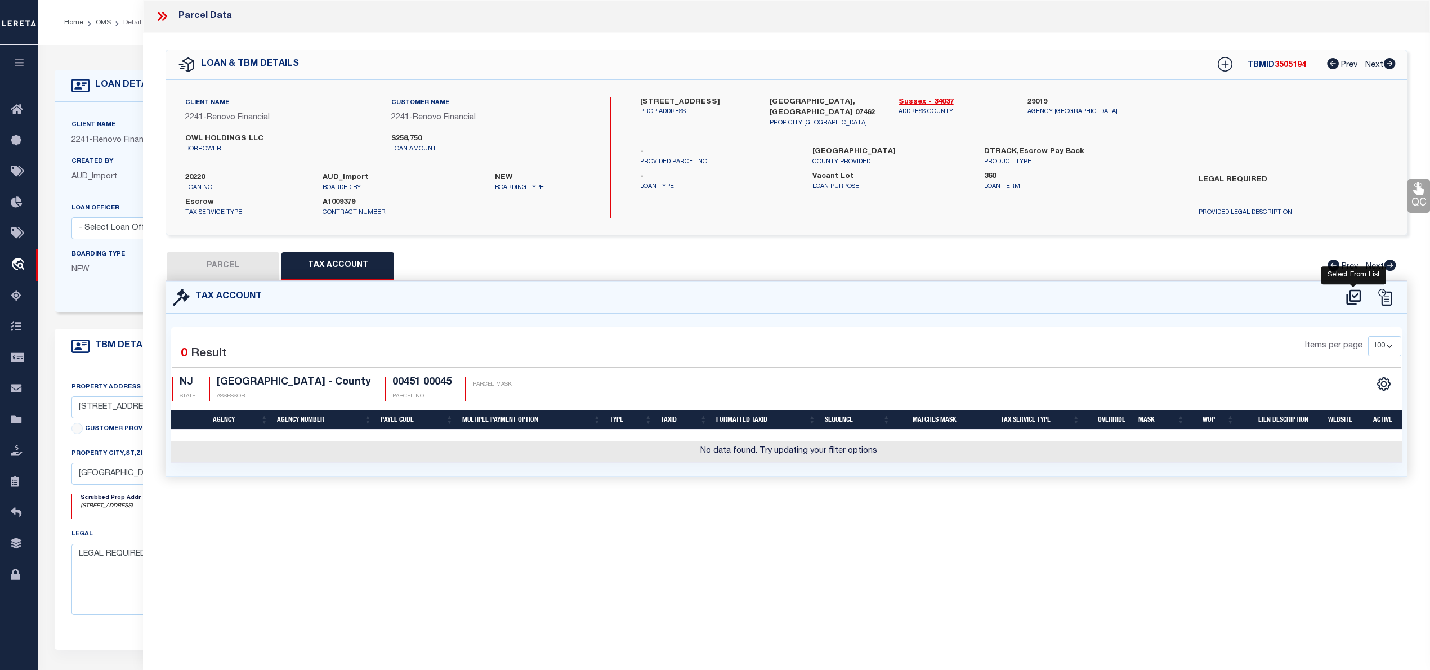
click at [1359, 293] on icon at bounding box center [1353, 296] width 15 height 15
select select "100"
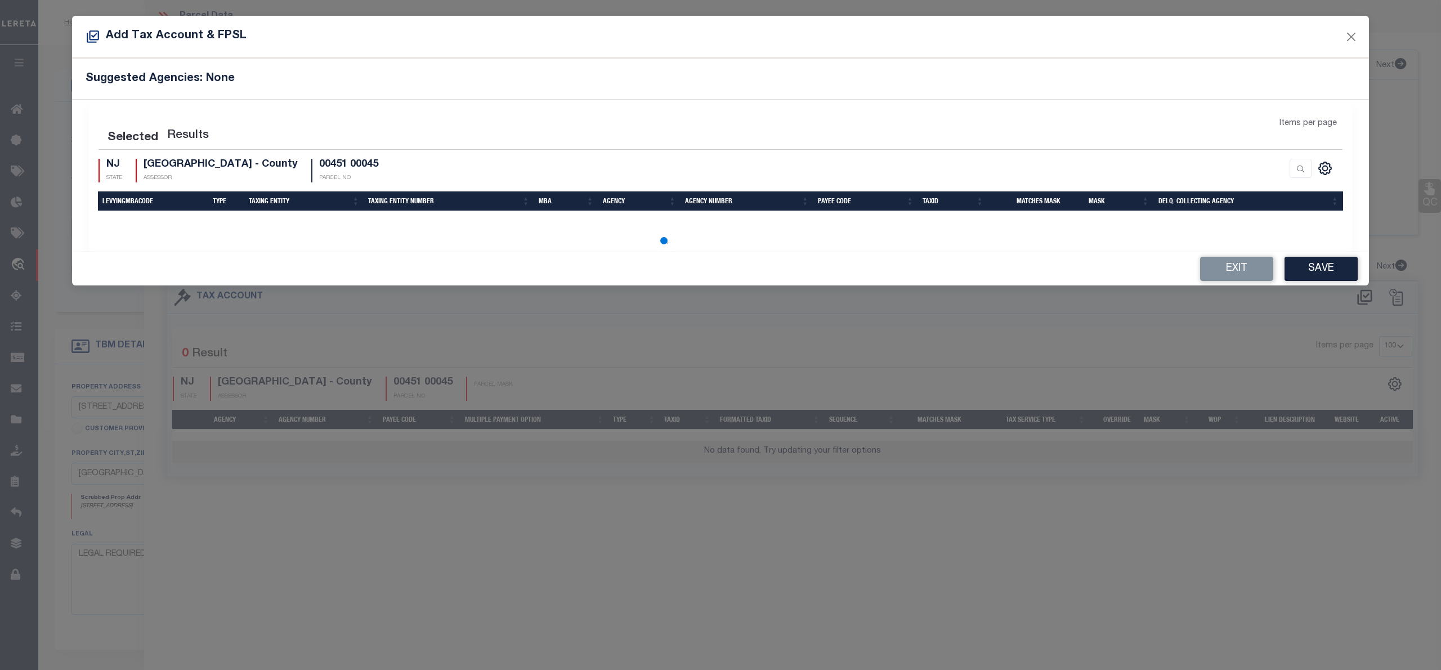
select select "100"
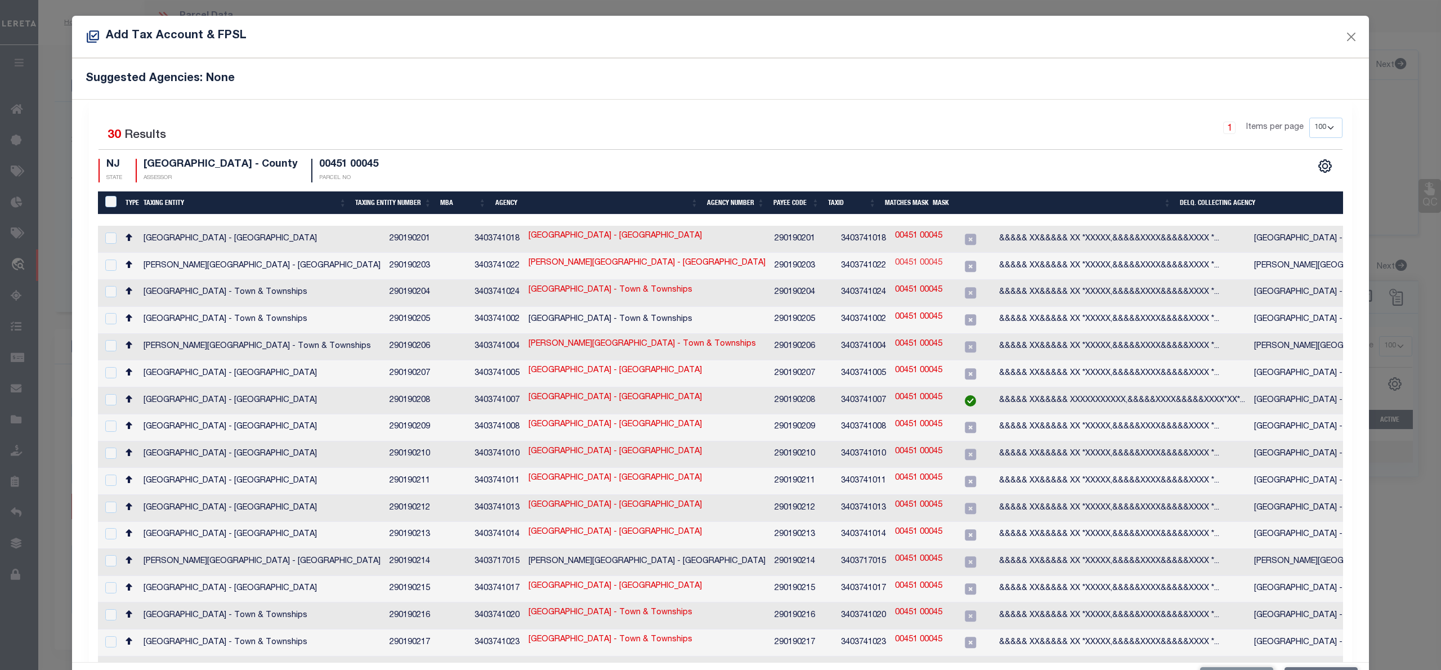
click at [895, 264] on link "00451 00045" at bounding box center [918, 263] width 47 height 12
type input "00451 00045"
type textarea "&&&&& XX&&&&& XX *XXXXX,&&&&&XXXX&&&&&XXXX *XXXX"
checkbox input "true"
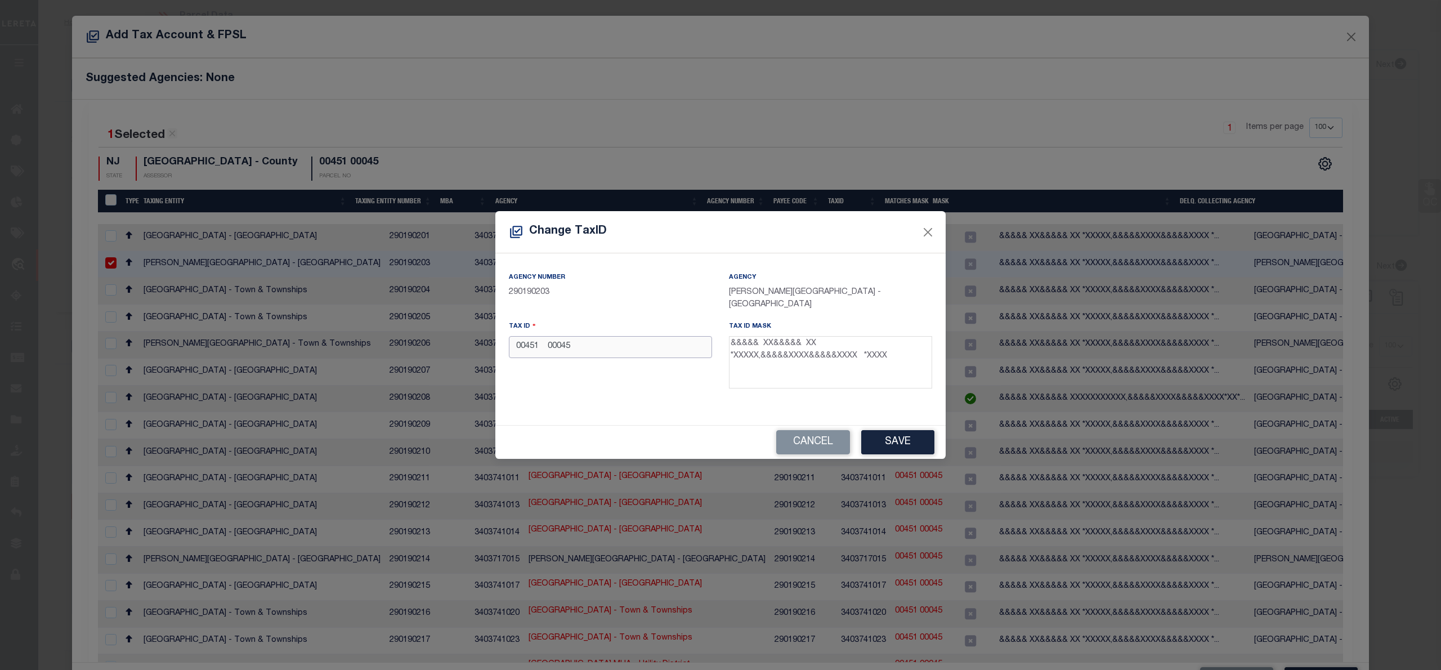
click at [548, 345] on input "00451 00045" at bounding box center [610, 347] width 203 height 22
type input "00451 00045"
click at [886, 439] on button "Save" at bounding box center [897, 442] width 73 height 24
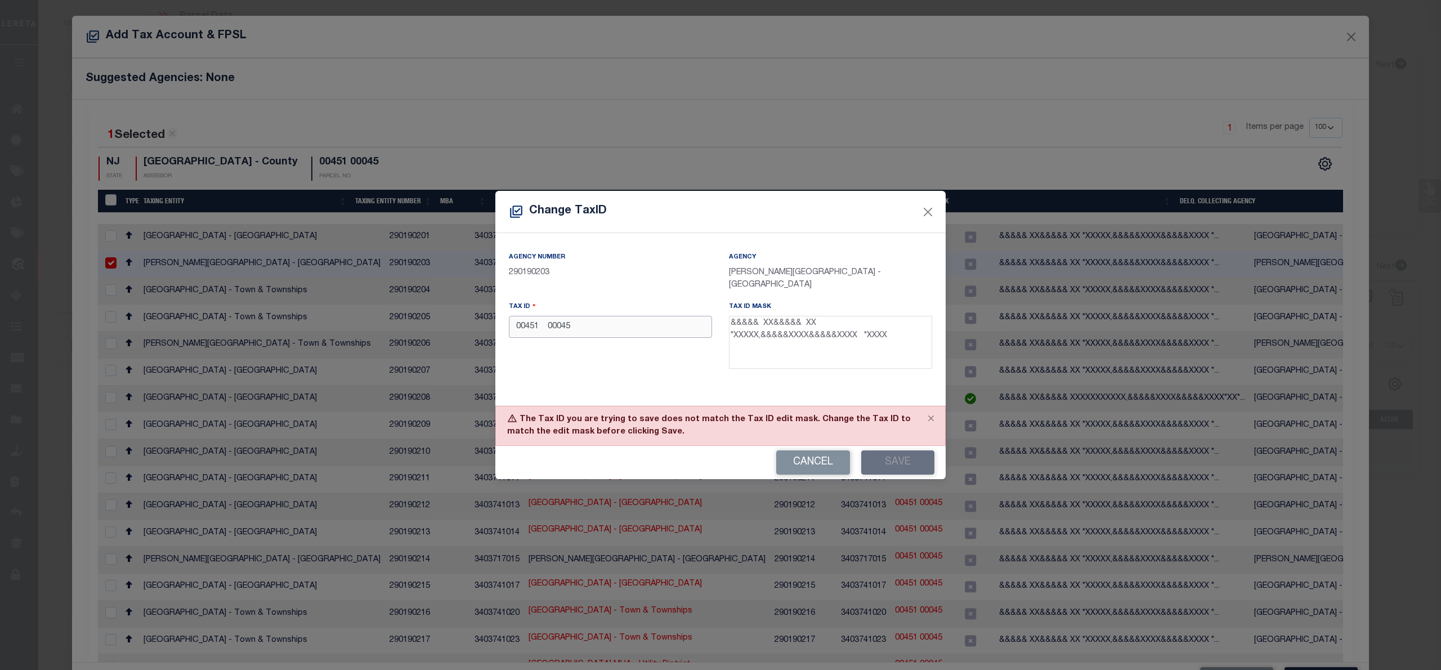
click at [557, 328] on input "00451 00045" at bounding box center [610, 327] width 203 height 22
click at [809, 466] on button "Cancel" at bounding box center [813, 462] width 74 height 24
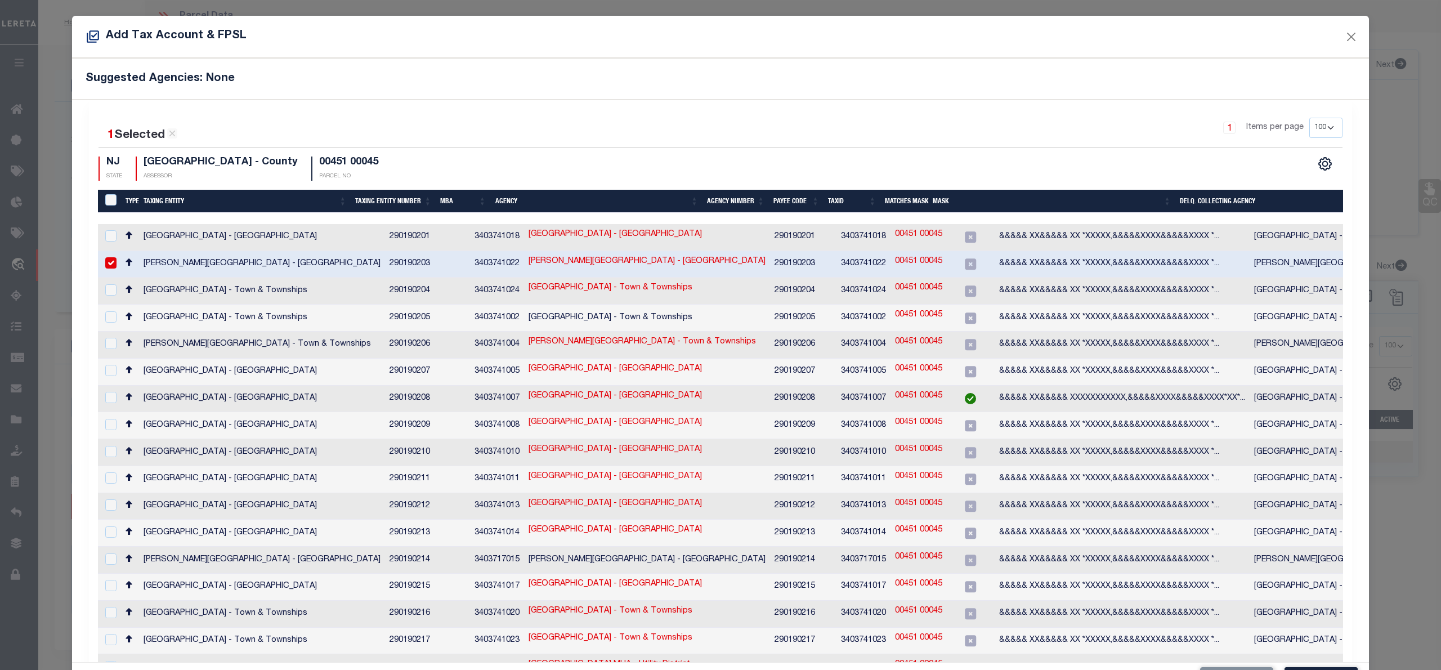
click at [100, 263] on td at bounding box center [109, 264] width 23 height 27
checkbox input "false"
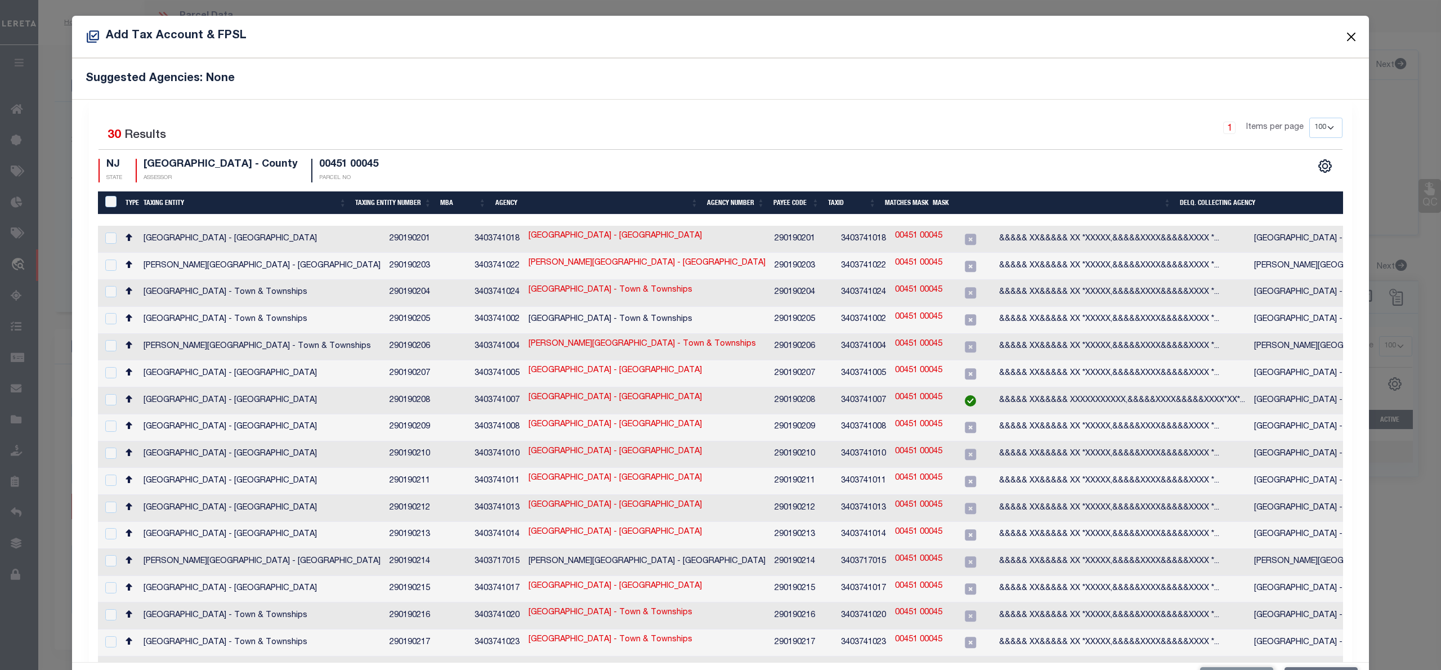
click at [1344, 39] on button "Close" at bounding box center [1351, 36] width 15 height 15
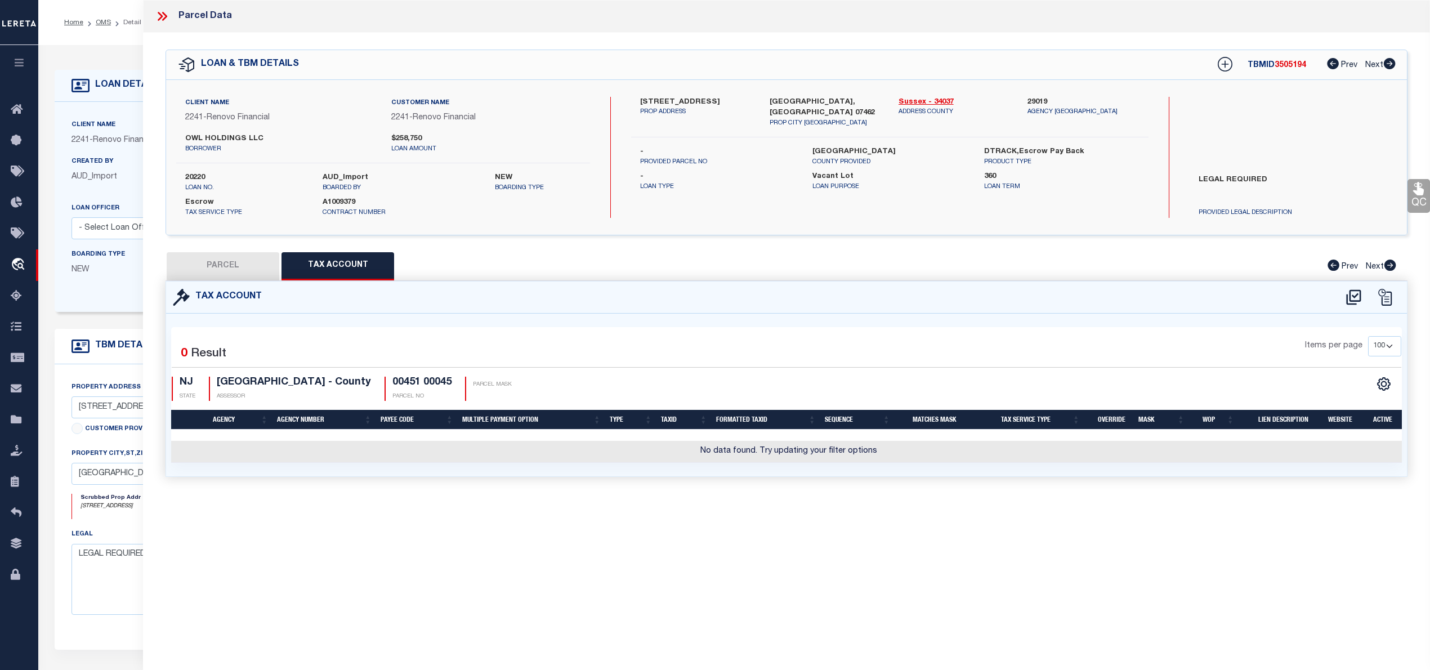
click at [260, 260] on button "PARCEL" at bounding box center [223, 266] width 113 height 28
select select "AS"
checkbox input "false"
select select "RD"
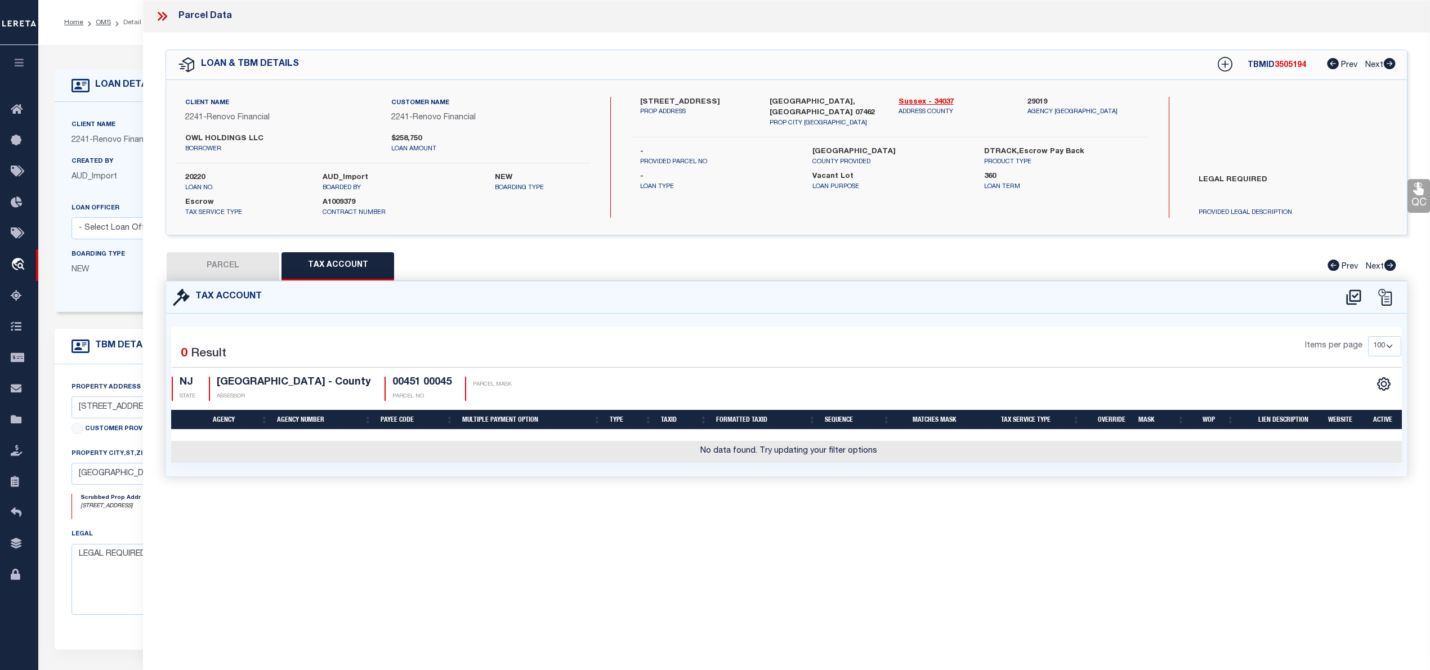
checkbox input "false"
type textarea "Document uploaded that satisfies a legal requirement, changing from ND to RD"
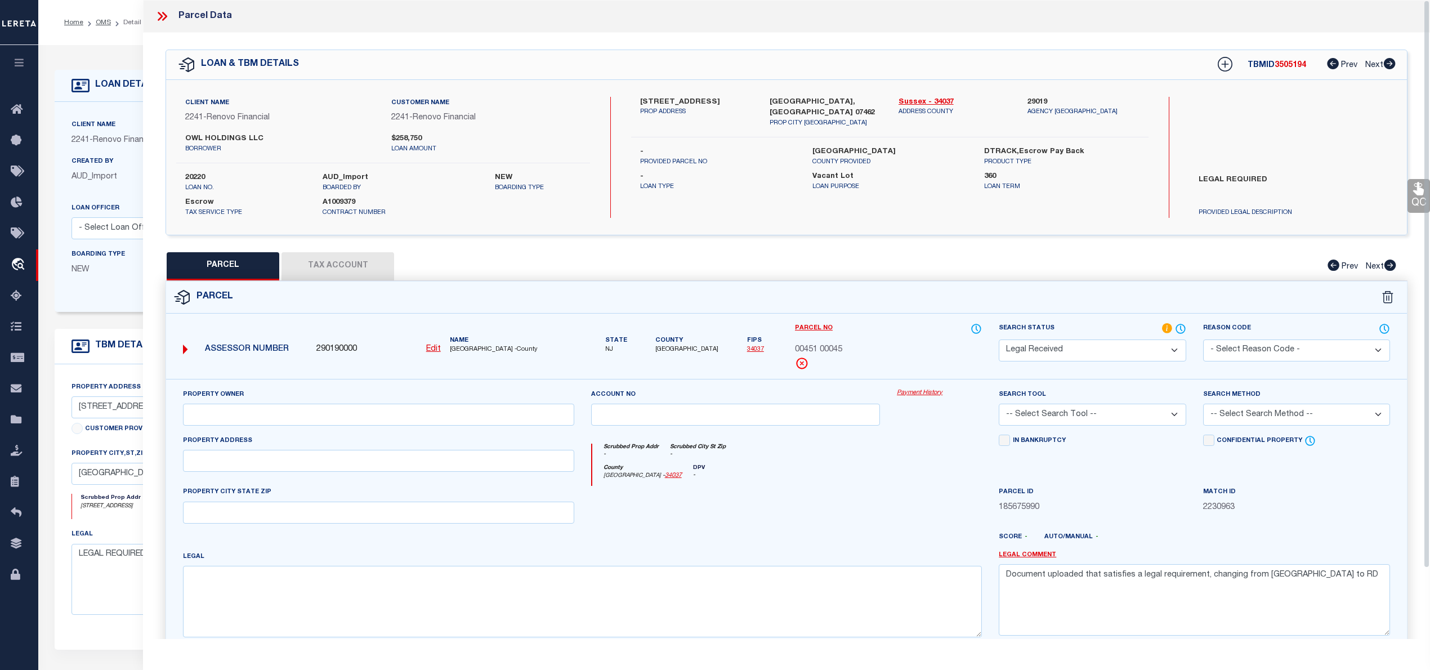
click at [1097, 351] on select "Automated Search Bad Parcel Complete Duplicate Parcel High Dollar Reporting In …" at bounding box center [1092, 350] width 187 height 22
select select "JR"
click at [999, 339] on select "Automated Search Bad Parcel Complete Duplicate Parcel High Dollar Reporting In …" at bounding box center [1092, 350] width 187 height 22
click at [1066, 578] on textarea "Document uploaded that satisfies a legal requirement, changing from ND to RD" at bounding box center [1194, 599] width 391 height 71
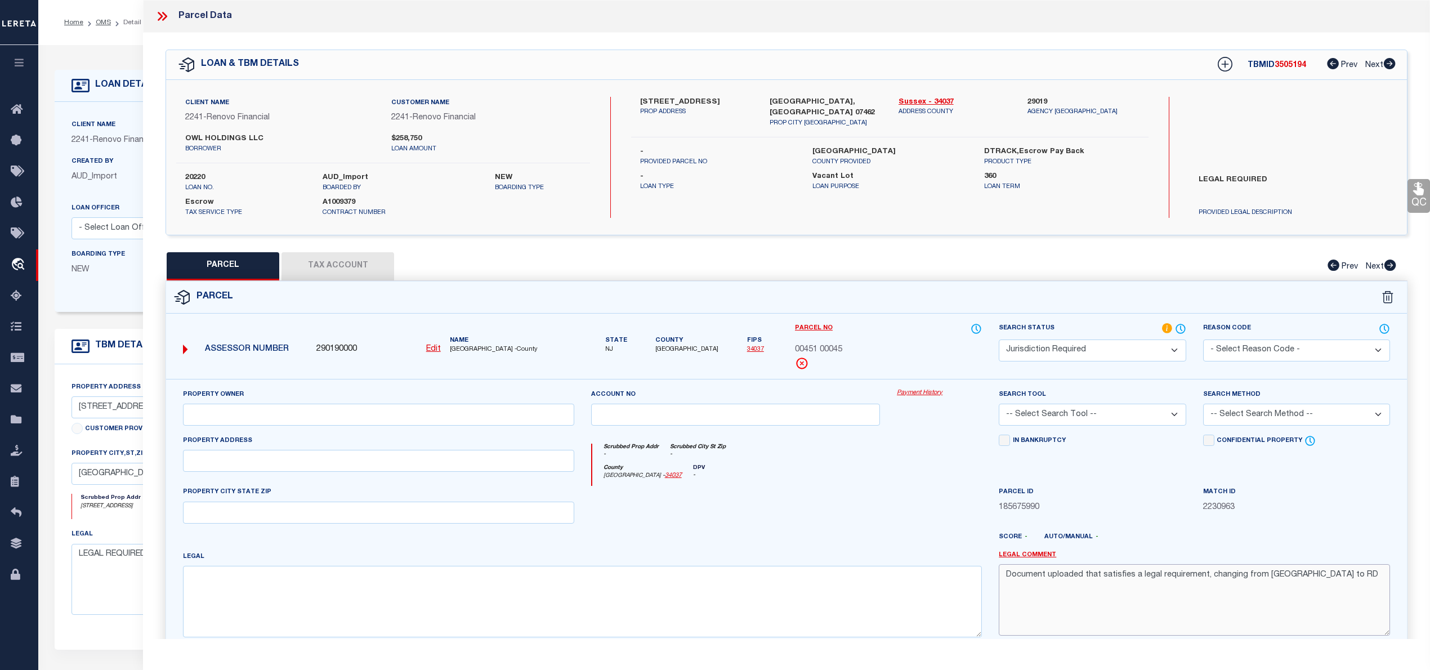
click at [1066, 578] on textarea "Document uploaded that satisfies a legal requirement, changing from ND to RD" at bounding box center [1194, 599] width 391 height 71
paste textarea "00451 00045"
drag, startPoint x: 777, startPoint y: 100, endPoint x: 765, endPoint y: 80, distance: 23.8
click at [765, 80] on div "Client Name 2241 - Renovo Financial Customer Name 2241 - Renovo Financial OWL H…" at bounding box center [786, 157] width 1241 height 155
click at [787, 101] on label "Vernon, NJ 07462" at bounding box center [826, 108] width 112 height 22
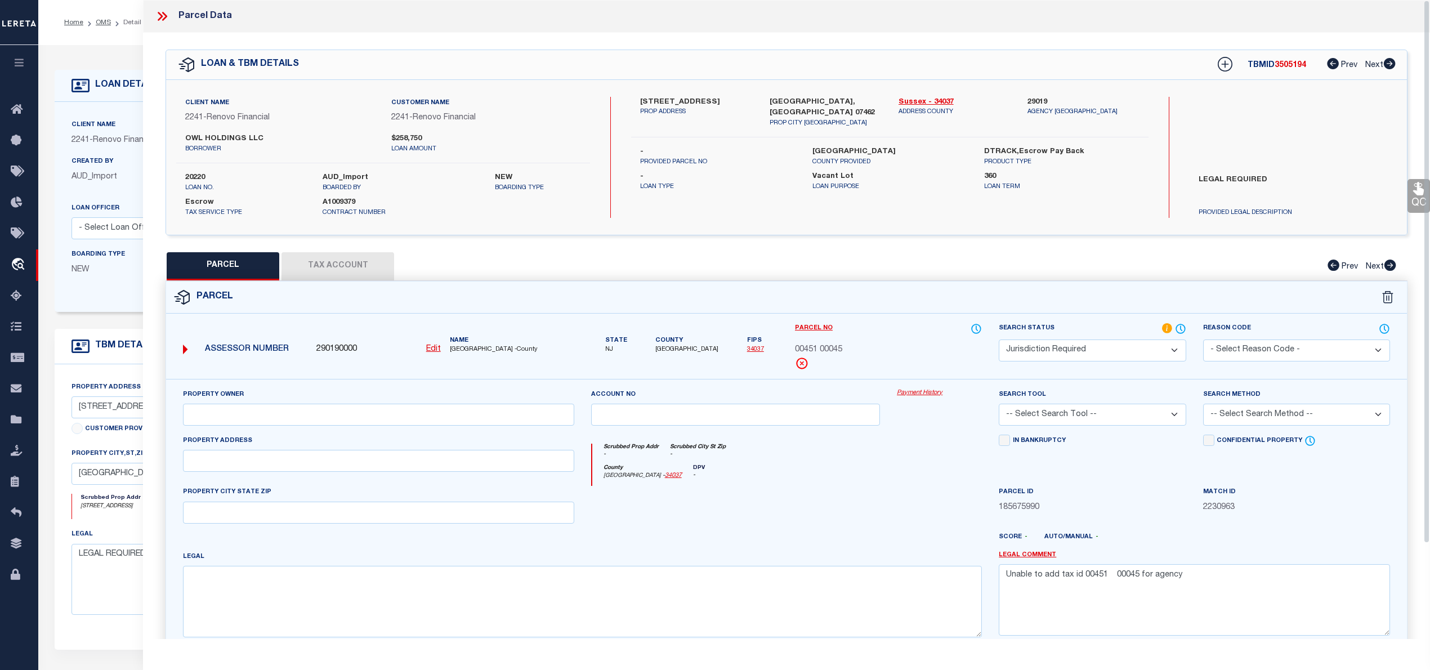
click at [787, 101] on label "Vernon, NJ 07462" at bounding box center [826, 108] width 112 height 22
copy label "[PERSON_NAME]"
click at [1226, 573] on textarea "Unable to add tax id 00451 00045 for agency" at bounding box center [1194, 599] width 391 height 71
paste textarea "[PERSON_NAME]"
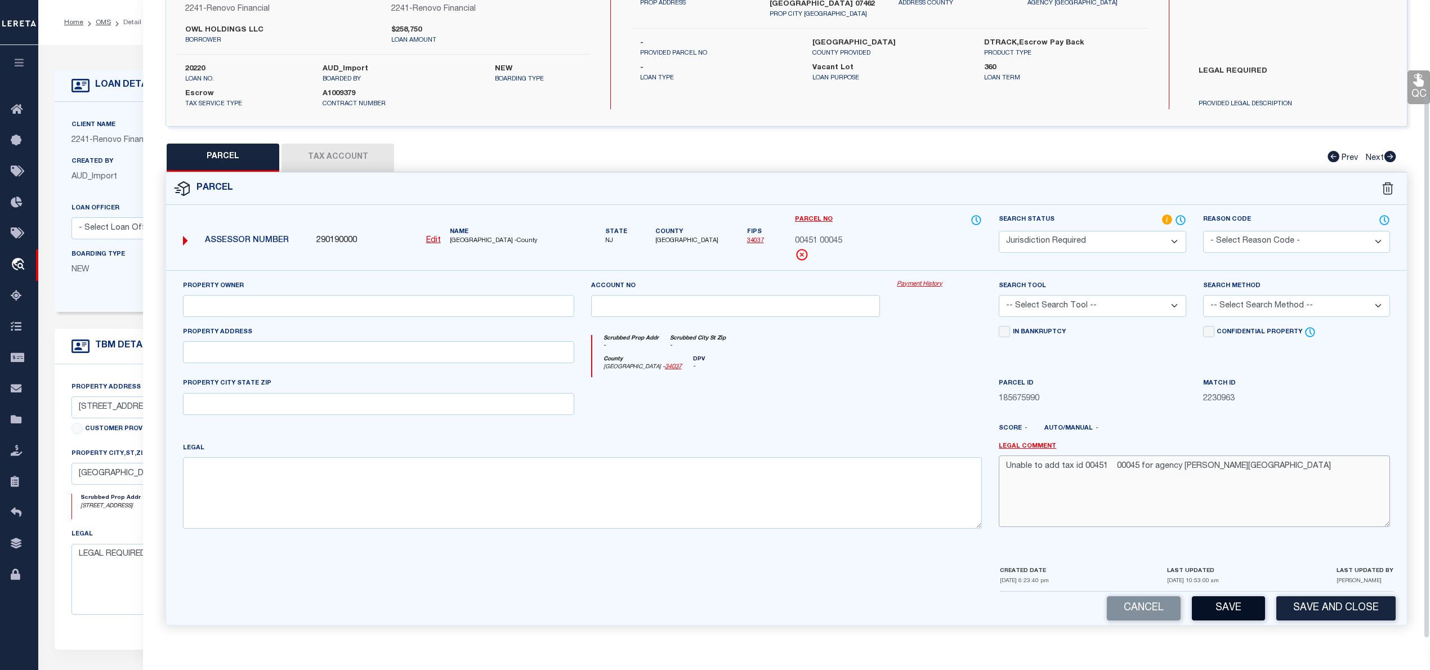
type textarea "Unable to add tax id 00451 00045 for agency Vernon township"
click at [1210, 608] on button "Save" at bounding box center [1228, 608] width 73 height 24
select select "AS"
checkbox input "false"
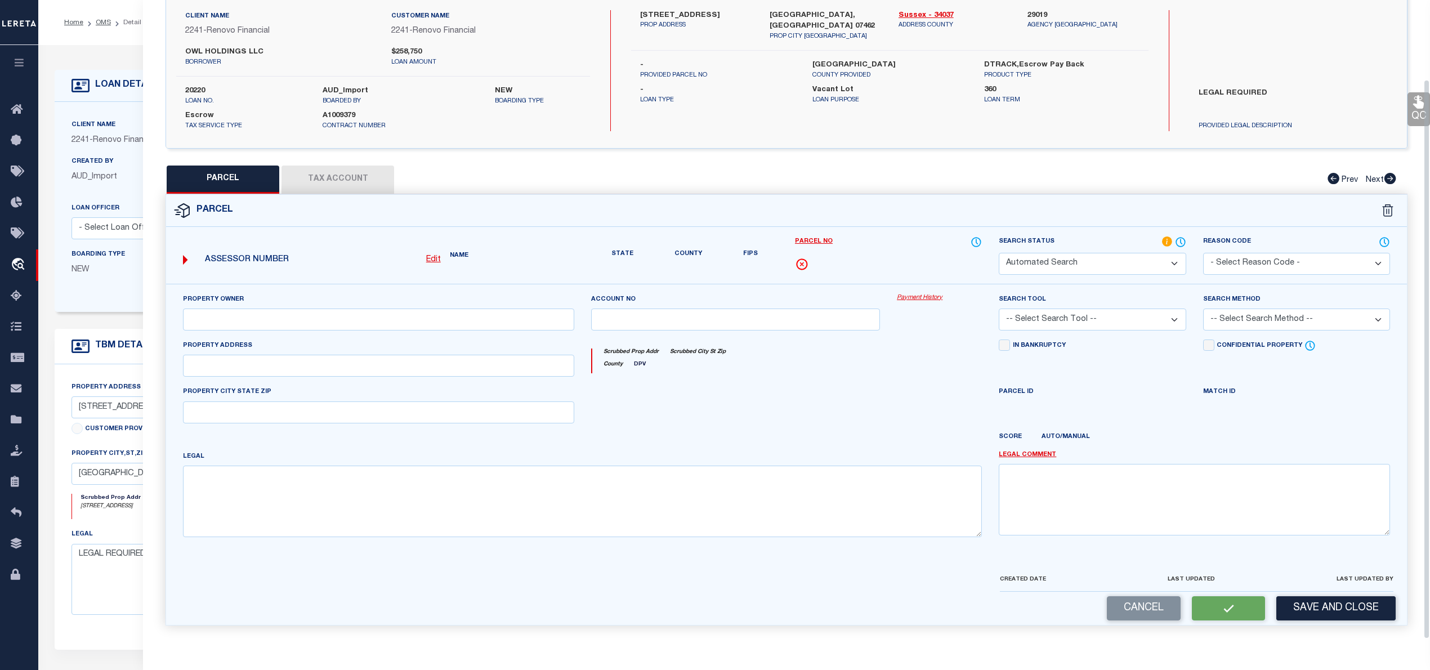
select select "JR"
type textarea "Unable to add tax id 00451 00045 for agency Vernon township"
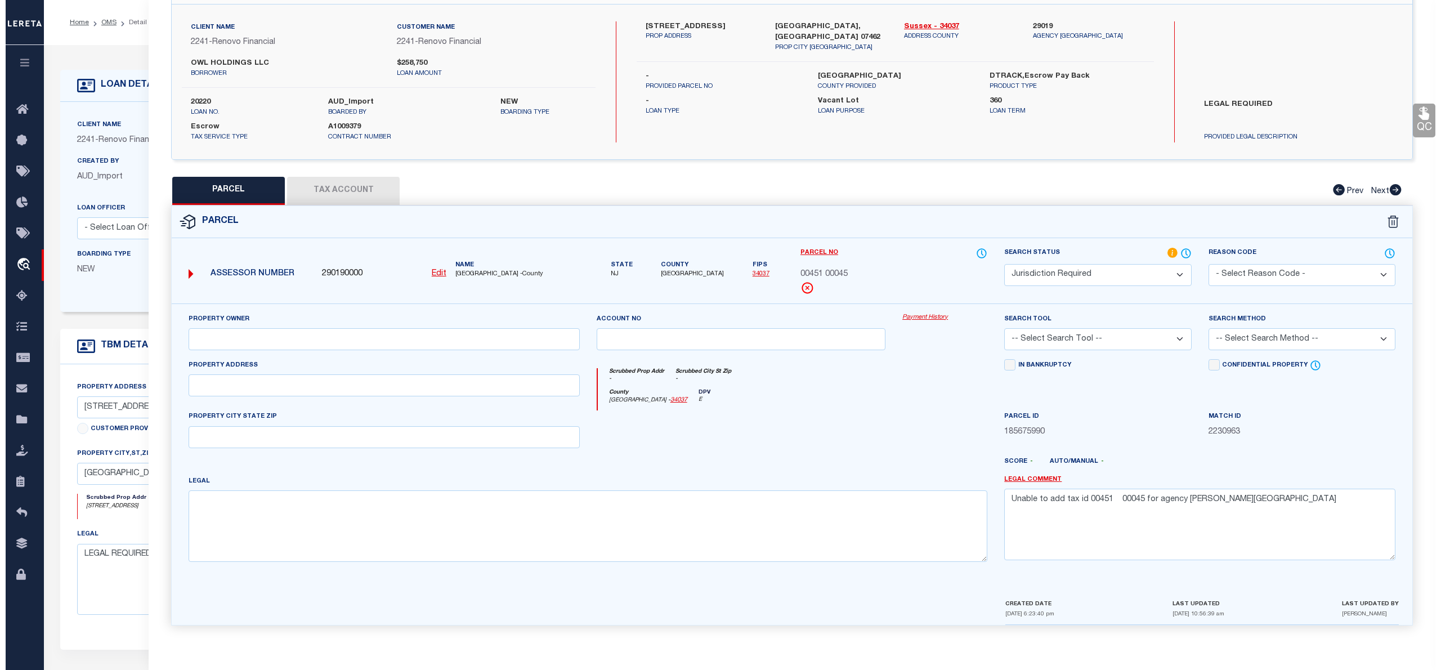
scroll to position [0, 0]
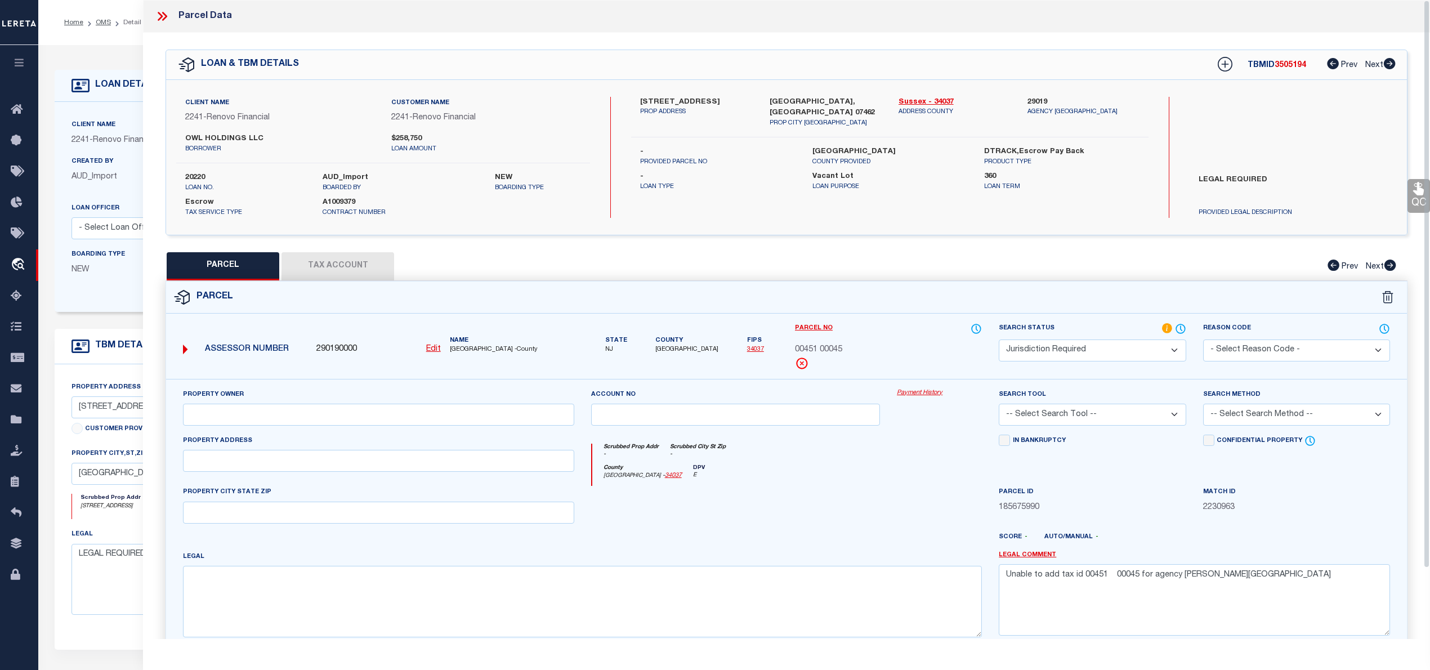
click at [158, 17] on icon at bounding box center [162, 16] width 15 height 15
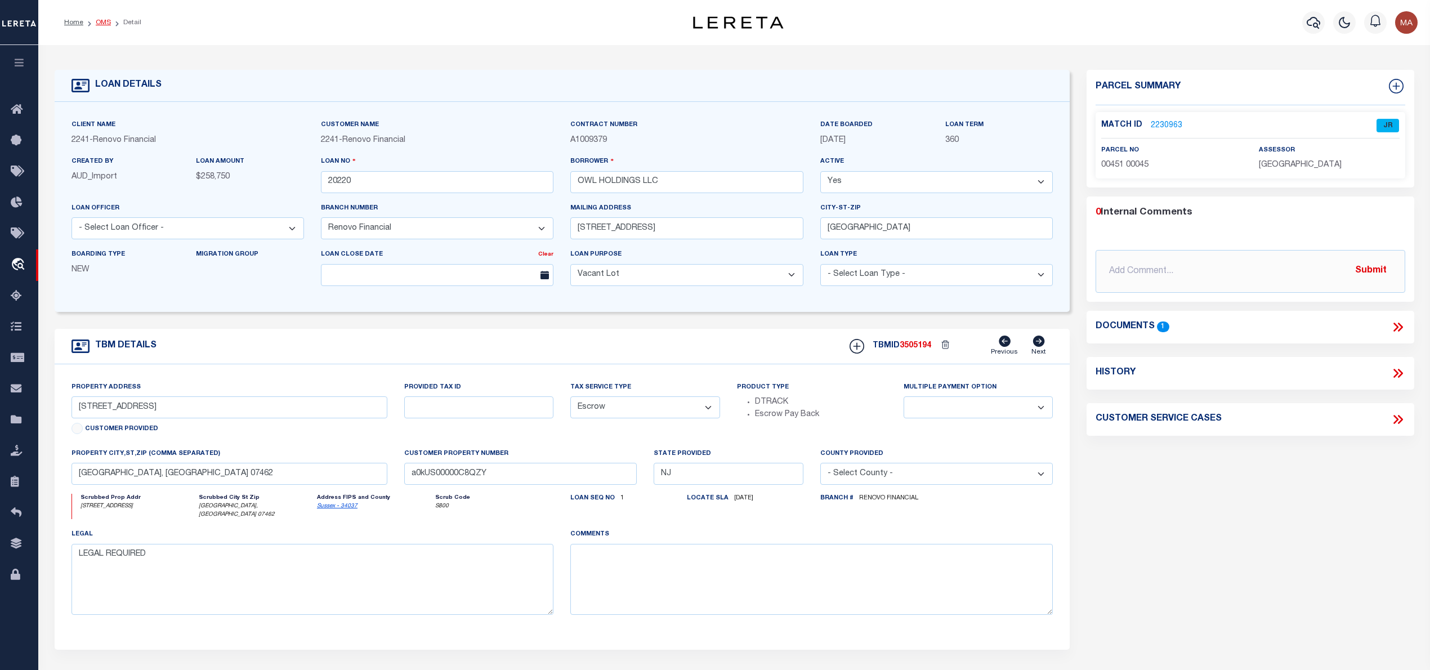
click at [98, 19] on link "OMS" at bounding box center [103, 22] width 15 height 7
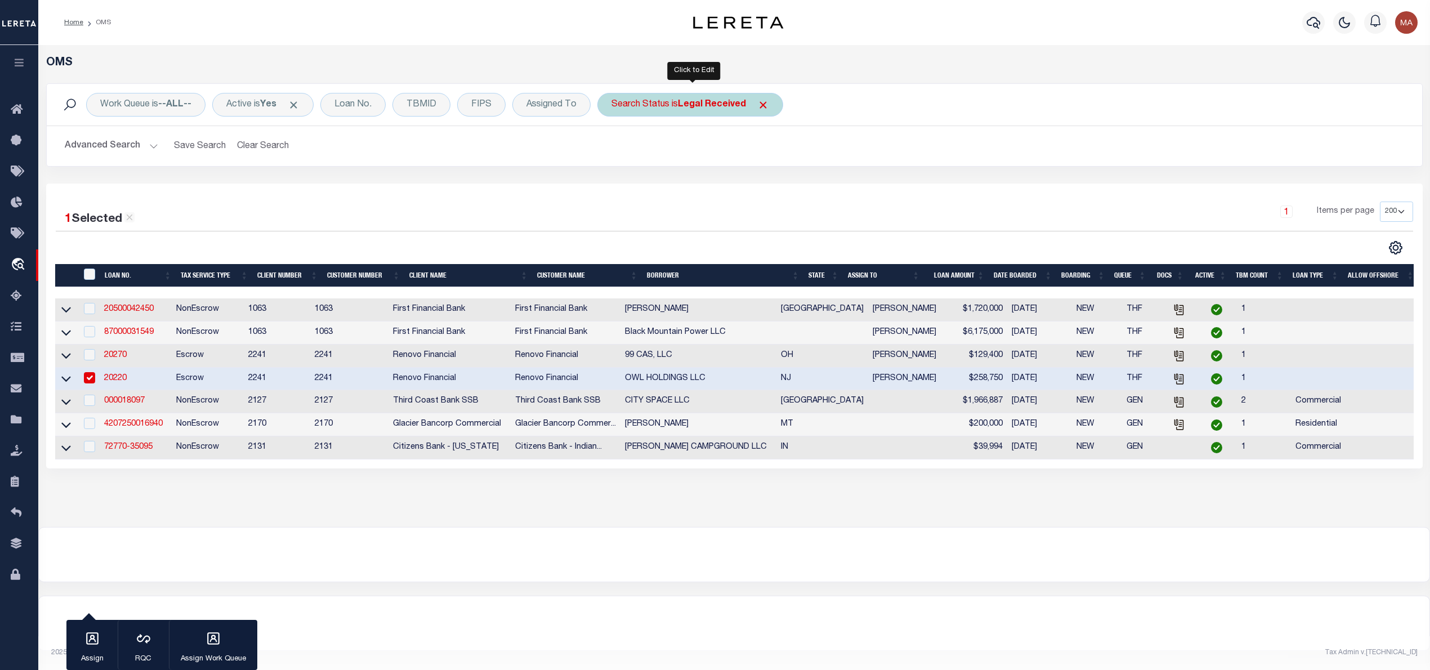
click at [712, 104] on b "Legal Received" at bounding box center [712, 104] width 68 height 9
select select "RD"
click at [769, 186] on input "Apply" at bounding box center [760, 184] width 33 height 19
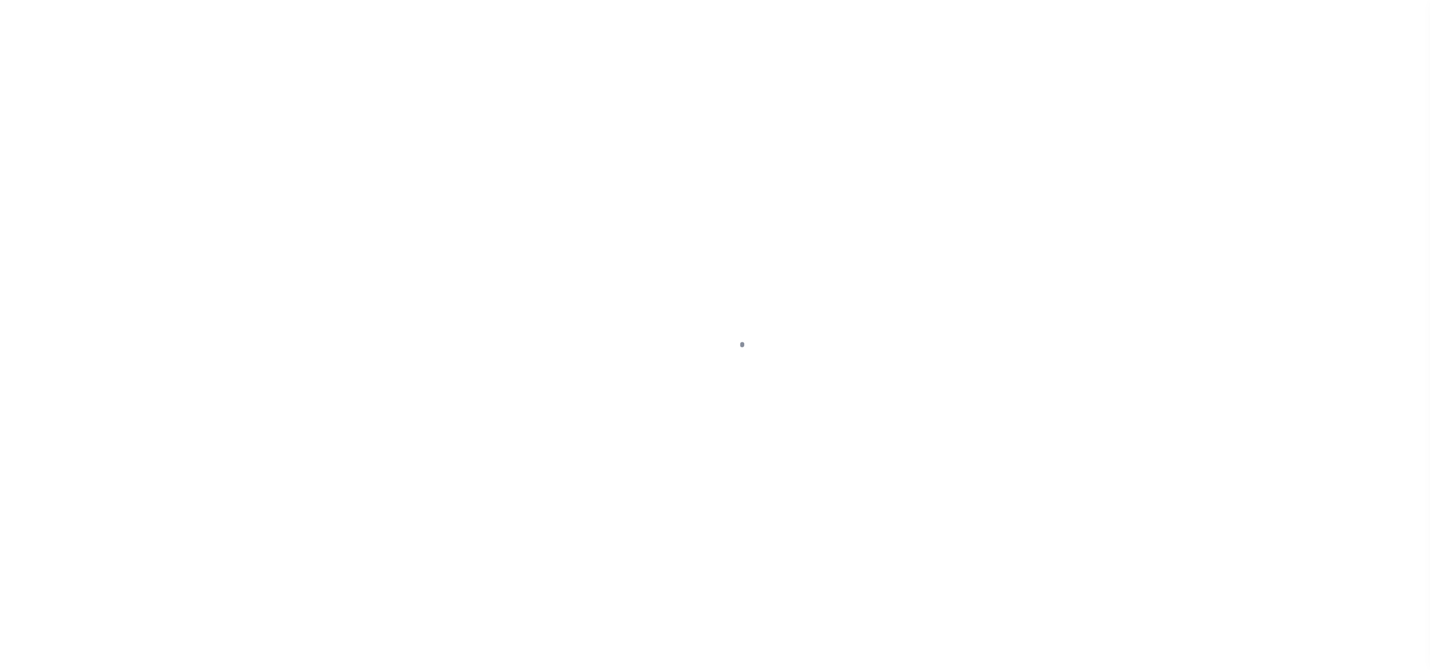
select select "25066"
select select "400"
select select "Escrow"
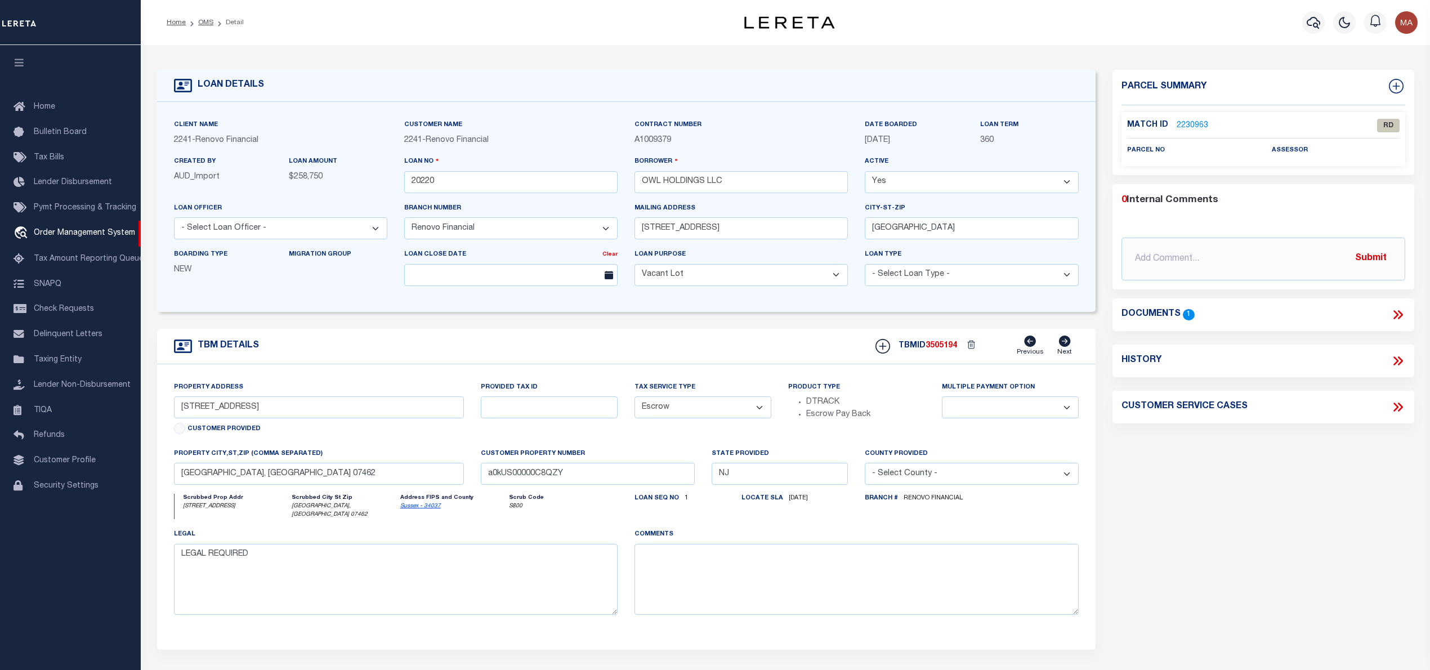
click at [1392, 316] on icon at bounding box center [1398, 314] width 15 height 15
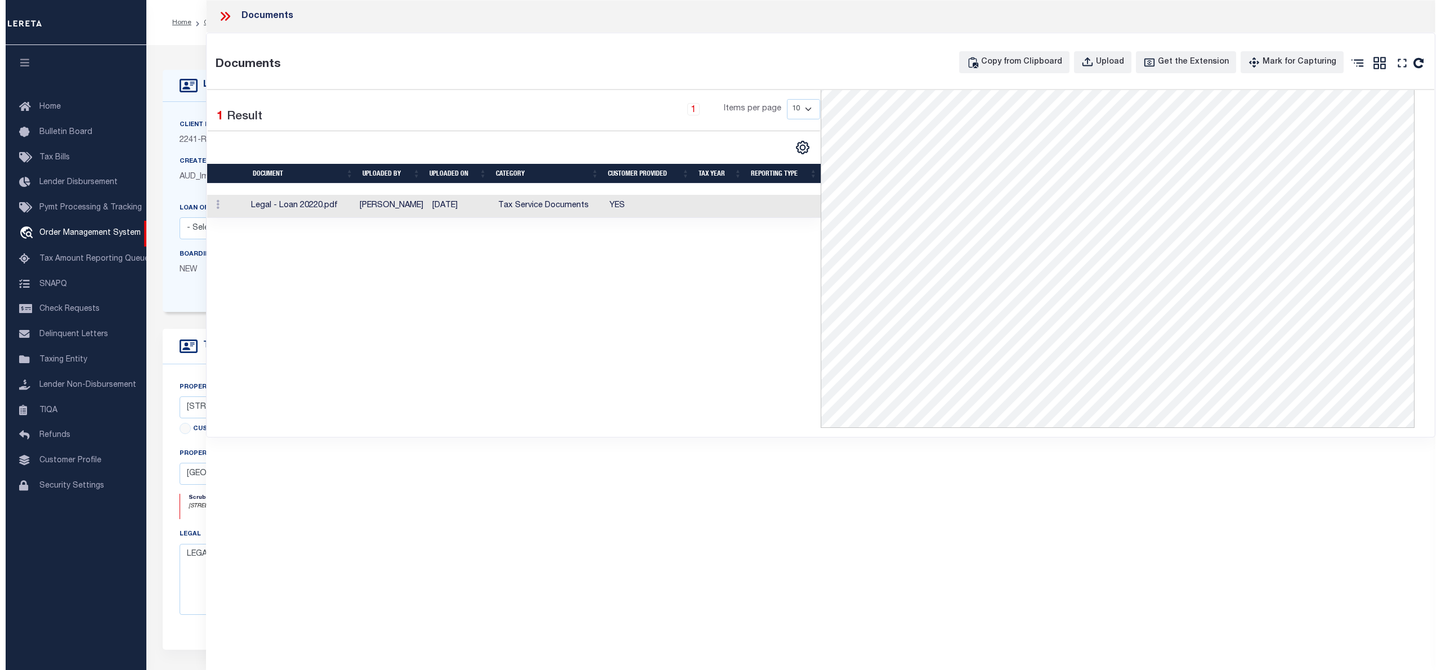
scroll to position [7, 0]
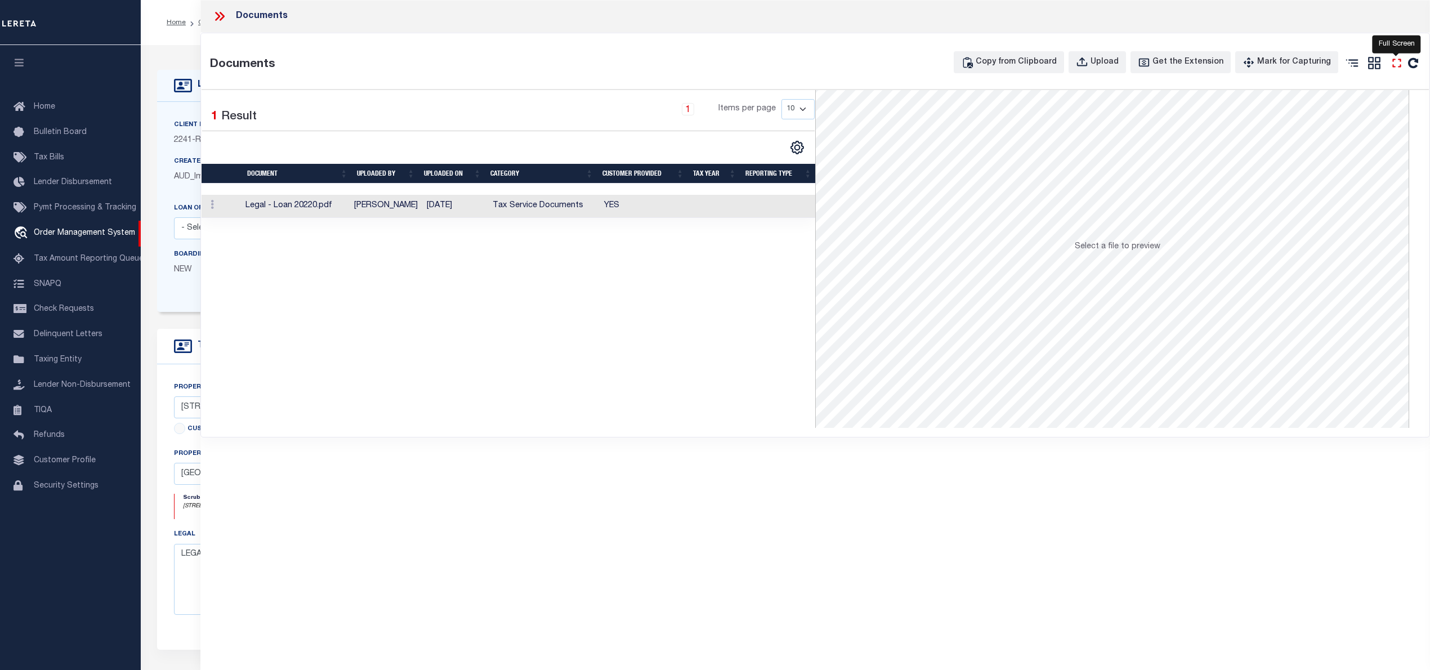
click at [1395, 61] on icon "" at bounding box center [1396, 63] width 15 height 15
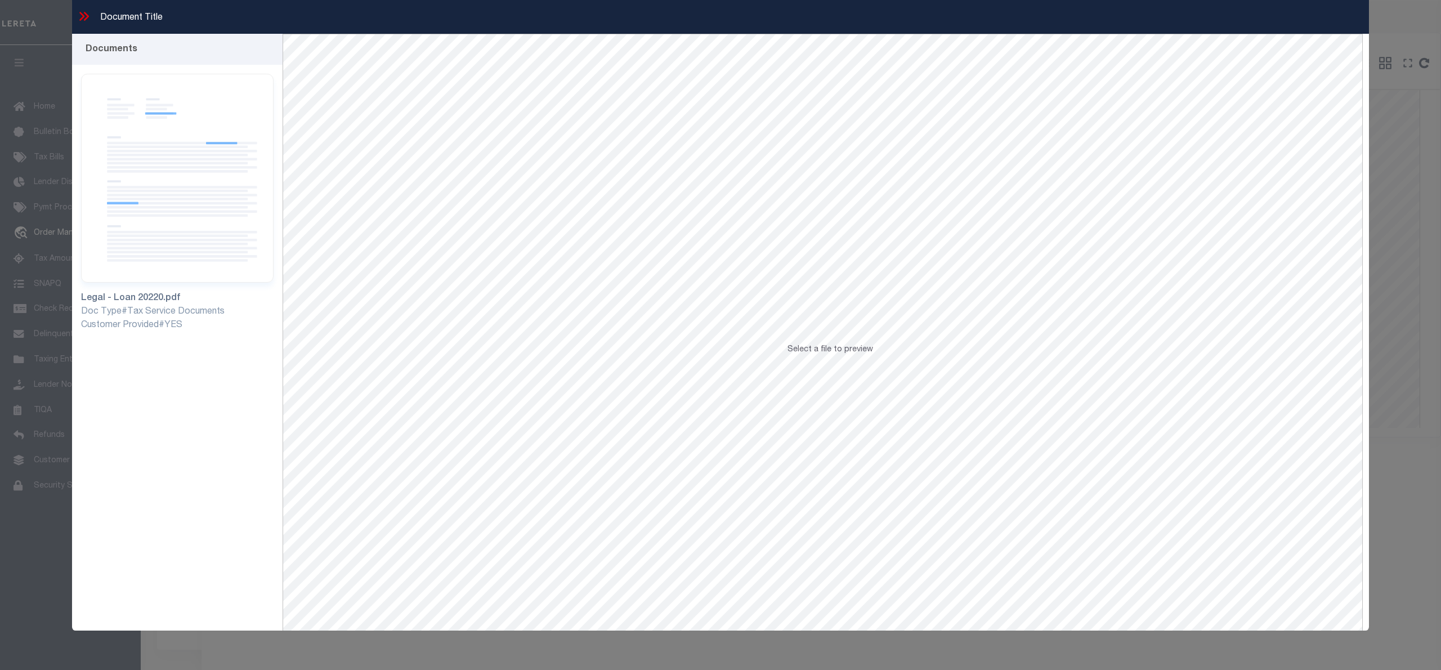
click at [829, 349] on span "Select a file to preview" at bounding box center [831, 350] width 86 height 8
click at [228, 174] on img at bounding box center [177, 178] width 193 height 209
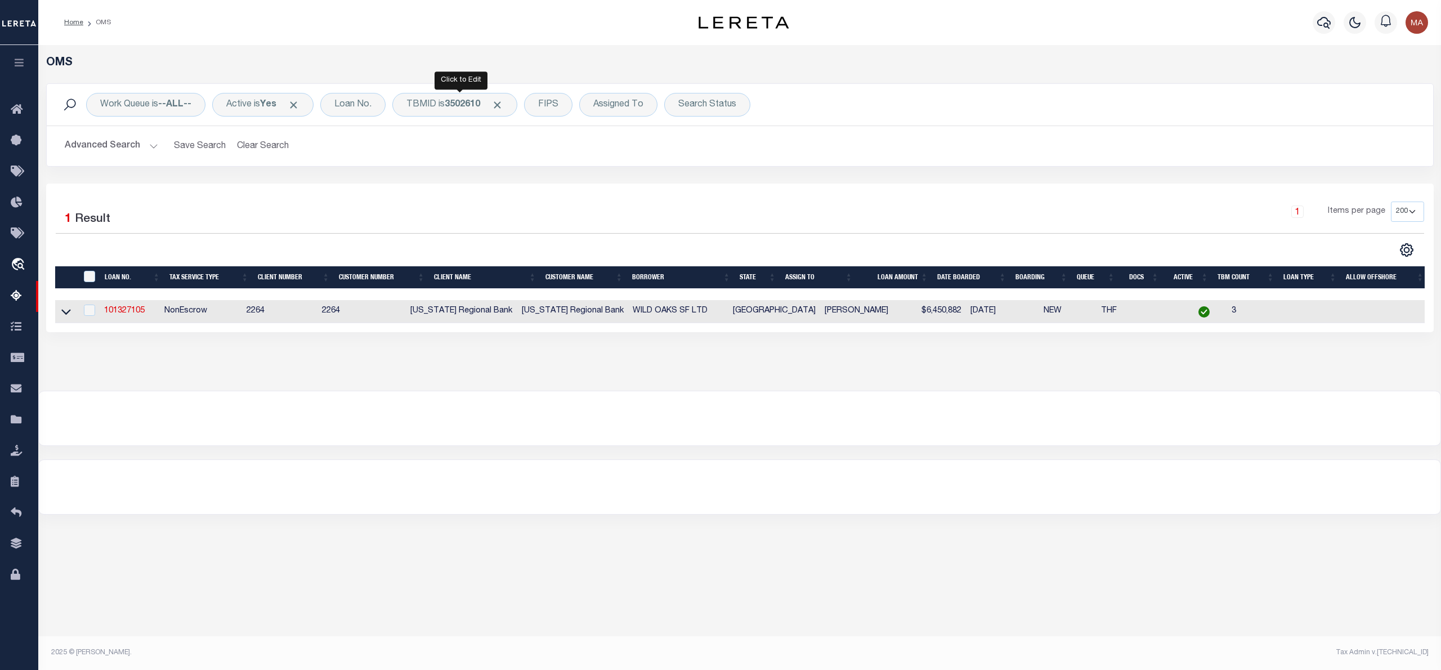
select select "200"
select select "22439"
select select "8413"
select select "NonEscrow"
click at [131, 320] on td "101327105" at bounding box center [130, 311] width 60 height 23
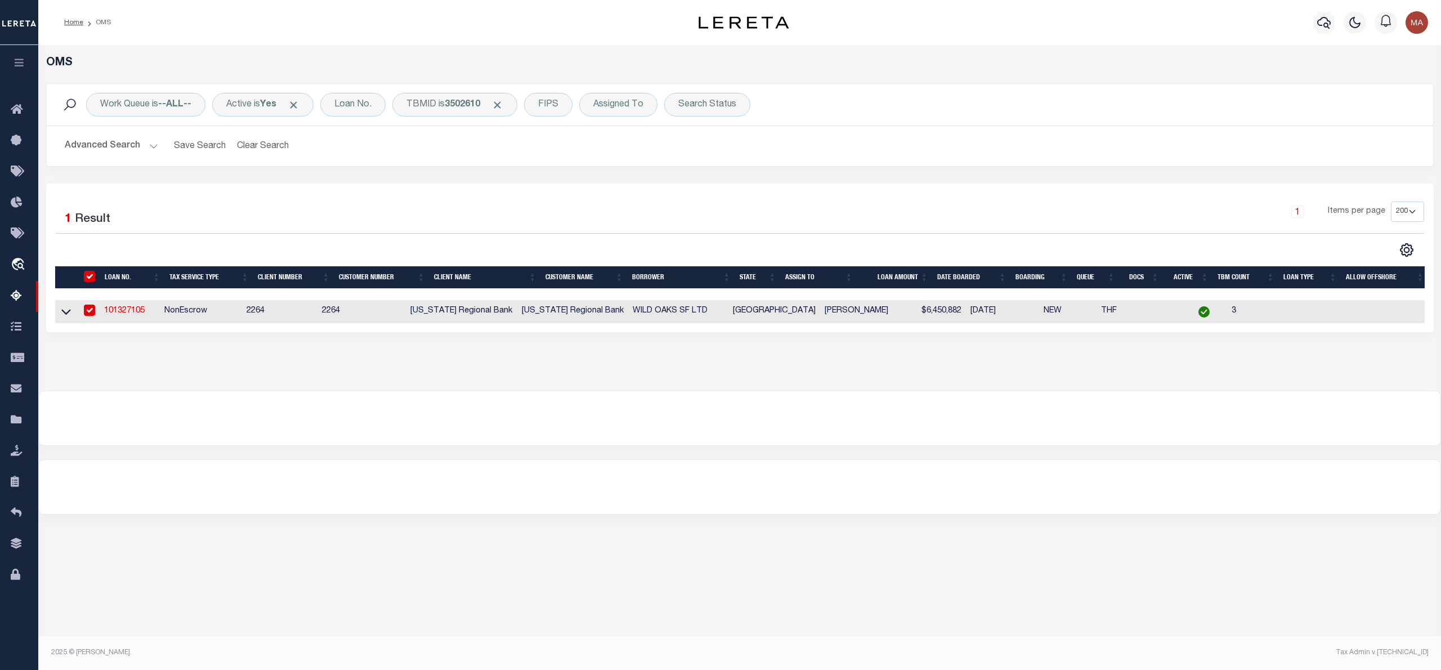
checkbox input "true"
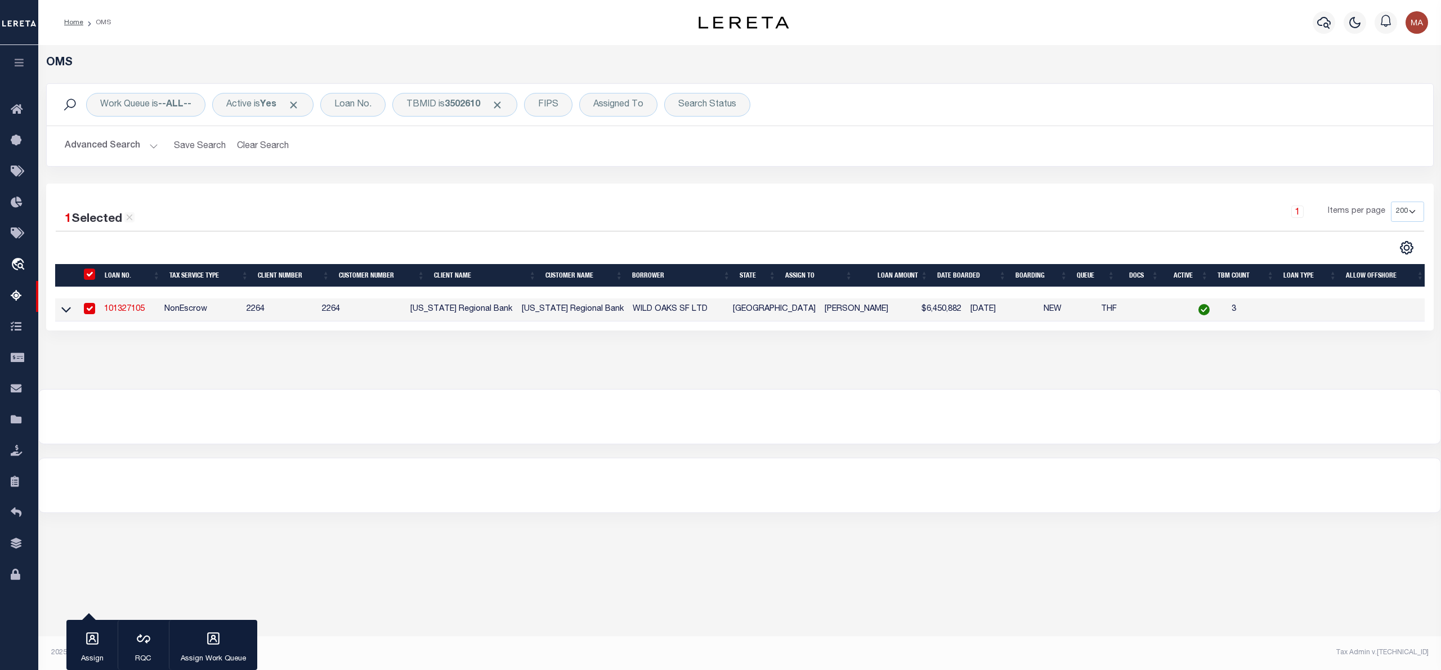
click at [129, 311] on link "101327105" at bounding box center [124, 309] width 41 height 8
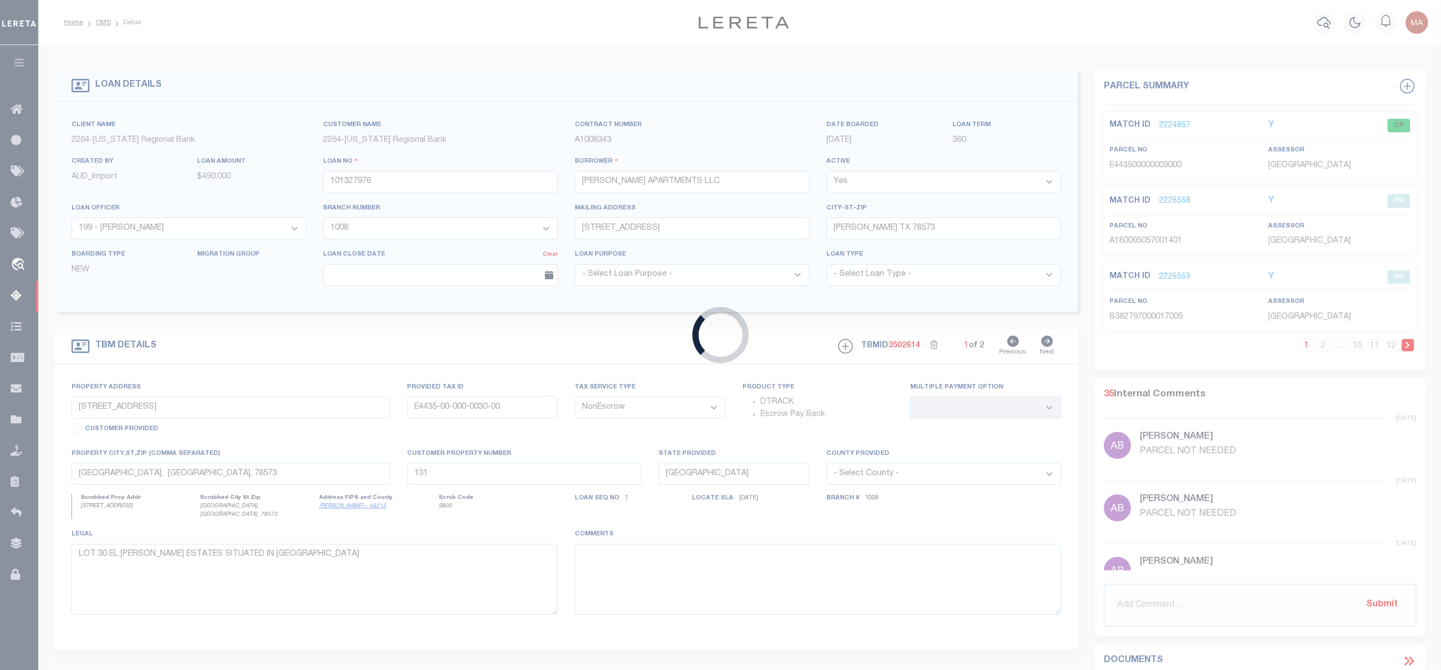
type input "101327105"
type input "WILD OAKS SF LTD"
select select "22461"
select select "8158"
type input "8214 WESTCHESTER DR STE 900"
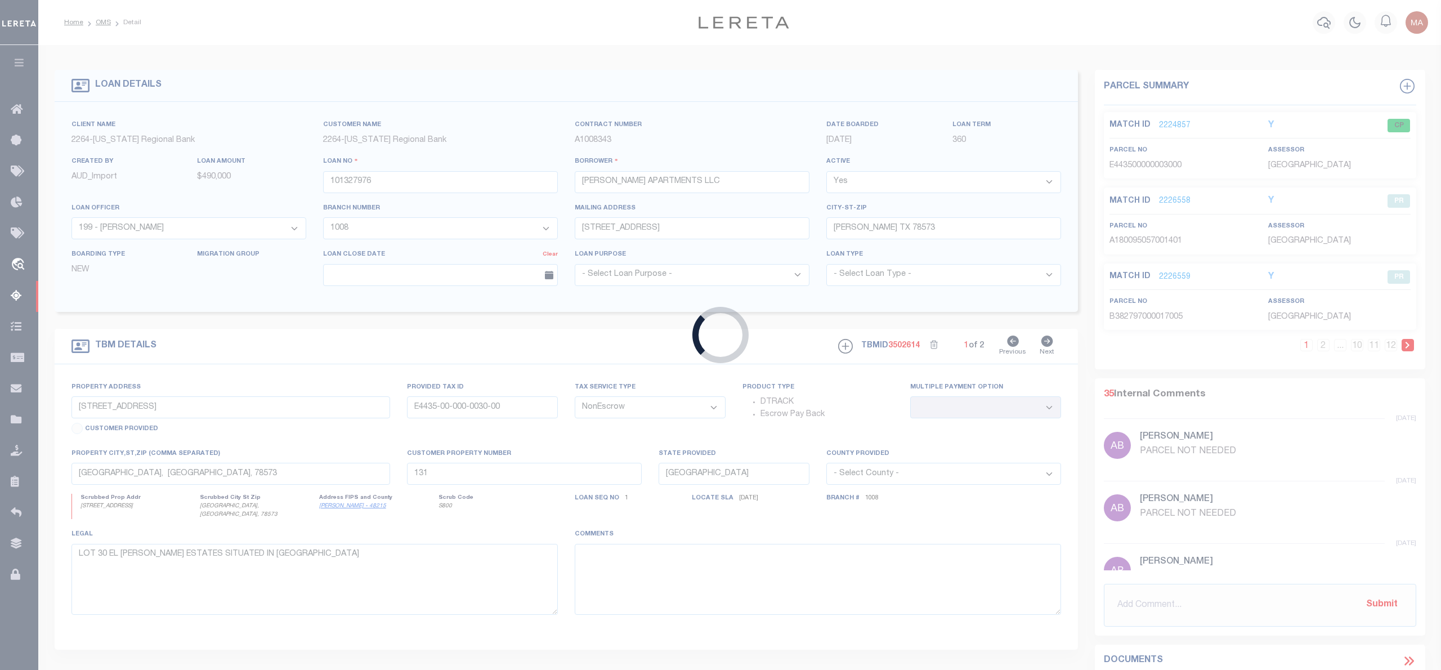
type input "DALLAS TX 75225"
select select
select select "22461"
type input "224 SMOKEY LN"
type input "98598"
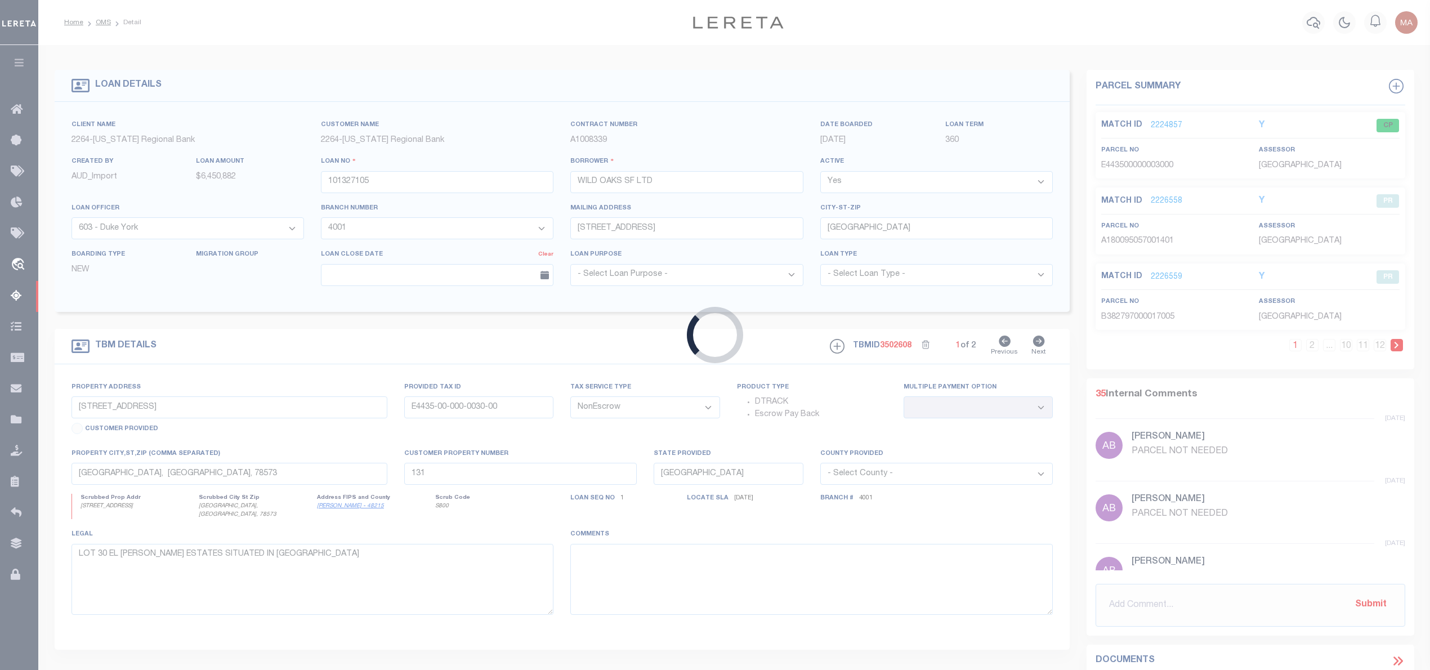
select select
type input "DENTON, TX, 76208"
type input "125"
select select
type textarea "TR 143 32.742 AC ABS NO.388 & TR 142 4.155 AC, DENTON CO TX"
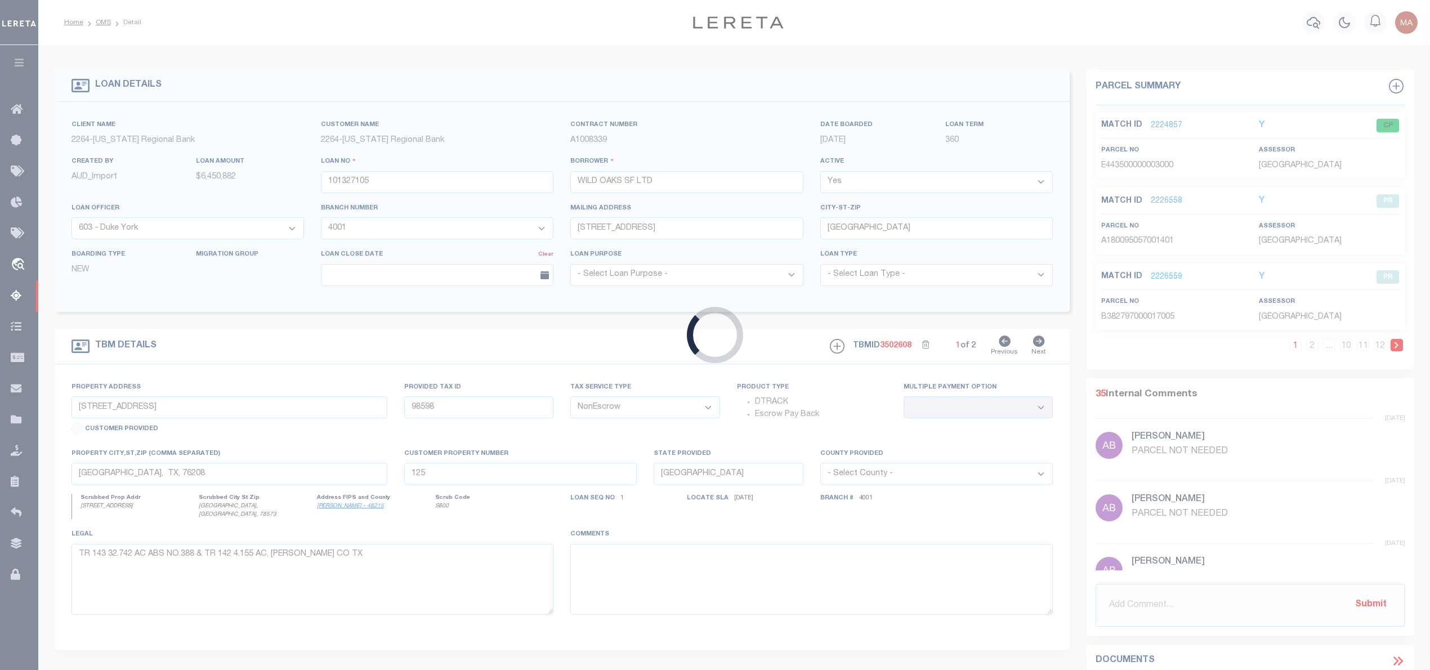
select select "8158"
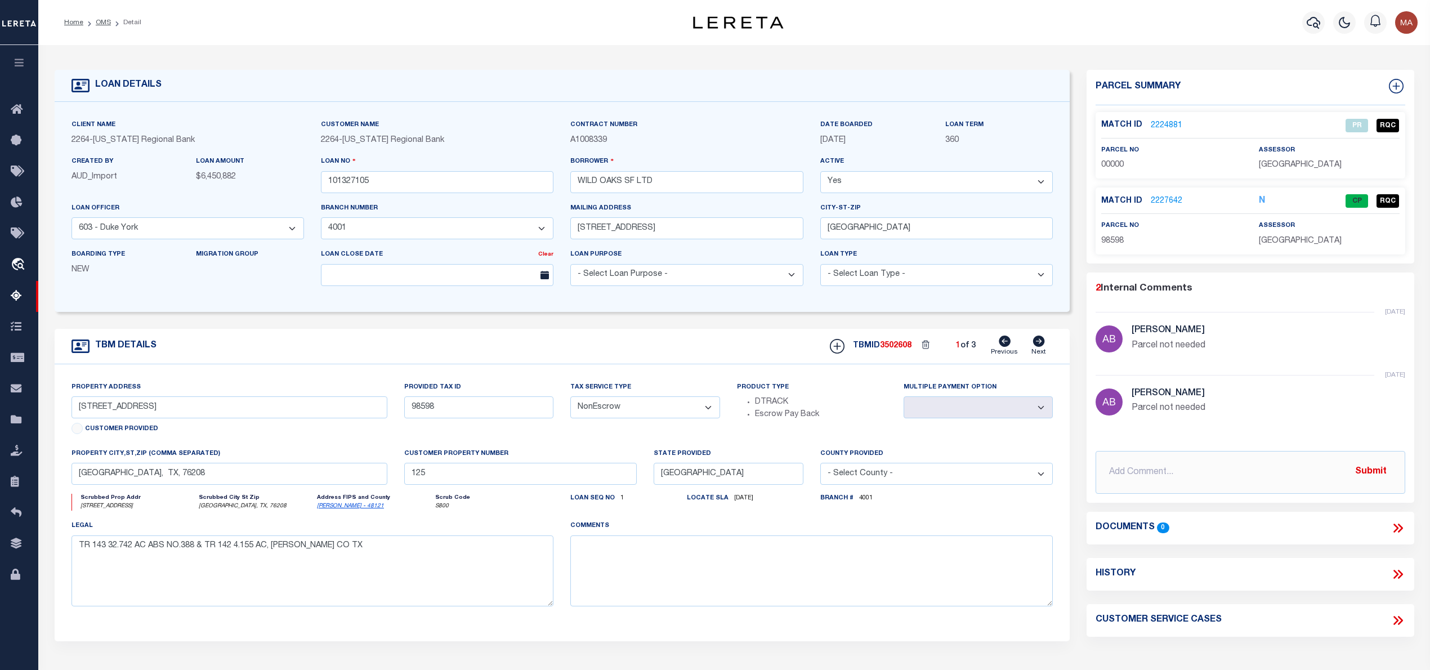
click at [1165, 199] on link "2227642" at bounding box center [1167, 201] width 32 height 12
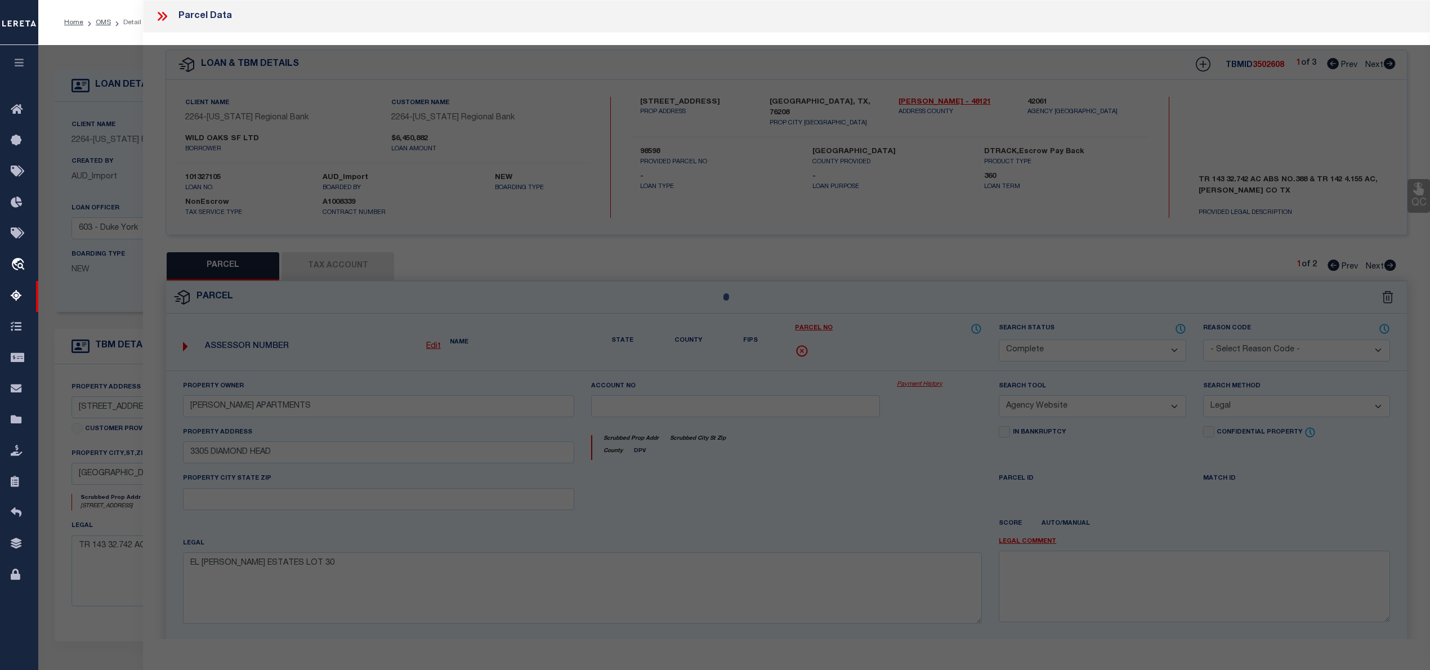
select select "AS"
select select
checkbox input "false"
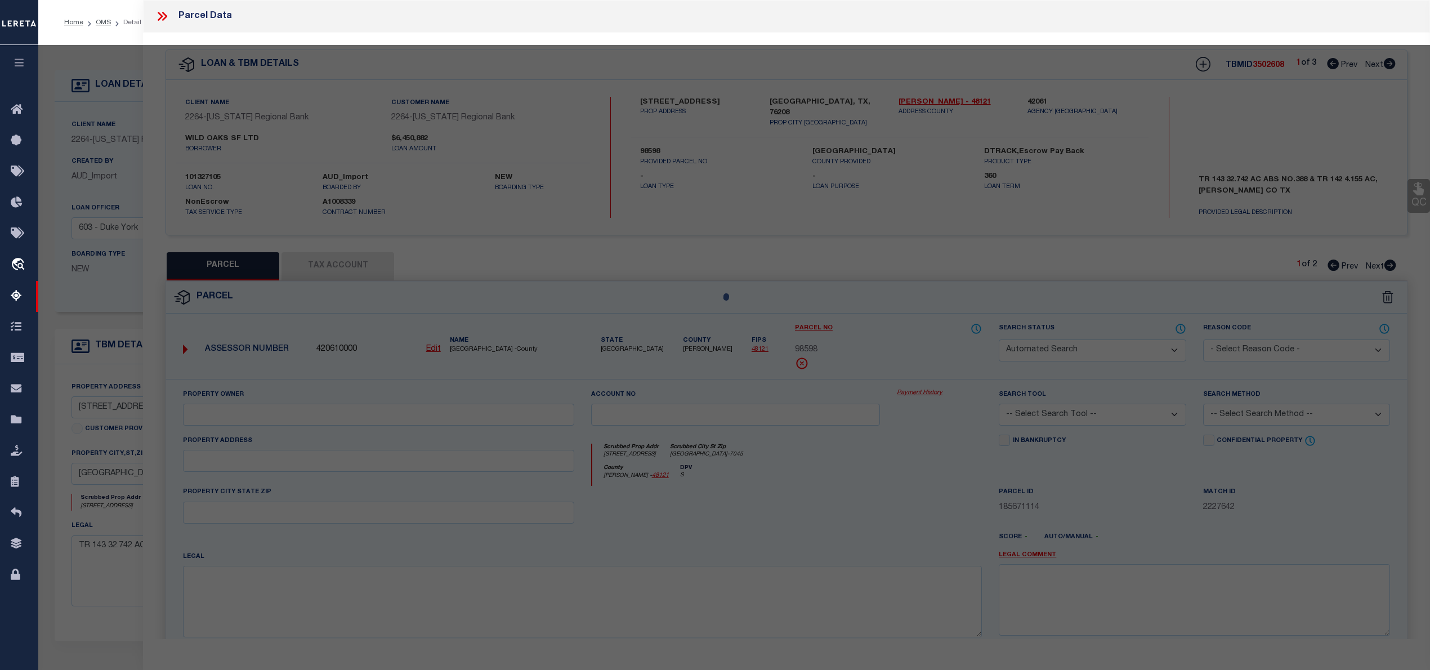
select select "CP"
type input "WILD OAKS SF LTD"
select select "AGW"
select select
type input "224 SMOKEY LN,"
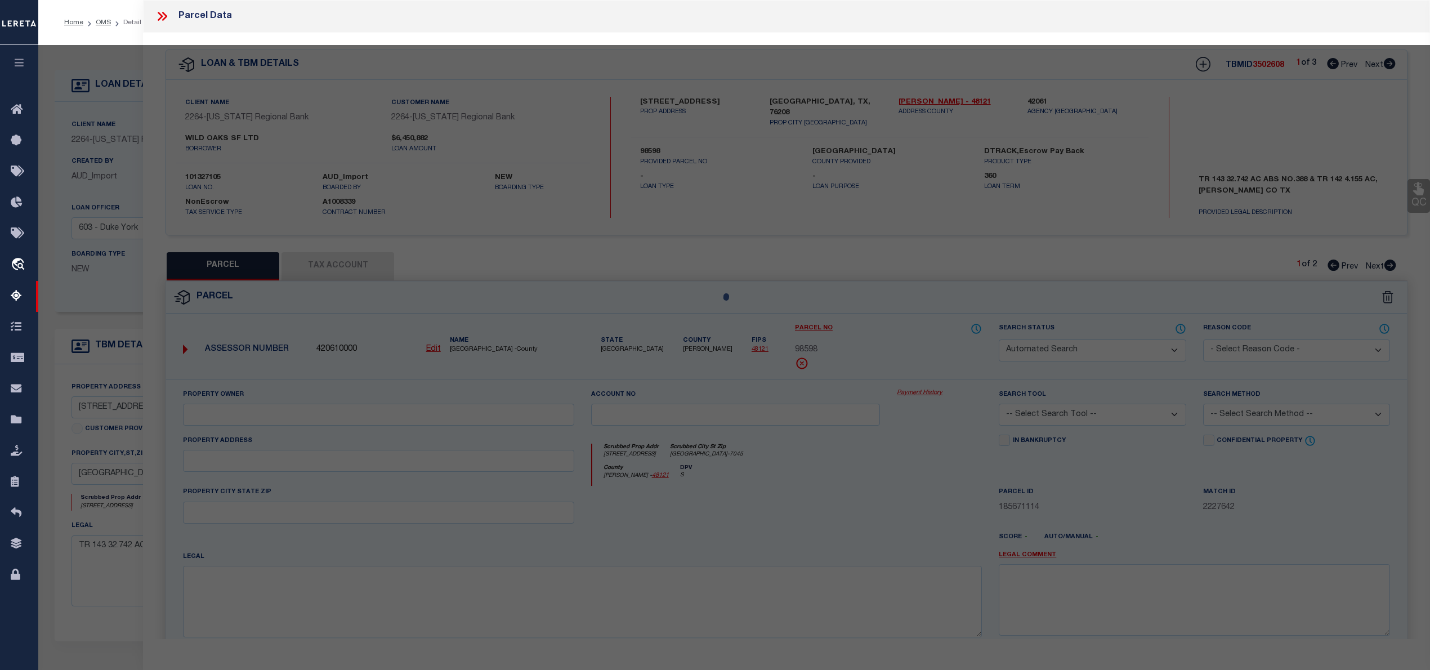
type input "SHADY SHORES TX 76208"
type textarea "A0388A B. EAVES, TR 142, 4.155 ACRES, OLD DCAD TR #8A(3)"
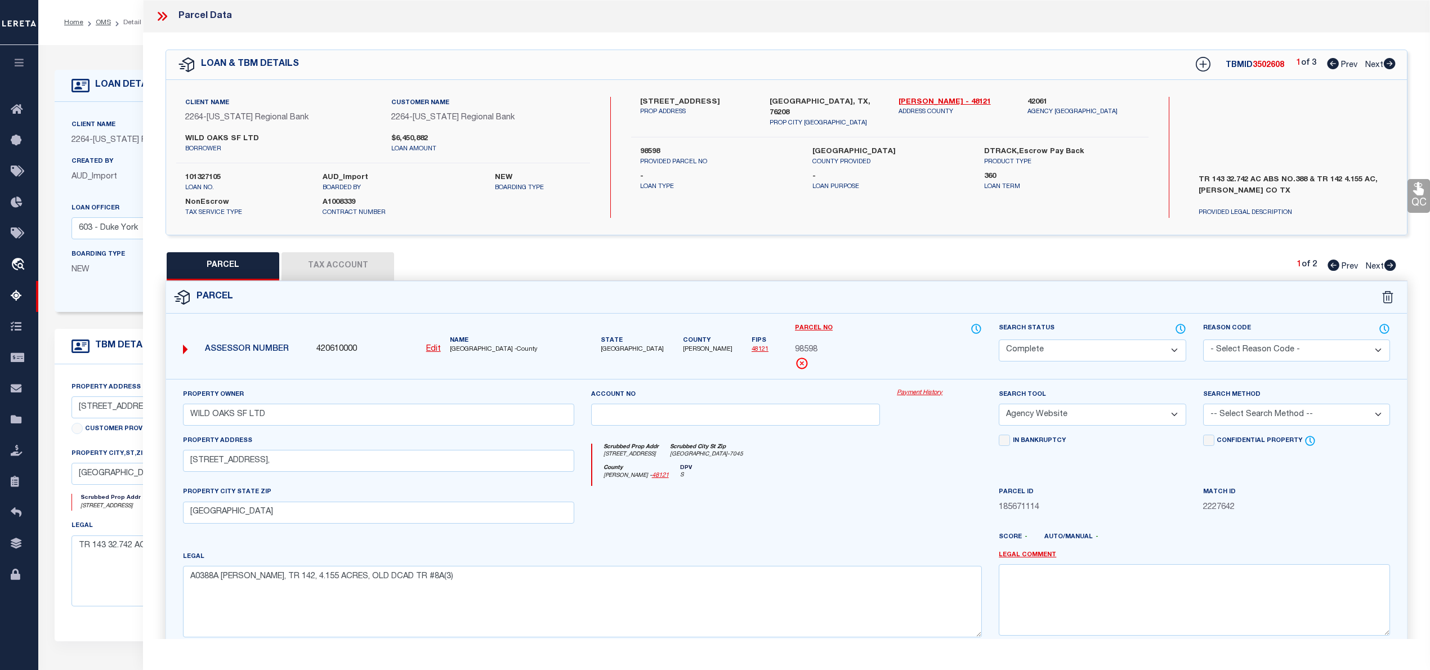
click at [1398, 265] on div "PARCEL Tax Account 1 of 2 Prev Next" at bounding box center [787, 266] width 1242 height 28
click at [1391, 265] on icon at bounding box center [1390, 265] width 12 height 11
select select "AS"
select select
checkbox input "false"
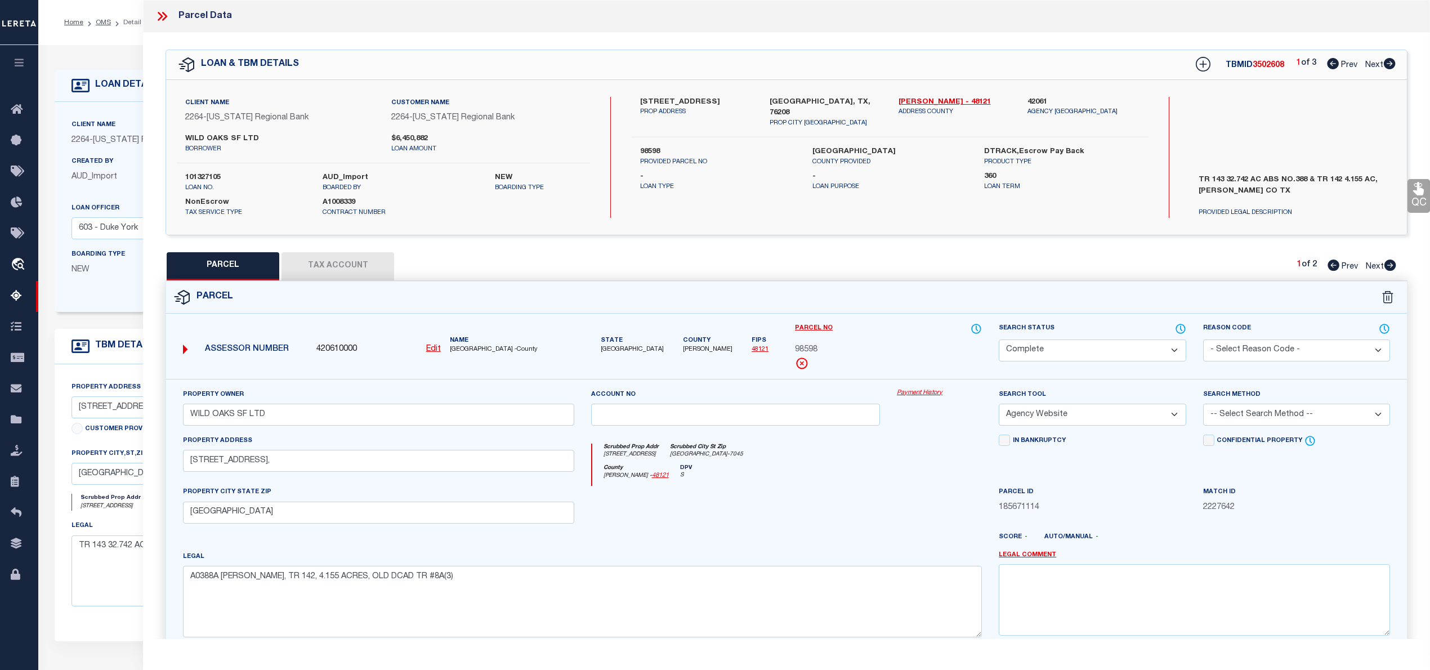
checkbox input "false"
select select "PR"
select select "099"
select select "AGW"
select select "LEG"
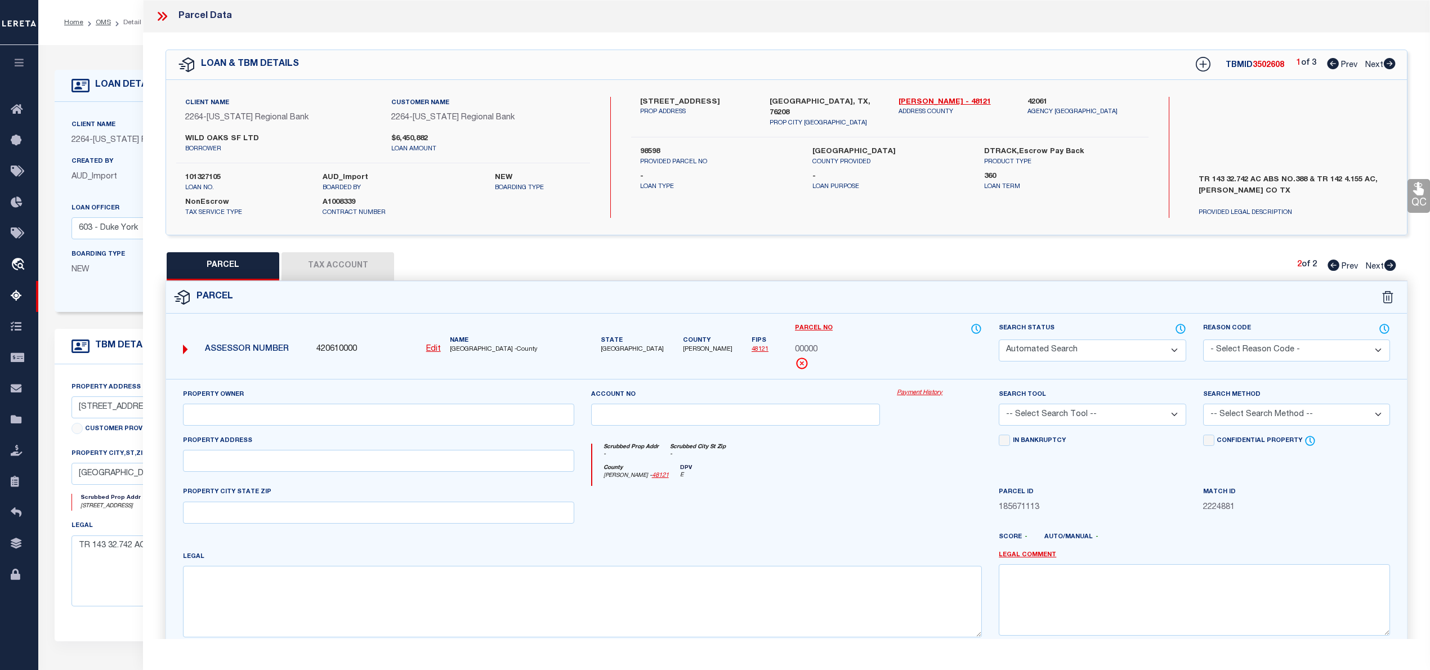
type textarea "Parcel not needed"
click at [1331, 265] on icon at bounding box center [1334, 265] width 12 height 11
select select "AS"
select select
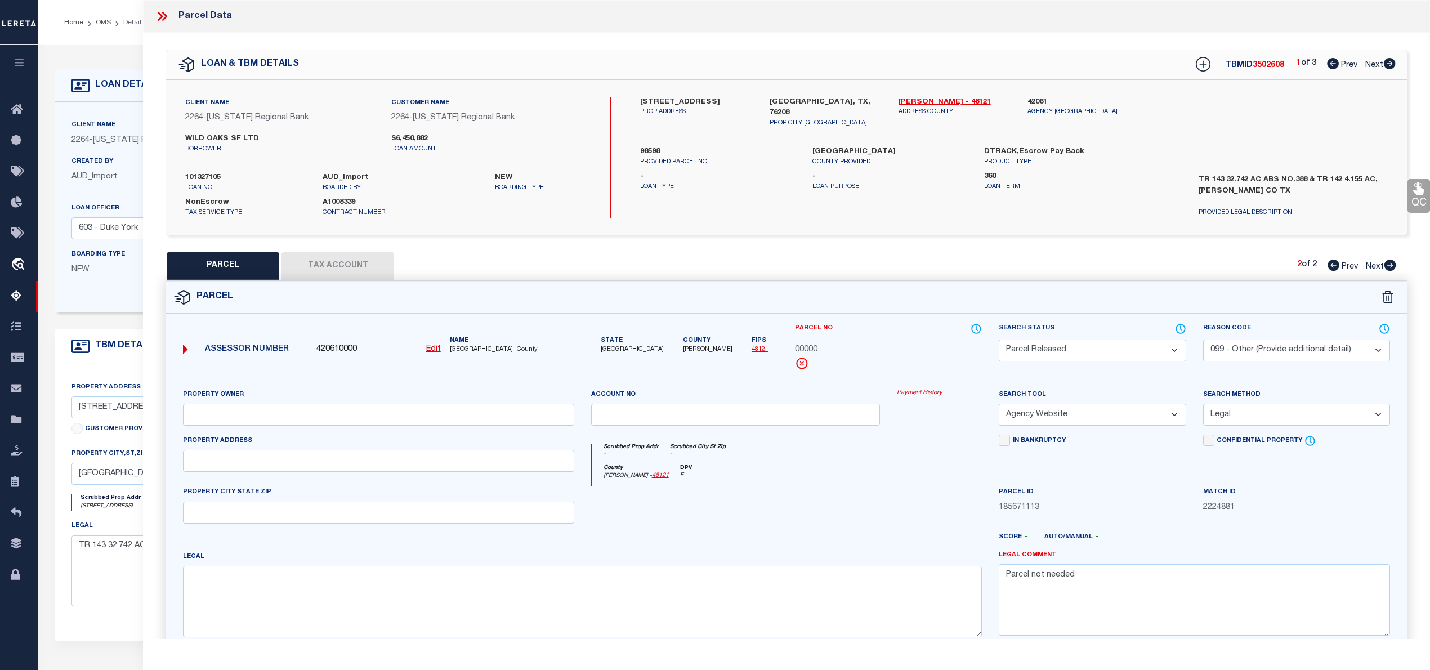
select select
checkbox input "false"
select select "CP"
type input "WILD OAKS SF LTD"
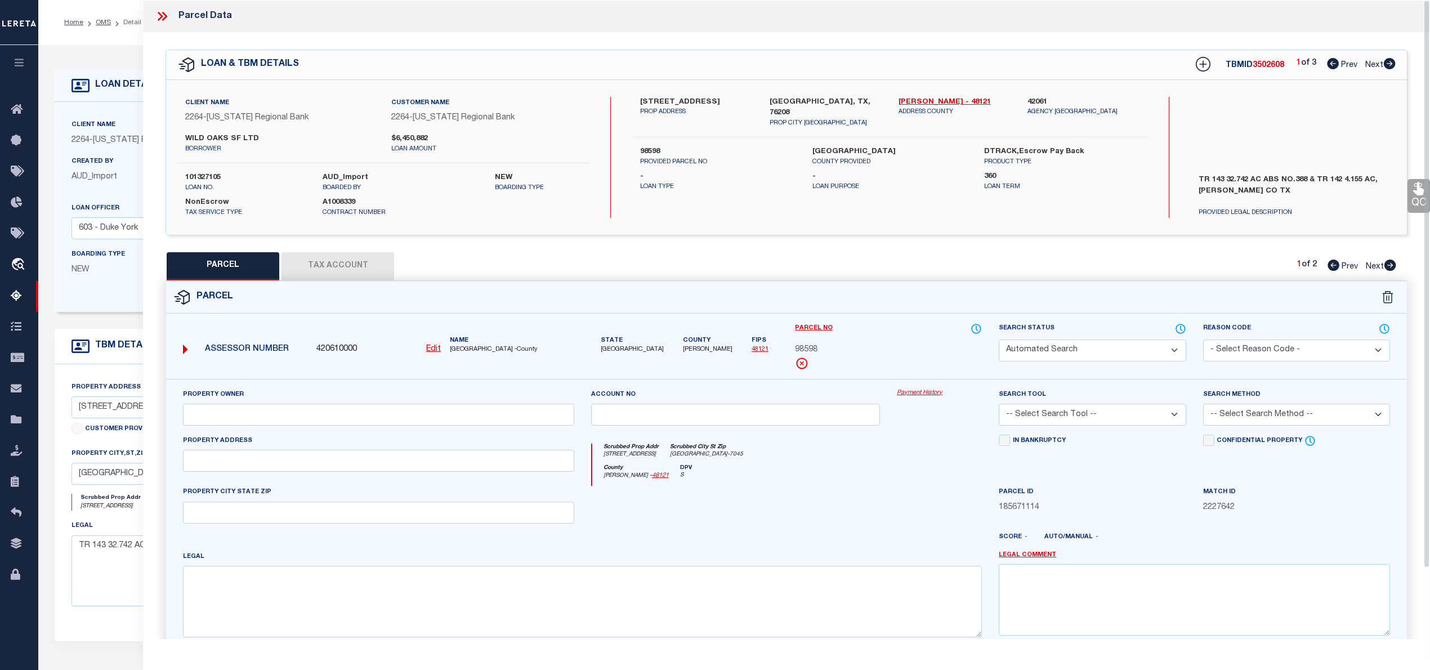
select select "AGW"
select select
type input "224 SMOKEY LN,"
type input "SHADY SHORES TX 76208"
type textarea "A0388A B. EAVES, TR 142, 4.155 ACRES, OLD DCAD TR #8A(3)"
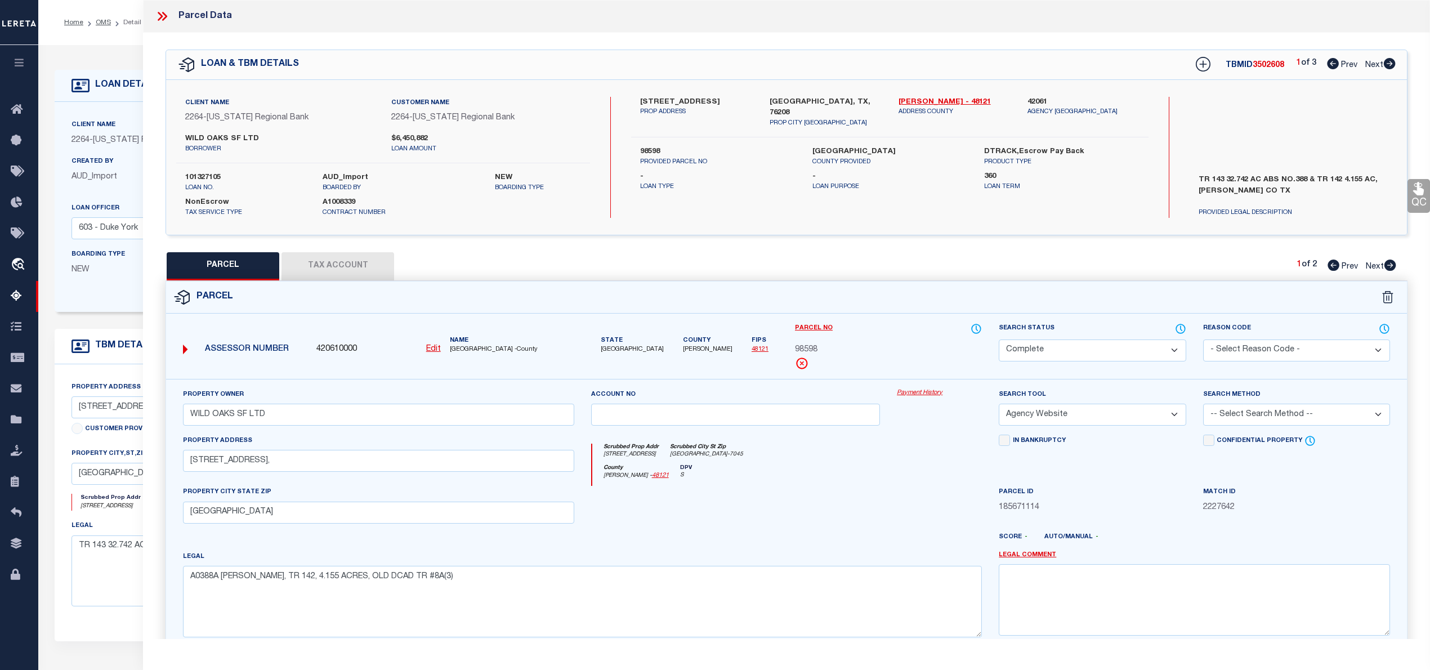
click at [1390, 63] on icon at bounding box center [1389, 63] width 12 height 11
select select "AS"
select select
checkbox input "false"
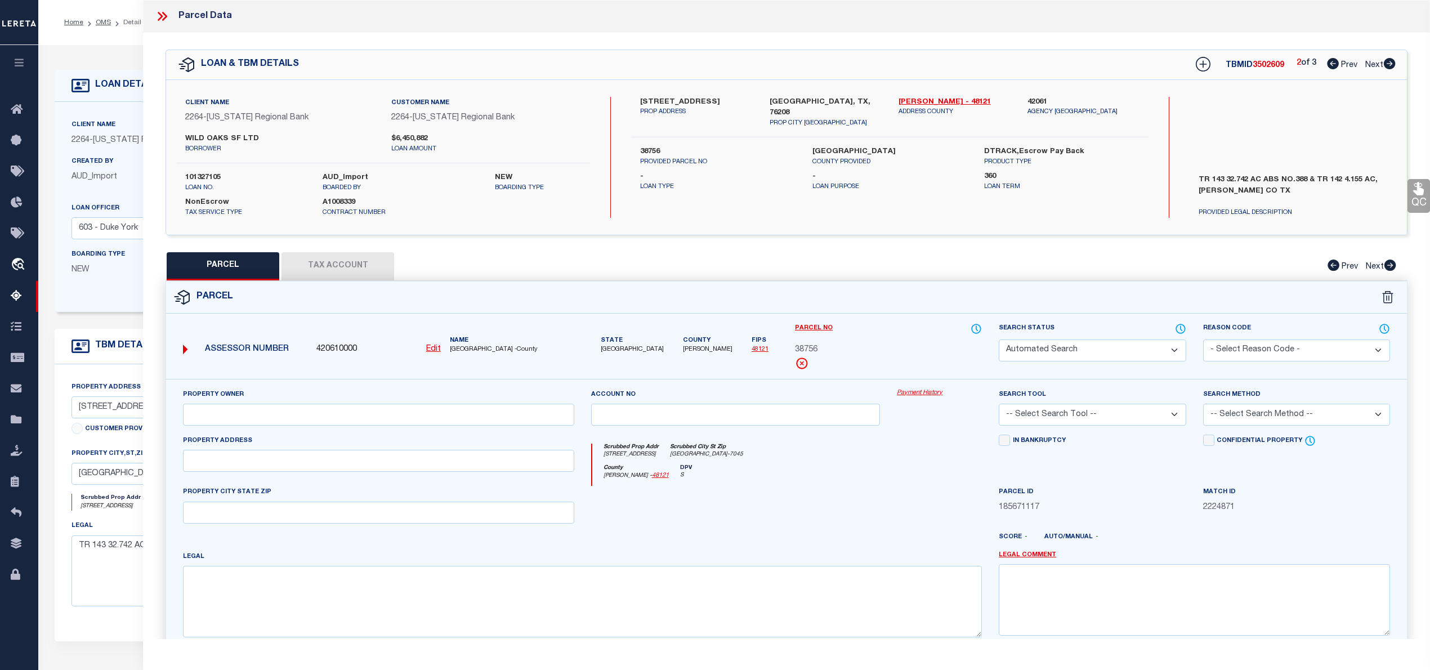
select select "CP"
type input "WILD OAKS SF LTD"
select select "AGW"
select select
type input "224 SMOKEY LN,"
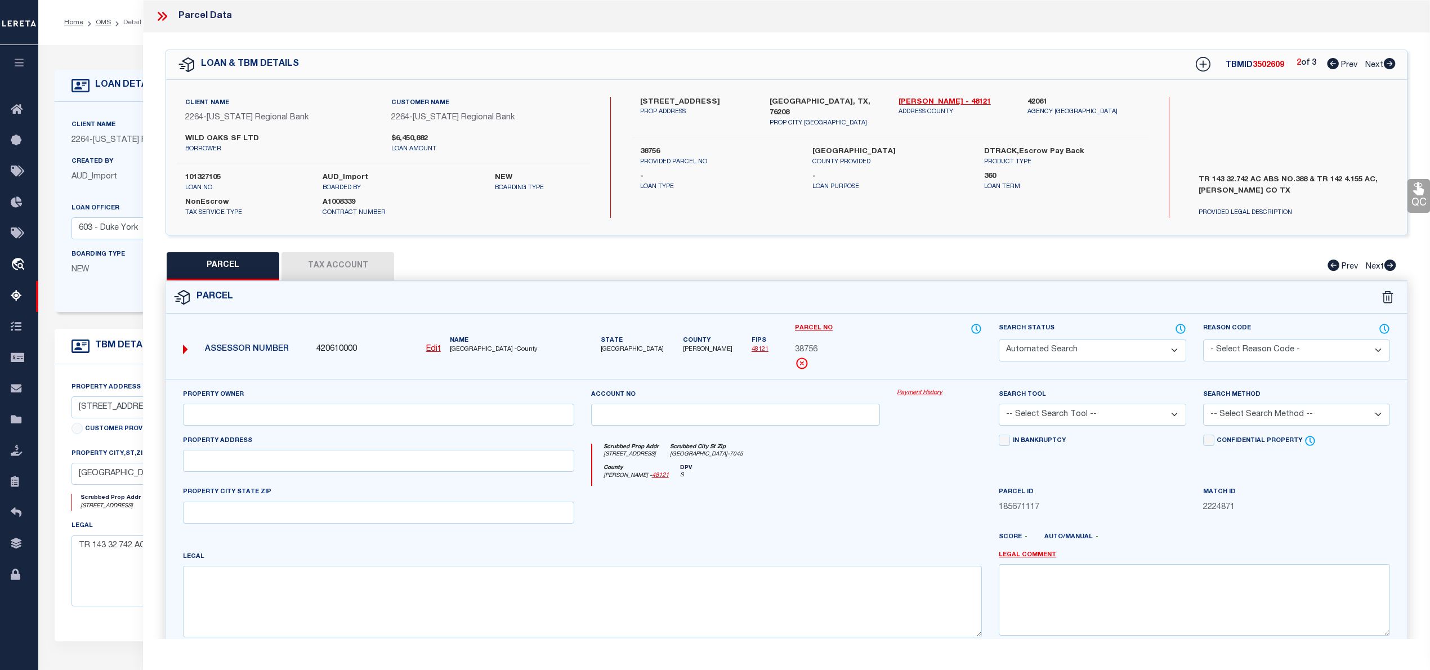
type input "SHADY SHORES TX 76208"
type textarea "A0388A B. EAVES, TR 143, 32.742 ACRES, OLD DCAD TR #8A"
click at [1390, 63] on icon at bounding box center [1389, 63] width 12 height 11
select select "AS"
select select
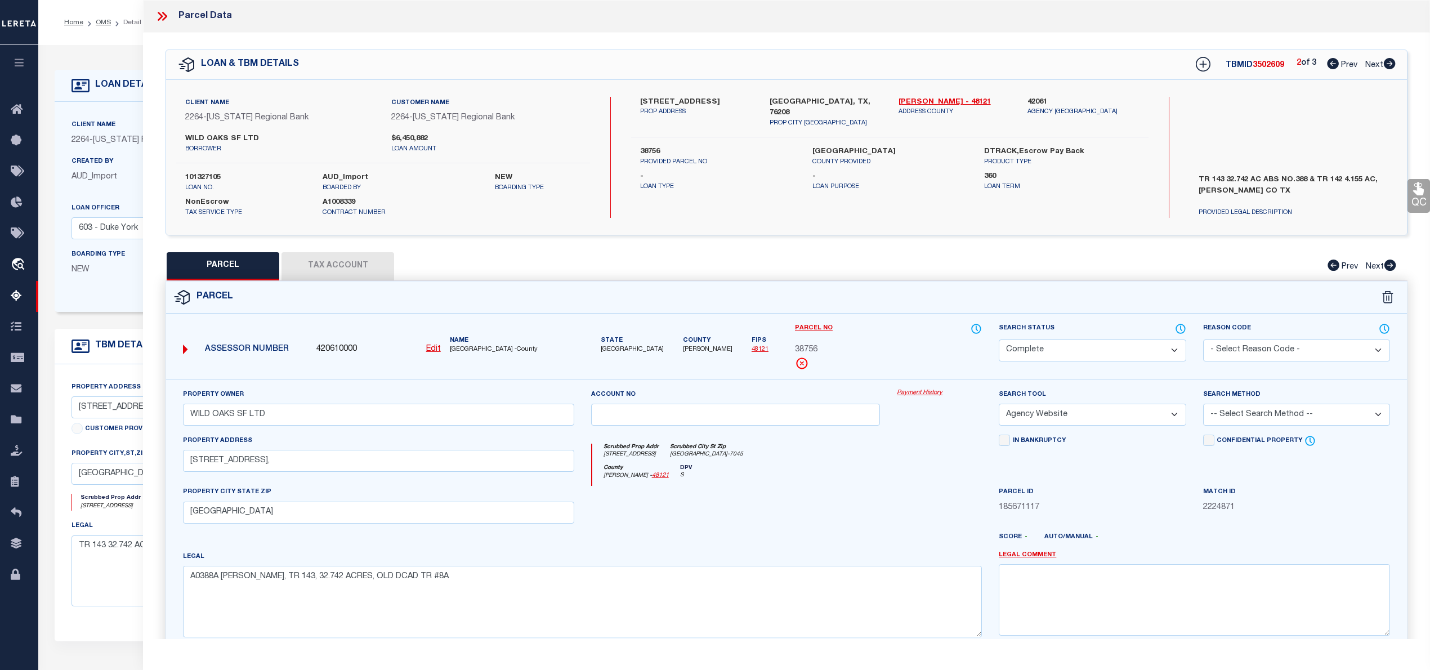
checkbox input "false"
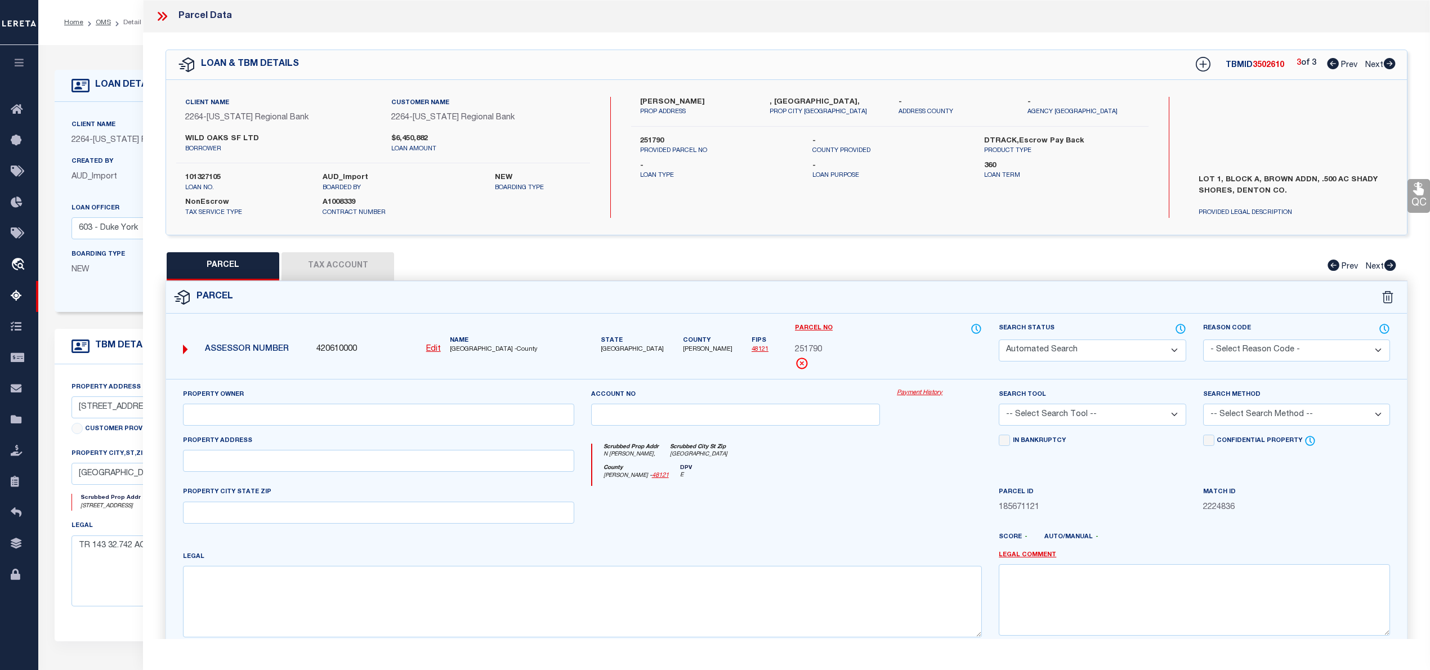
select select "QC"
type input "WILD OAKS SF LTD"
select select "AGW"
select select "LEG"
type input "N GARZA RD,"
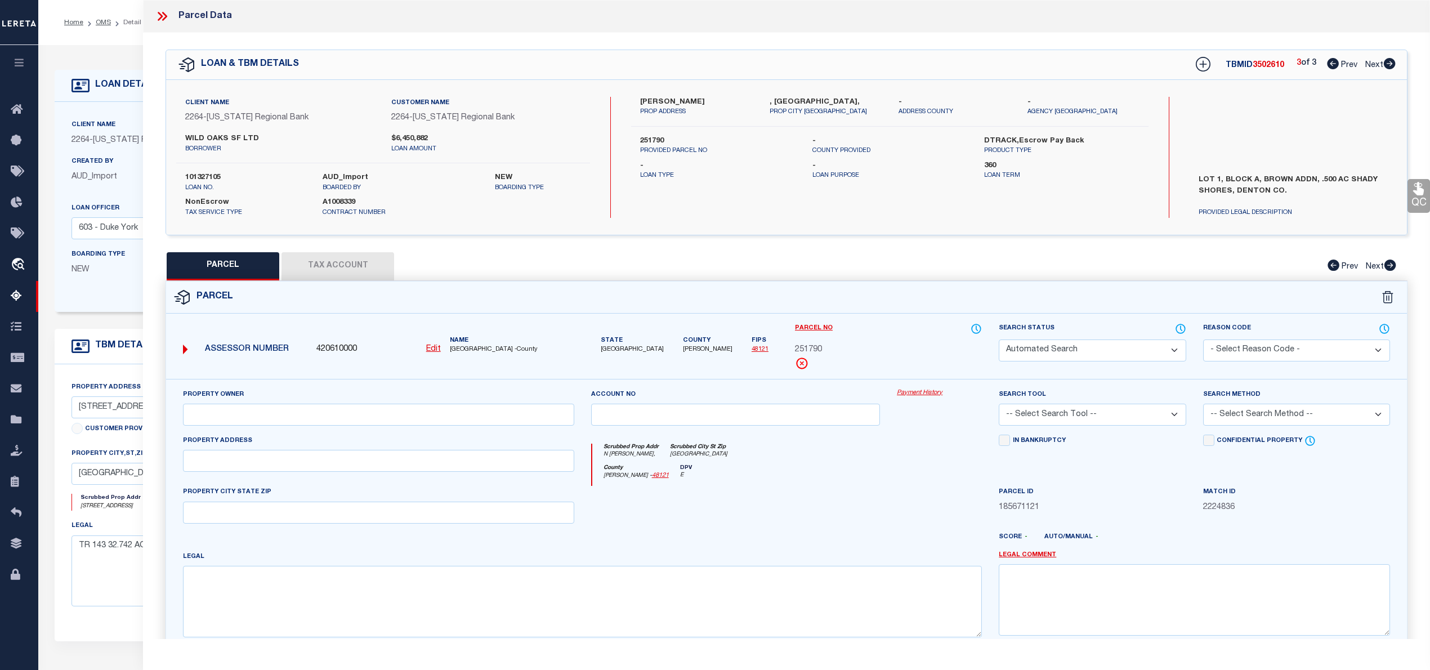
type input "SHADY SHORES TX 76208"
type textarea "BROWN ADDN (SHADY SHORES) BLK A LOT 1"
click at [1182, 327] on icon at bounding box center [1180, 329] width 11 height 12
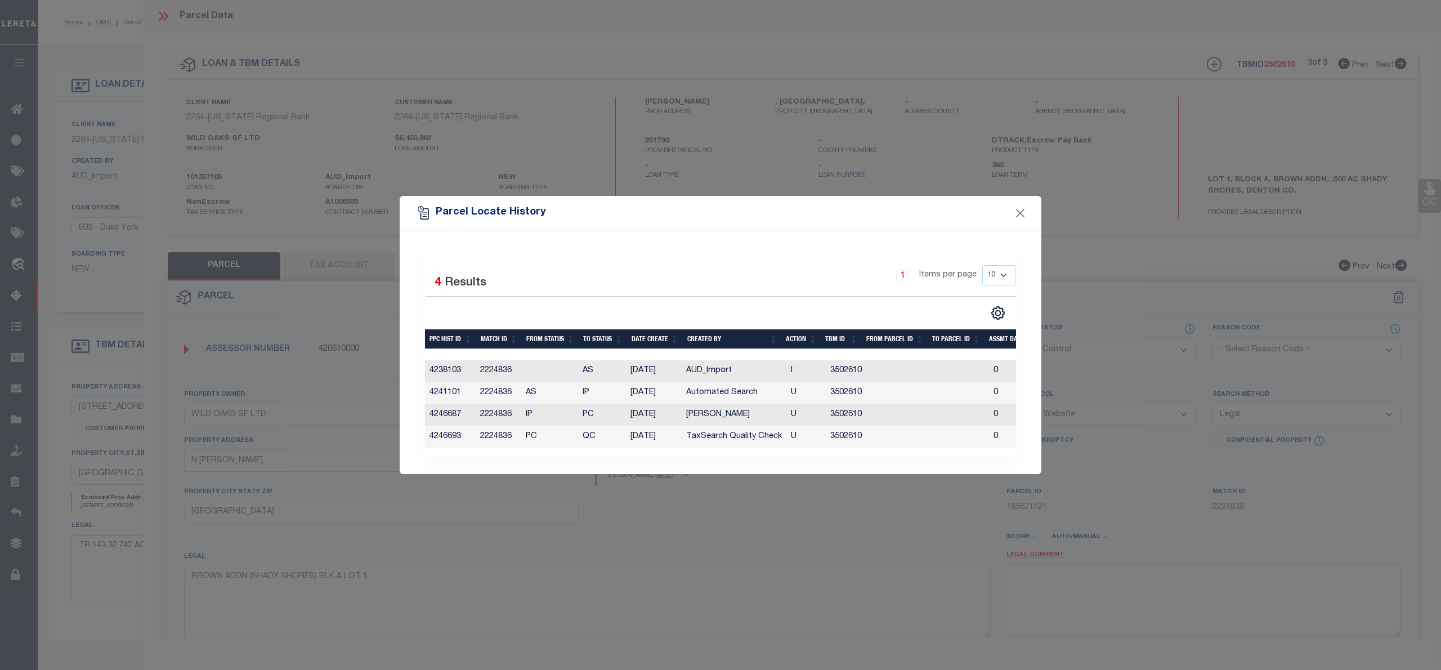
drag, startPoint x: 1019, startPoint y: 208, endPoint x: 976, endPoint y: 220, distance: 44.4
click at [976, 220] on div "Parcel Locate History" at bounding box center [721, 213] width 642 height 34
click at [1018, 205] on button "Close" at bounding box center [1020, 212] width 15 height 15
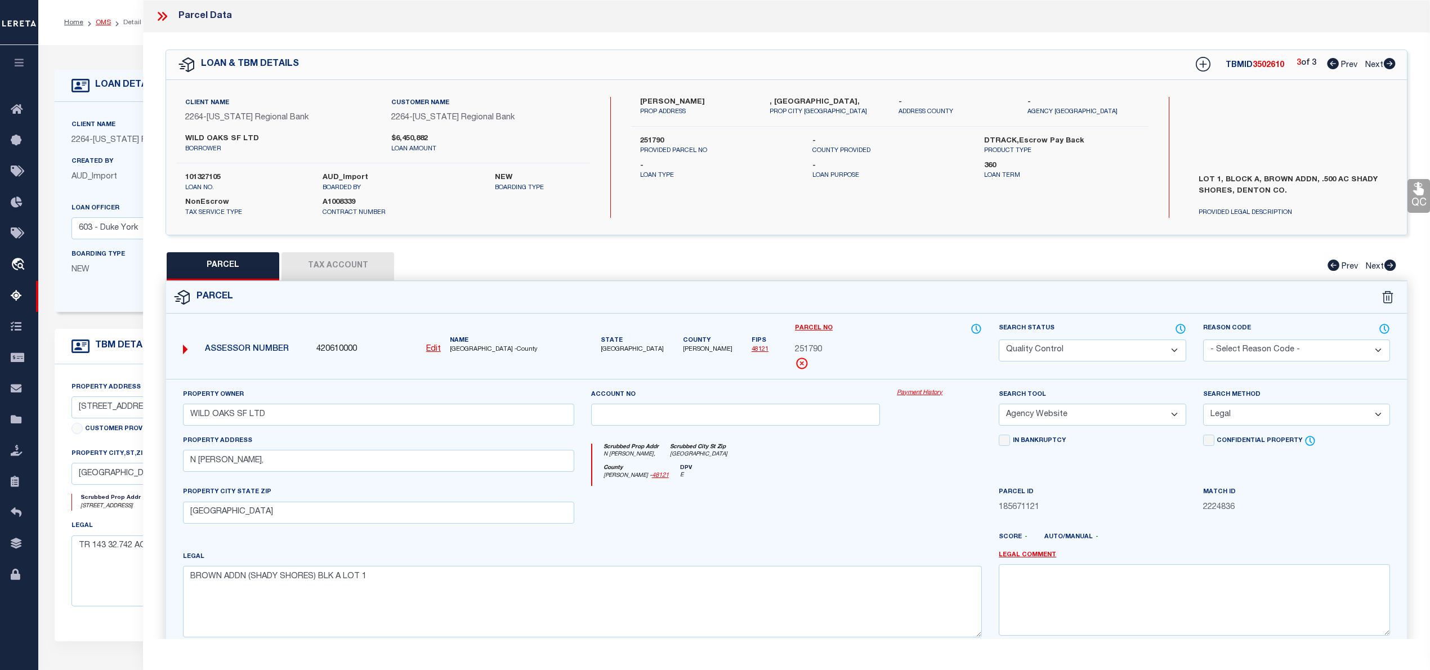
click at [104, 19] on link "OMS" at bounding box center [103, 22] width 15 height 7
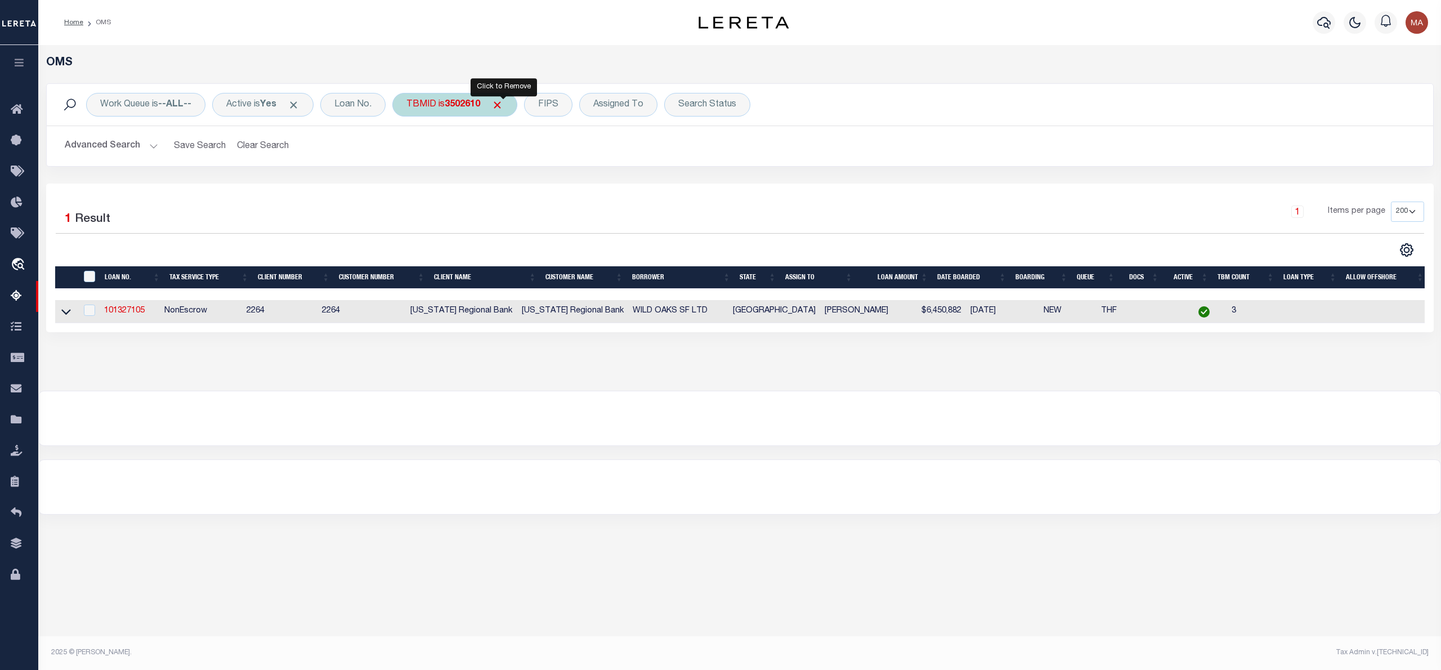
click at [503, 107] on span "Click to Remove" at bounding box center [497, 105] width 12 height 12
click at [446, 102] on div "TBMID" at bounding box center [421, 105] width 58 height 24
click at [113, 314] on link "101327105" at bounding box center [124, 311] width 41 height 8
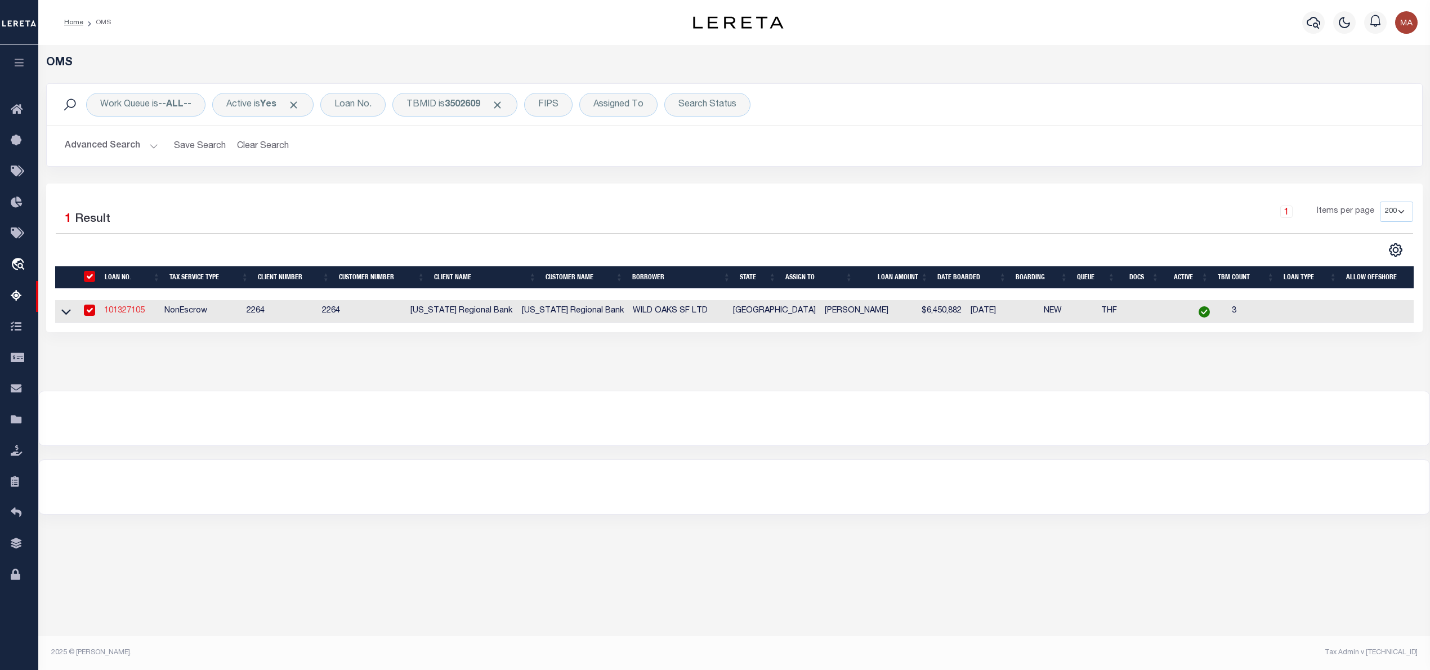
select select
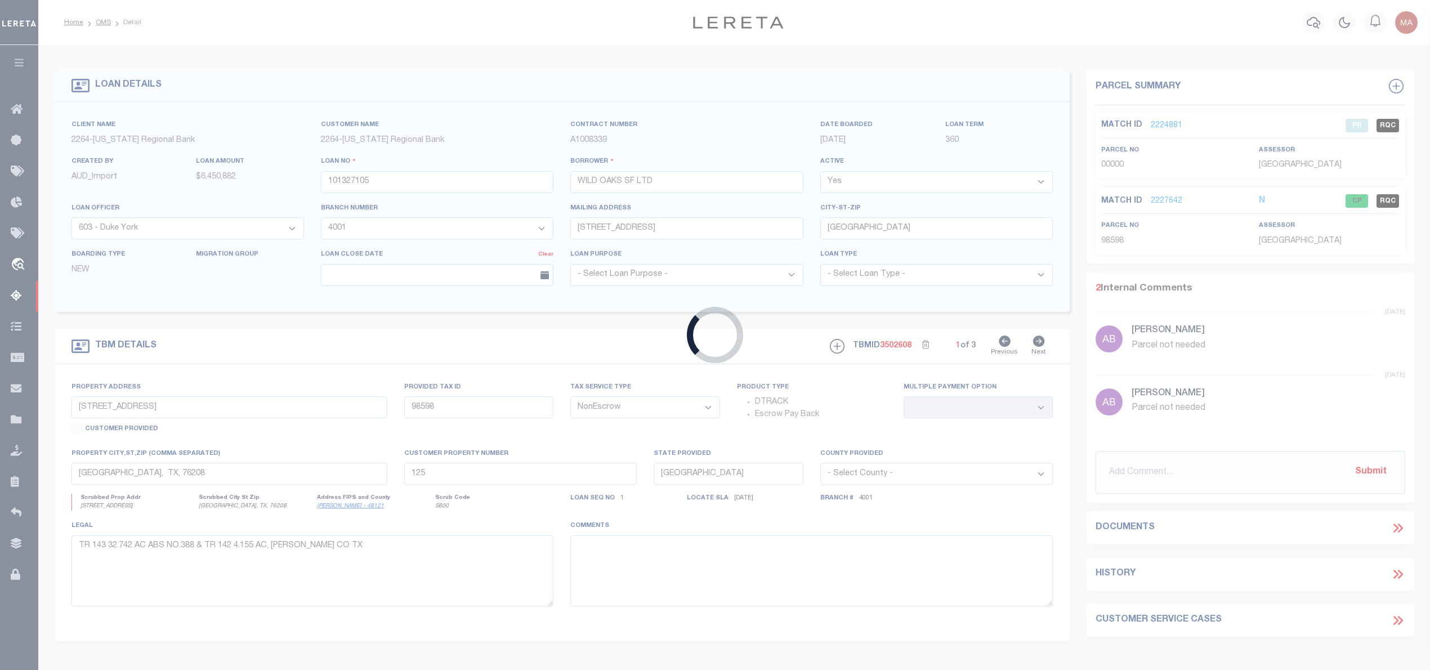
select select
select select "22461"
select select "8158"
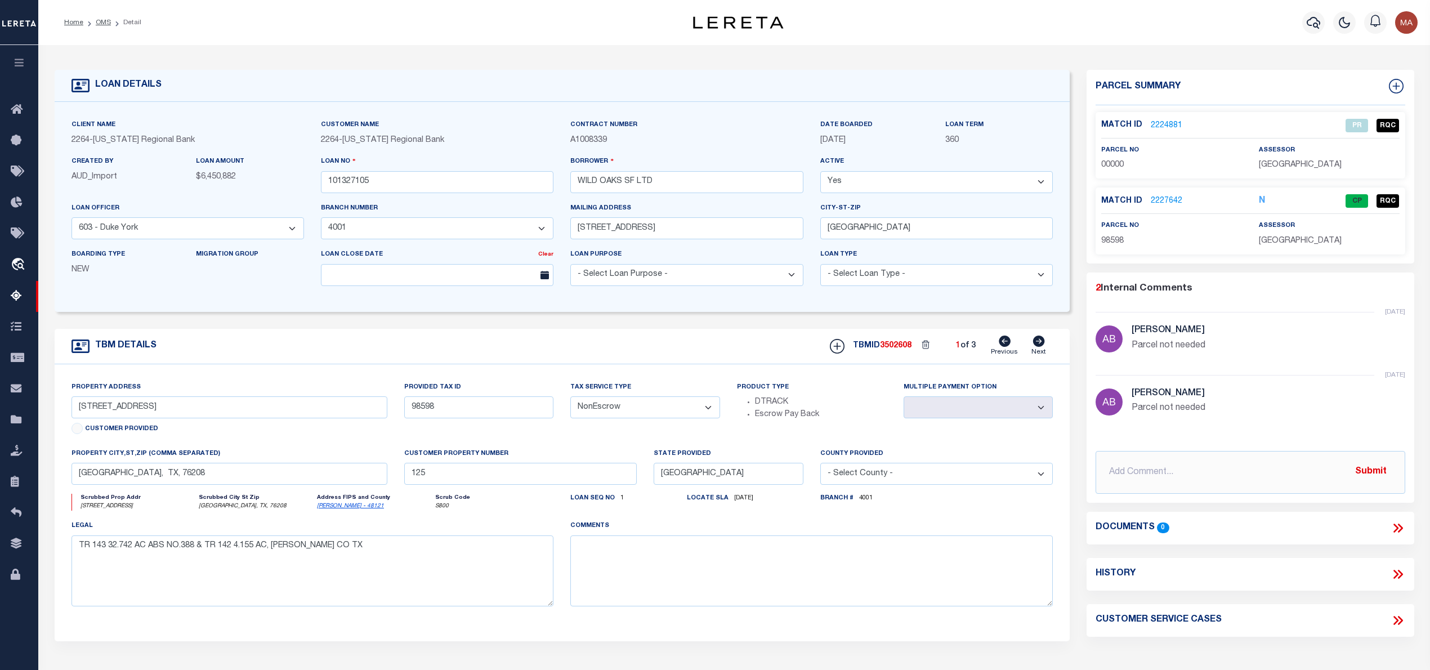
click at [1156, 200] on link "2227642" at bounding box center [1167, 201] width 32 height 12
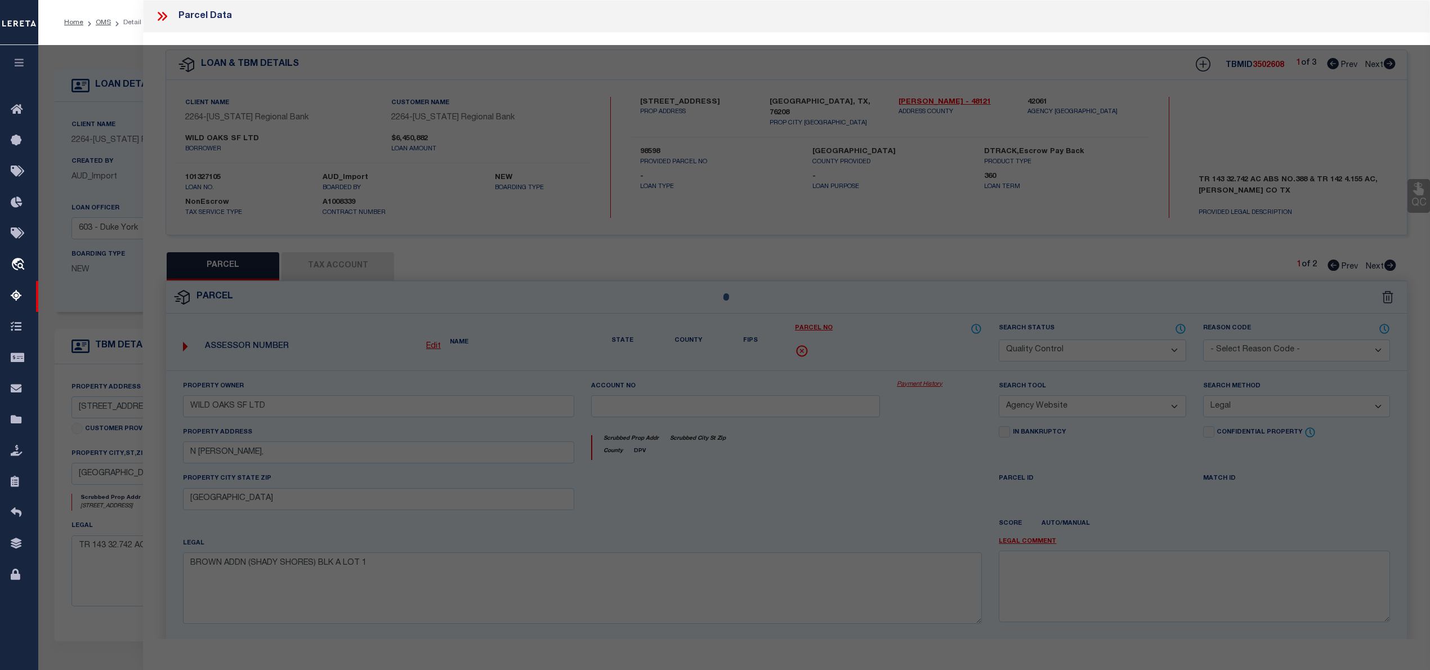
select select "AS"
select select
checkbox input "false"
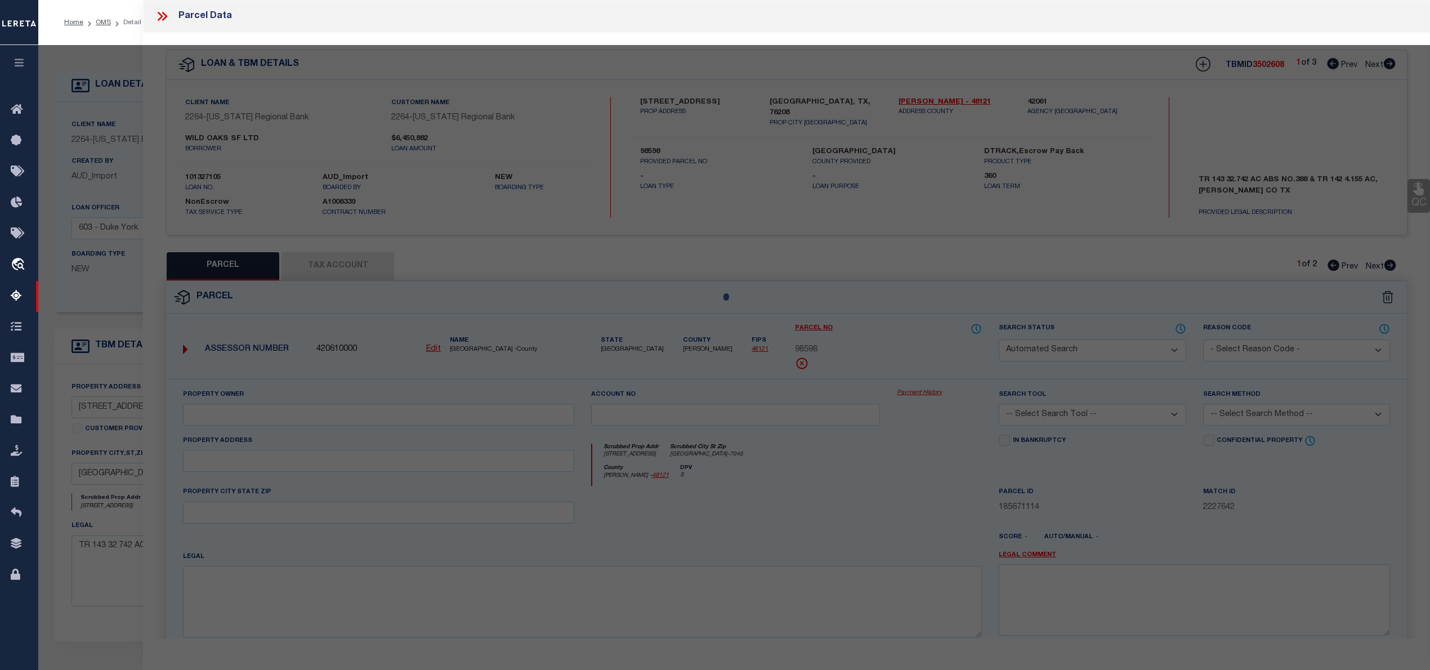
select select "CP"
type input "WILD OAKS SF LTD"
select select "AGW"
select select
type input "224 SMOKEY LN,"
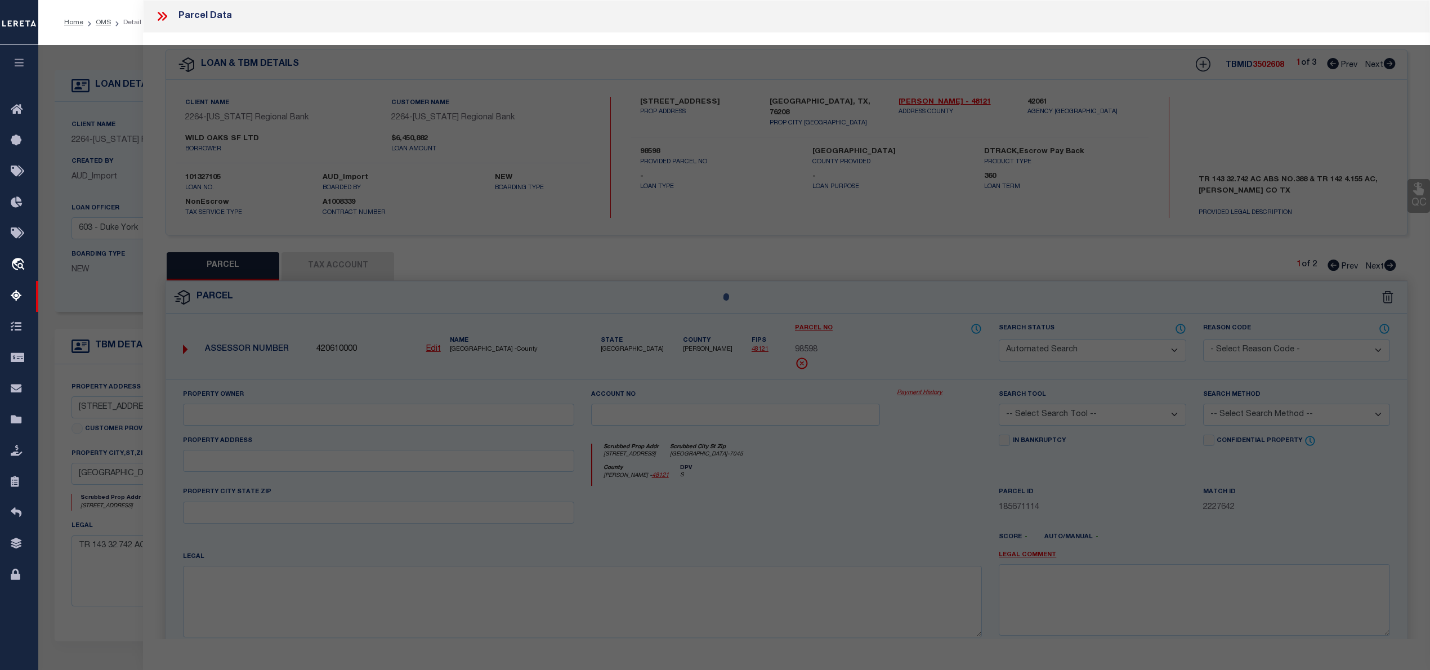
type input "SHADY SHORES TX 76208"
type textarea "A0388A B. EAVES, TR 142, 4.155 ACRES, OLD DCAD TR #8A(3)"
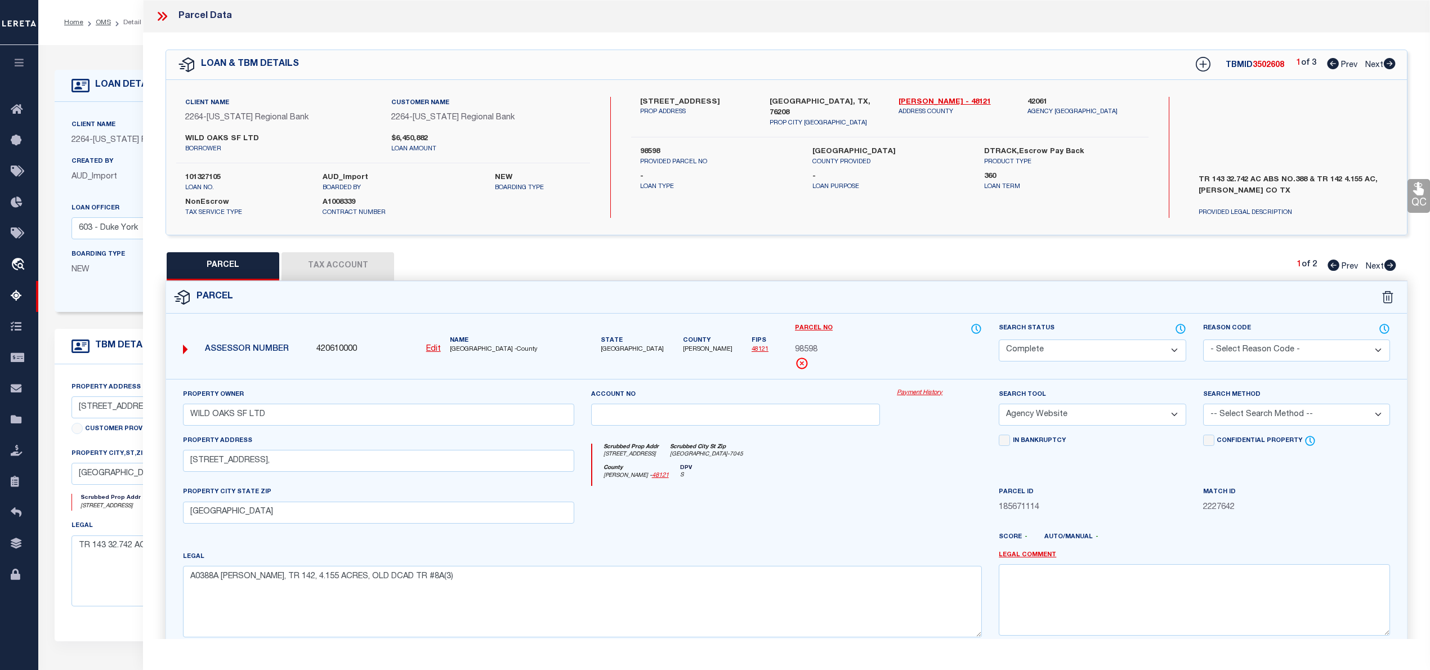
click at [1392, 266] on icon at bounding box center [1390, 265] width 12 height 11
select select "AS"
select select
checkbox input "false"
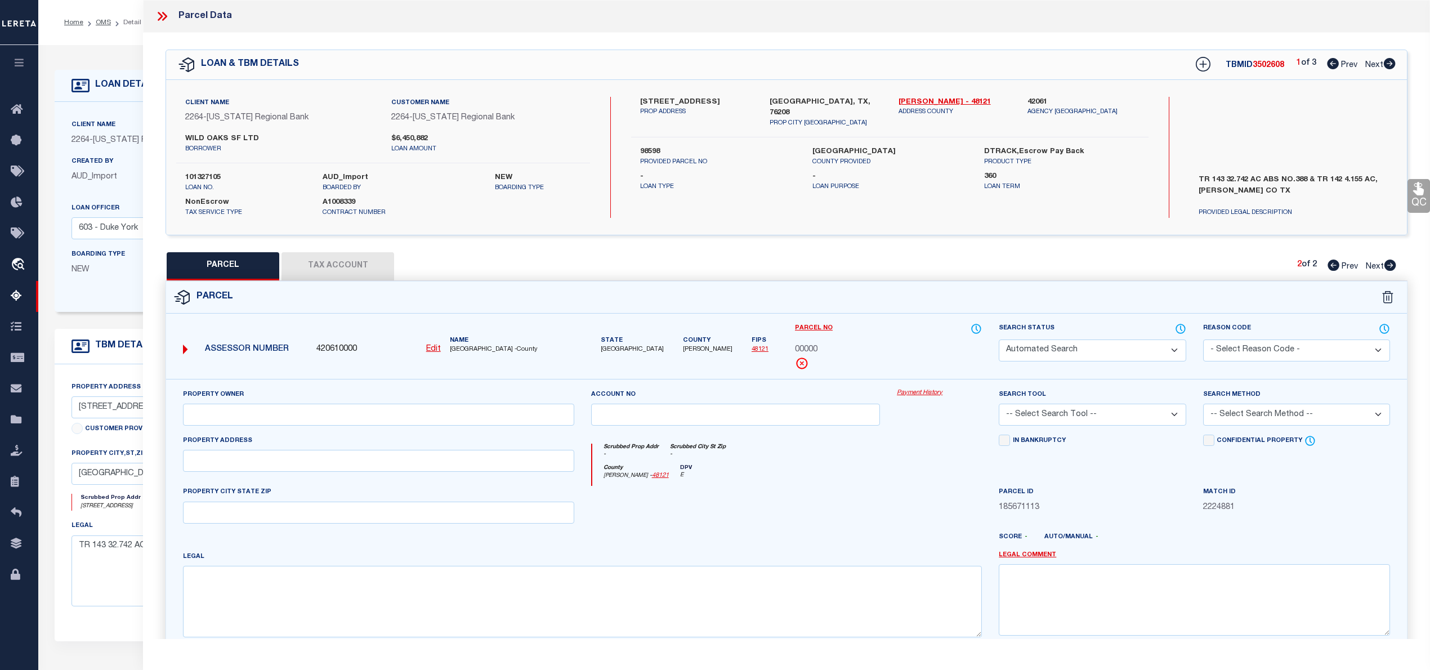
select select "PR"
select select "099"
select select "AGW"
select select "LEG"
type textarea "Parcel not needed"
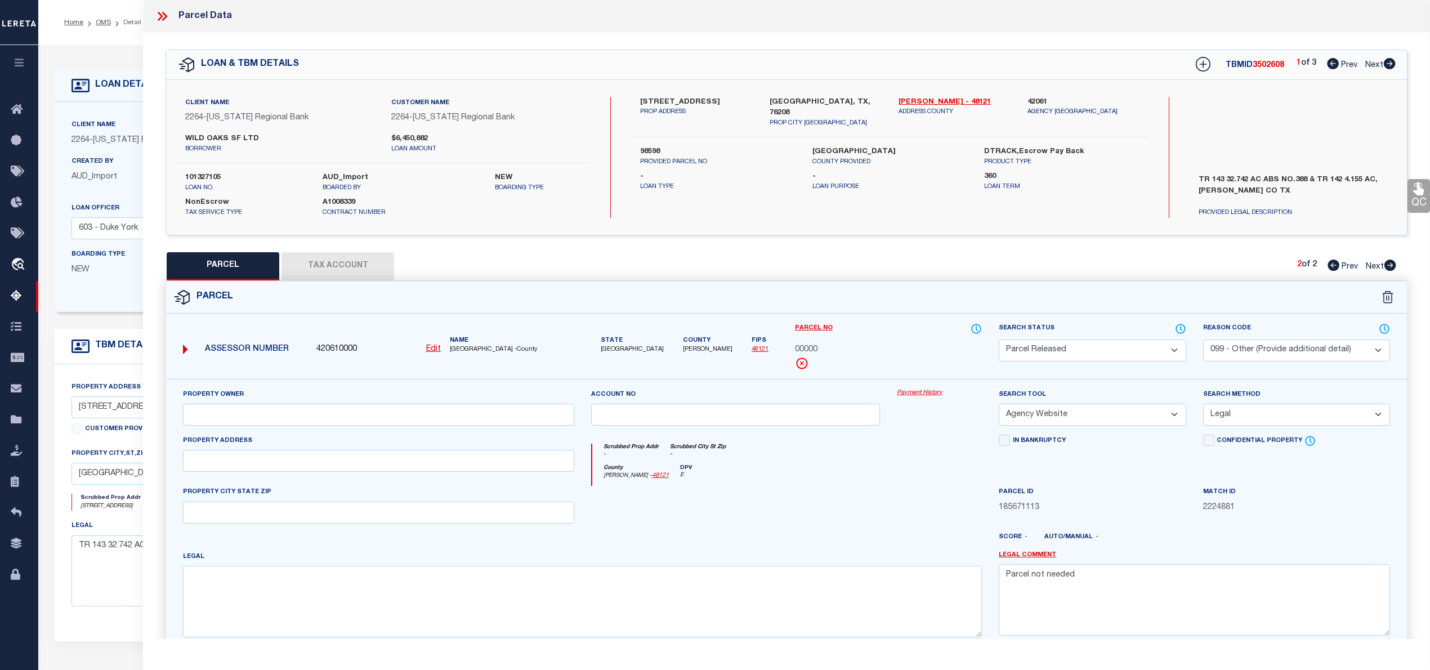
click at [1330, 266] on icon at bounding box center [1334, 265] width 12 height 11
select select "AS"
select select
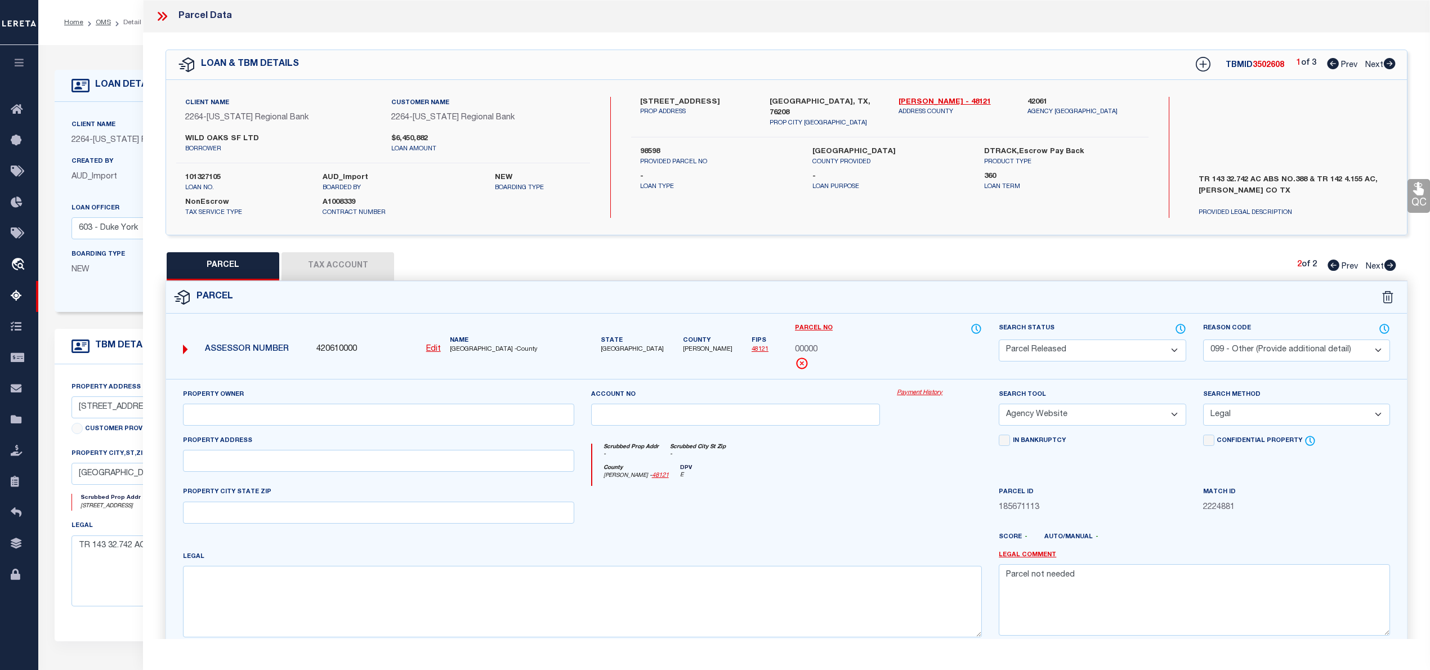
checkbox input "false"
select select "CP"
type input "WILD OAKS SF LTD"
select select "AGW"
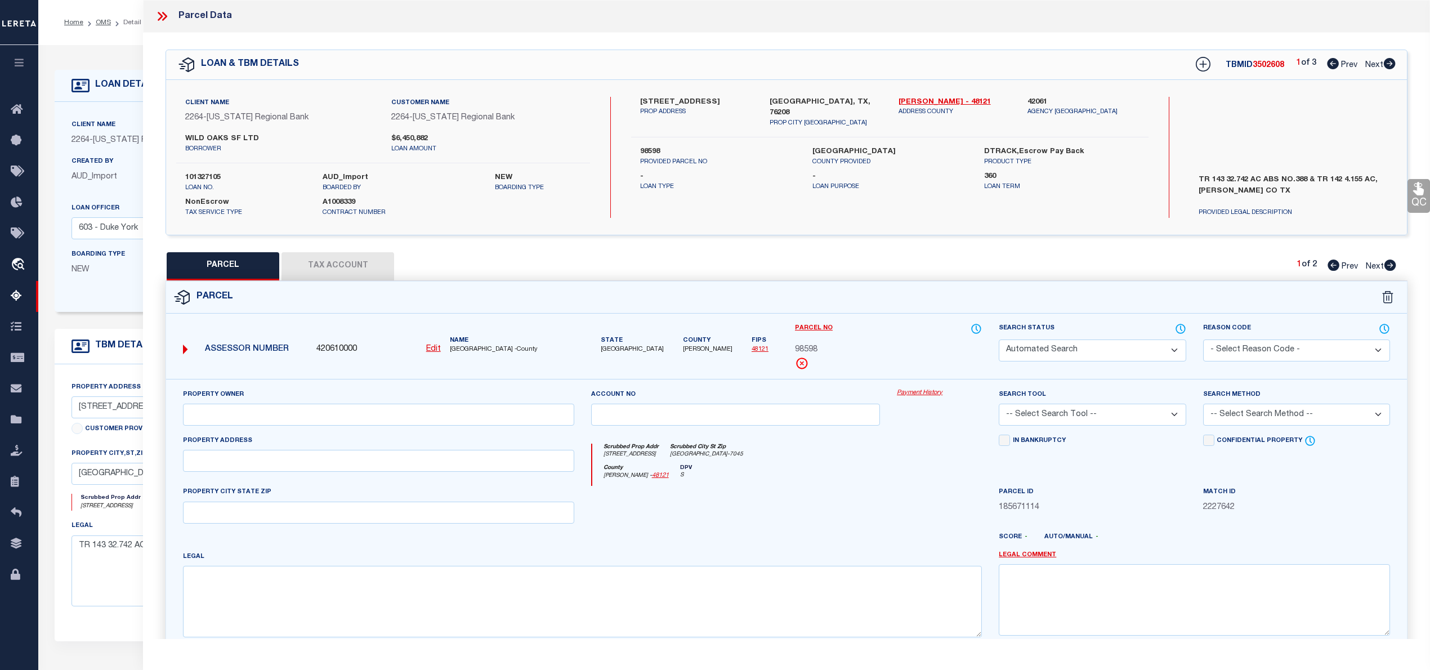
select select
type input "224 SMOKEY LN,"
type input "SHADY SHORES TX 76208"
type textarea "A0388A B. EAVES, TR 142, 4.155 ACRES, OLD DCAD TR #8A(3)"
click at [1390, 68] on icon at bounding box center [1390, 63] width 12 height 11
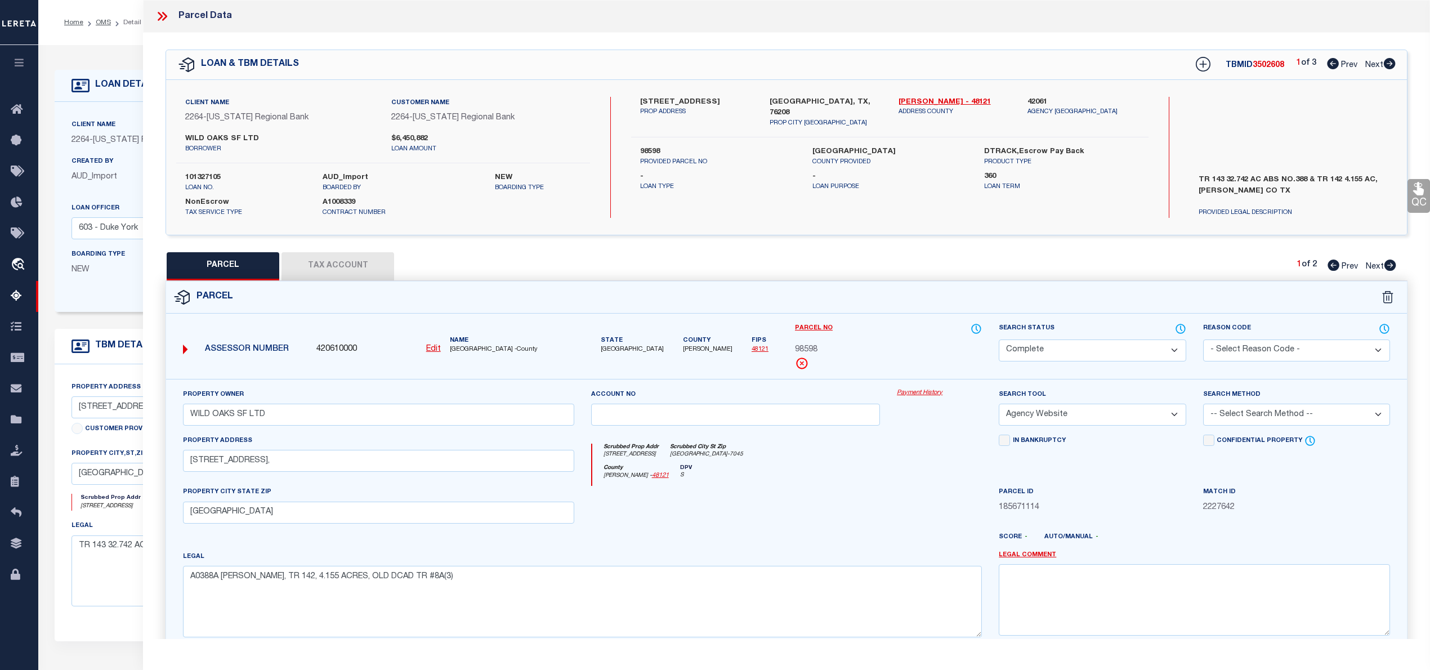
select select "AS"
select select
checkbox input "false"
select select "CP"
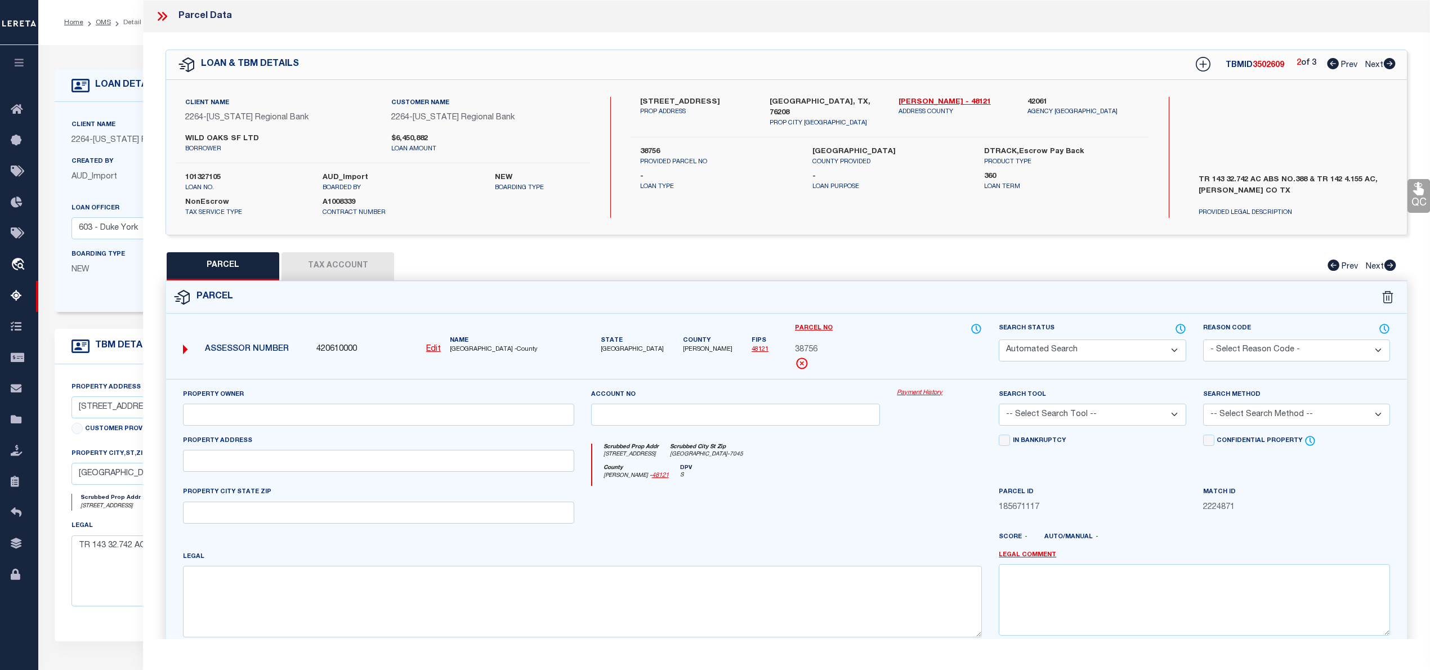
type input "WILD OAKS SF LTD"
select select "AGW"
select select
type input "224 SMOKEY LN,"
type input "SHADY SHORES TX 76208"
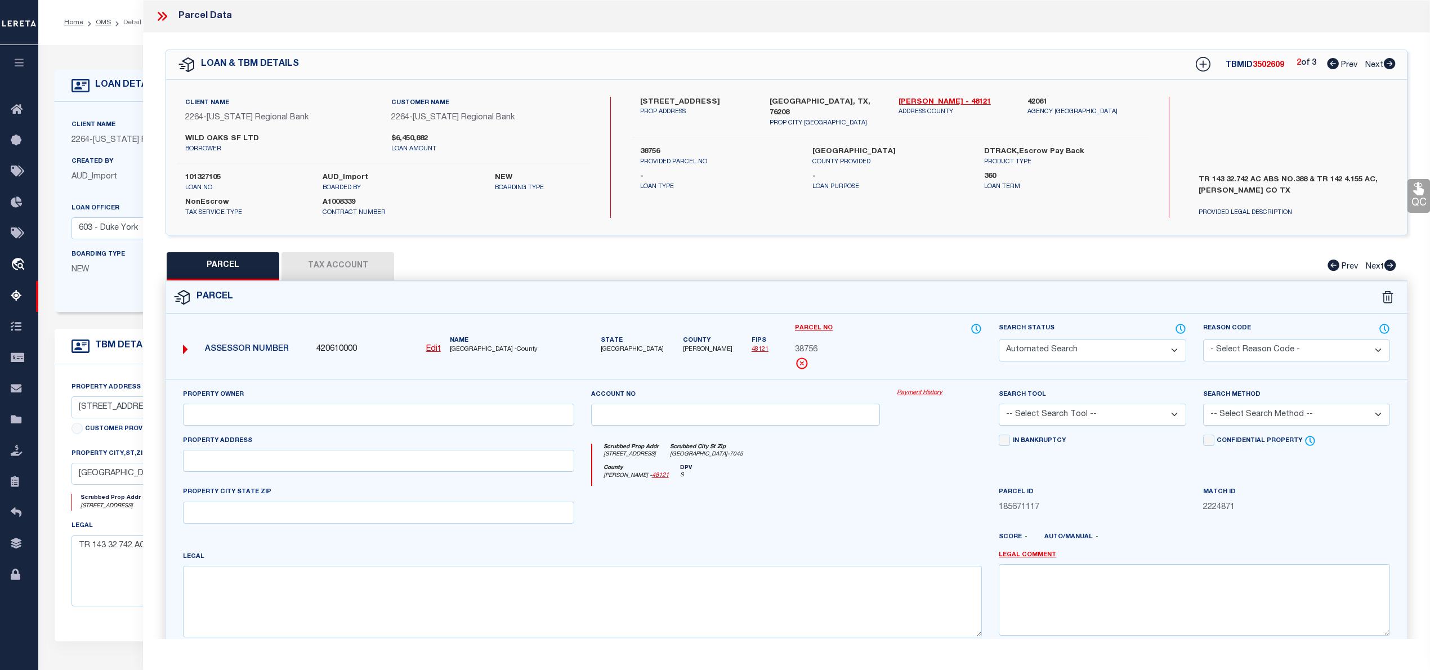
type textarea "A0388A B. EAVES, TR 143, 32.742 ACRES, OLD DCAD TR #8A"
click at [1390, 68] on icon at bounding box center [1390, 63] width 12 height 11
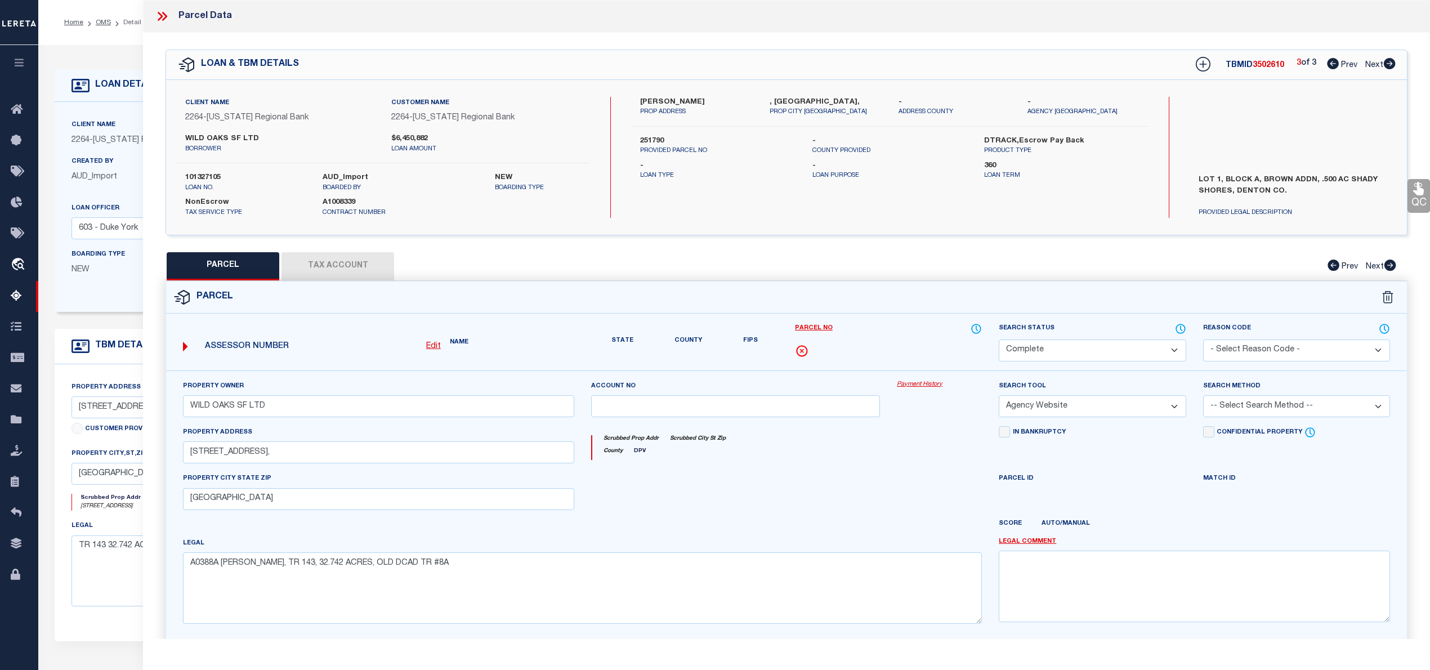
select select "AS"
select select
checkbox input "false"
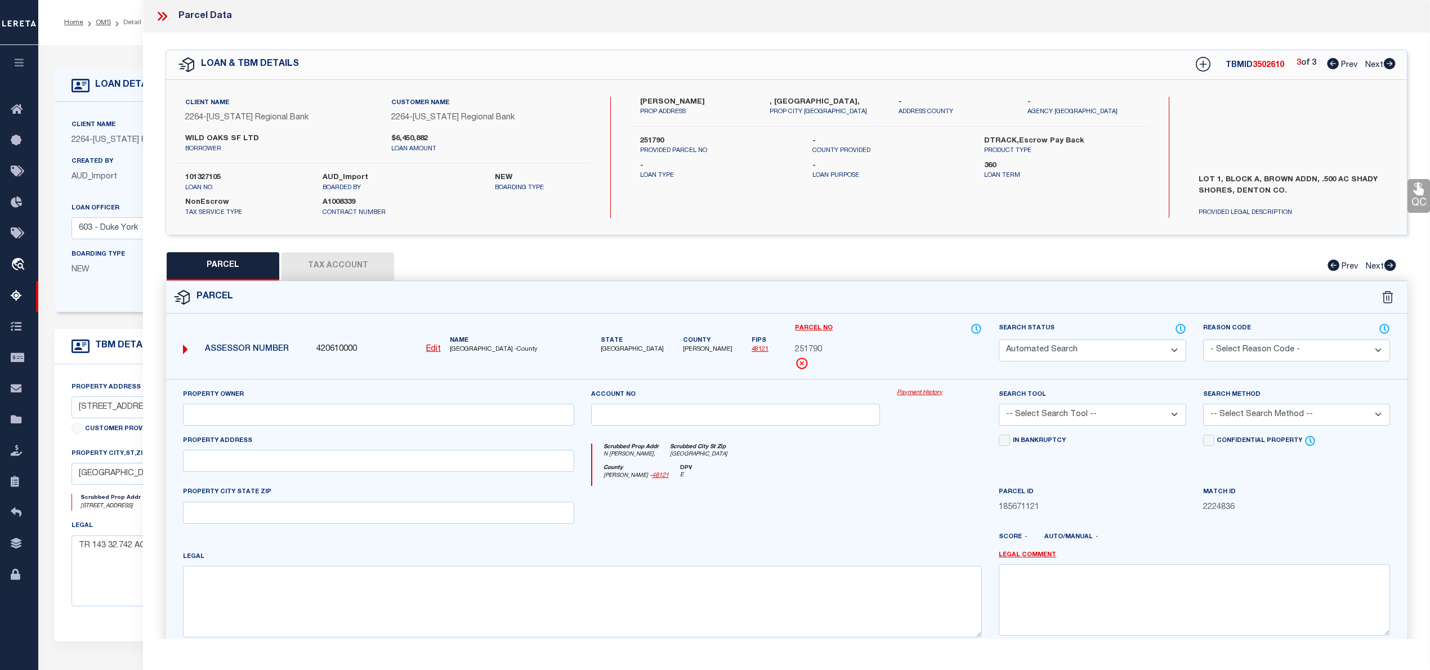
select select "QC"
type input "WILD OAKS SF LTD"
select select "AGW"
select select "LEG"
type input "N GARZA RD,"
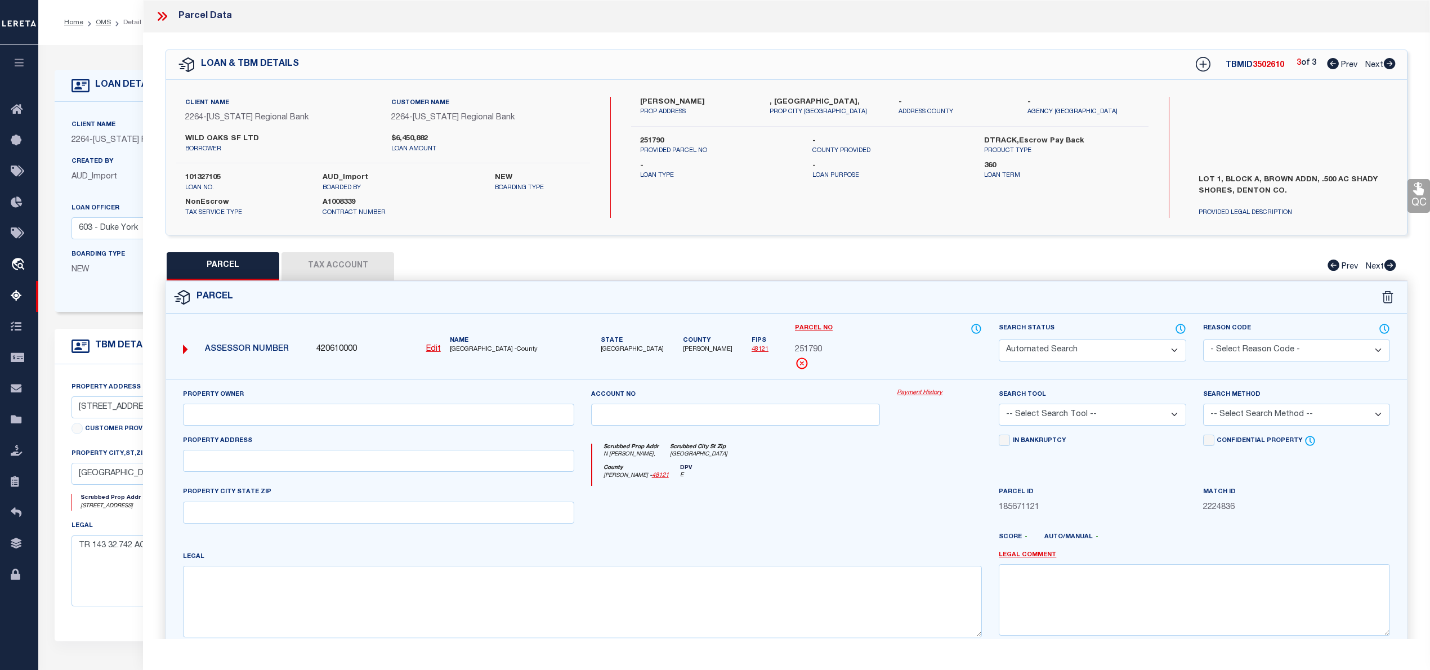
type input "SHADY SHORES TX 76208"
type textarea "BROWN ADDN (SHADY SHORES) BLK A LOT 1"
click at [1330, 66] on icon at bounding box center [1333, 63] width 12 height 11
select select "AS"
select select
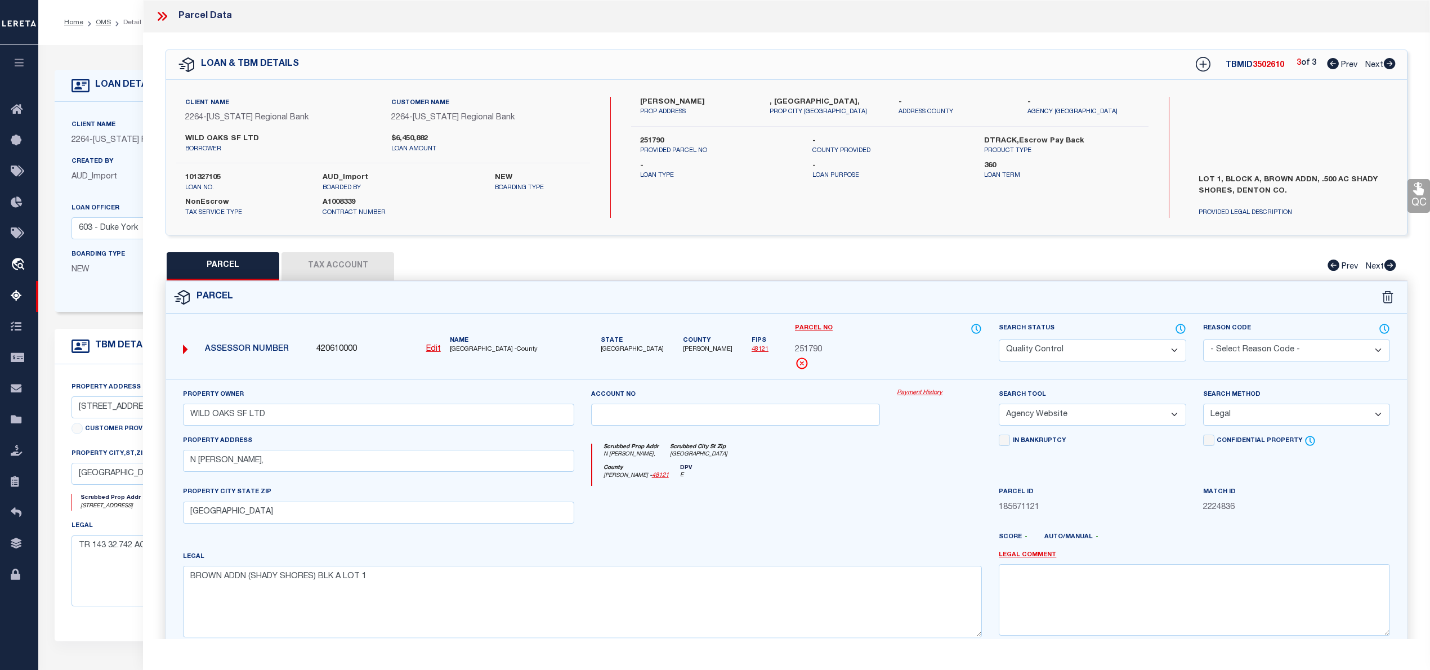
select select
checkbox input "false"
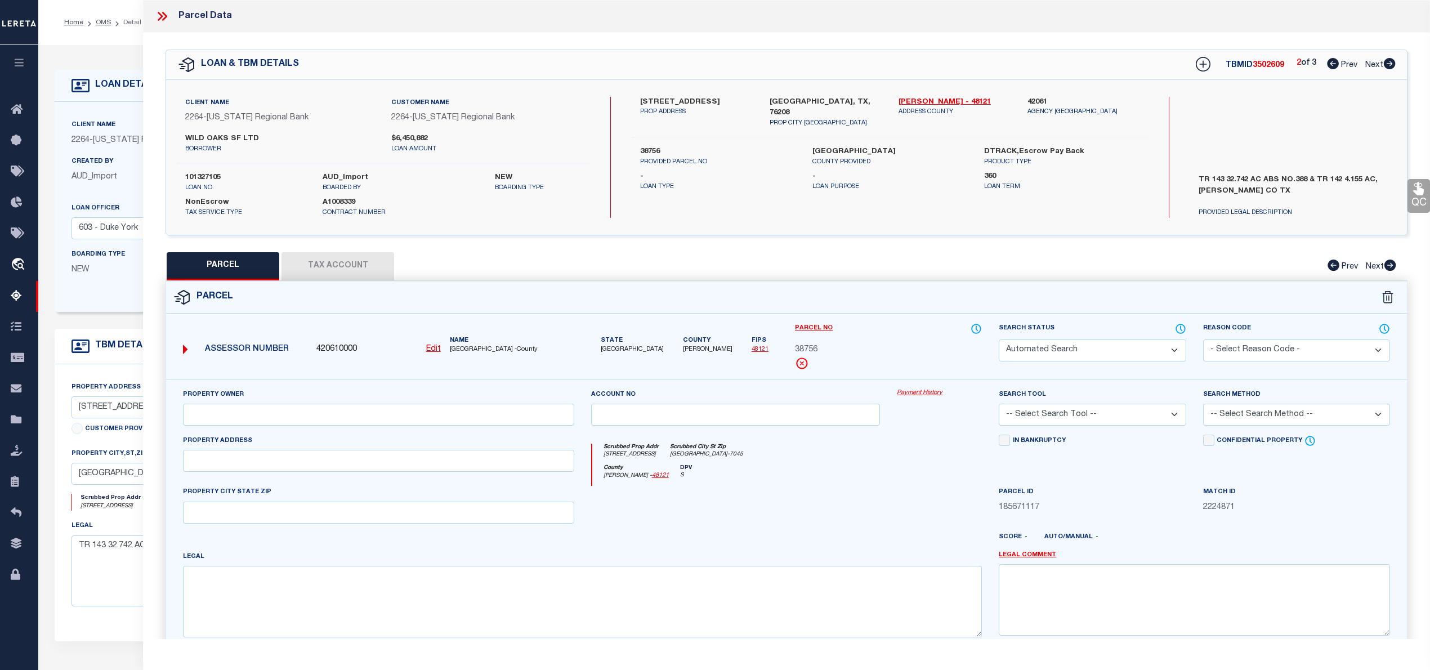
select select "CP"
type input "WILD OAKS SF LTD"
select select "AGW"
select select
type input "224 SMOKEY LN,"
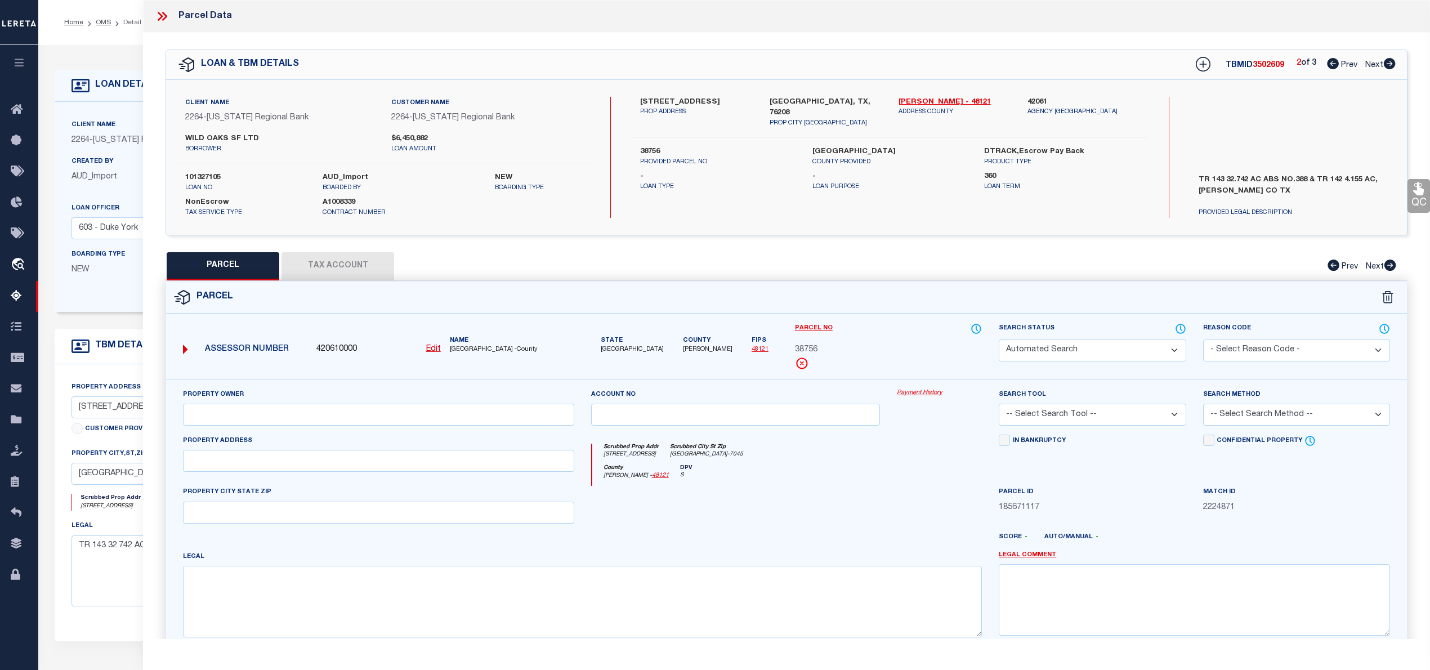
type input "SHADY SHORES TX 76208"
type textarea "A0388A B. EAVES, TR 143, 32.742 ACRES, OLD DCAD TR #8A"
click at [1330, 66] on icon at bounding box center [1333, 63] width 12 height 11
select select "AS"
select select
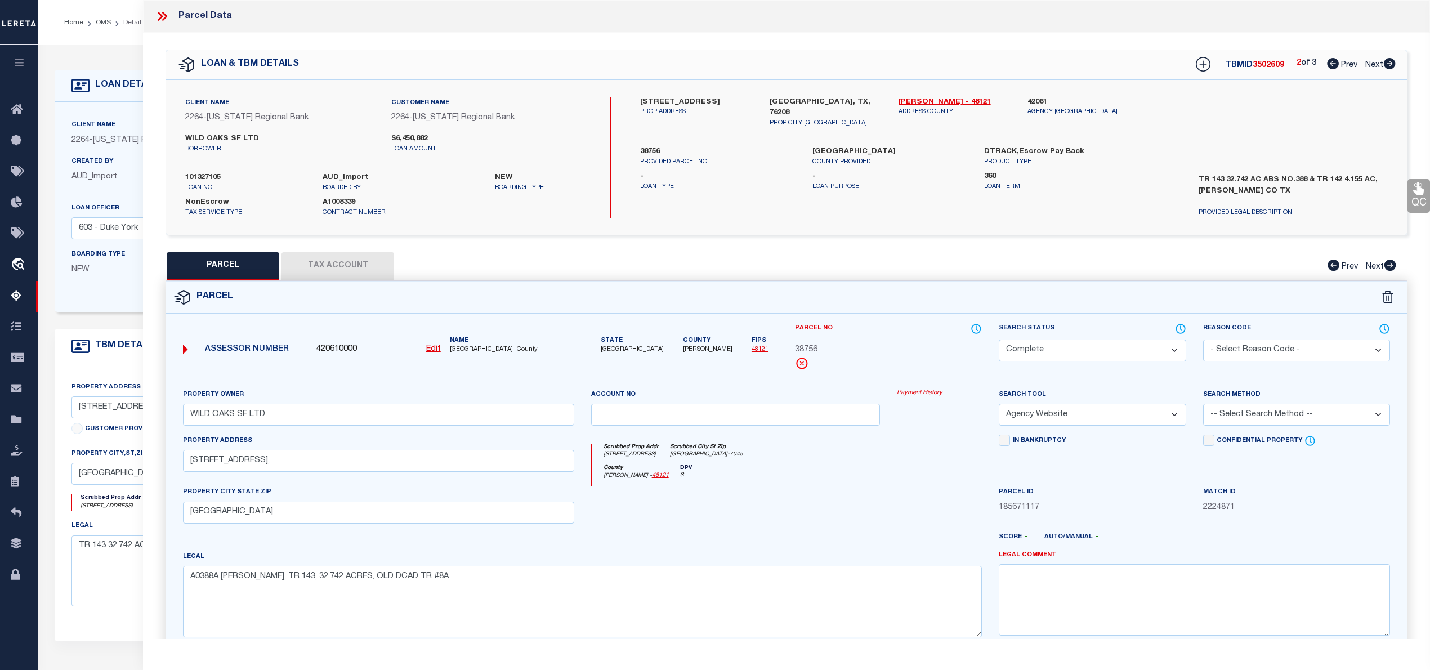
checkbox input "false"
select select "PR"
select select "099"
select select "AGW"
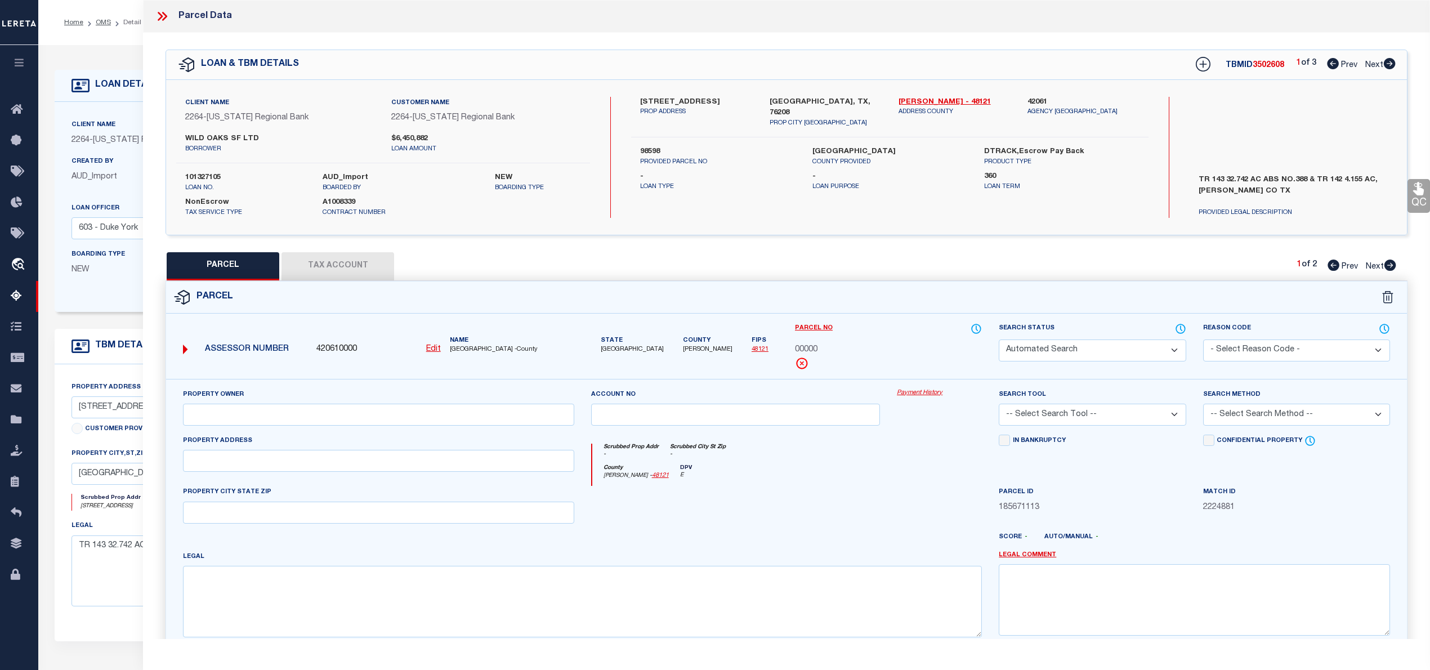
select select "LEG"
click at [1388, 64] on icon at bounding box center [1390, 63] width 12 height 11
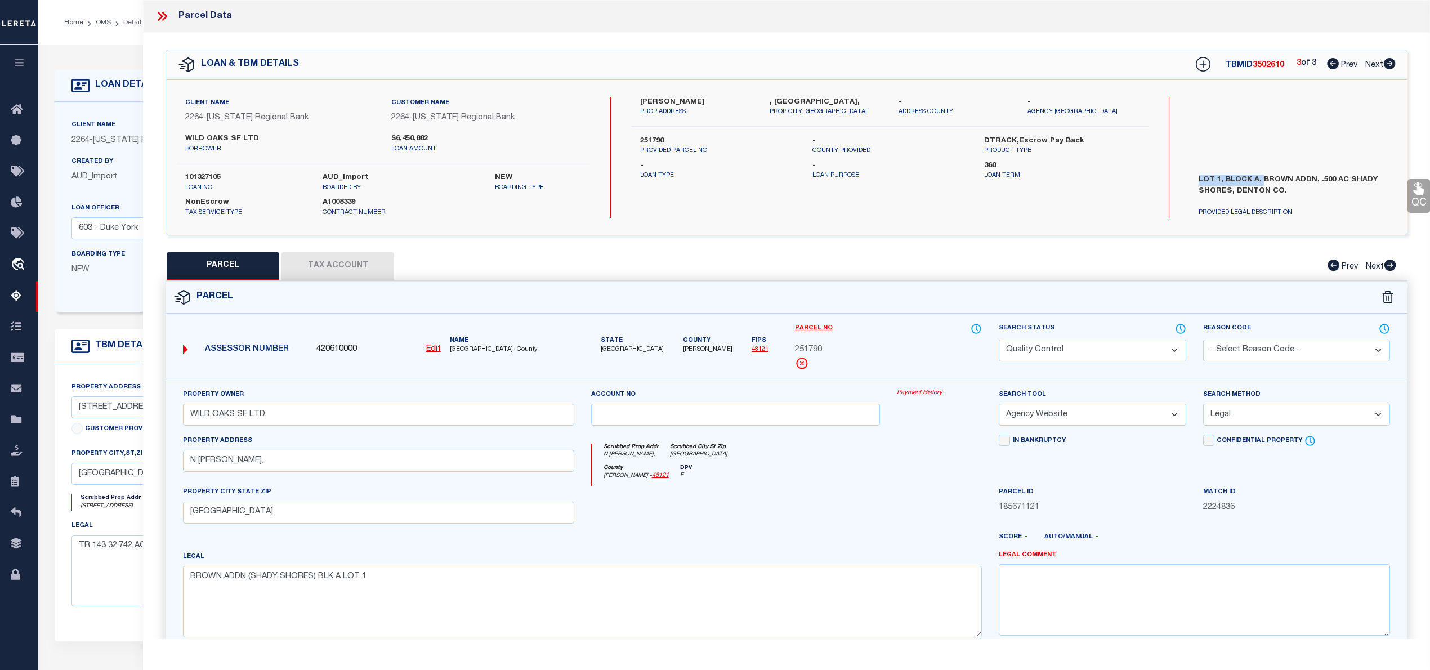
drag, startPoint x: 1195, startPoint y: 176, endPoint x: 1262, endPoint y: 173, distance: 67.6
click at [1262, 175] on label "LOT 1, BLOCK A, BROWN ADDN, .500 AC SHADY SHORES, DENTON CO." at bounding box center [1292, 192] width 205 height 34
click at [1329, 66] on icon at bounding box center [1333, 63] width 12 height 11
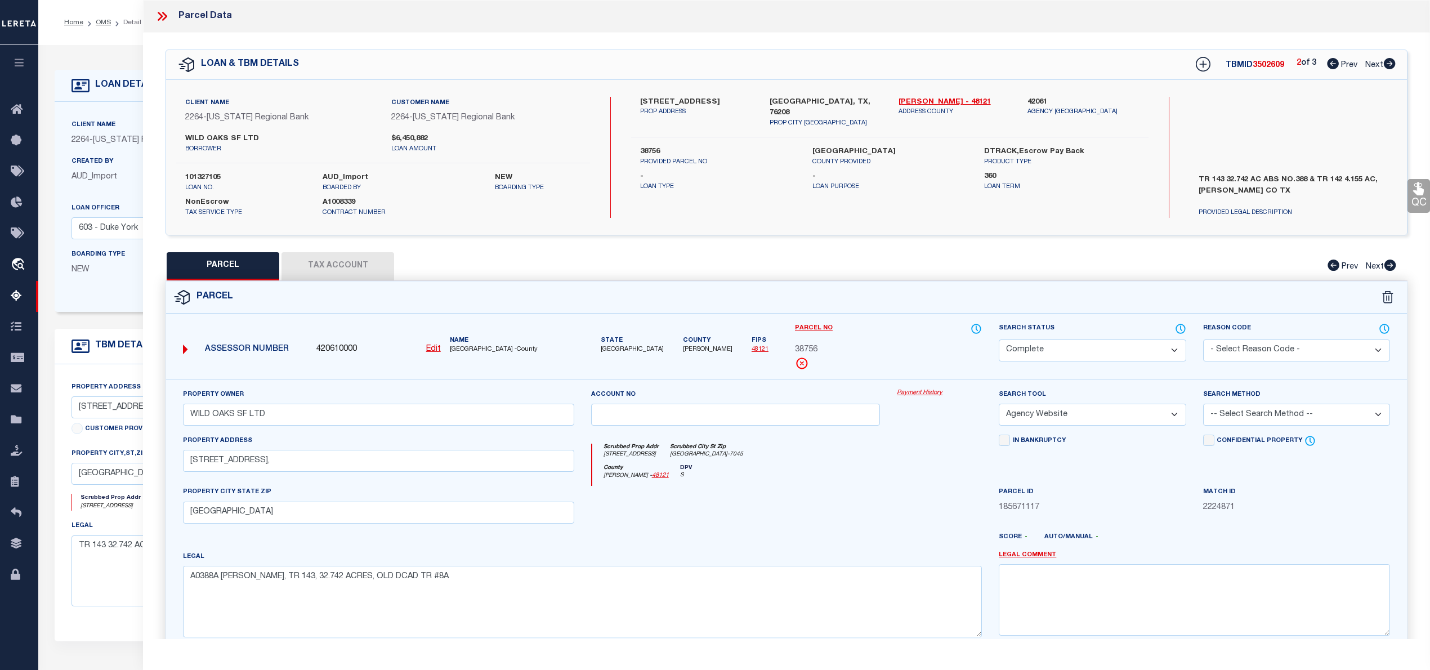
click at [1329, 66] on icon at bounding box center [1333, 63] width 12 height 11
click at [102, 21] on link "OMS" at bounding box center [103, 22] width 15 height 7
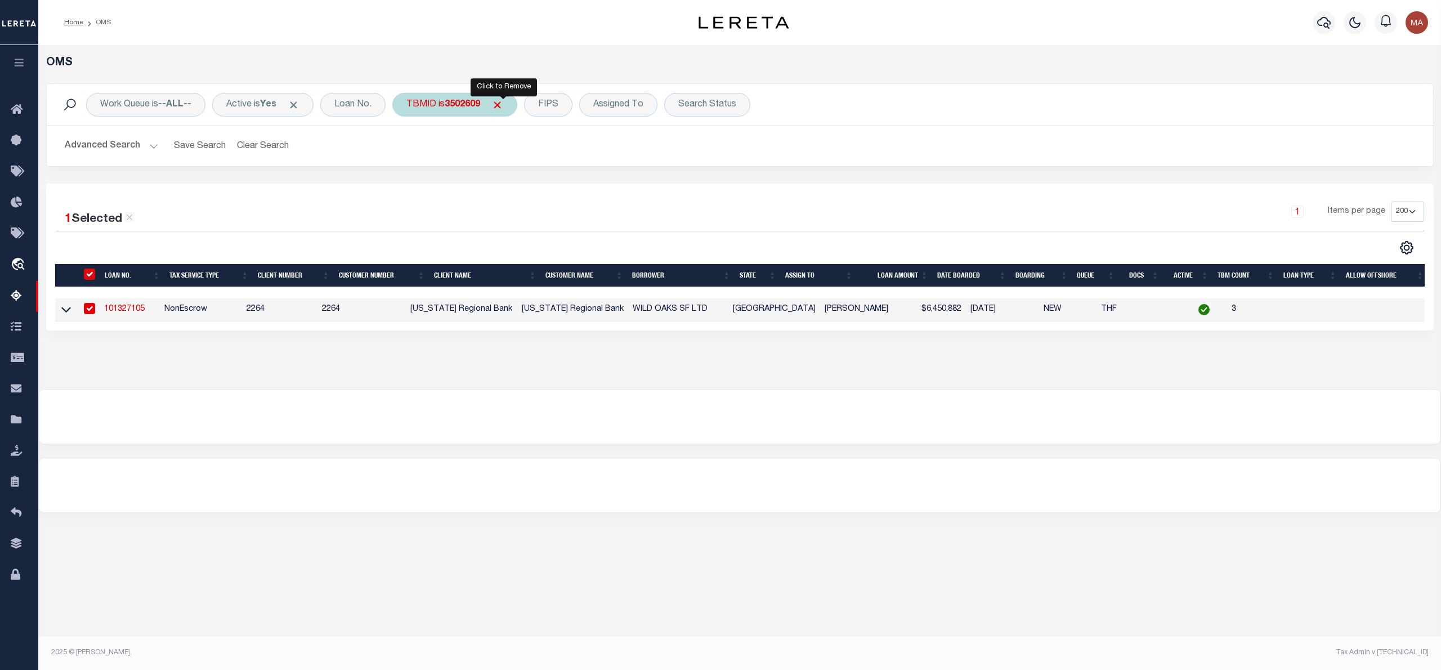
click at [503, 106] on span "Click to Remove" at bounding box center [497, 105] width 12 height 12
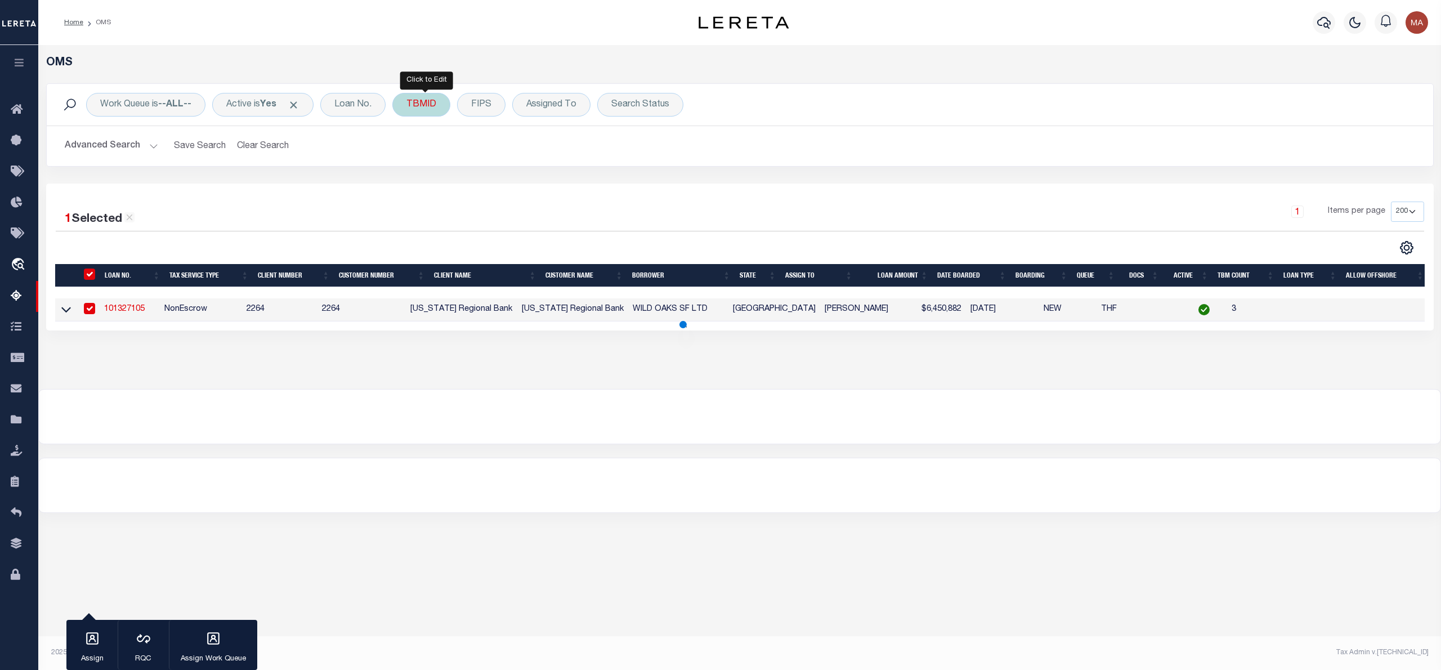
click at [424, 105] on div "TBMID" at bounding box center [421, 105] width 58 height 24
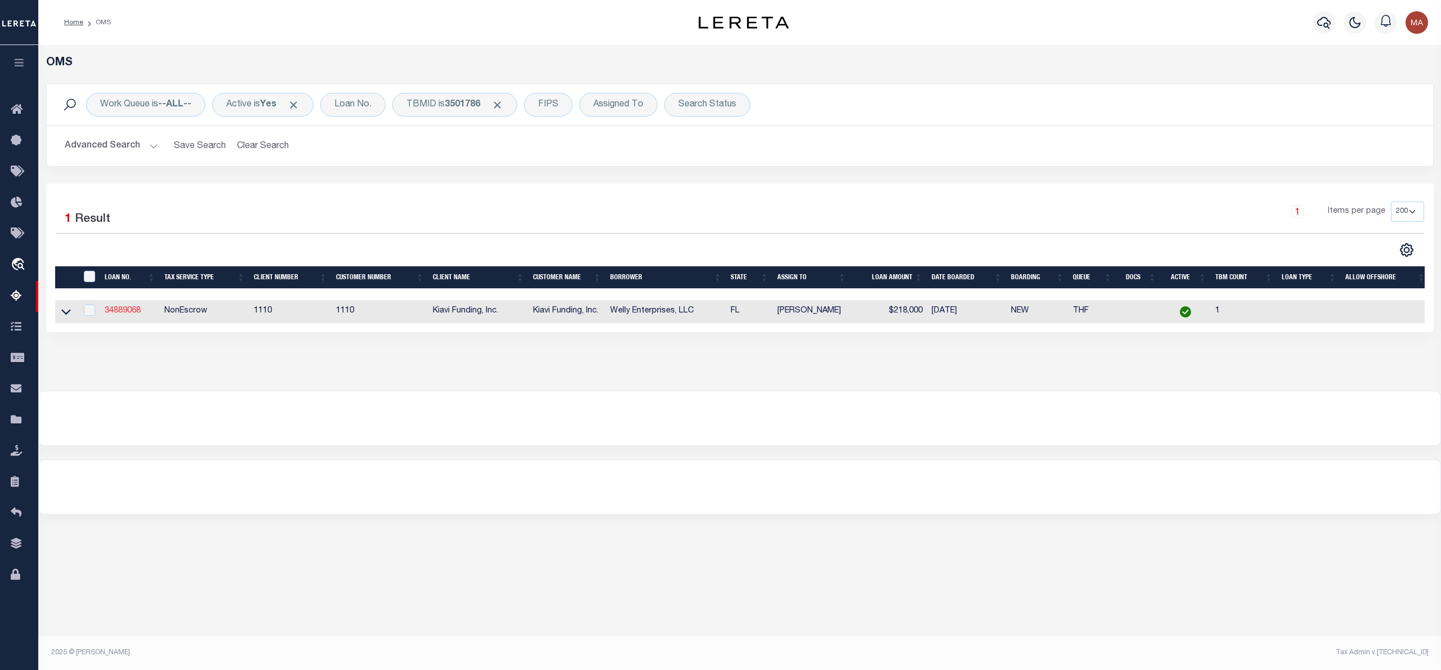
click at [118, 311] on link "34889068" at bounding box center [123, 311] width 36 height 8
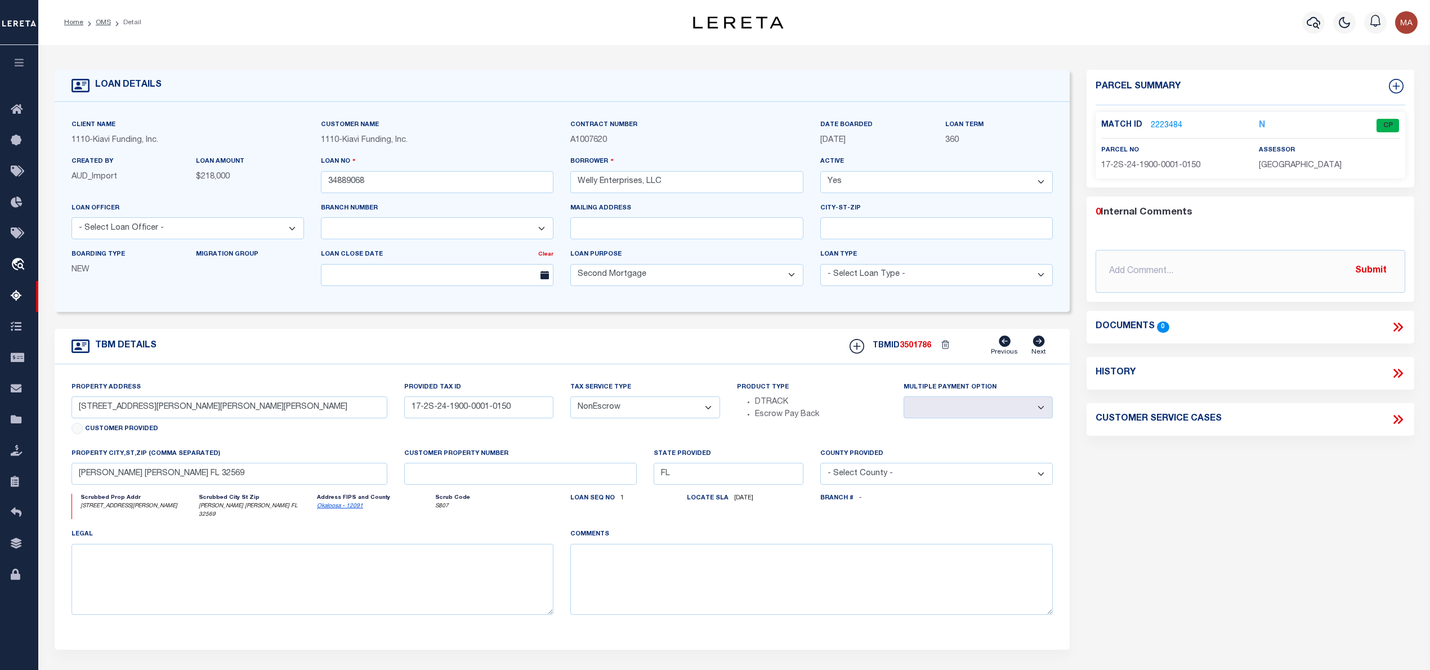
click at [1169, 124] on link "2223484" at bounding box center [1167, 126] width 32 height 12
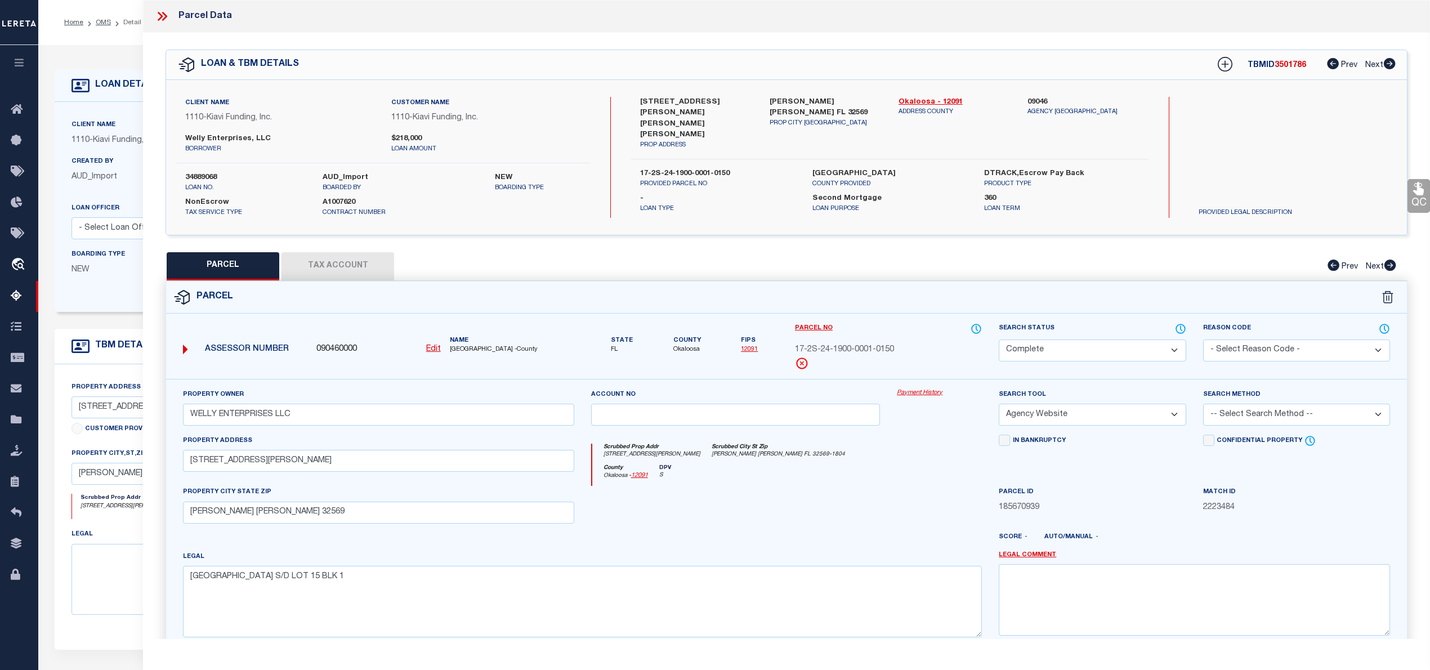
click at [163, 17] on icon at bounding box center [162, 16] width 15 height 15
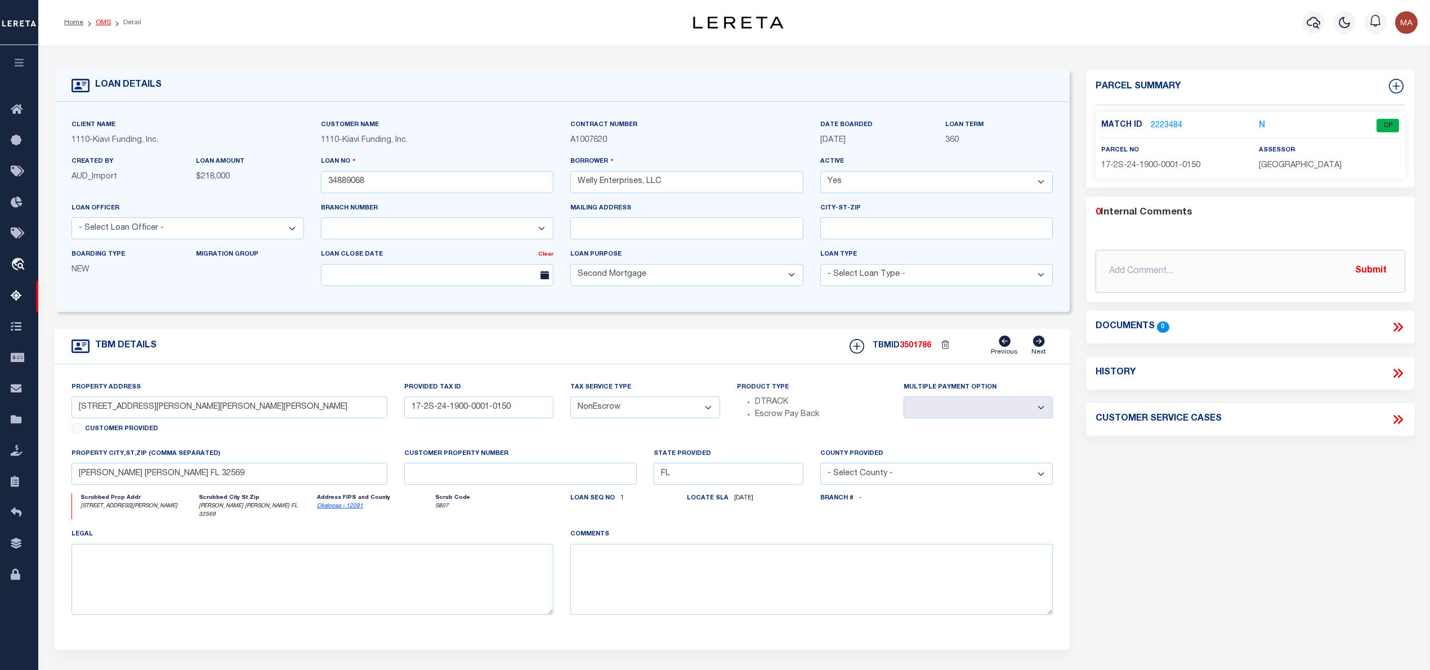
click at [99, 21] on link "OMS" at bounding box center [103, 22] width 15 height 7
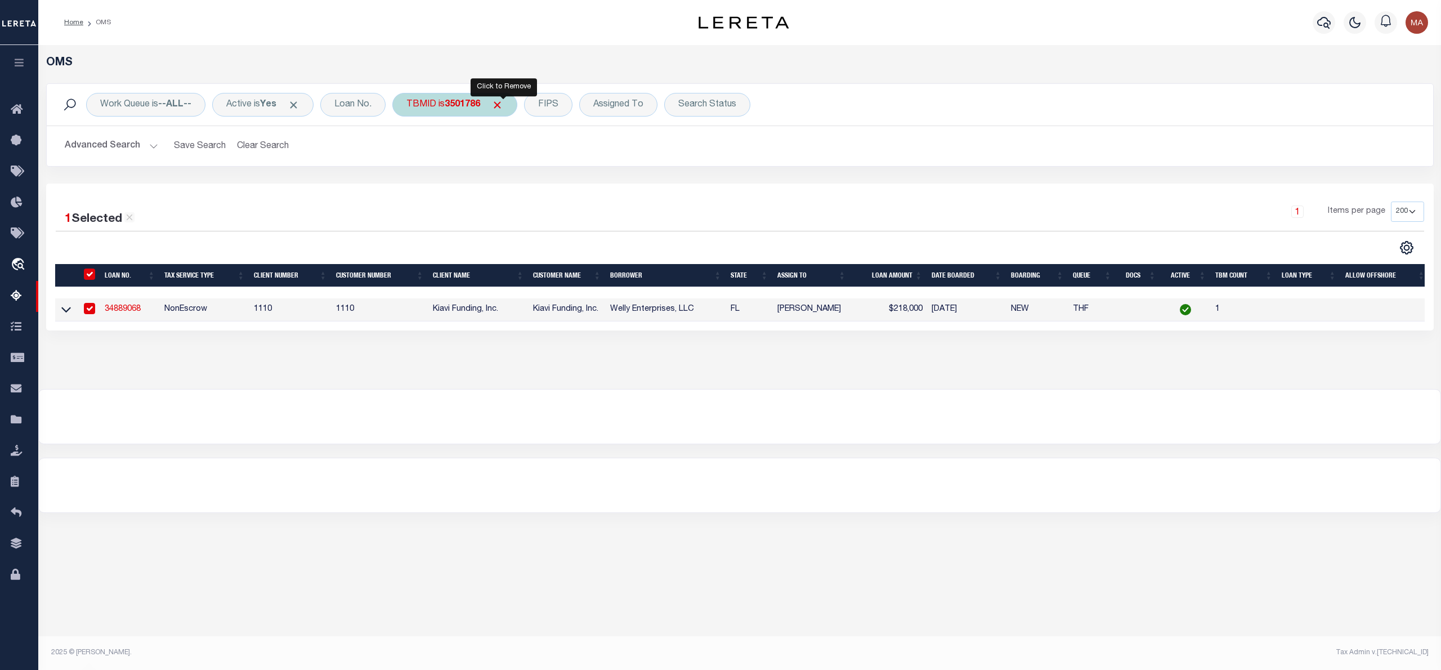
click at [503, 104] on span "Click to Remove" at bounding box center [497, 105] width 12 height 12
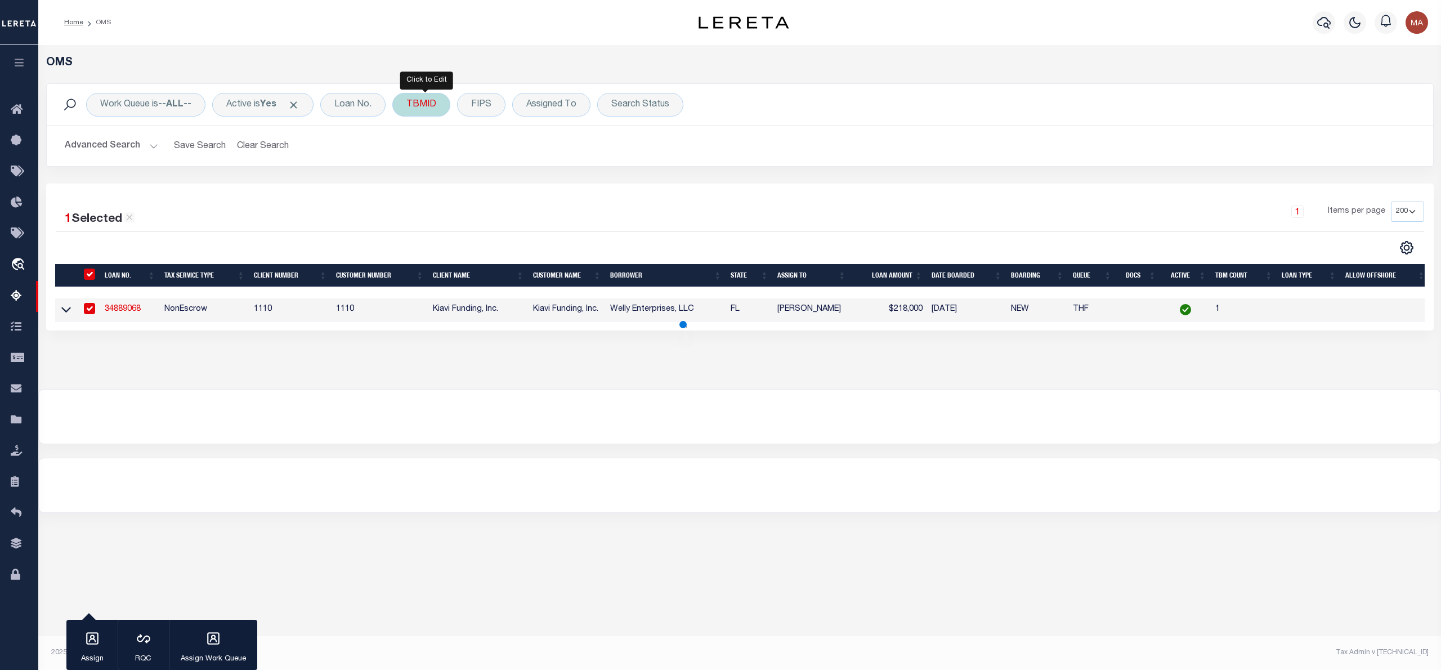
click at [429, 107] on div "TBMID" at bounding box center [421, 105] width 58 height 24
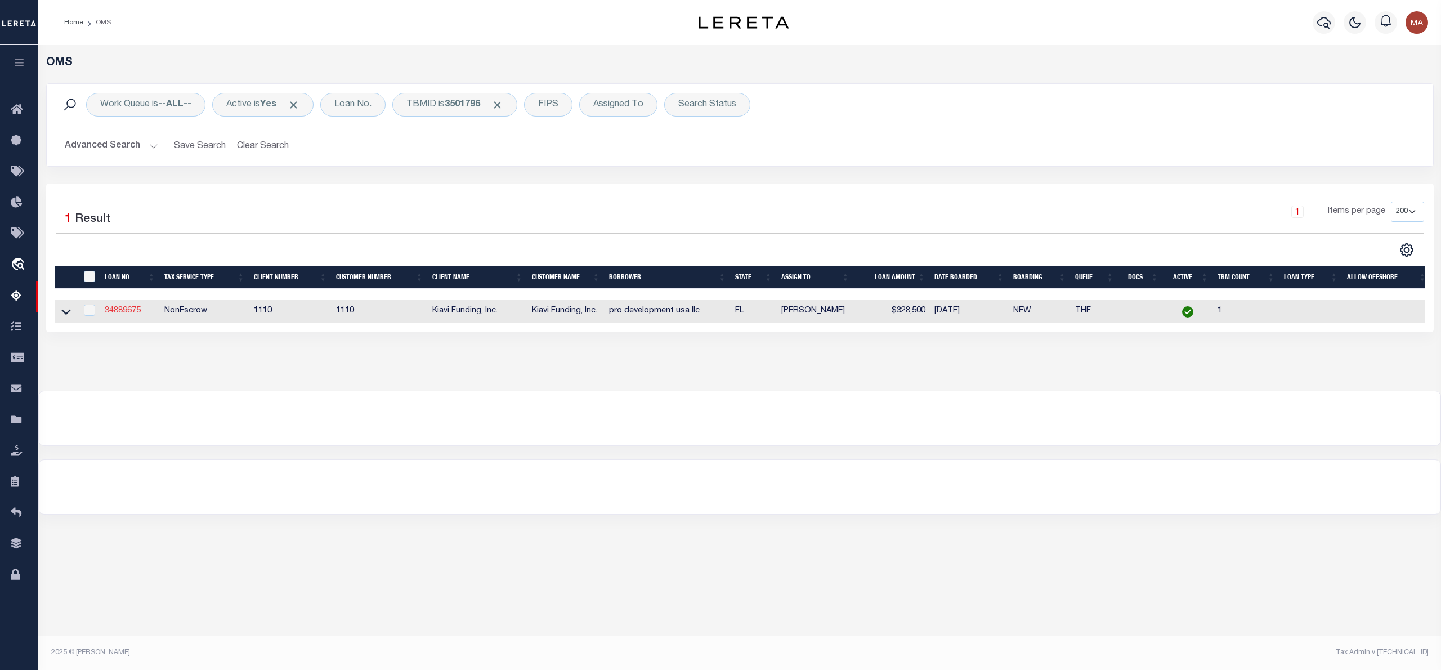
click at [108, 313] on link "34889675" at bounding box center [123, 311] width 36 height 8
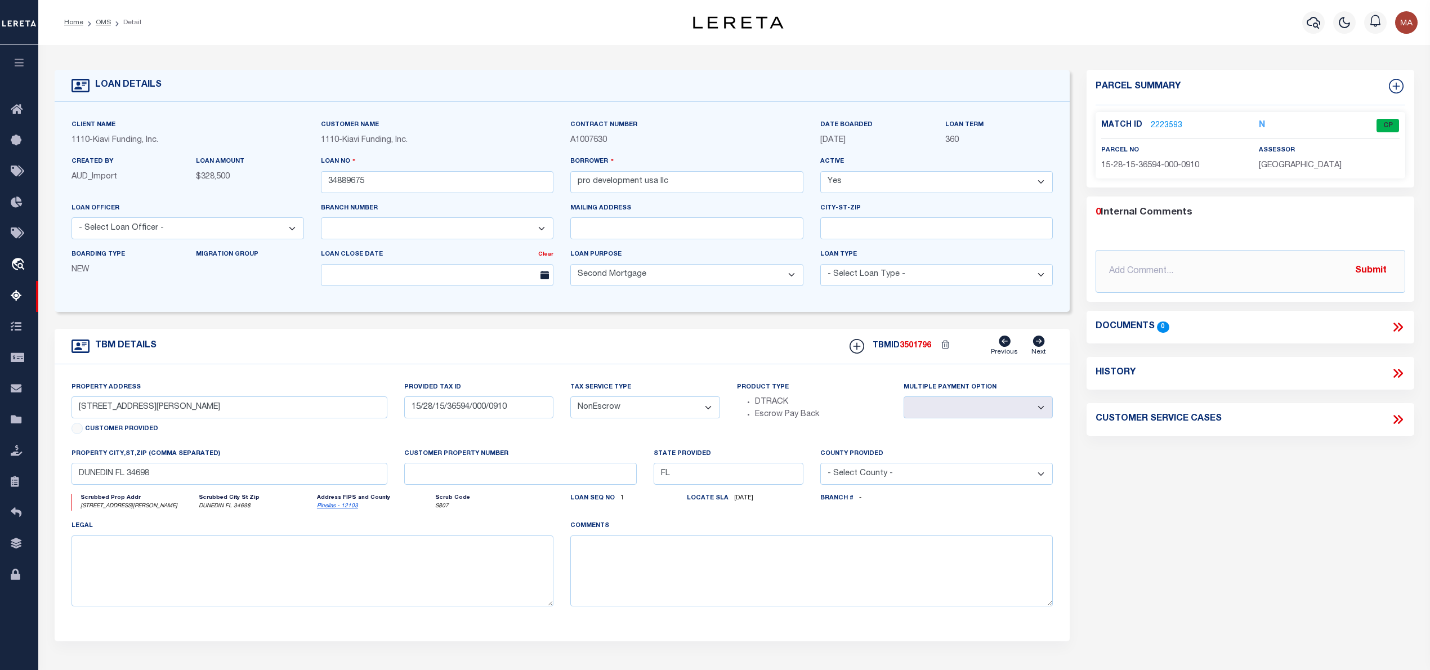
click at [1173, 120] on link "2223593" at bounding box center [1167, 126] width 32 height 12
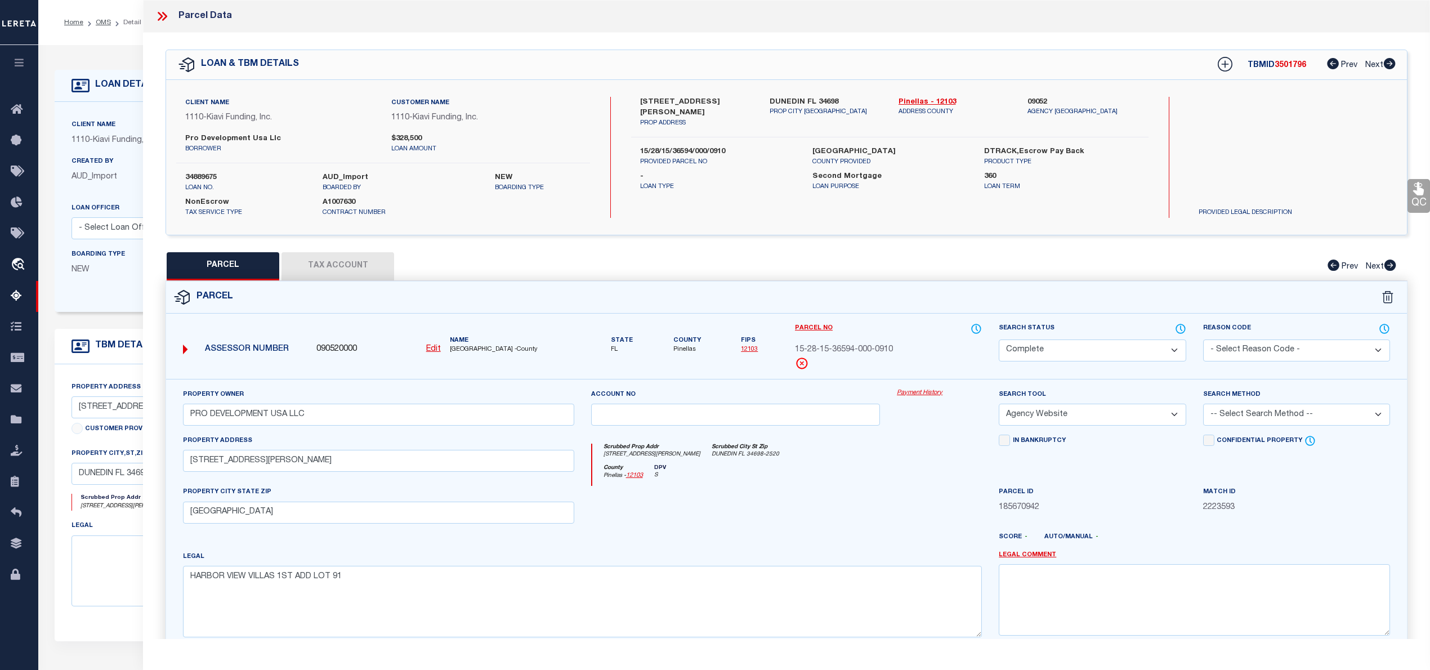
click at [160, 15] on icon at bounding box center [160, 16] width 5 height 9
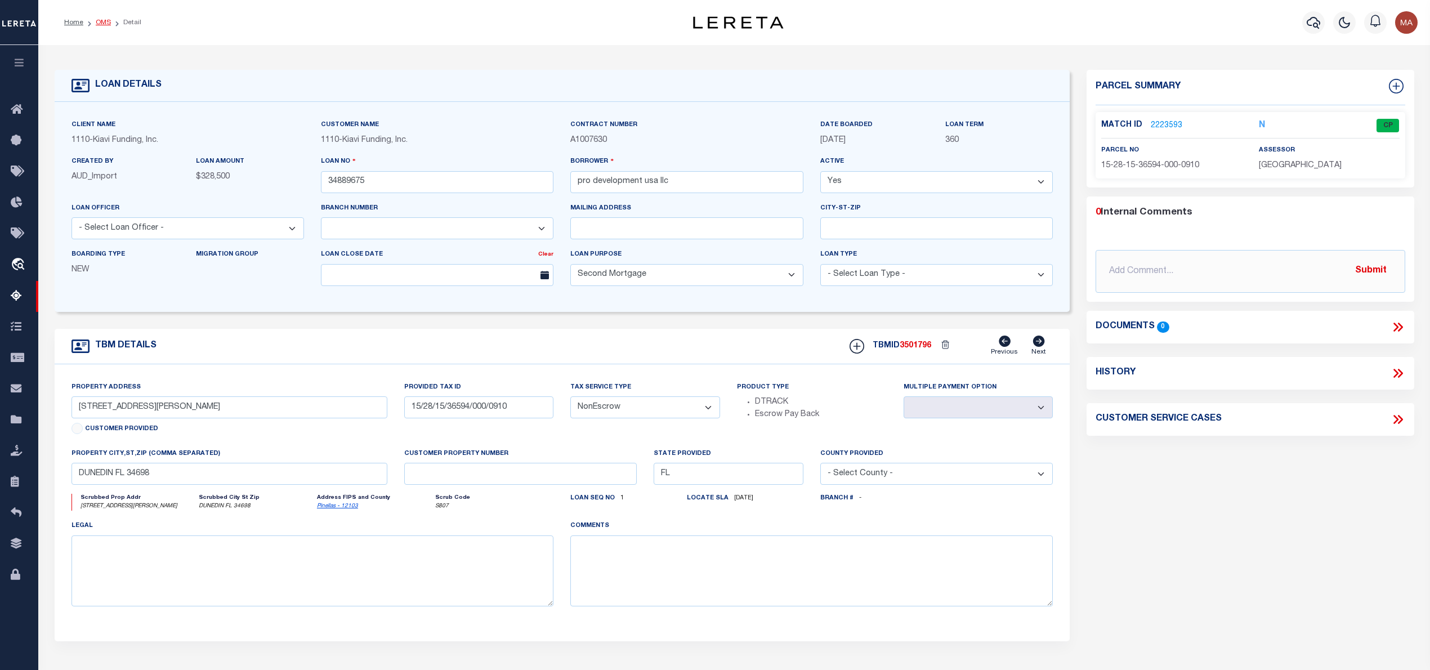
click at [100, 25] on link "OMS" at bounding box center [103, 22] width 15 height 7
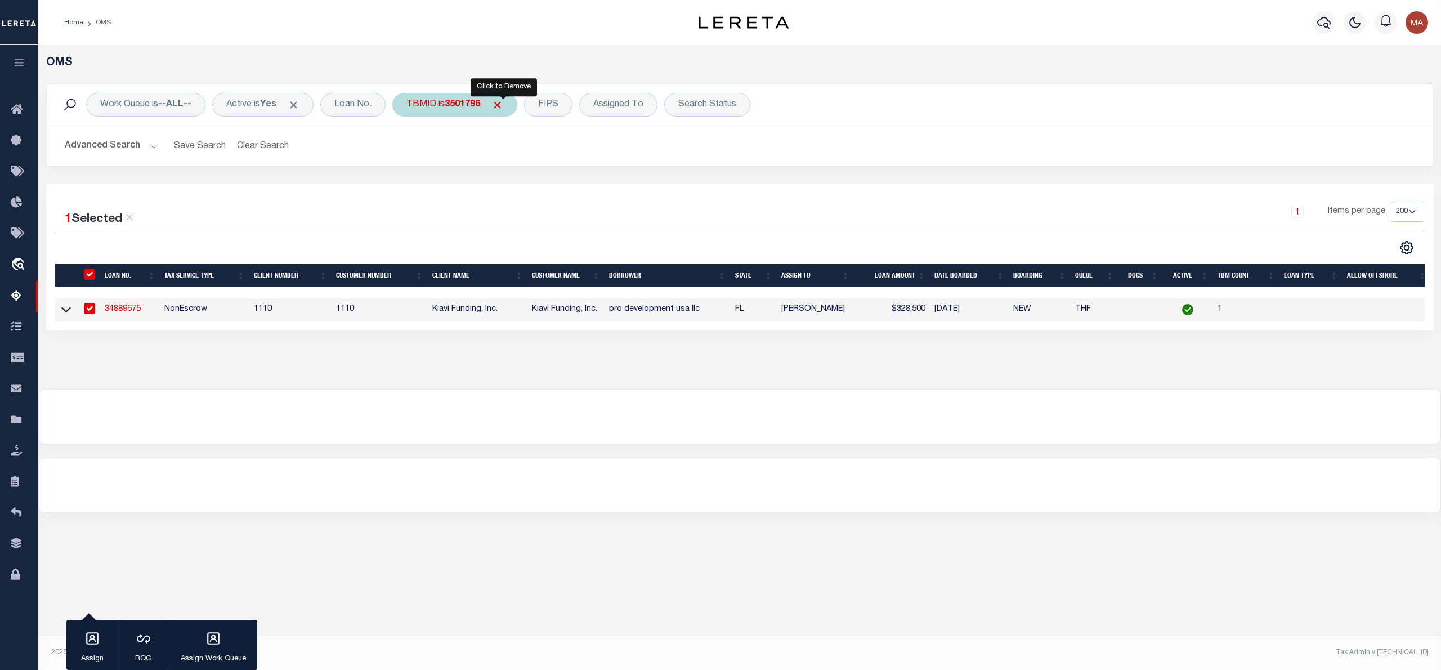
click at [503, 101] on span "Click to Remove" at bounding box center [497, 105] width 12 height 12
click at [431, 98] on div "TBMID" at bounding box center [421, 105] width 58 height 24
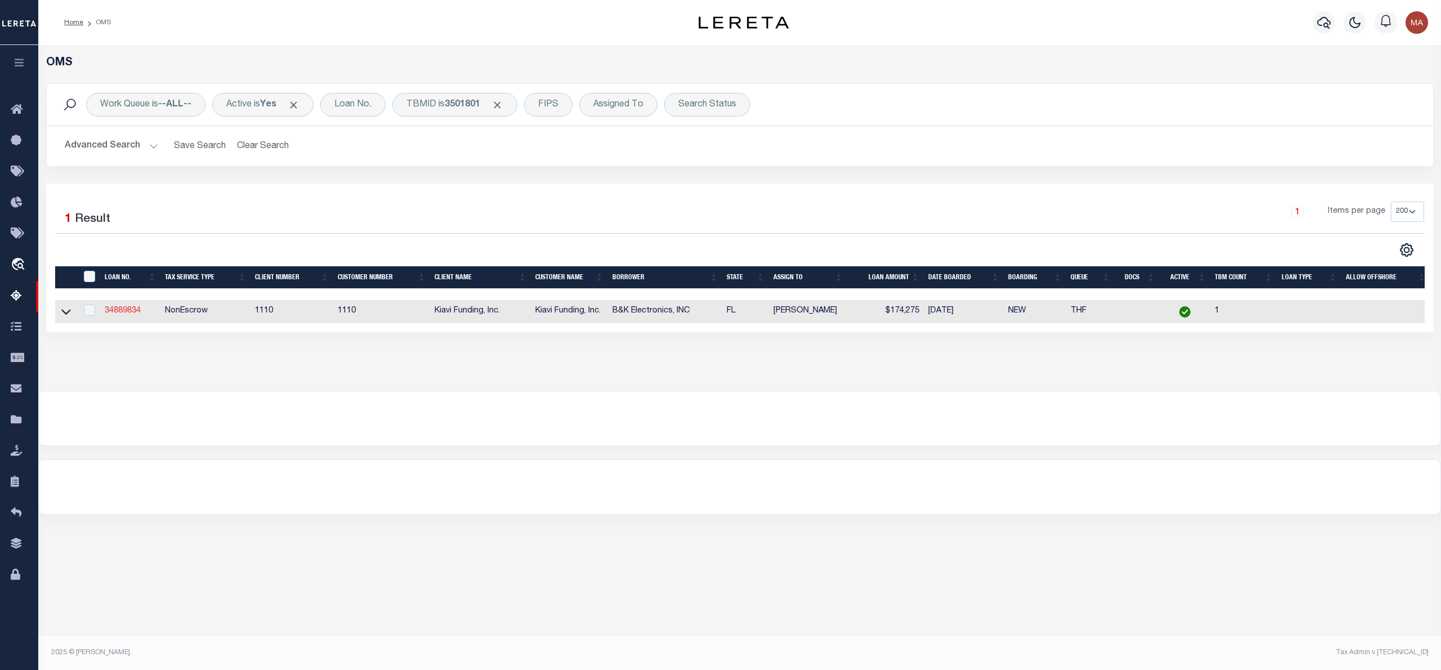
click at [127, 309] on link "34889834" at bounding box center [123, 311] width 36 height 8
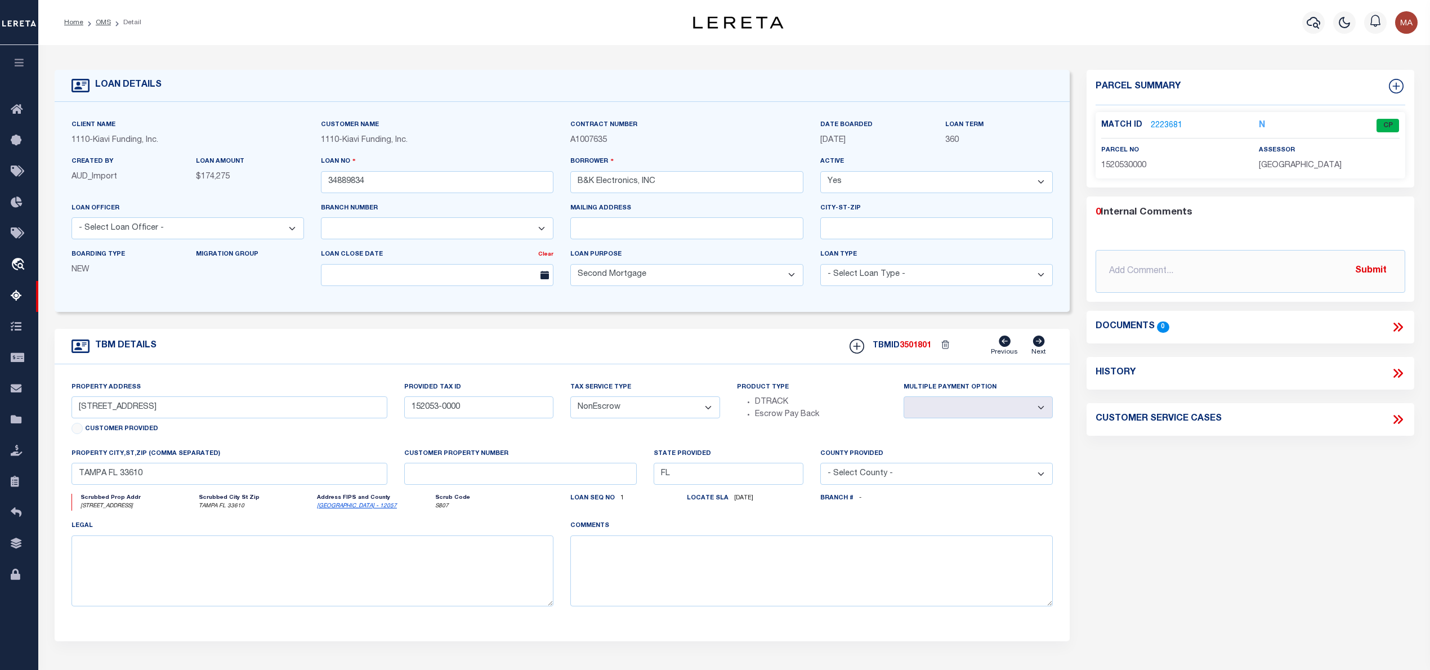
click at [1160, 125] on link "2223681" at bounding box center [1167, 126] width 32 height 12
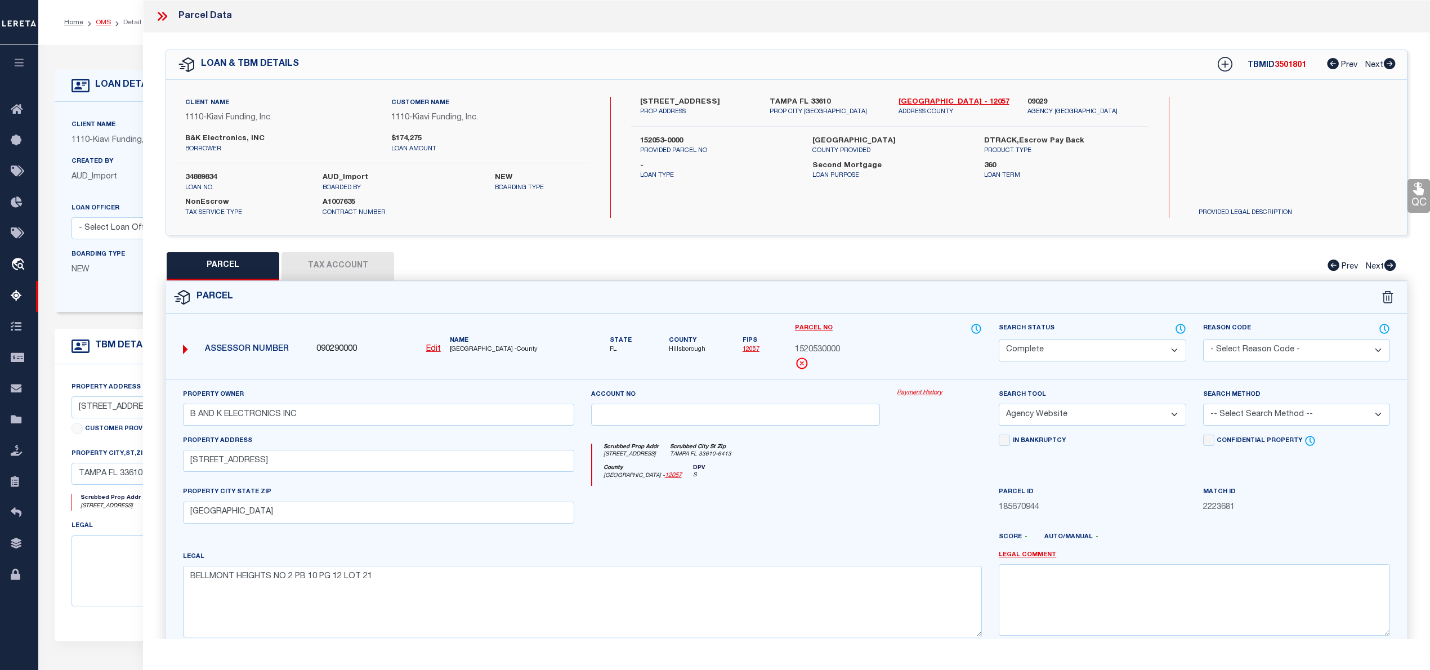
click at [104, 23] on link "OMS" at bounding box center [103, 22] width 15 height 7
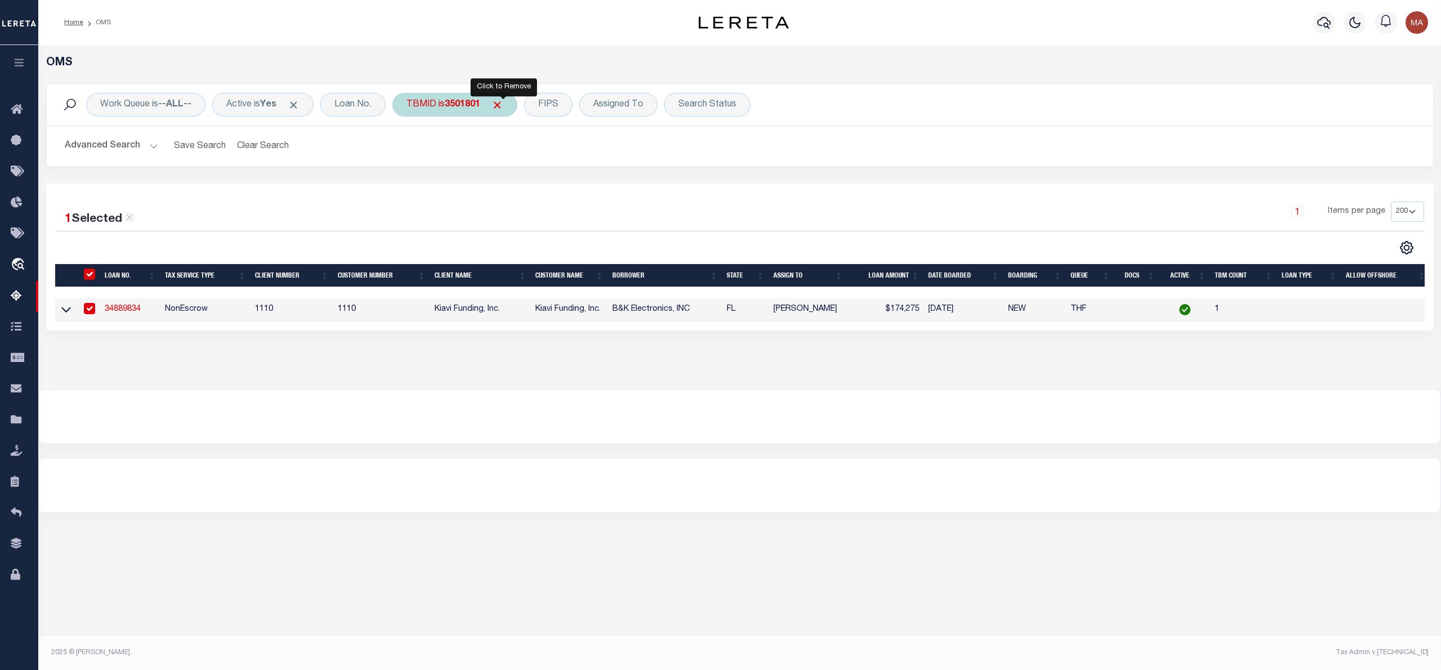
click at [498, 100] on span "Click to Remove" at bounding box center [497, 105] width 12 height 12
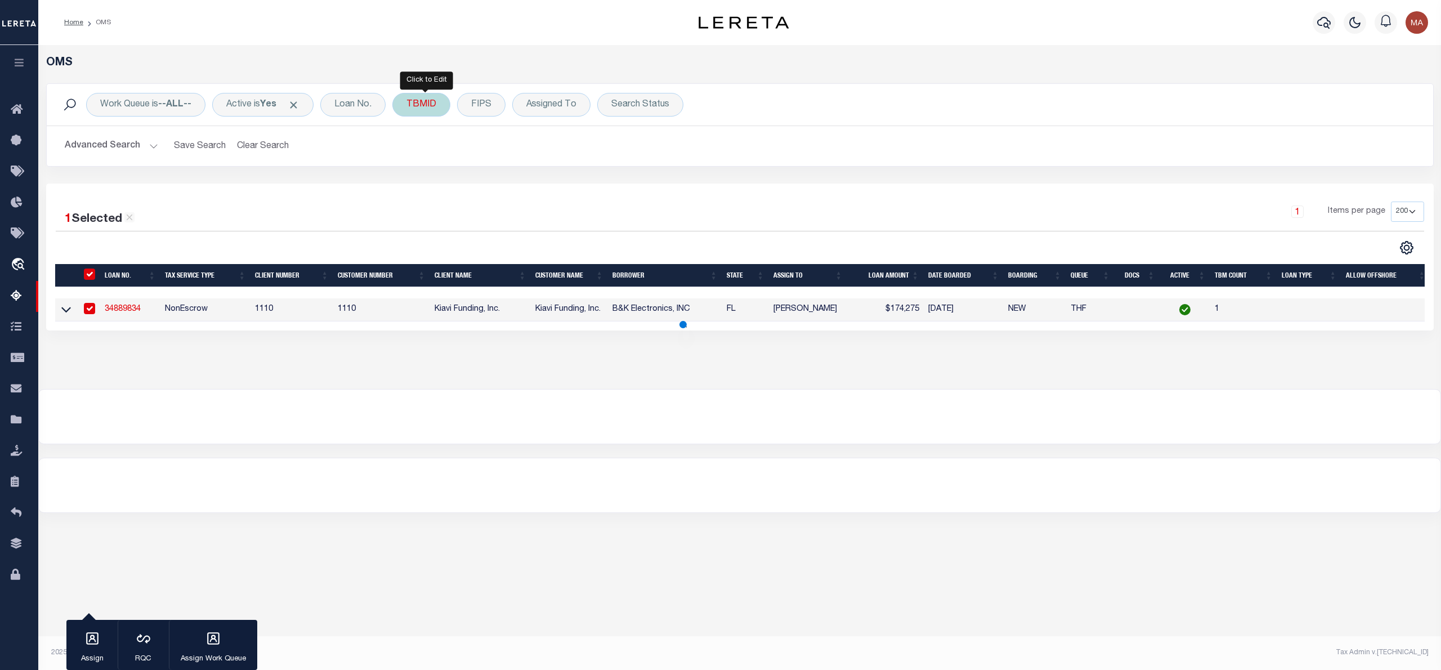
click at [431, 113] on div "TBMID" at bounding box center [421, 105] width 58 height 24
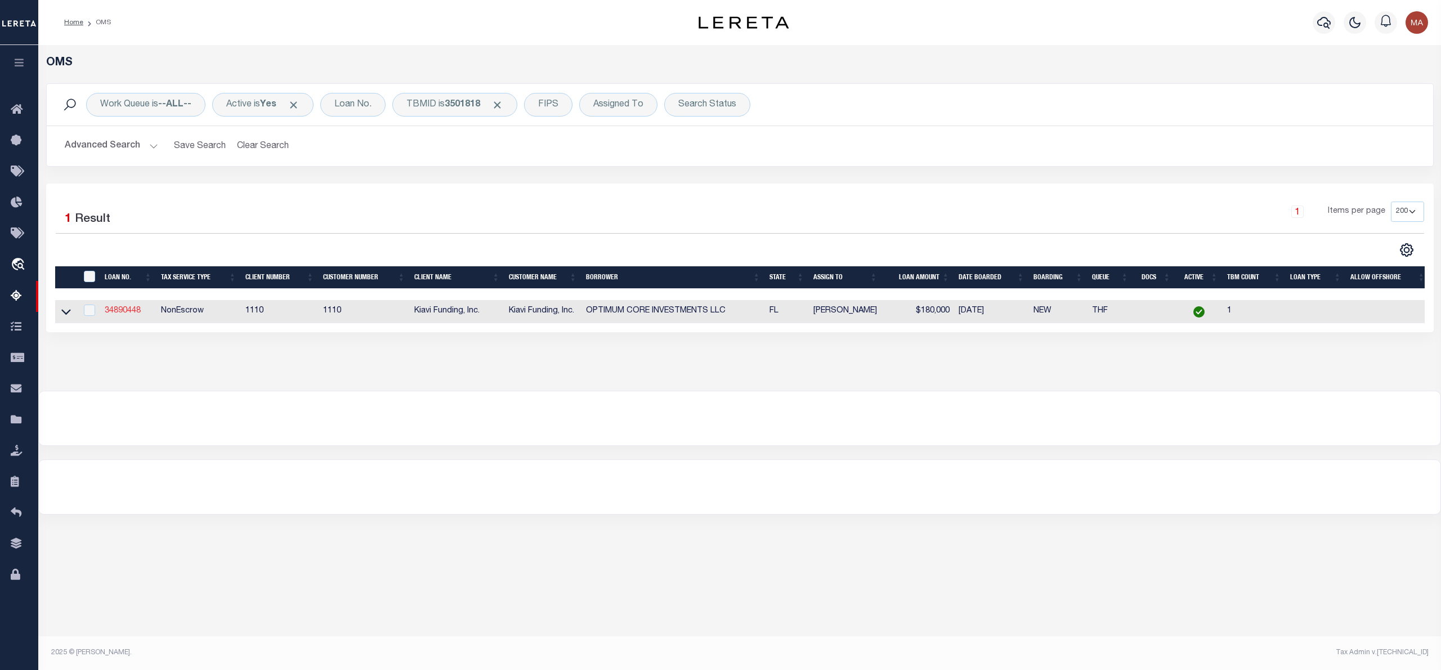
click at [128, 311] on link "34890448" at bounding box center [123, 311] width 36 height 8
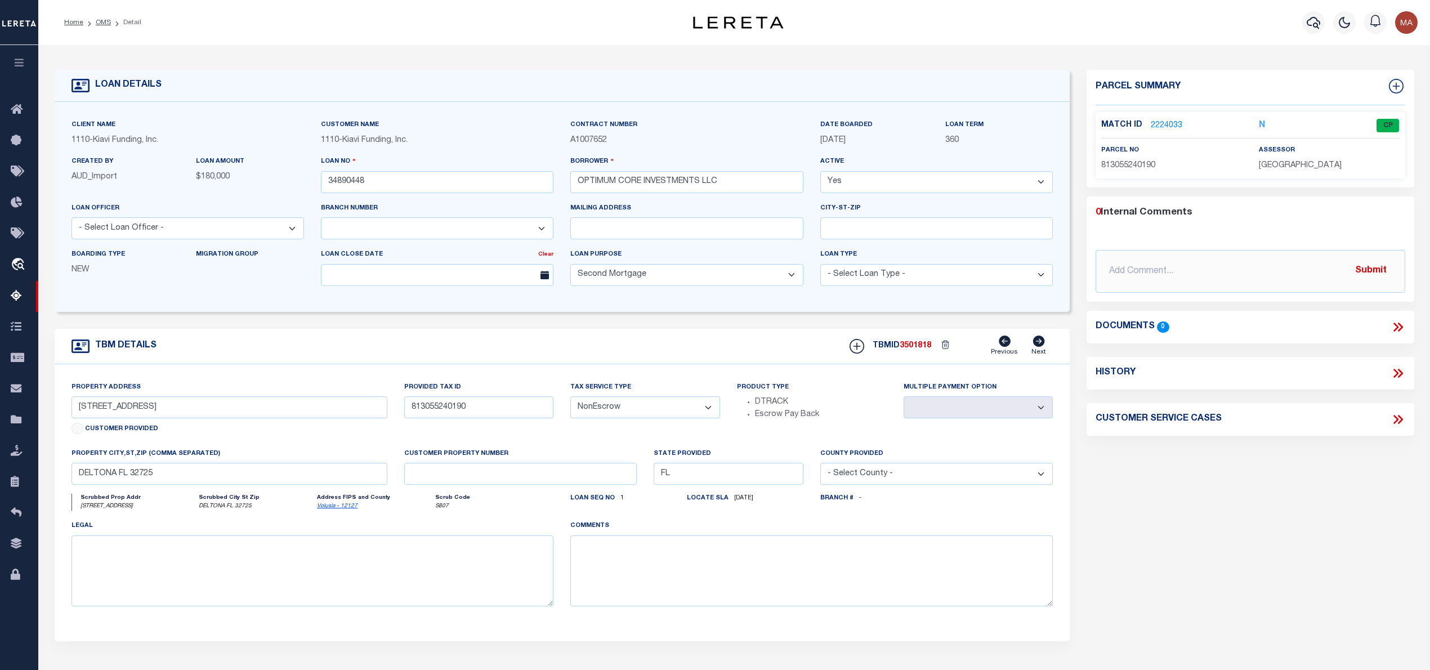
click at [1163, 126] on link "2224033" at bounding box center [1167, 126] width 32 height 12
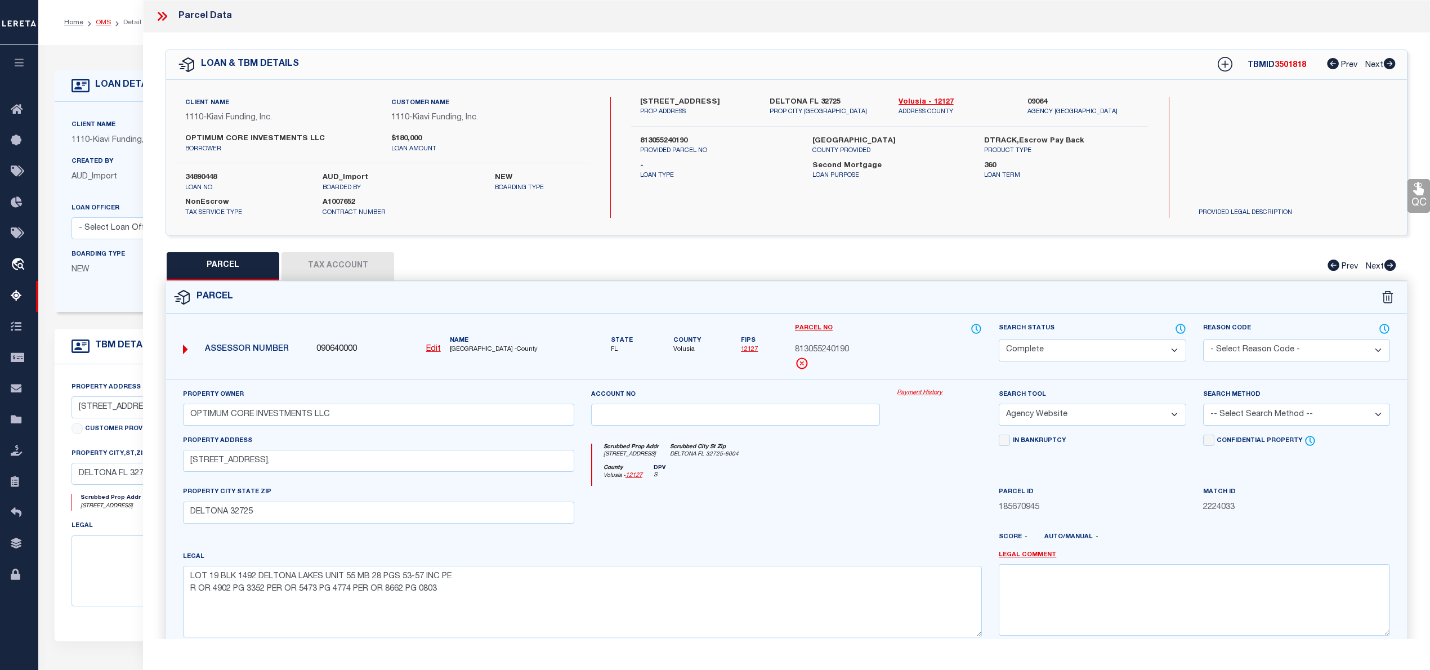
click at [106, 19] on link "OMS" at bounding box center [103, 22] width 15 height 7
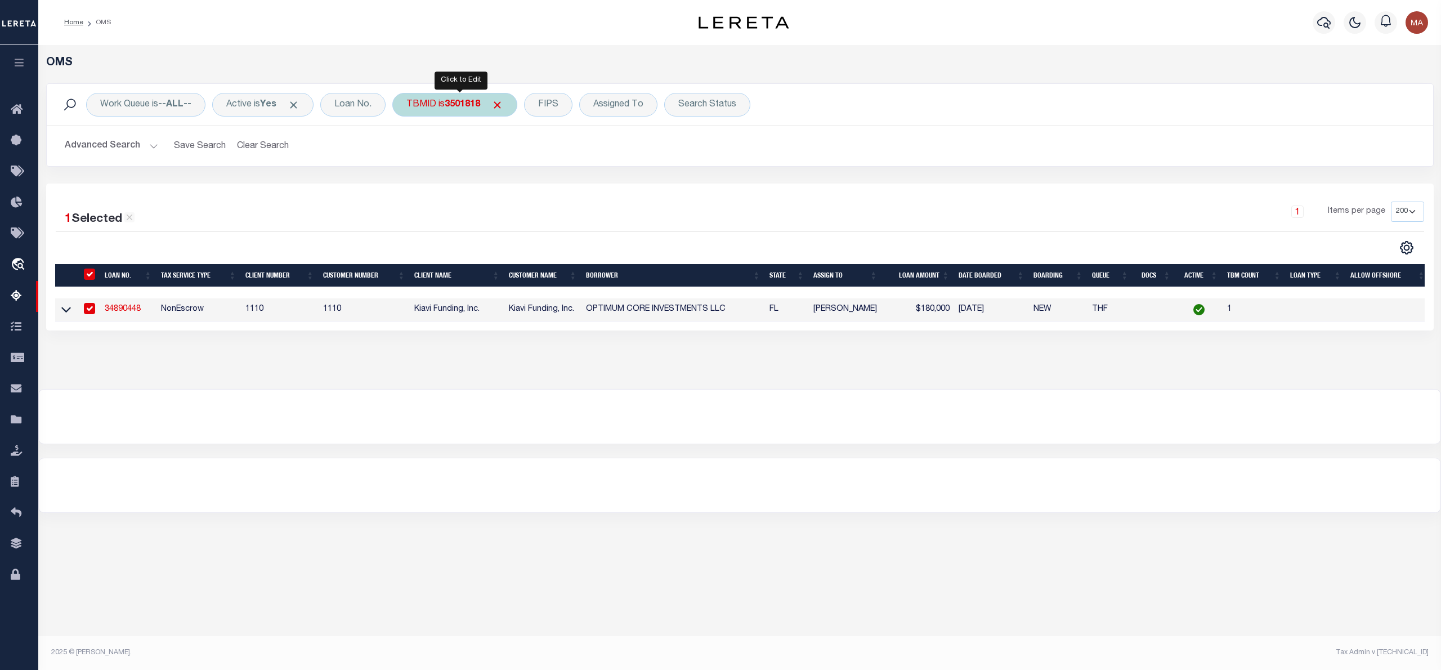
click at [444, 109] on div "TBMID is 3501818" at bounding box center [454, 105] width 125 height 24
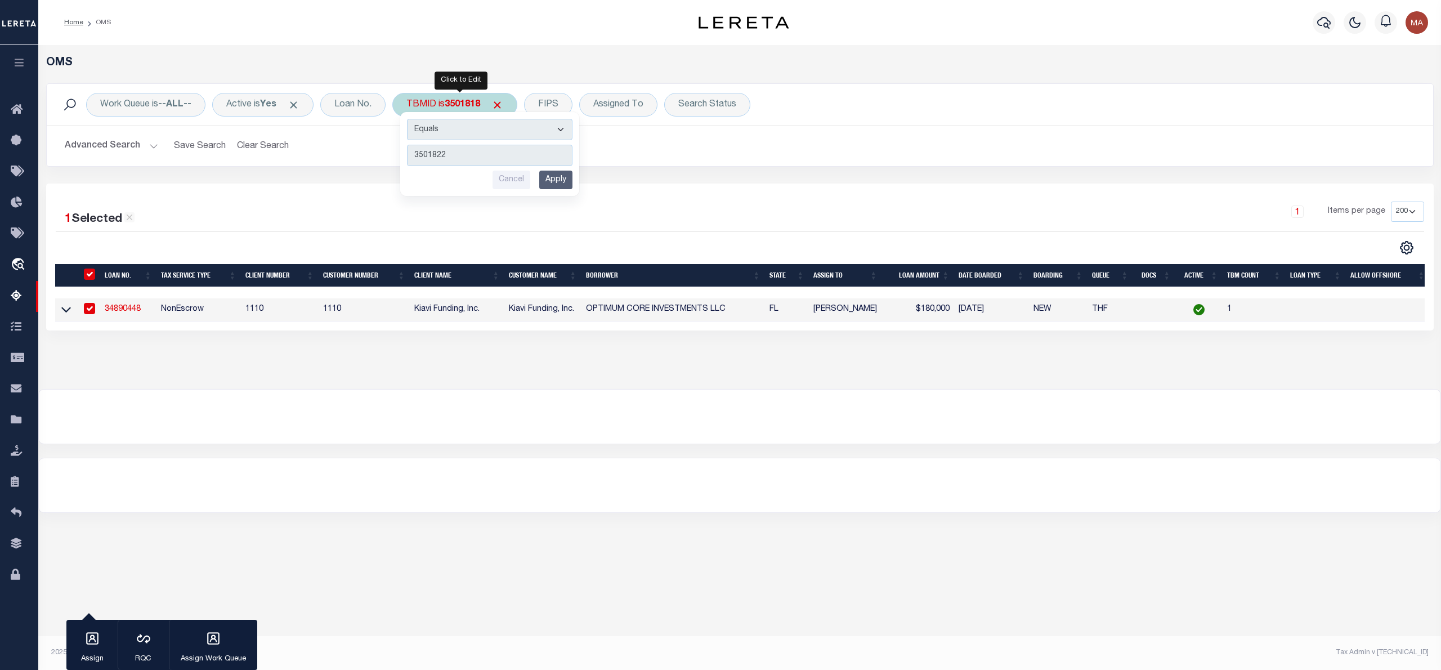
click at [558, 176] on input "Apply" at bounding box center [555, 180] width 33 height 19
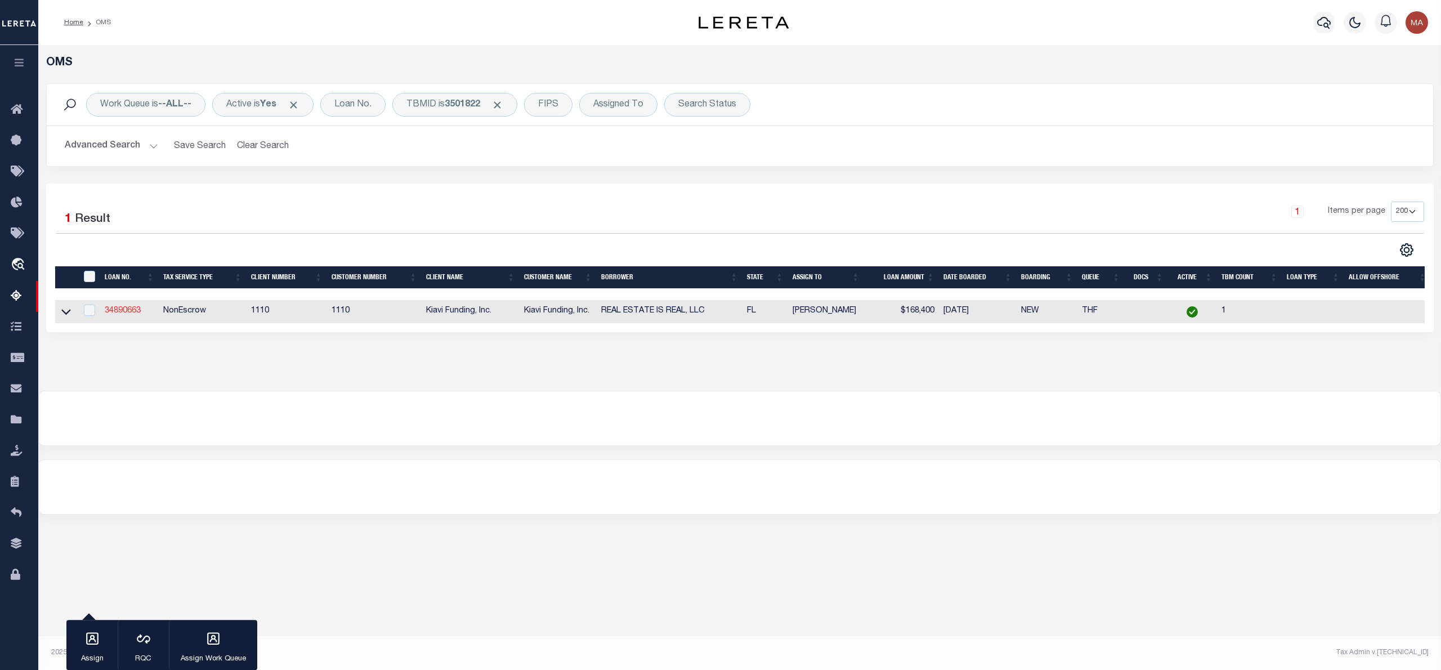
click at [120, 315] on link "34890663" at bounding box center [123, 311] width 36 height 8
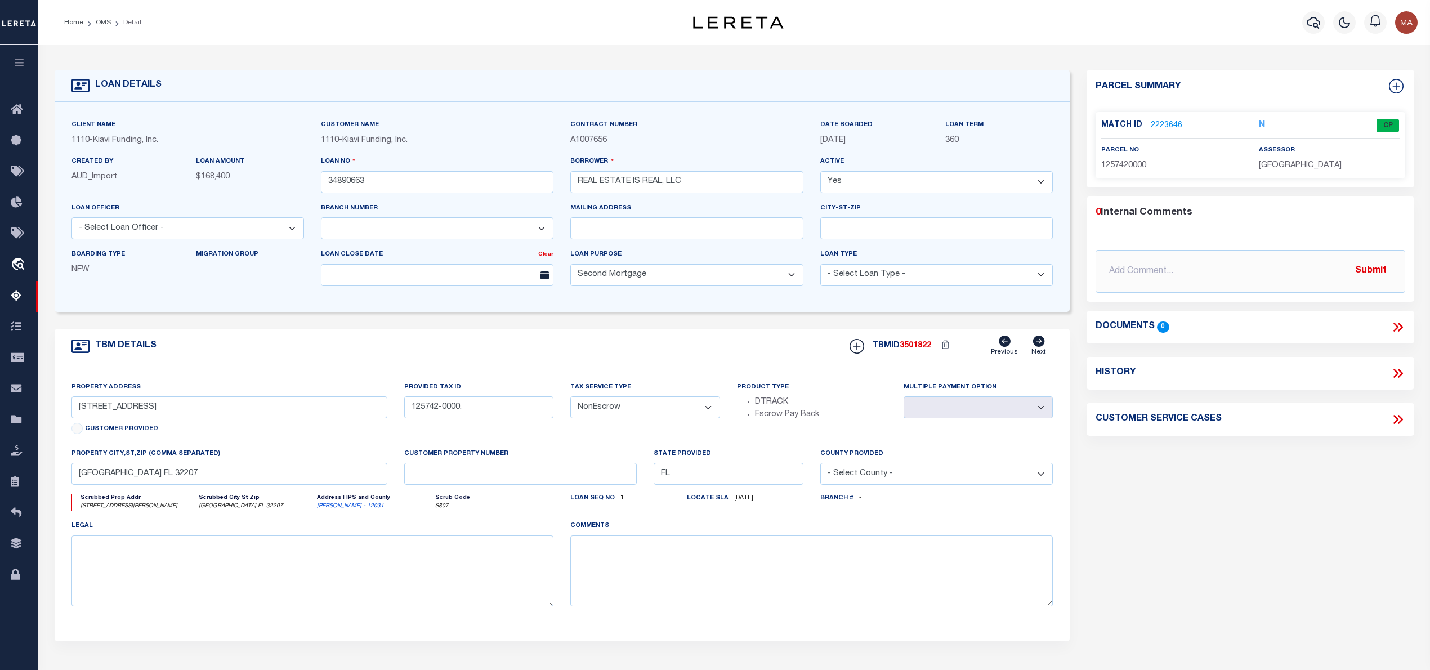
click at [1171, 122] on link "2223646" at bounding box center [1167, 126] width 32 height 12
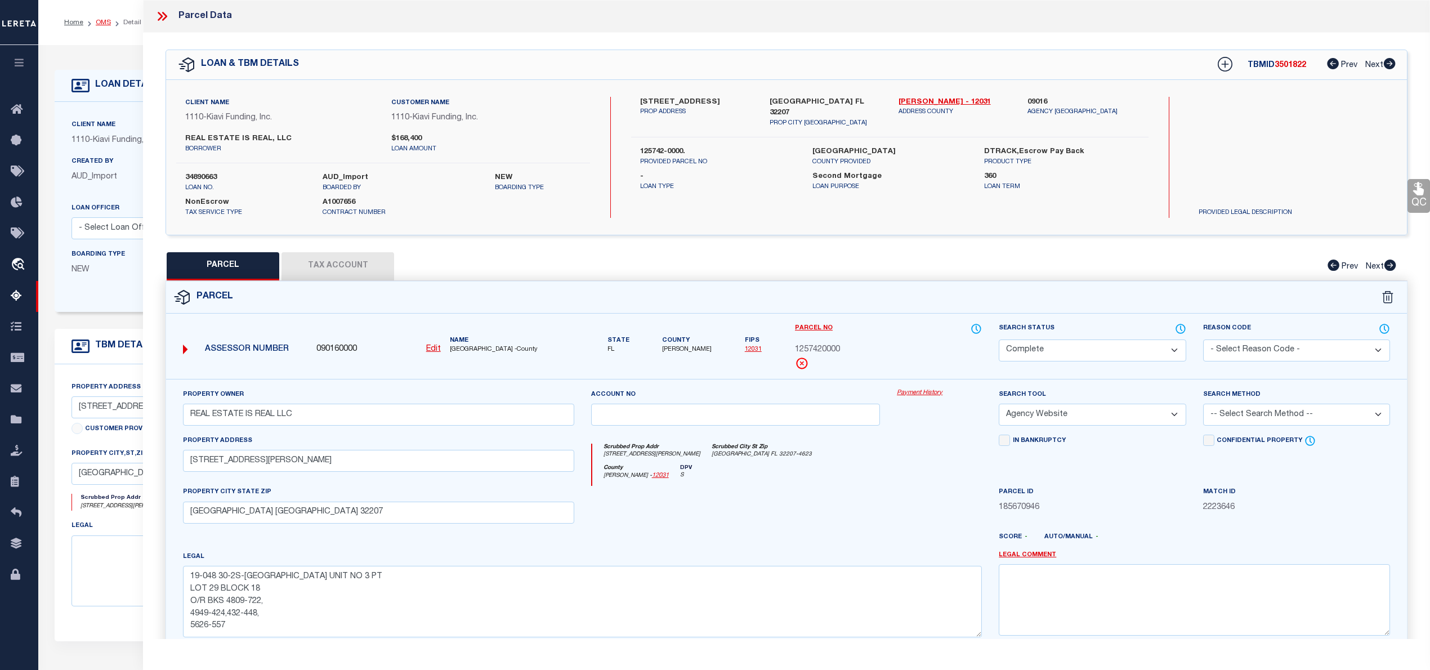
click at [102, 21] on link "OMS" at bounding box center [103, 22] width 15 height 7
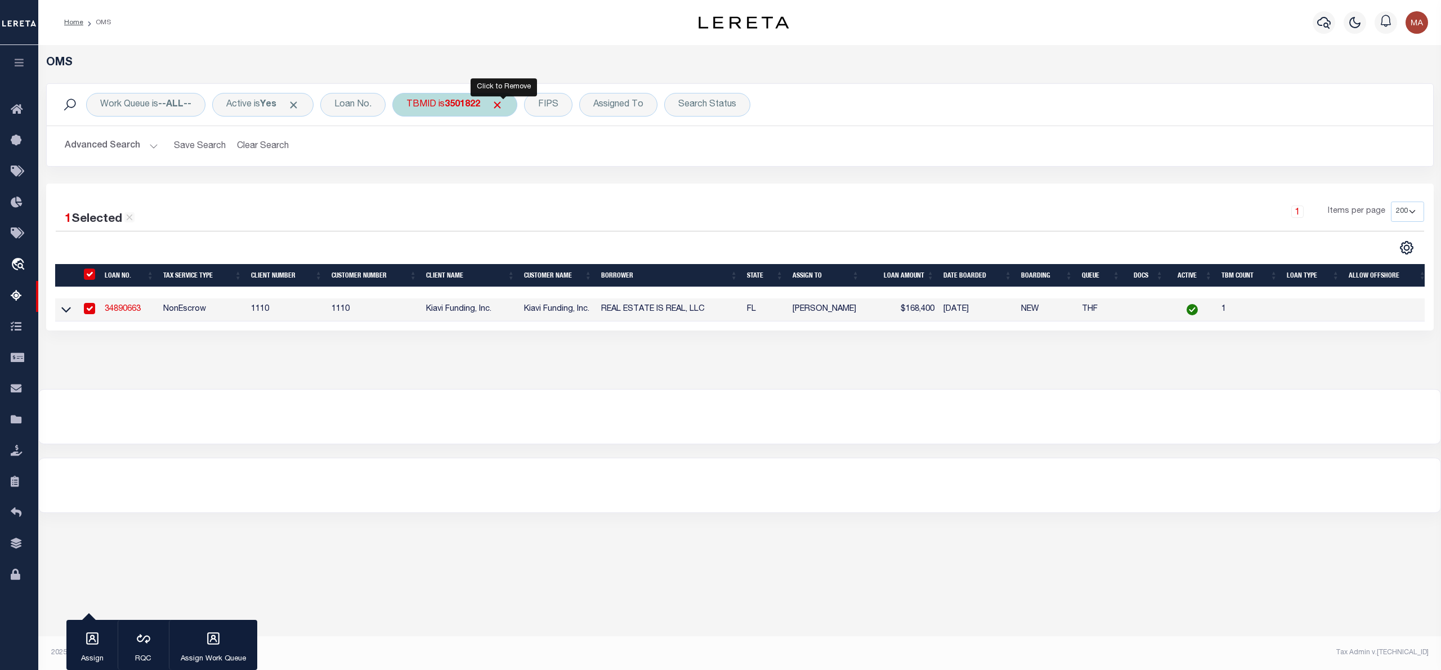
click at [503, 102] on span "Click to Remove" at bounding box center [497, 105] width 12 height 12
click at [441, 108] on div "TBMID" at bounding box center [421, 105] width 58 height 24
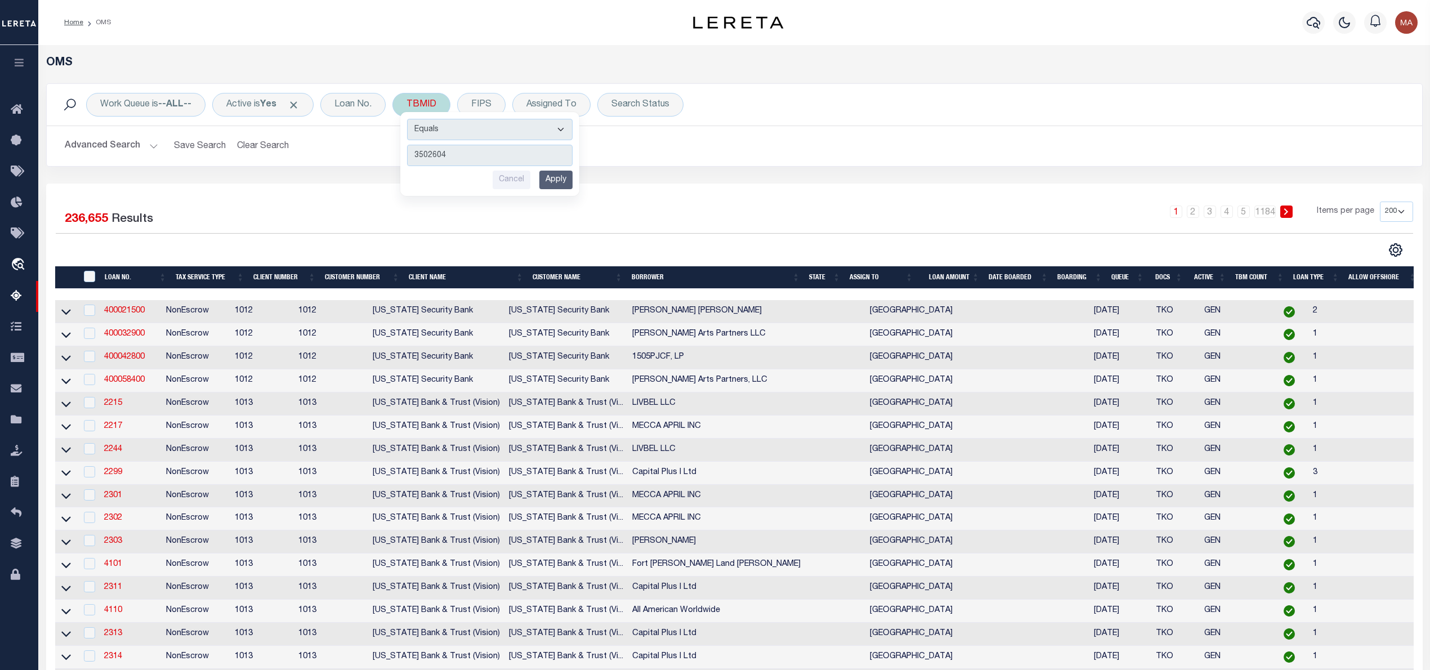
click at [560, 175] on input "Apply" at bounding box center [555, 180] width 33 height 19
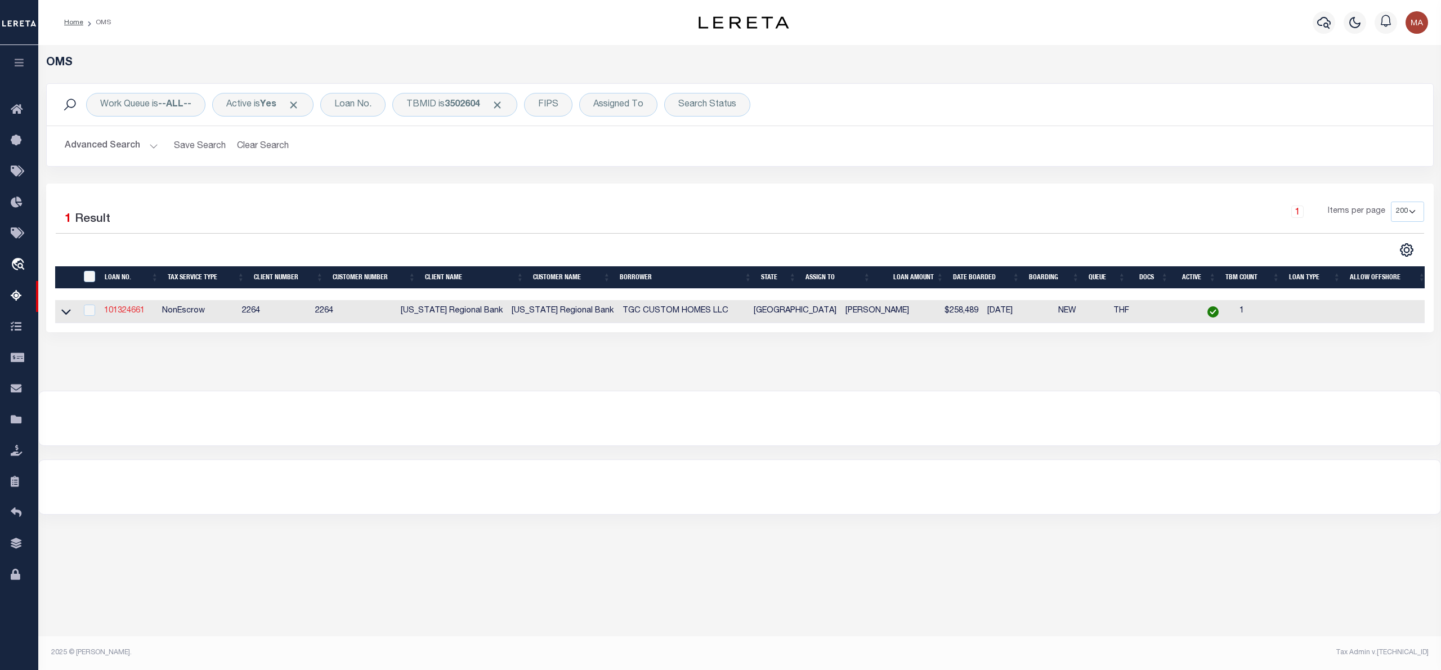
click at [116, 315] on link "101324661" at bounding box center [124, 311] width 41 height 8
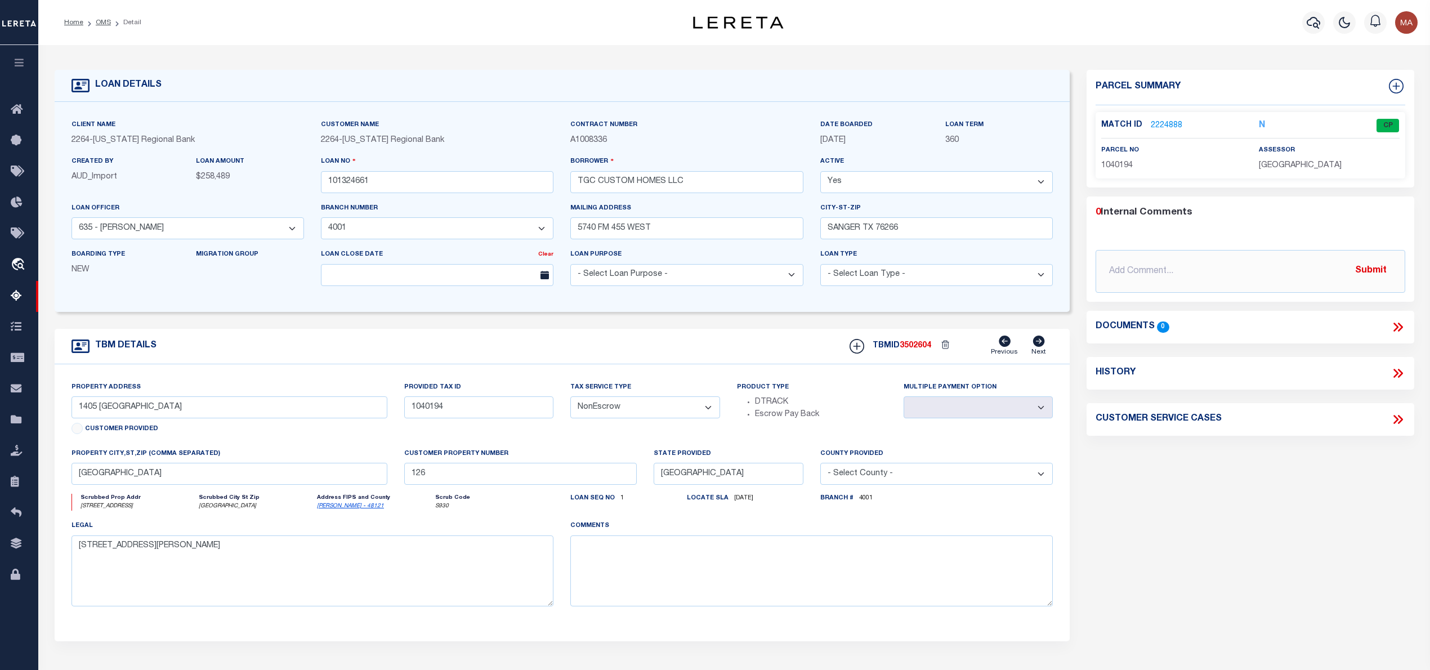
click at [1164, 123] on link "2224888" at bounding box center [1167, 126] width 32 height 12
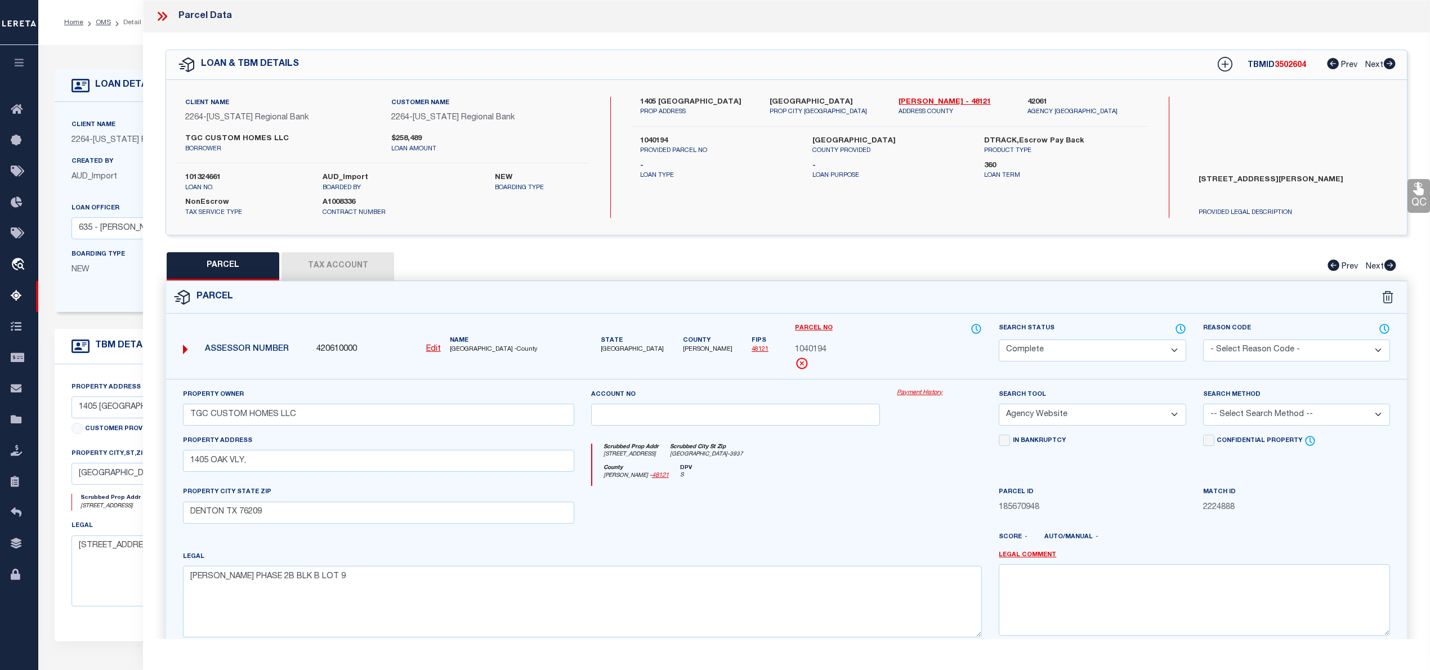
click at [97, 16] on ol "Home OMS Detail" at bounding box center [102, 23] width 95 height 24
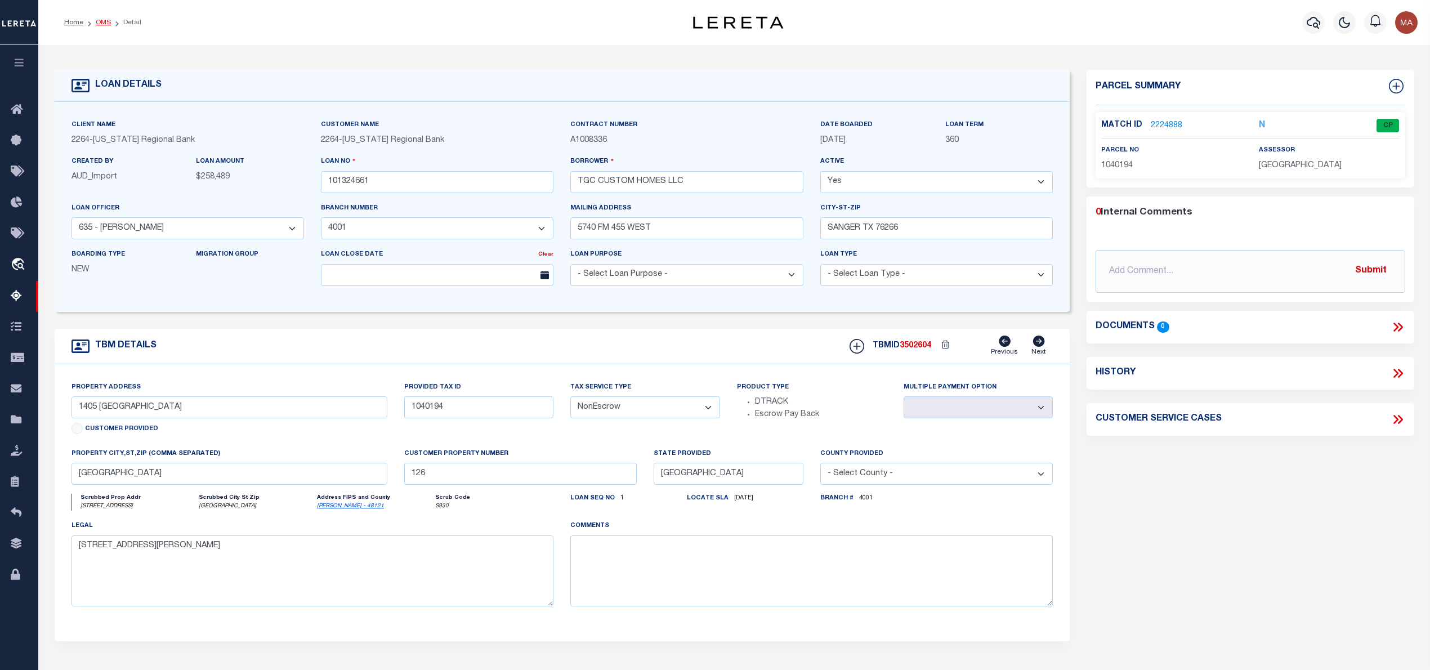
click at [102, 21] on link "OMS" at bounding box center [103, 22] width 15 height 7
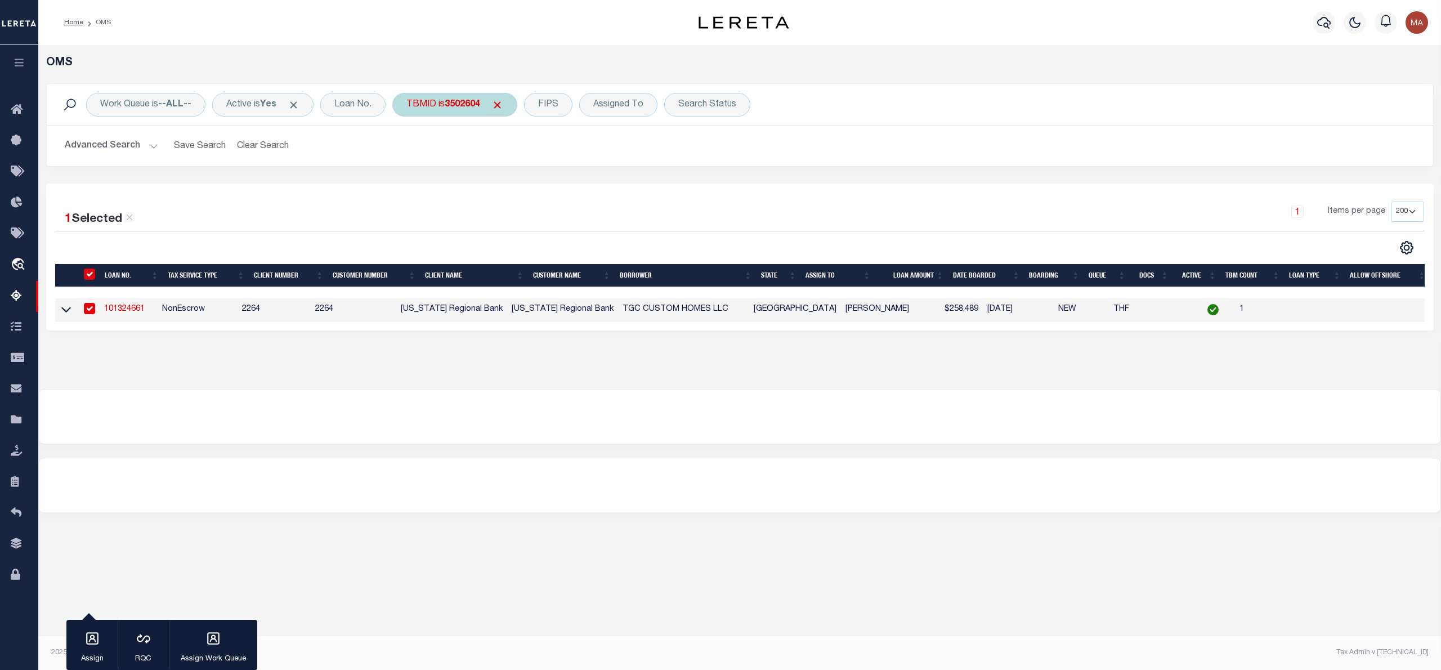
click at [500, 108] on span "Click to Remove" at bounding box center [497, 105] width 12 height 12
click at [450, 110] on div "TBMID" at bounding box center [421, 105] width 58 height 24
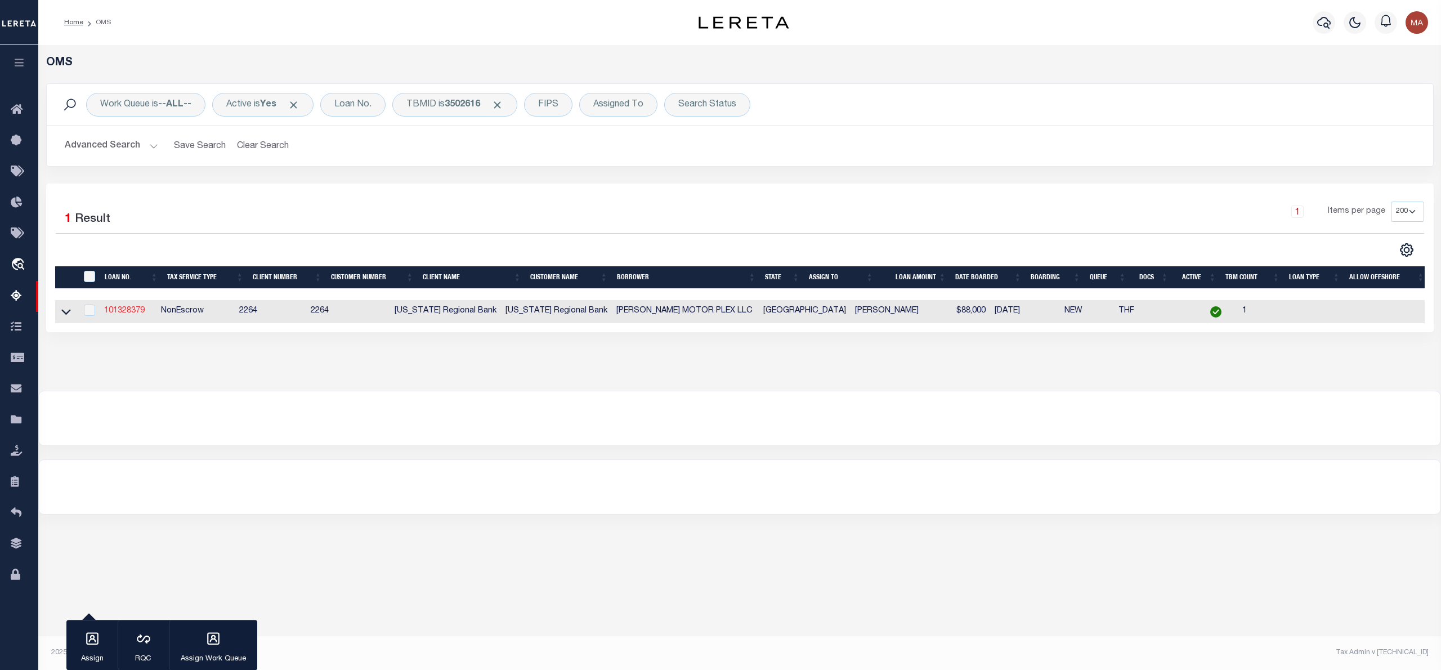
click at [115, 312] on link "101328379" at bounding box center [124, 311] width 41 height 8
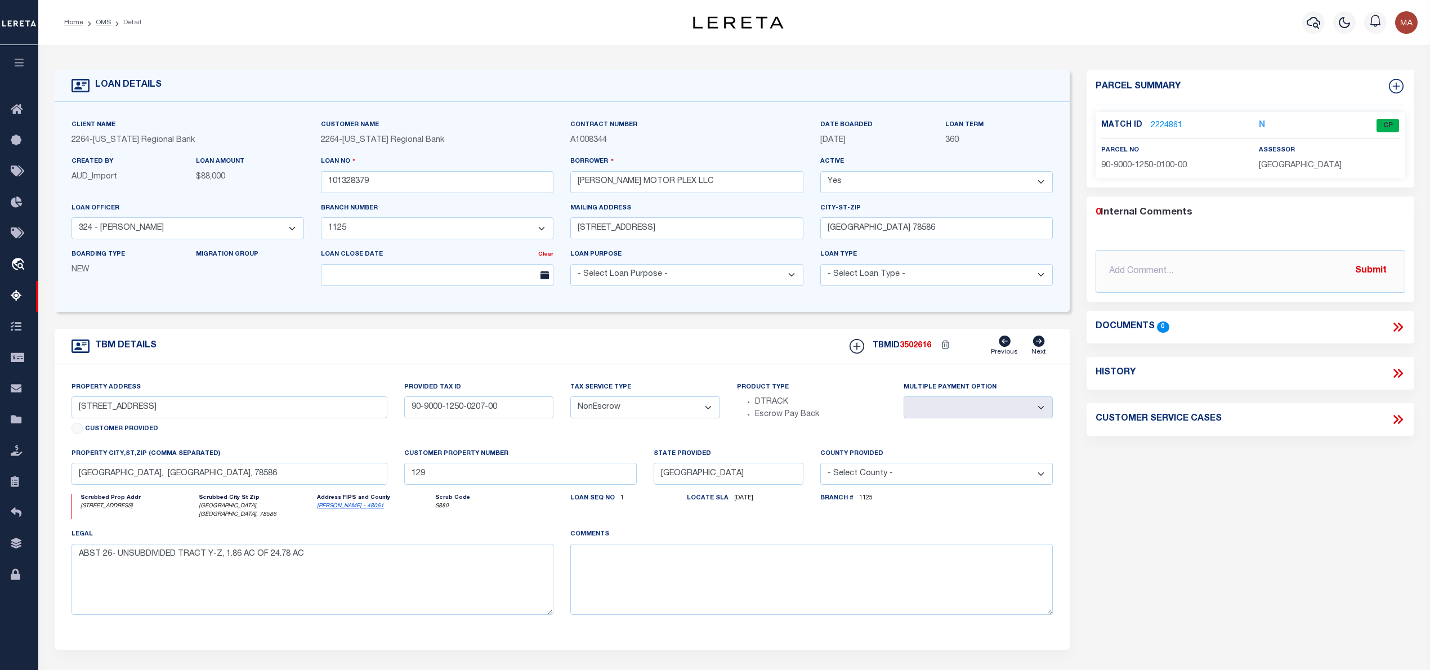
click at [1170, 124] on link "2224861" at bounding box center [1167, 126] width 32 height 12
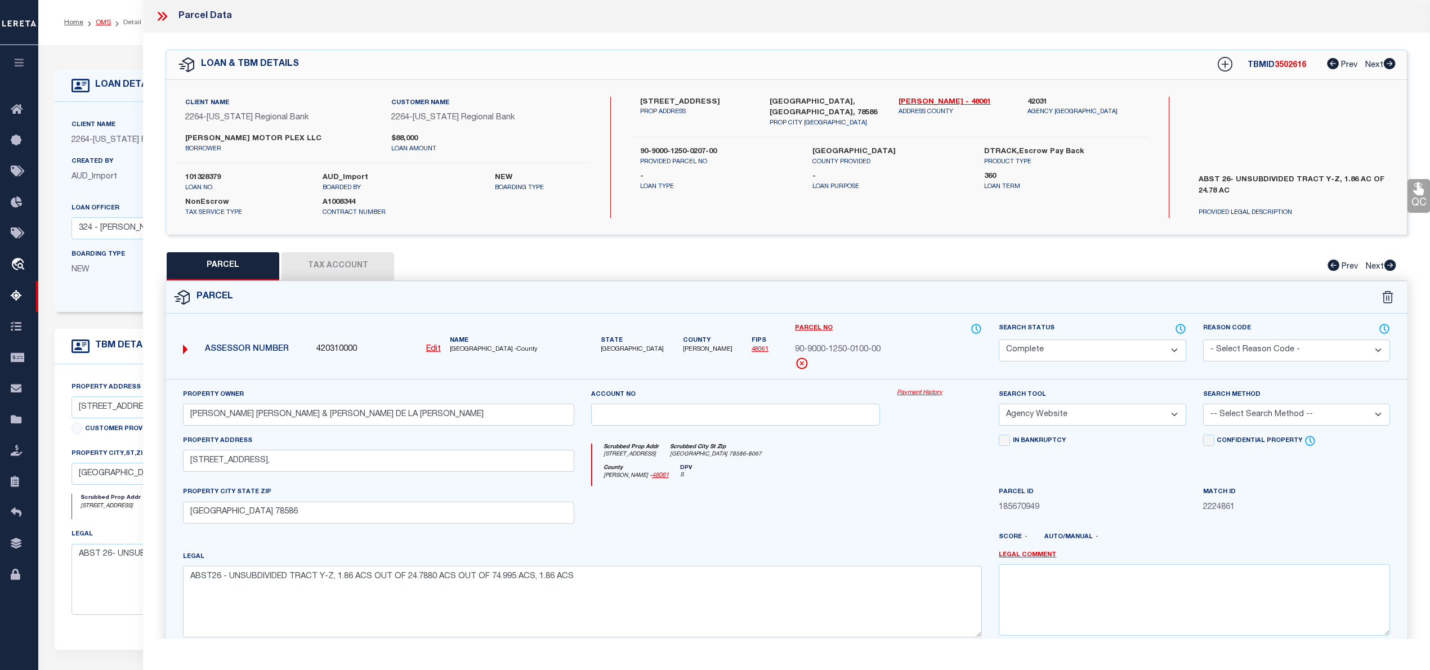
click at [106, 23] on link "OMS" at bounding box center [103, 22] width 15 height 7
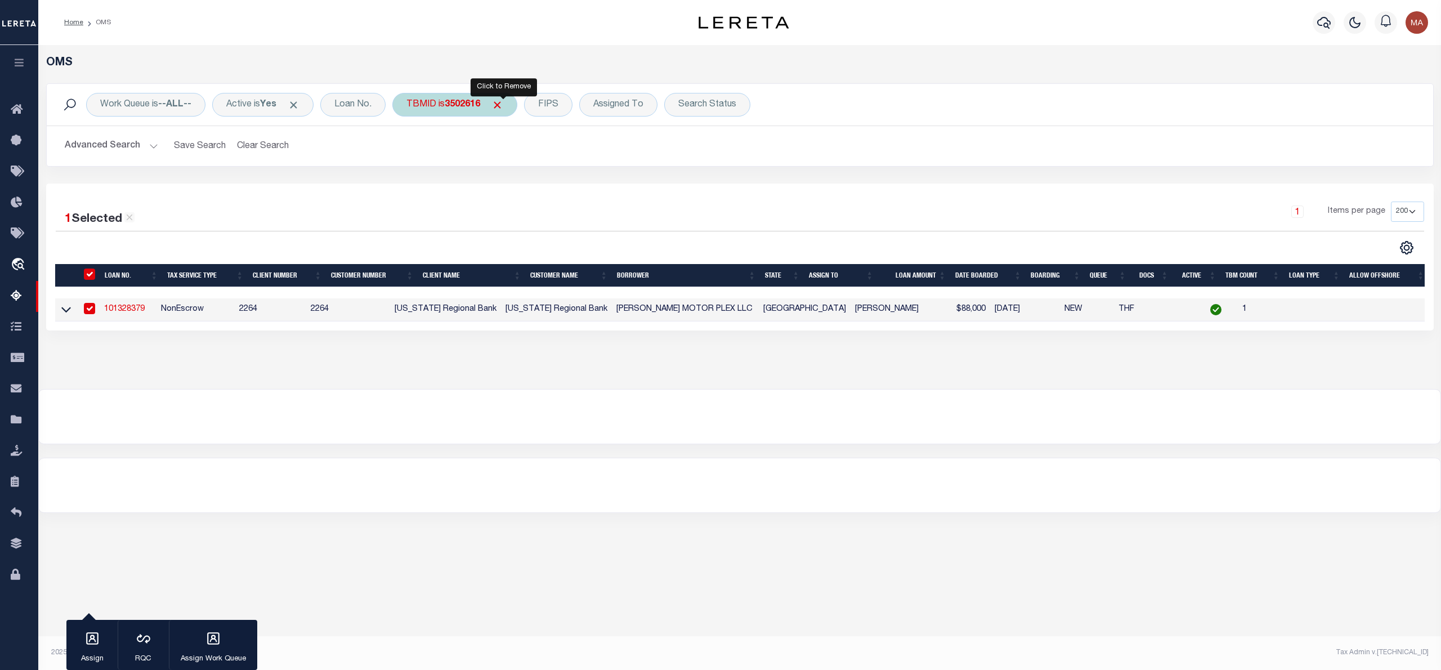
click at [503, 104] on span "Click to Remove" at bounding box center [497, 105] width 12 height 12
click at [419, 101] on div "TBMID" at bounding box center [421, 105] width 58 height 24
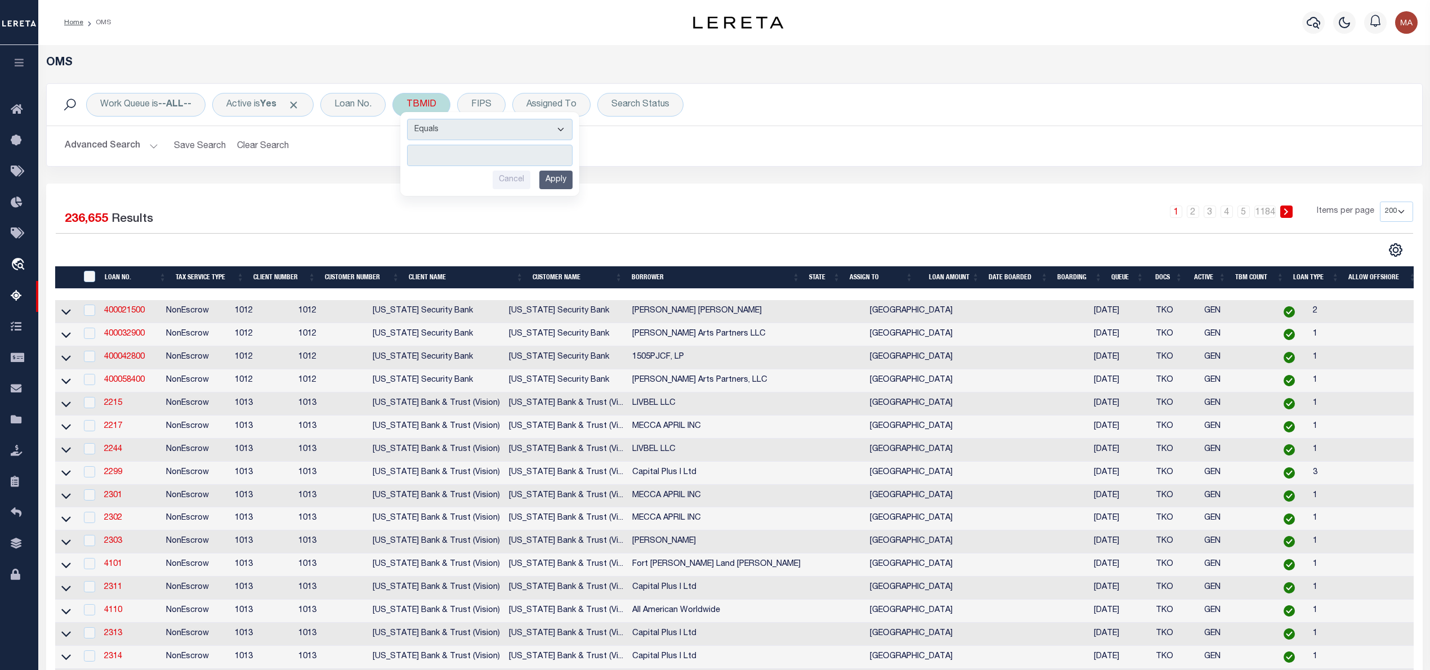
click at [438, 154] on input "number" at bounding box center [490, 155] width 166 height 21
click at [556, 181] on input "Apply" at bounding box center [555, 180] width 33 height 19
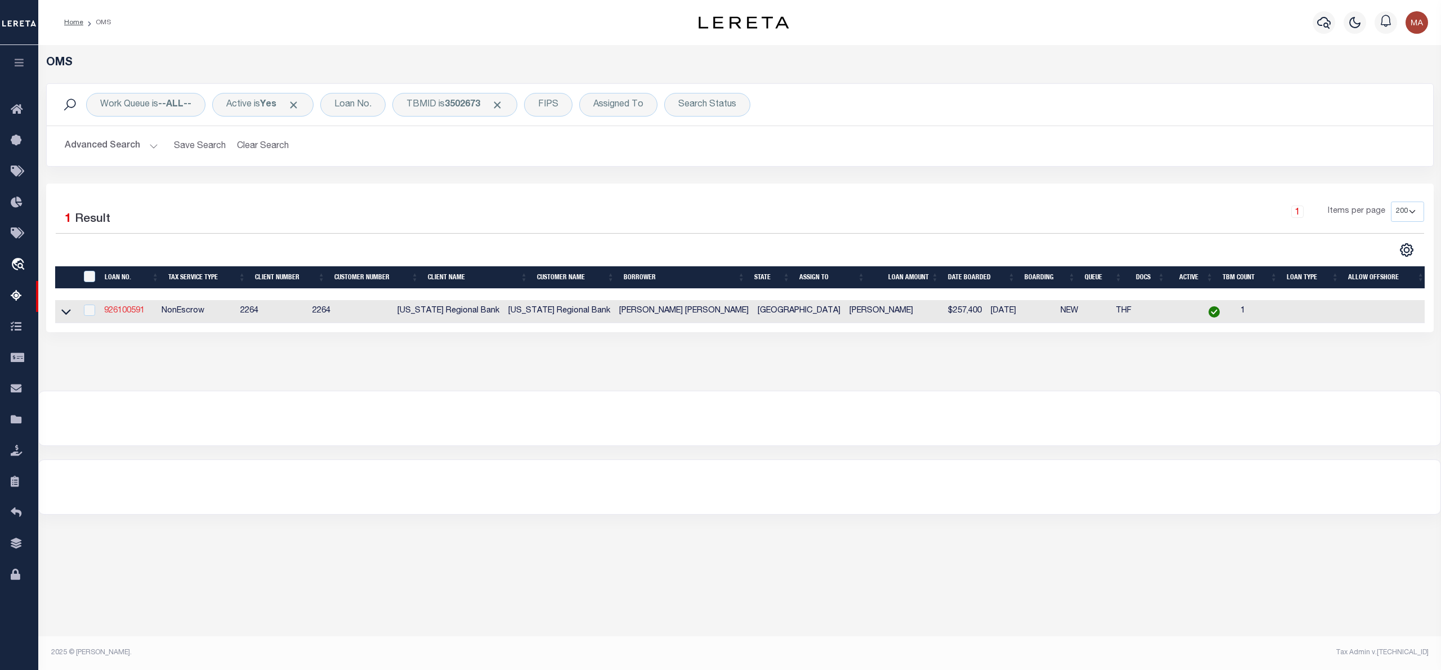
click at [117, 311] on link "926100591" at bounding box center [124, 311] width 41 height 8
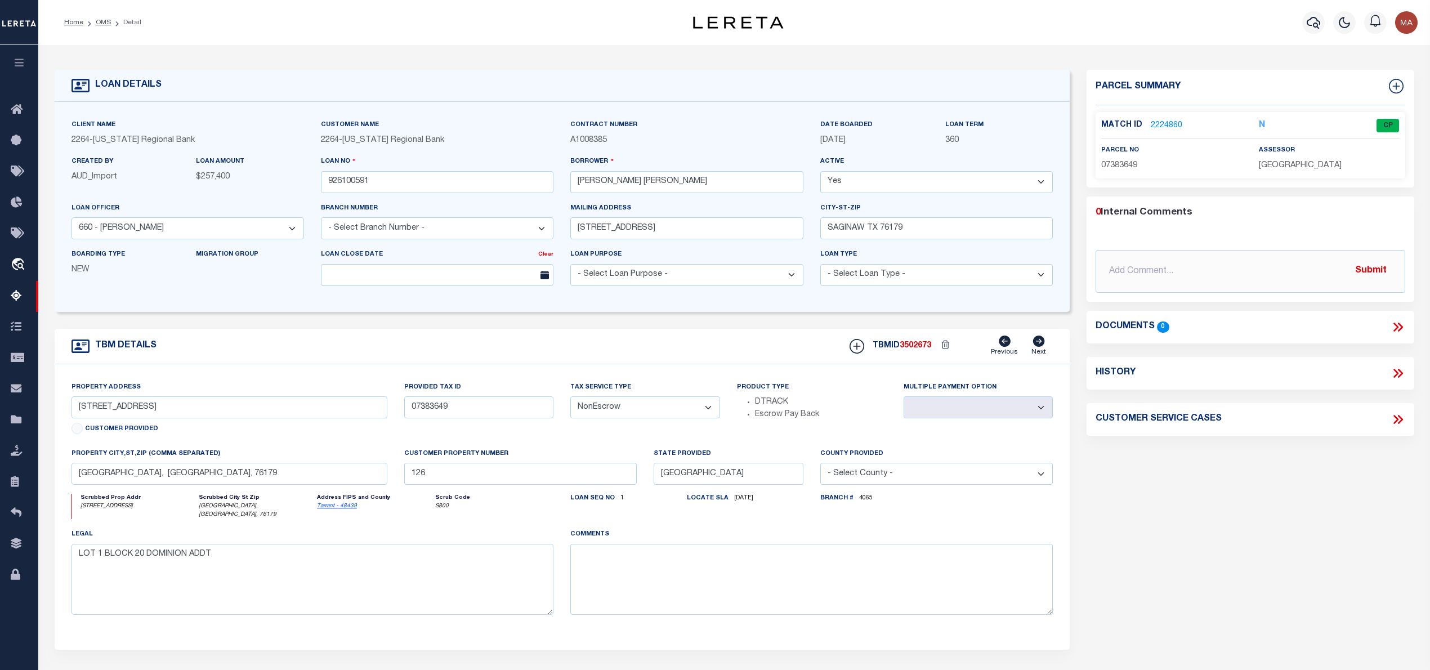
click at [1169, 122] on link "2224860" at bounding box center [1167, 126] width 32 height 12
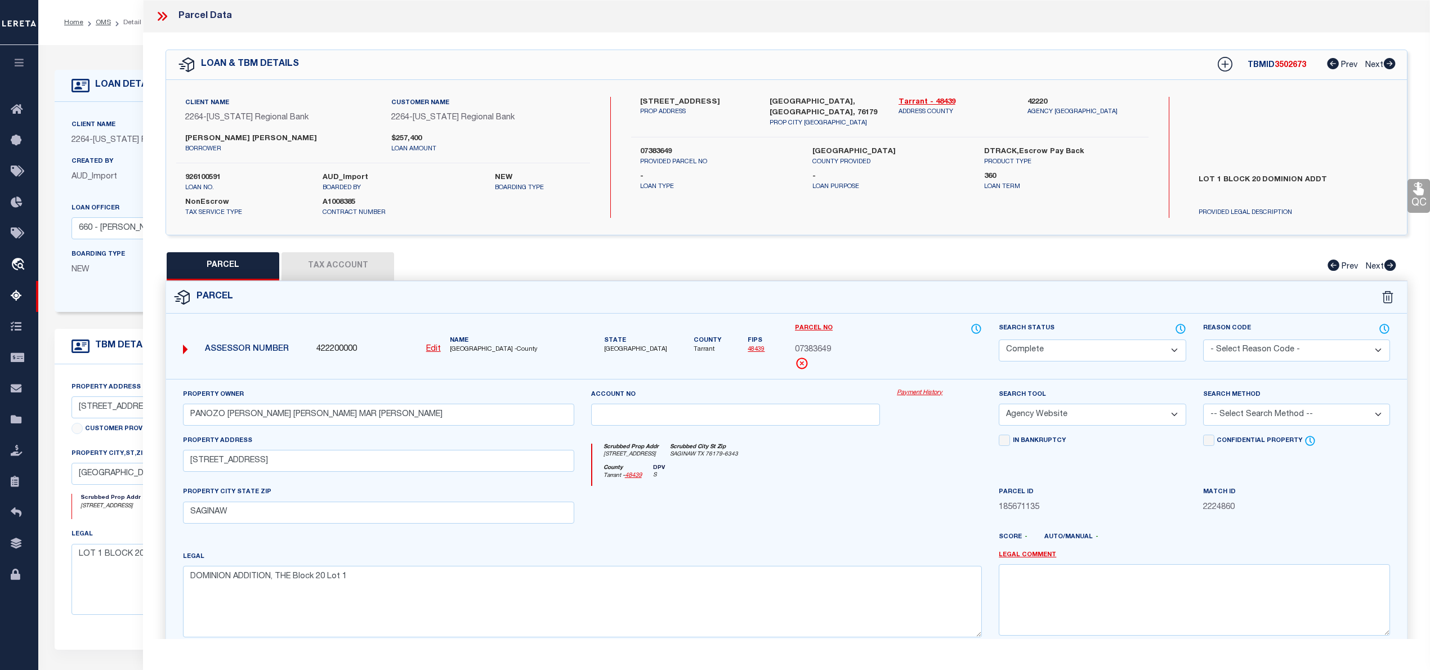
drag, startPoint x: 1199, startPoint y: 180, endPoint x: 1199, endPoint y: 164, distance: 15.8
click at [1199, 164] on div "Search by Legal Customer PROVIDED LEGAL DESCRIPTION" at bounding box center [1293, 157] width 207 height 121
click at [102, 21] on link "OMS" at bounding box center [103, 22] width 15 height 7
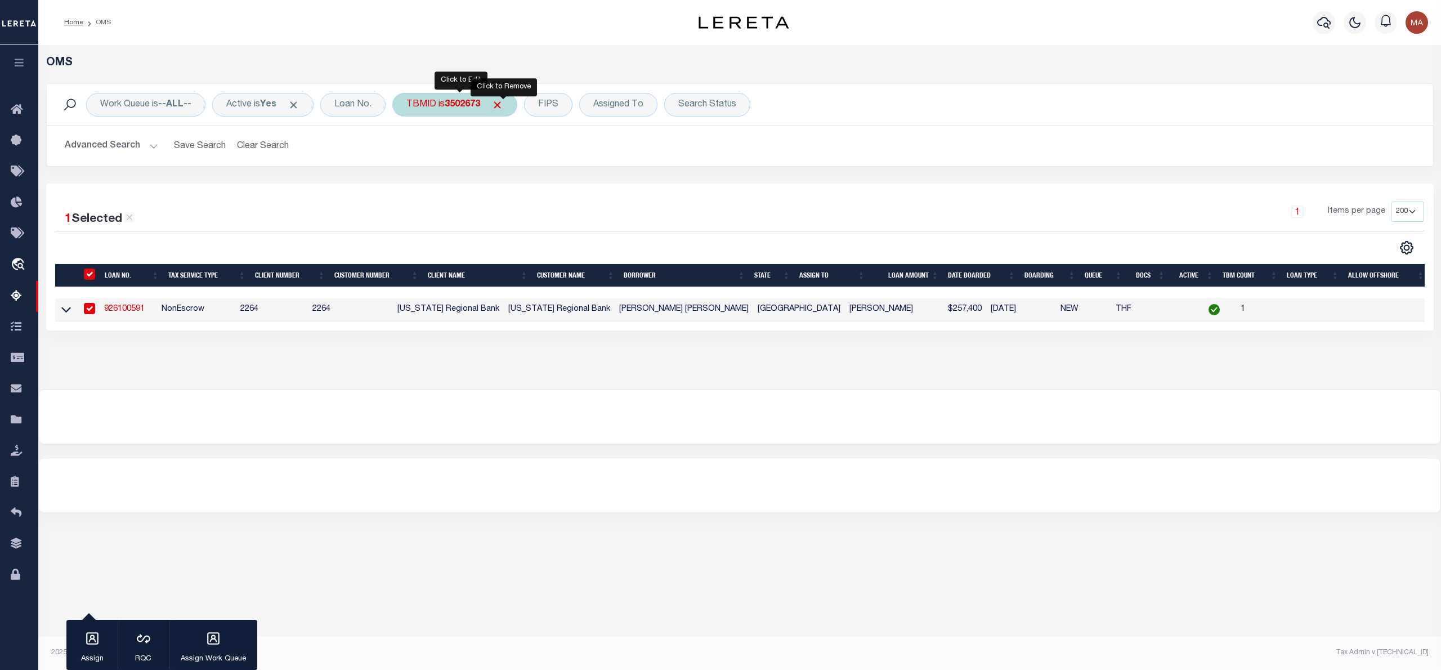
click at [503, 101] on span "Click to Remove" at bounding box center [497, 105] width 12 height 12
click at [429, 105] on div "TBMID" at bounding box center [421, 105] width 58 height 24
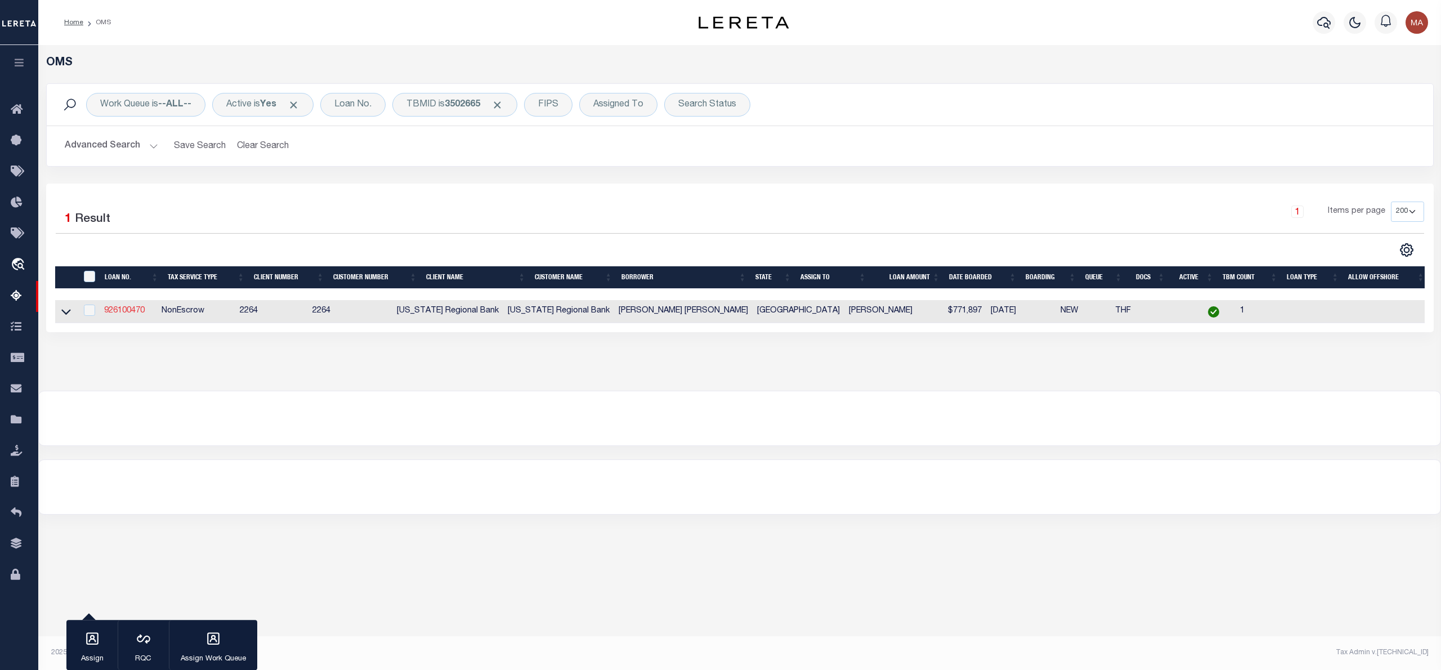
click at [126, 315] on link "926100470" at bounding box center [124, 311] width 41 height 8
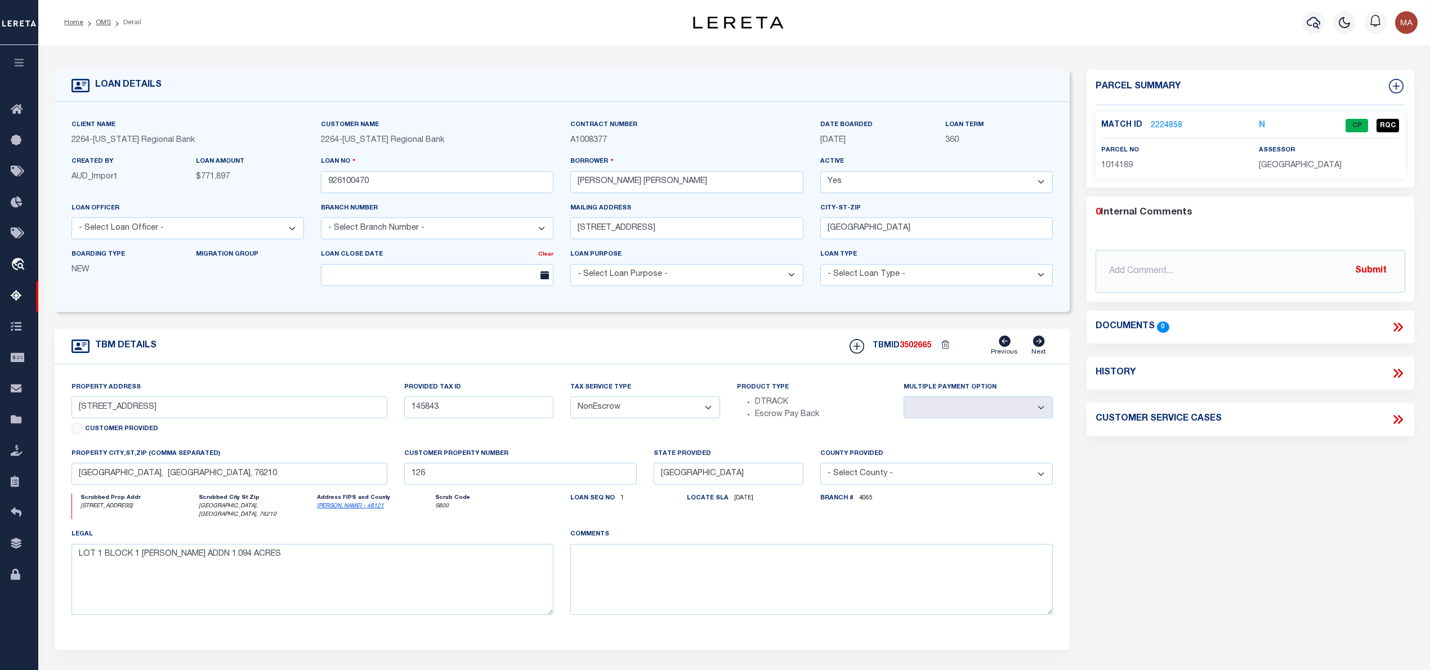
click at [1164, 120] on link "2224858" at bounding box center [1167, 126] width 32 height 12
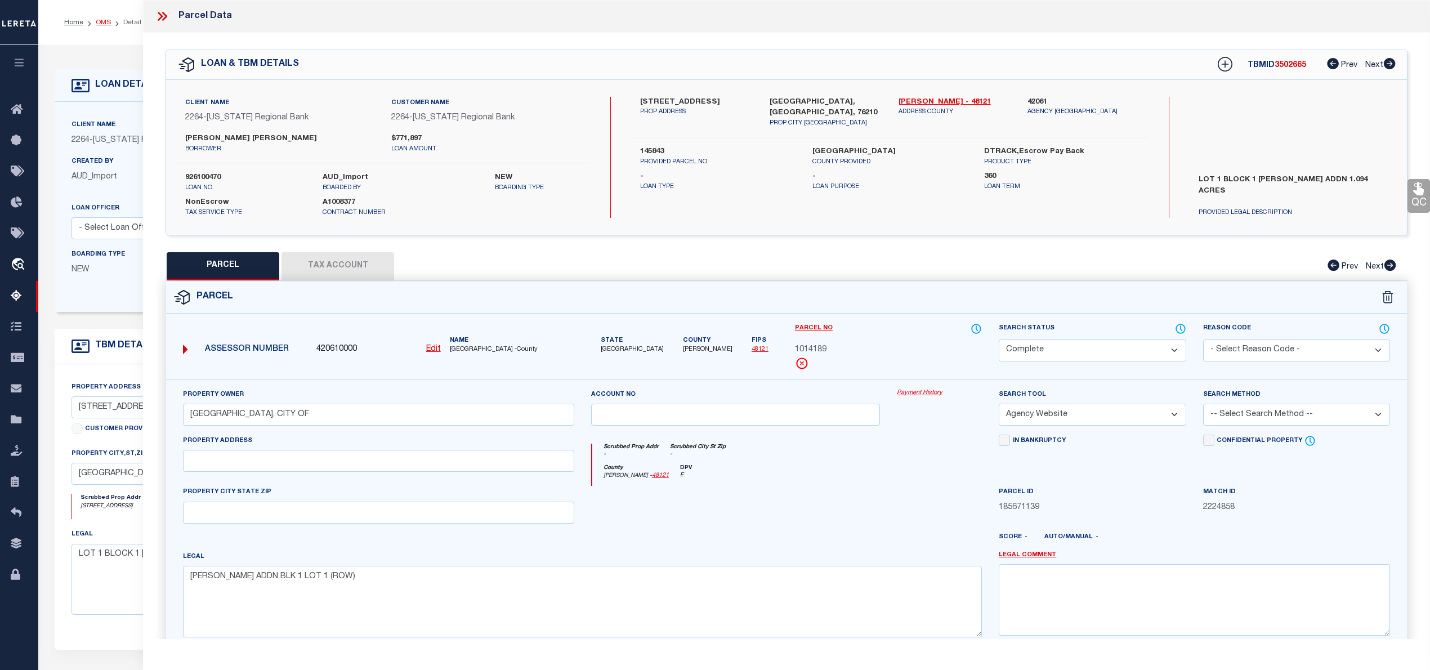
click at [100, 21] on link "OMS" at bounding box center [103, 22] width 15 height 7
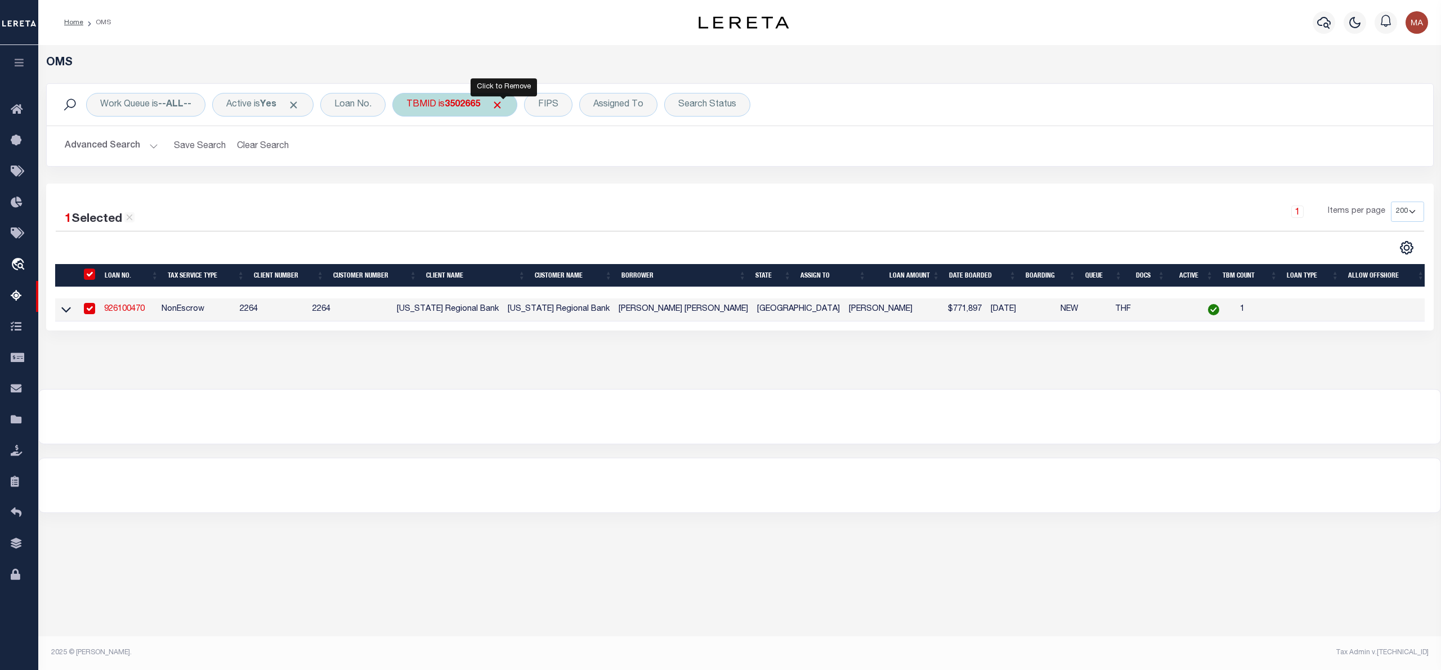
click at [502, 109] on span "Click to Remove" at bounding box center [497, 105] width 12 height 12
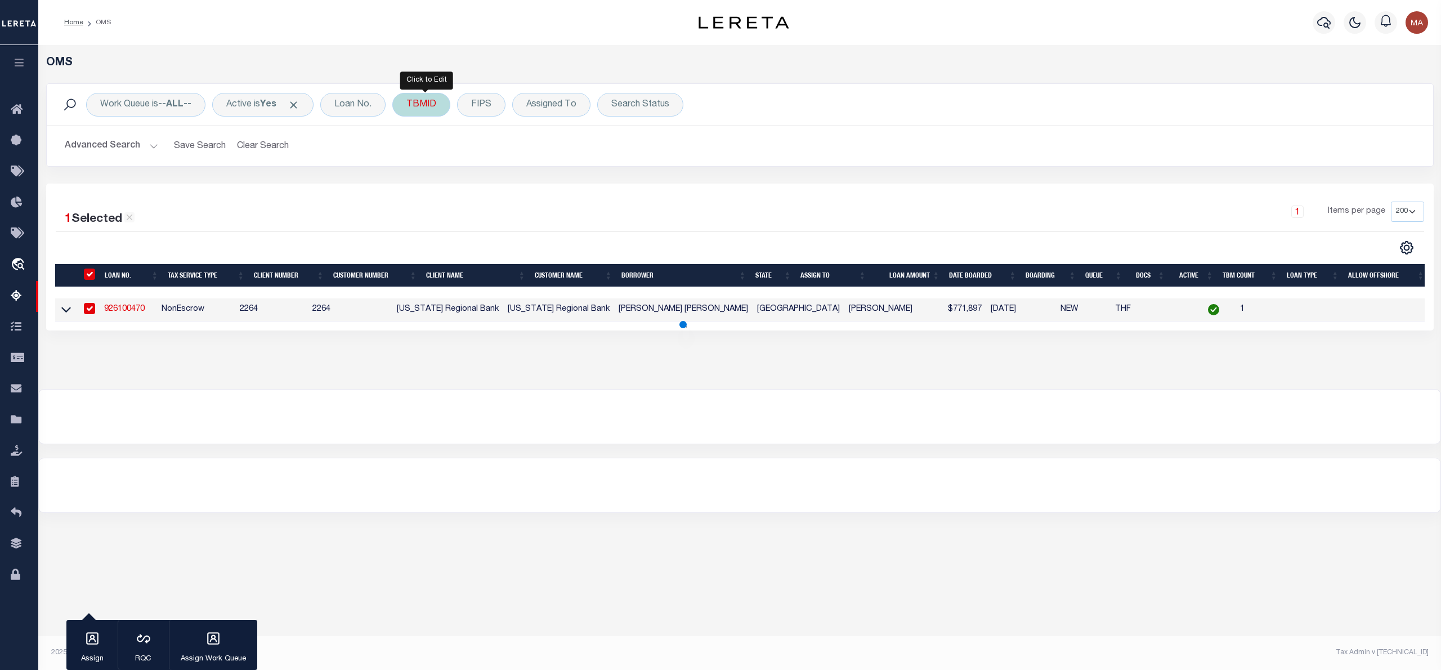
click at [435, 108] on div "TBMID" at bounding box center [421, 105] width 58 height 24
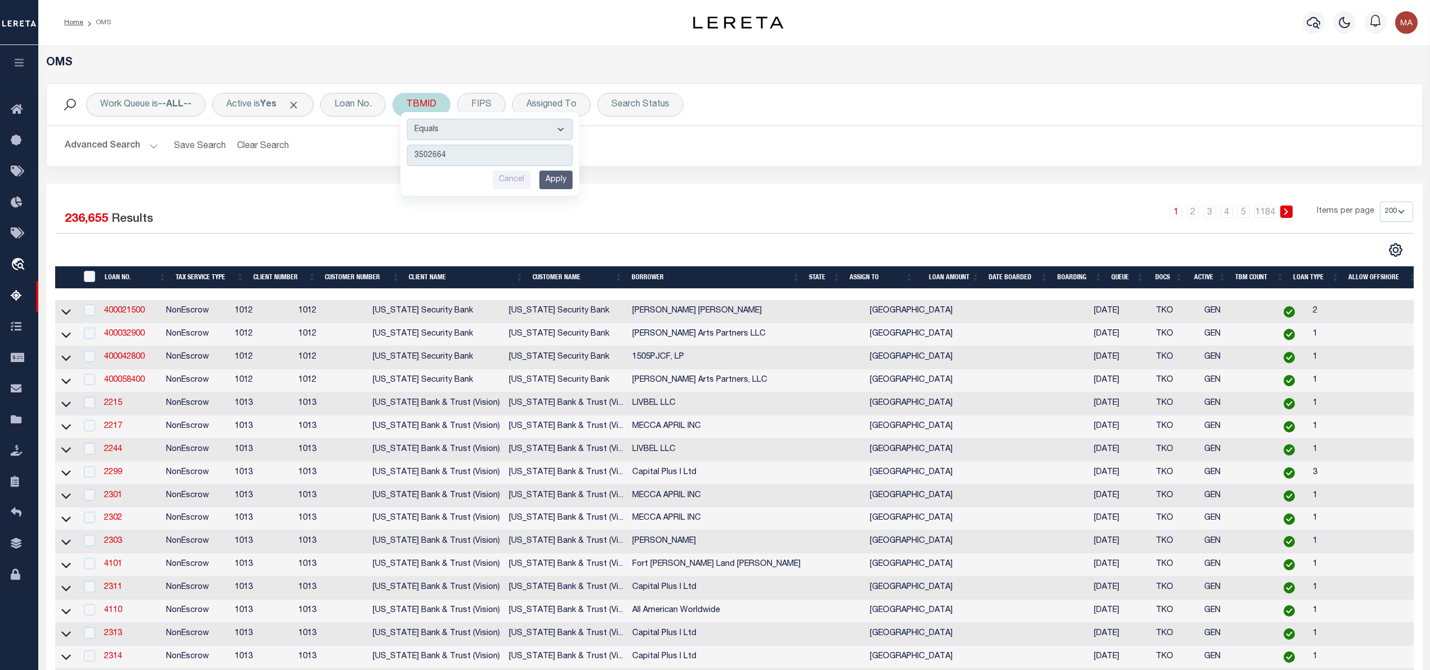
click at [561, 181] on input "Apply" at bounding box center [555, 180] width 33 height 19
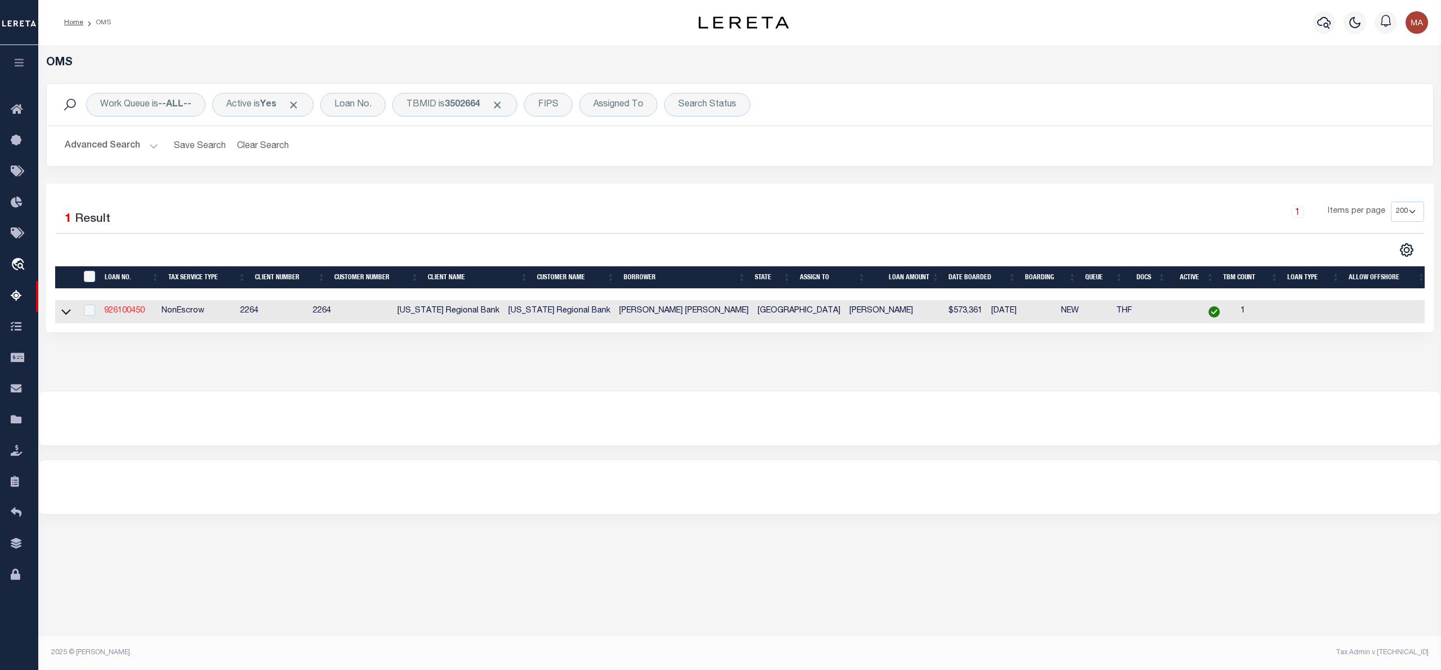
click at [131, 315] on link "926100450" at bounding box center [124, 311] width 41 height 8
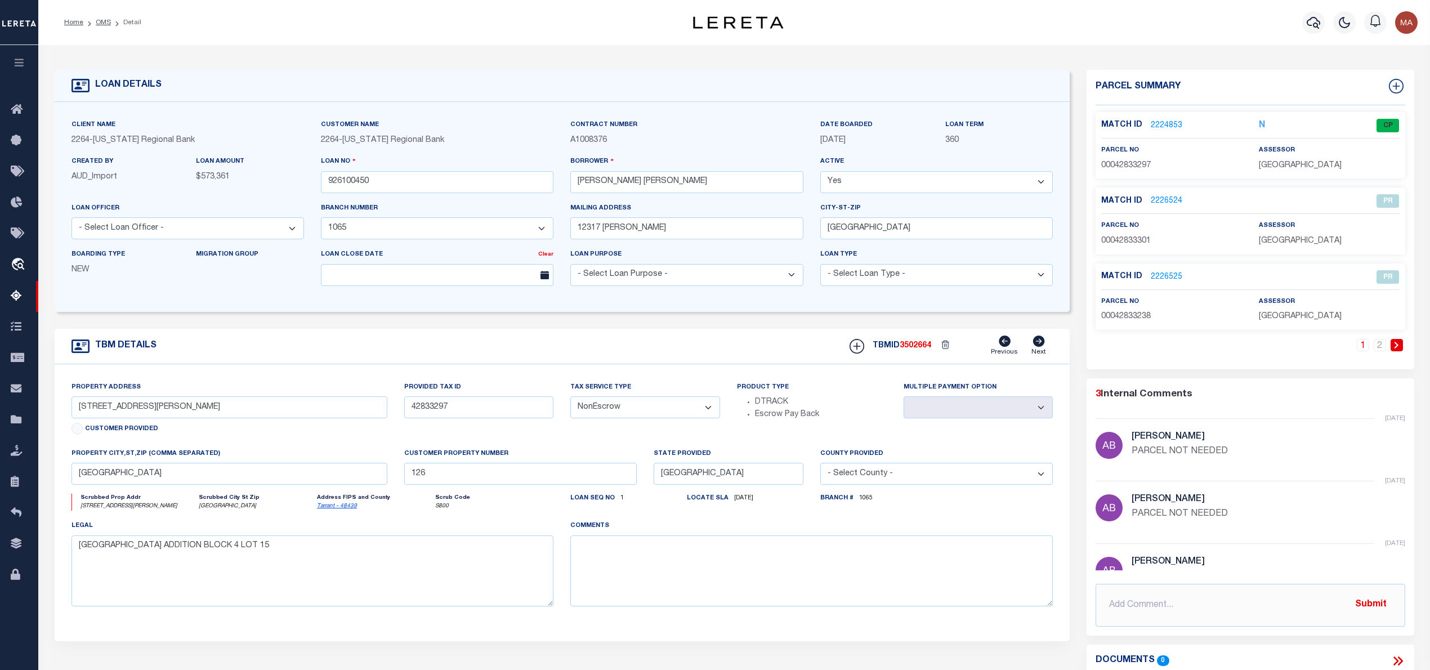
click at [1168, 124] on link "2224853" at bounding box center [1167, 126] width 32 height 12
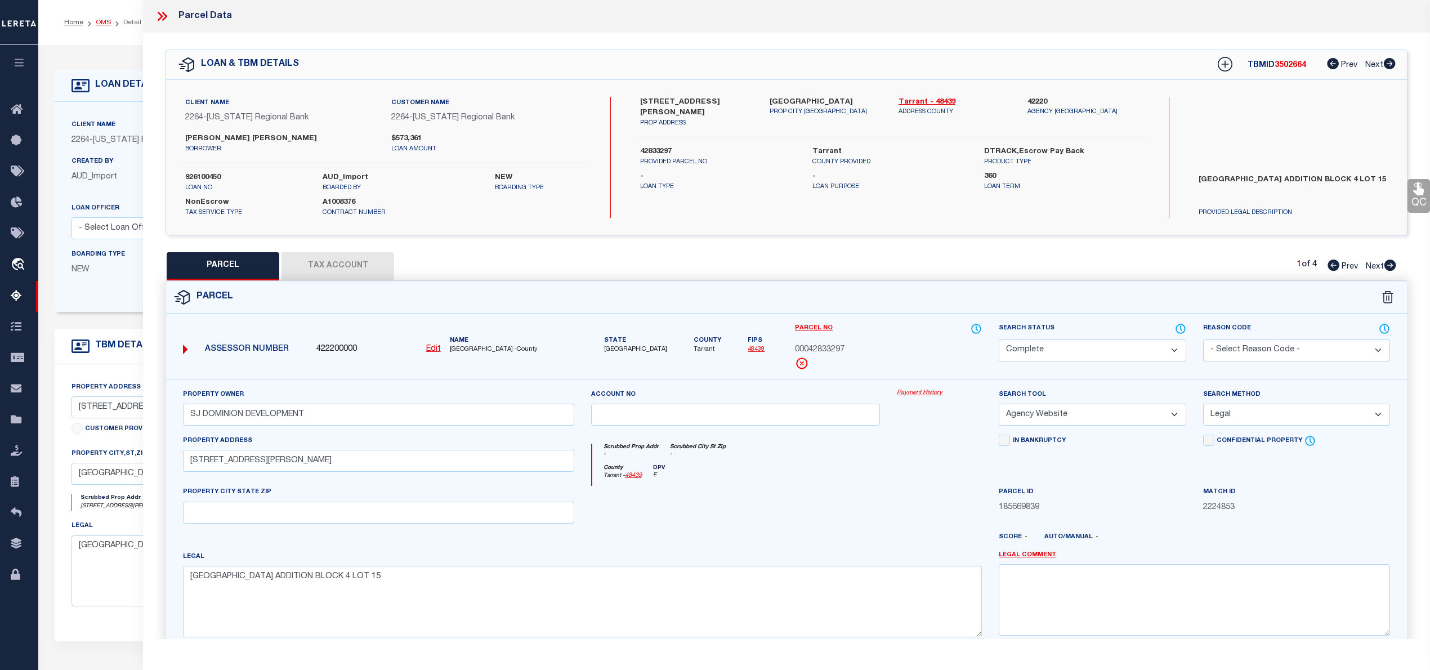
click at [98, 23] on link "OMS" at bounding box center [103, 22] width 15 height 7
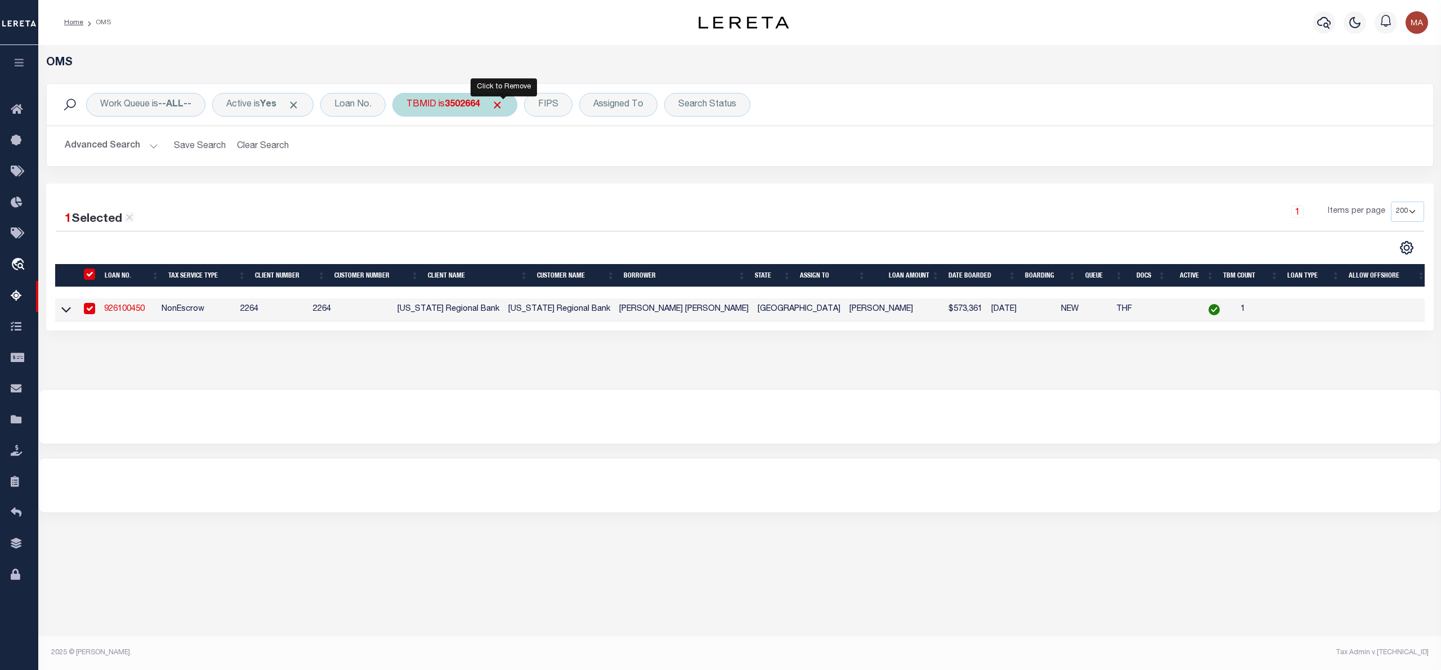
click at [500, 102] on span "Click to Remove" at bounding box center [497, 105] width 12 height 12
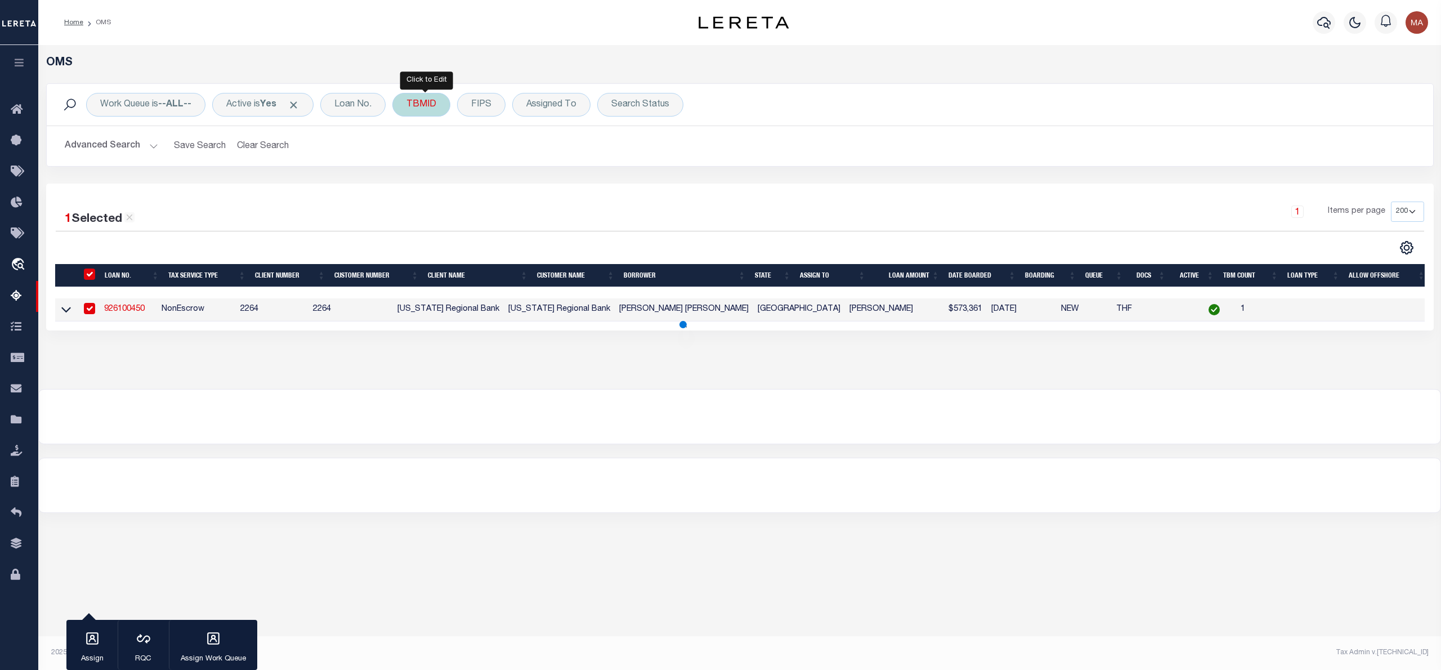
click at [438, 109] on div "TBMID" at bounding box center [421, 105] width 58 height 24
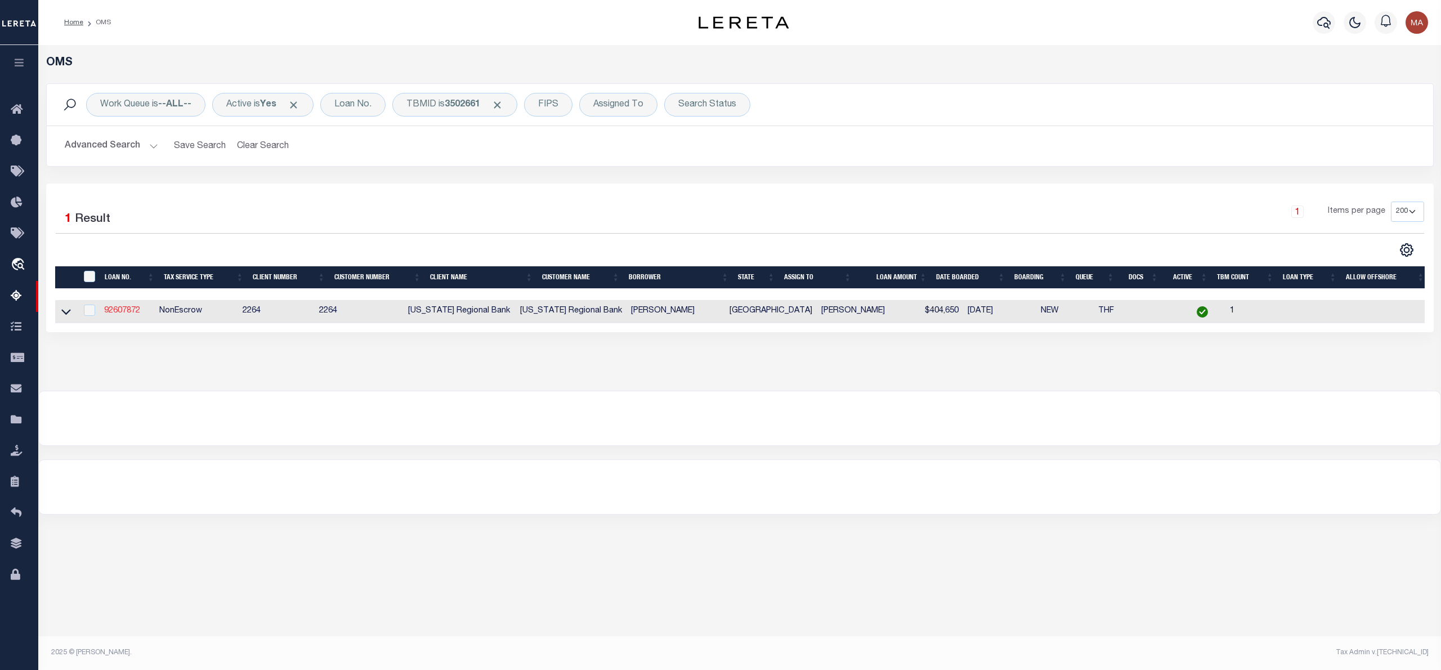
click at [123, 315] on link "92607872" at bounding box center [122, 311] width 36 height 8
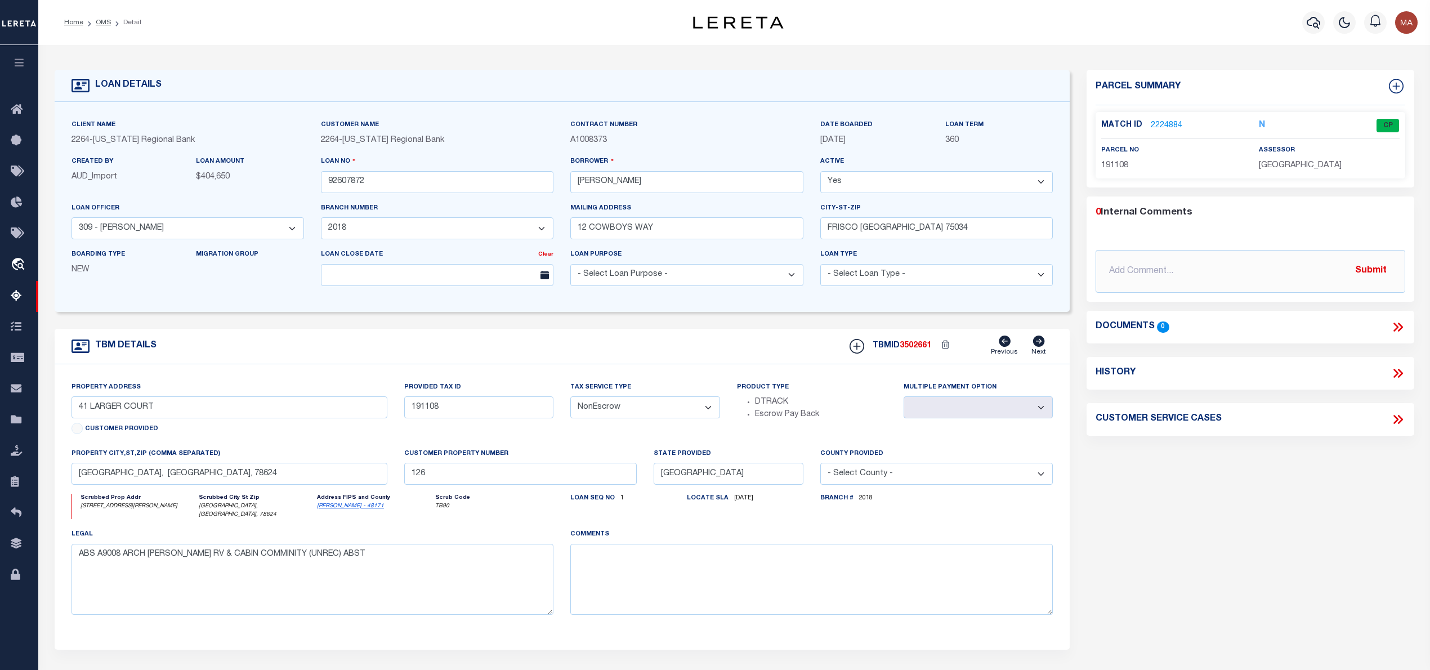
click at [1165, 120] on link "2224884" at bounding box center [1167, 126] width 32 height 12
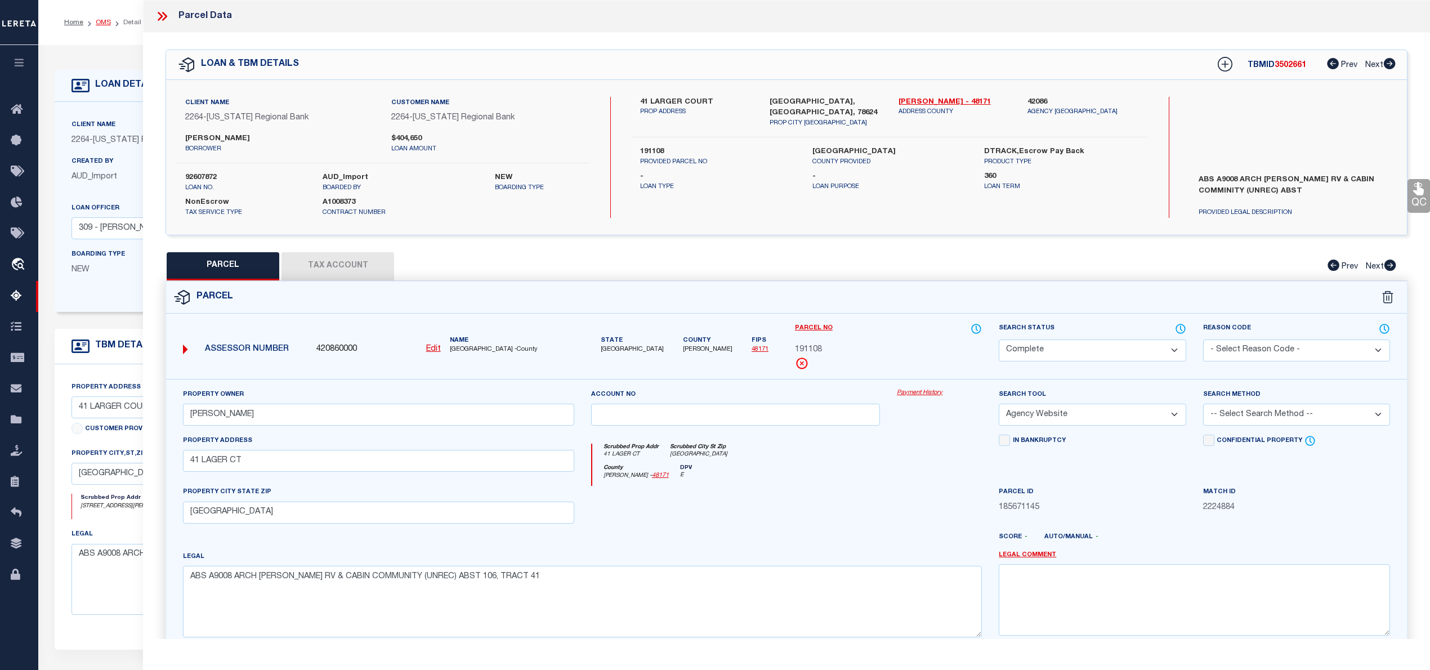
click at [100, 23] on link "OMS" at bounding box center [103, 22] width 15 height 7
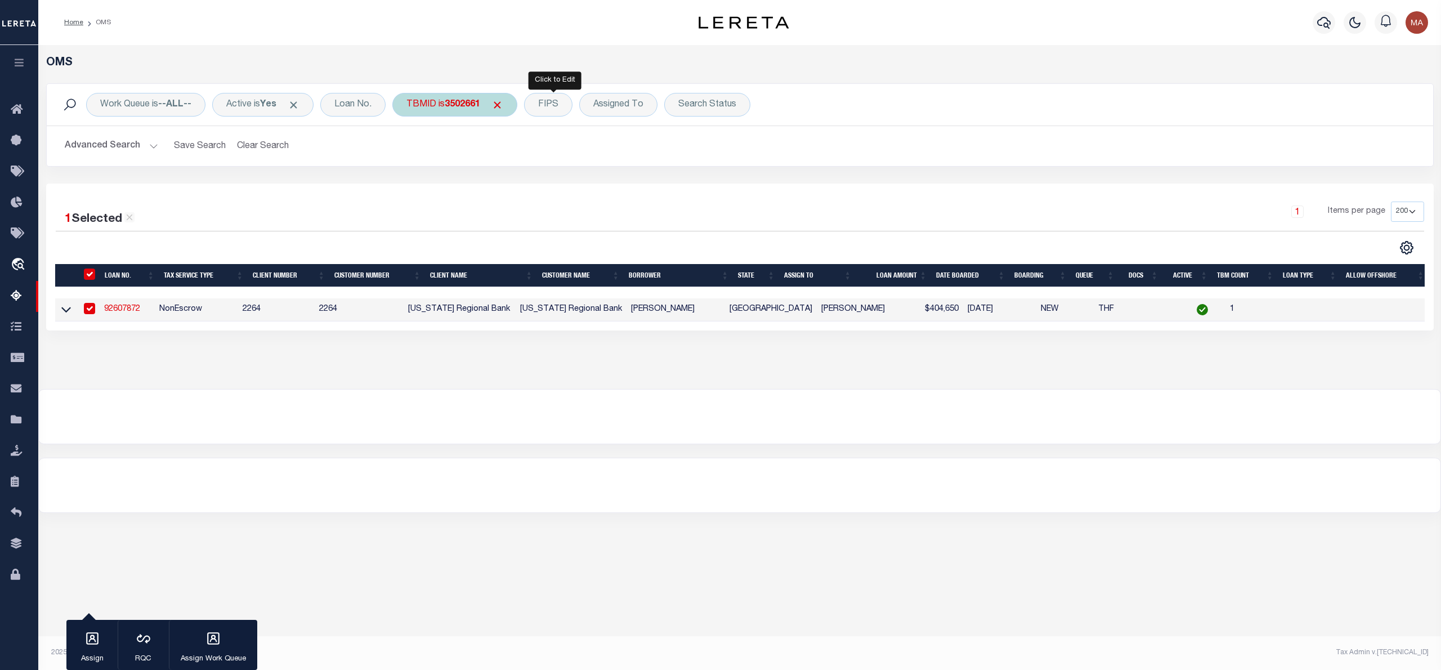
click at [503, 104] on span "Click to Remove" at bounding box center [497, 105] width 12 height 12
click at [450, 106] on div "TBMID" at bounding box center [421, 105] width 58 height 24
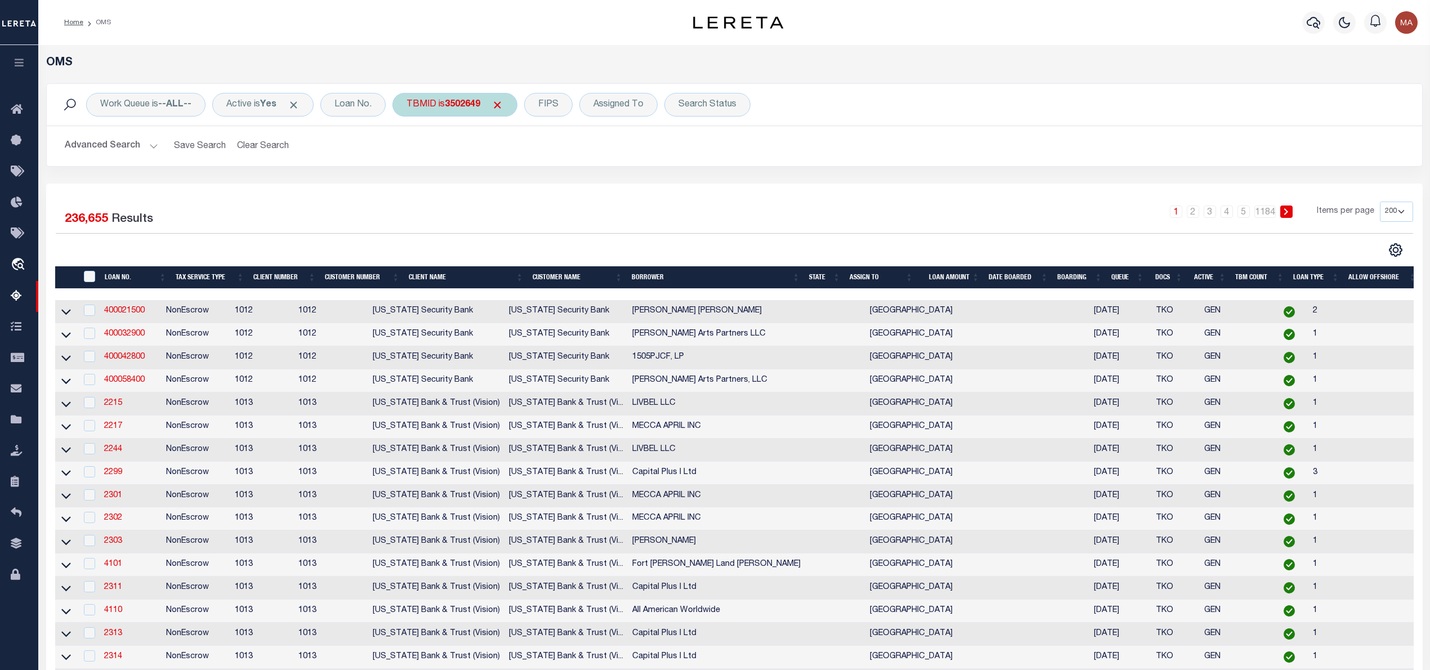
click at [474, 102] on b "3502649" at bounding box center [462, 104] width 35 height 9
click at [564, 179] on input "Apply" at bounding box center [555, 180] width 33 height 19
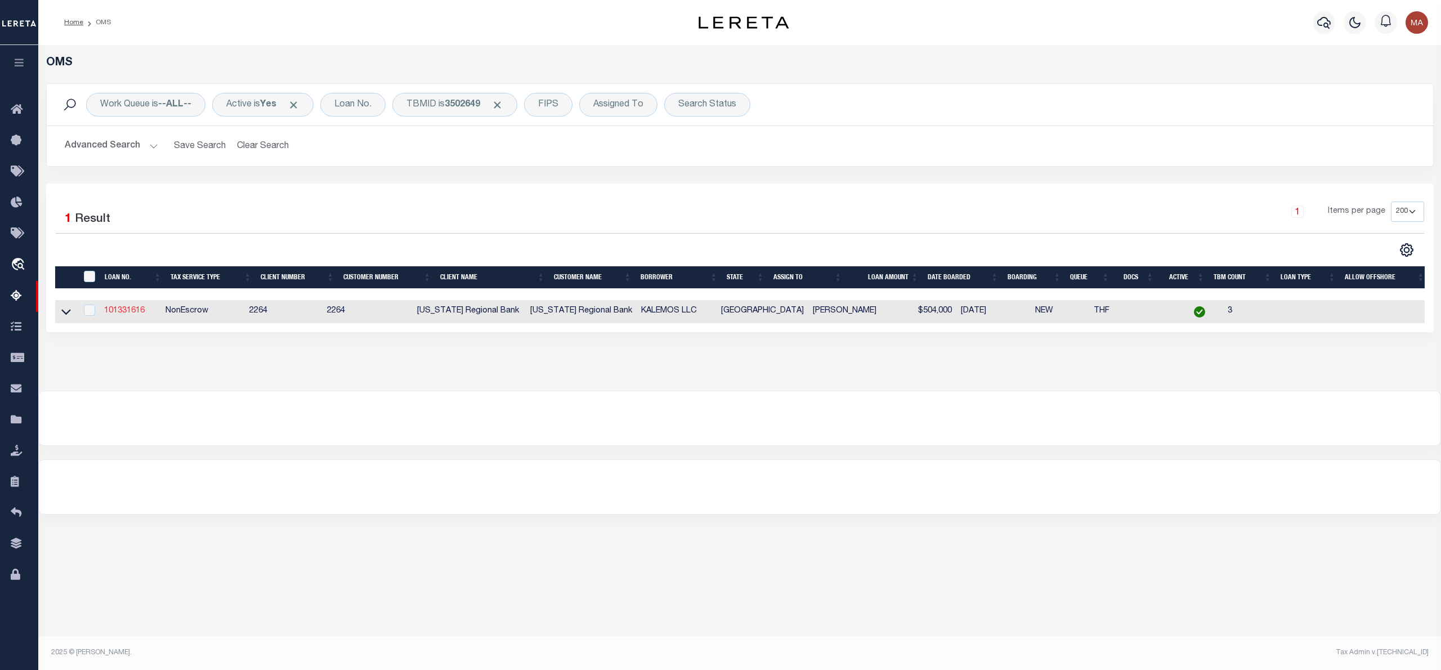
click at [144, 311] on link "101331616" at bounding box center [124, 311] width 41 height 8
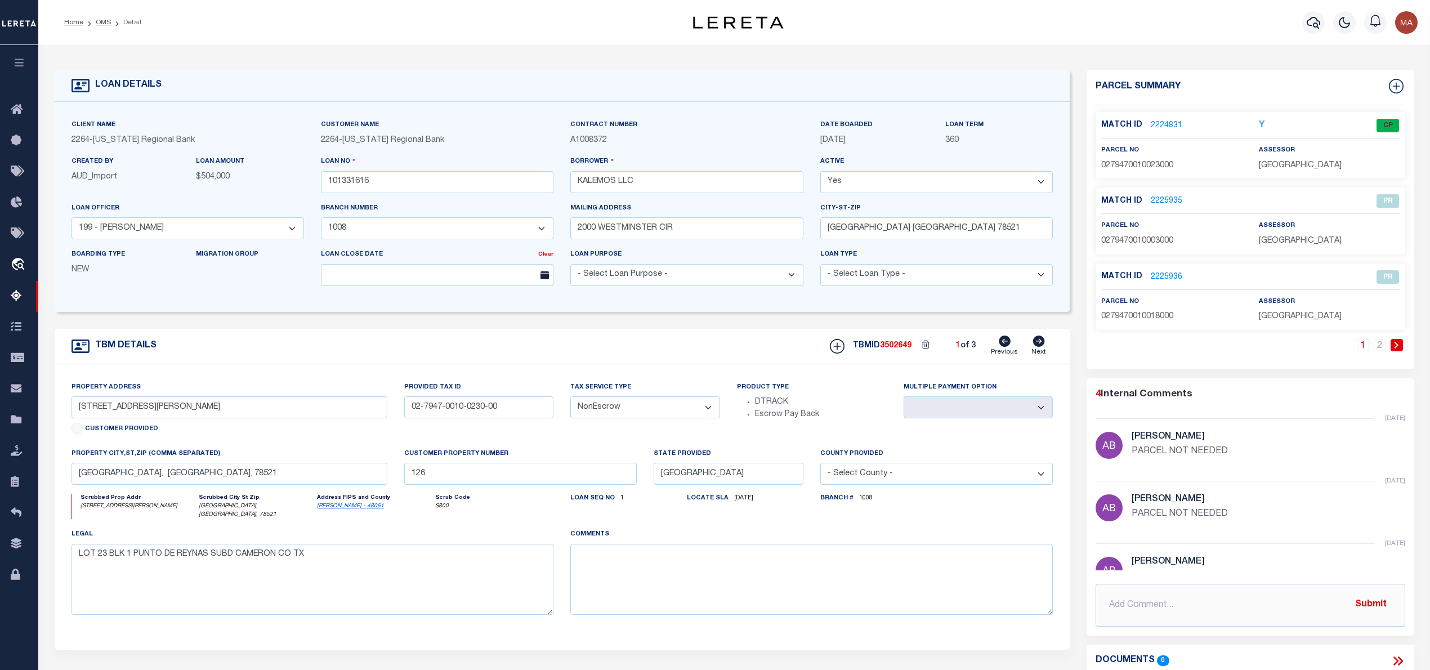
click at [1169, 125] on link "2224831" at bounding box center [1167, 126] width 32 height 12
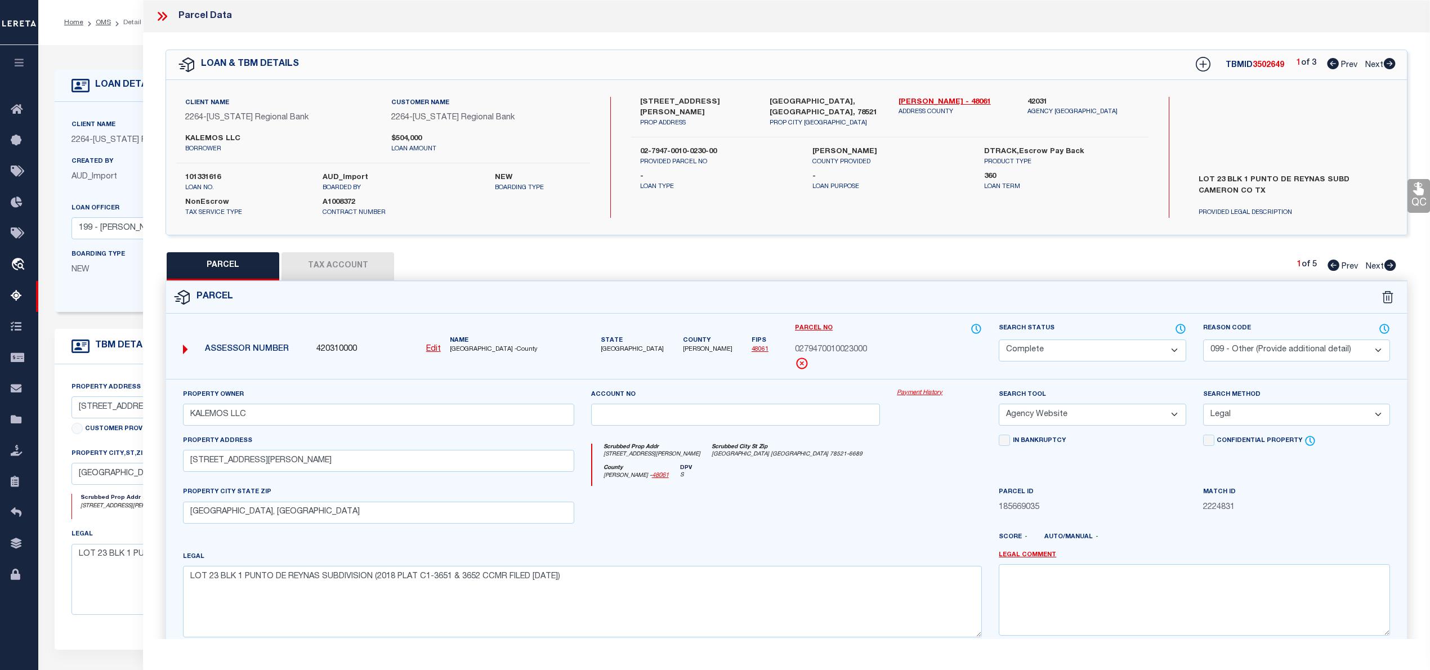
click at [1388, 66] on icon at bounding box center [1390, 63] width 12 height 11
click at [1393, 267] on icon at bounding box center [1390, 265] width 12 height 11
click at [1391, 268] on icon at bounding box center [1390, 265] width 12 height 11
click at [1386, 62] on icon at bounding box center [1390, 63] width 12 height 11
click at [1388, 265] on icon at bounding box center [1390, 265] width 12 height 11
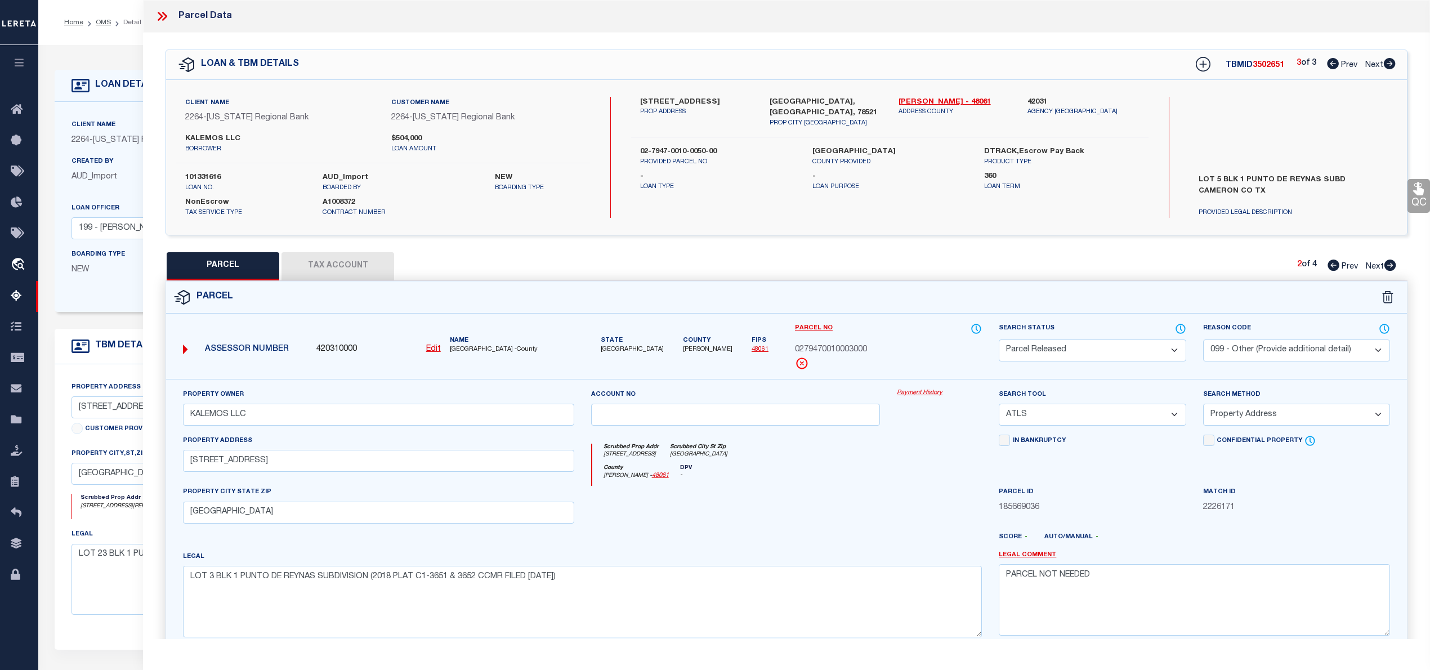
click at [1389, 267] on icon at bounding box center [1390, 265] width 12 height 11
click at [100, 20] on link "OMS" at bounding box center [103, 22] width 15 height 7
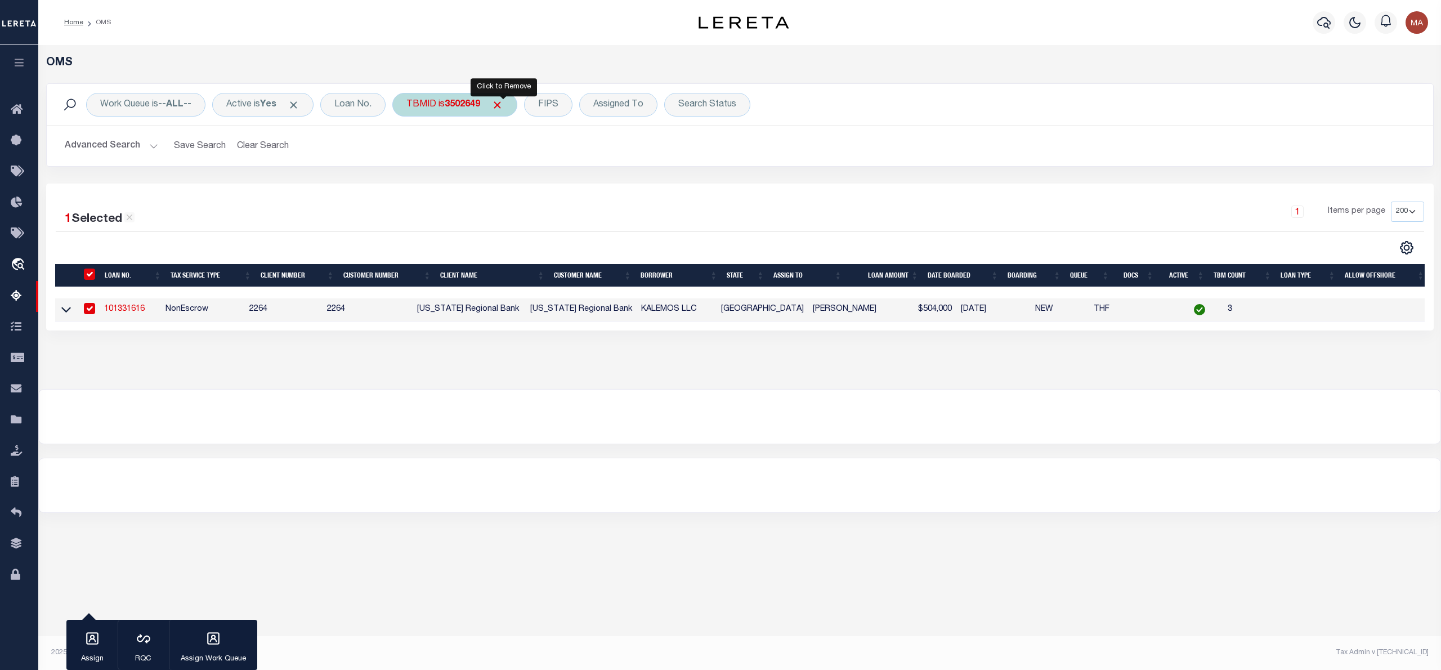
click at [500, 106] on span "Click to Remove" at bounding box center [497, 105] width 12 height 12
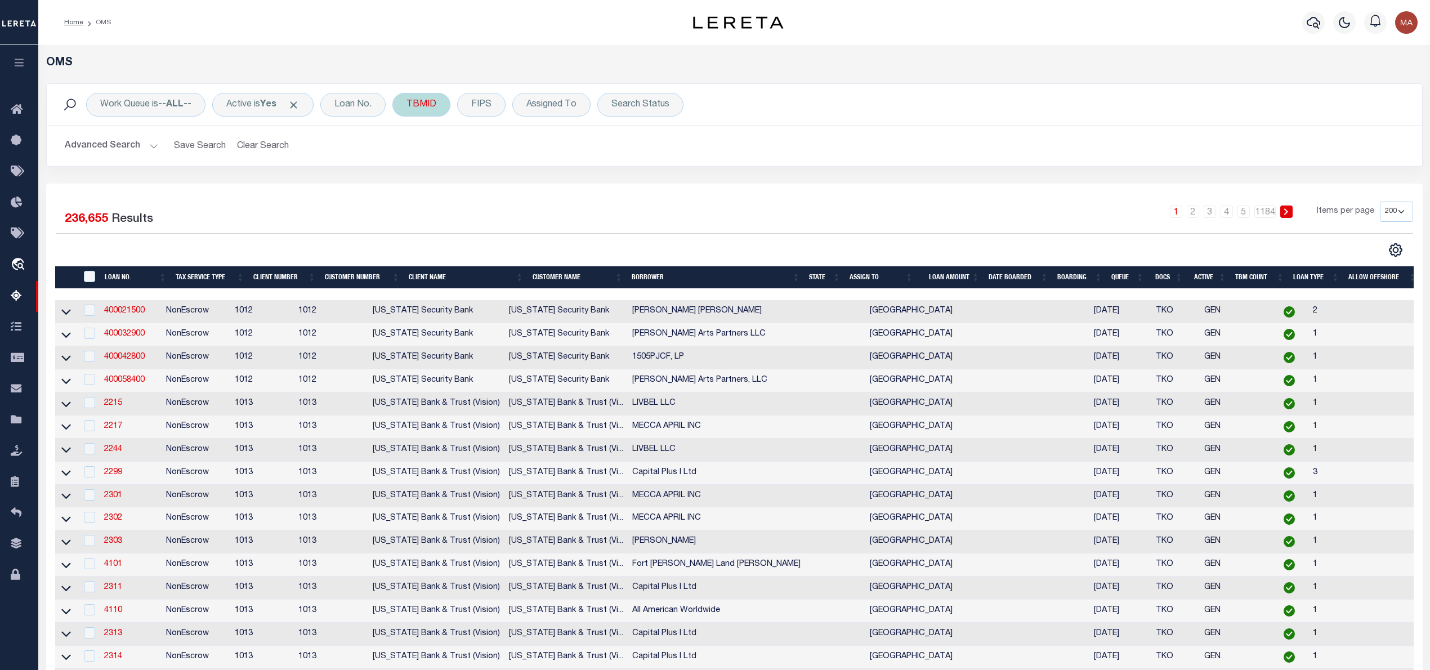
click at [437, 104] on div "TBMID" at bounding box center [421, 105] width 58 height 24
click at [561, 180] on input "Apply" at bounding box center [555, 180] width 33 height 19
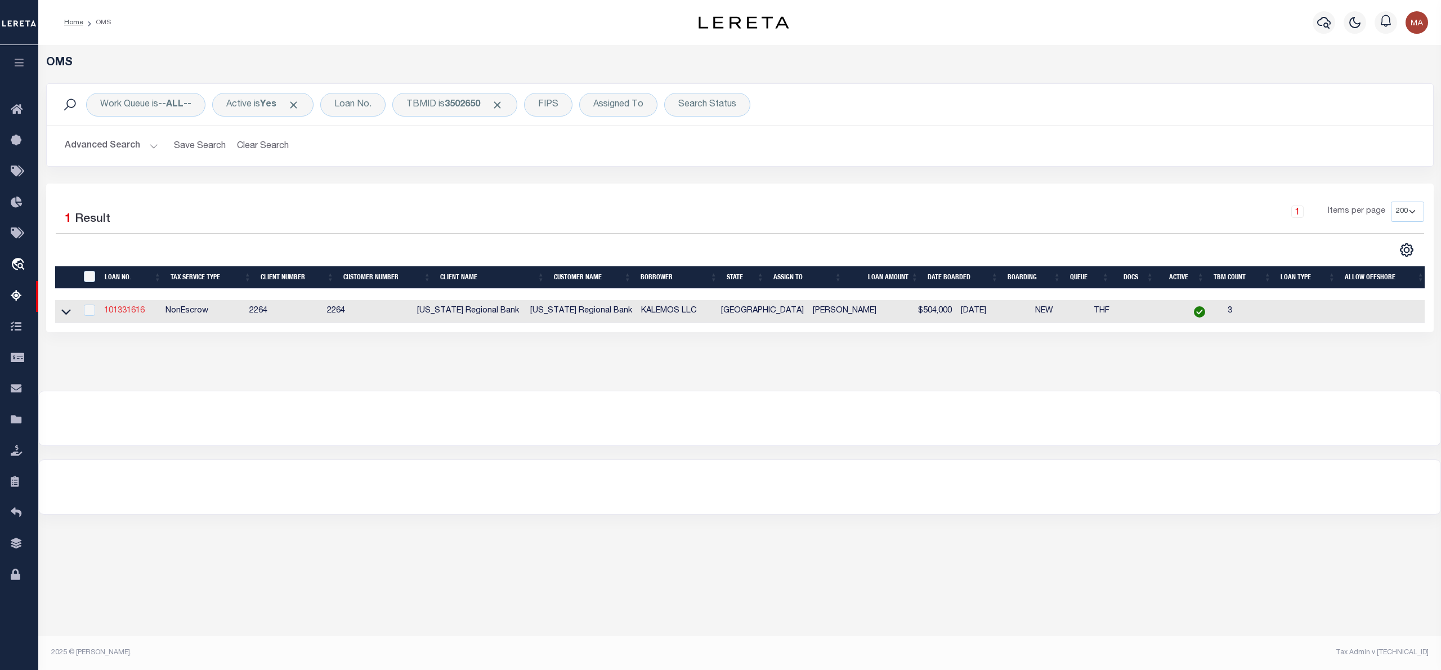
click at [131, 312] on link "101331616" at bounding box center [124, 311] width 41 height 8
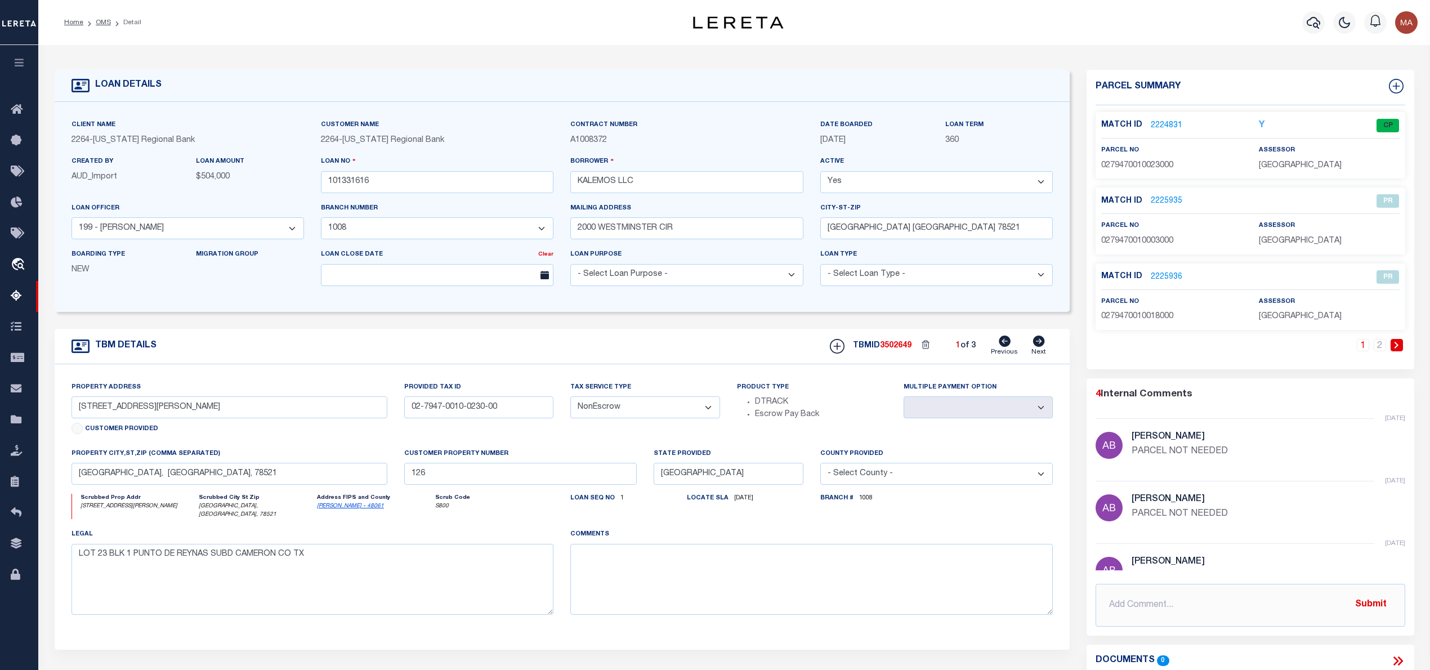
click at [1159, 123] on link "2224831" at bounding box center [1167, 126] width 32 height 12
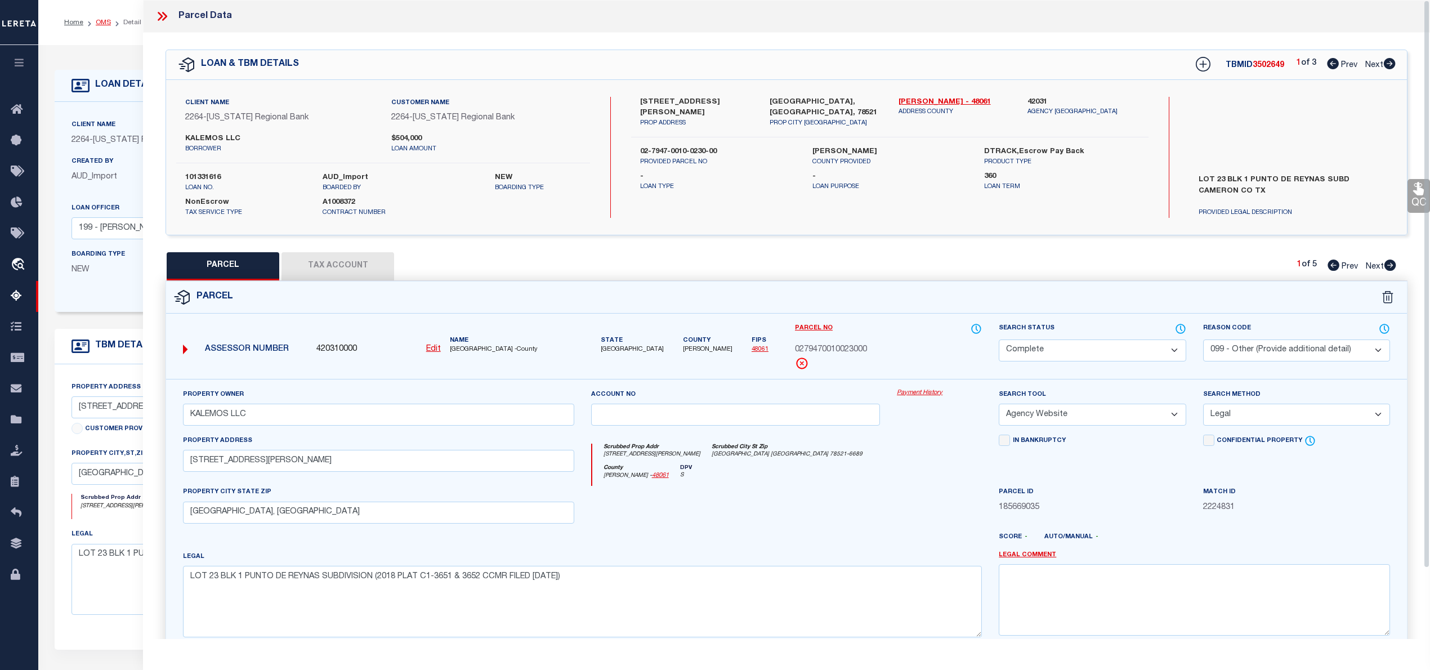
click at [100, 19] on link "OMS" at bounding box center [103, 22] width 15 height 7
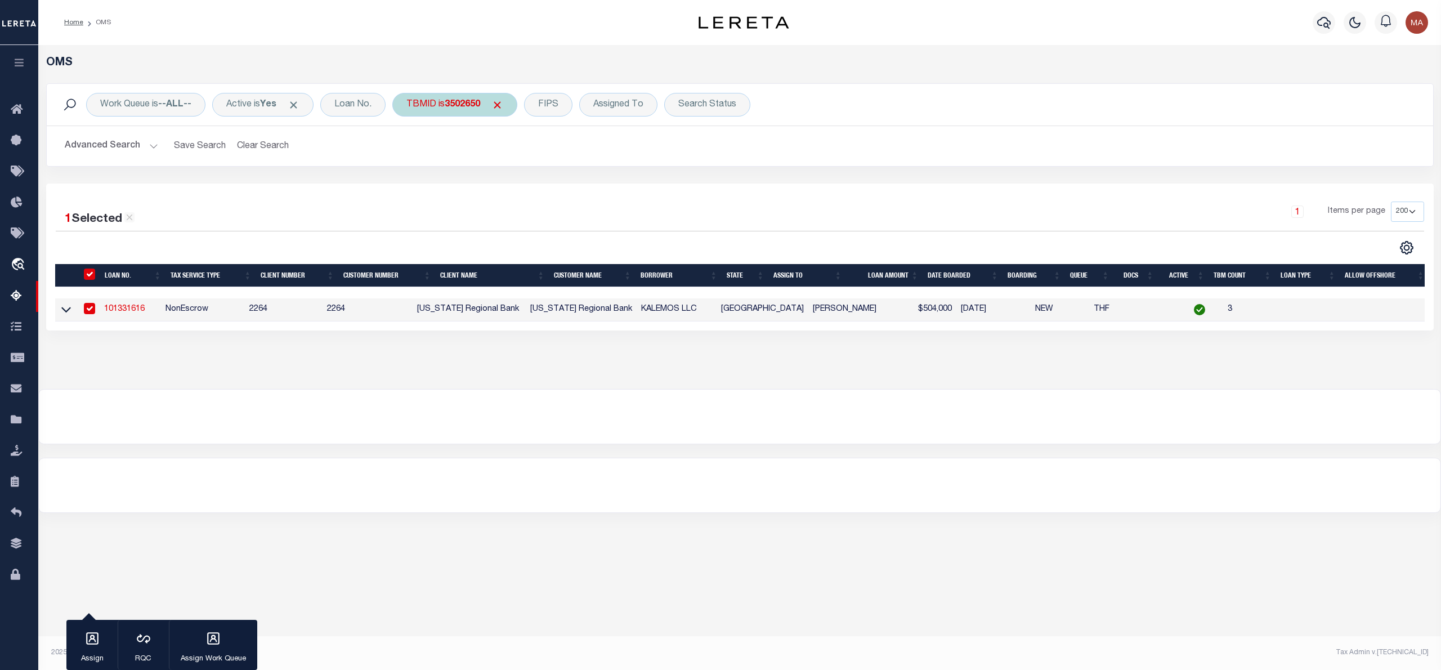
click at [503, 106] on span "Click to Remove" at bounding box center [497, 105] width 12 height 12
click at [410, 102] on div "TBMID" at bounding box center [421, 105] width 58 height 24
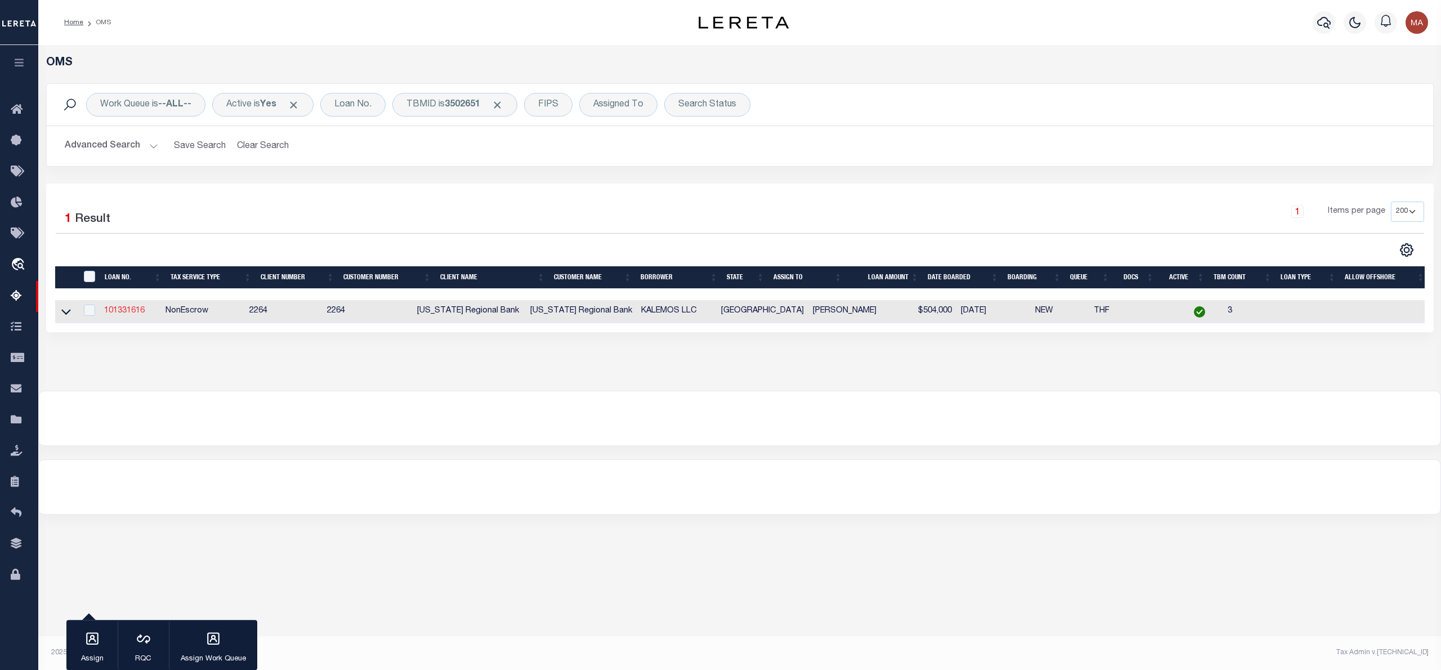
click at [132, 313] on link "101331616" at bounding box center [124, 311] width 41 height 8
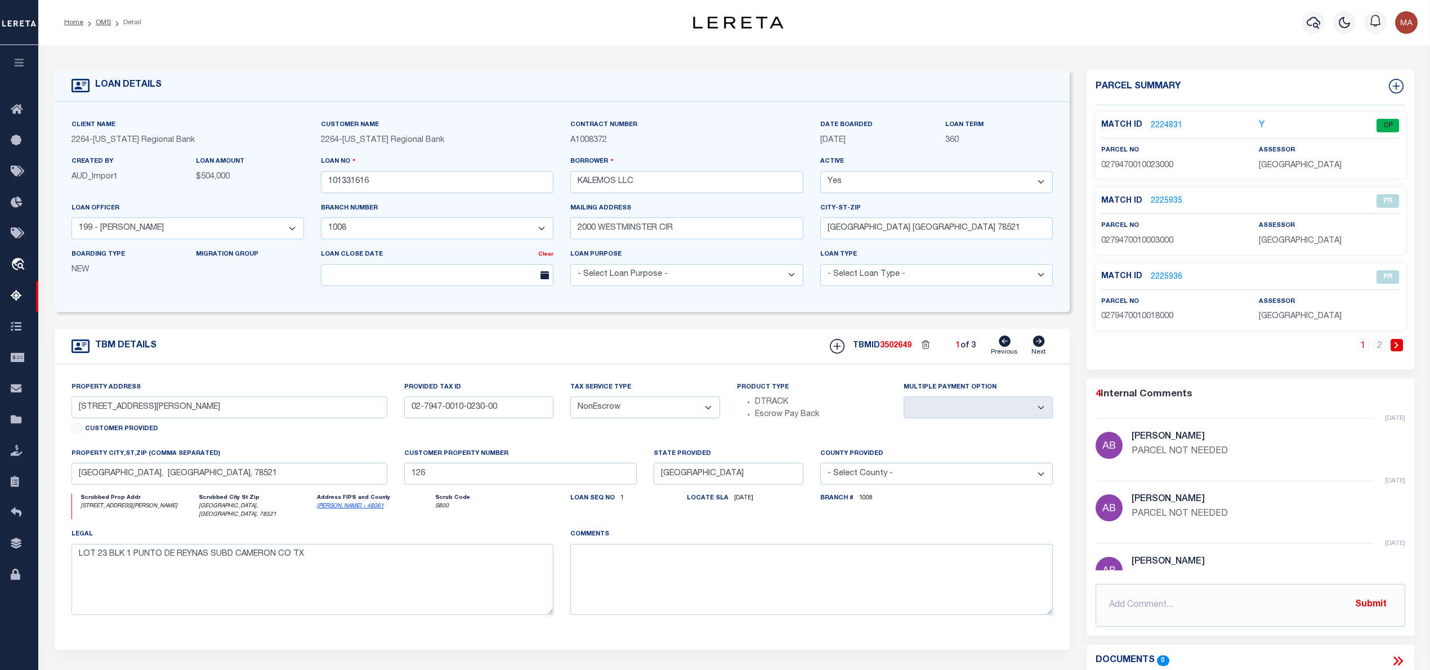
click at [1167, 126] on link "2224831" at bounding box center [1167, 126] width 32 height 12
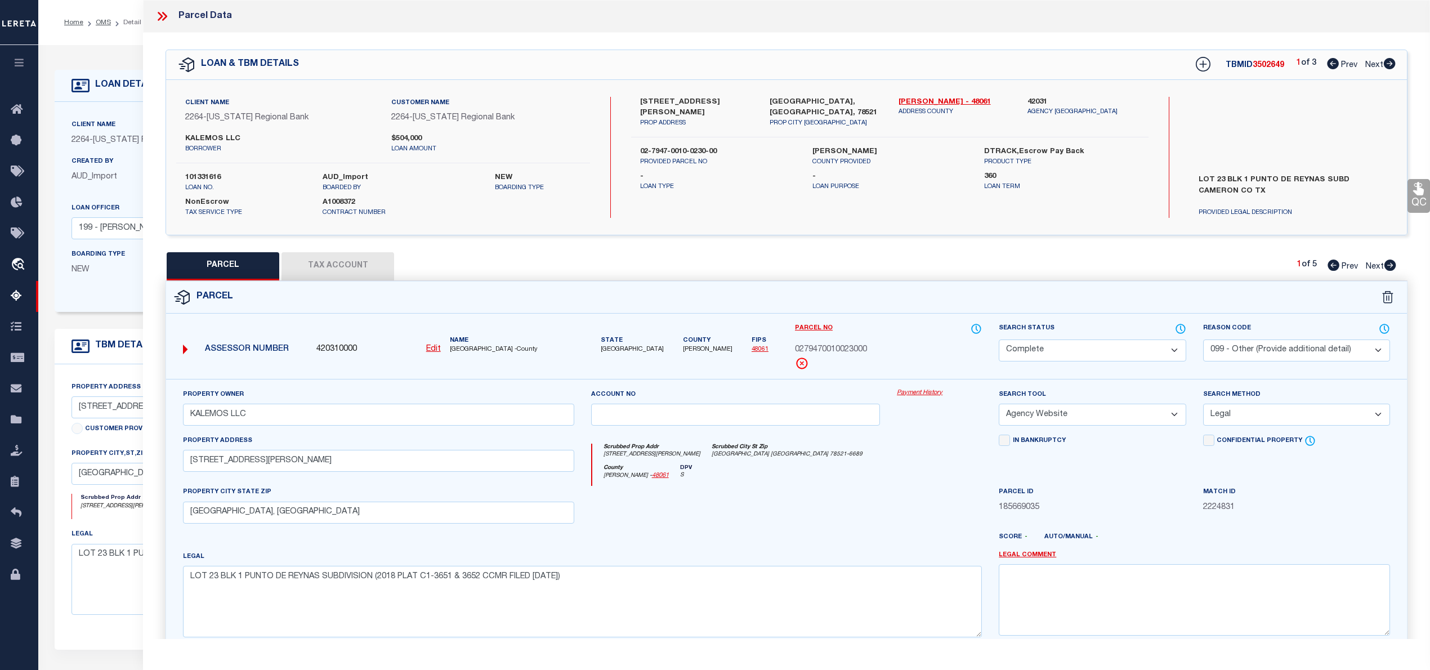
click at [1388, 64] on icon at bounding box center [1390, 63] width 12 height 11
click at [1390, 265] on icon at bounding box center [1390, 265] width 12 height 11
click at [1388, 266] on icon at bounding box center [1390, 265] width 12 height 11
click at [1386, 63] on icon at bounding box center [1390, 63] width 12 height 11
click at [1392, 264] on icon at bounding box center [1390, 265] width 12 height 11
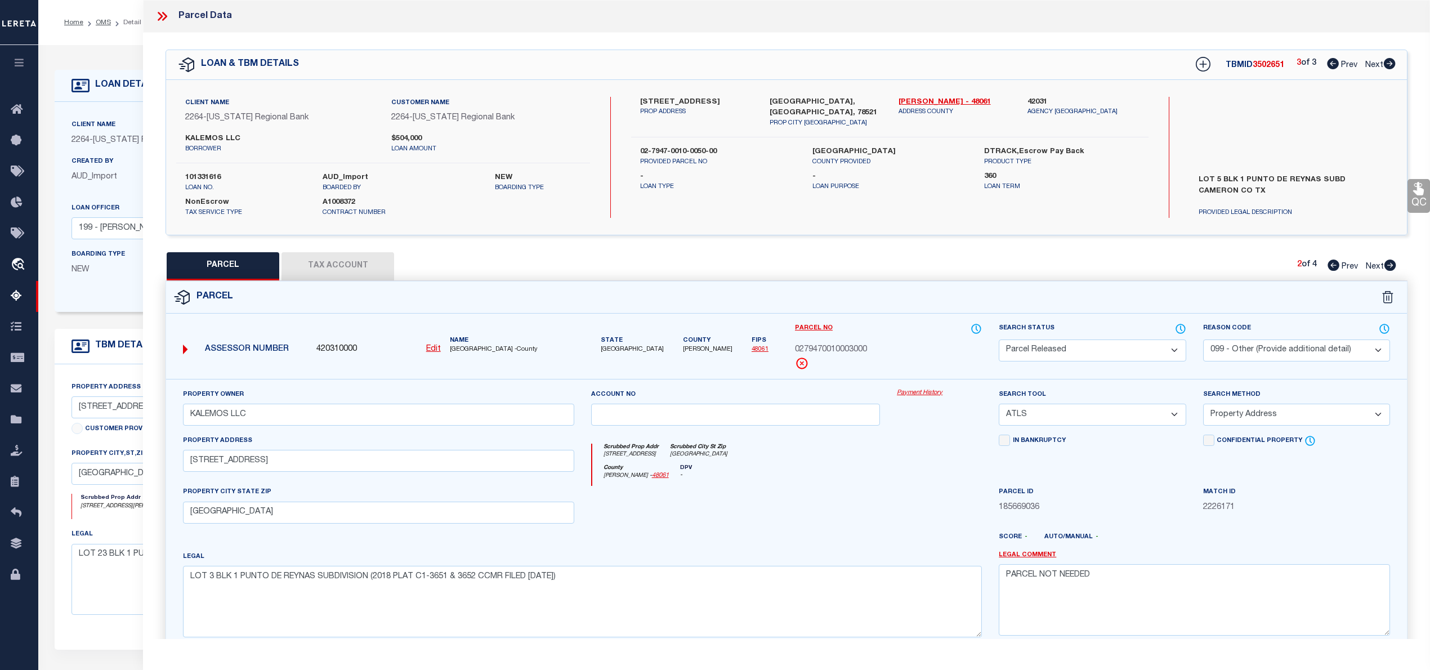
click at [1392, 264] on icon at bounding box center [1390, 265] width 12 height 11
click at [105, 25] on link "OMS" at bounding box center [103, 22] width 15 height 7
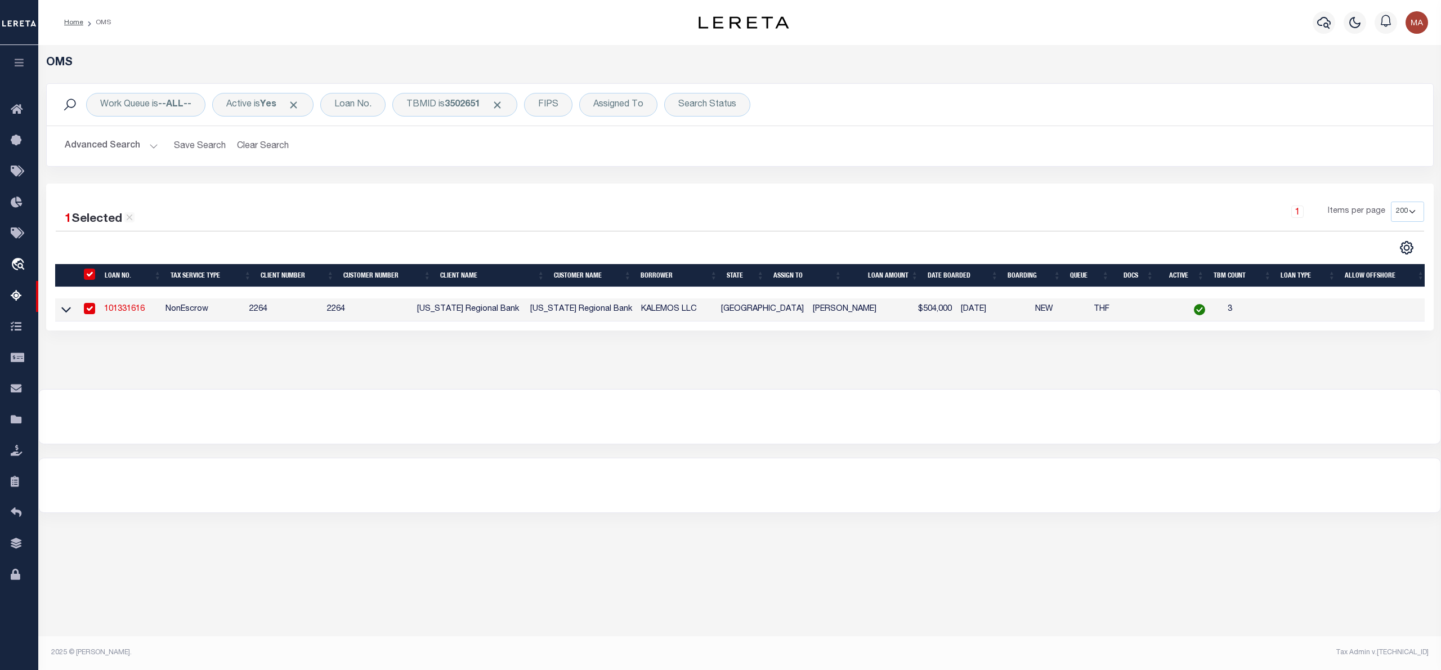
click at [129, 311] on link "101331616" at bounding box center [124, 309] width 41 height 8
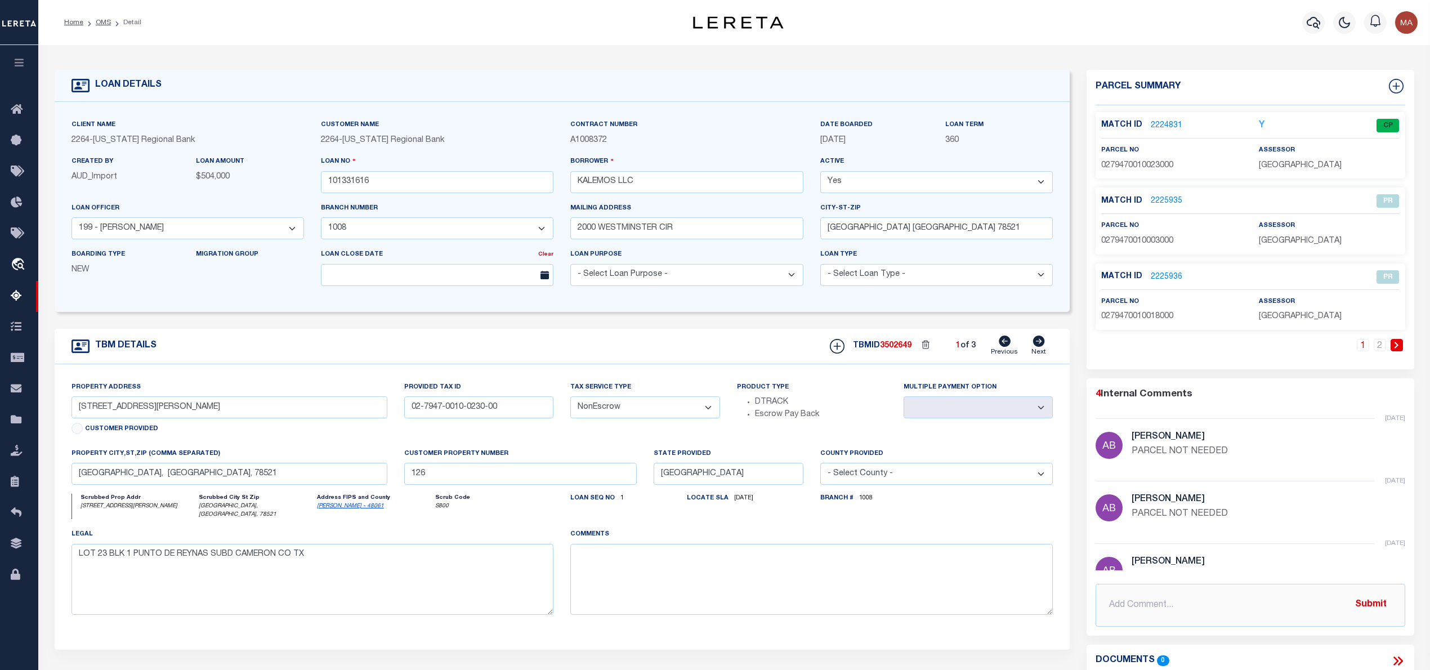
click at [1163, 122] on link "2224831" at bounding box center [1167, 126] width 32 height 12
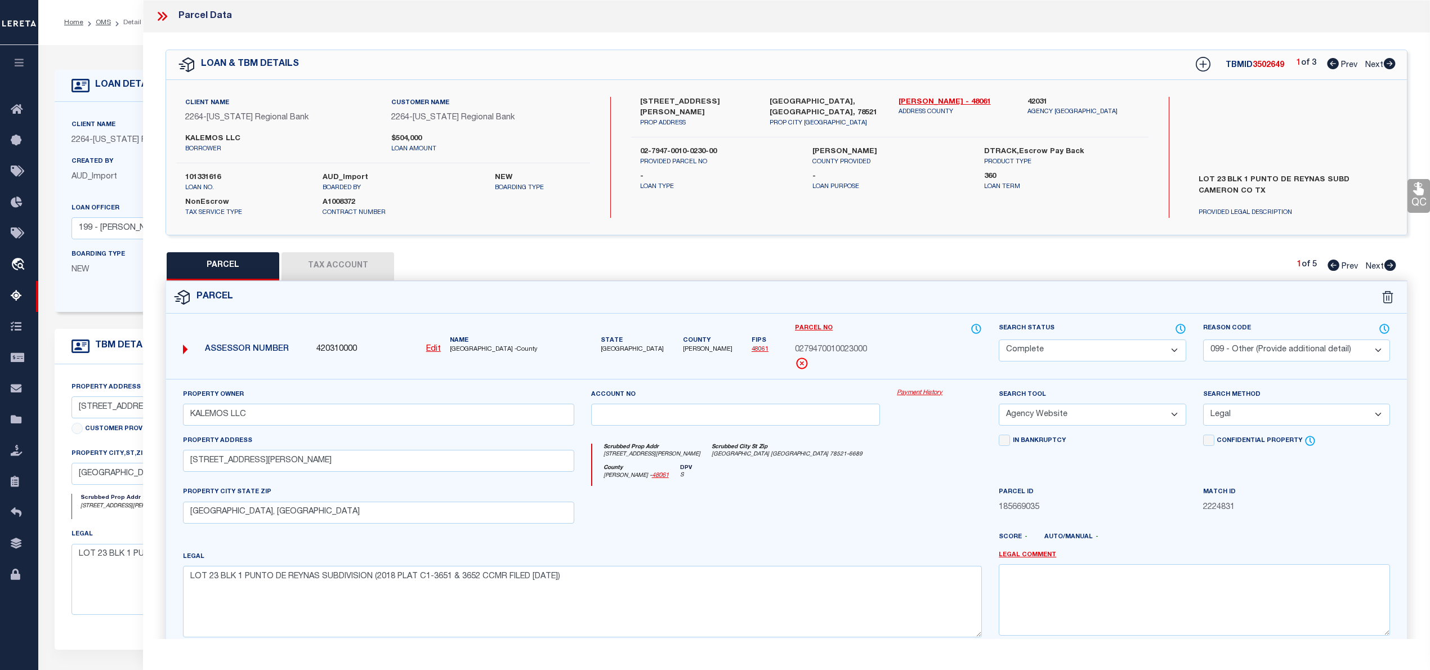
click at [1389, 61] on icon at bounding box center [1390, 63] width 12 height 11
click at [1390, 266] on icon at bounding box center [1390, 265] width 12 height 11
click at [165, 25] on div "Parcel Data" at bounding box center [786, 16] width 1287 height 33
click at [97, 21] on link "OMS" at bounding box center [103, 22] width 15 height 7
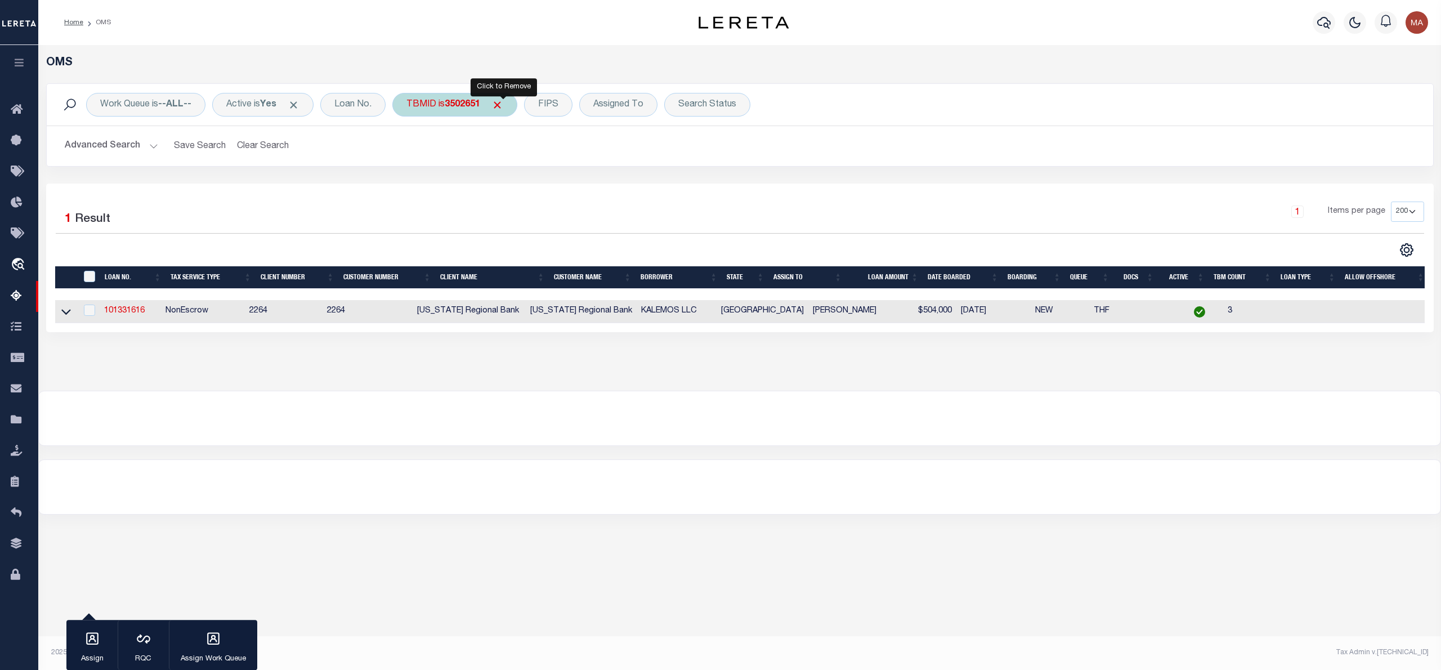
click at [501, 106] on span "Click to Remove" at bounding box center [497, 105] width 12 height 12
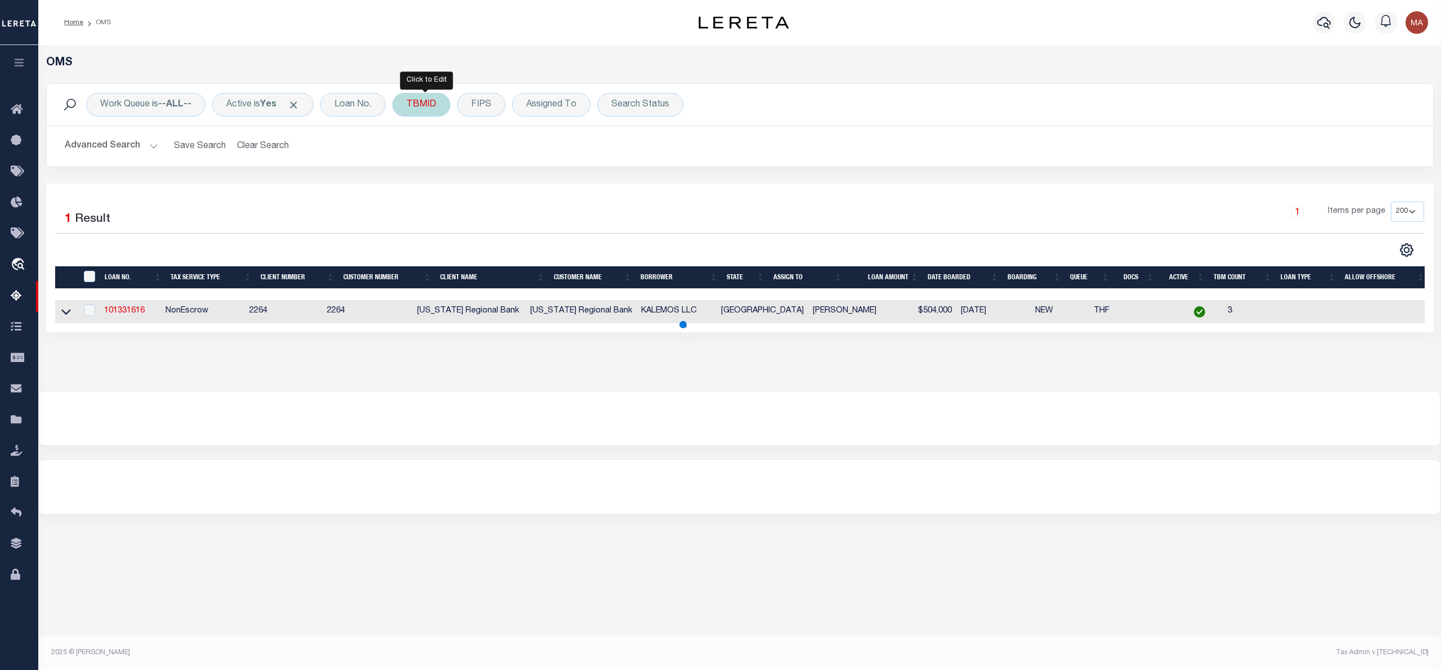
click at [446, 106] on div "TBMID" at bounding box center [421, 105] width 58 height 24
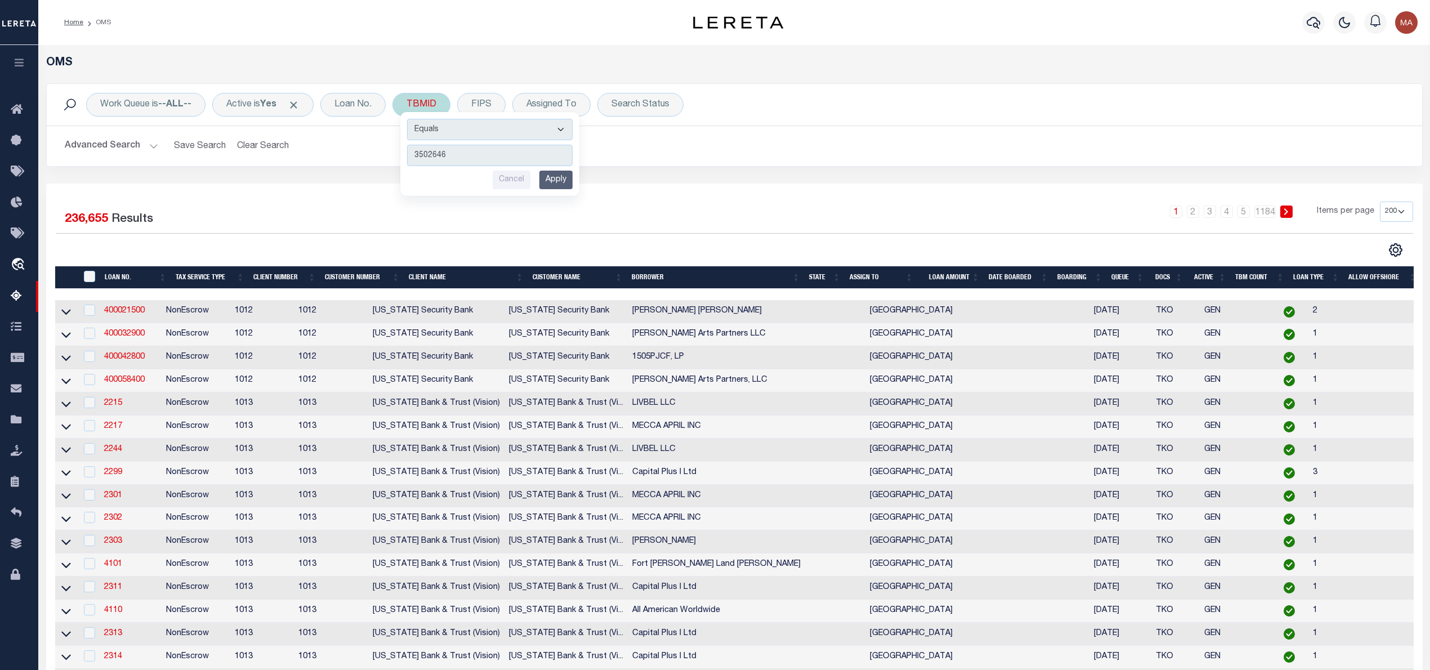
click at [566, 178] on input "Apply" at bounding box center [555, 180] width 33 height 19
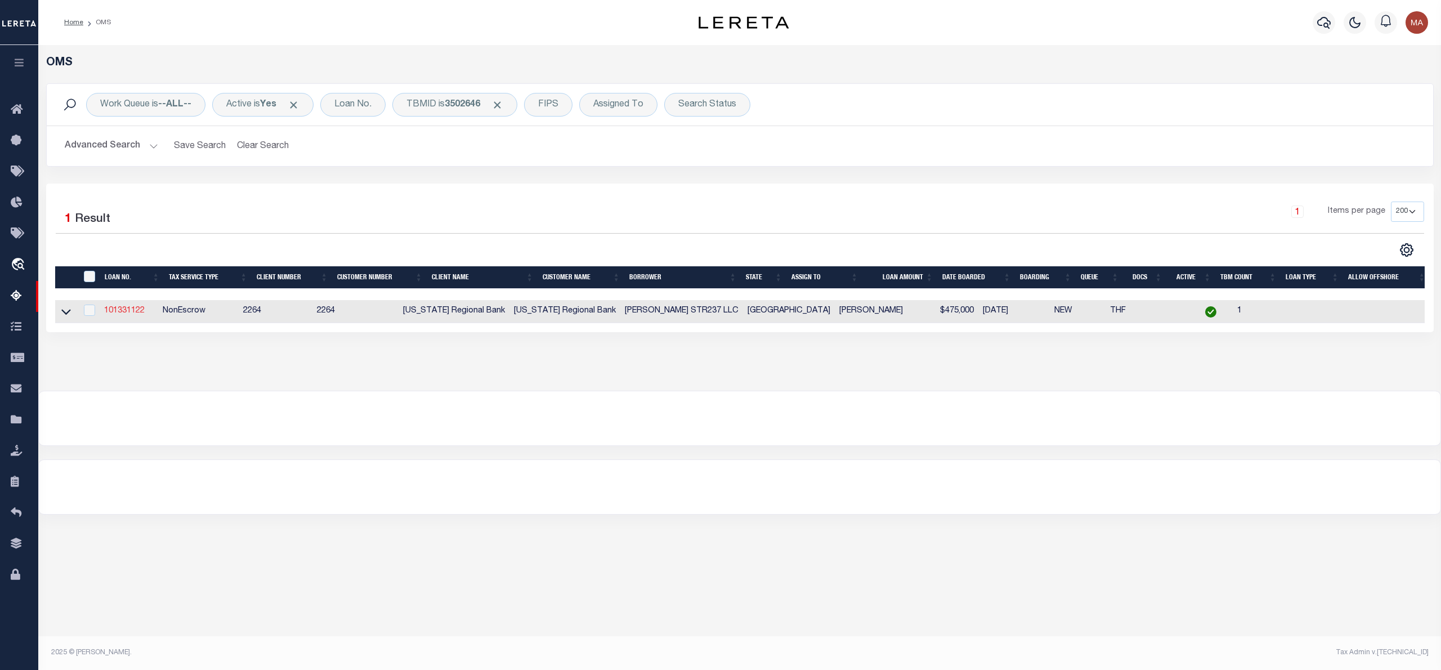
click at [129, 312] on link "101331122" at bounding box center [124, 311] width 41 height 8
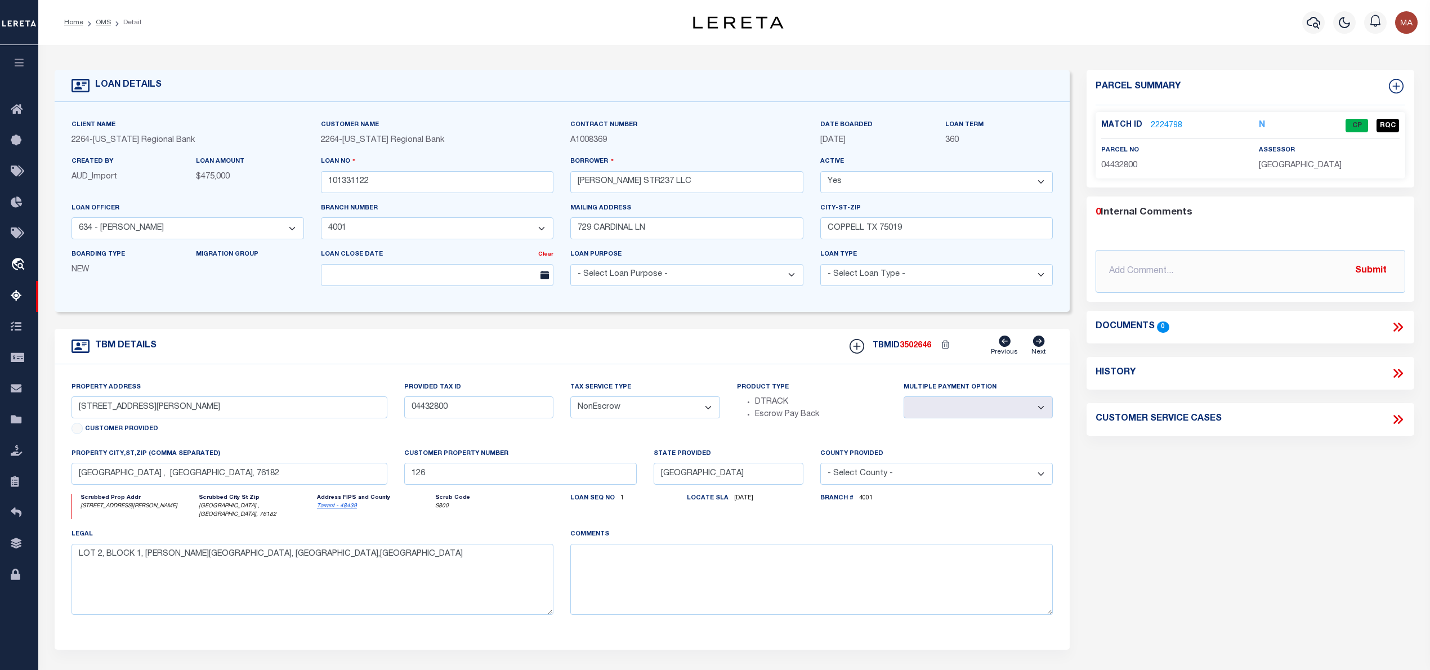
click at [1170, 120] on link "2224798" at bounding box center [1167, 126] width 32 height 12
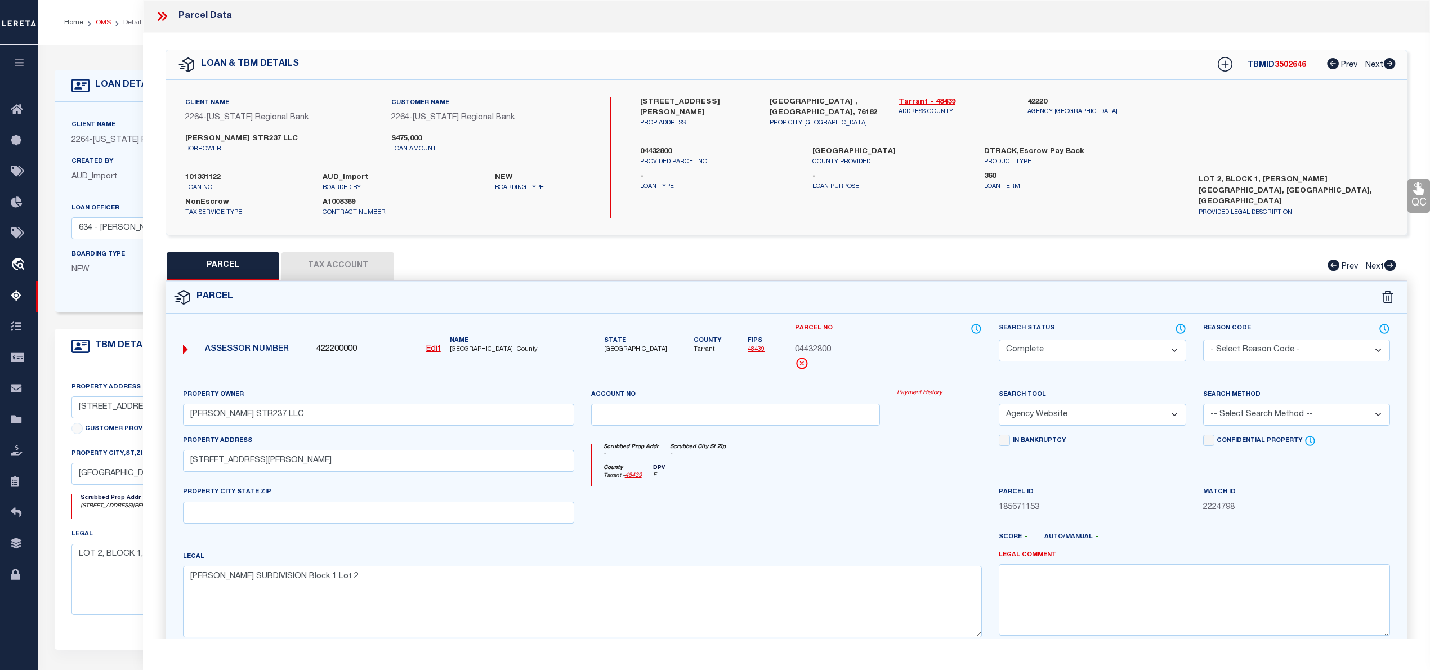
click at [107, 25] on link "OMS" at bounding box center [103, 22] width 15 height 7
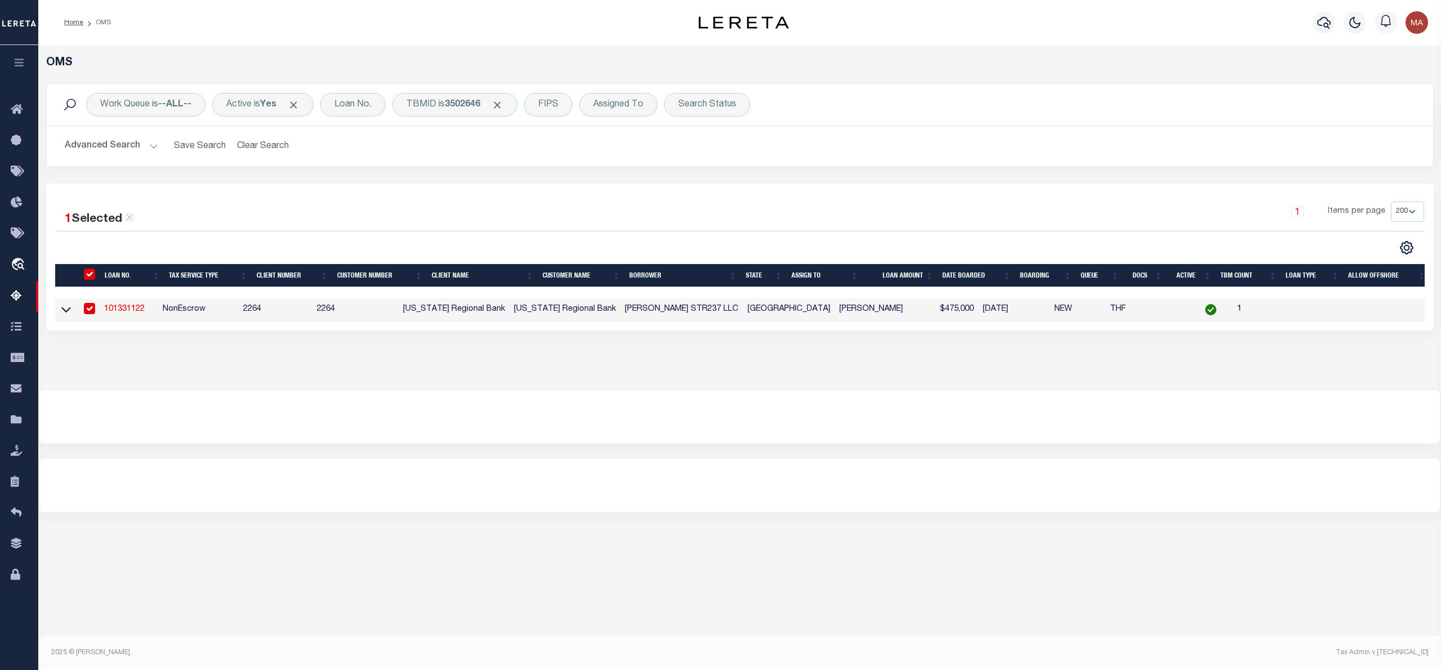
click at [99, 23] on li "OMS" at bounding box center [97, 22] width 28 height 10
click at [160, 12] on div "Home OMS" at bounding box center [342, 23] width 574 height 24
click at [98, 19] on li "OMS" at bounding box center [97, 22] width 28 height 10
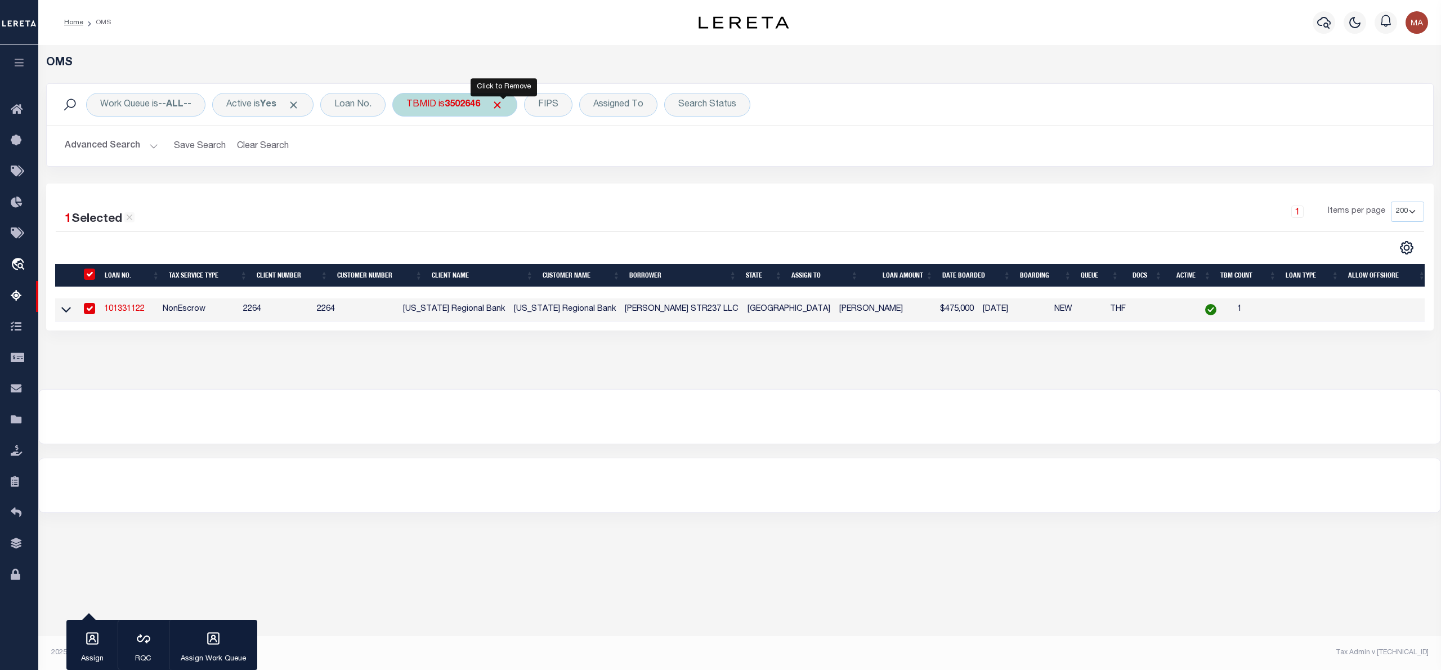
click at [503, 104] on span "Click to Remove" at bounding box center [497, 105] width 12 height 12
click at [524, 104] on div "FIPS" at bounding box center [548, 105] width 48 height 24
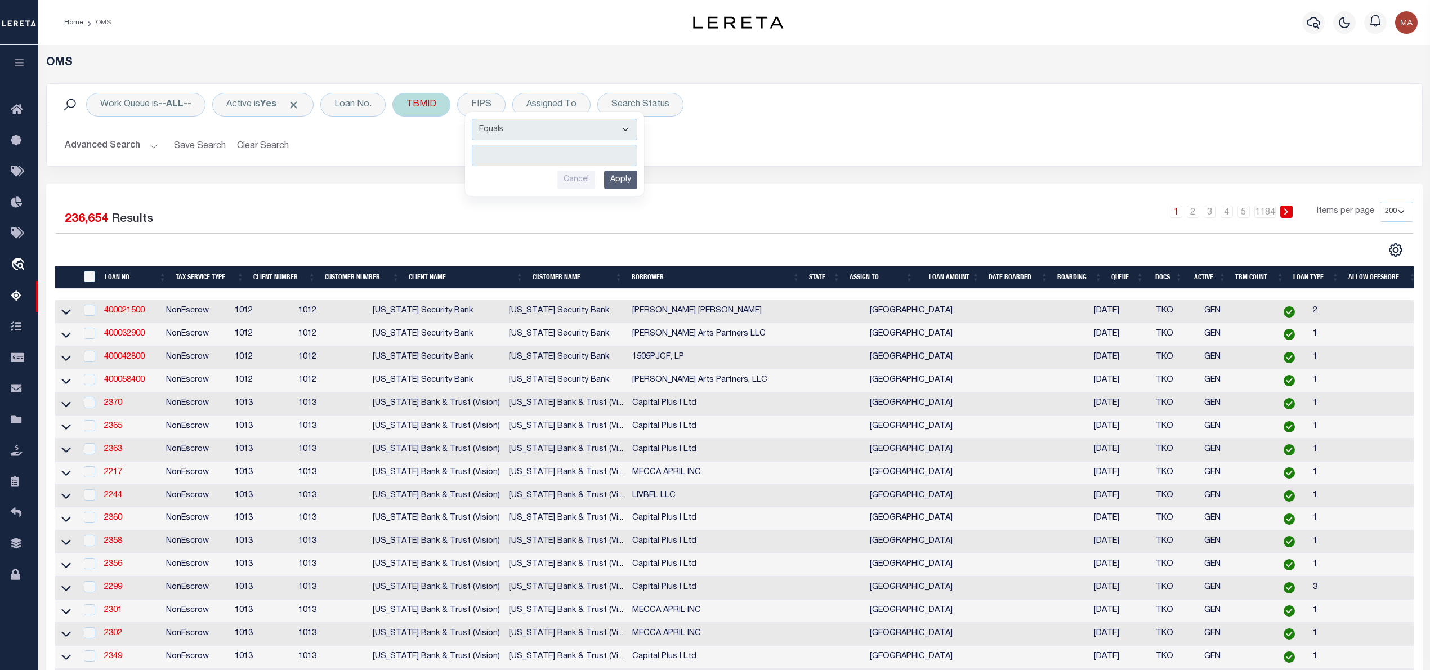
click at [428, 108] on div "TBMID" at bounding box center [421, 105] width 58 height 24
click at [570, 184] on input "Apply" at bounding box center [555, 180] width 33 height 19
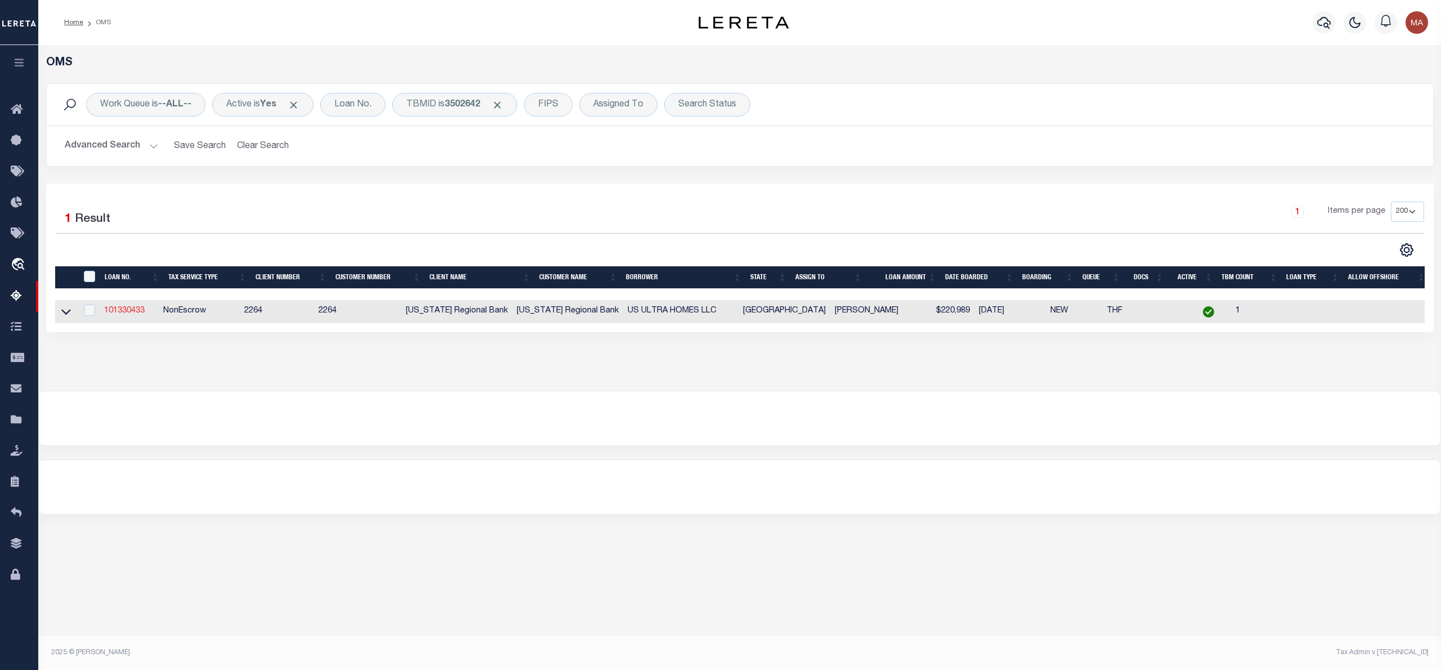
click at [124, 314] on link "101330433" at bounding box center [124, 311] width 41 height 8
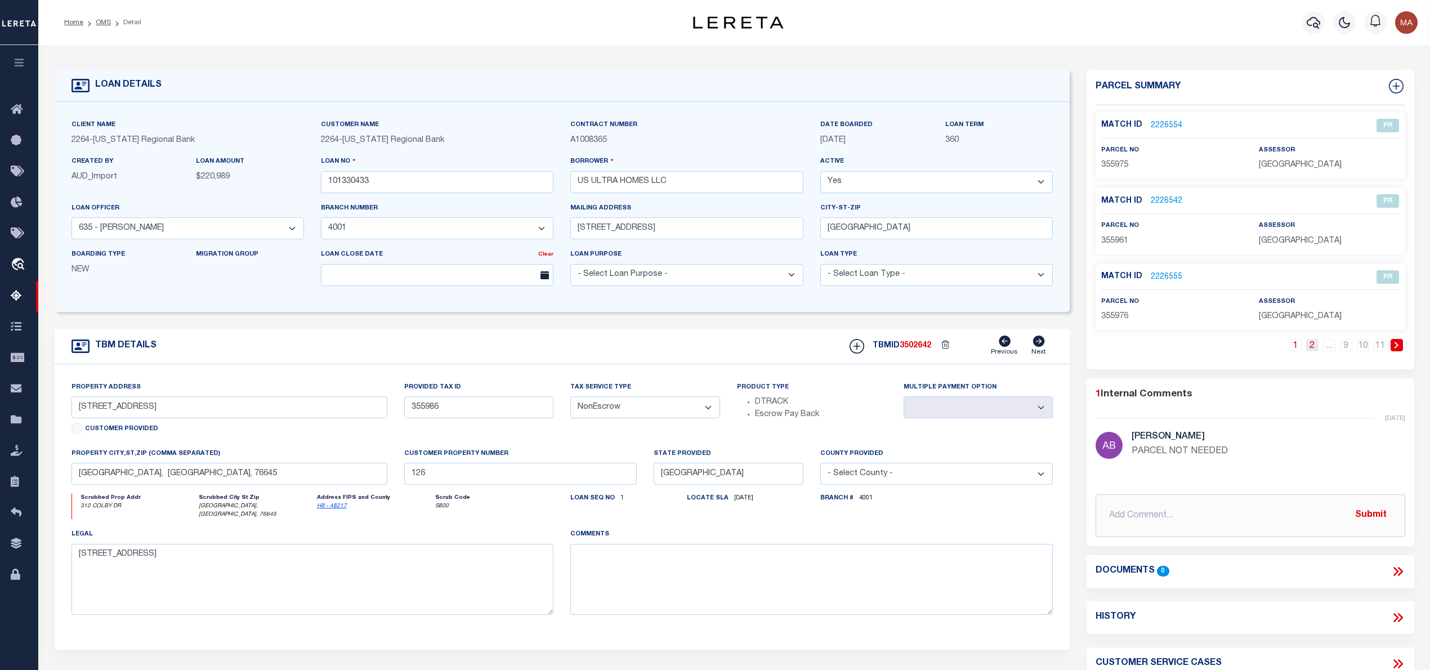
click at [1315, 347] on link "2" at bounding box center [1312, 345] width 12 height 12
click at [1315, 347] on link "3" at bounding box center [1312, 345] width 12 height 12
click at [1313, 347] on link "4" at bounding box center [1312, 345] width 12 height 12
click at [1313, 347] on link "5" at bounding box center [1312, 345] width 12 height 12
click at [1313, 347] on link "6" at bounding box center [1312, 345] width 12 height 12
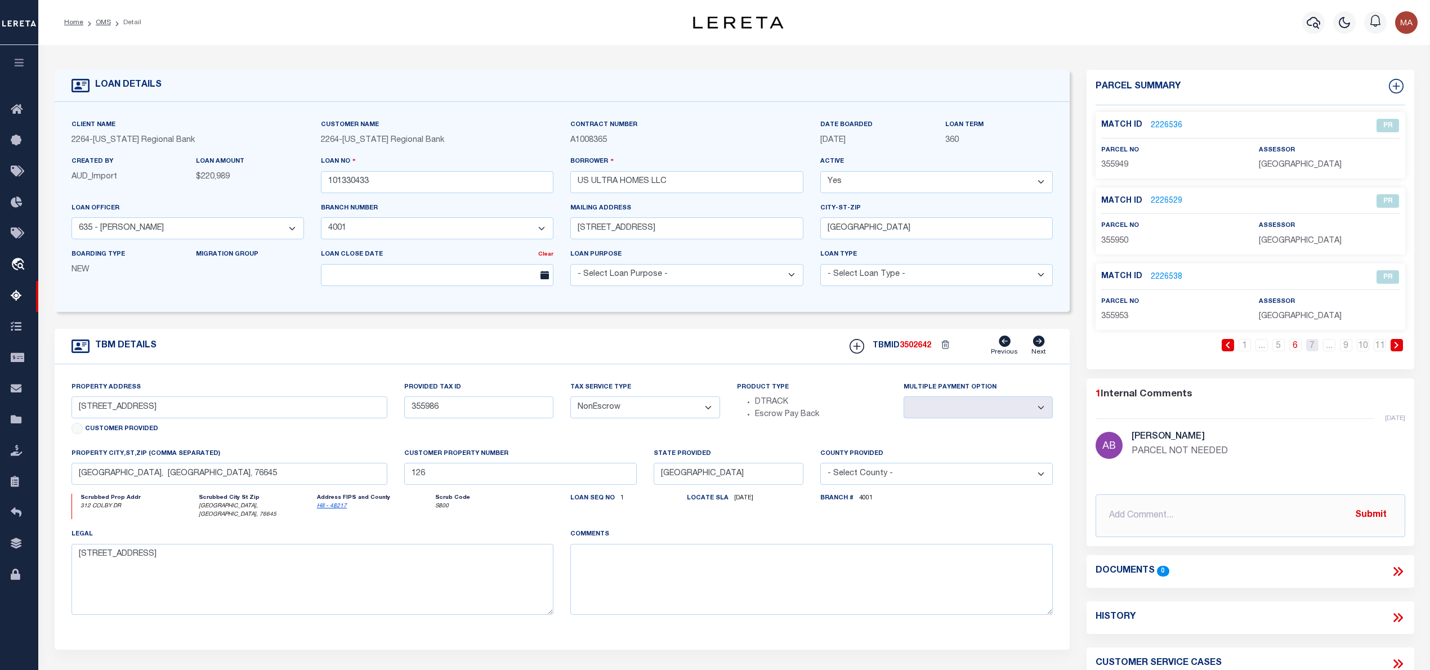
click at [1313, 347] on link "7" at bounding box center [1312, 345] width 12 height 12
click at [1331, 347] on link "8" at bounding box center [1329, 345] width 12 height 12
click at [1343, 347] on link "9" at bounding box center [1346, 345] width 12 height 12
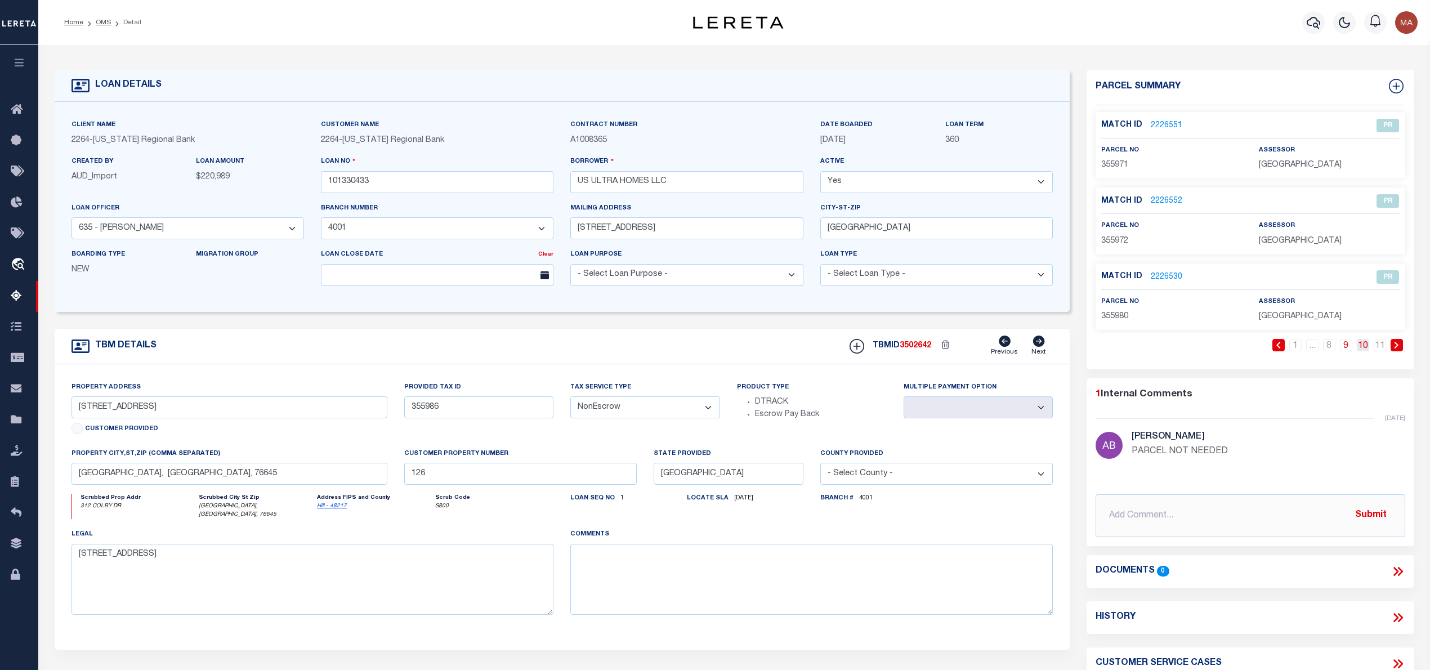
click at [1364, 347] on link "10" at bounding box center [1363, 345] width 12 height 12
click at [1381, 347] on link "11" at bounding box center [1380, 345] width 12 height 12
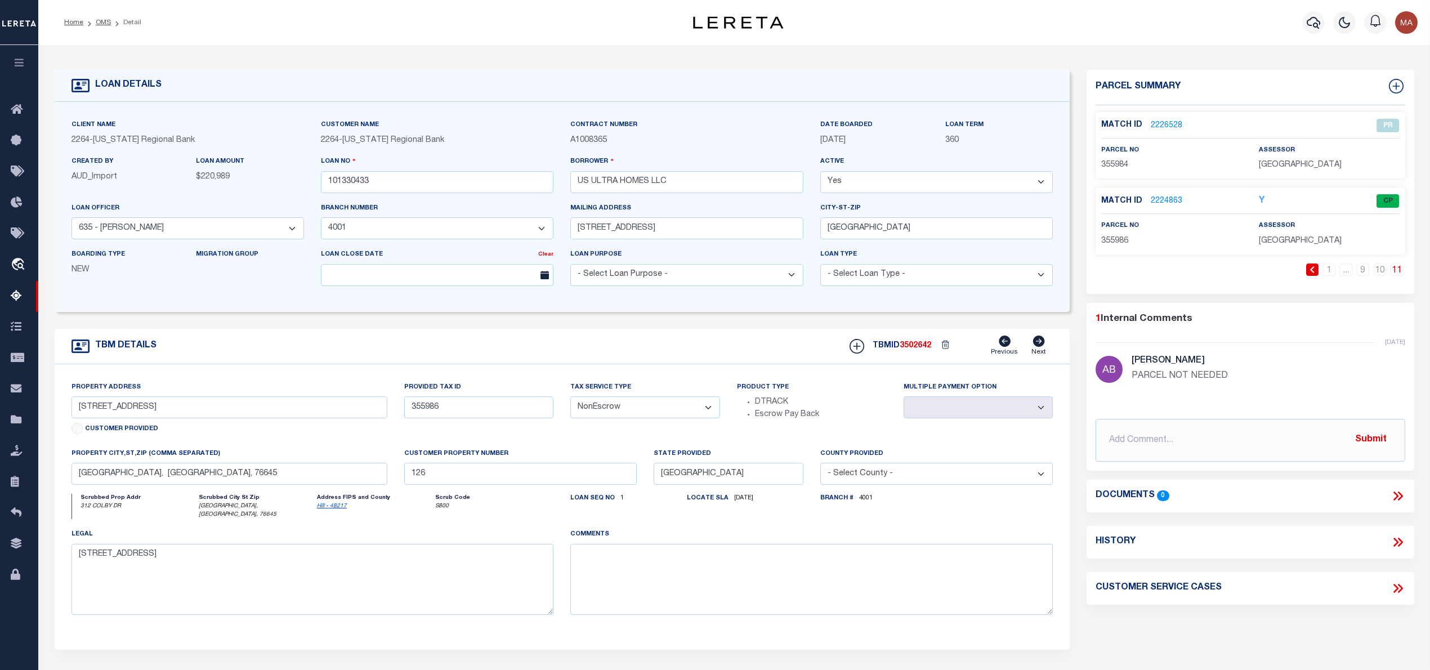
click at [1163, 196] on link "2224863" at bounding box center [1167, 201] width 32 height 12
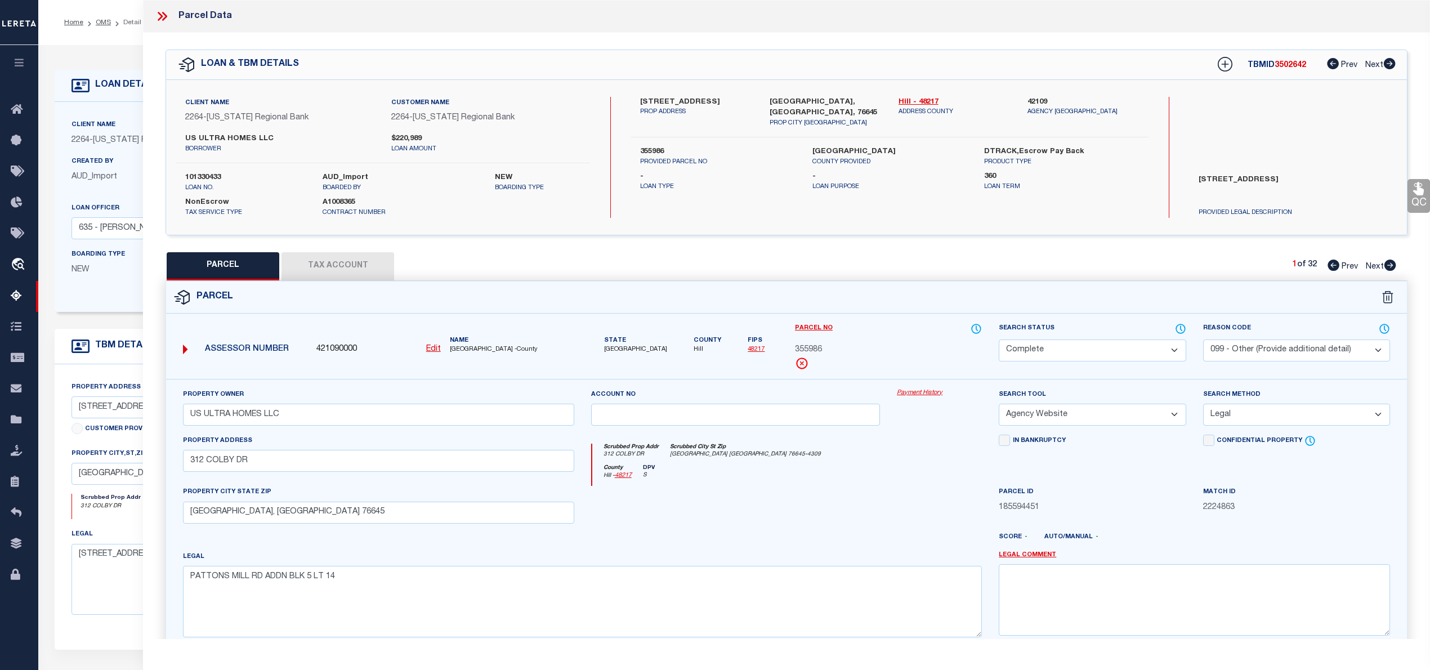
click at [161, 16] on icon at bounding box center [160, 16] width 5 height 9
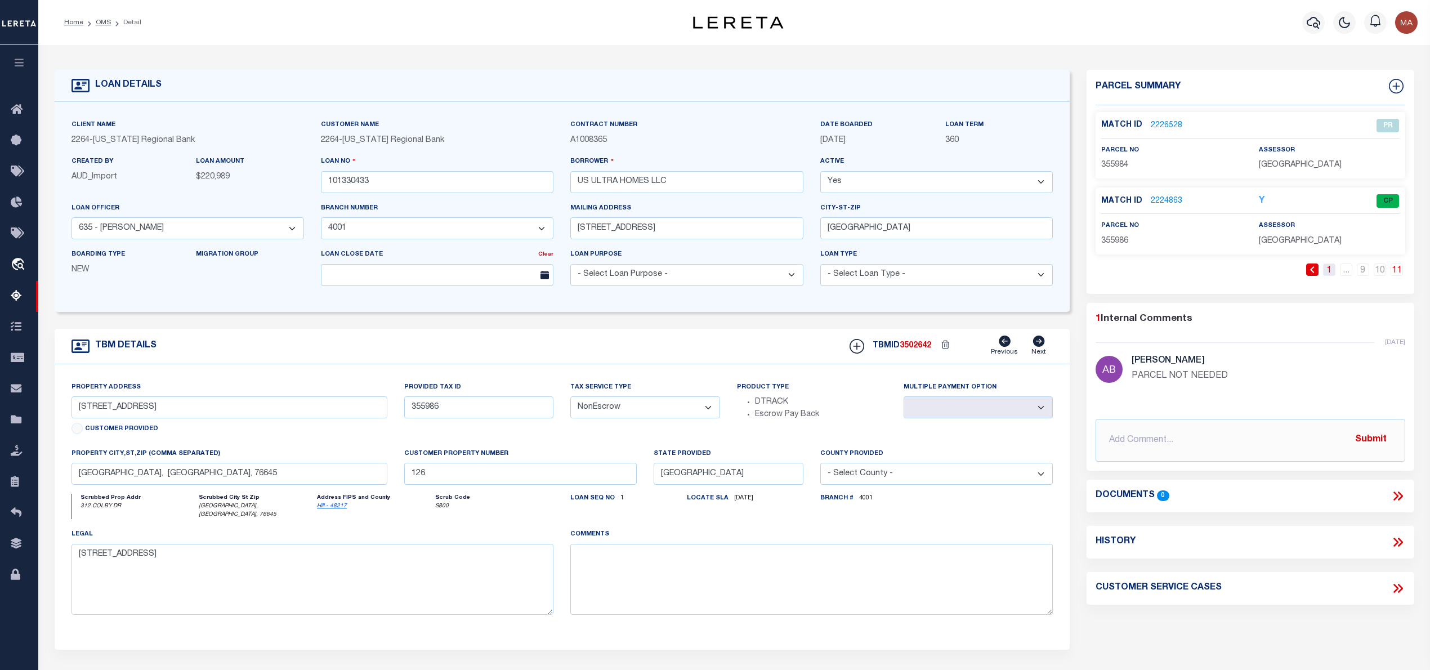
click at [1333, 271] on link "1" at bounding box center [1329, 269] width 12 height 12
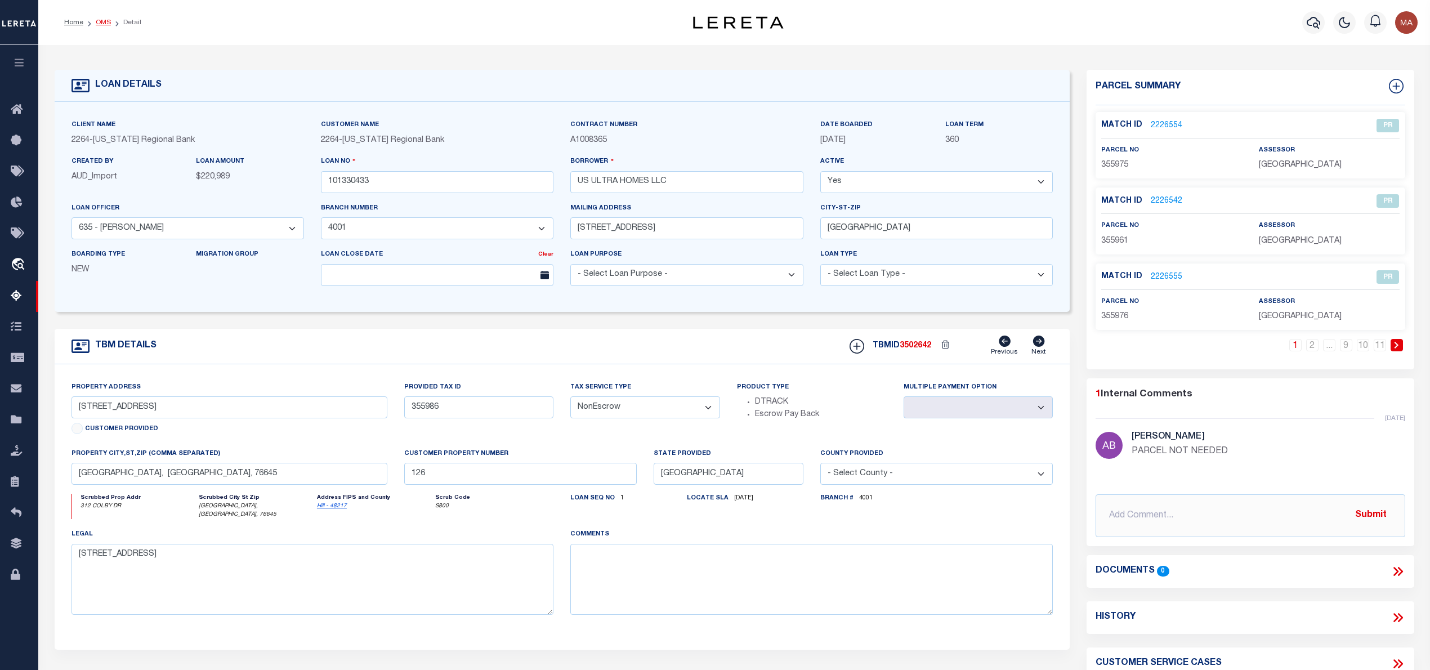
click at [100, 21] on link "OMS" at bounding box center [103, 22] width 15 height 7
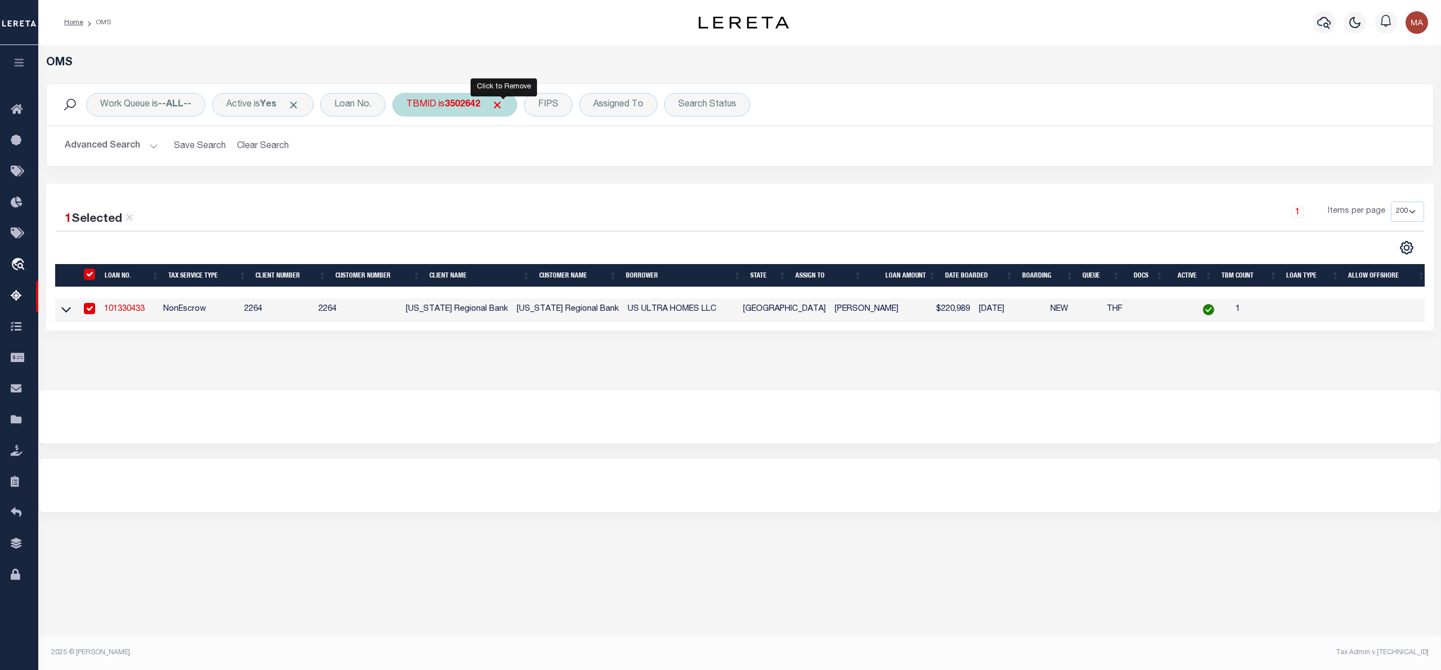
click at [502, 104] on span "Click to Remove" at bounding box center [497, 105] width 12 height 12
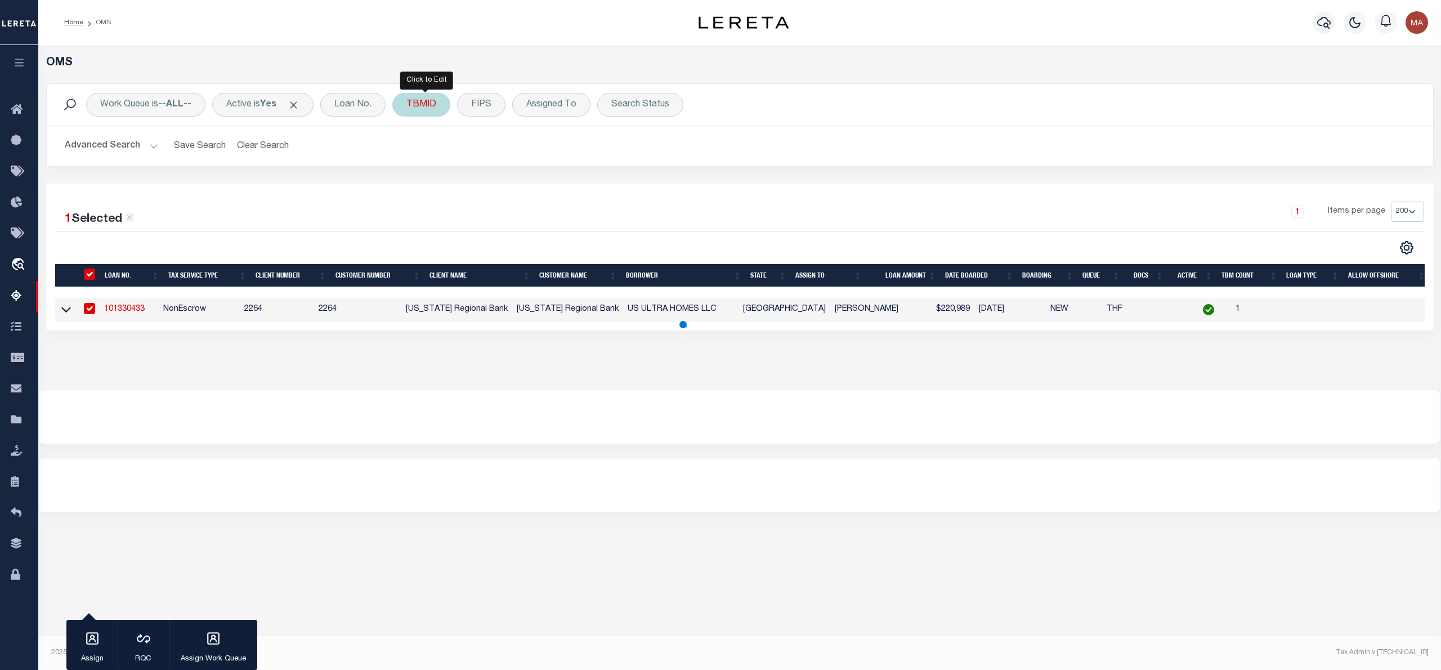
click at [424, 101] on div "TBMID" at bounding box center [421, 105] width 58 height 24
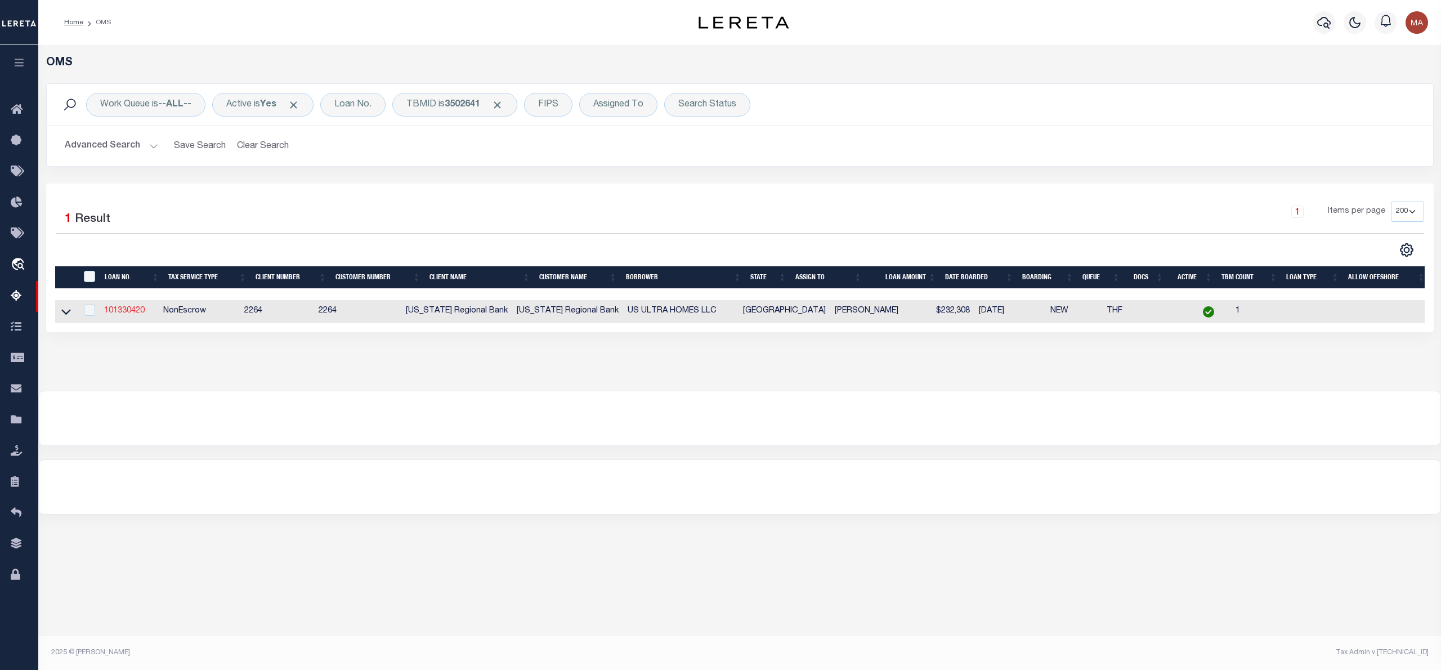
click at [122, 312] on link "101330420" at bounding box center [124, 311] width 41 height 8
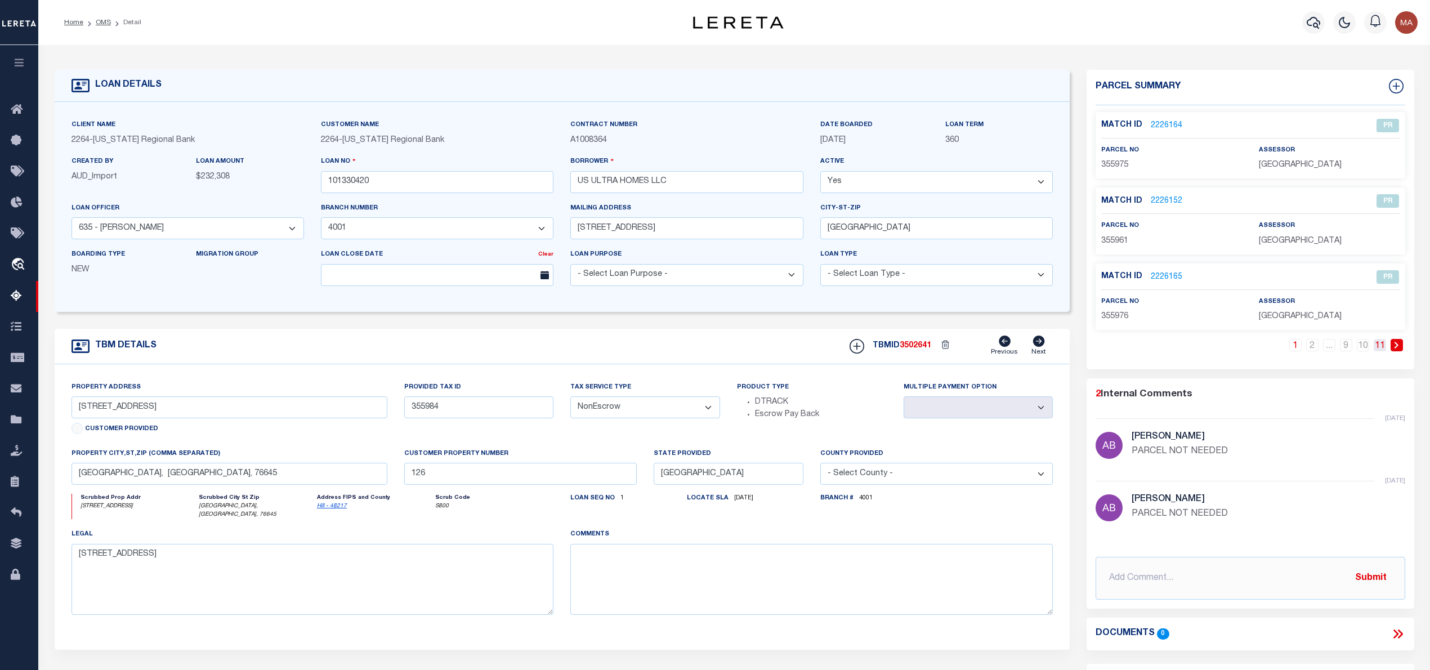
click at [1380, 343] on link "11" at bounding box center [1380, 345] width 12 height 12
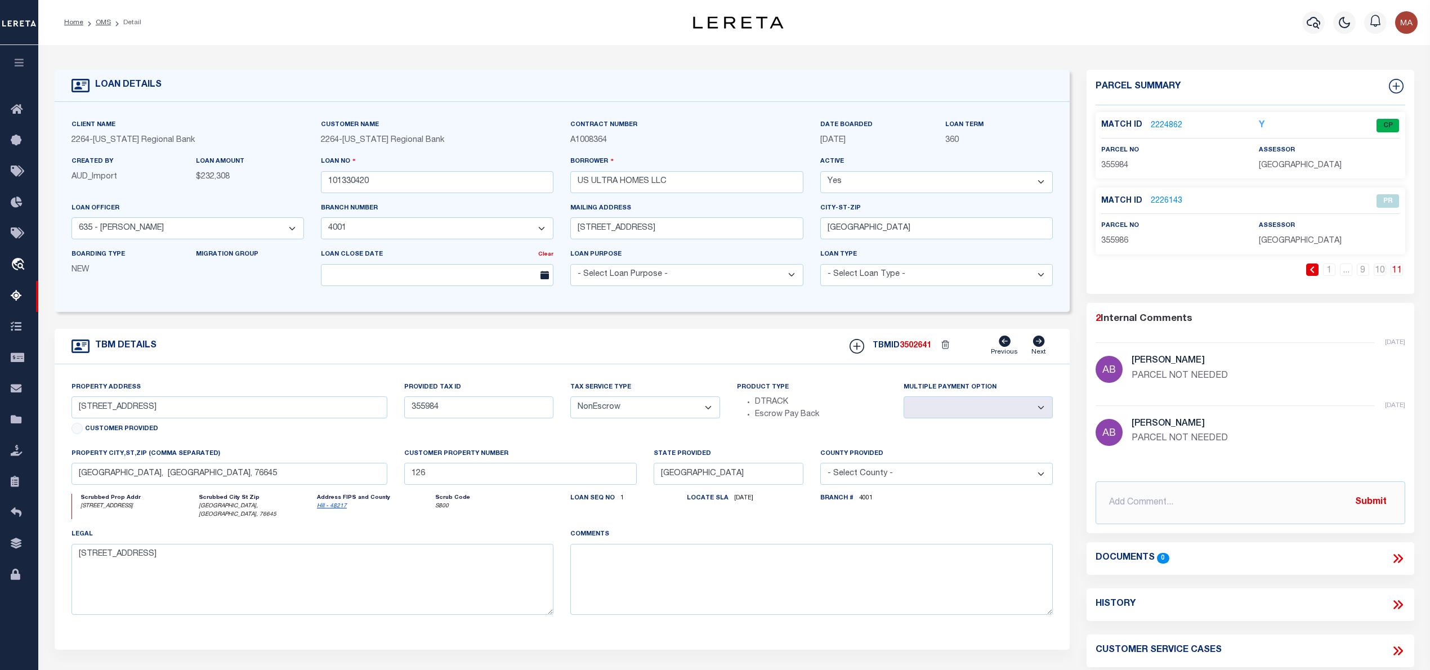
click at [1162, 131] on div "Match ID 2224862 Y CP" at bounding box center [1250, 129] width 298 height 20
click at [1173, 122] on link "2224862" at bounding box center [1167, 126] width 32 height 12
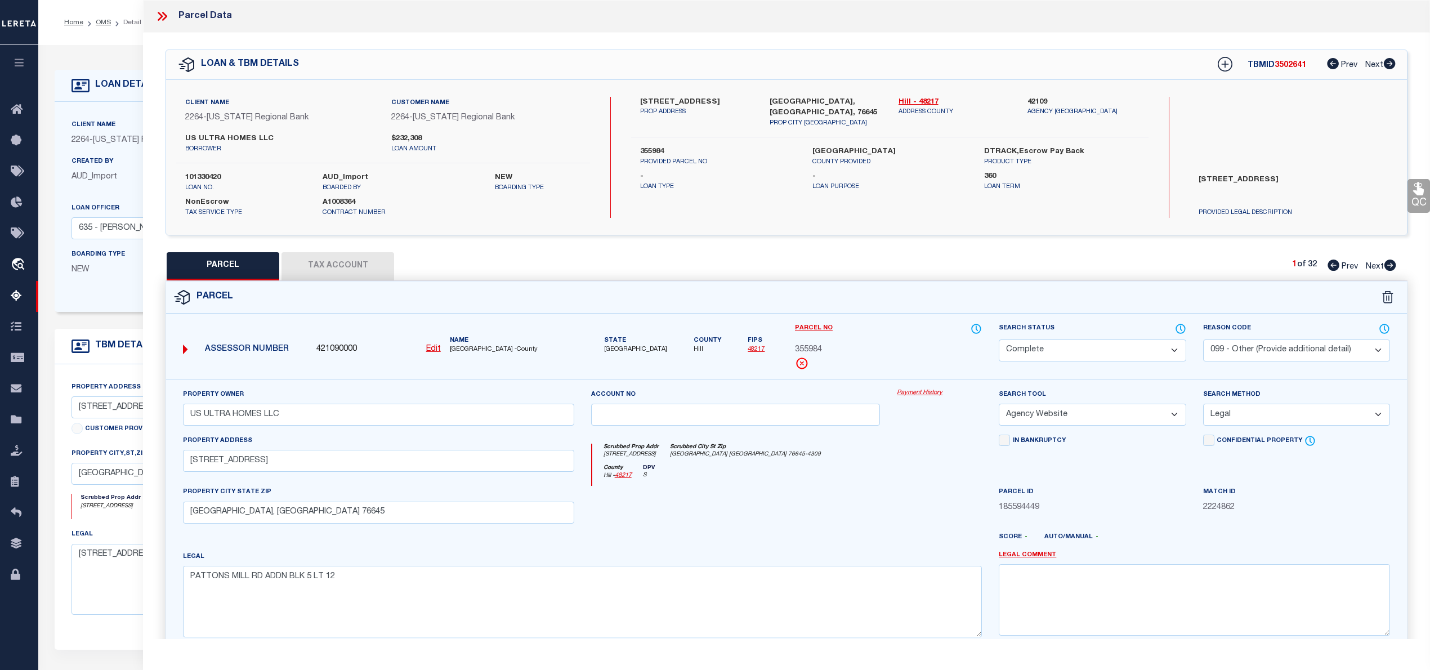
click at [159, 14] on icon at bounding box center [160, 16] width 5 height 9
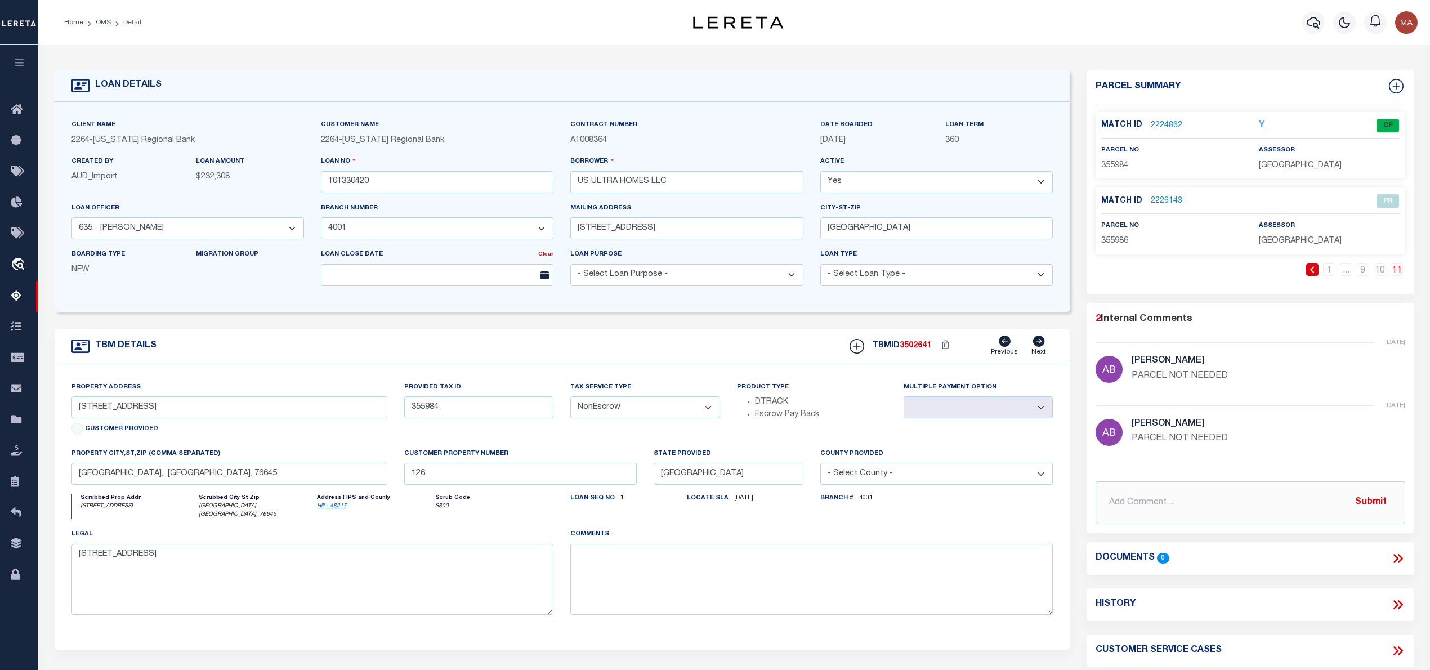
click at [98, 17] on li "OMS" at bounding box center [97, 22] width 28 height 10
click at [102, 25] on link "OMS" at bounding box center [103, 22] width 15 height 7
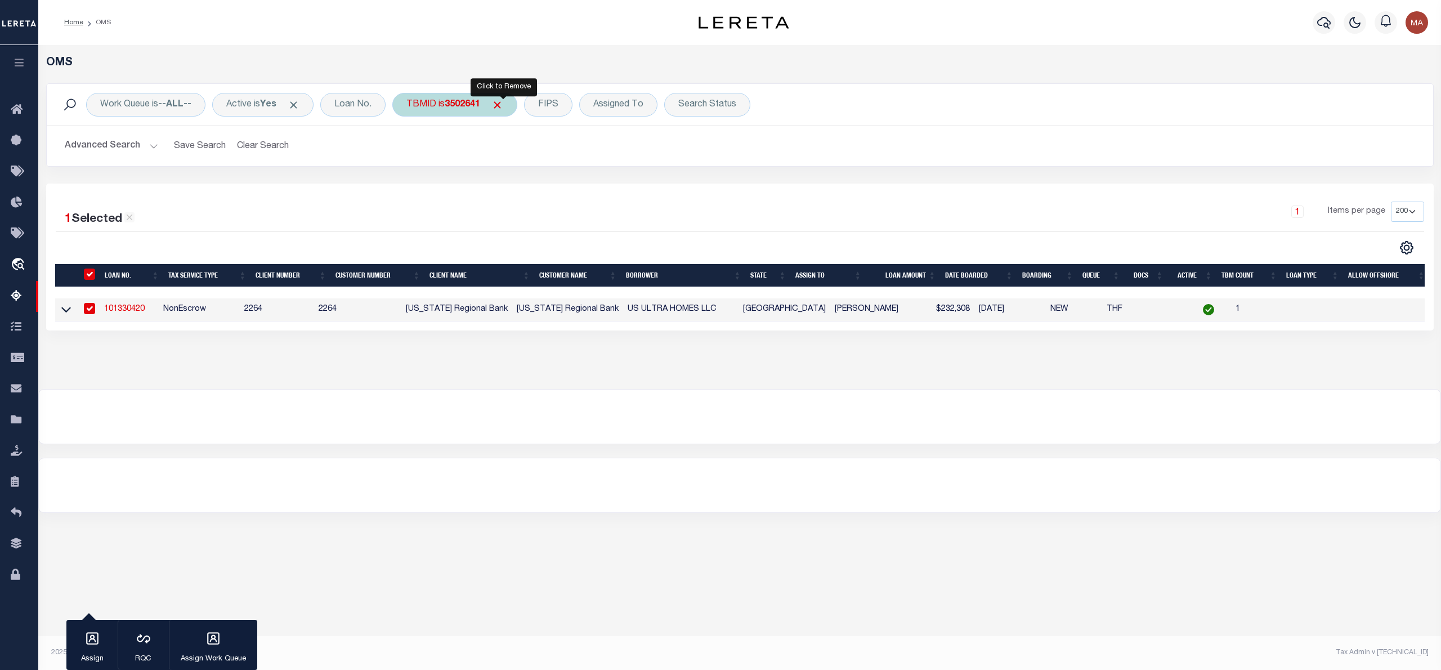
click at [502, 102] on span "Click to Remove" at bounding box center [497, 105] width 12 height 12
click at [437, 113] on div "TBMID" at bounding box center [421, 105] width 58 height 24
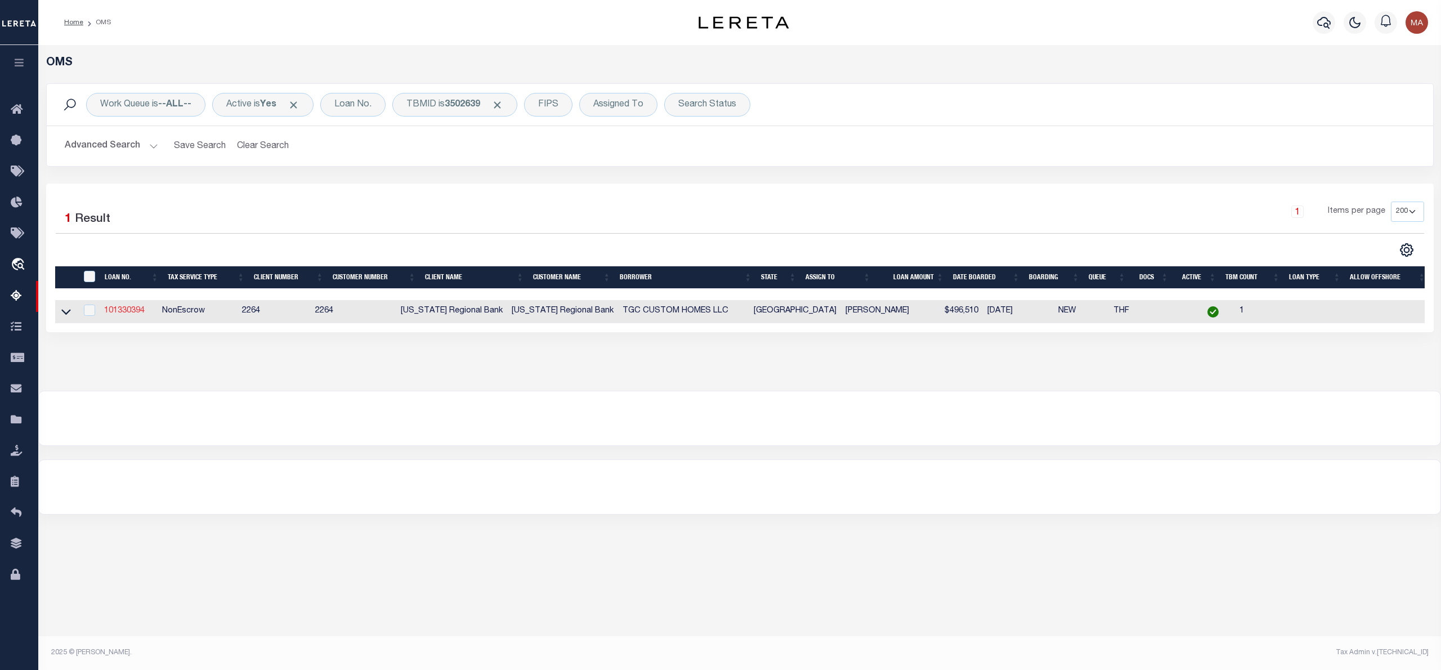
click at [131, 314] on link "101330394" at bounding box center [124, 311] width 41 height 8
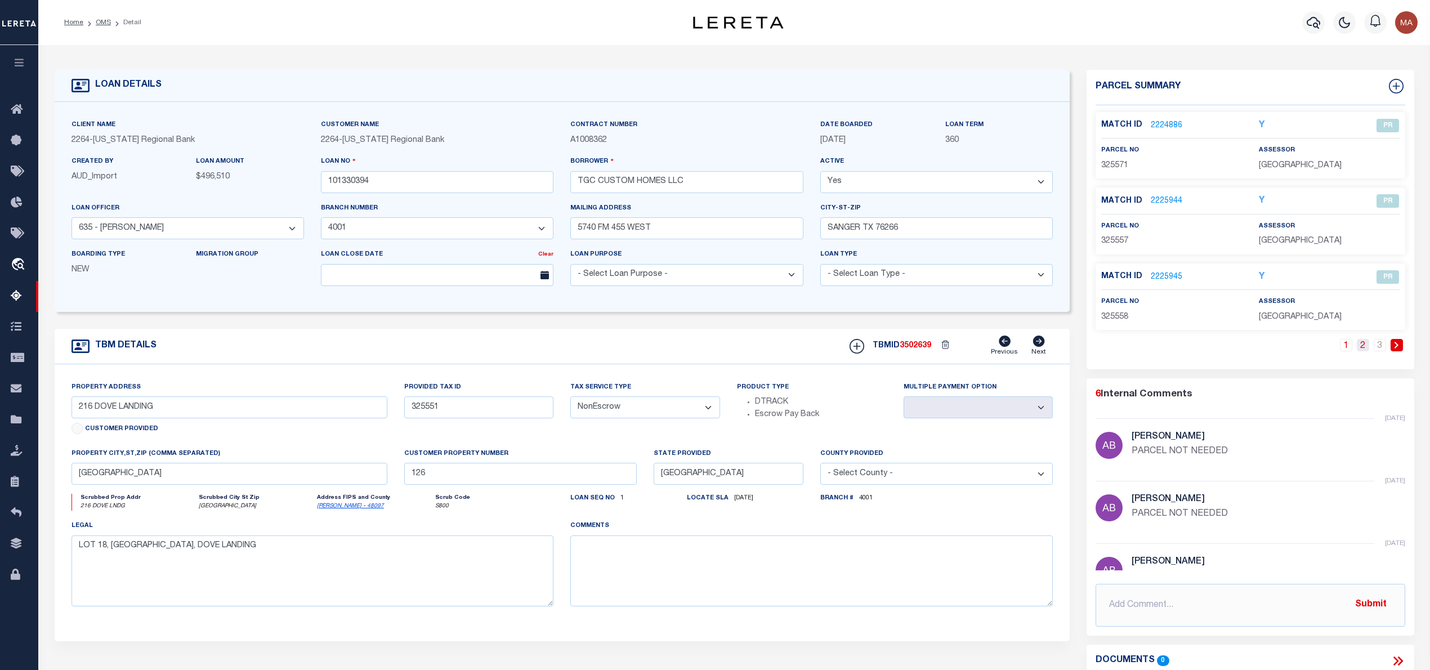
click at [1365, 345] on link "2" at bounding box center [1363, 345] width 12 height 12
click at [1383, 348] on link "3" at bounding box center [1380, 345] width 12 height 12
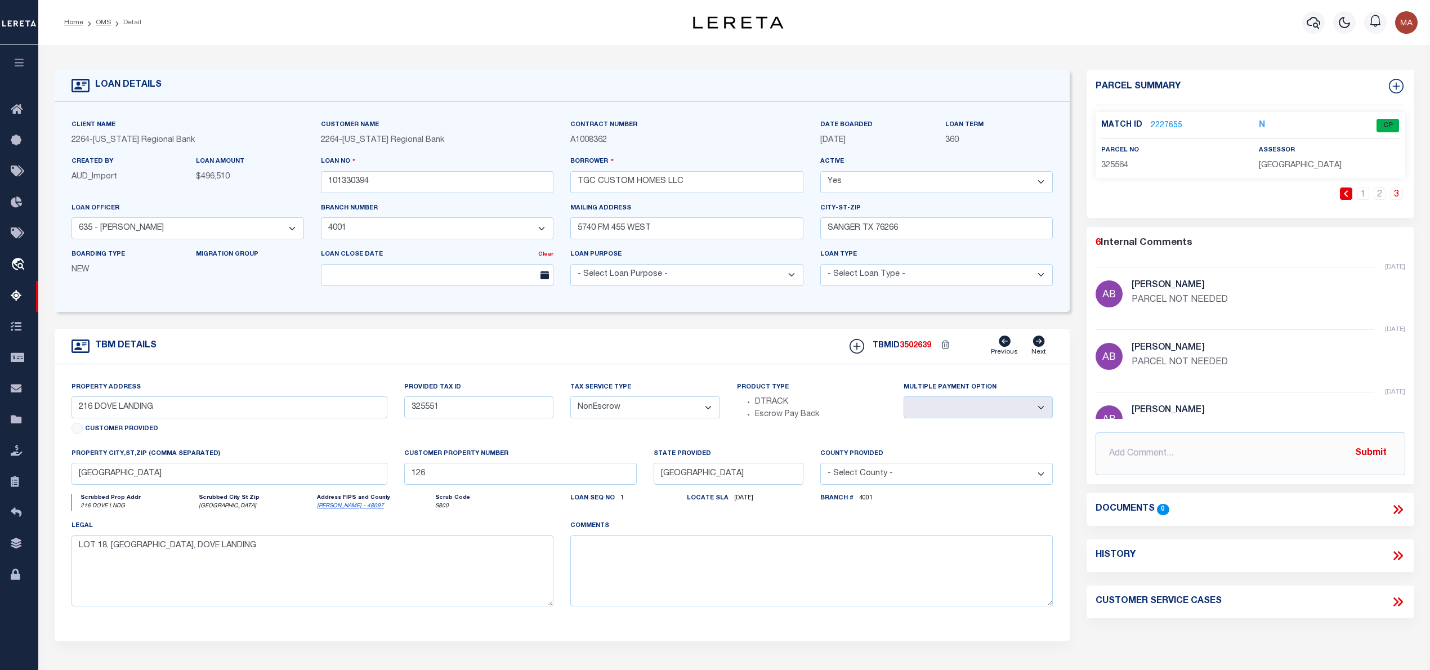
click at [1164, 120] on link "2227655" at bounding box center [1167, 126] width 32 height 12
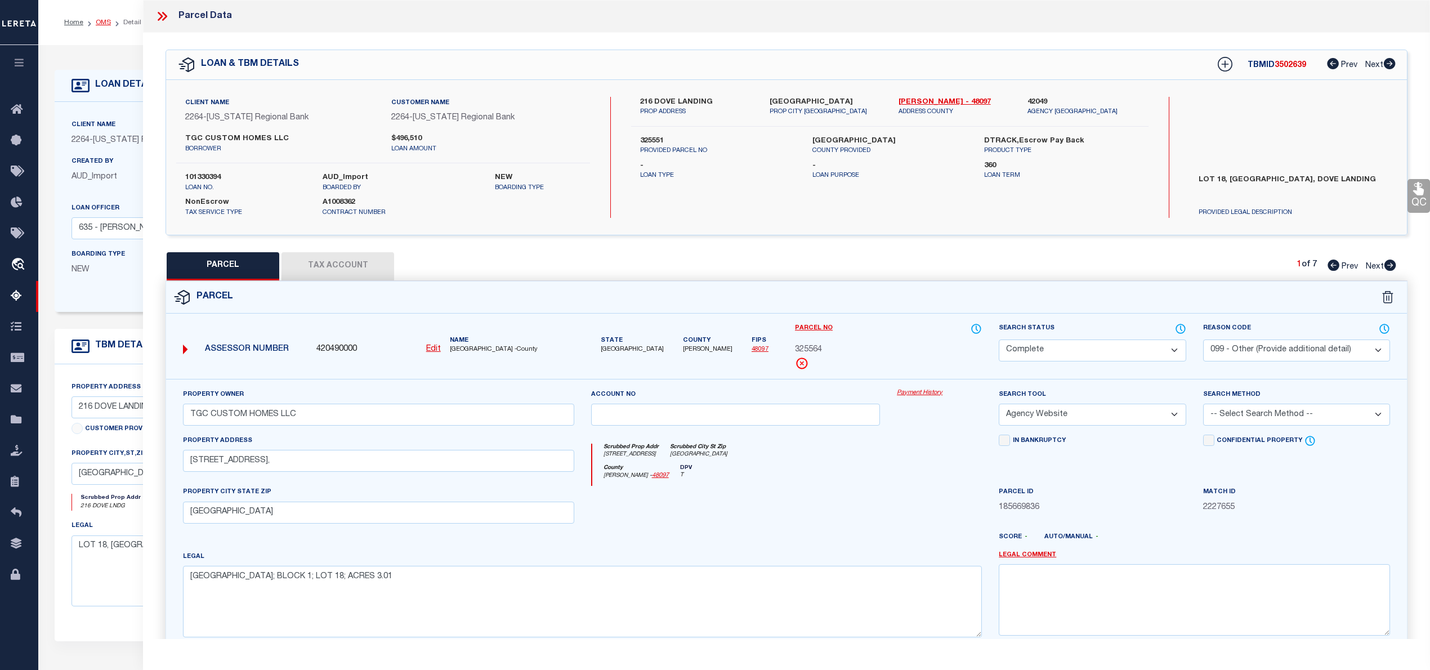
click at [101, 21] on link "OMS" at bounding box center [103, 22] width 15 height 7
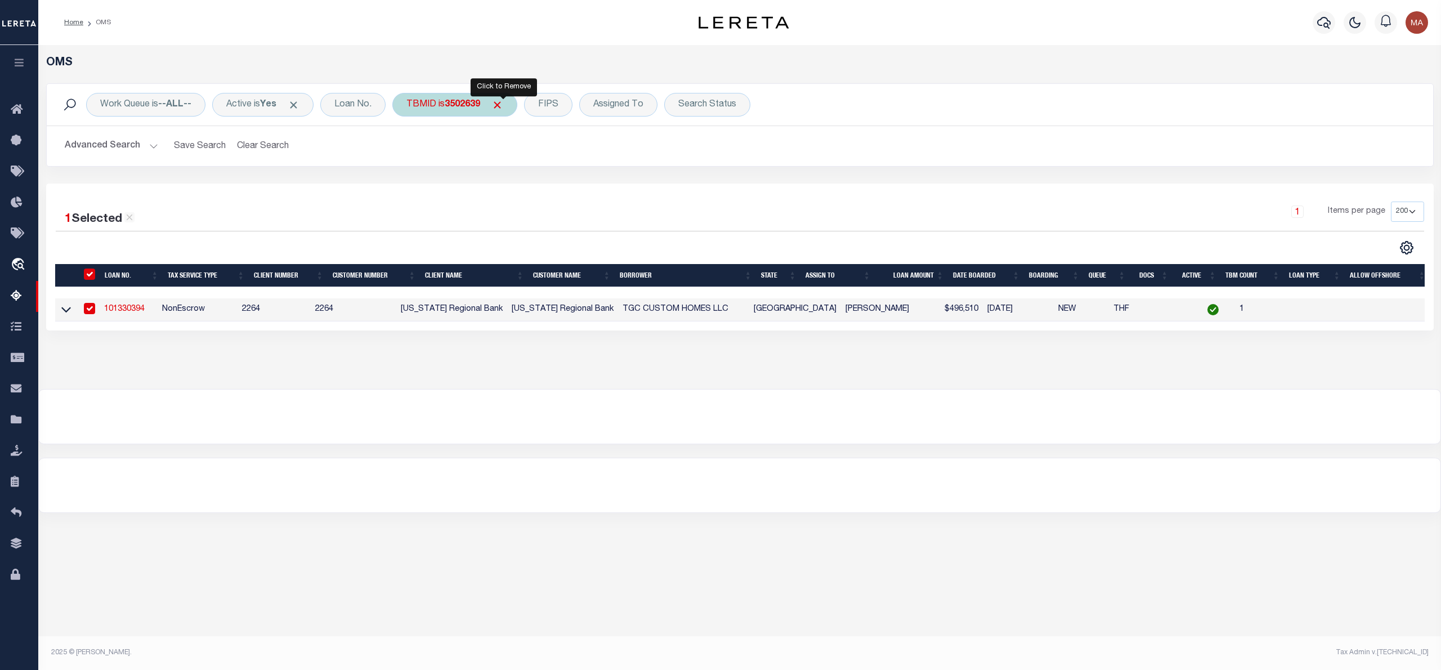
click at [501, 106] on span "Click to Remove" at bounding box center [497, 105] width 12 height 12
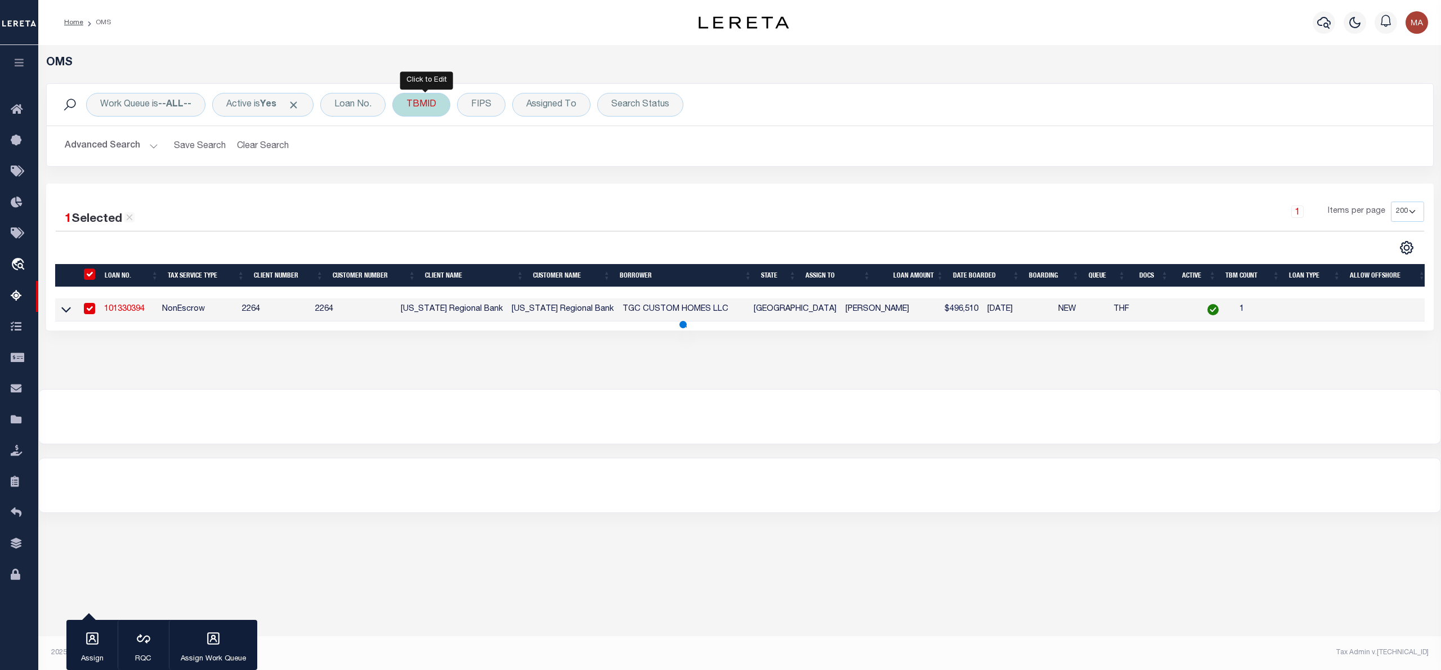
click at [429, 107] on div "TBMID" at bounding box center [421, 105] width 58 height 24
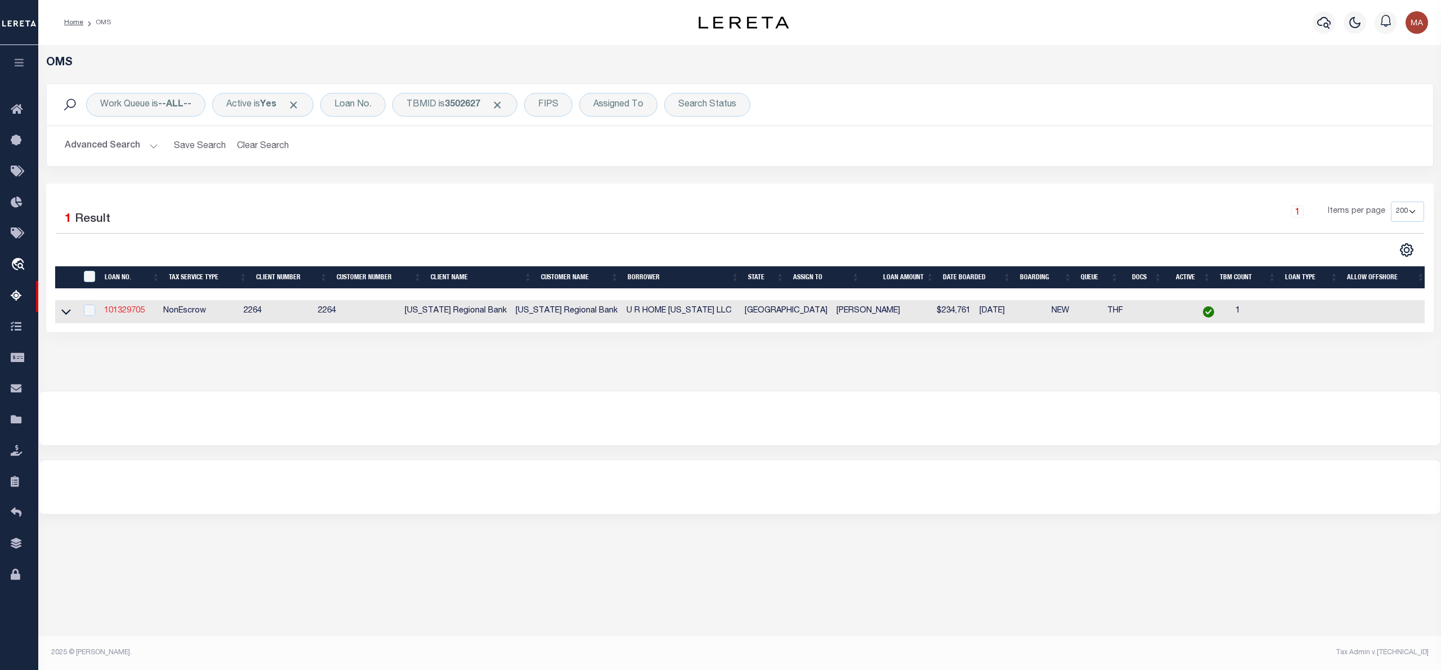
click at [128, 311] on link "101329705" at bounding box center [124, 311] width 41 height 8
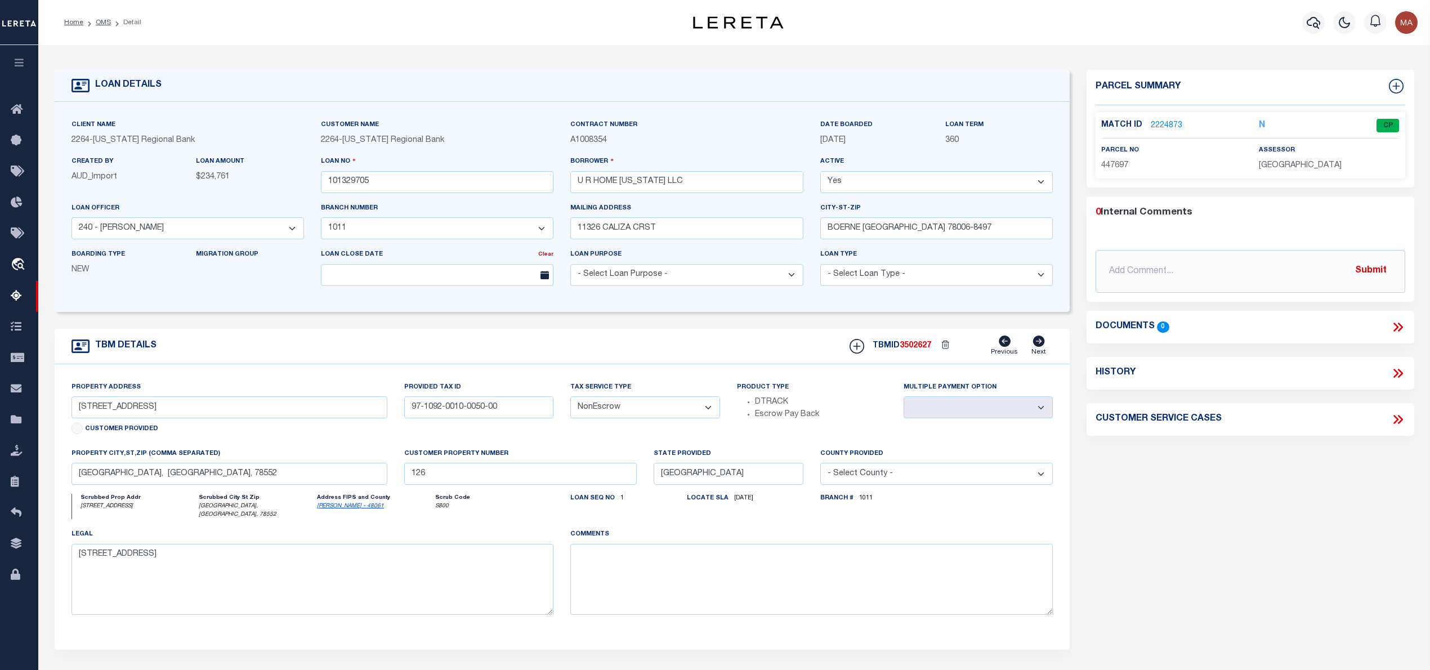
click at [1165, 125] on link "2224873" at bounding box center [1167, 126] width 32 height 12
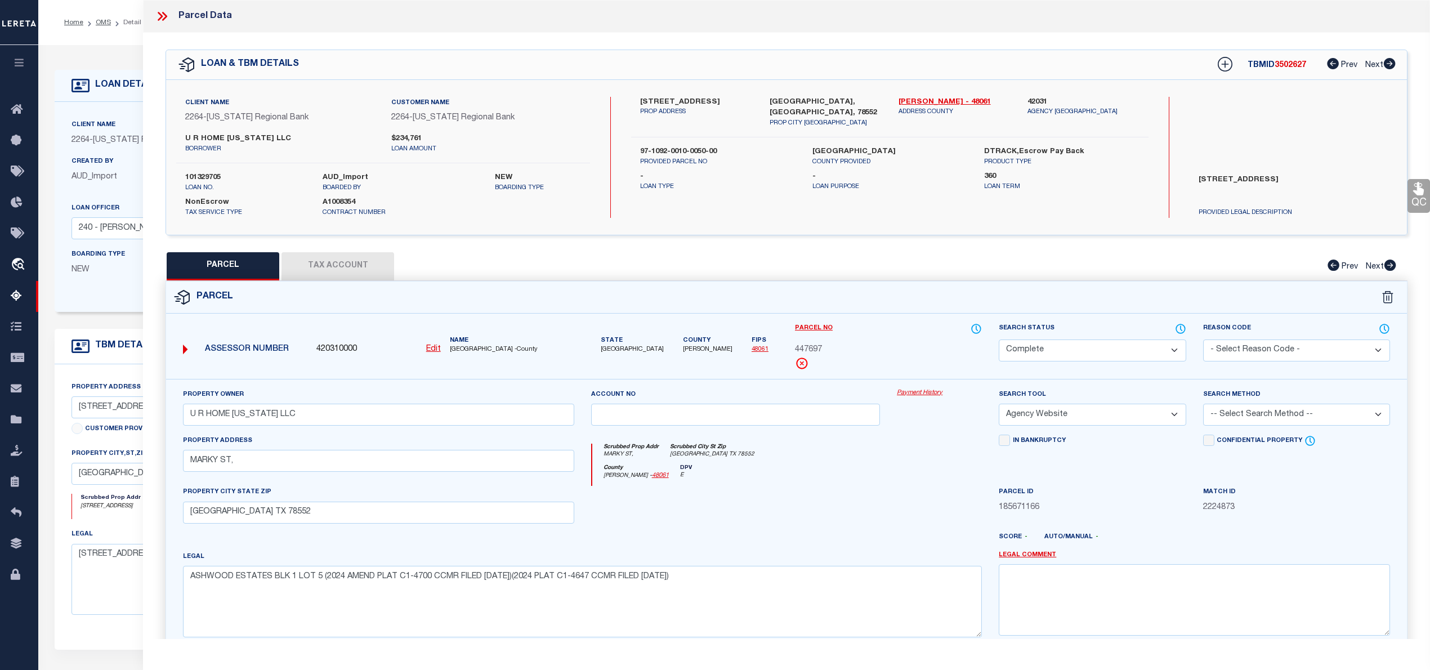
click at [97, 17] on li "OMS" at bounding box center [97, 22] width 28 height 10
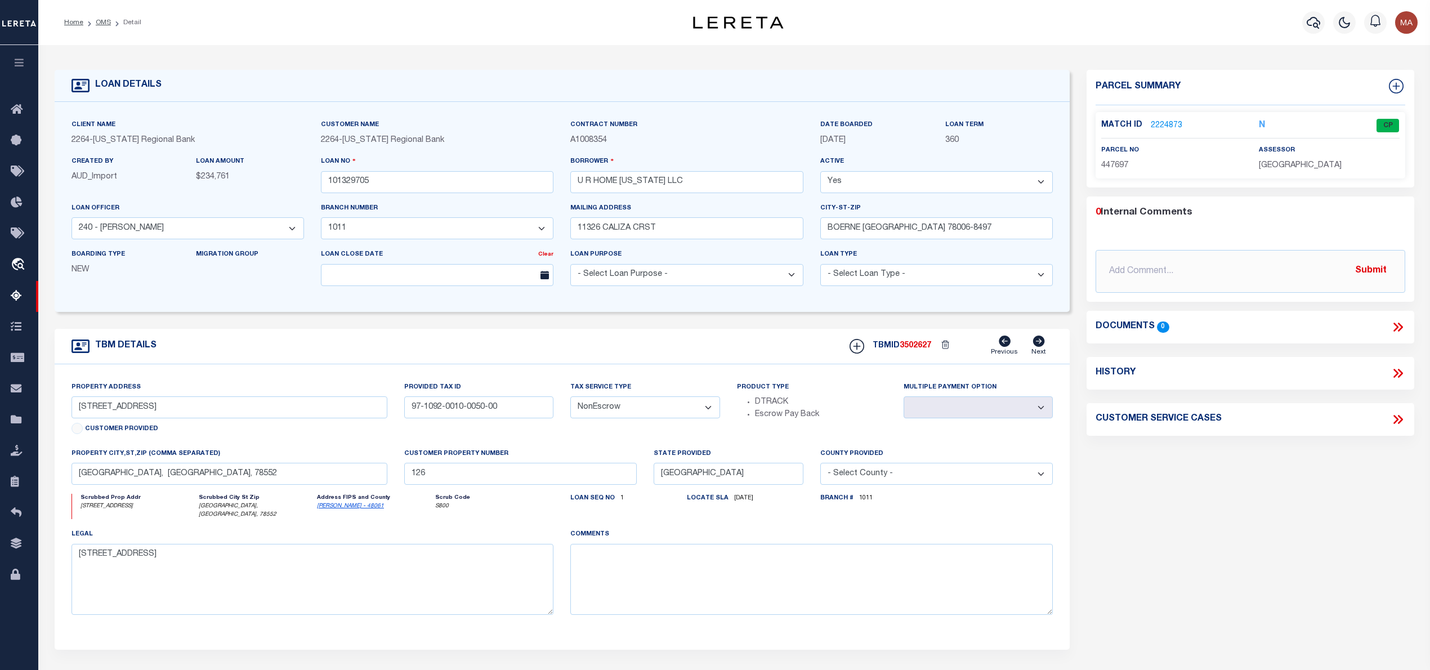
click at [97, 16] on ol "Home OMS Detail" at bounding box center [102, 23] width 95 height 24
click at [98, 25] on link "OMS" at bounding box center [103, 22] width 15 height 7
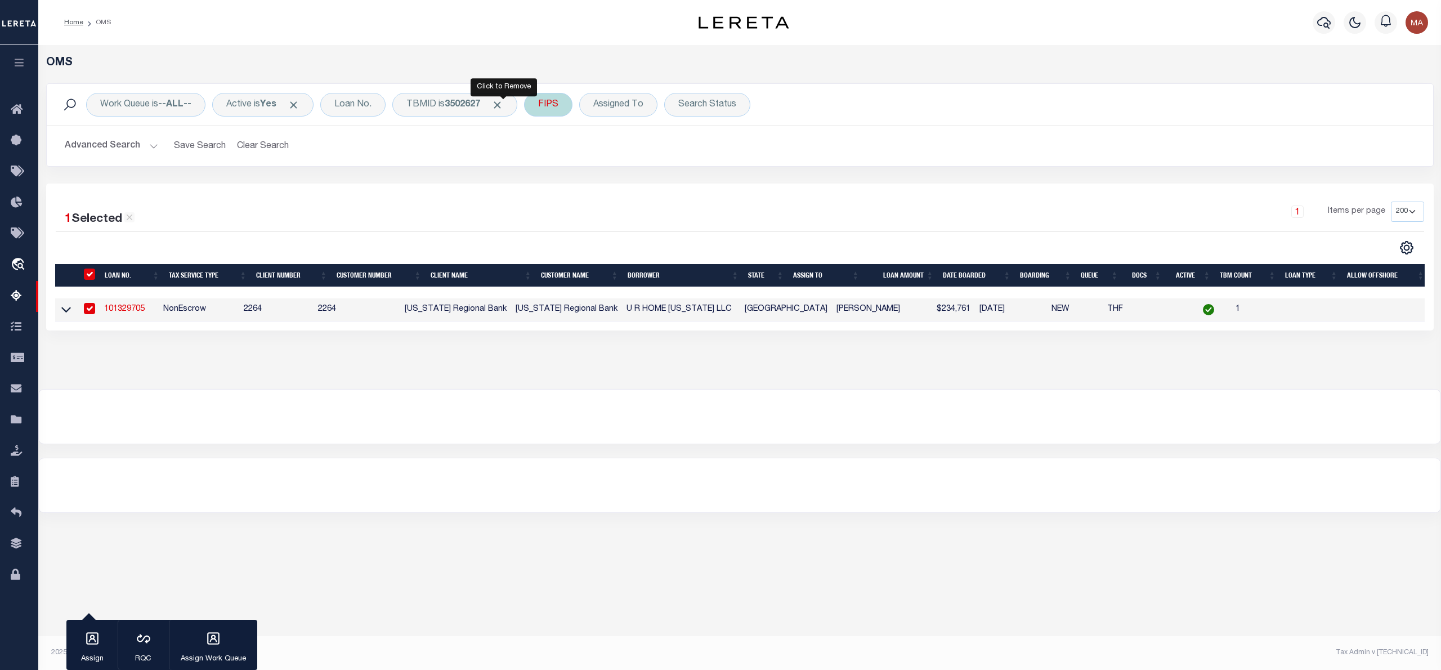
click at [503, 104] on span "Click to Remove" at bounding box center [497, 105] width 12 height 12
click at [418, 108] on div "TBMID" at bounding box center [421, 105] width 58 height 24
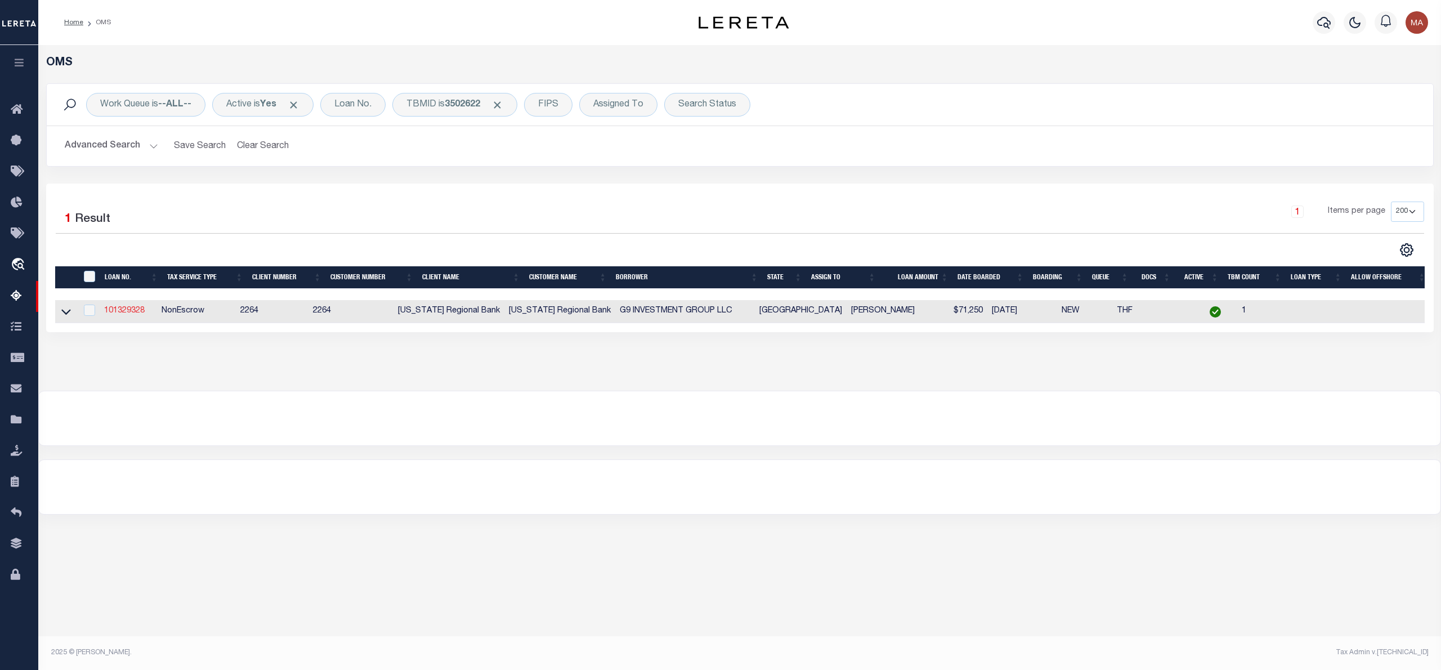
click at [143, 310] on link "101329328" at bounding box center [124, 311] width 41 height 8
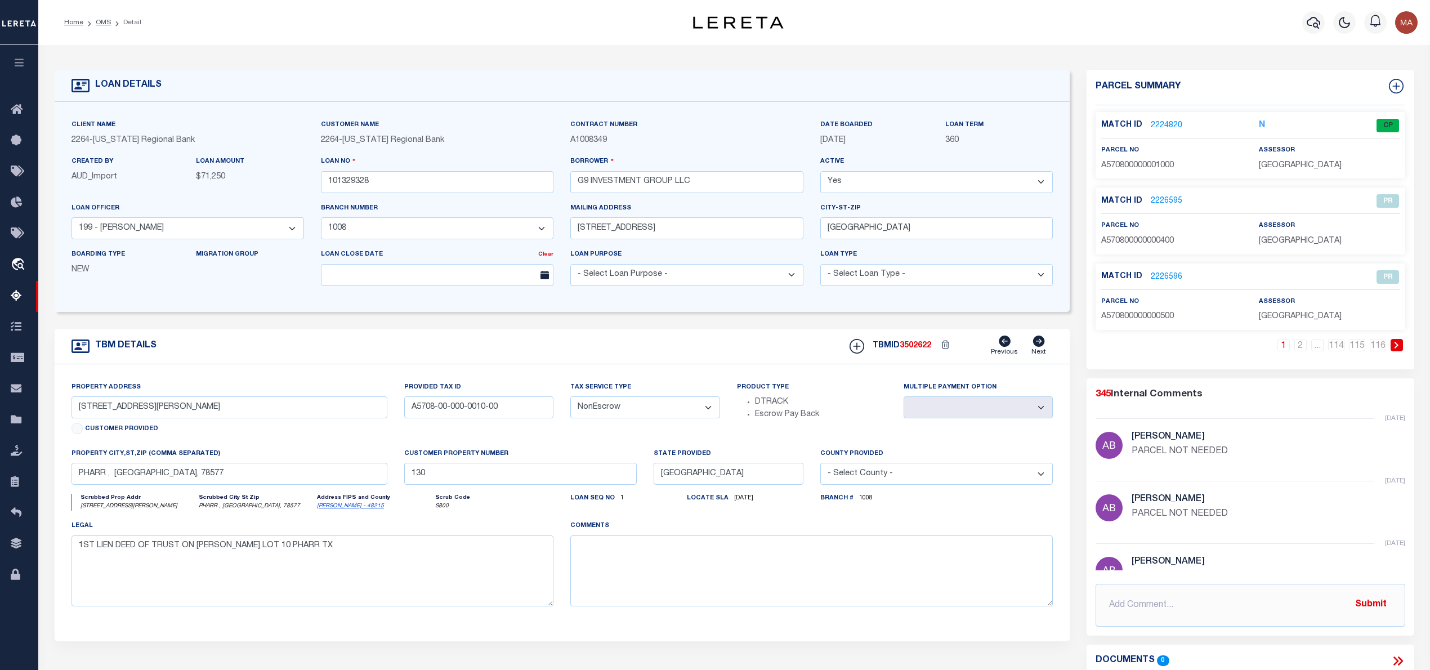
click at [1168, 122] on link "2224820" at bounding box center [1167, 126] width 32 height 12
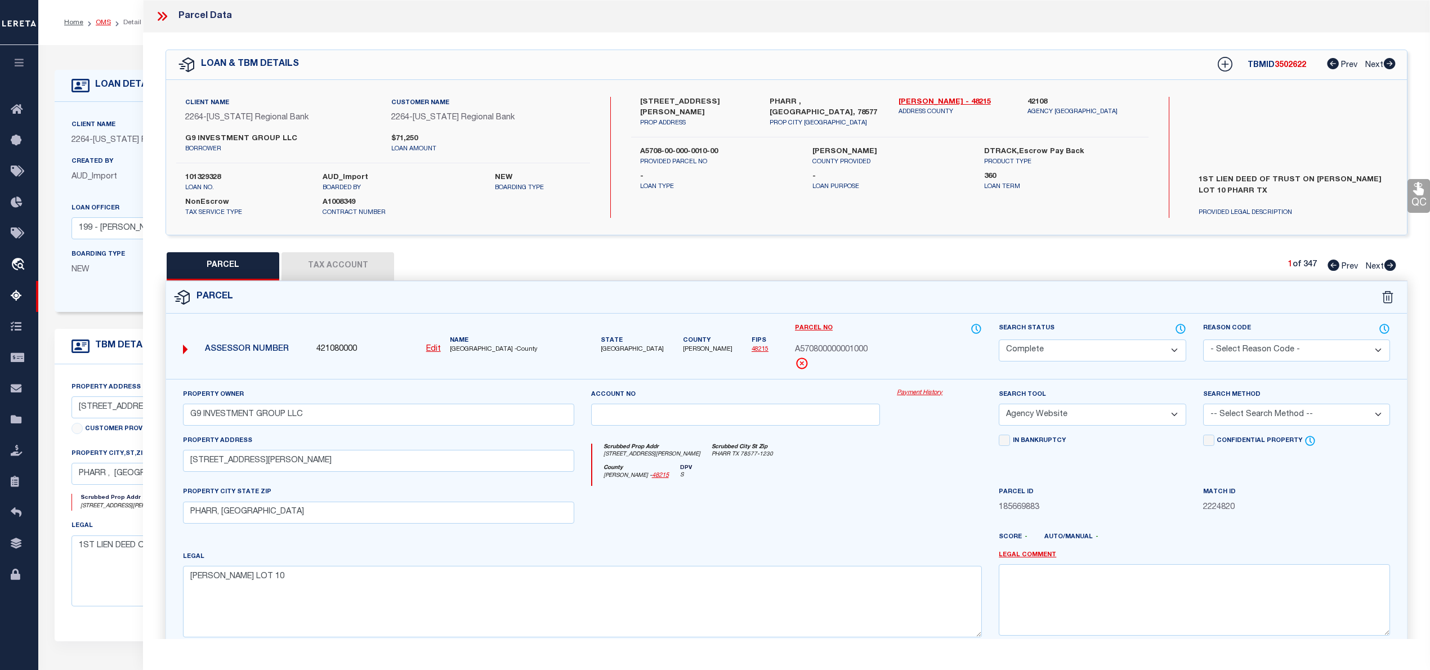
click at [101, 19] on link "OMS" at bounding box center [103, 22] width 15 height 7
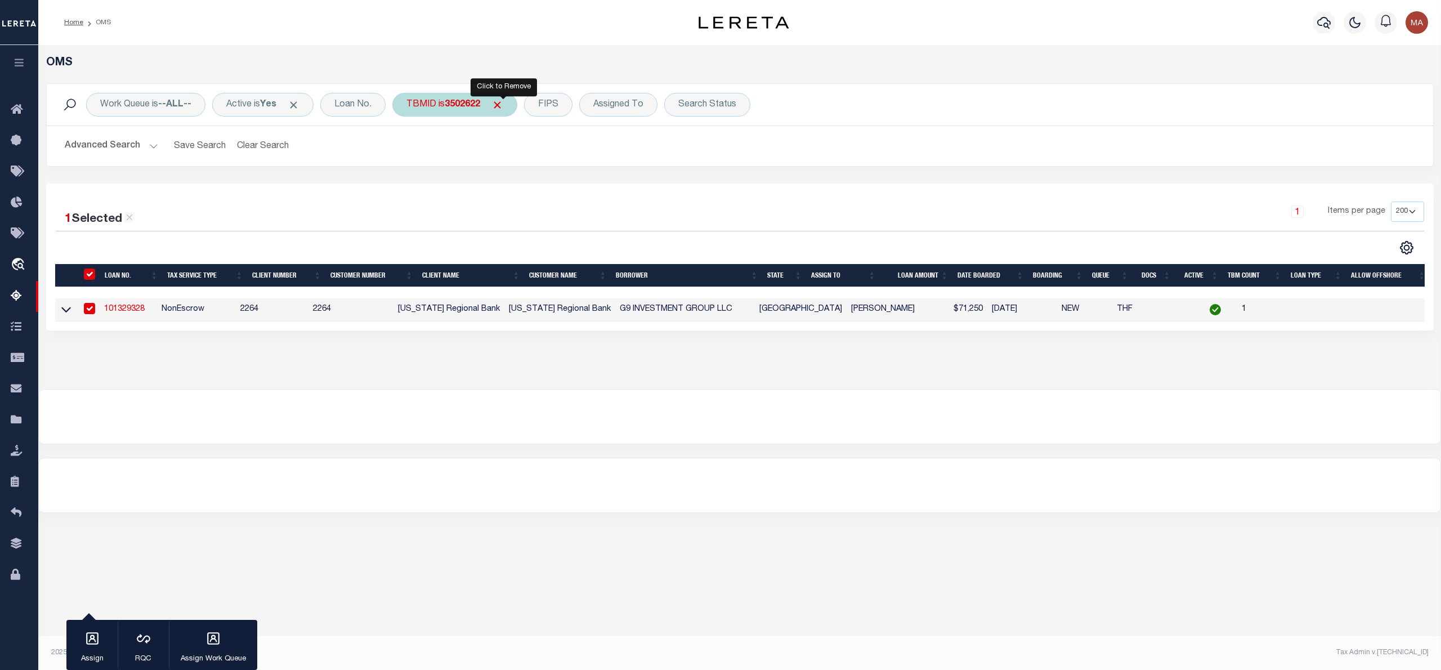
click at [503, 107] on span "Click to Remove" at bounding box center [497, 105] width 12 height 12
click at [415, 108] on div "TBMID" at bounding box center [421, 105] width 58 height 24
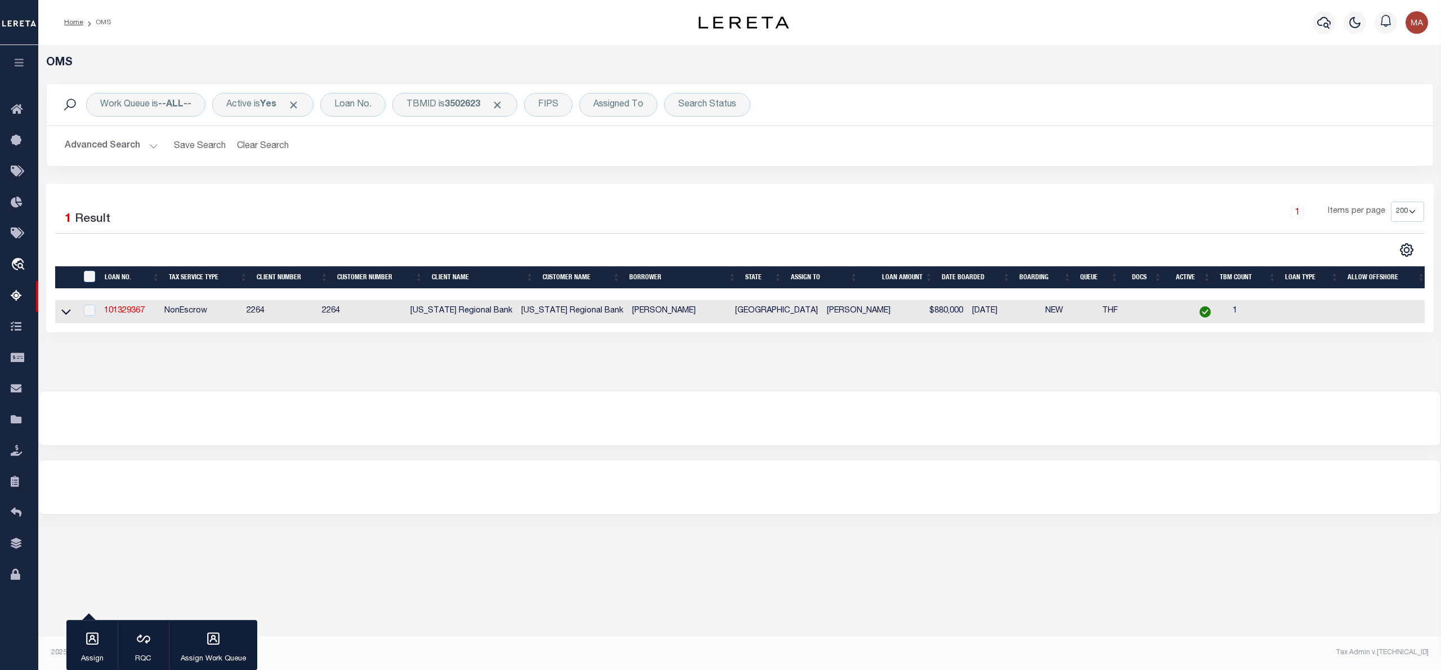
click at [125, 307] on td "101329367" at bounding box center [130, 311] width 60 height 23
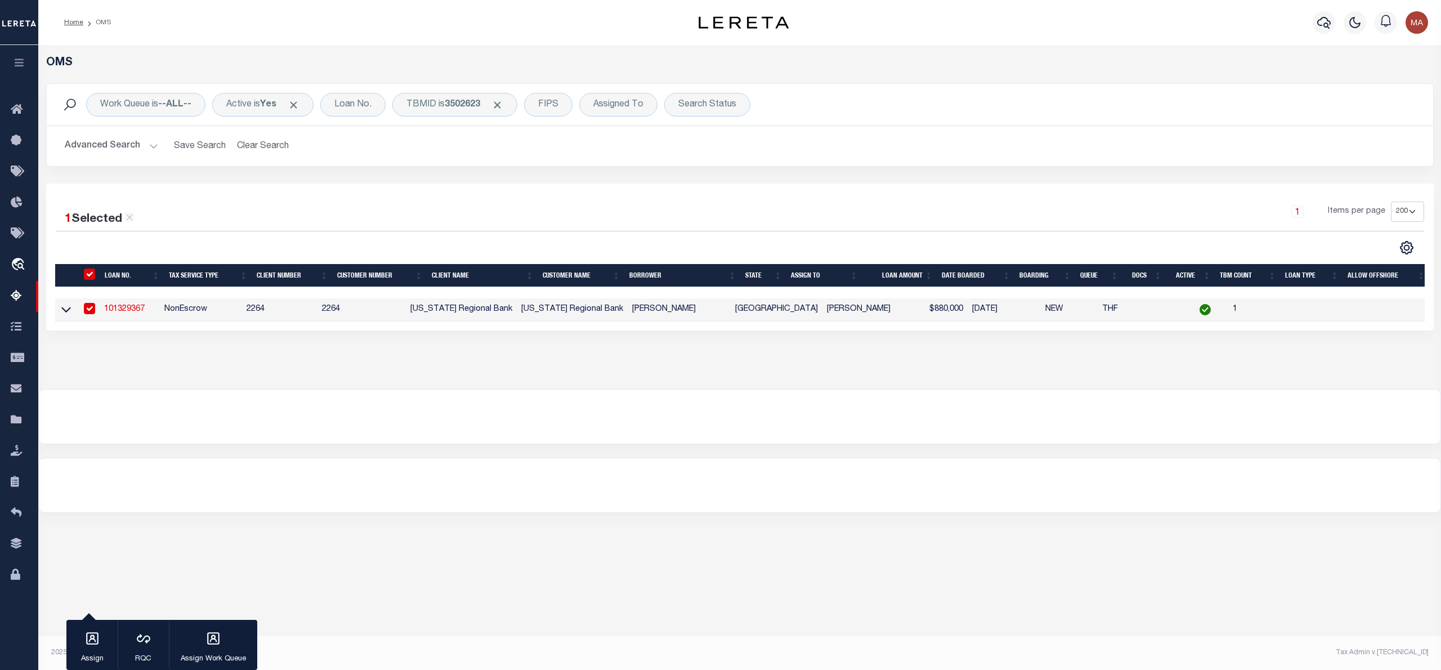
click at [118, 310] on link "101329367" at bounding box center [124, 309] width 41 height 8
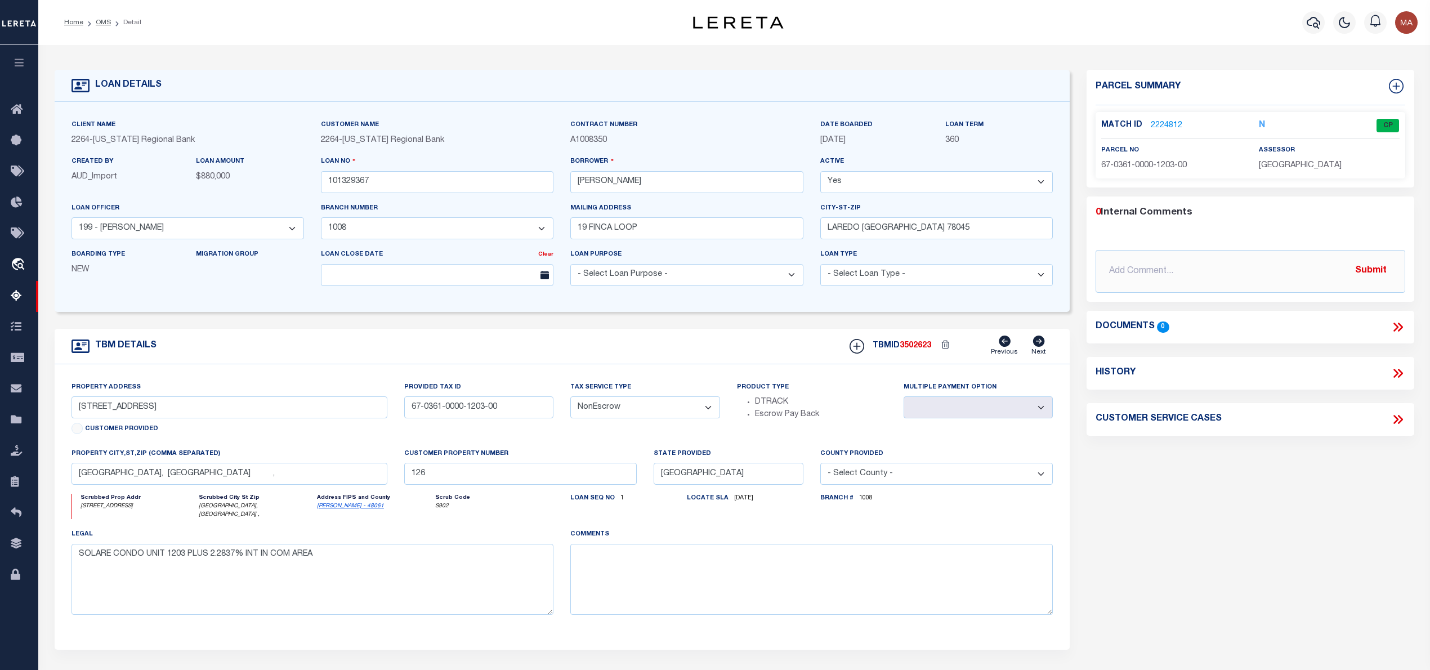
click at [1172, 124] on link "2224812" at bounding box center [1167, 126] width 32 height 12
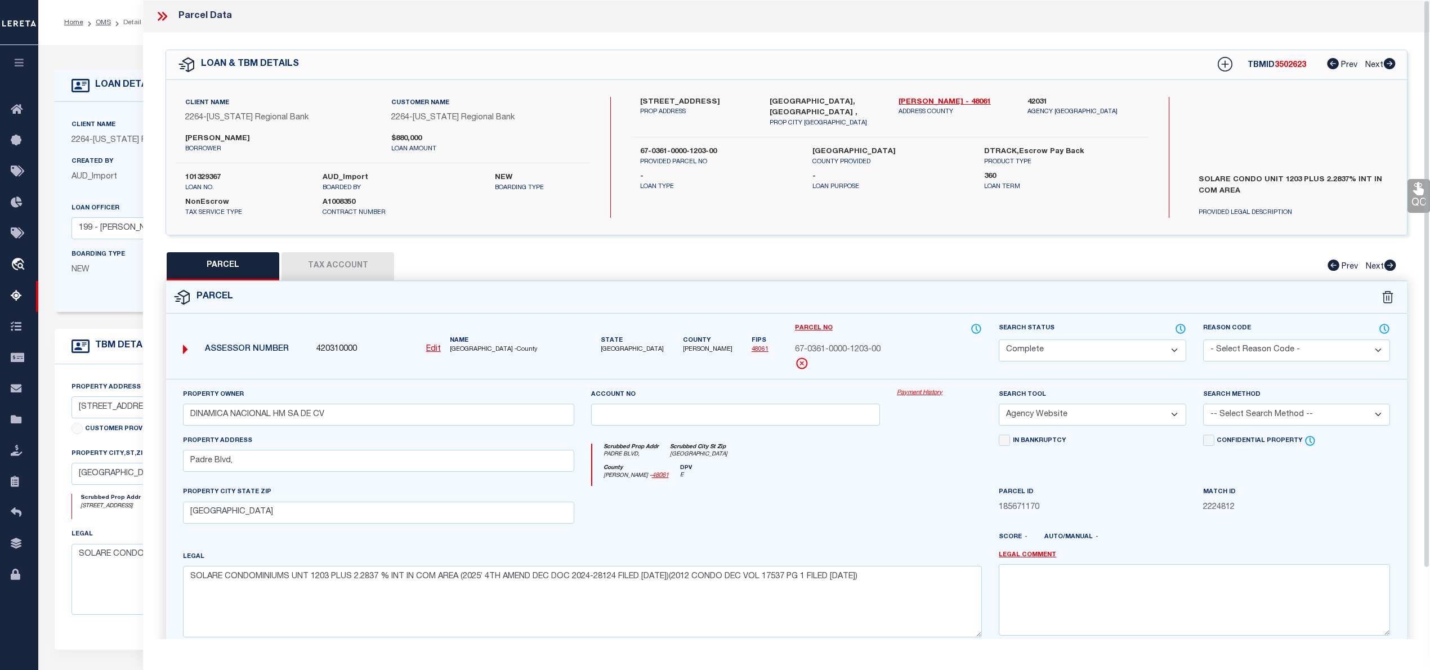
click at [158, 12] on icon at bounding box center [162, 16] width 15 height 15
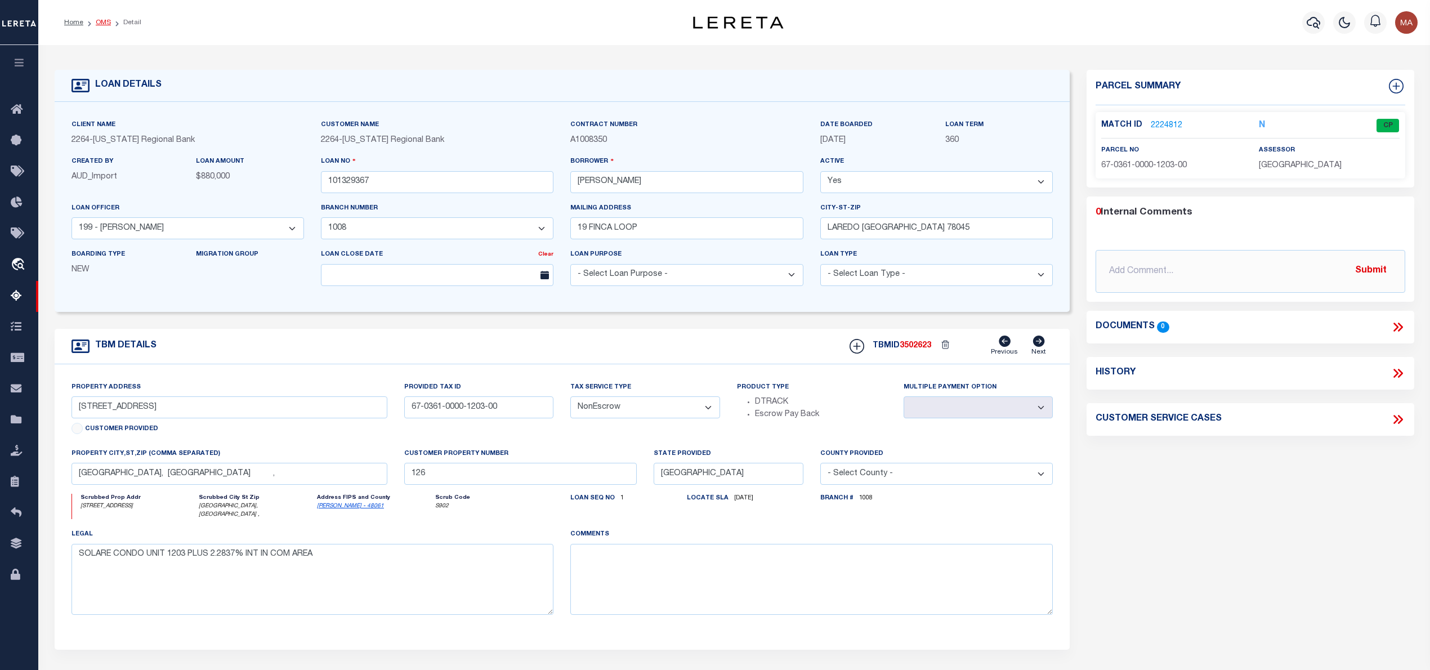
click at [104, 19] on link "OMS" at bounding box center [103, 22] width 15 height 7
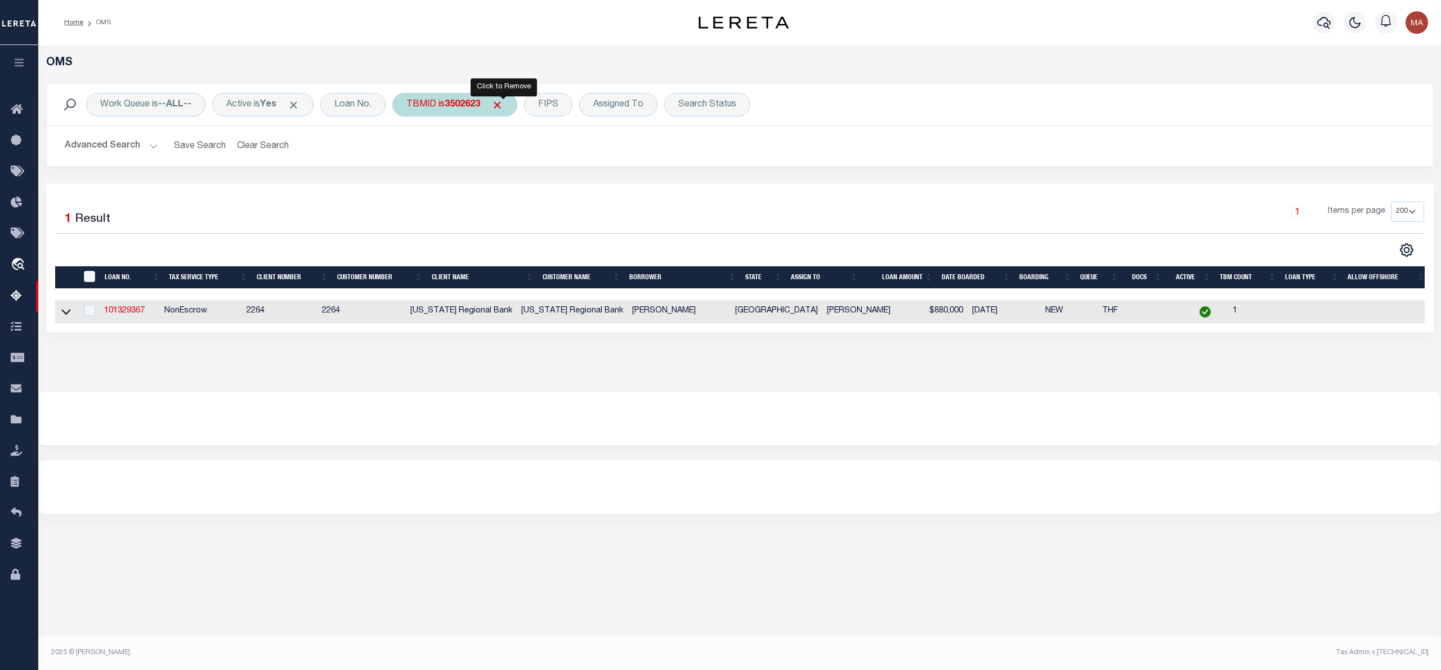
click at [502, 108] on span "Click to Remove" at bounding box center [497, 105] width 12 height 12
click at [420, 117] on div "Work Queue is --ALL-- Active is Yes Loan No. TBMID FIPS Assigned To Search Stat…" at bounding box center [740, 105] width 1387 height 42
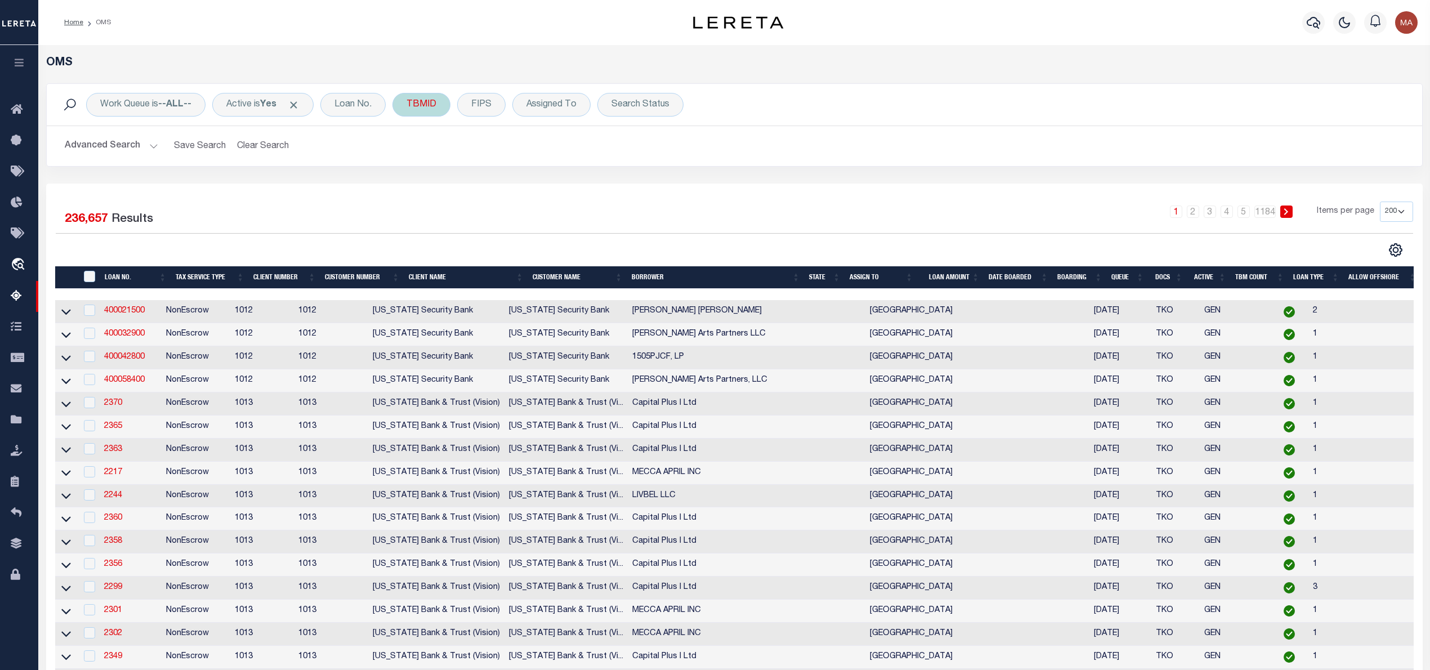
click at [428, 102] on div "TBMID" at bounding box center [421, 105] width 58 height 24
click at [552, 185] on input "Apply" at bounding box center [555, 180] width 33 height 19
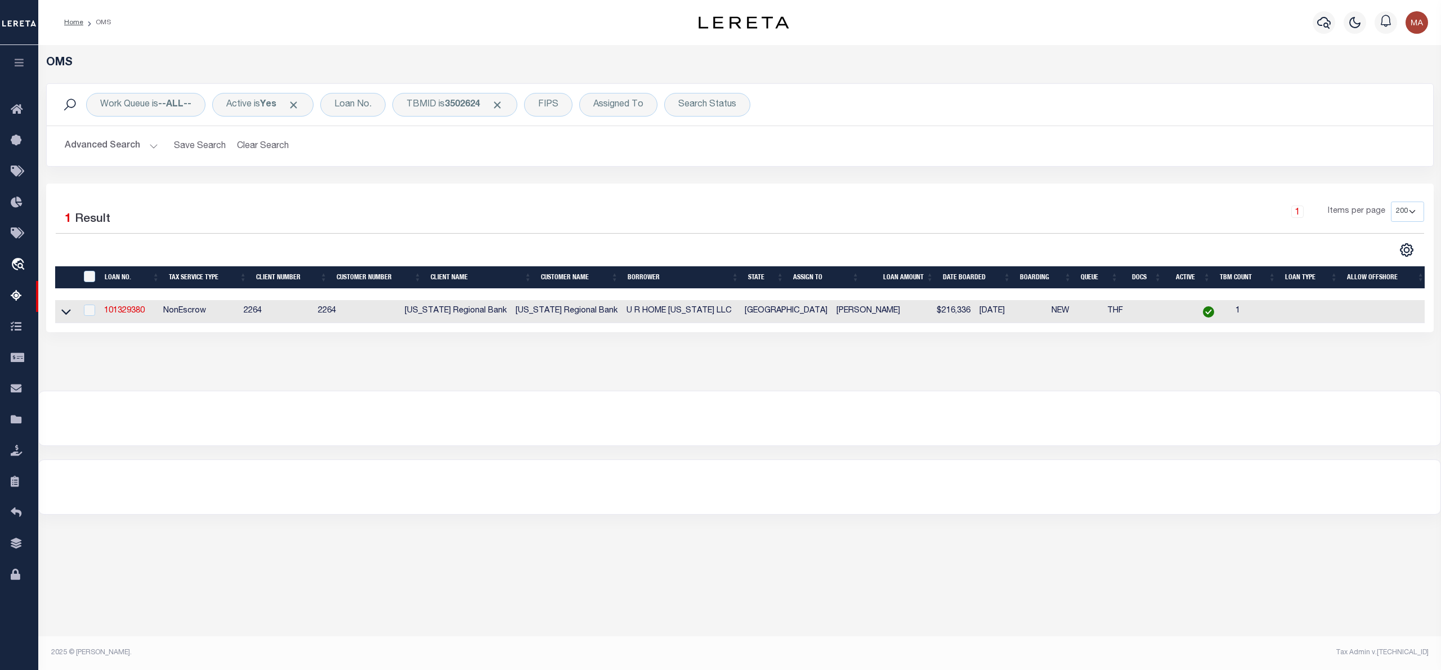
click at [127, 322] on td "101329380" at bounding box center [129, 311] width 59 height 23
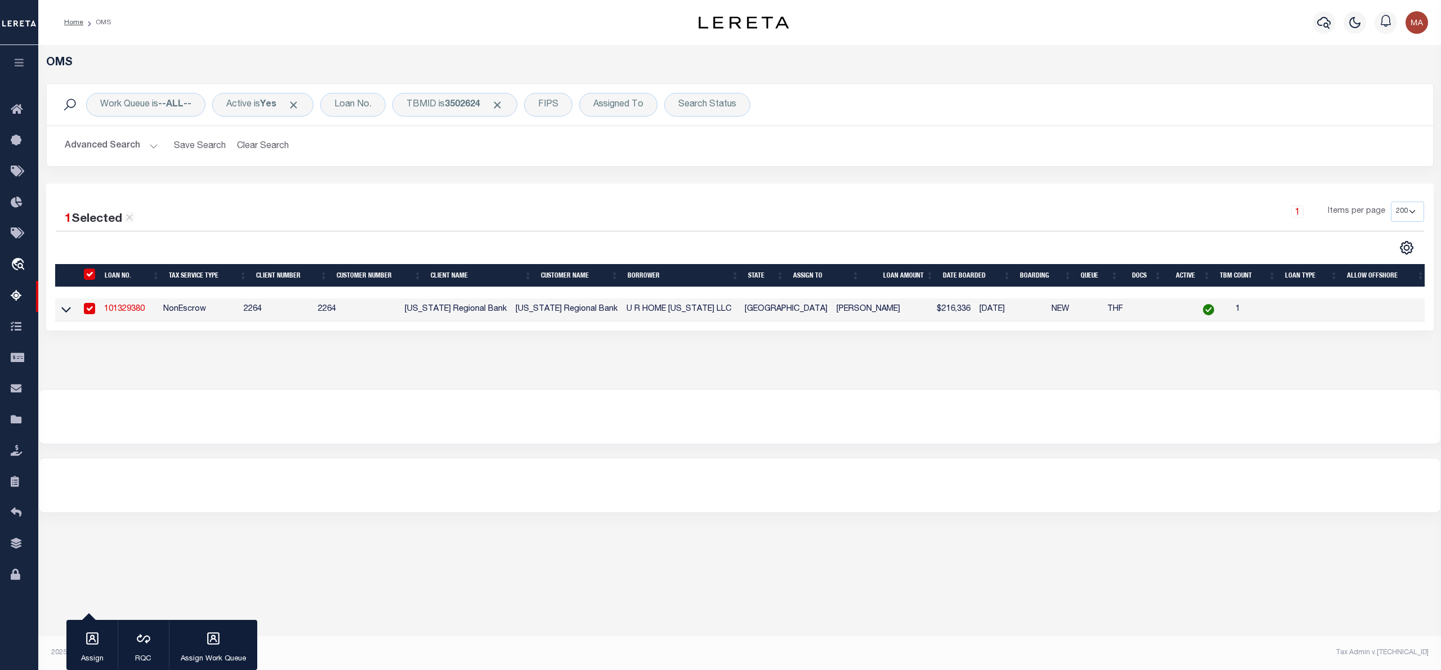
click at [132, 311] on link "101329380" at bounding box center [124, 309] width 41 height 8
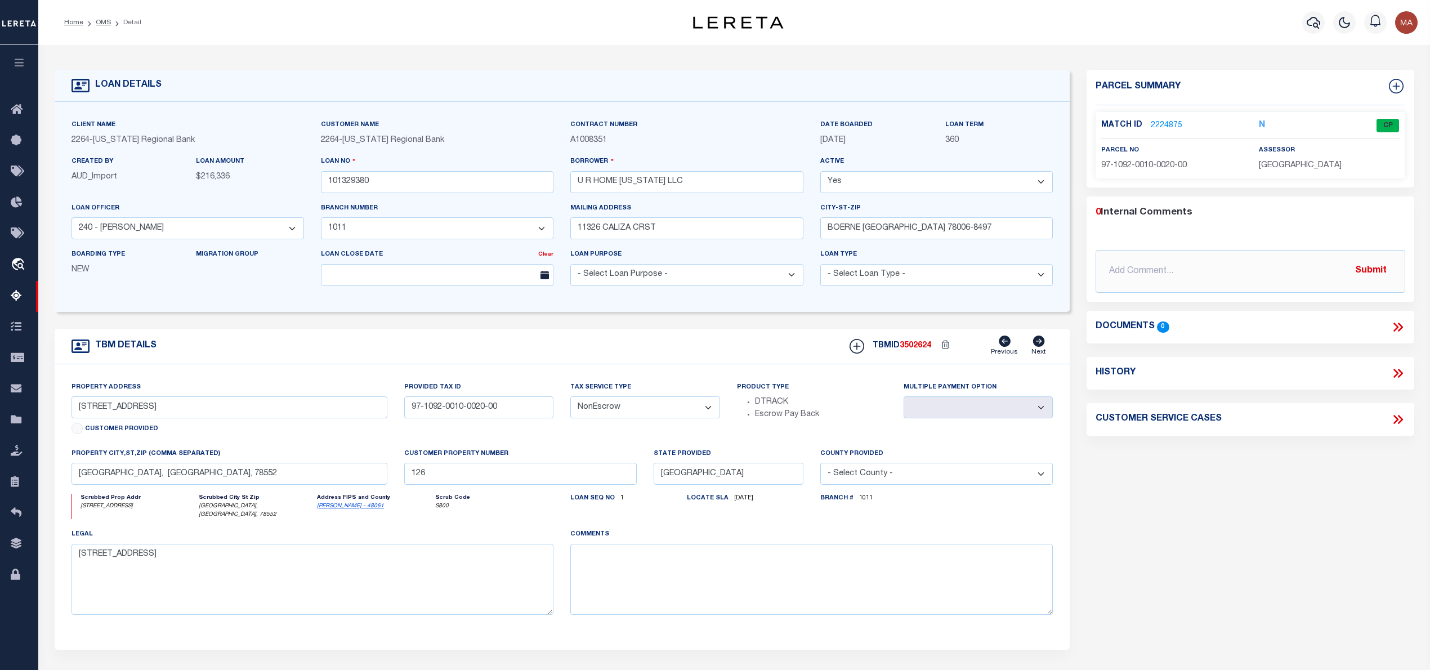
click at [1164, 120] on link "2224875" at bounding box center [1167, 126] width 32 height 12
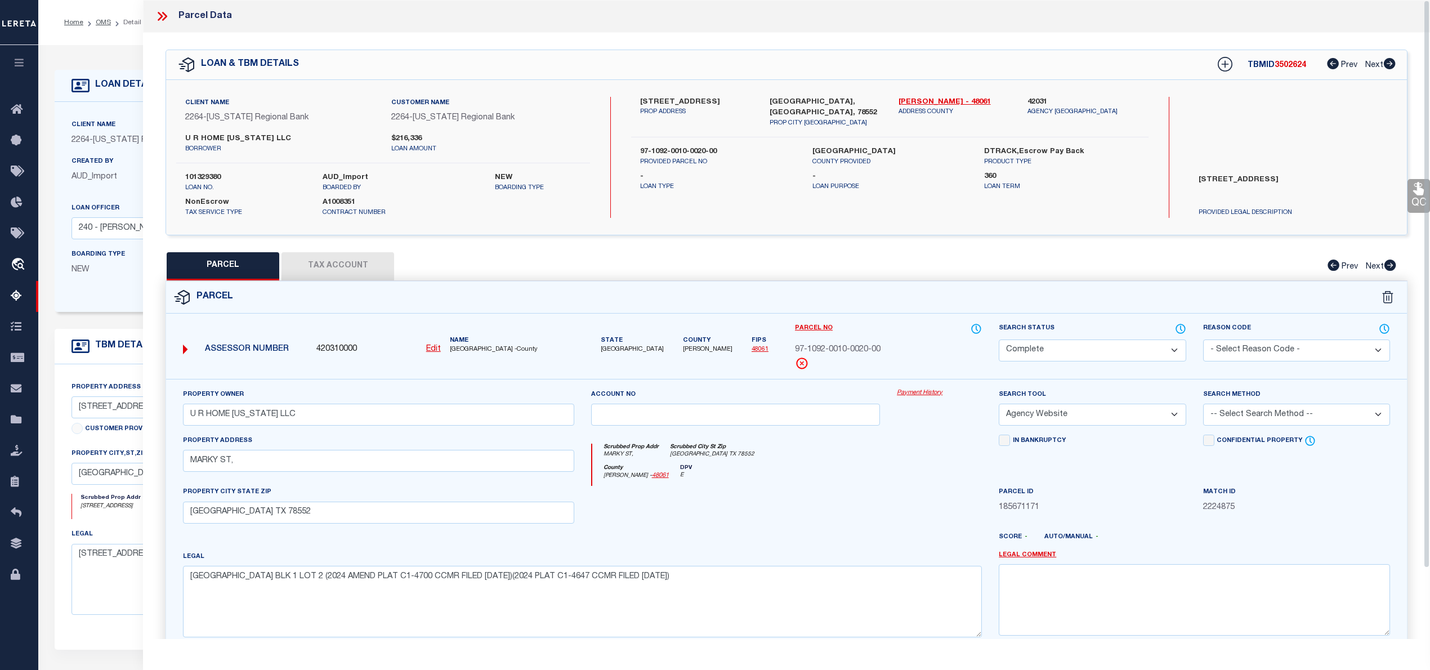
click at [158, 18] on icon at bounding box center [162, 16] width 15 height 15
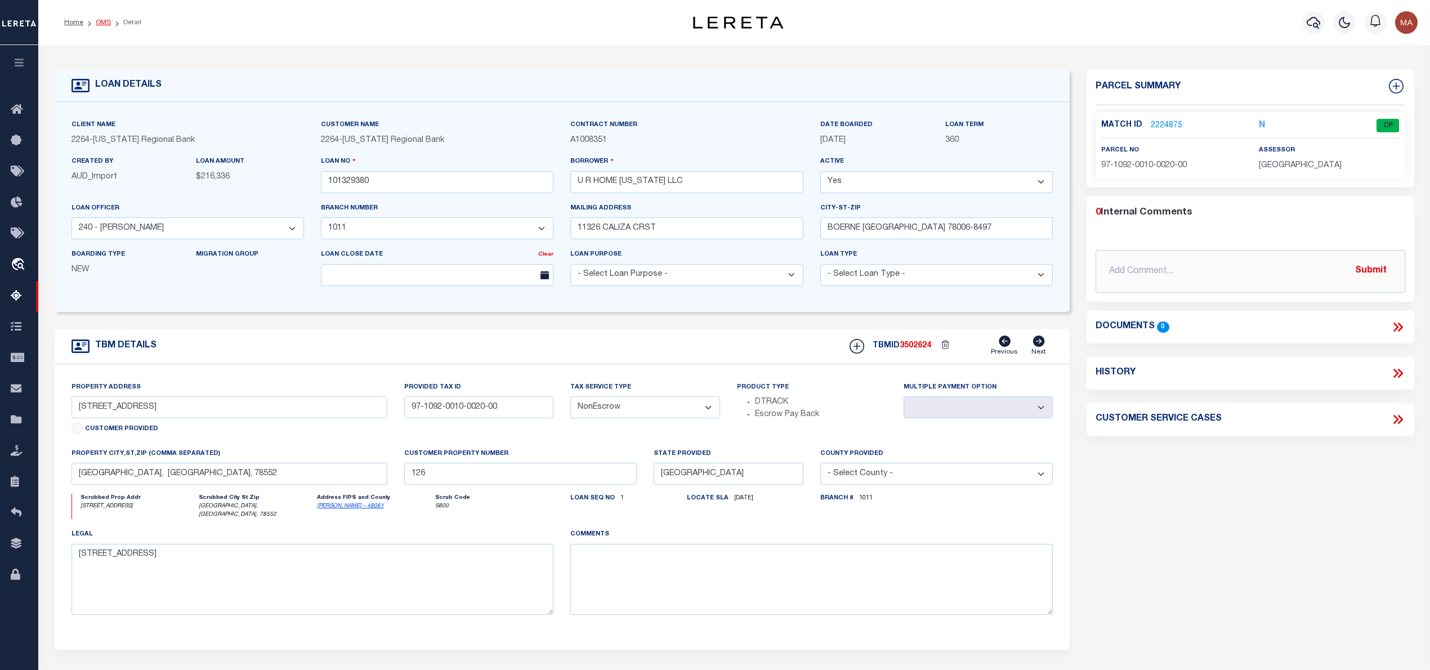
click at [104, 19] on link "OMS" at bounding box center [103, 22] width 15 height 7
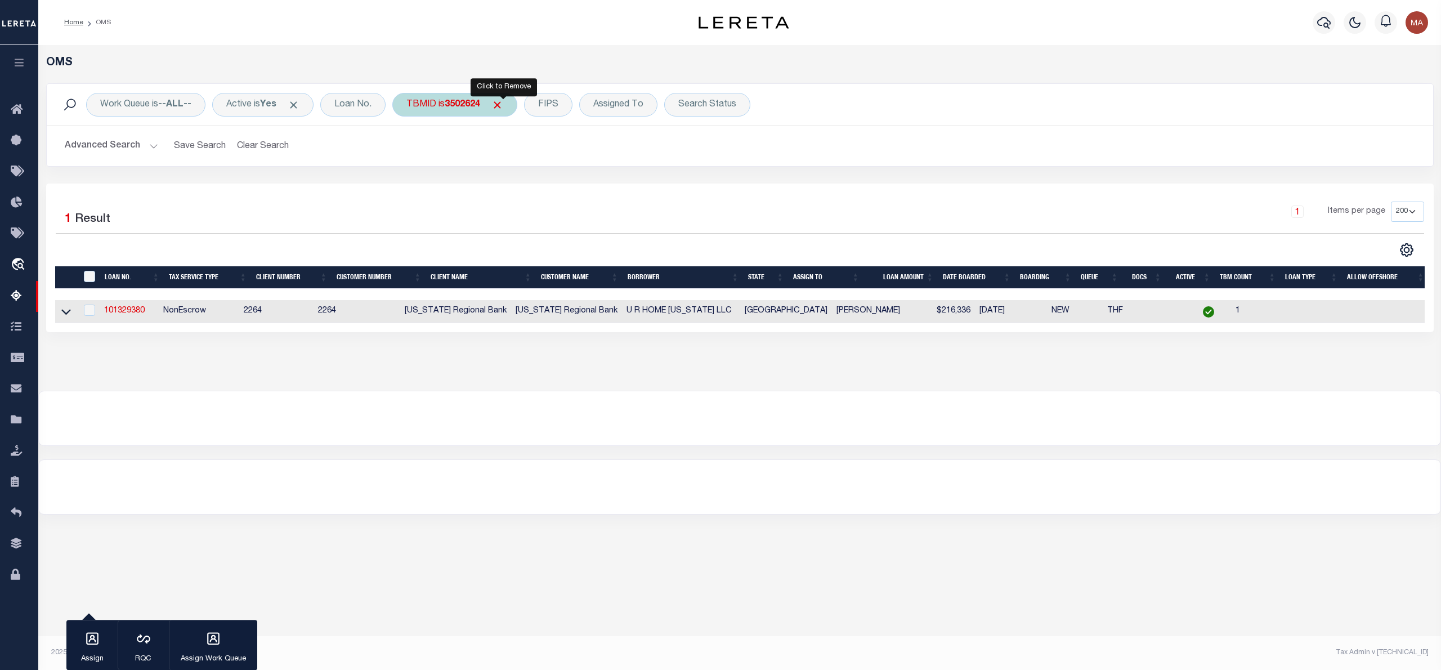
click at [503, 108] on span "Click to Remove" at bounding box center [497, 105] width 12 height 12
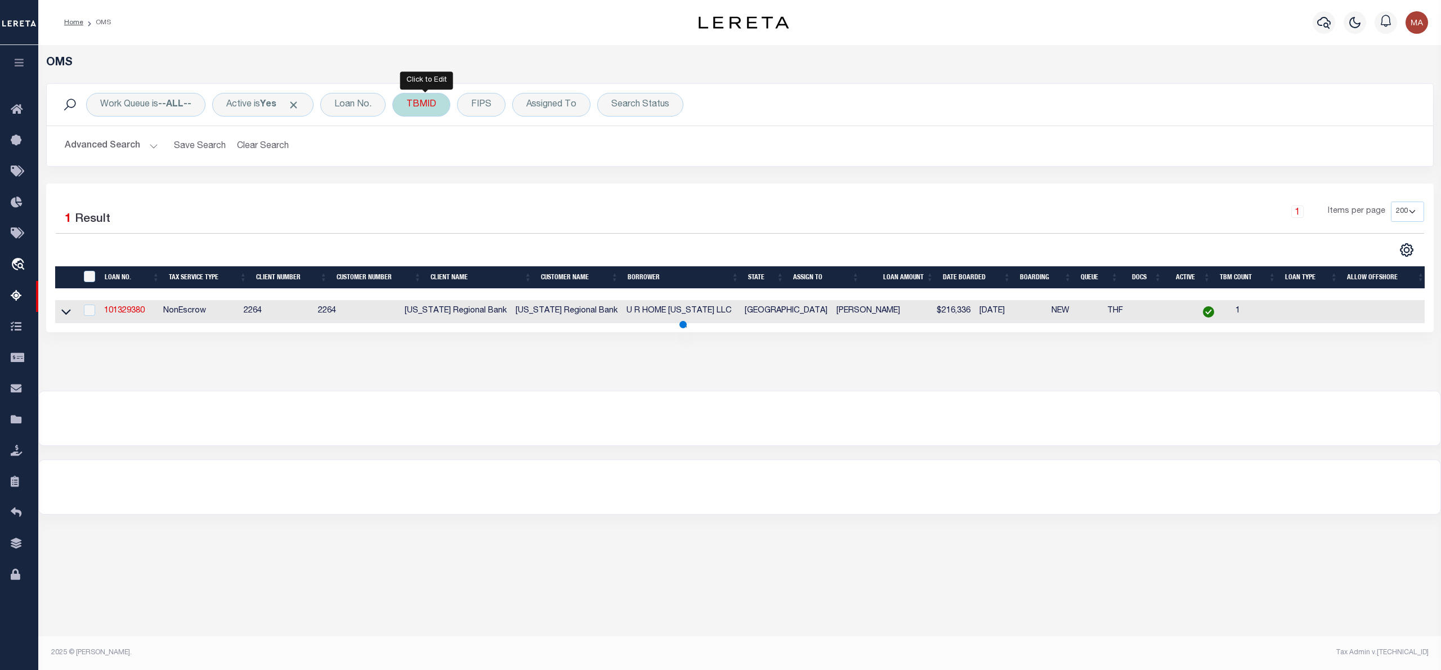
click at [415, 104] on div "TBMID" at bounding box center [421, 105] width 58 height 24
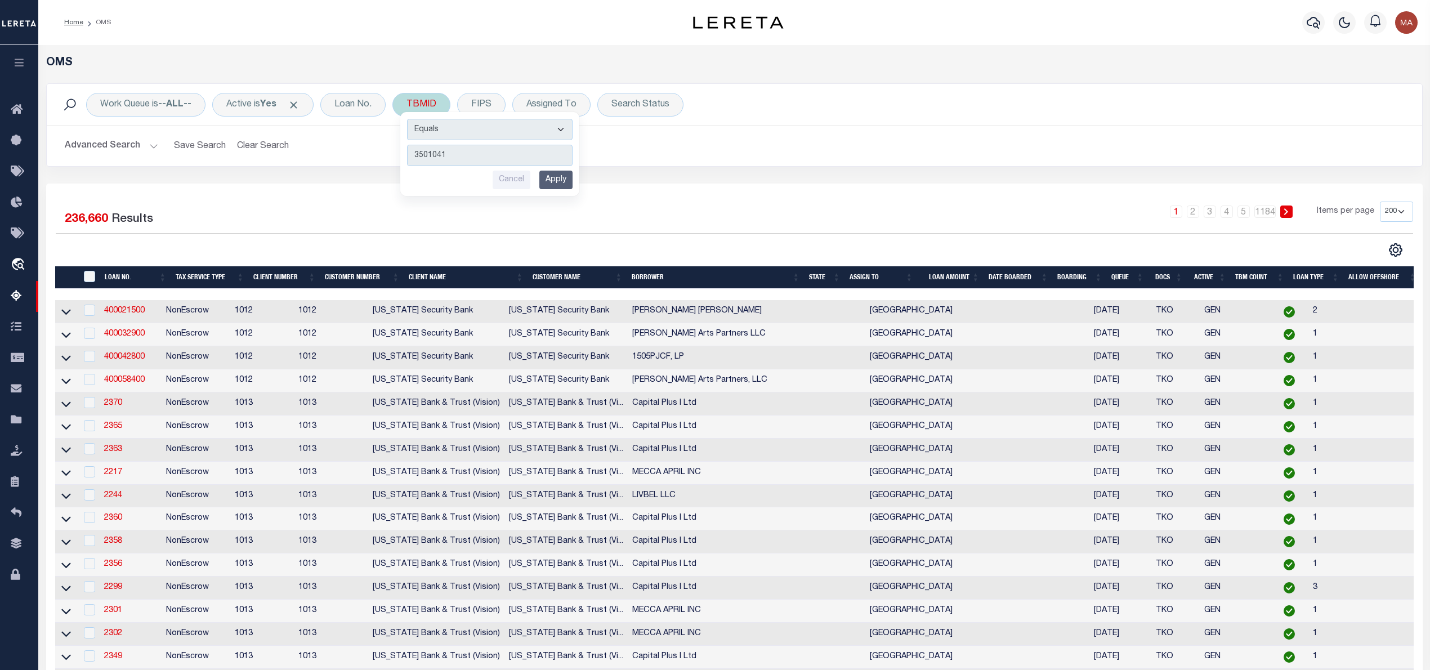
click at [566, 177] on input "Apply" at bounding box center [555, 180] width 33 height 19
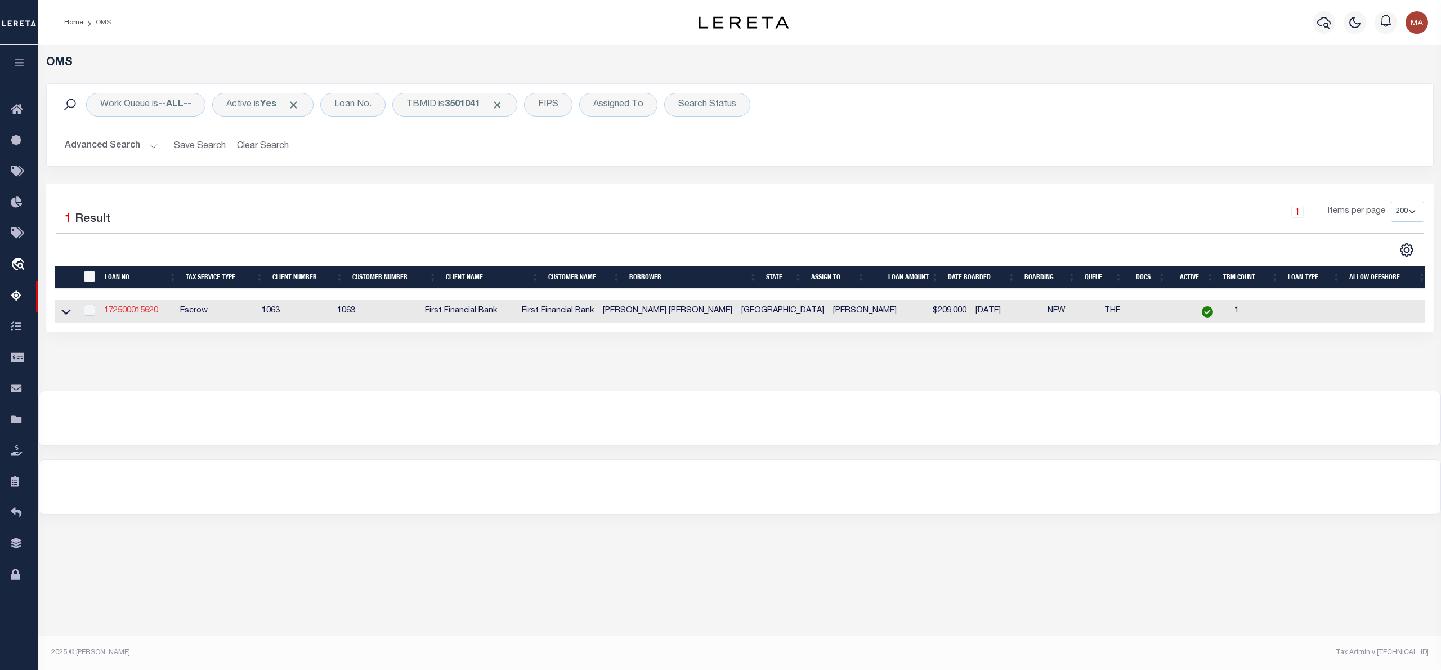
click at [145, 311] on link "172500015620" at bounding box center [131, 311] width 54 height 8
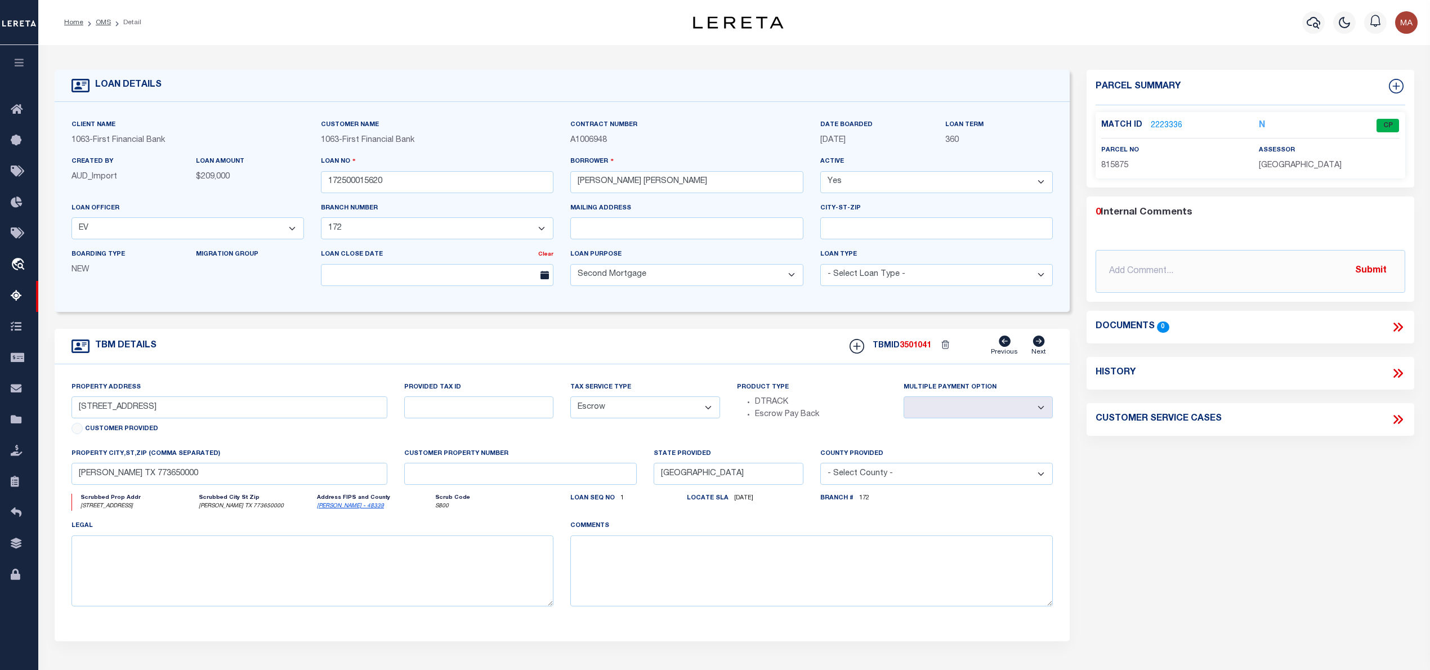
click at [1154, 122] on link "2223336" at bounding box center [1167, 126] width 32 height 12
